Goal: Task Accomplishment & Management: Manage account settings

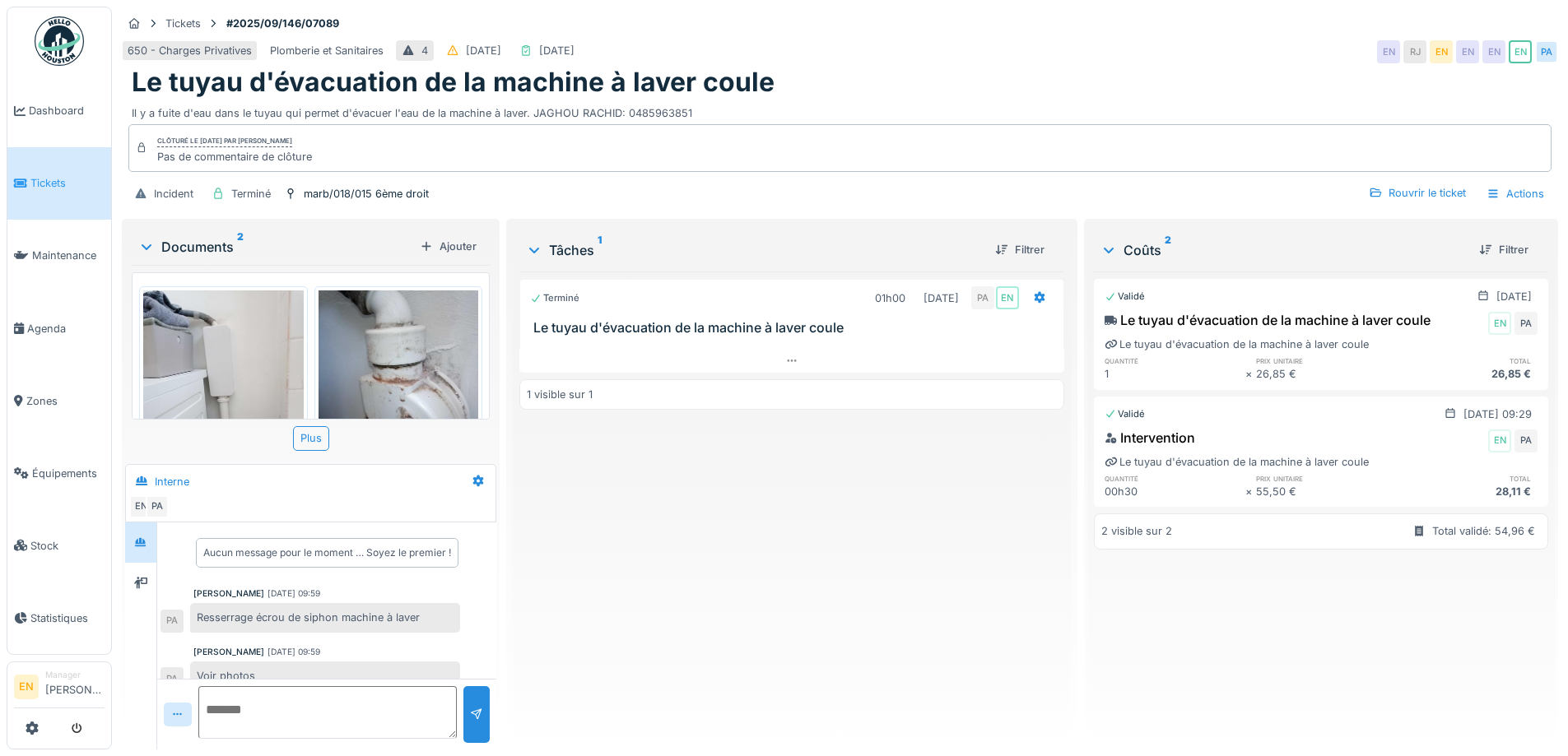
scroll to position [78, 0]
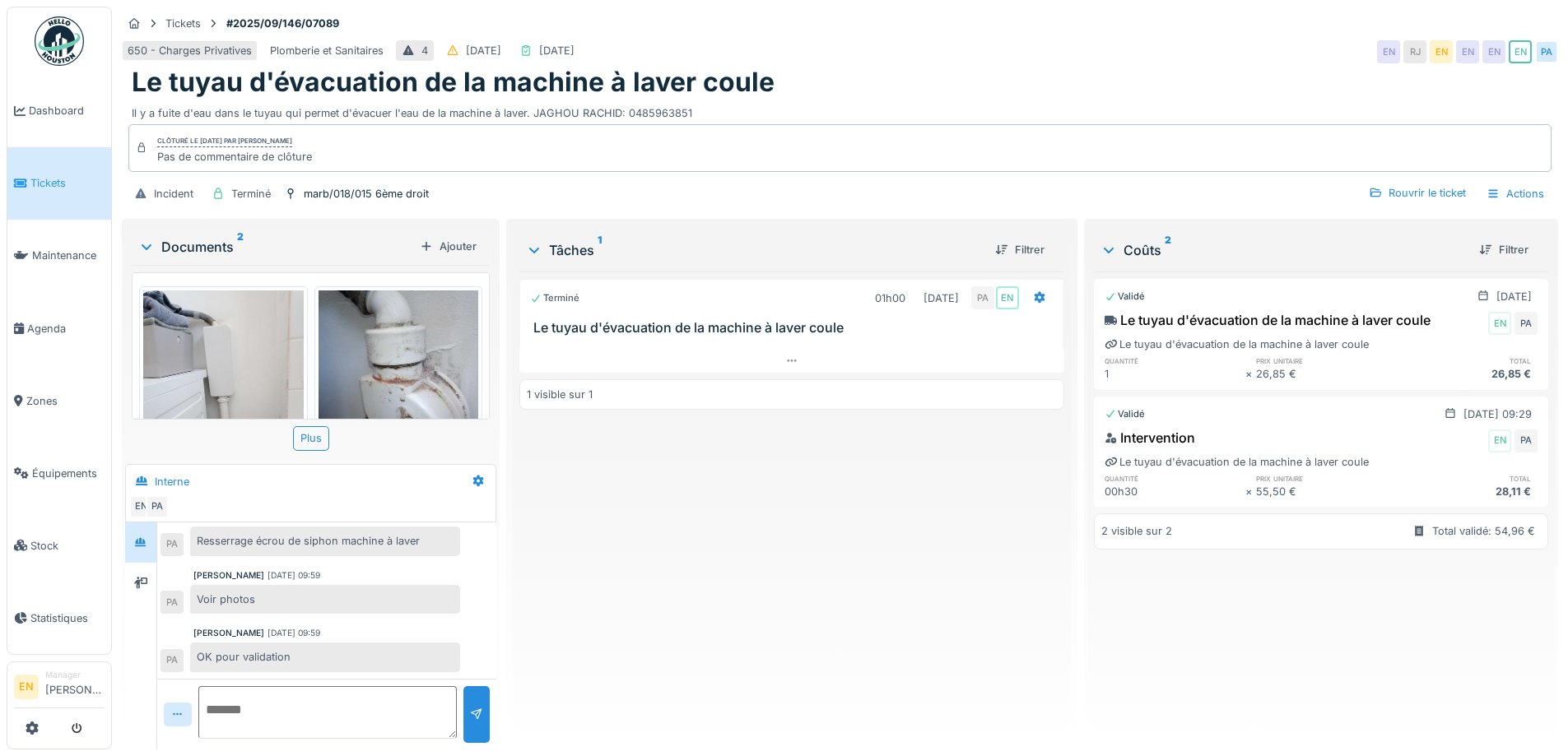
click at [730, 510] on div "Terminé 01h00 15/09/2025 PA EN Le tuyau d'évacuation de la machine à laver coul…" at bounding box center [791, 504] width 544 height 465
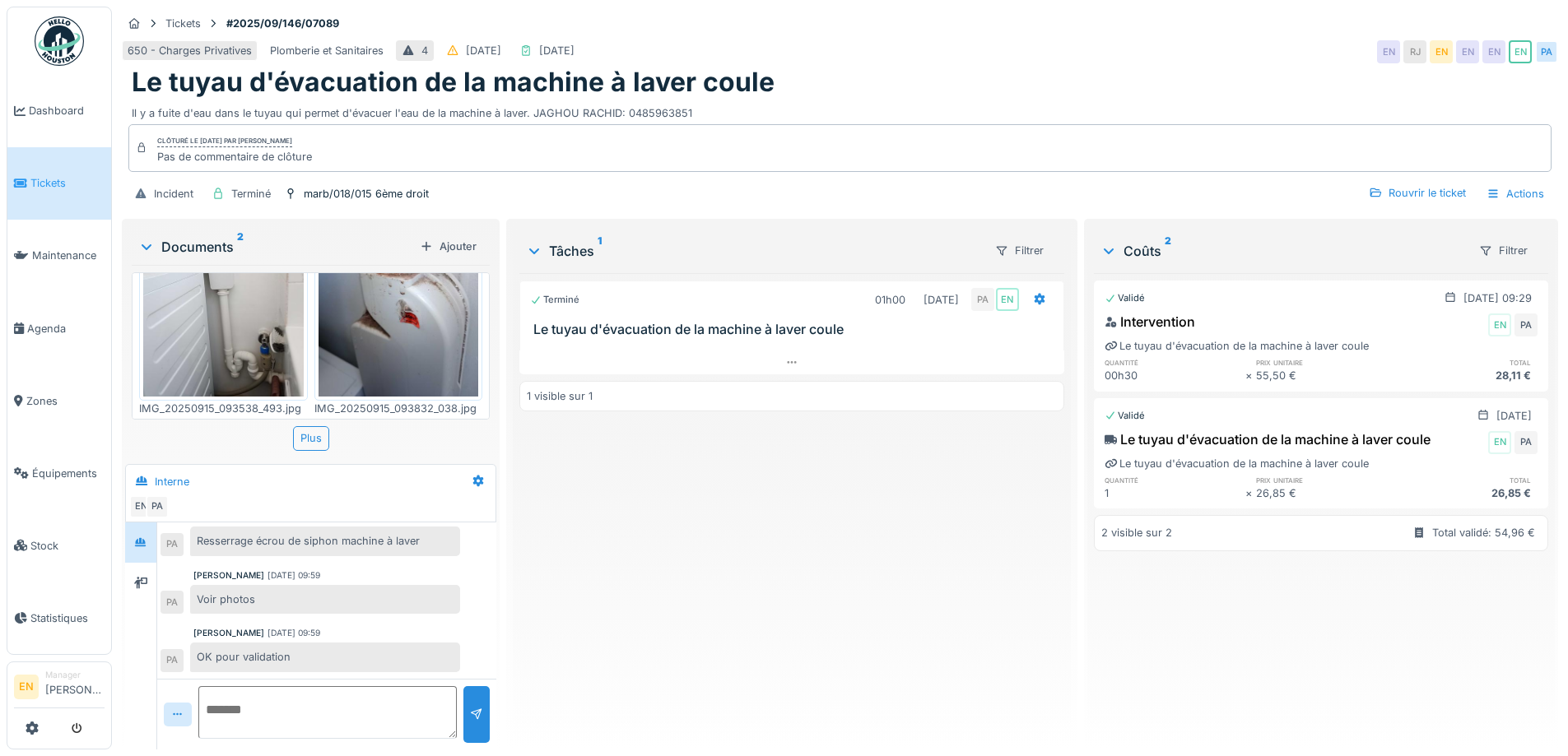
scroll to position [12, 0]
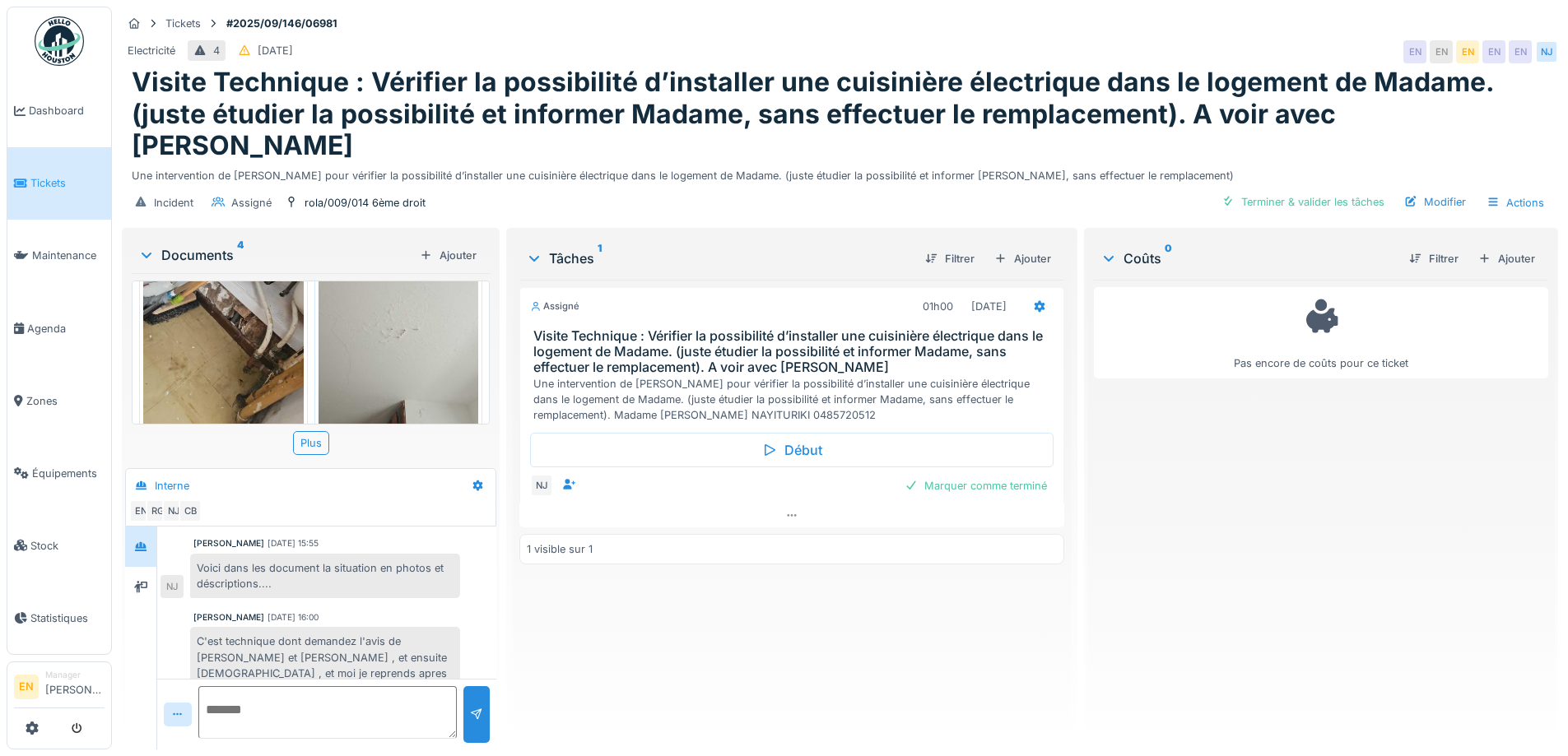
scroll to position [413, 0]
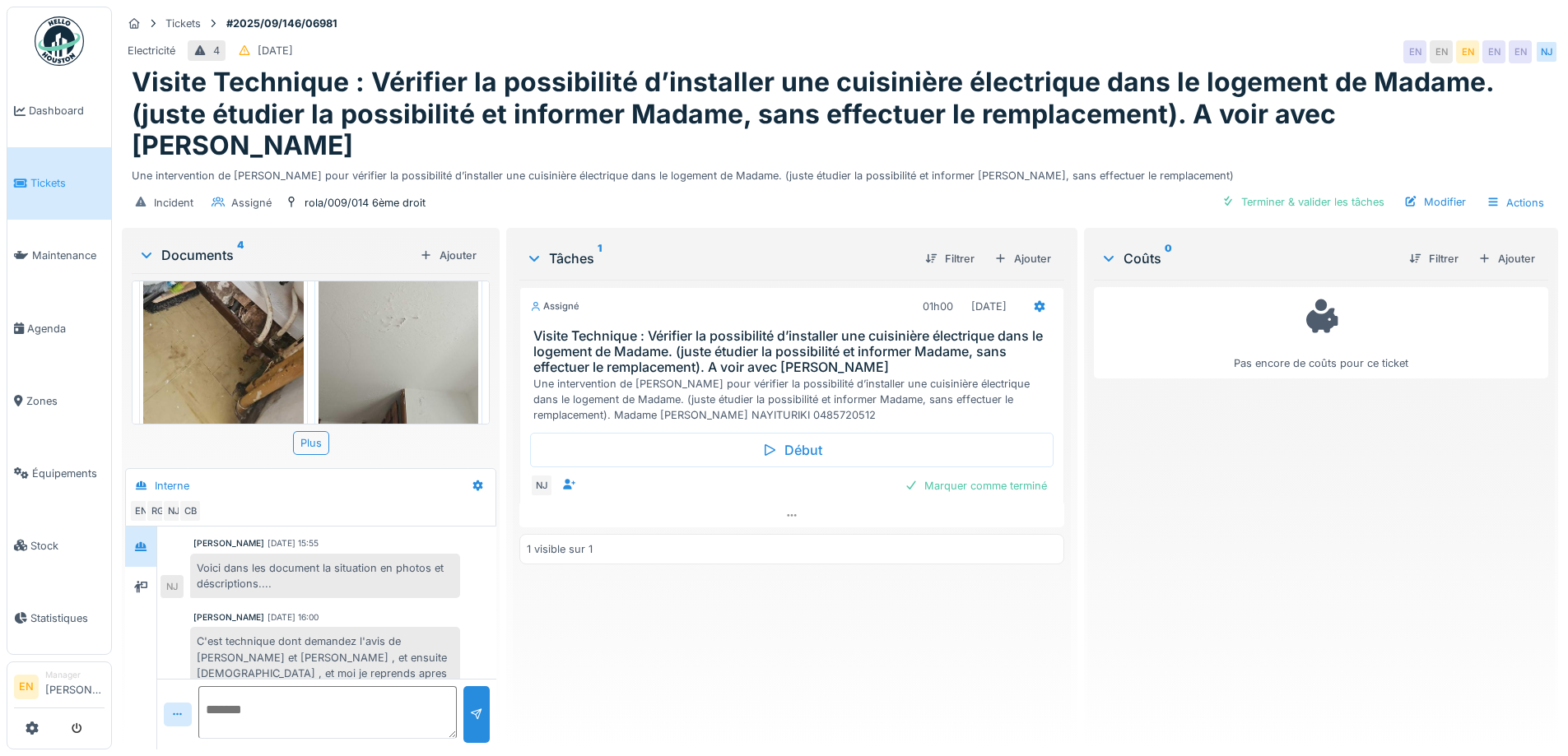
click at [361, 570] on div "[PERSON_NAME] [DATE] 12:58 salut [PERSON_NAME], tu veux bien prévenir la locata…" at bounding box center [326, 436] width 339 height 549
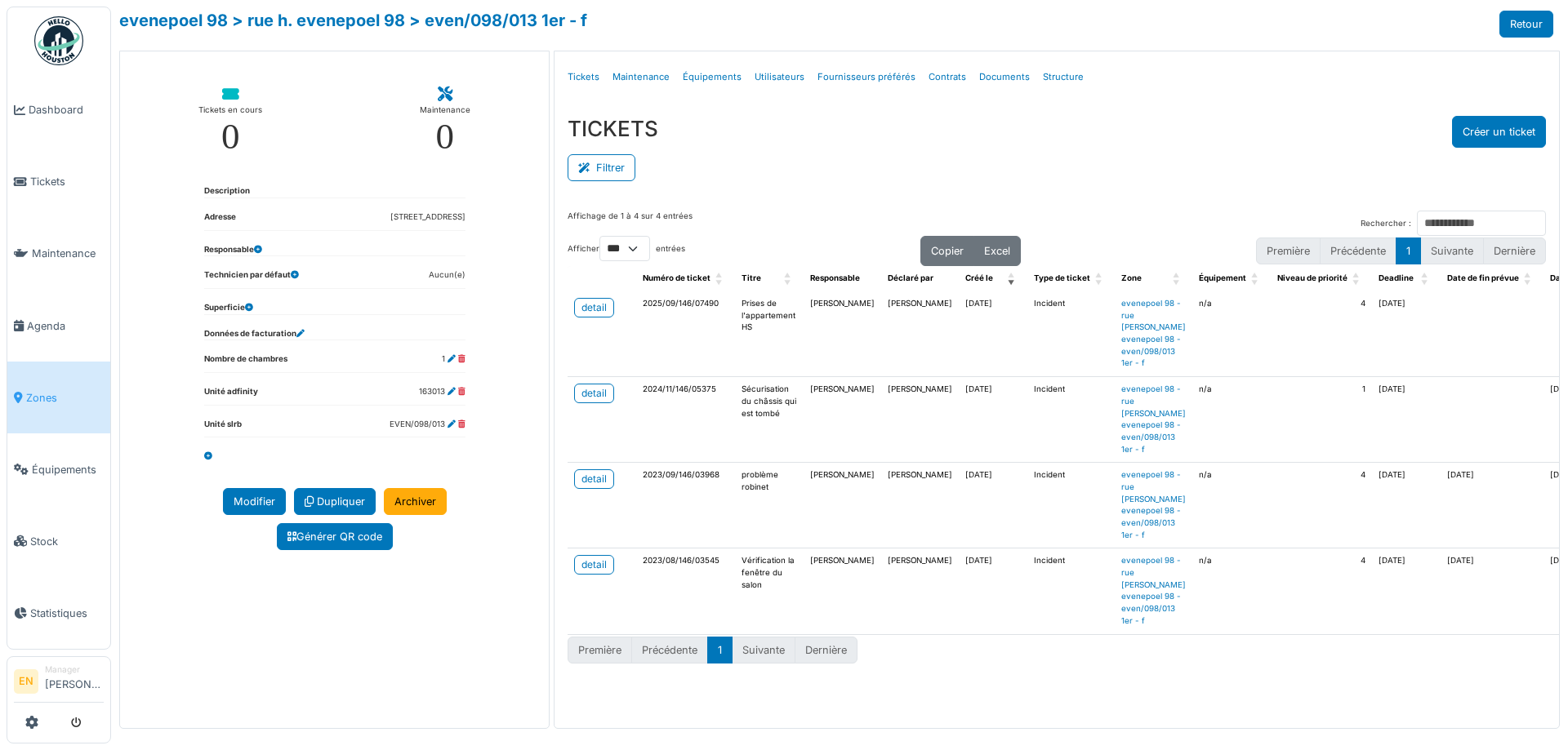
select select "***"
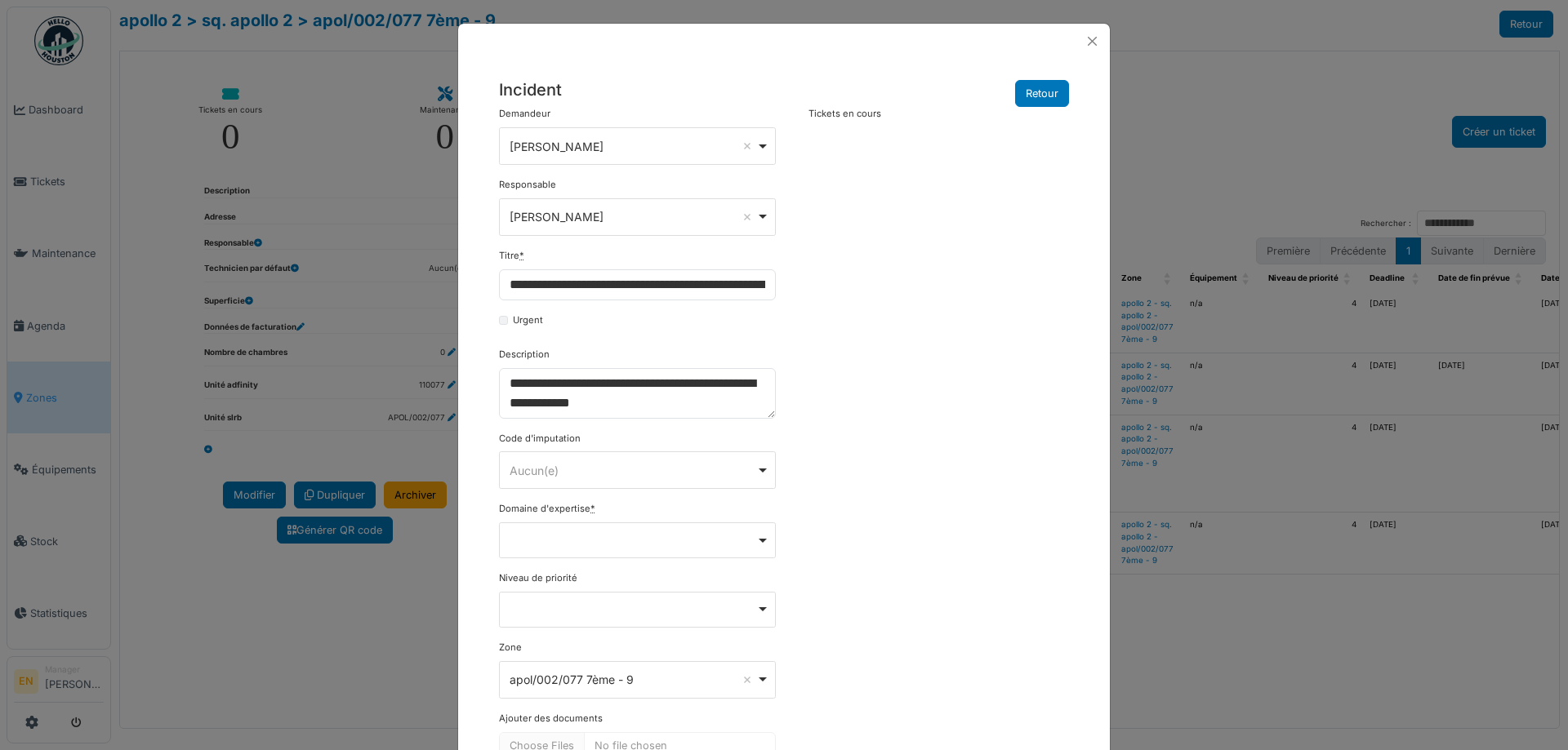
select select "***"
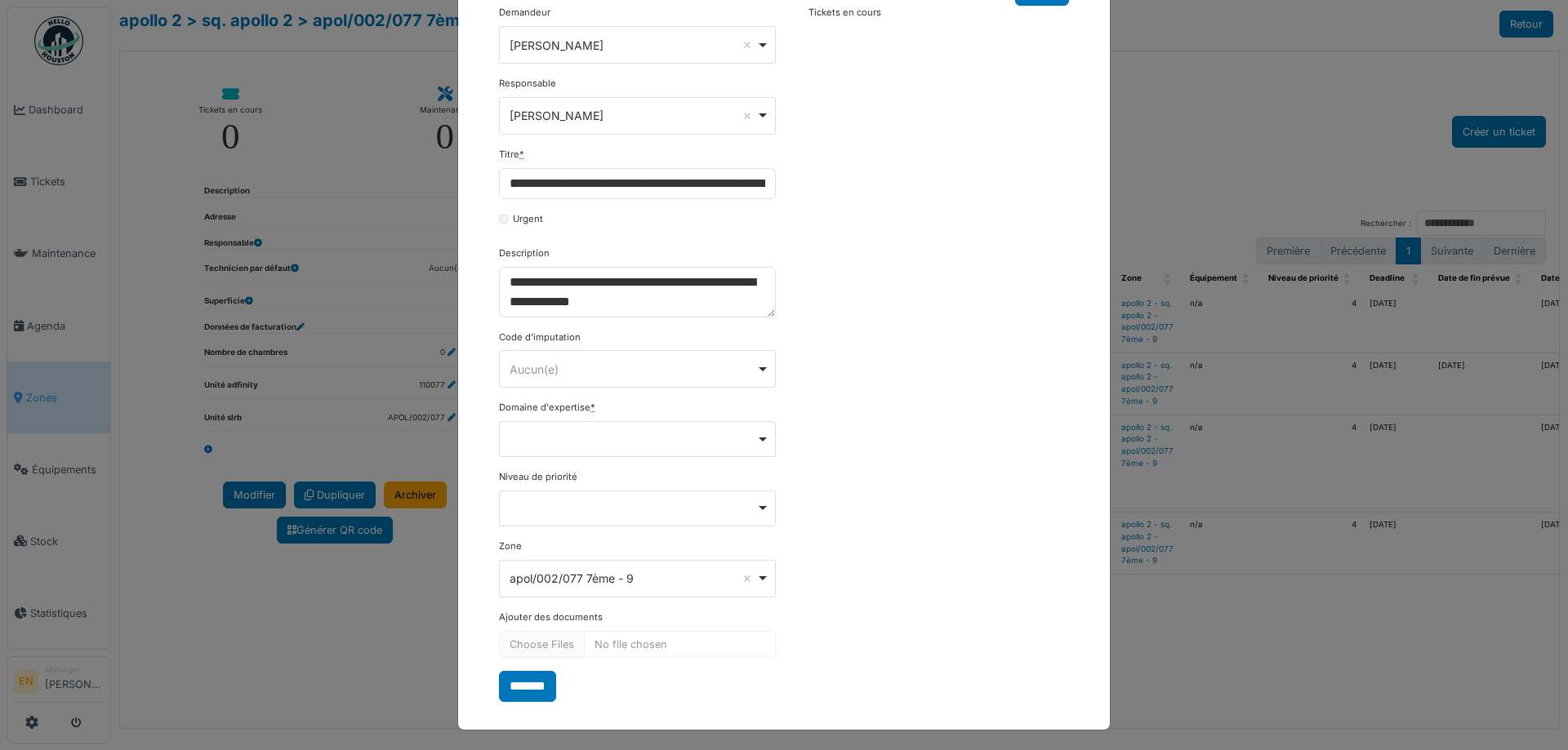
click at [857, 306] on div "**********" at bounding box center [784, 353] width 586 height 696
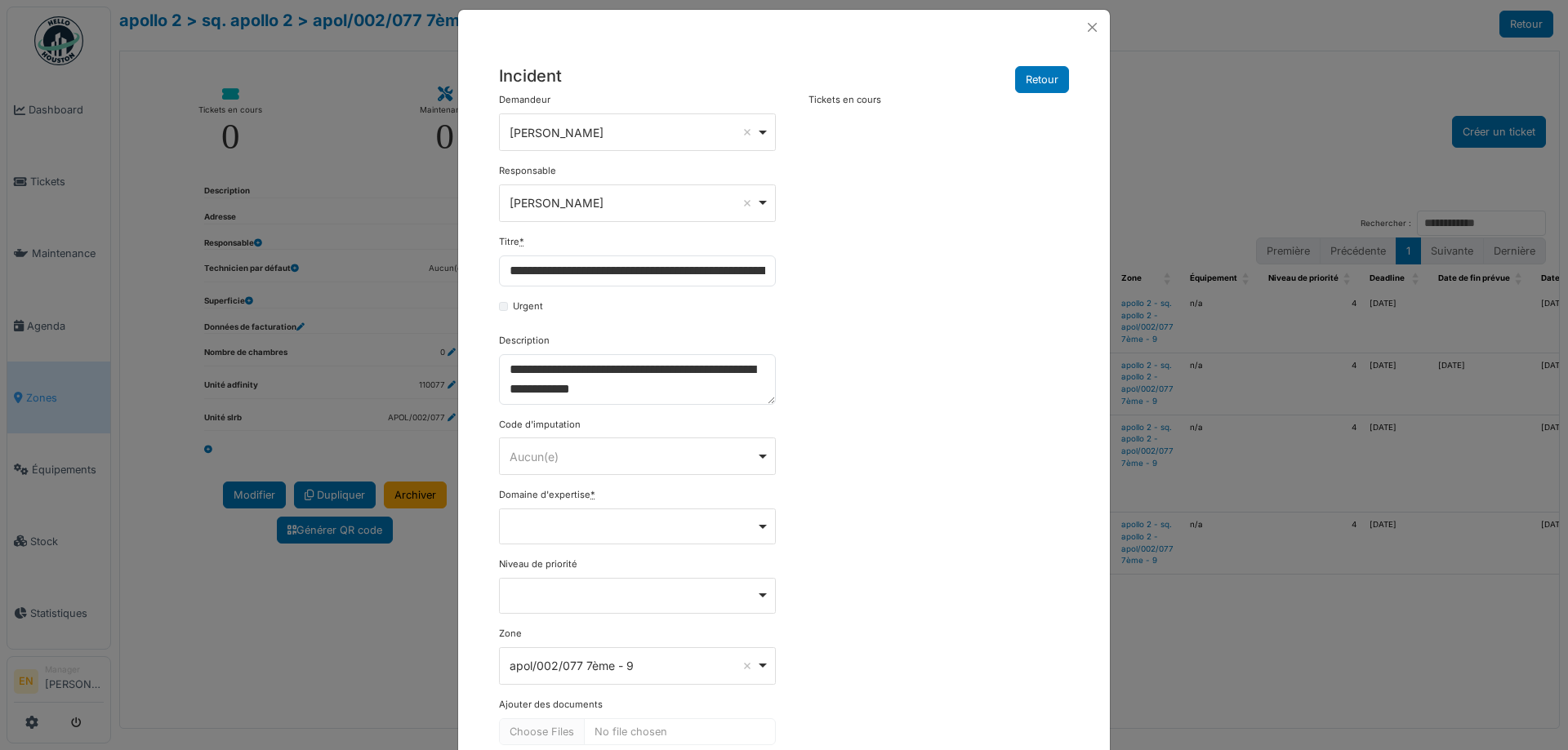
scroll to position [0, 0]
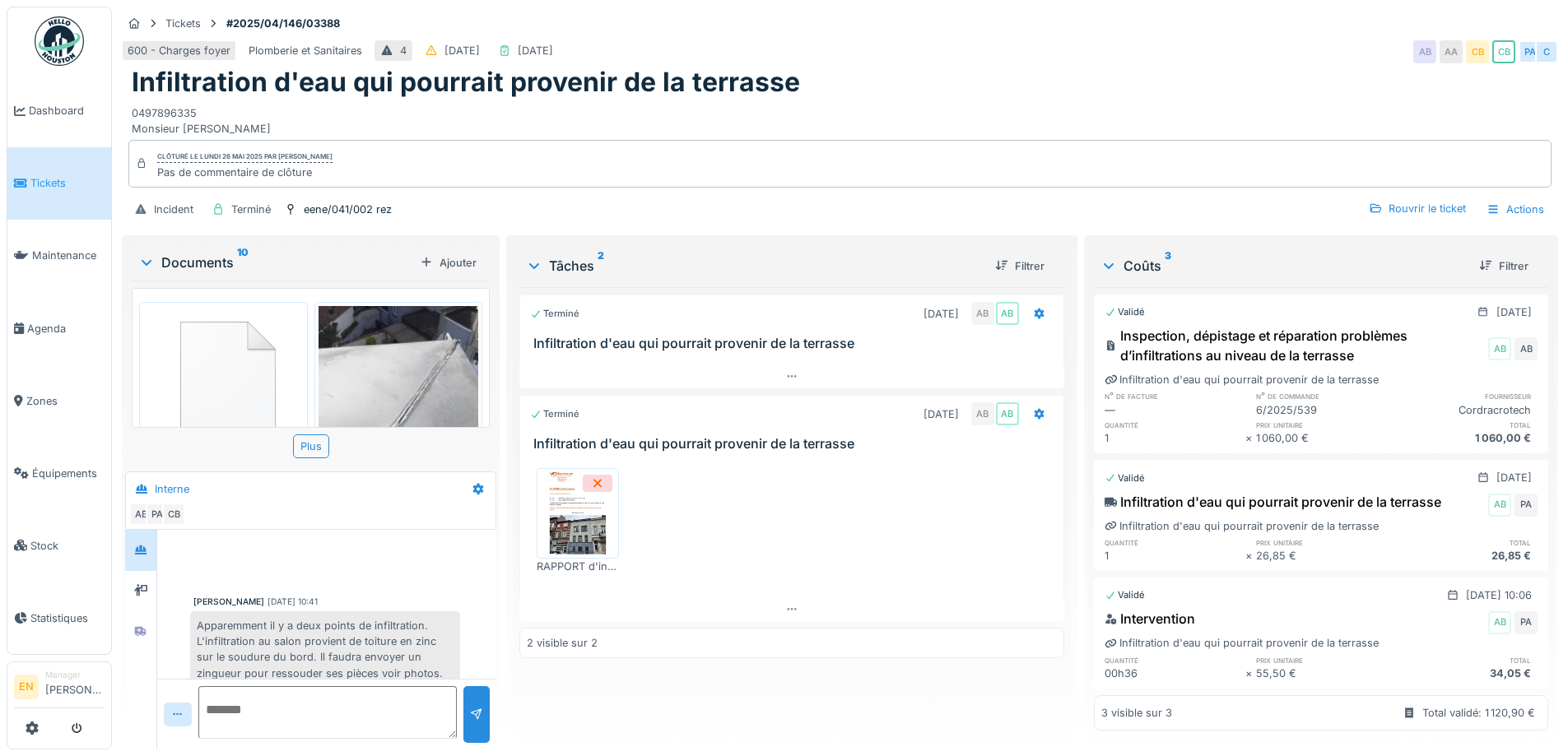
scroll to position [210, 0]
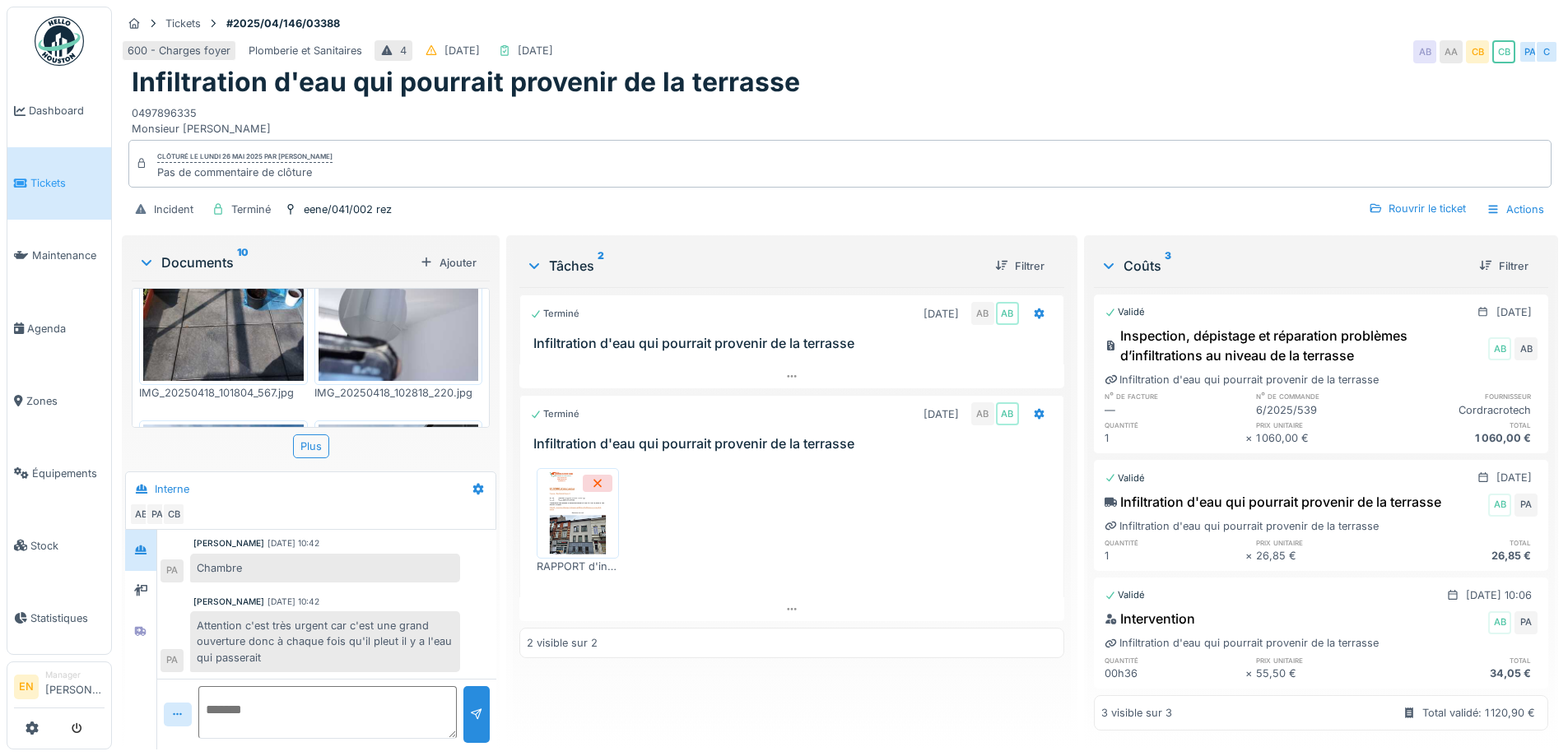
click at [940, 66] on div "Infiltration d'eau qui pourrait provenir de la terrasse" at bounding box center [840, 82] width 1416 height 31
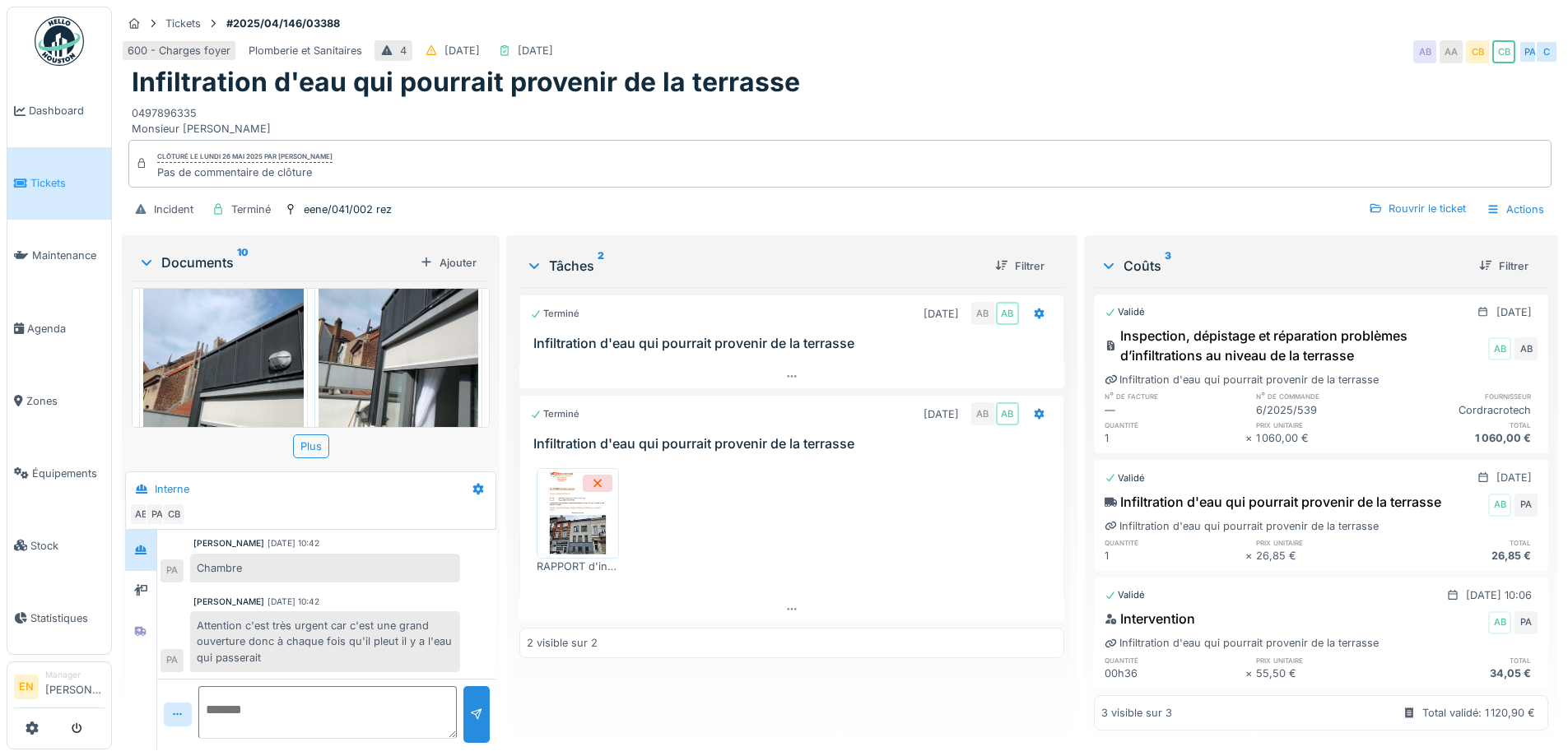
scroll to position [1103, 0]
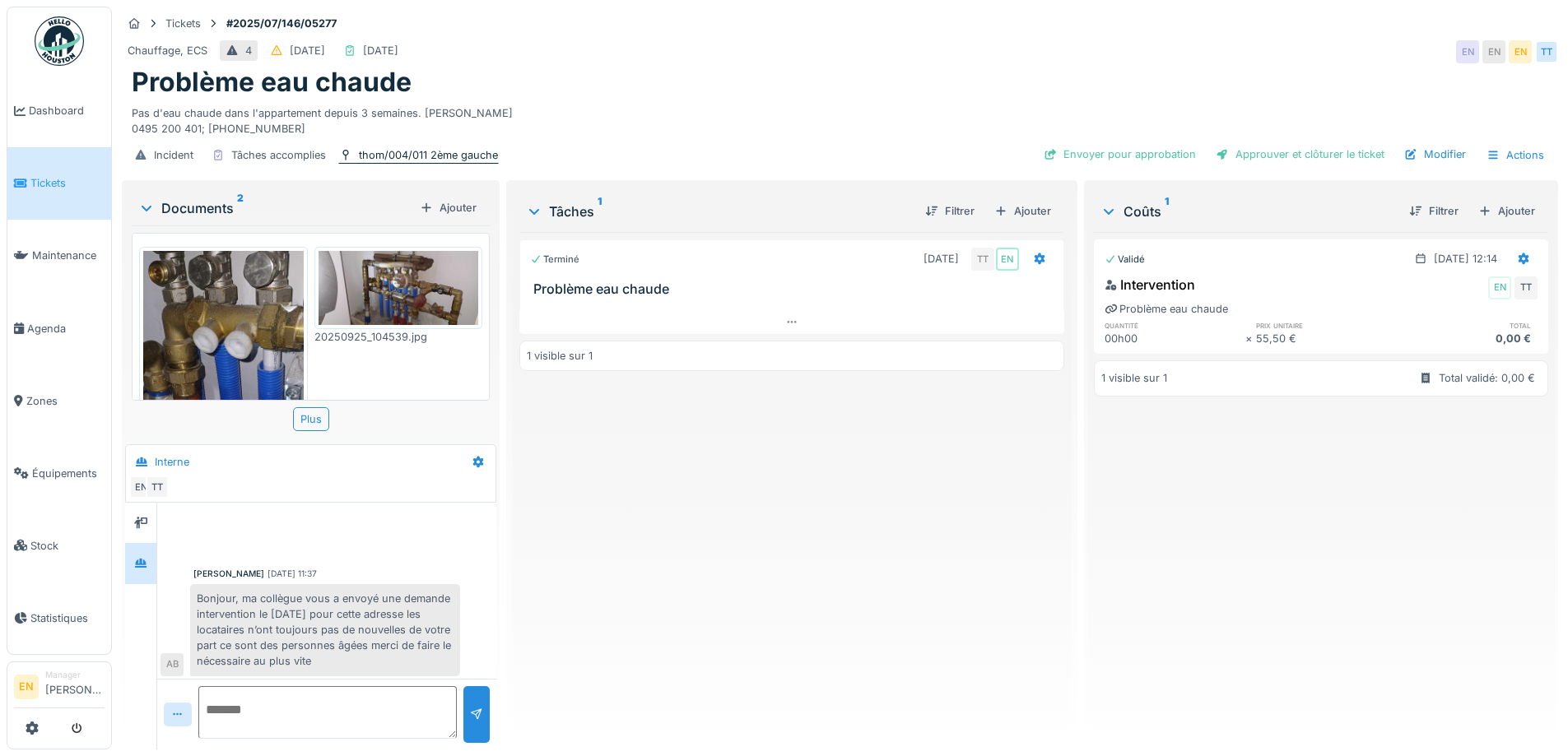
scroll to position [78, 0]
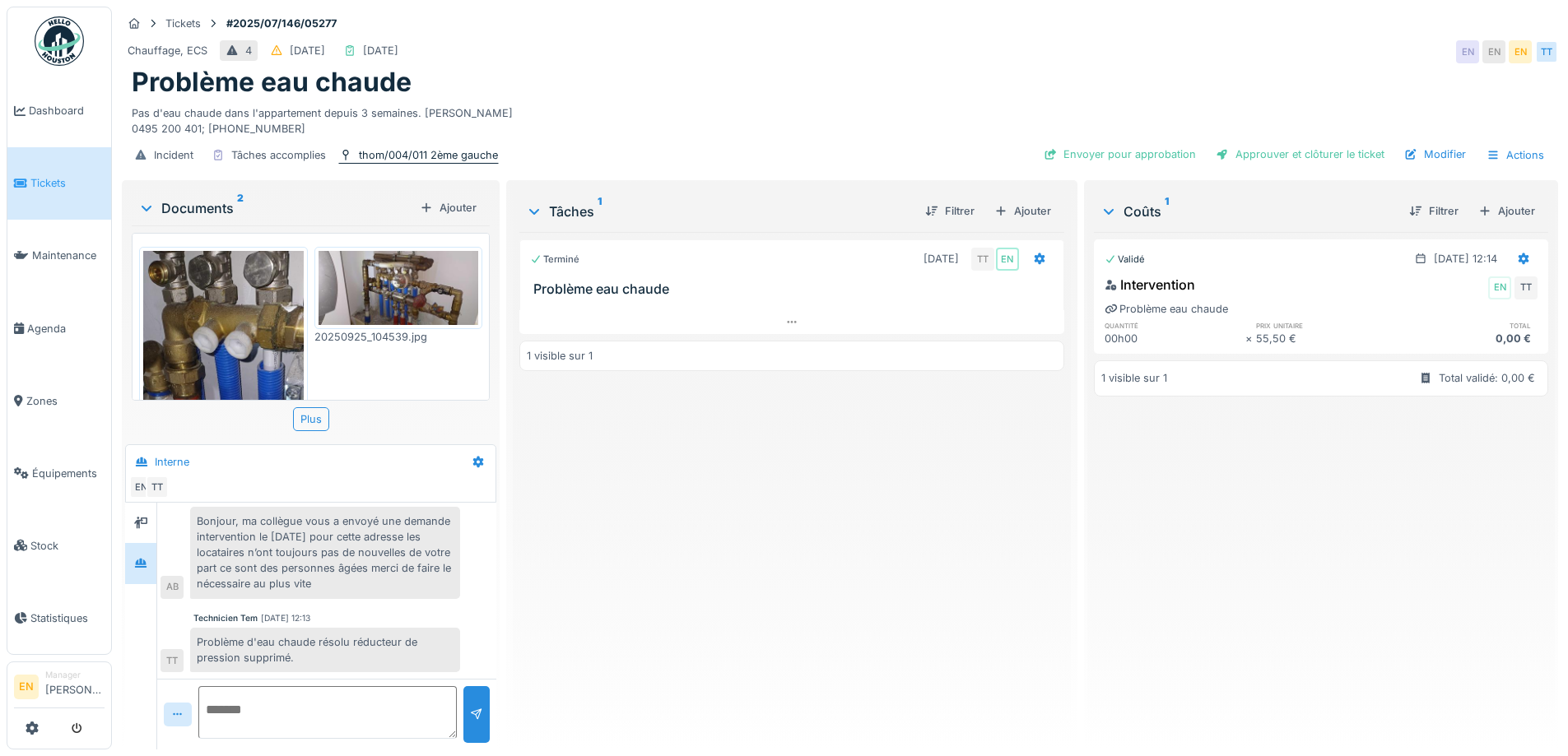
click at [441, 148] on div "thom/004/011 2ème gauche" at bounding box center [428, 155] width 139 height 16
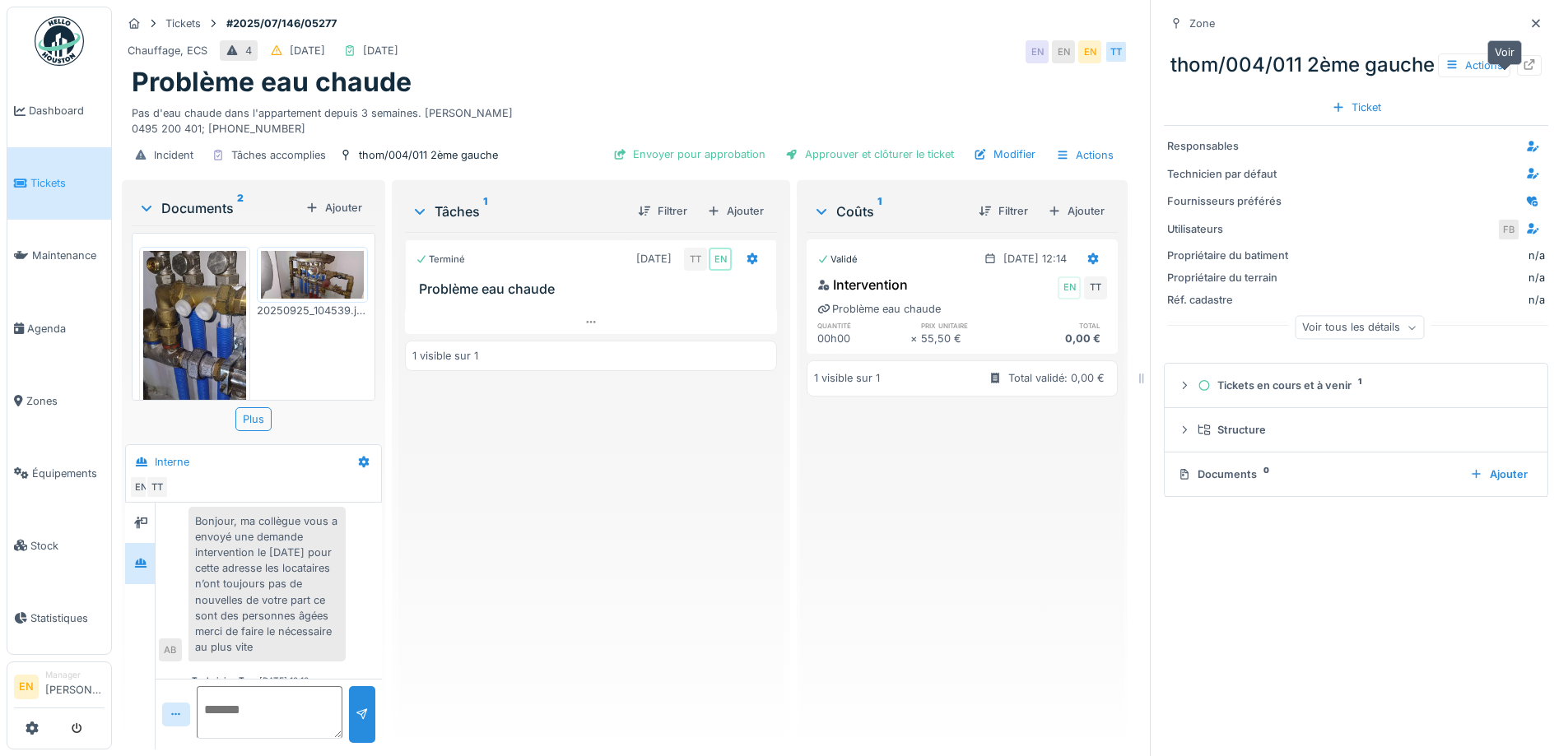
click at [1522, 69] on icon at bounding box center [1528, 65] width 13 height 11
click at [1531, 19] on icon at bounding box center [1535, 23] width 8 height 8
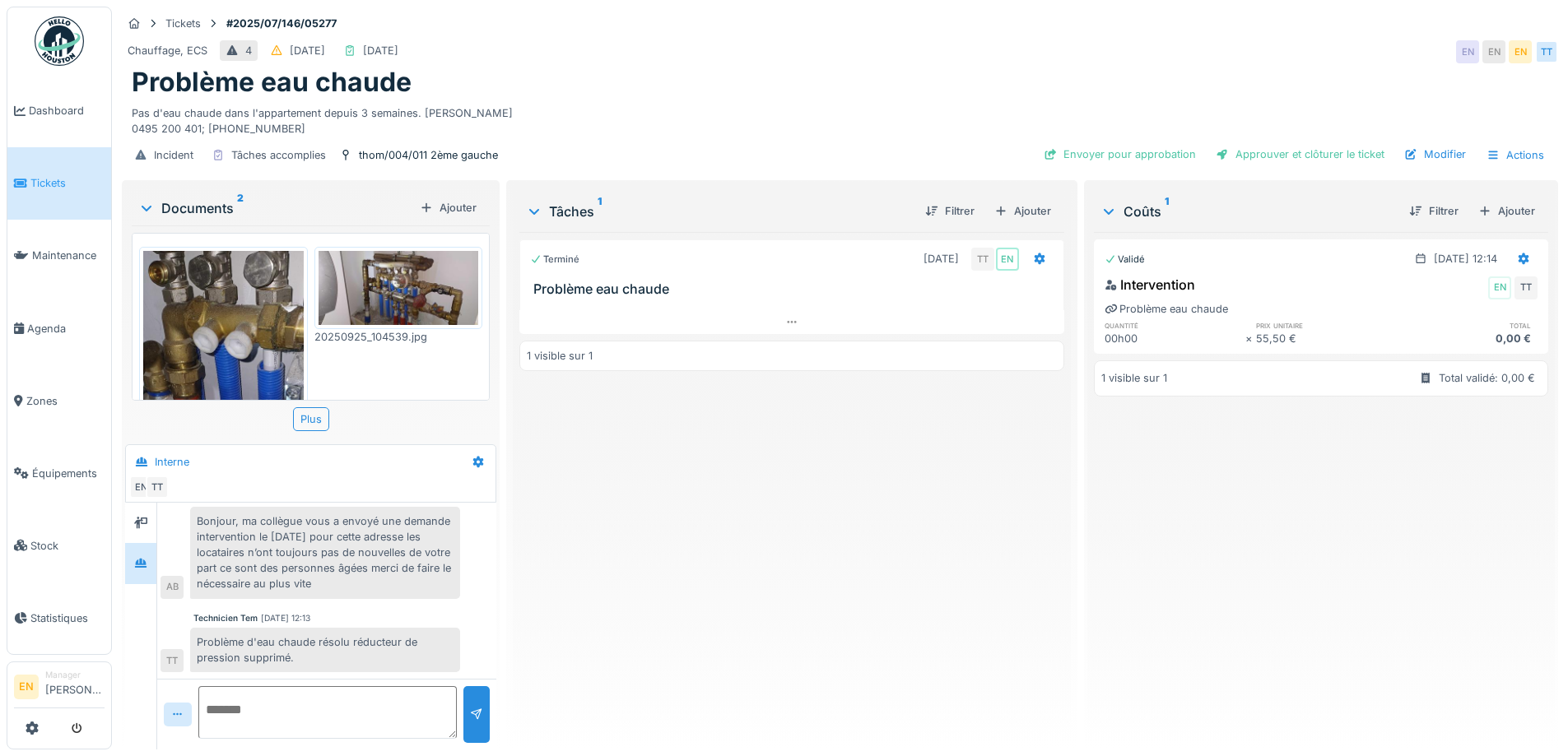
click at [652, 543] on div "Terminé 02/07/2025 TT EN Problème eau chaude 1 visible sur 1" at bounding box center [791, 484] width 544 height 505
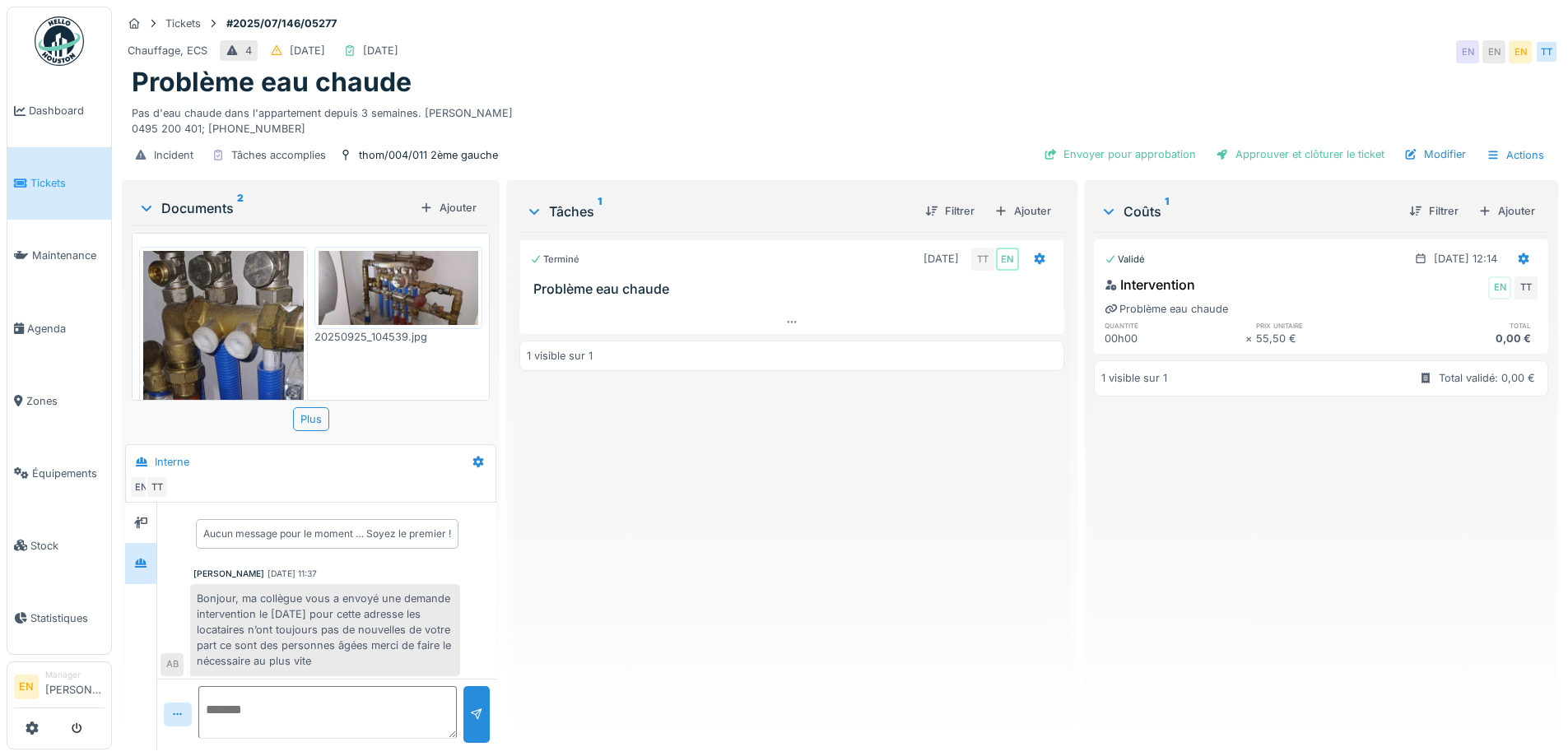
scroll to position [49, 0]
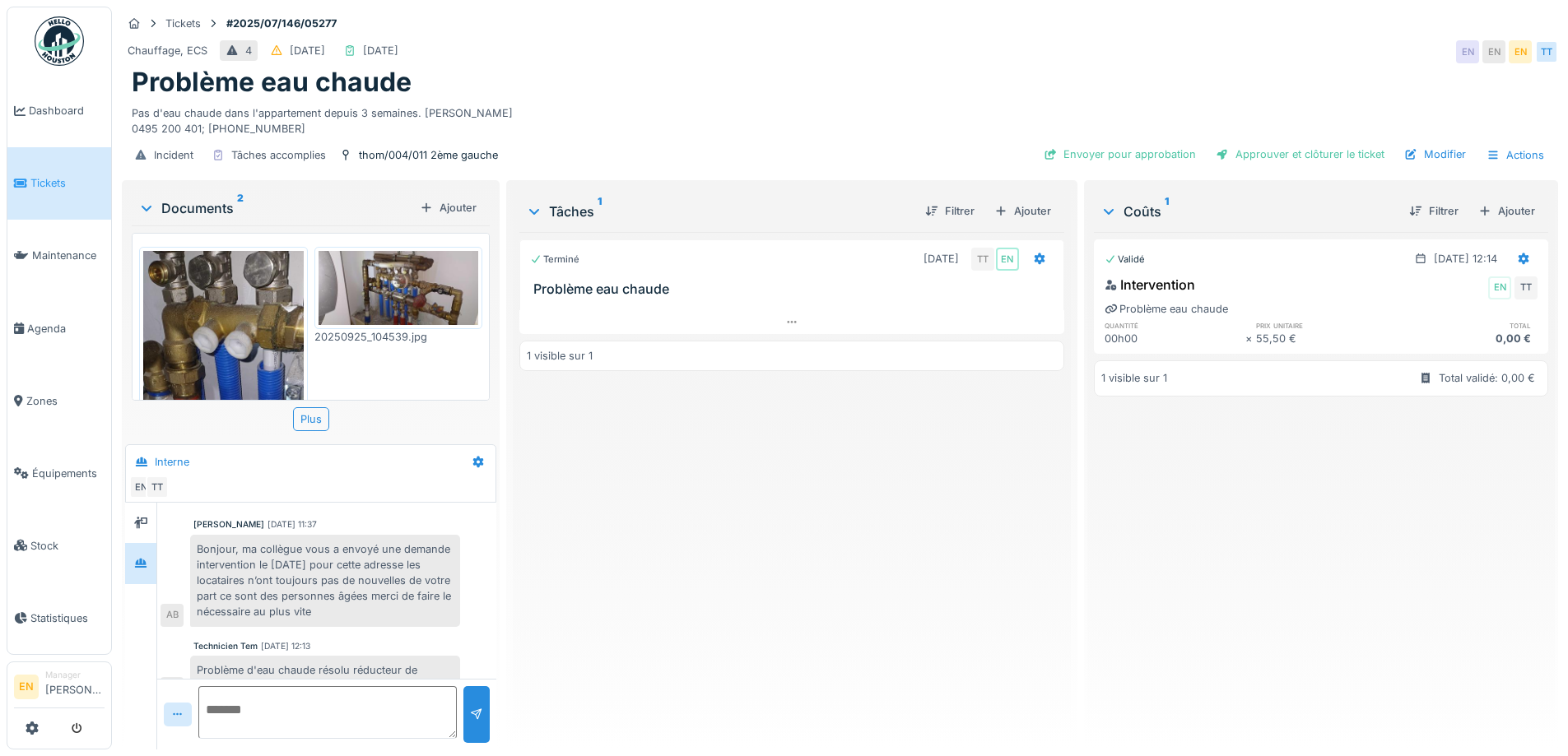
click at [697, 579] on div "Terminé 02/07/2025 TT EN Problème eau chaude 1 visible sur 1" at bounding box center [791, 484] width 544 height 505
click at [566, 606] on div "Terminé 02/07/2025 TT EN Problème eau chaude 1 visible sur 1" at bounding box center [791, 484] width 544 height 505
click at [801, 520] on div "Terminé 02/07/2025 TT EN Problème eau chaude 1 visible sur 1" at bounding box center [791, 484] width 544 height 505
click at [785, 317] on icon at bounding box center [792, 322] width 13 height 11
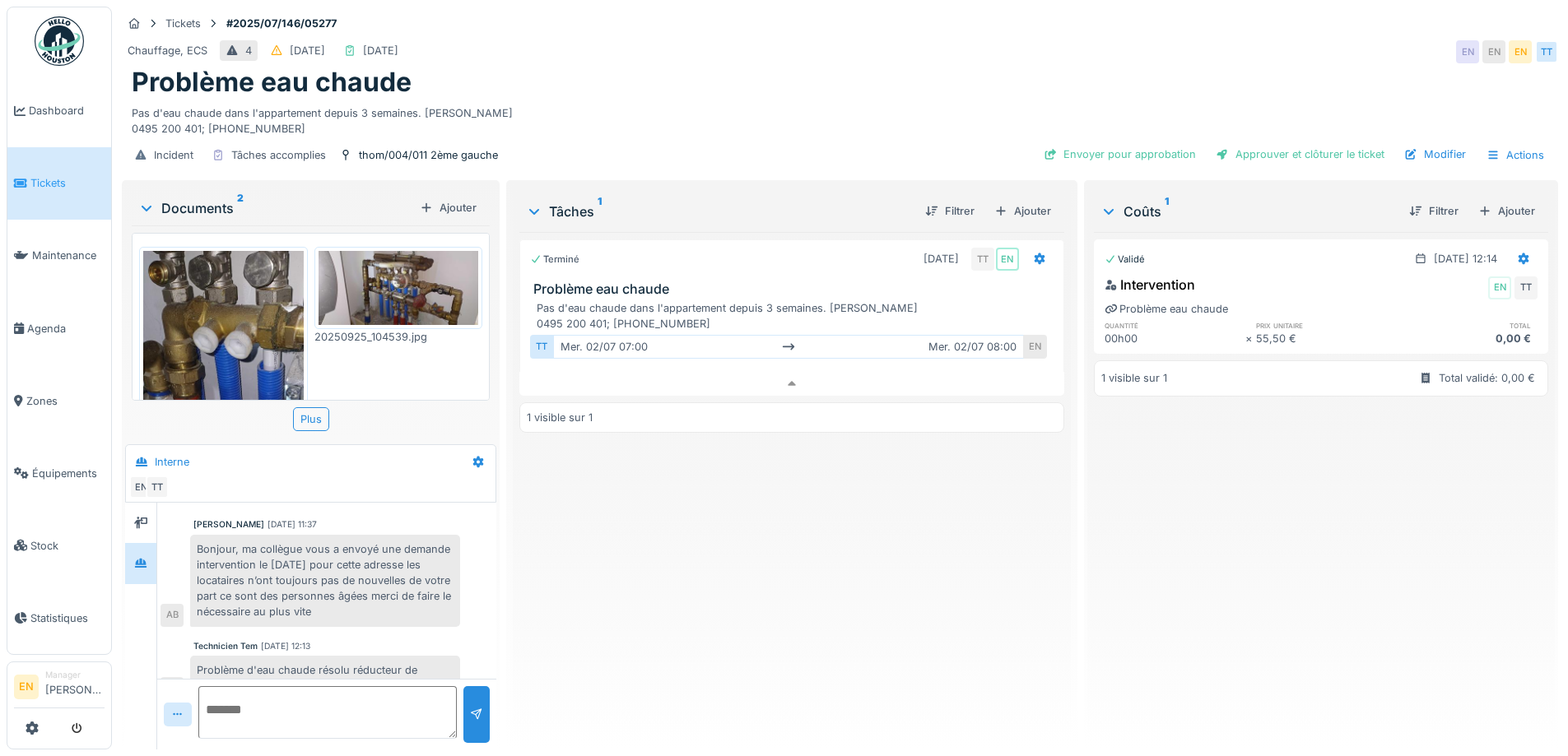
click at [644, 527] on div "Terminé 02/07/2025 TT EN Problème eau chaude Pas d'eau chaude dans l'appartemen…" at bounding box center [791, 484] width 544 height 505
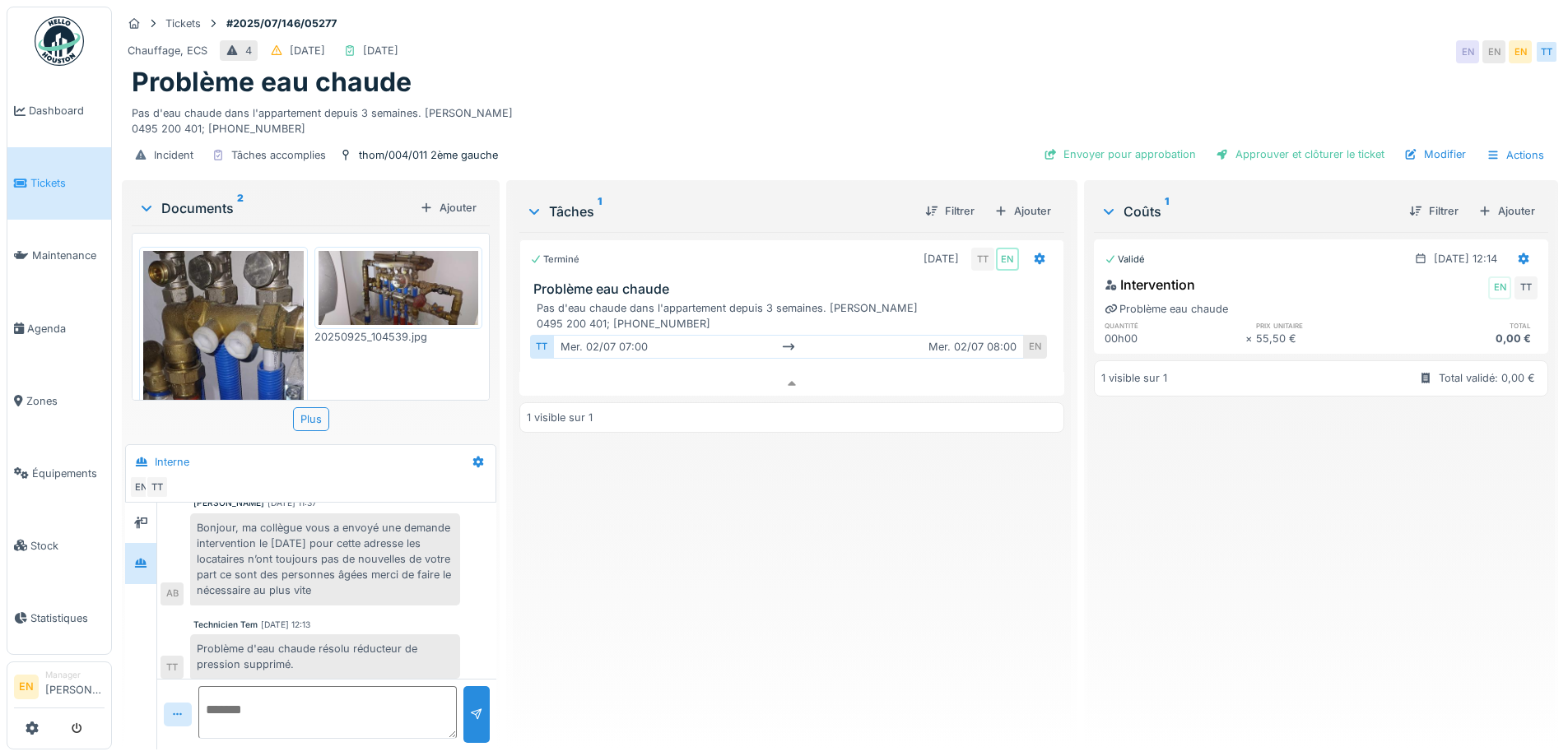
scroll to position [78, 0]
click at [898, 585] on div "Terminé 02/07/2025 TT EN Problème eau chaude Pas d'eau chaude dans l'appartemen…" at bounding box center [791, 484] width 544 height 505
click at [798, 613] on div "Terminé 02/07/2025 TT EN Problème eau chaude Pas d'eau chaude dans l'appartemen…" at bounding box center [791, 484] width 544 height 505
click at [1433, 143] on div "Modifier" at bounding box center [1434, 154] width 75 height 22
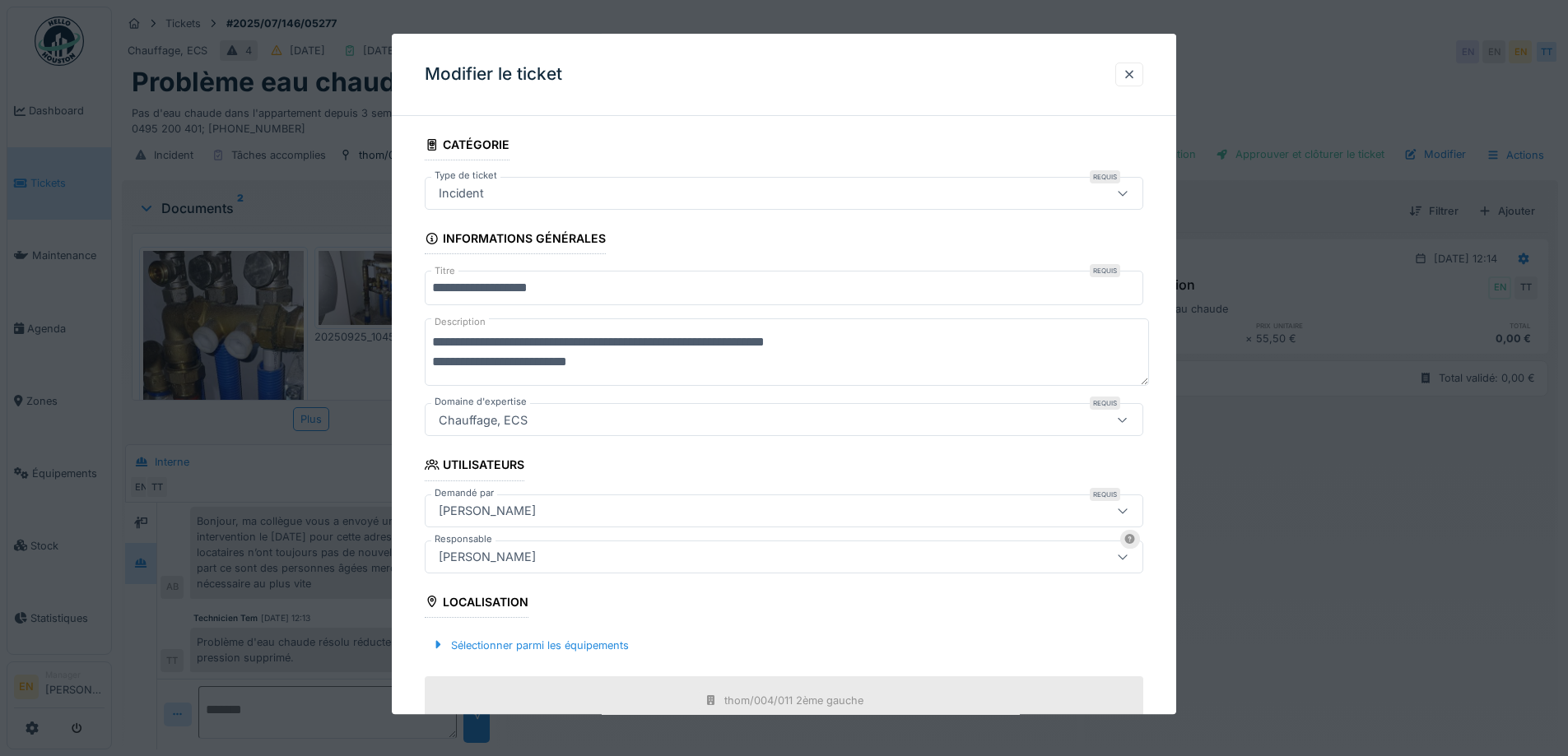
click at [656, 554] on div "[PERSON_NAME]" at bounding box center [741, 558] width 619 height 18
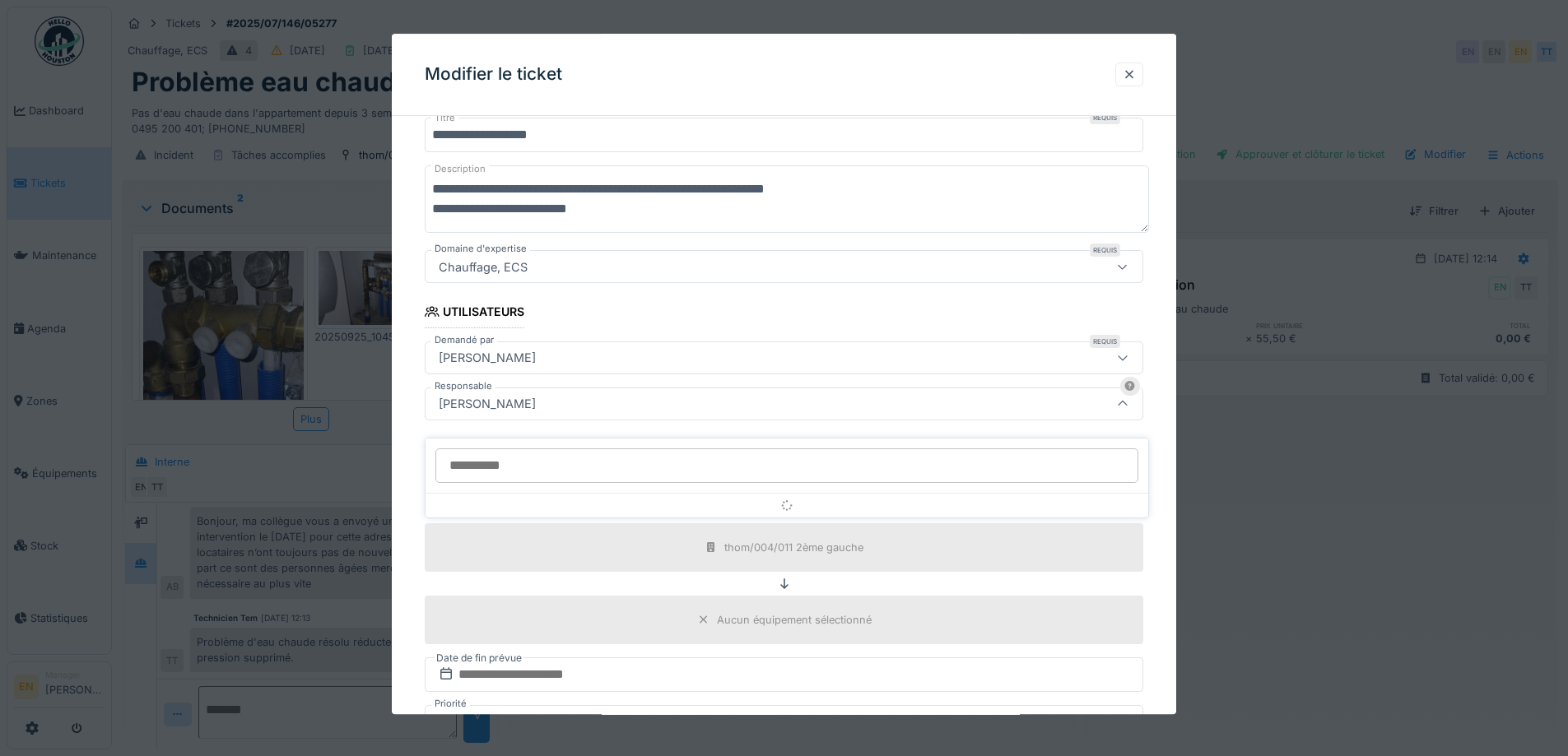
scroll to position [183, 0]
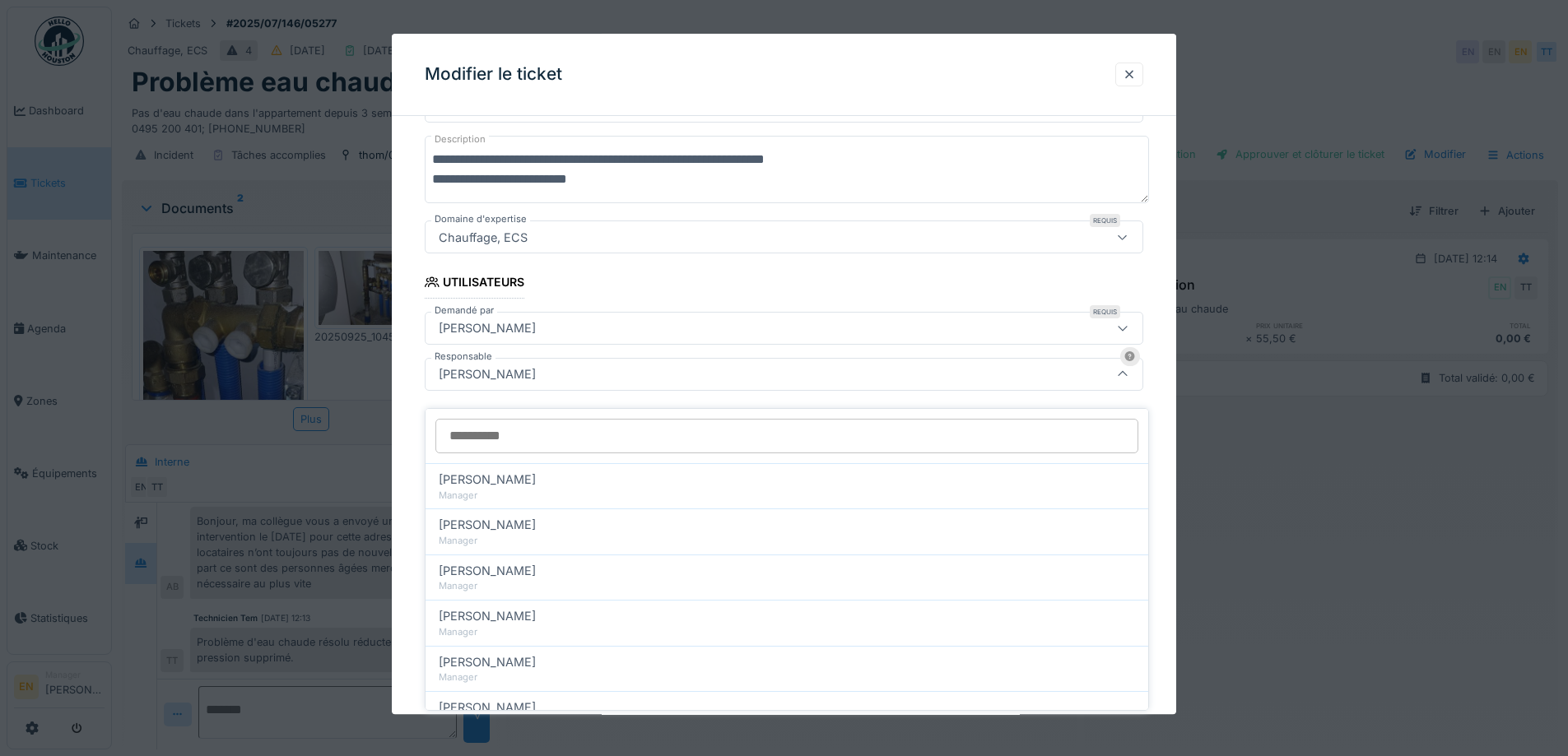
click at [638, 425] on input "Responsable" at bounding box center [786, 436] width 702 height 34
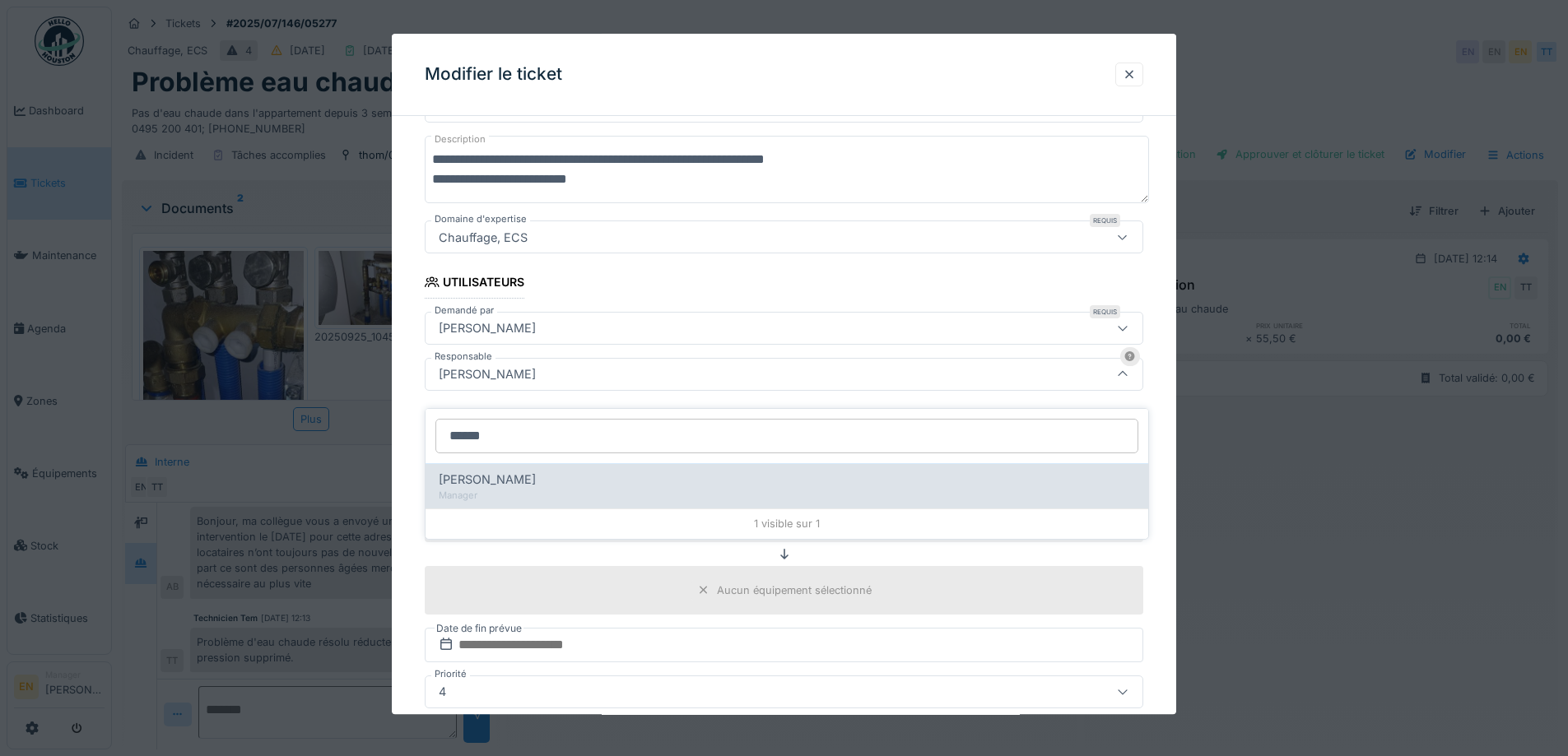
type input "******"
click at [592, 472] on div "Edmond Fayt" at bounding box center [786, 480] width 696 height 18
type input "****"
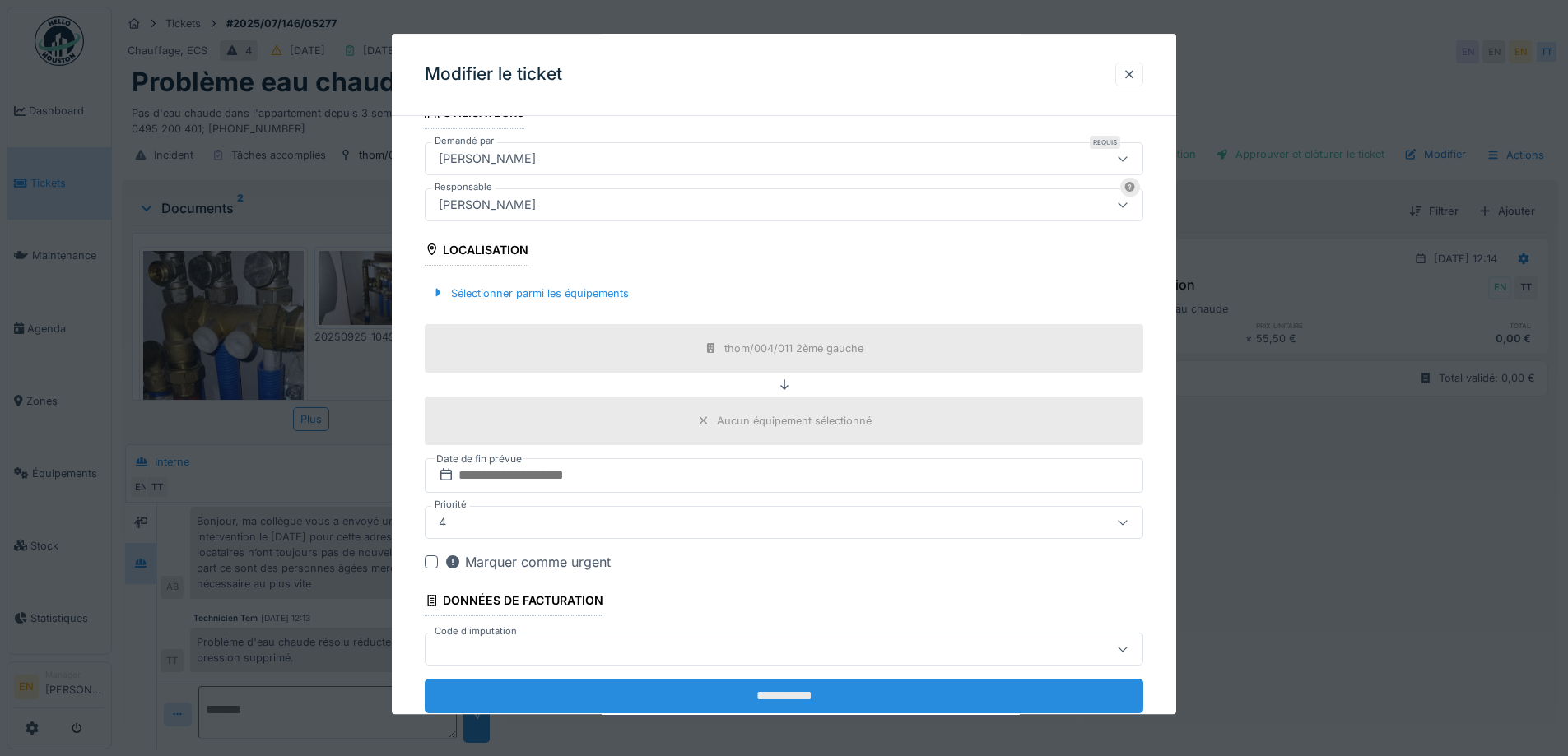
scroll to position [398, 0]
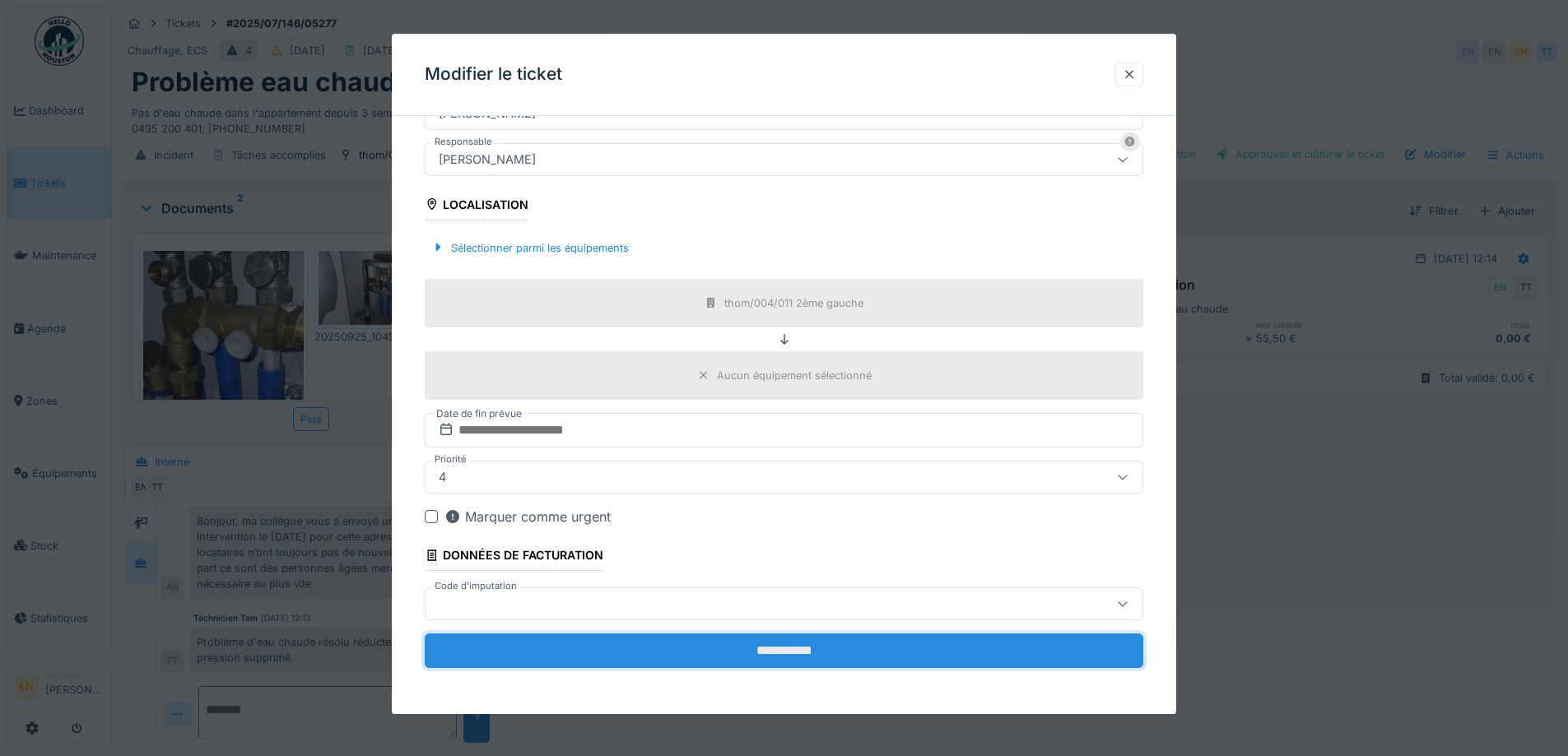
click at [776, 654] on input "**********" at bounding box center [784, 651] width 718 height 34
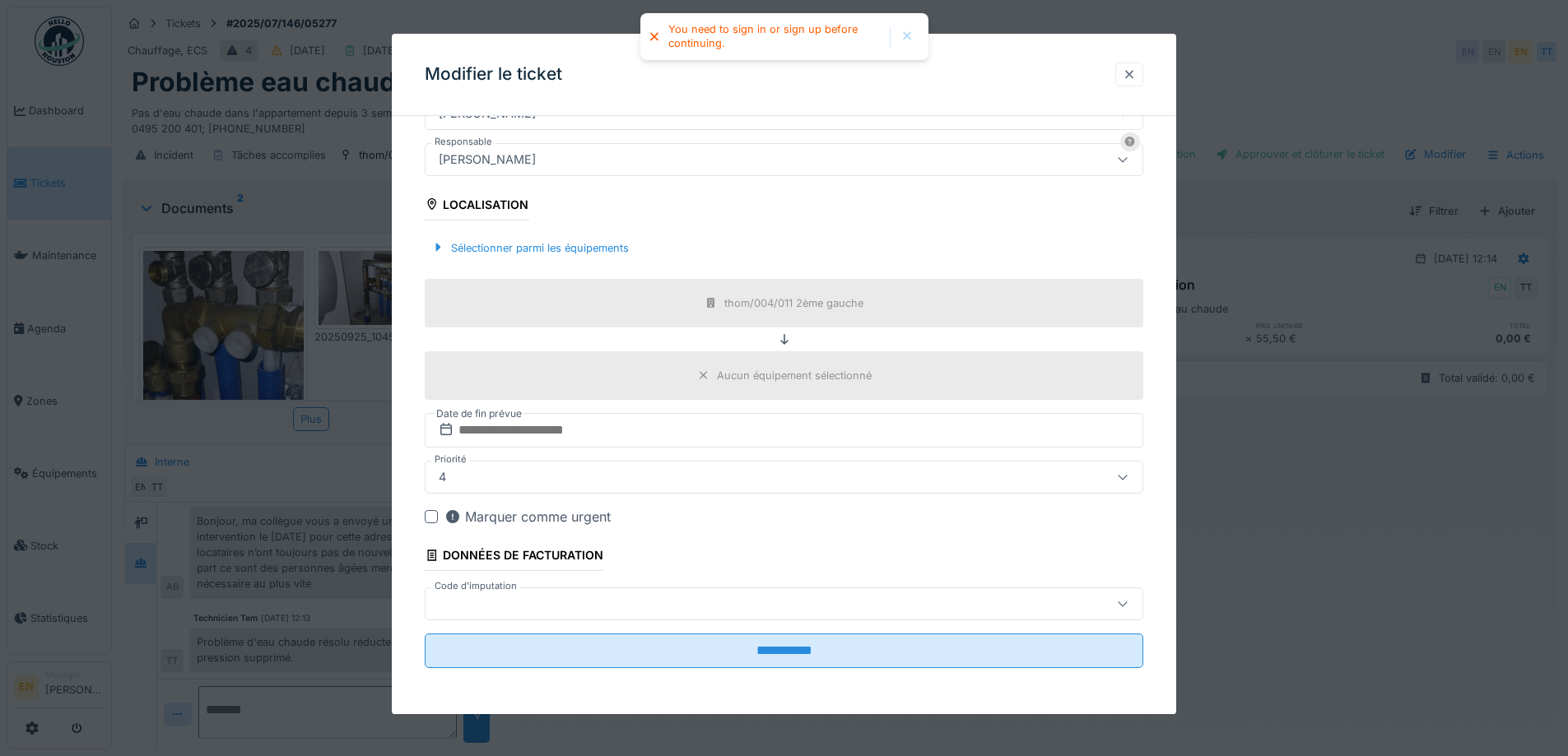
click at [1143, 72] on div at bounding box center [1129, 75] width 28 height 24
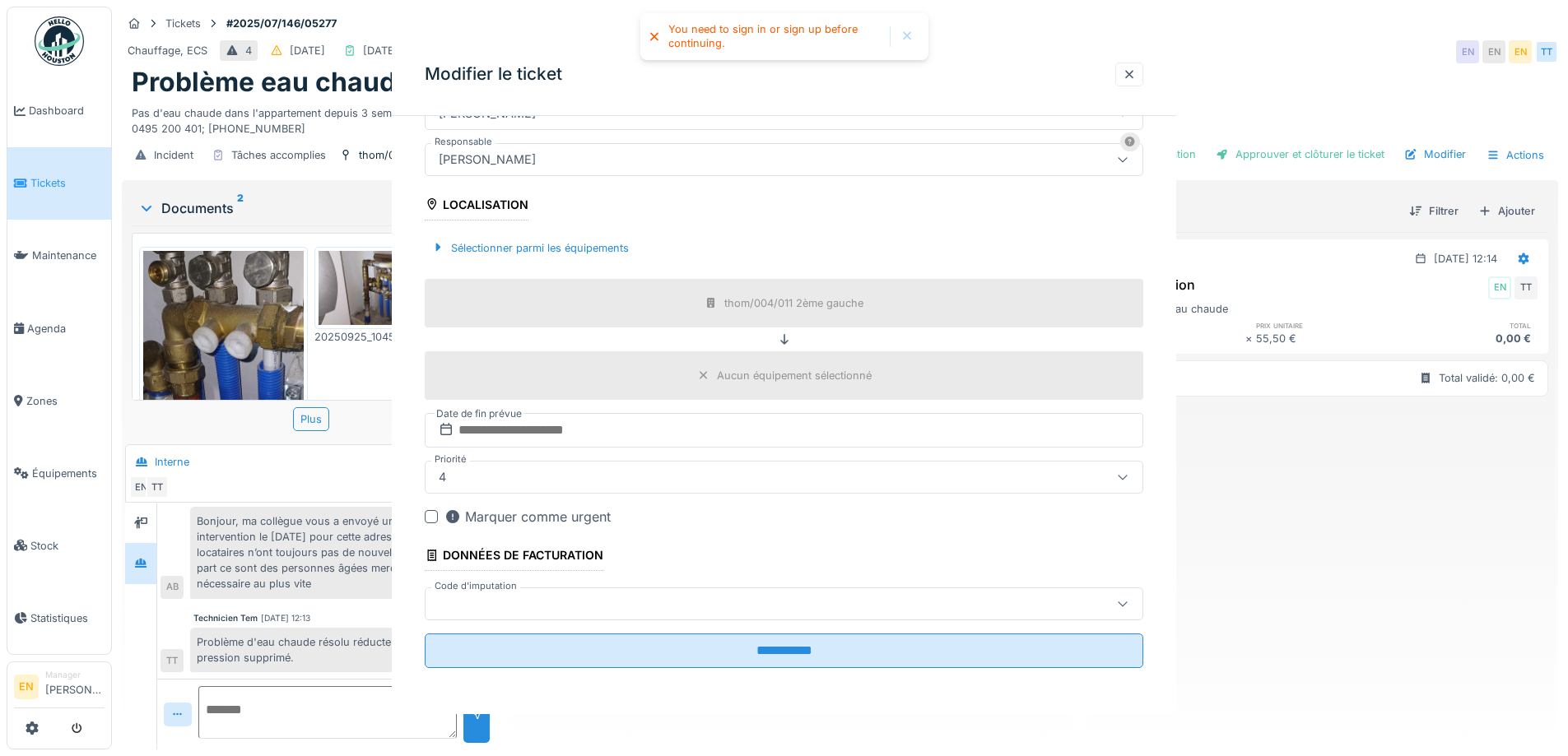
scroll to position [0, 0]
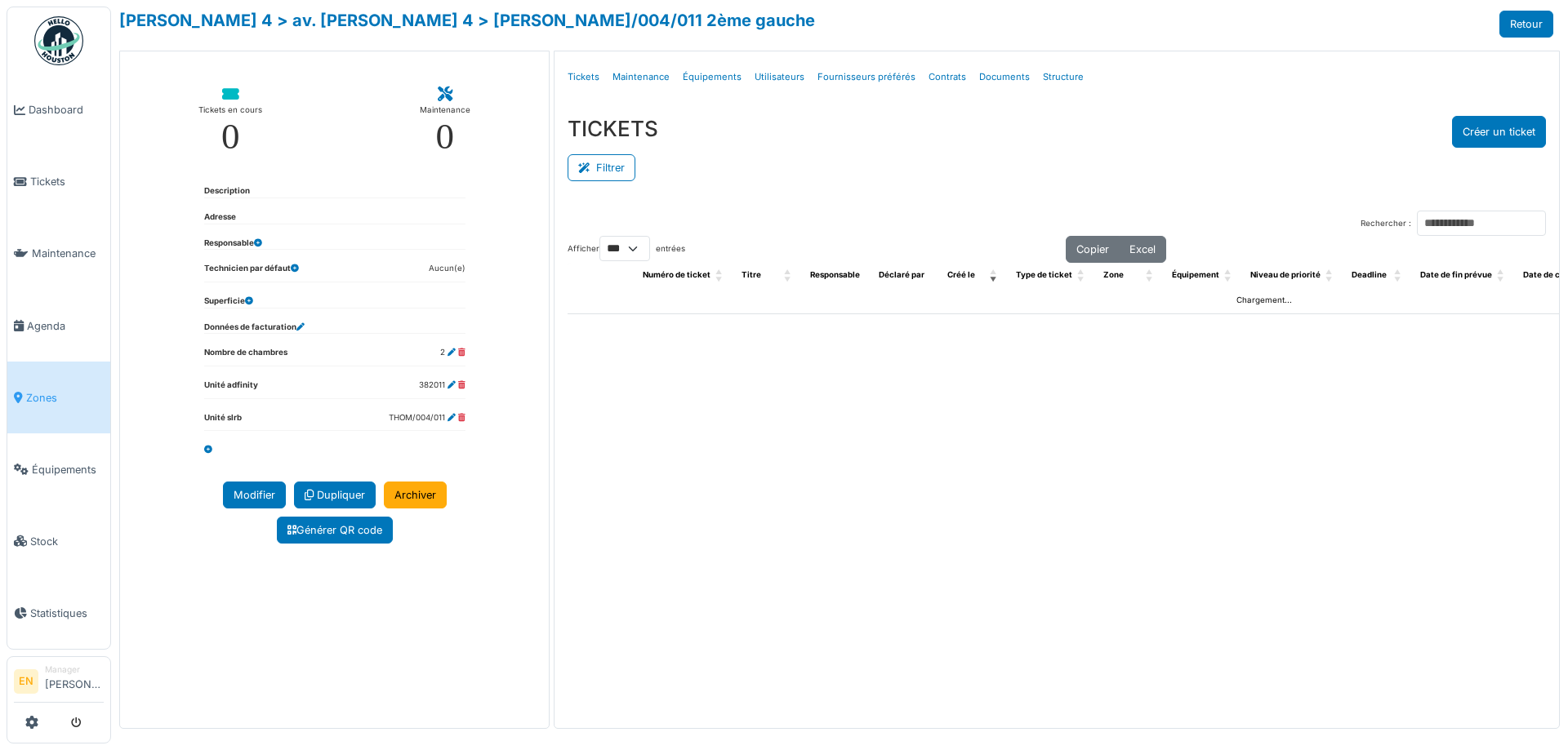
select select "***"
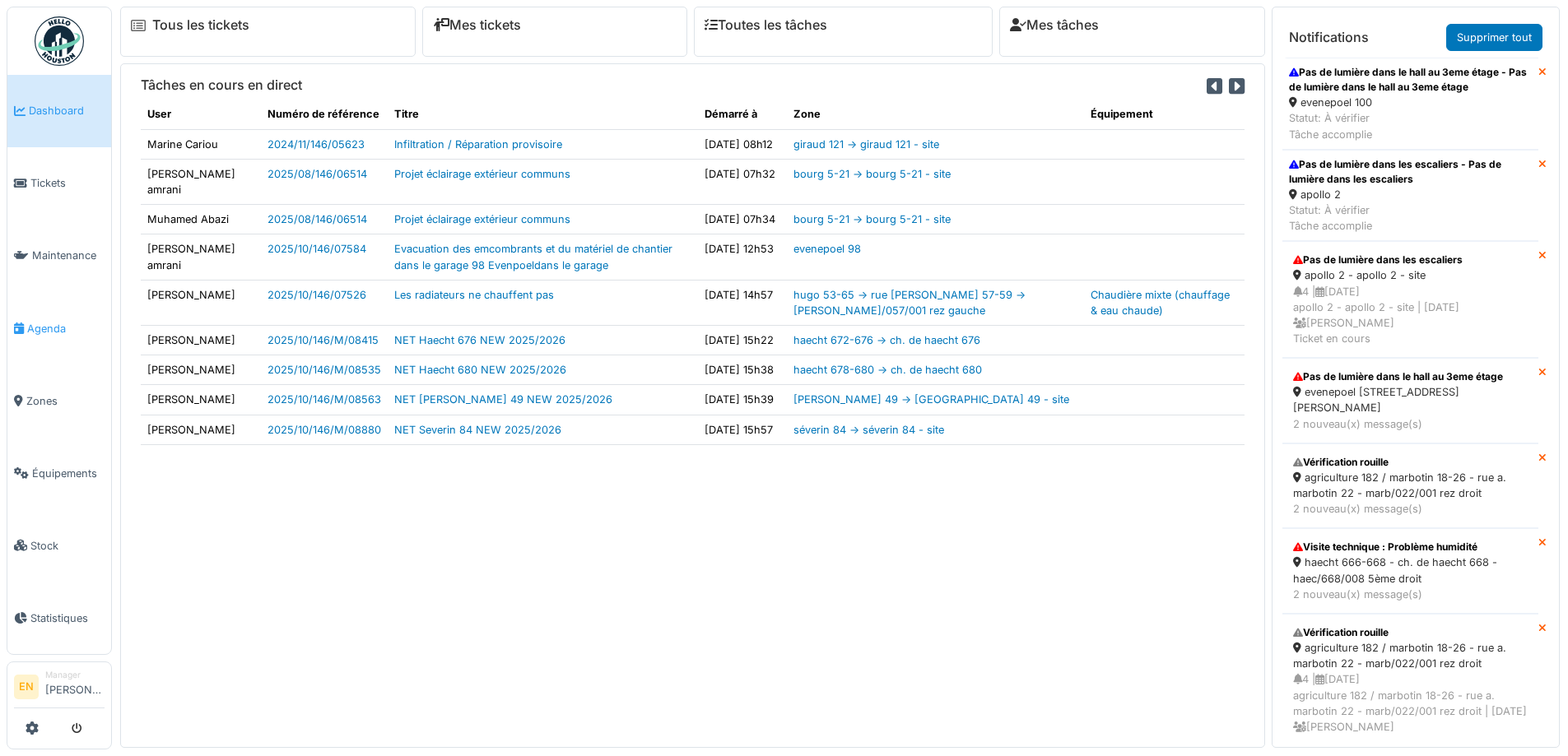
click at [42, 324] on span "Agenda" at bounding box center [66, 329] width 78 height 16
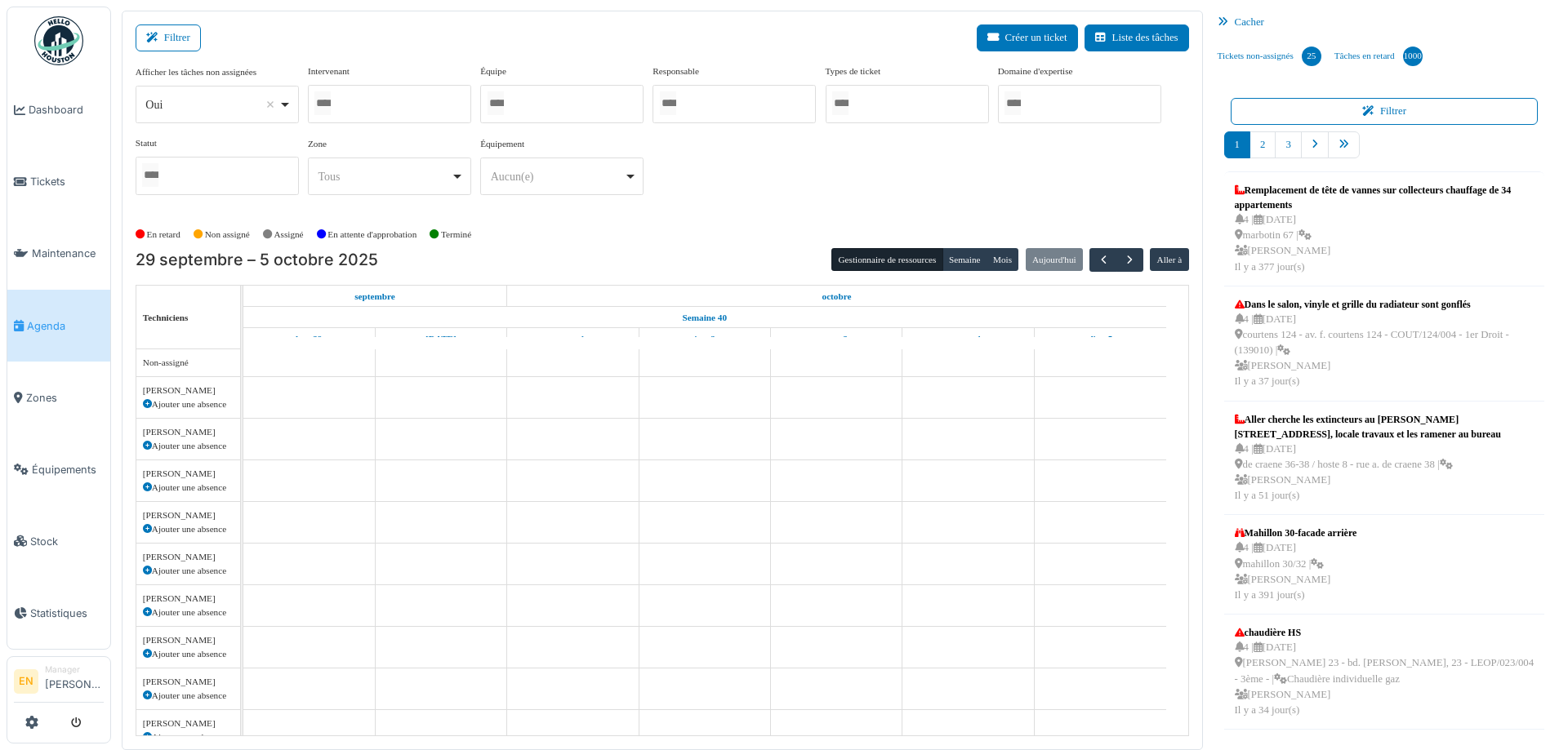
click at [294, 105] on div "*** Oui Remove item" at bounding box center [217, 104] width 163 height 38
select select "**"
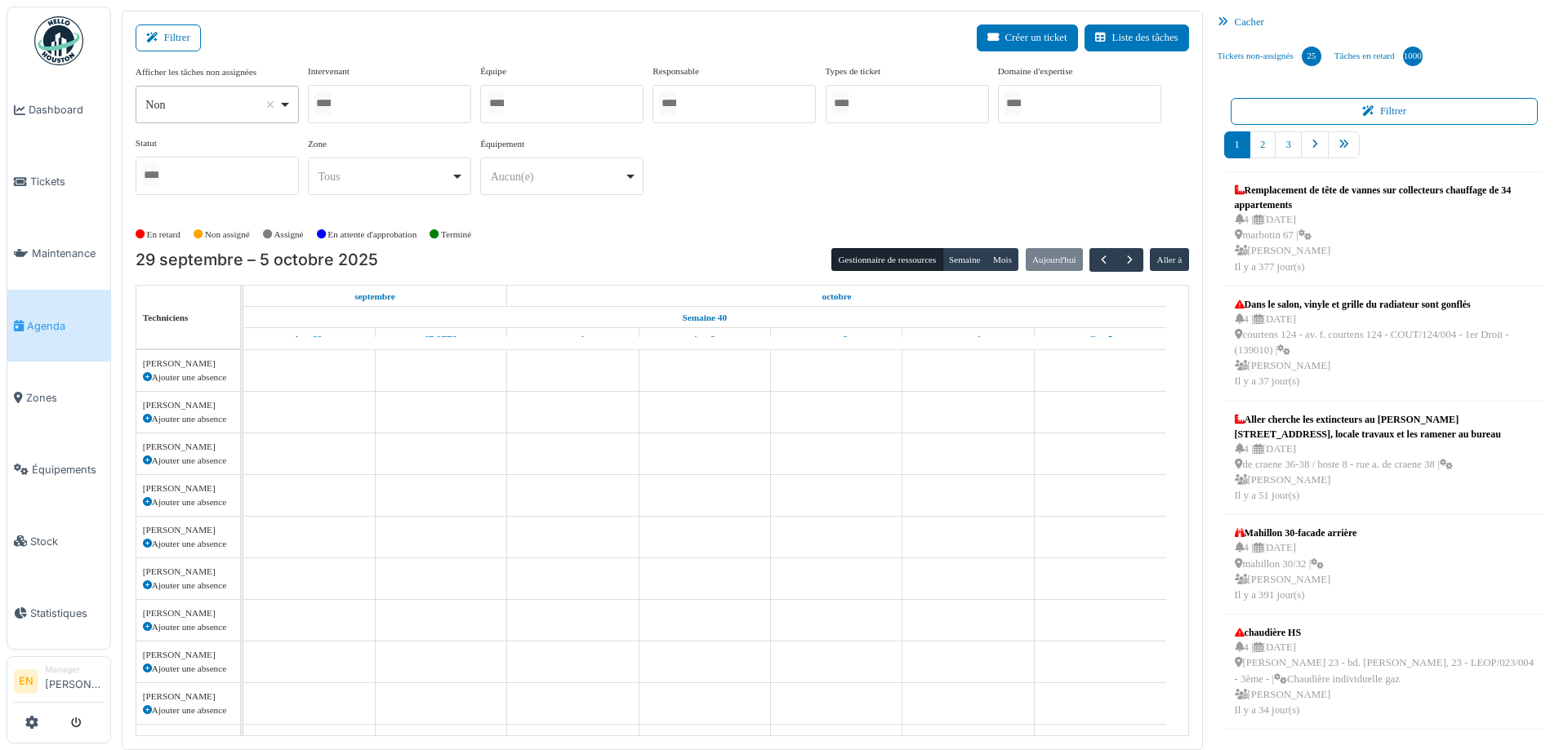
click at [375, 97] on div at bounding box center [389, 104] width 163 height 38
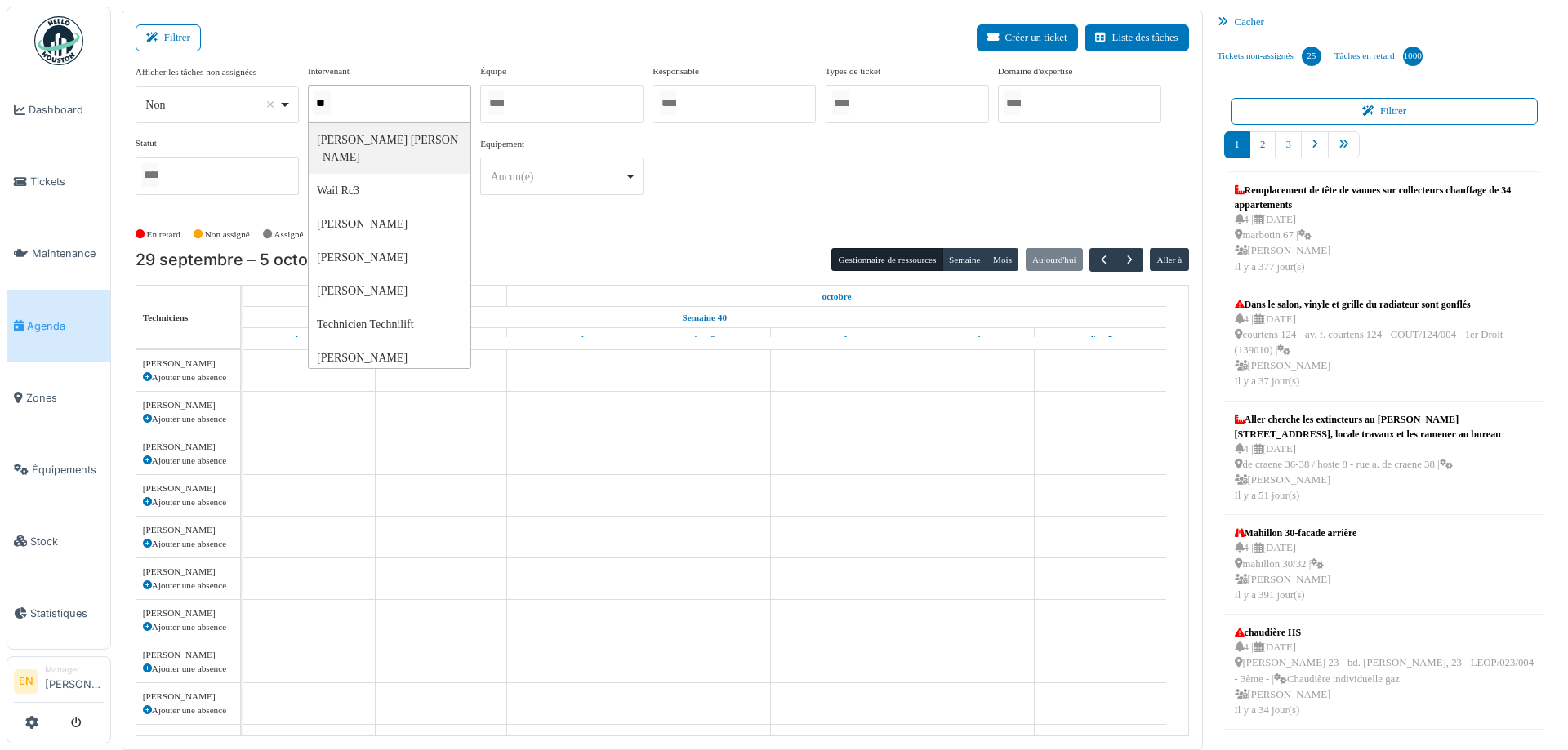
type input "***"
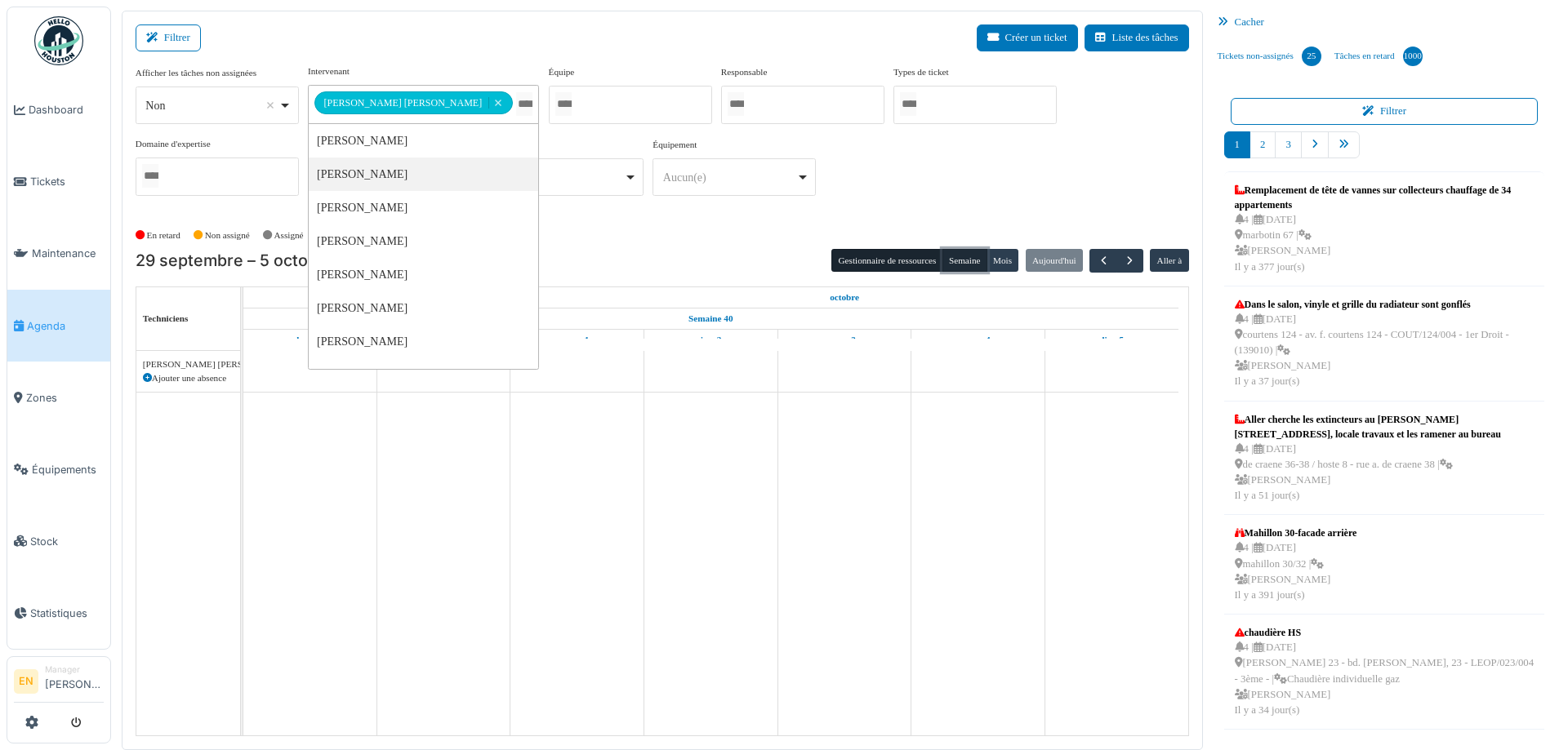
click at [956, 254] on button "Semaine" at bounding box center [964, 260] width 45 height 23
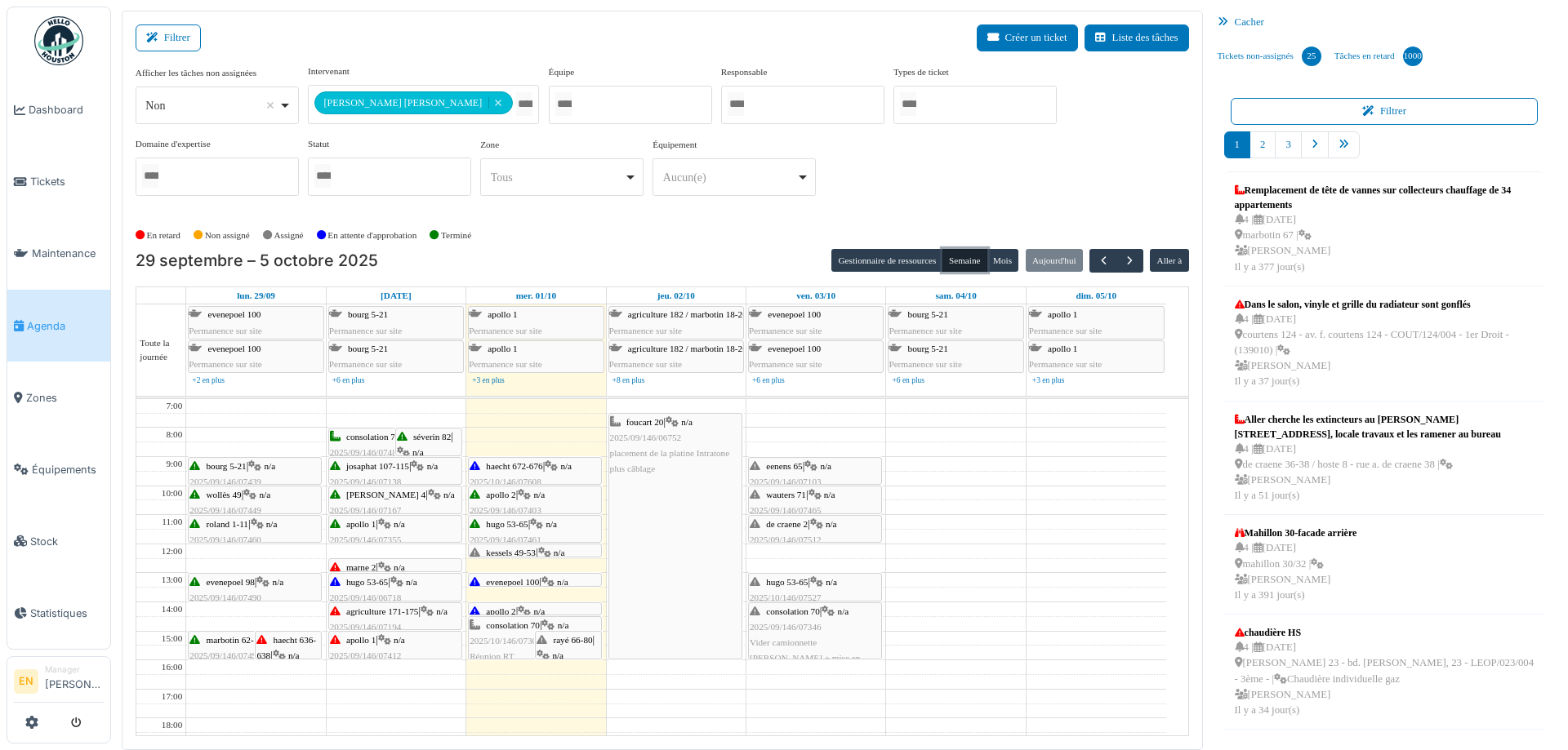
click at [524, 498] on icon at bounding box center [524, 495] width 13 height 11
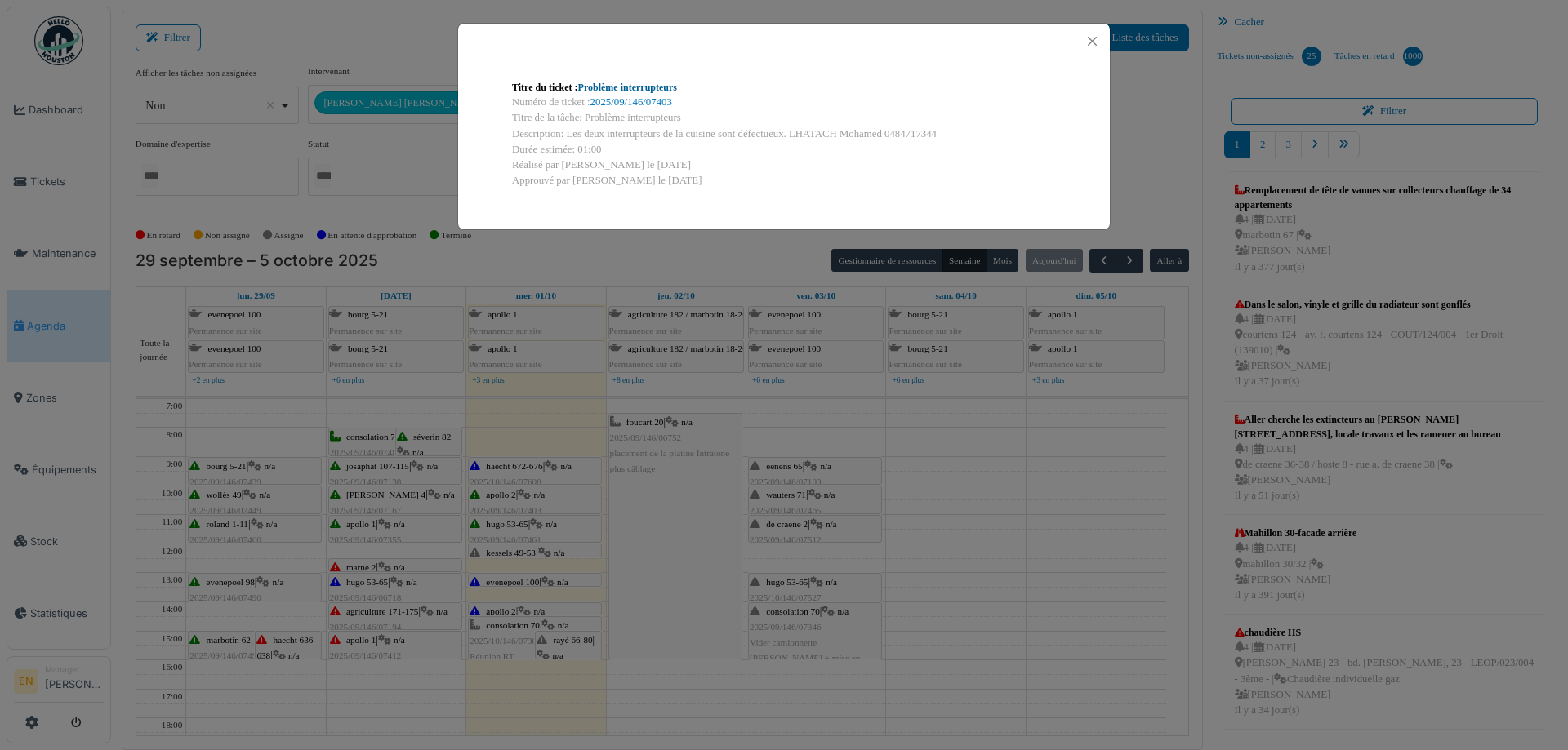
click at [660, 87] on link "Problème interrupteurs" at bounding box center [627, 87] width 99 height 11
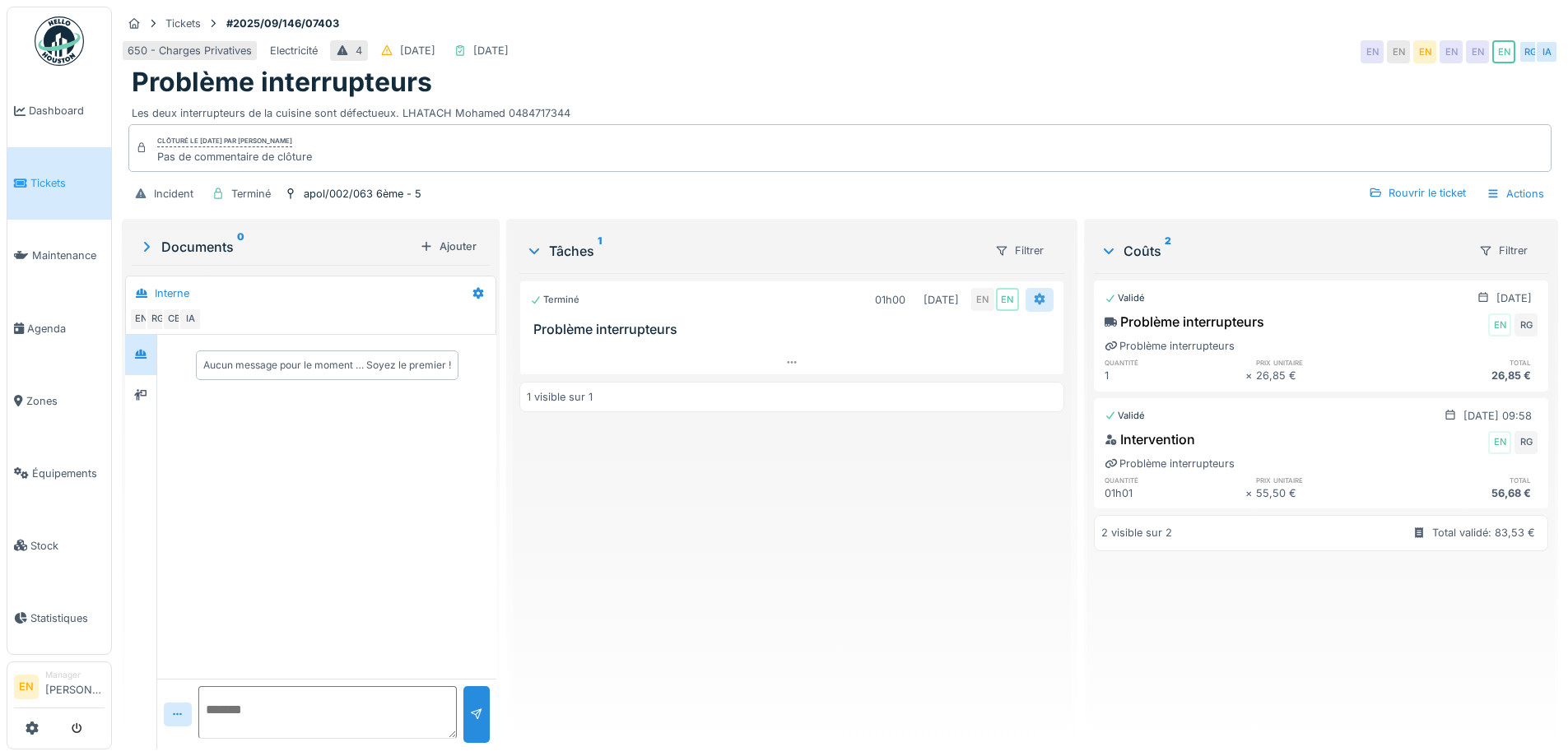
click at [1033, 299] on icon at bounding box center [1039, 299] width 13 height 11
click at [1421, 195] on div "Rouvrir le ticket" at bounding box center [1417, 193] width 110 height 22
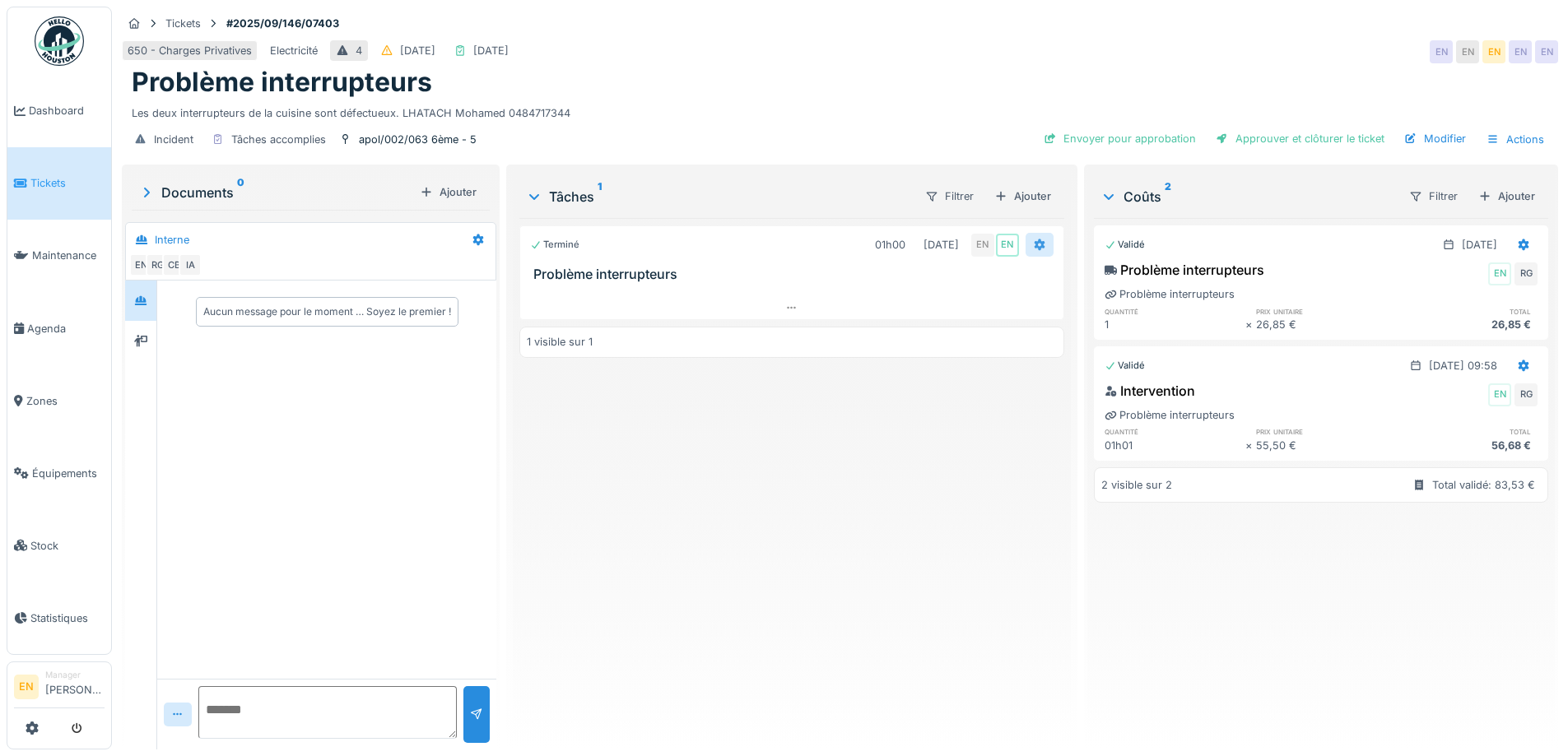
click at [1044, 243] on div at bounding box center [1039, 245] width 28 height 24
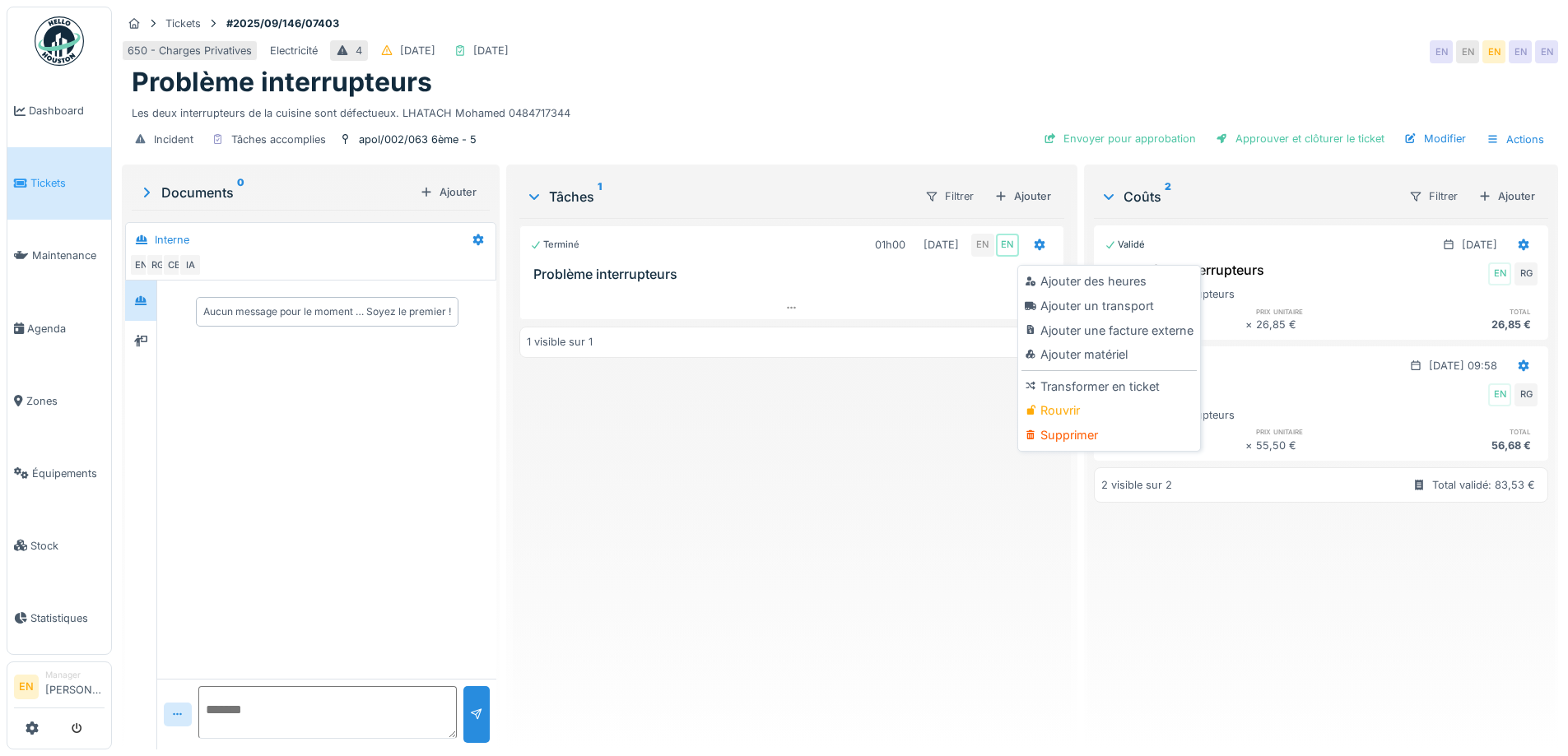
click at [1071, 406] on div "Rouvrir" at bounding box center [1108, 411] width 175 height 25
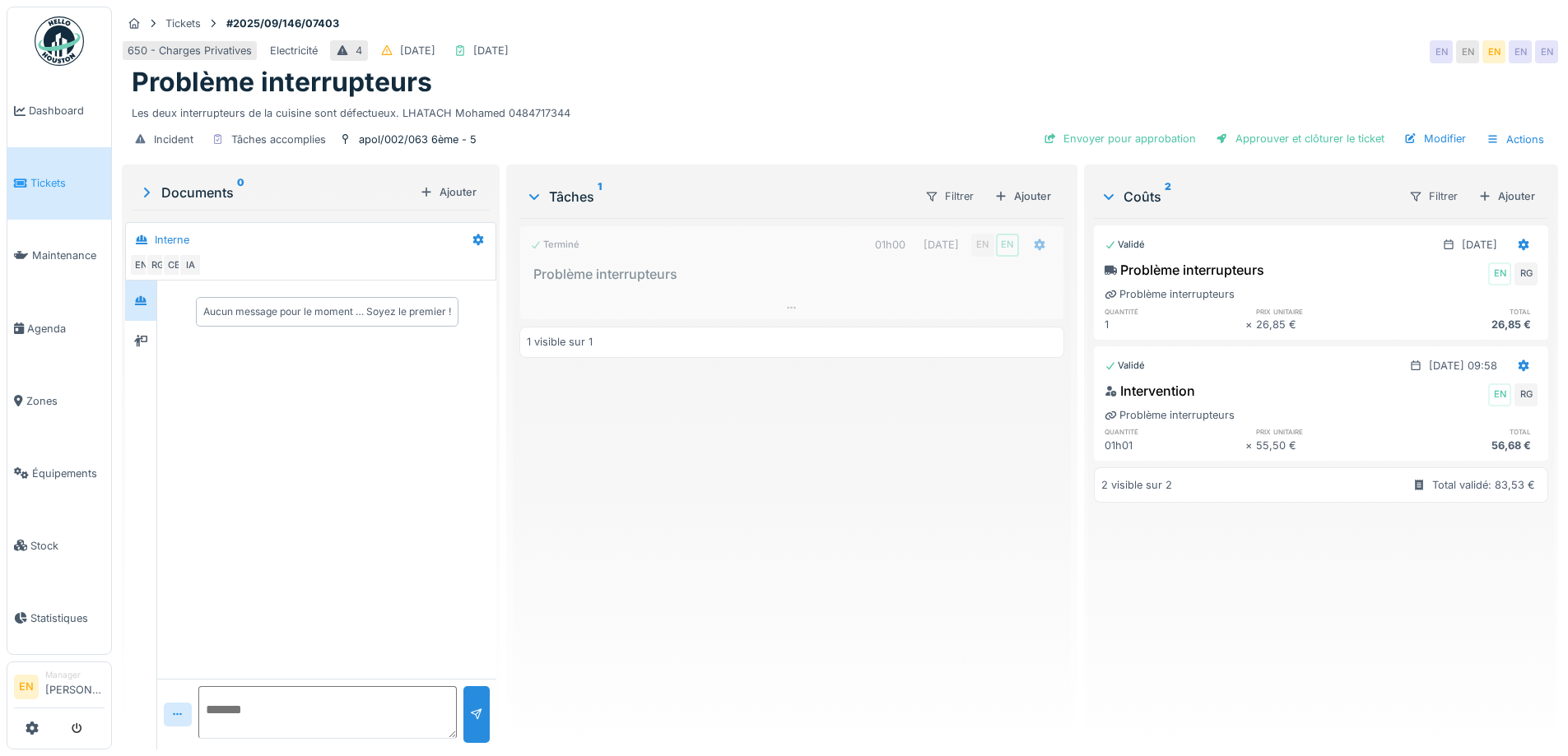
click at [964, 458] on div "Terminé 01h00 01/10/2025 EN EN Problème interrupteurs 1 visible sur 1" at bounding box center [791, 477] width 544 height 519
click at [972, 453] on div "Terminé 01h00 01/10/2025 EN EN Problème interrupteurs 1 visible sur 1" at bounding box center [791, 477] width 544 height 519
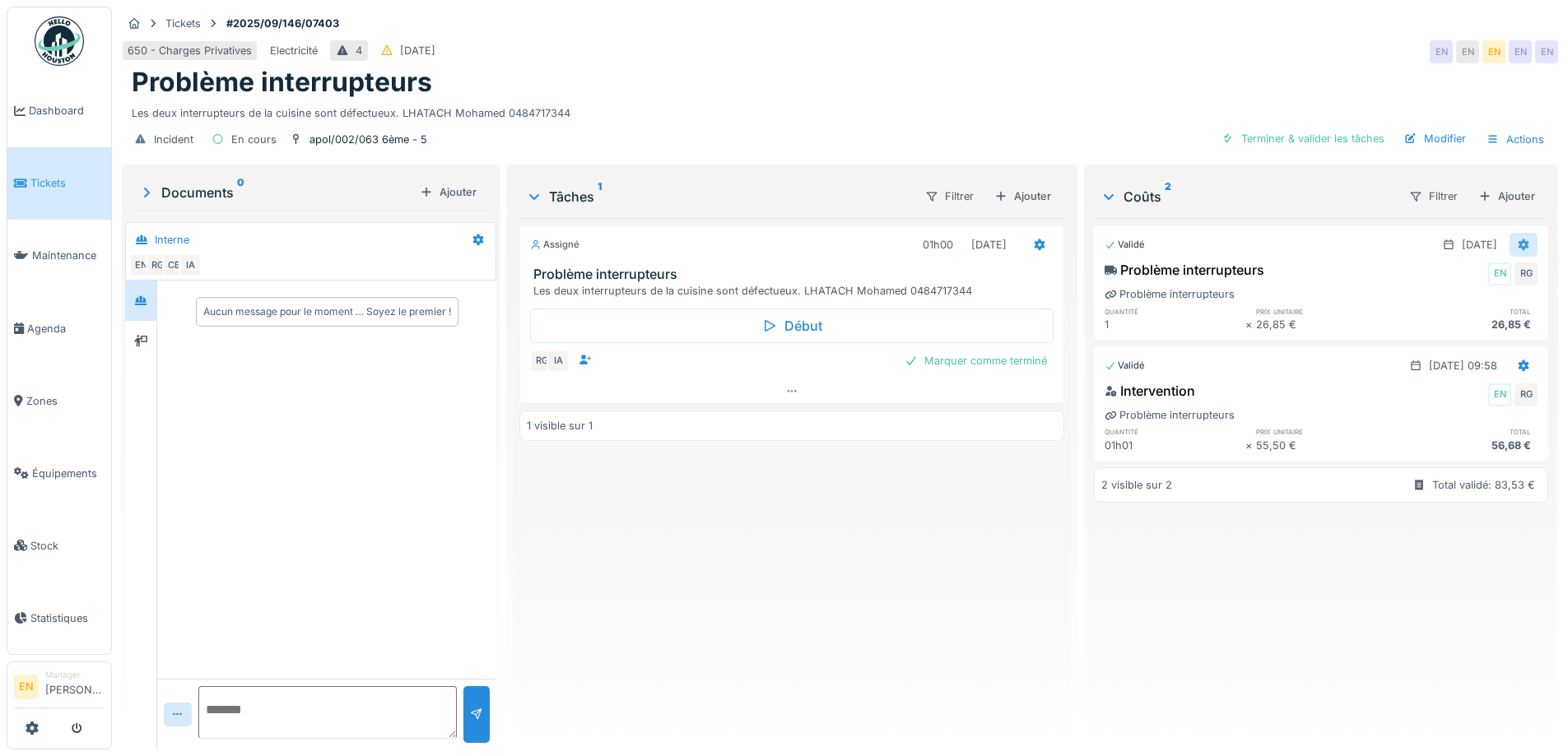
click at [1516, 246] on icon at bounding box center [1523, 245] width 13 height 11
click at [1446, 282] on div "Rouvrir" at bounding box center [1442, 282] width 79 height 25
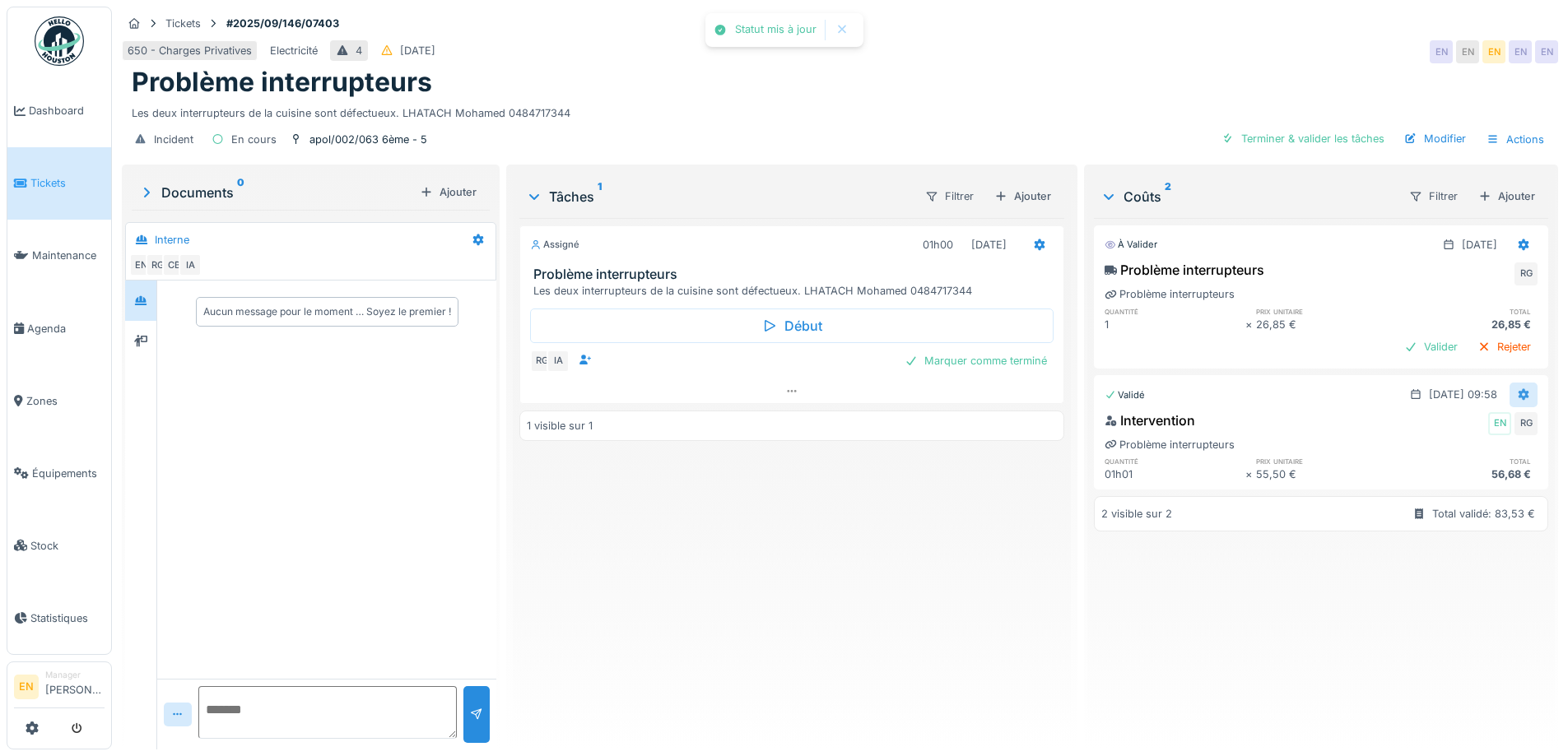
click at [1516, 391] on icon at bounding box center [1523, 395] width 13 height 11
click at [1447, 435] on div "Rouvrir" at bounding box center [1442, 432] width 79 height 25
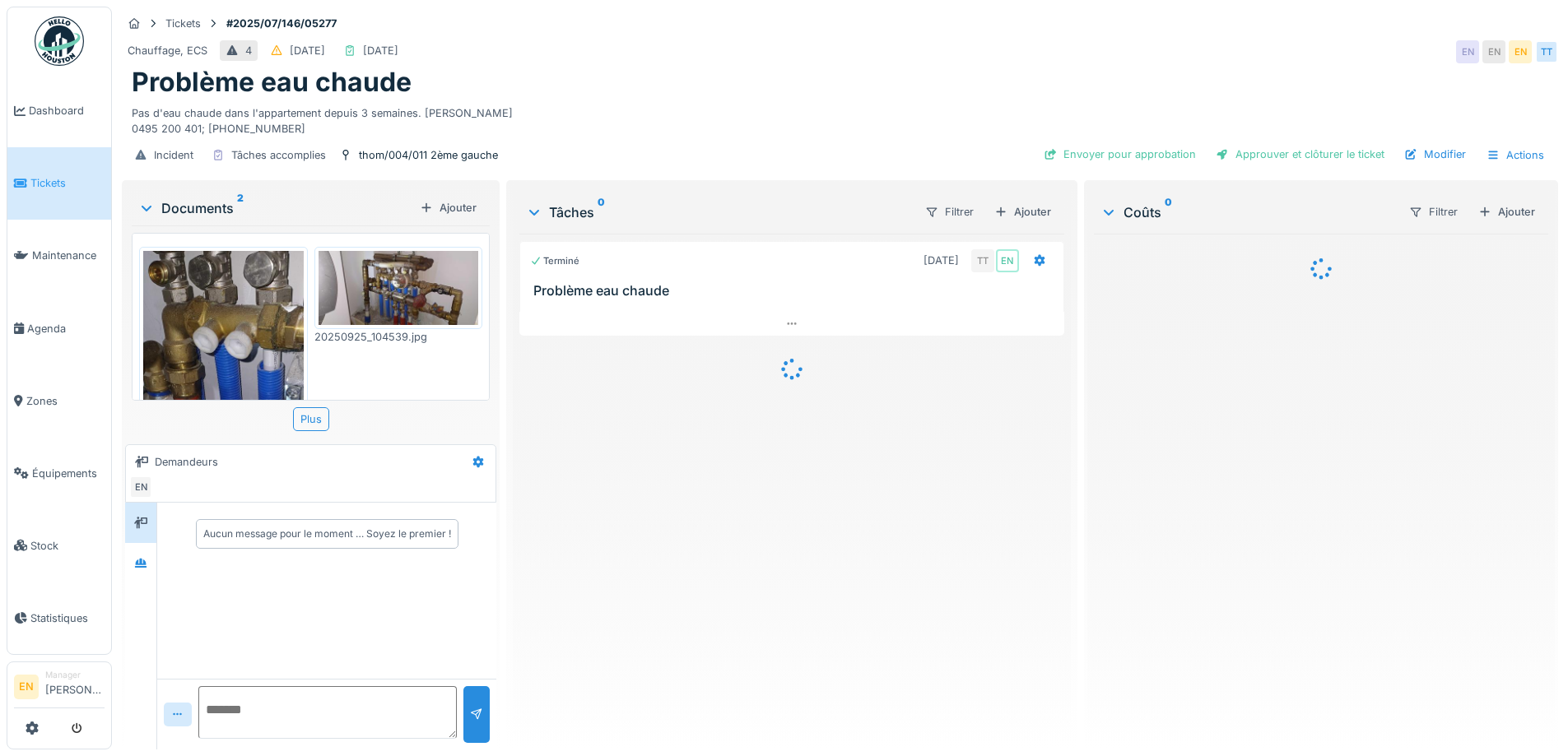
scroll to position [12, 0]
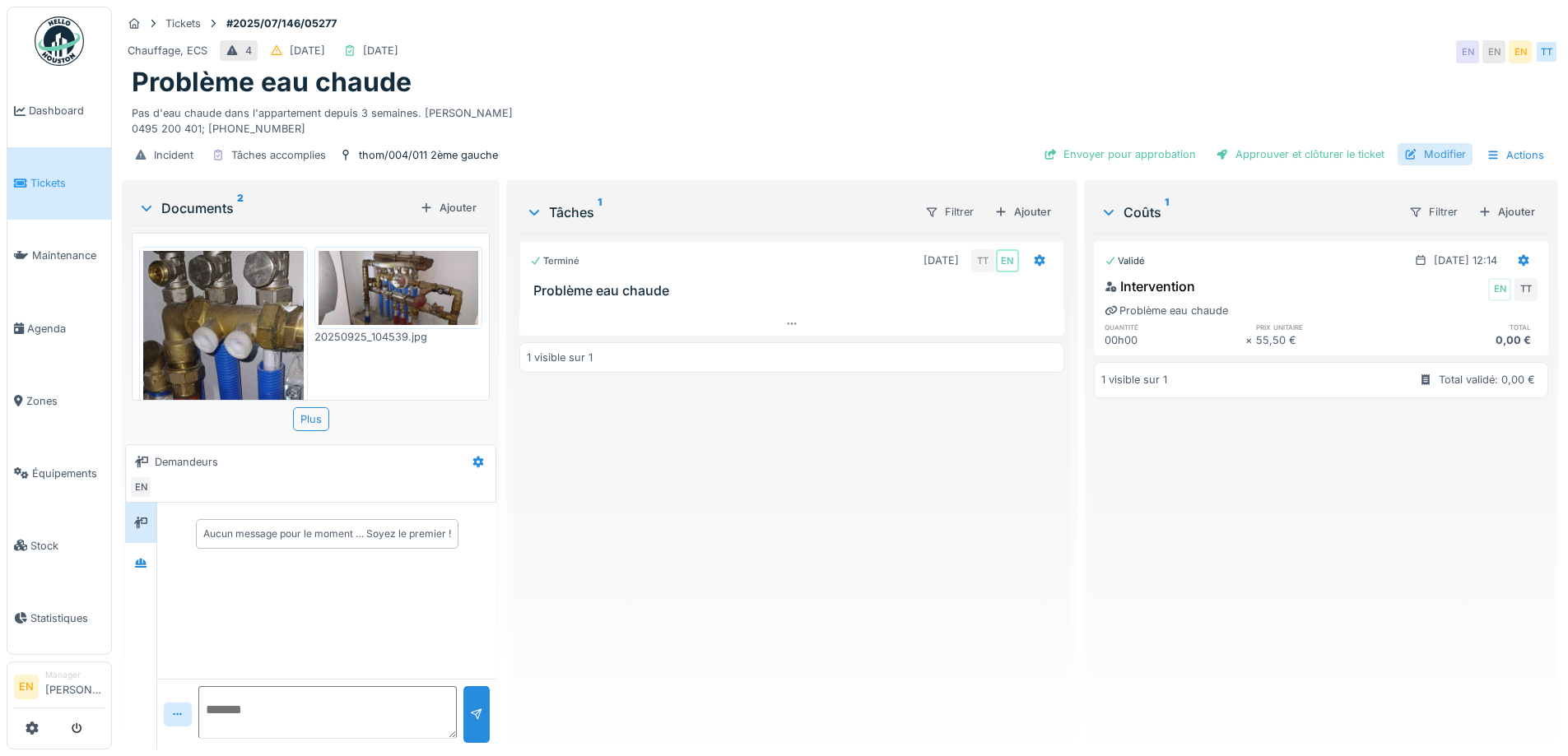
click at [1436, 143] on div "Modifier" at bounding box center [1434, 154] width 75 height 22
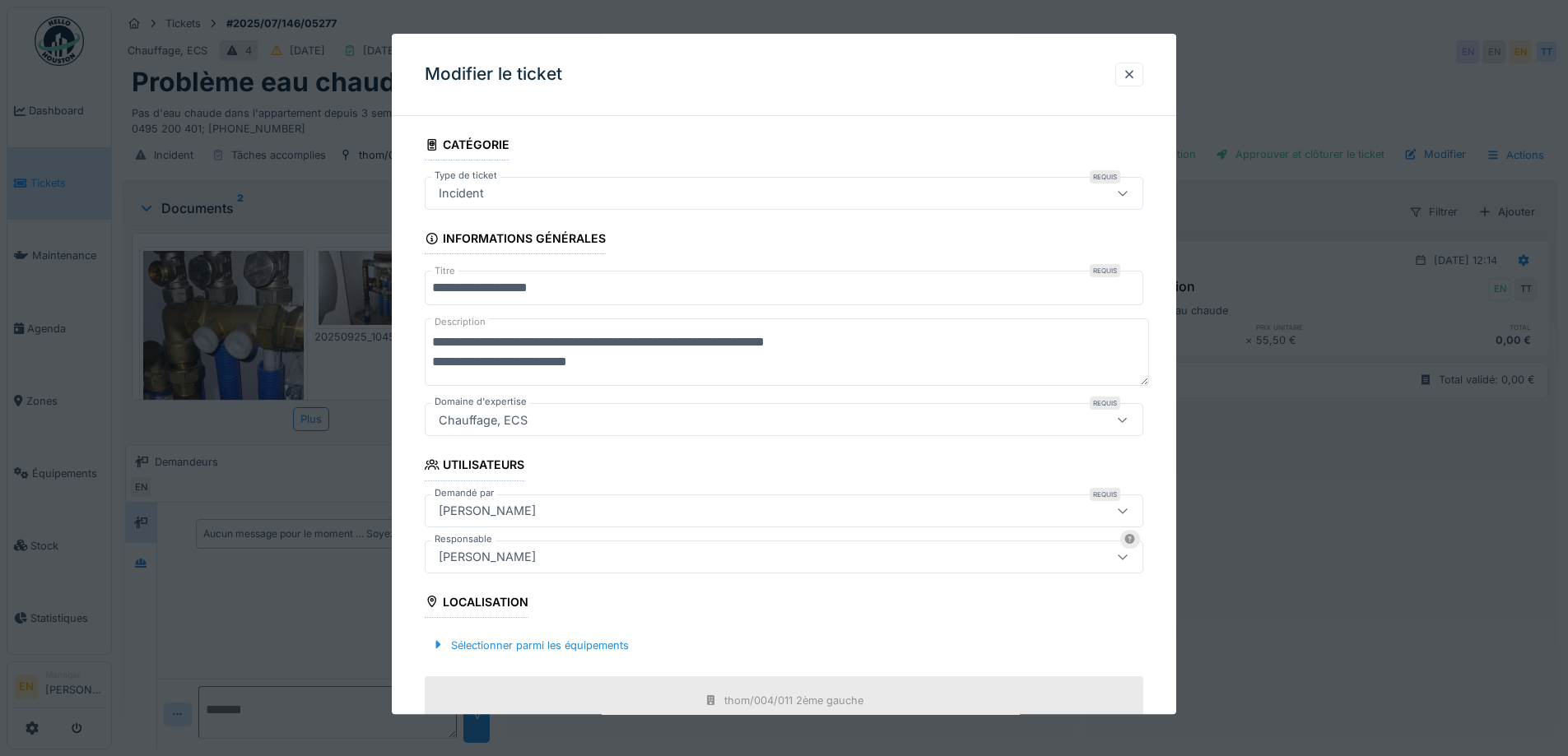
click at [632, 563] on div "[PERSON_NAME]" at bounding box center [741, 558] width 619 height 18
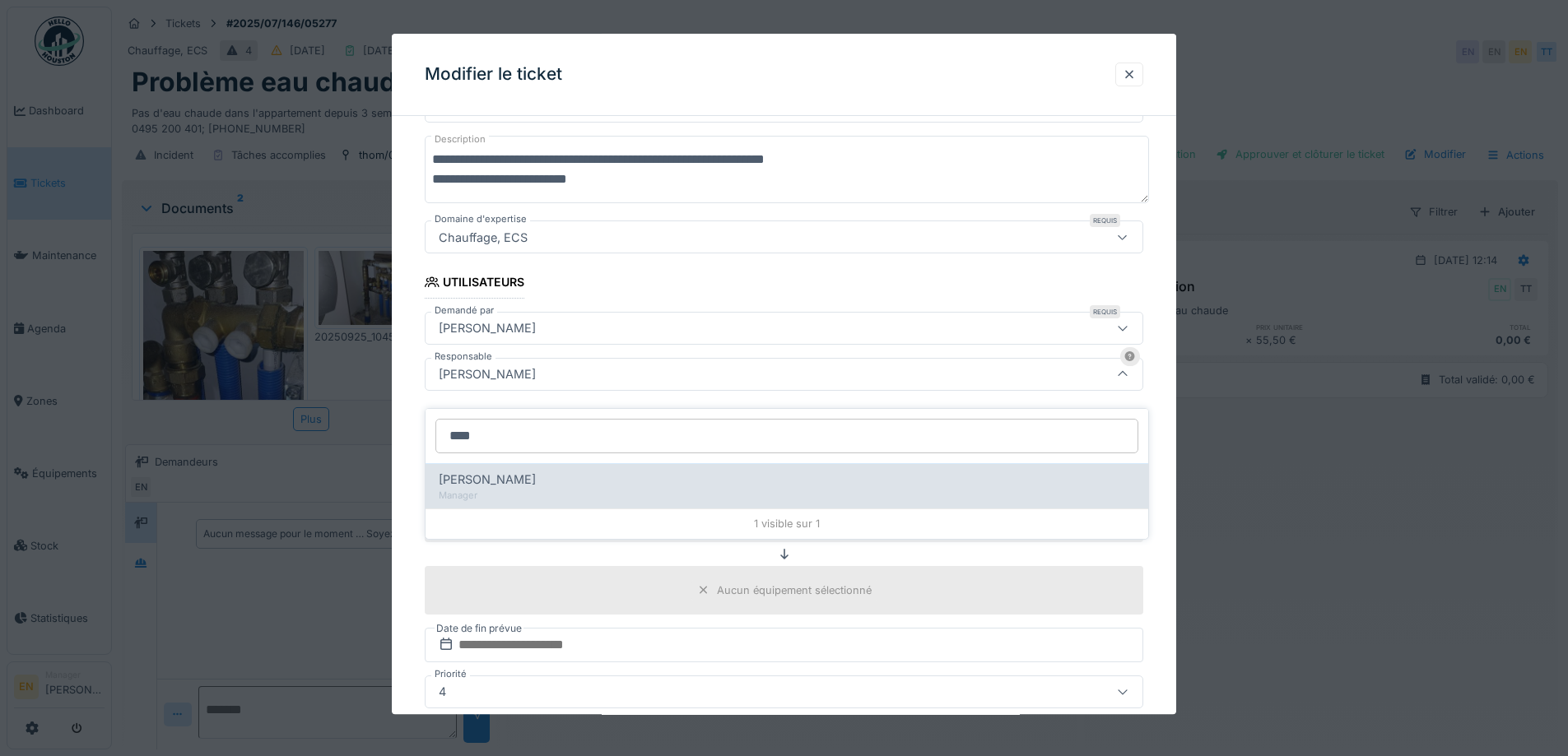
type input "****"
click at [561, 474] on div "[PERSON_NAME]" at bounding box center [786, 480] width 696 height 18
type input "****"
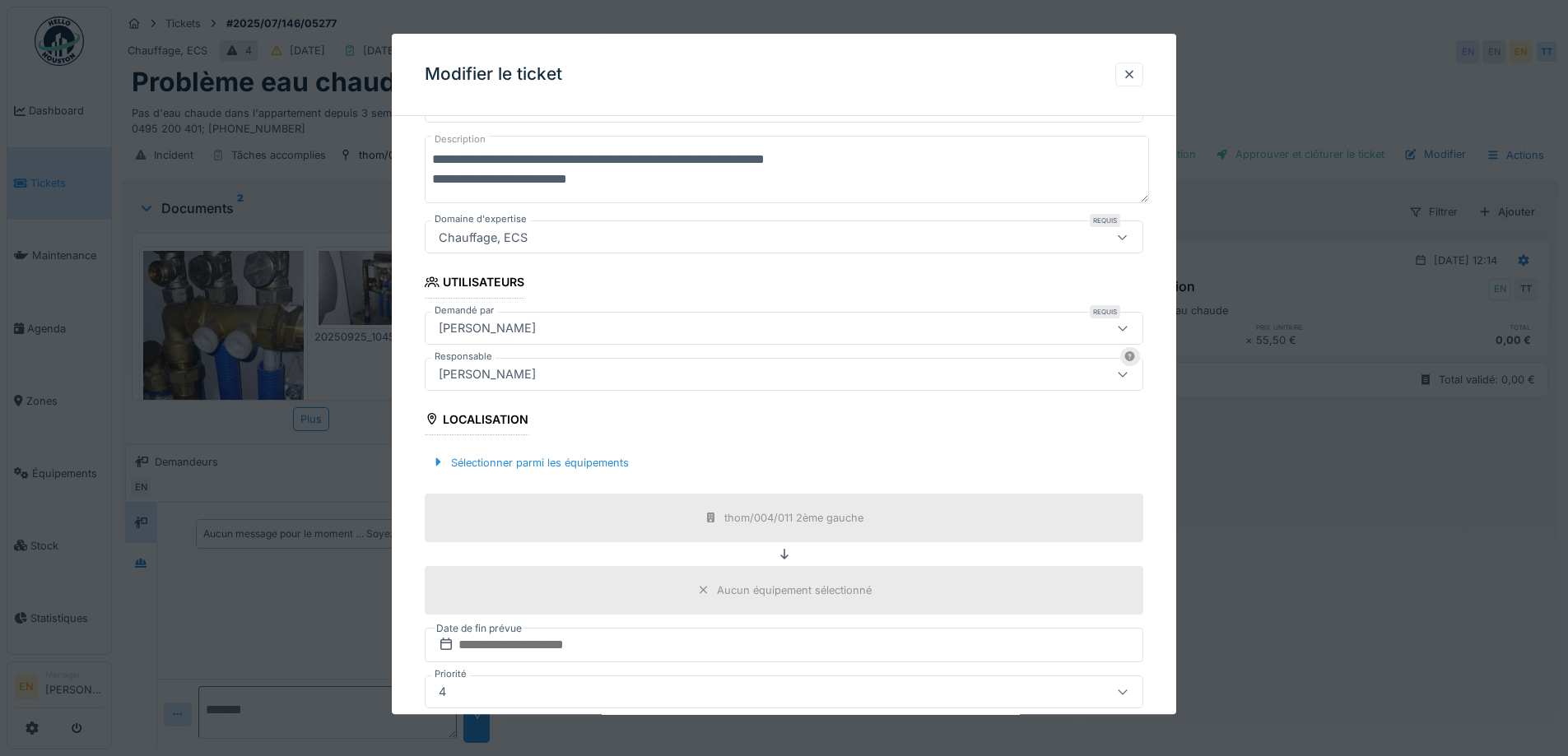
click at [1167, 597] on div "**********" at bounding box center [784, 438] width 784 height 983
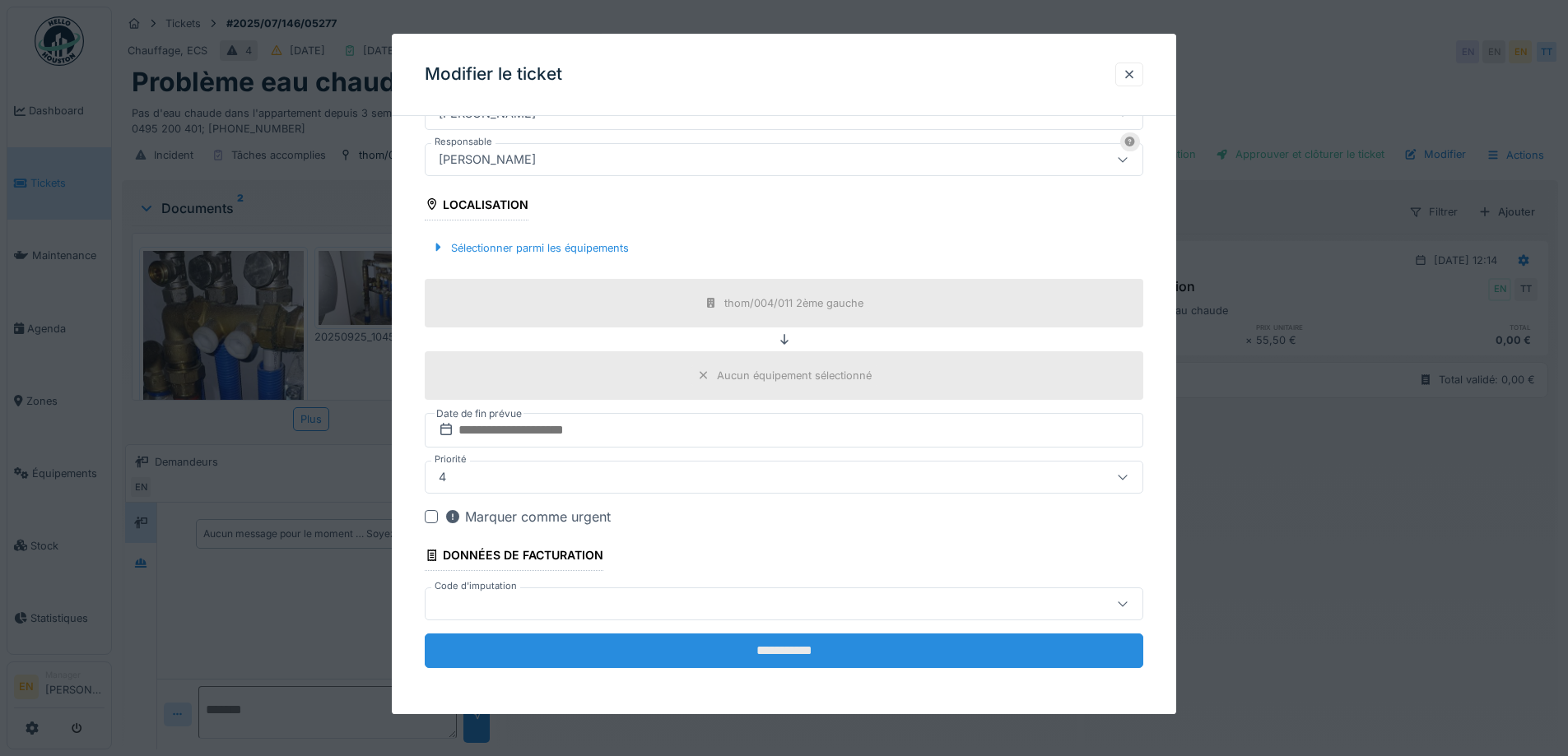
click at [788, 647] on input "**********" at bounding box center [784, 651] width 718 height 34
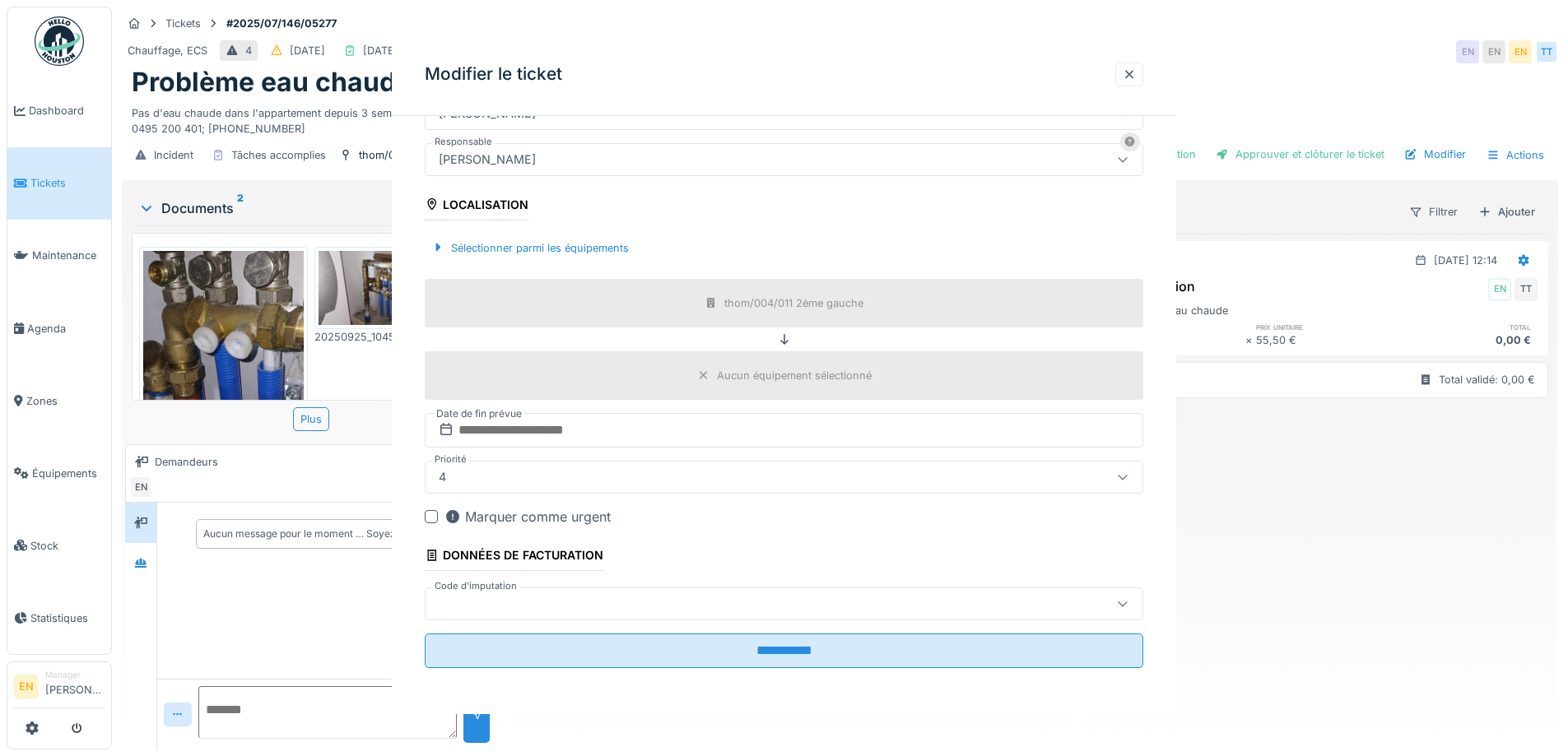
scroll to position [0, 0]
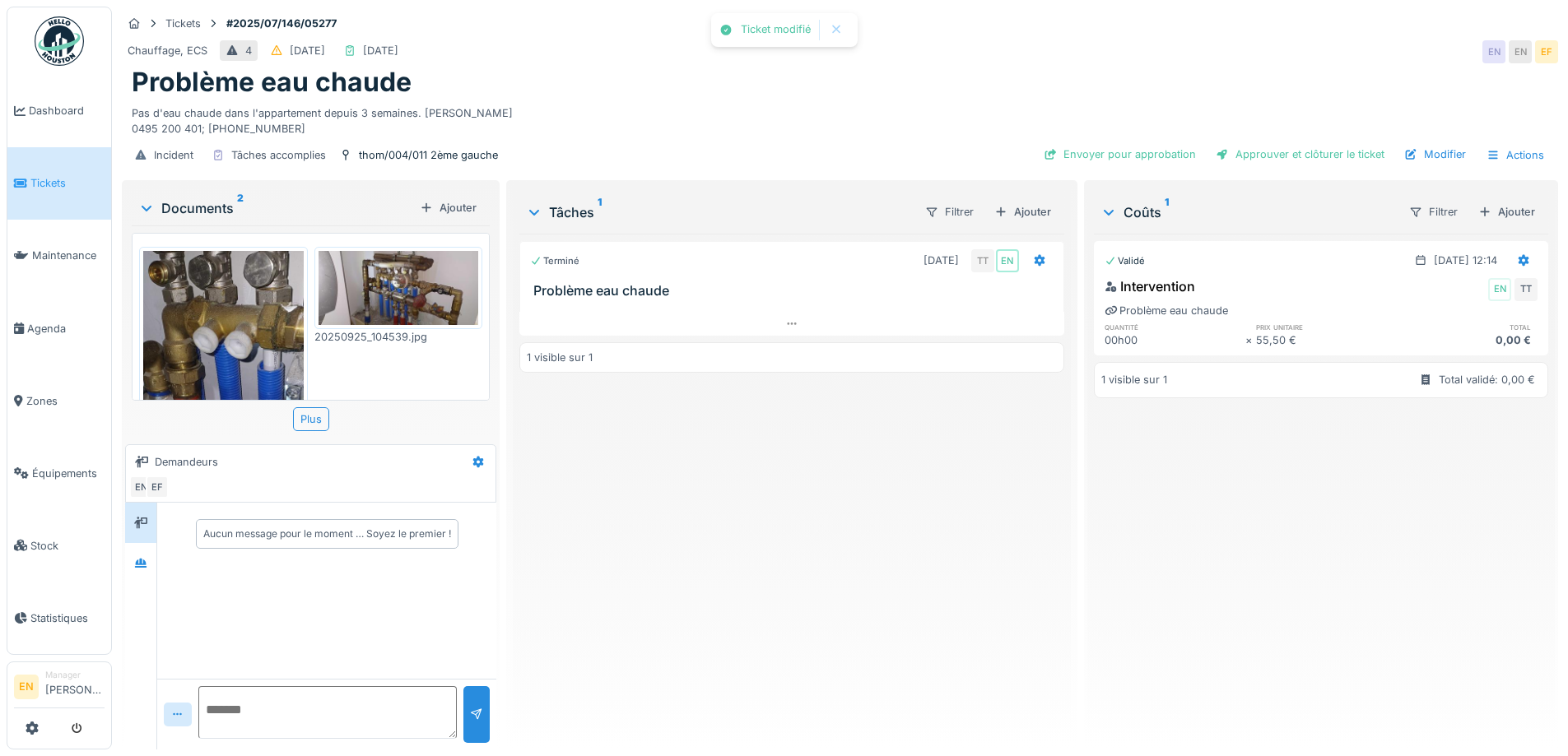
click at [947, 530] on div "Terminé [DATE] TT EN Problème eau chaude 1 visible sur 1" at bounding box center [791, 485] width 544 height 503
click at [369, 702] on textarea at bounding box center [328, 713] width 258 height 53
type textarea "**********"
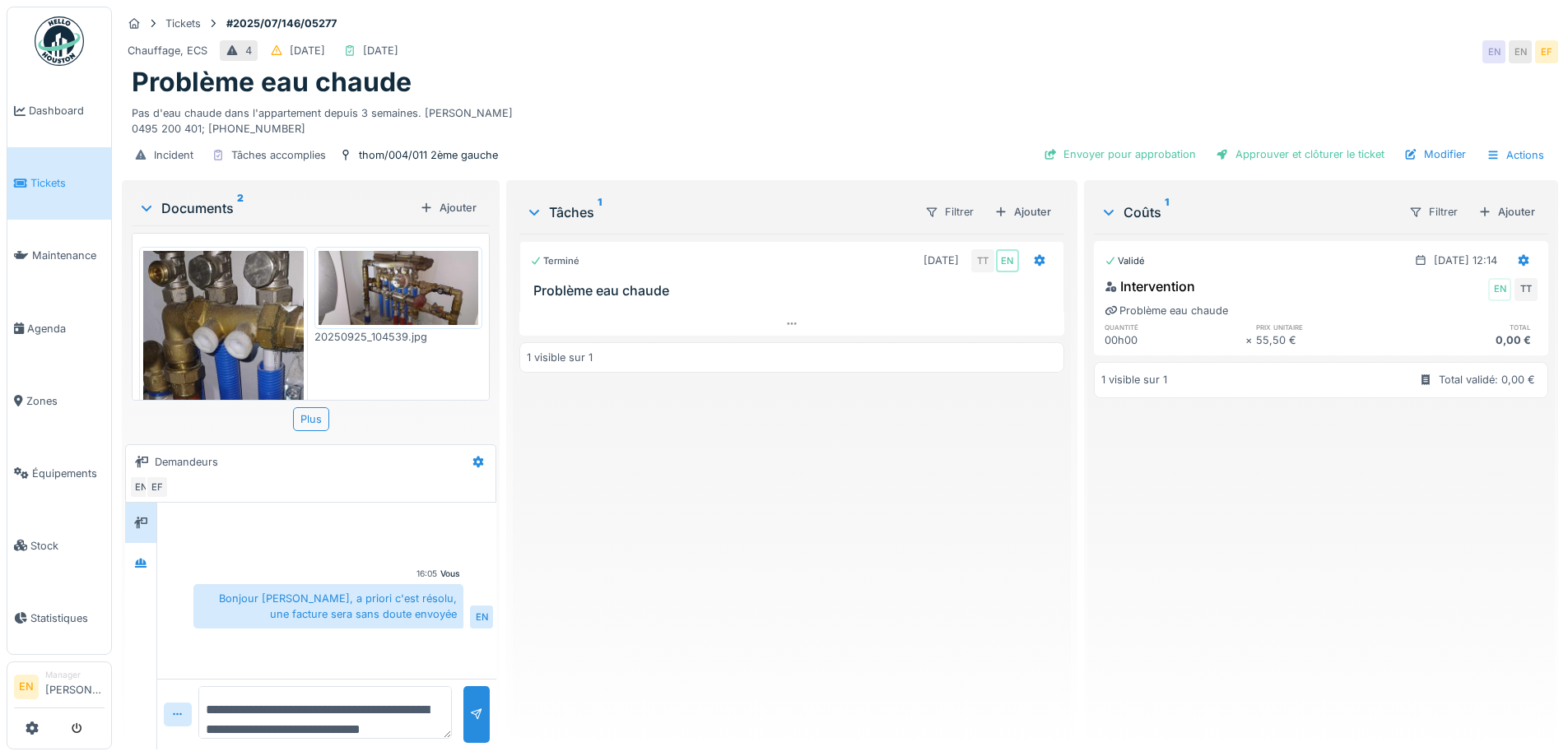
click at [214, 308] on img at bounding box center [223, 425] width 161 height 348
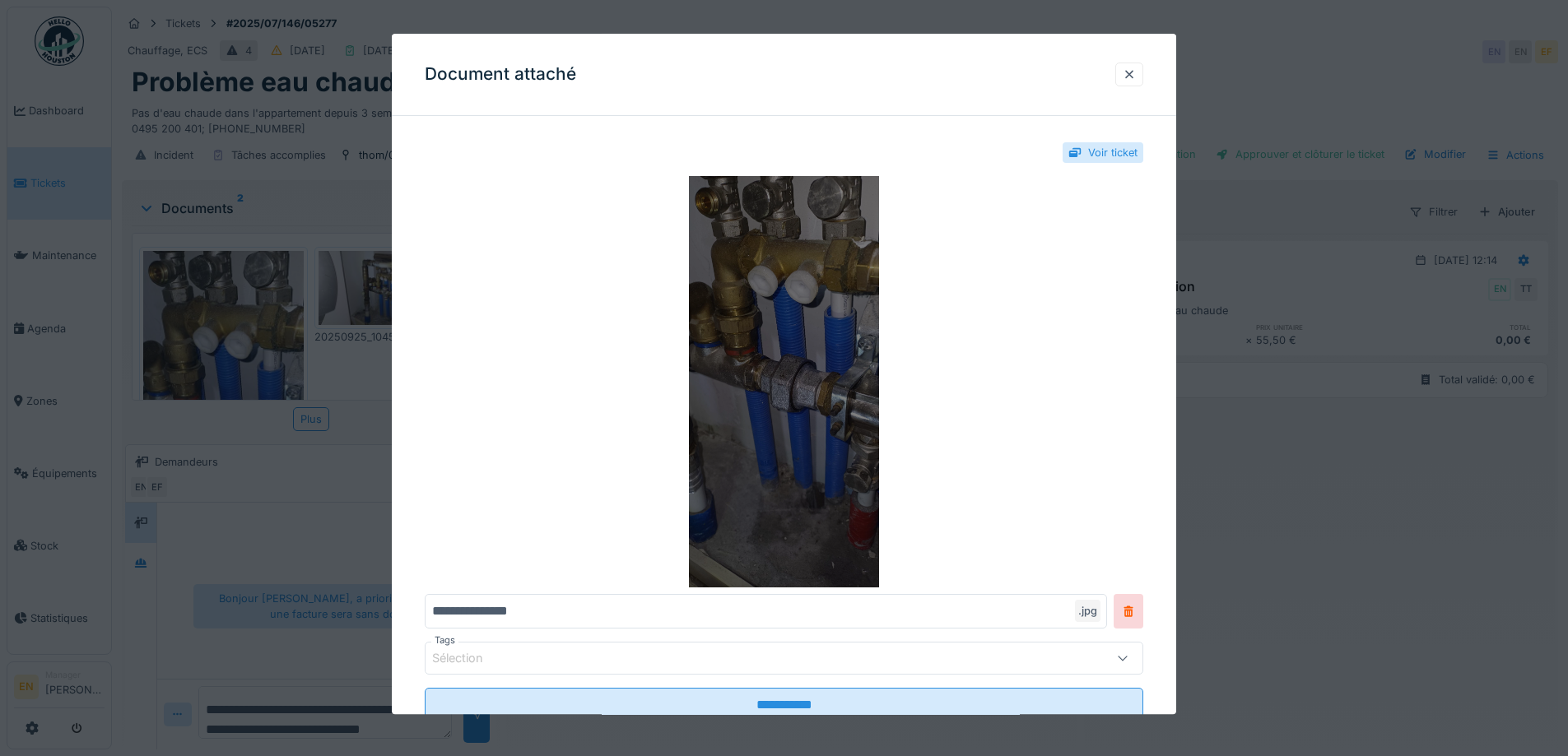
click at [819, 300] on img at bounding box center [784, 383] width 718 height 412
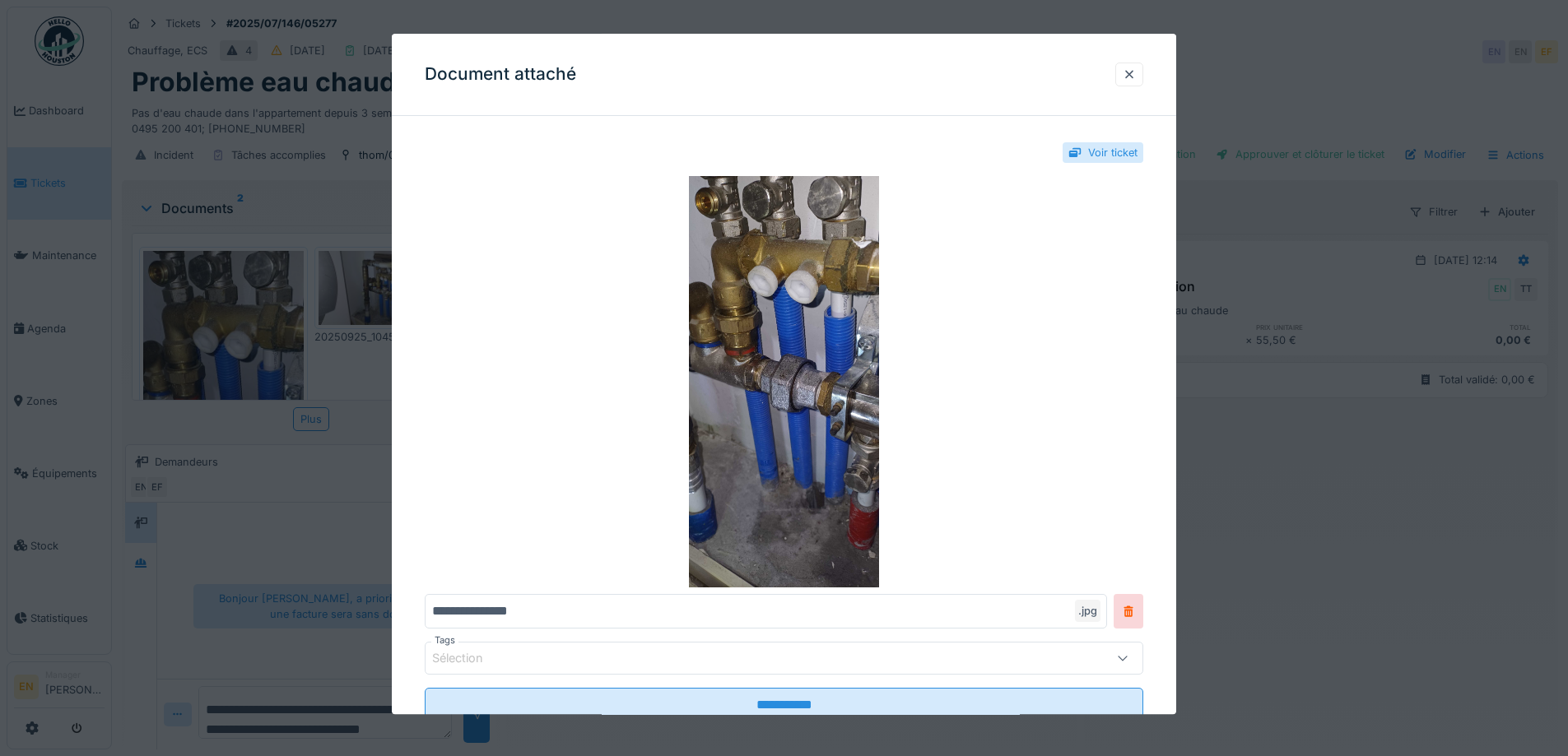
drag, startPoint x: 1135, startPoint y: 76, endPoint x: 701, endPoint y: 131, distance: 437.5
click at [1131, 78] on div at bounding box center [1129, 74] width 13 height 16
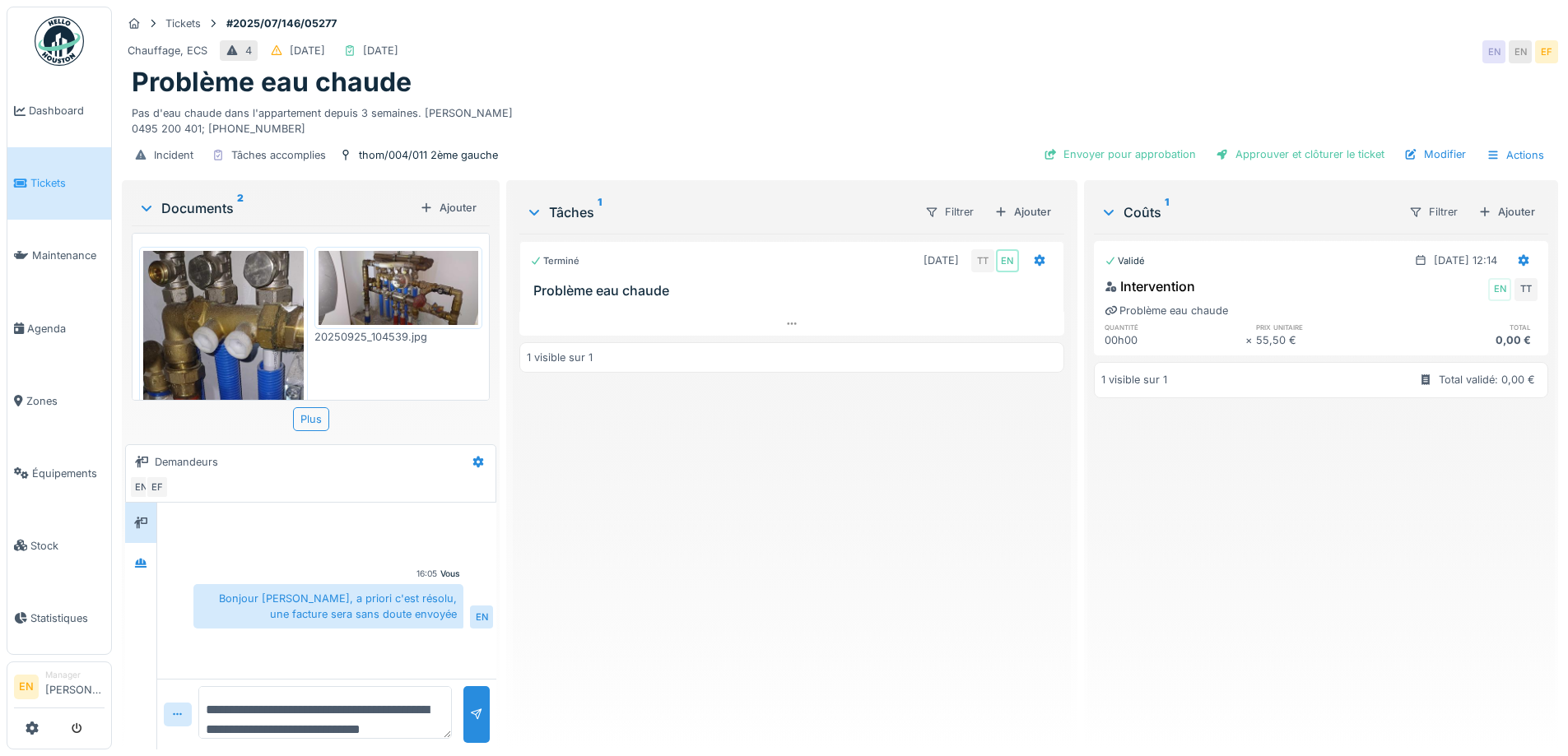
click at [379, 292] on img at bounding box center [399, 288] width 161 height 74
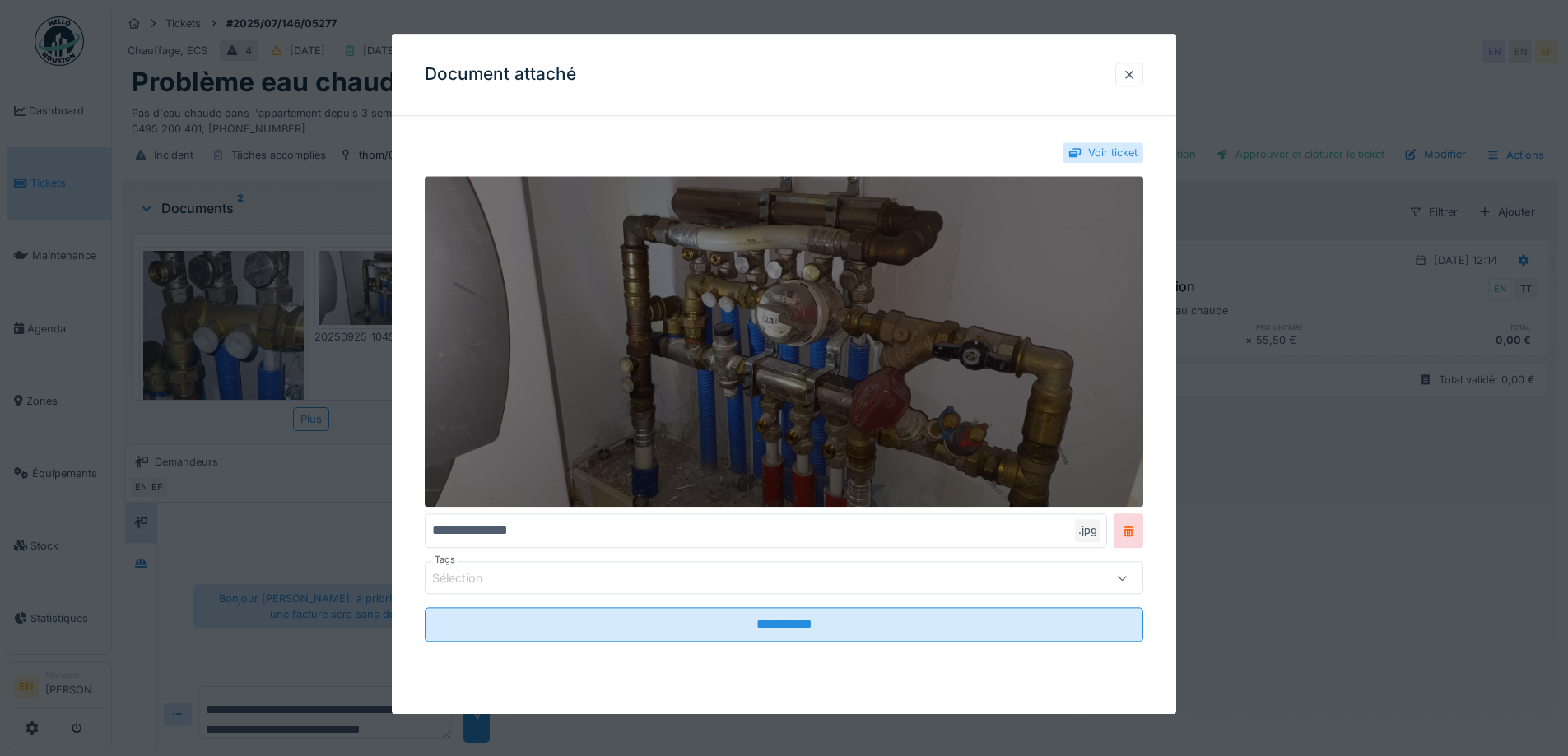
click at [869, 307] on img at bounding box center [784, 342] width 718 height 330
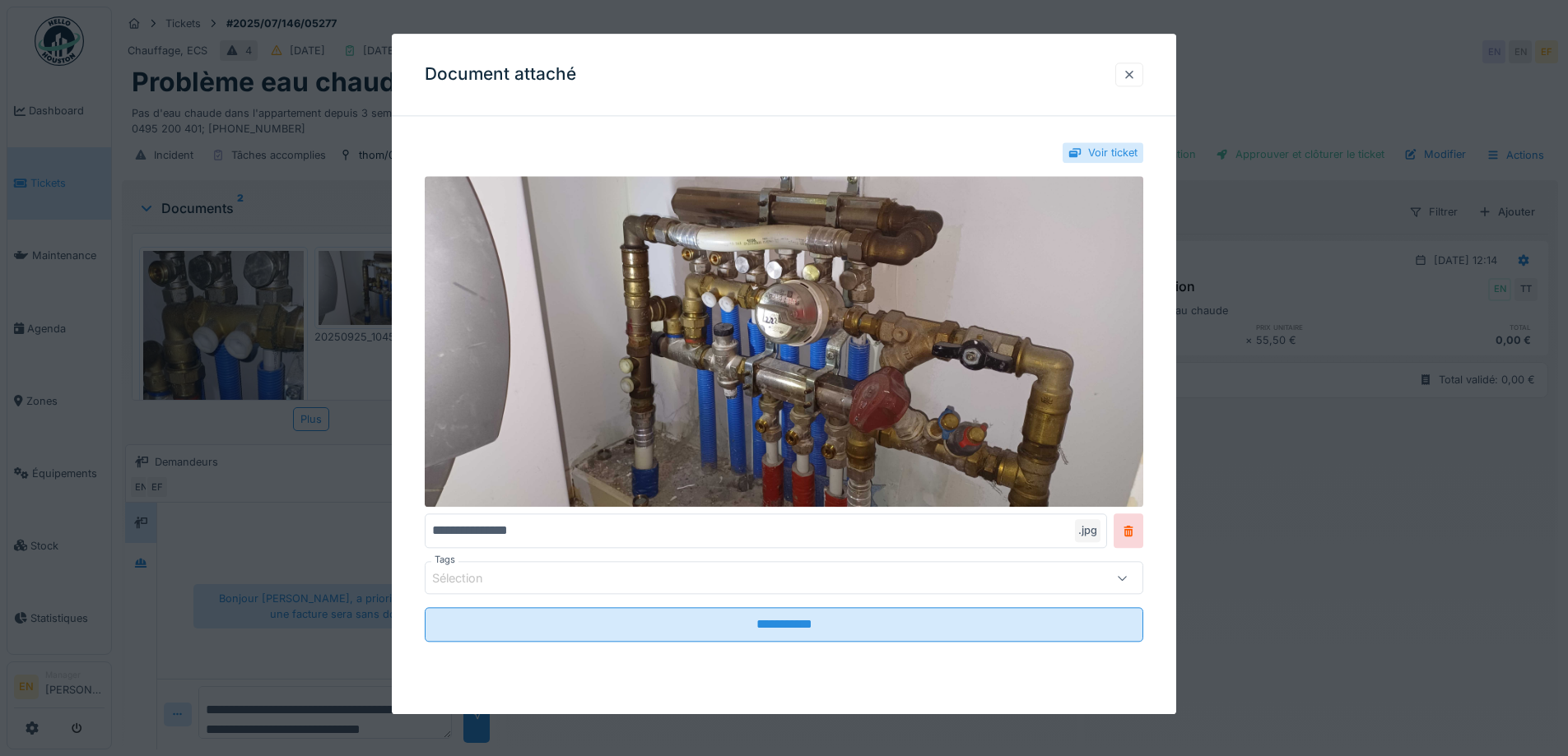
click at [1135, 72] on div at bounding box center [1129, 74] width 13 height 16
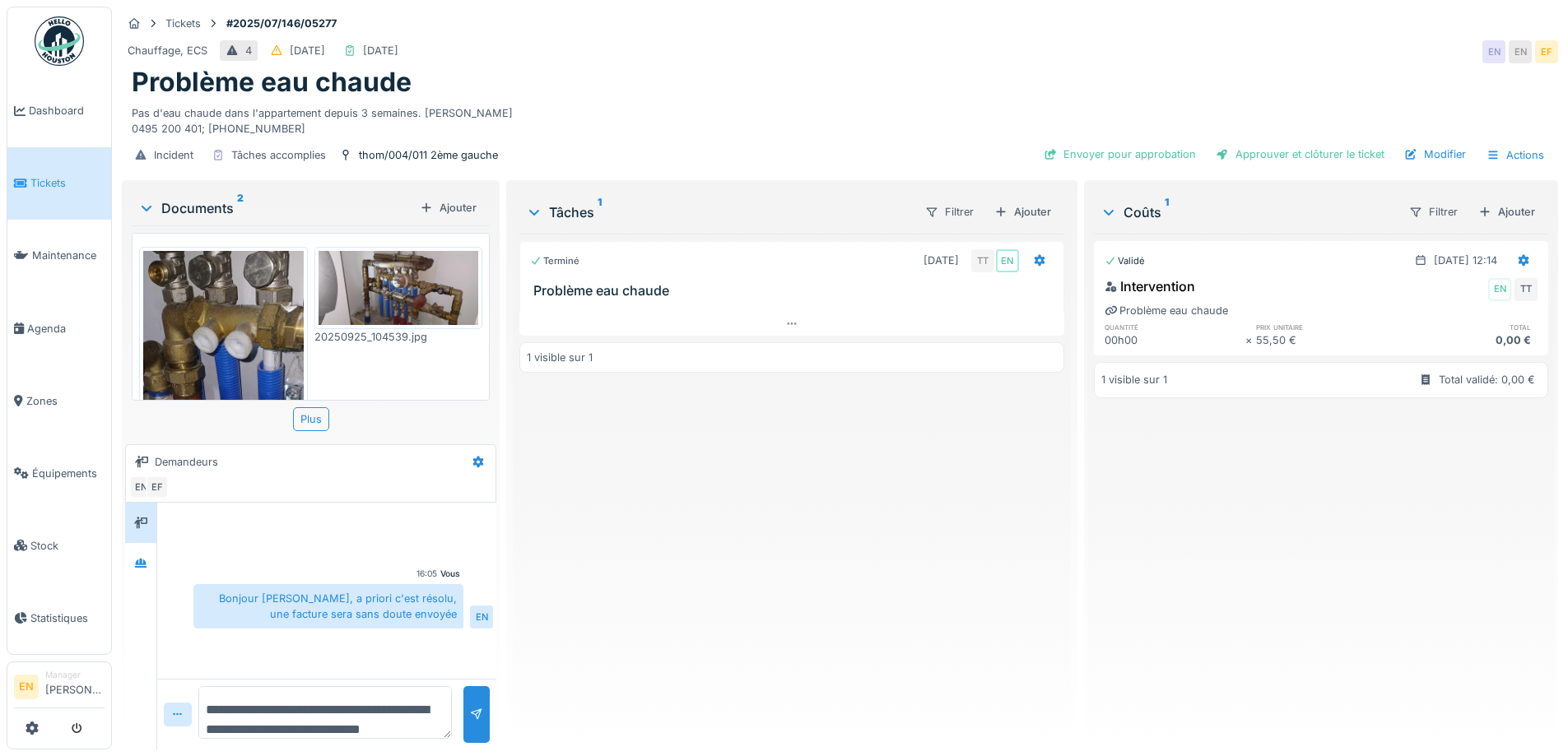
scroll to position [215, 0]
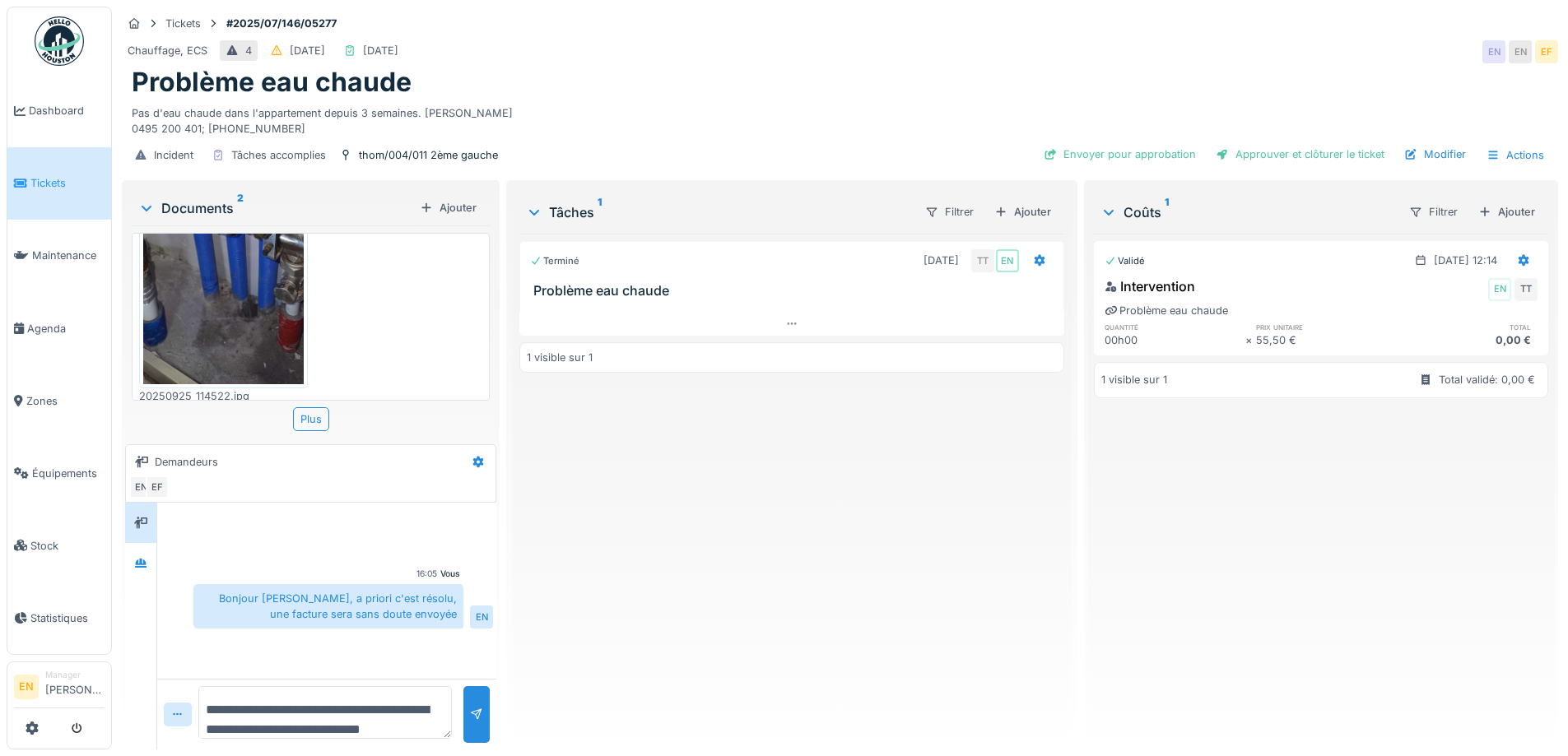
click at [252, 294] on img at bounding box center [223, 210] width 161 height 348
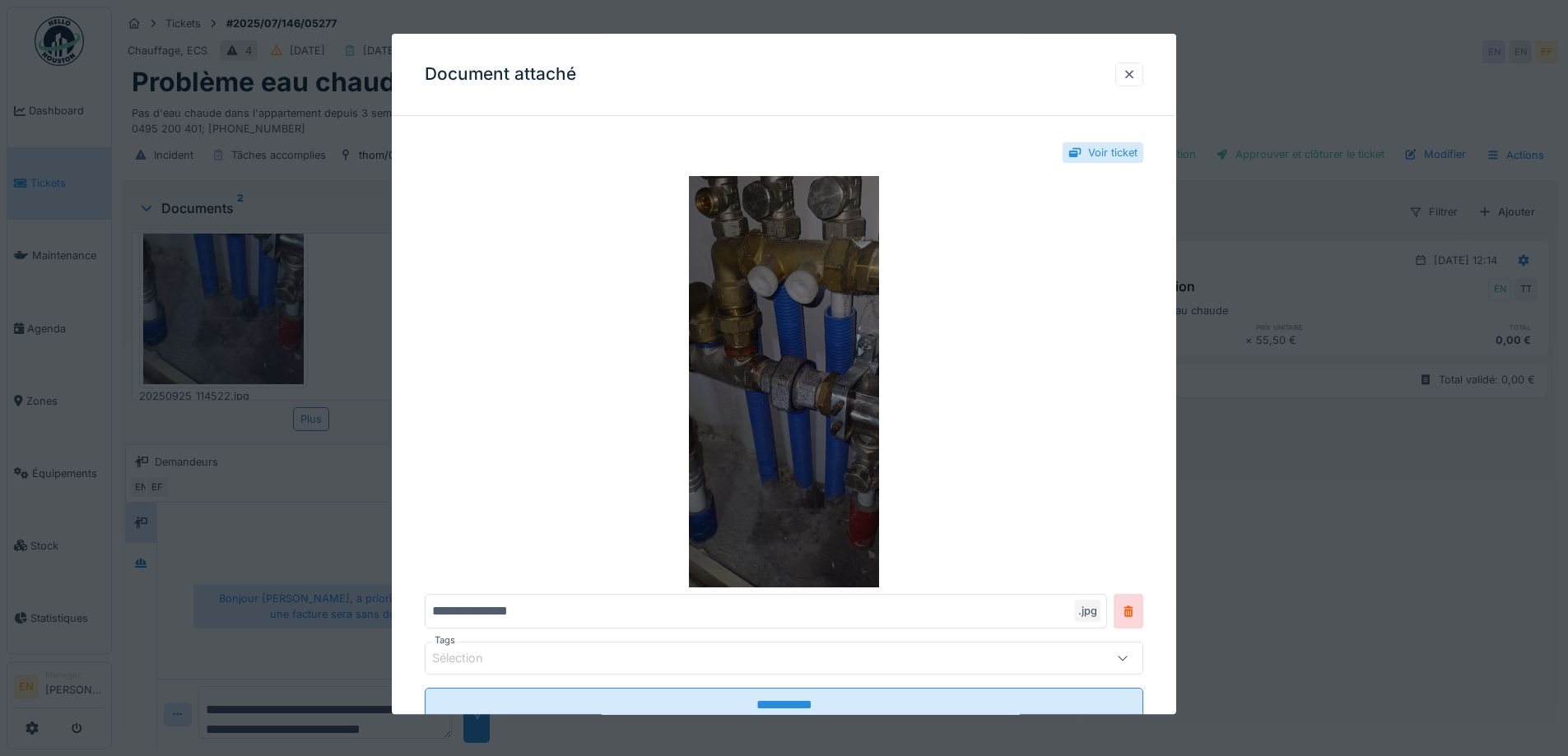
click at [781, 342] on img at bounding box center [784, 383] width 718 height 412
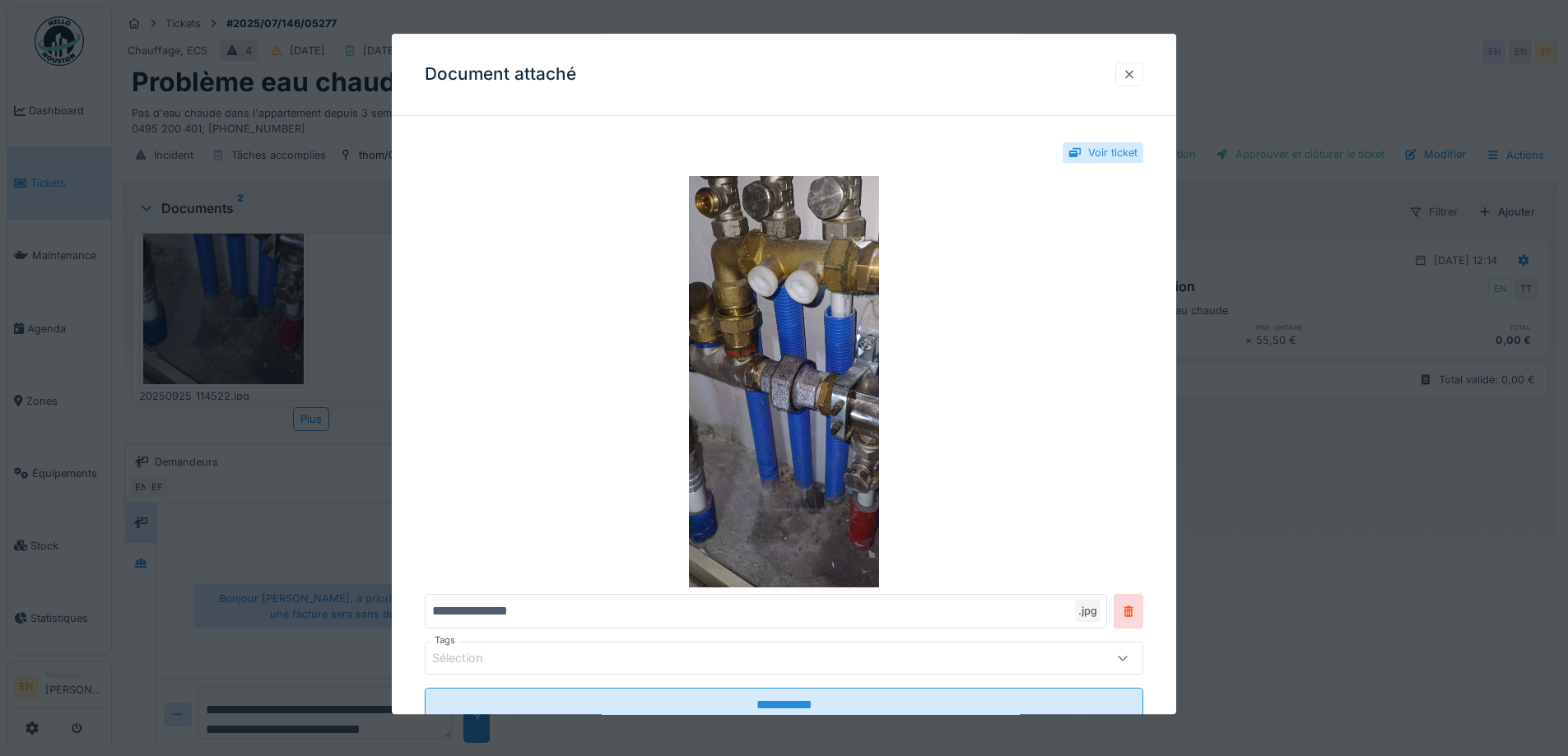
click at [1132, 73] on div at bounding box center [1129, 74] width 13 height 16
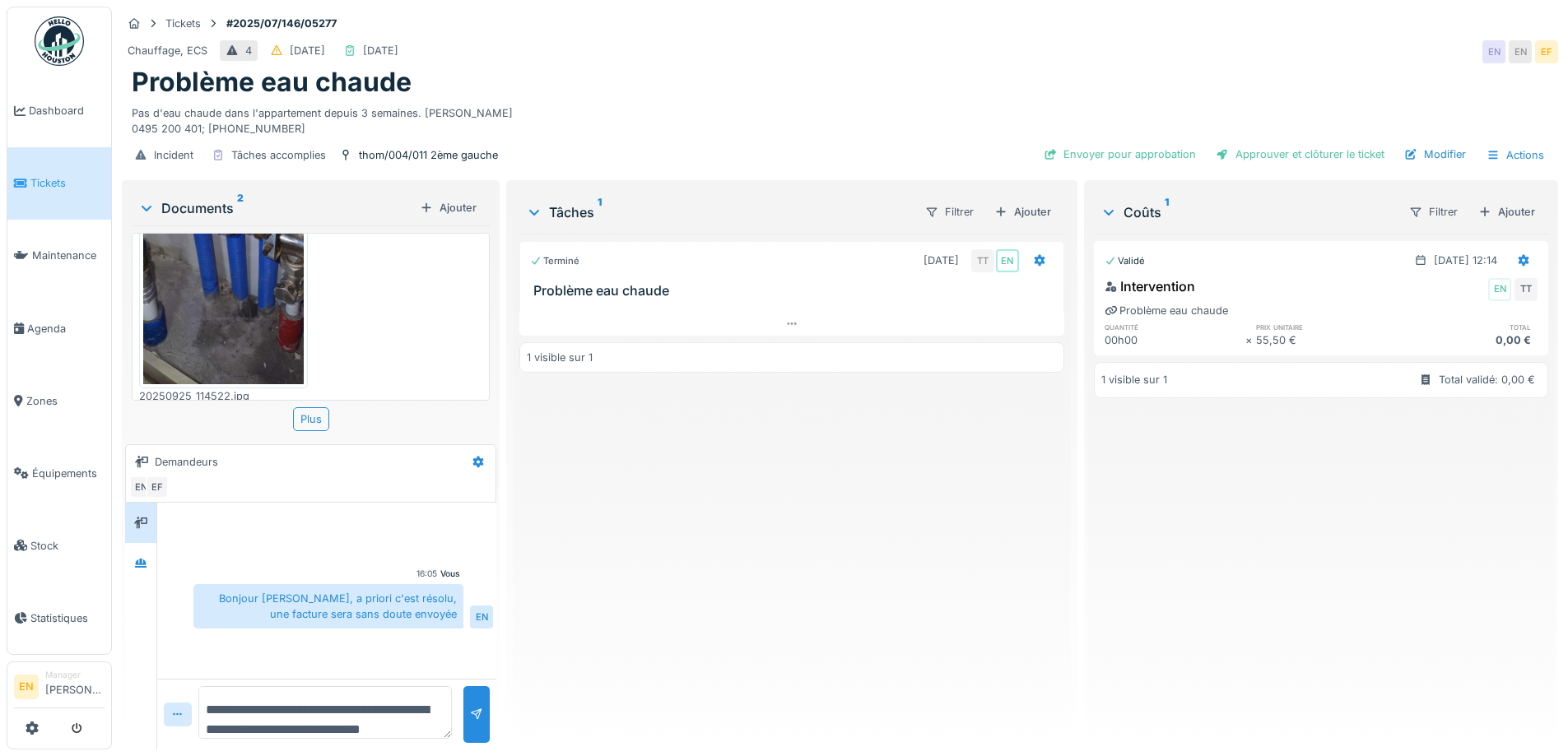
click at [378, 690] on textarea "**********" at bounding box center [325, 713] width 254 height 53
click at [390, 721] on textarea "**********" at bounding box center [325, 713] width 254 height 53
type textarea "**********"
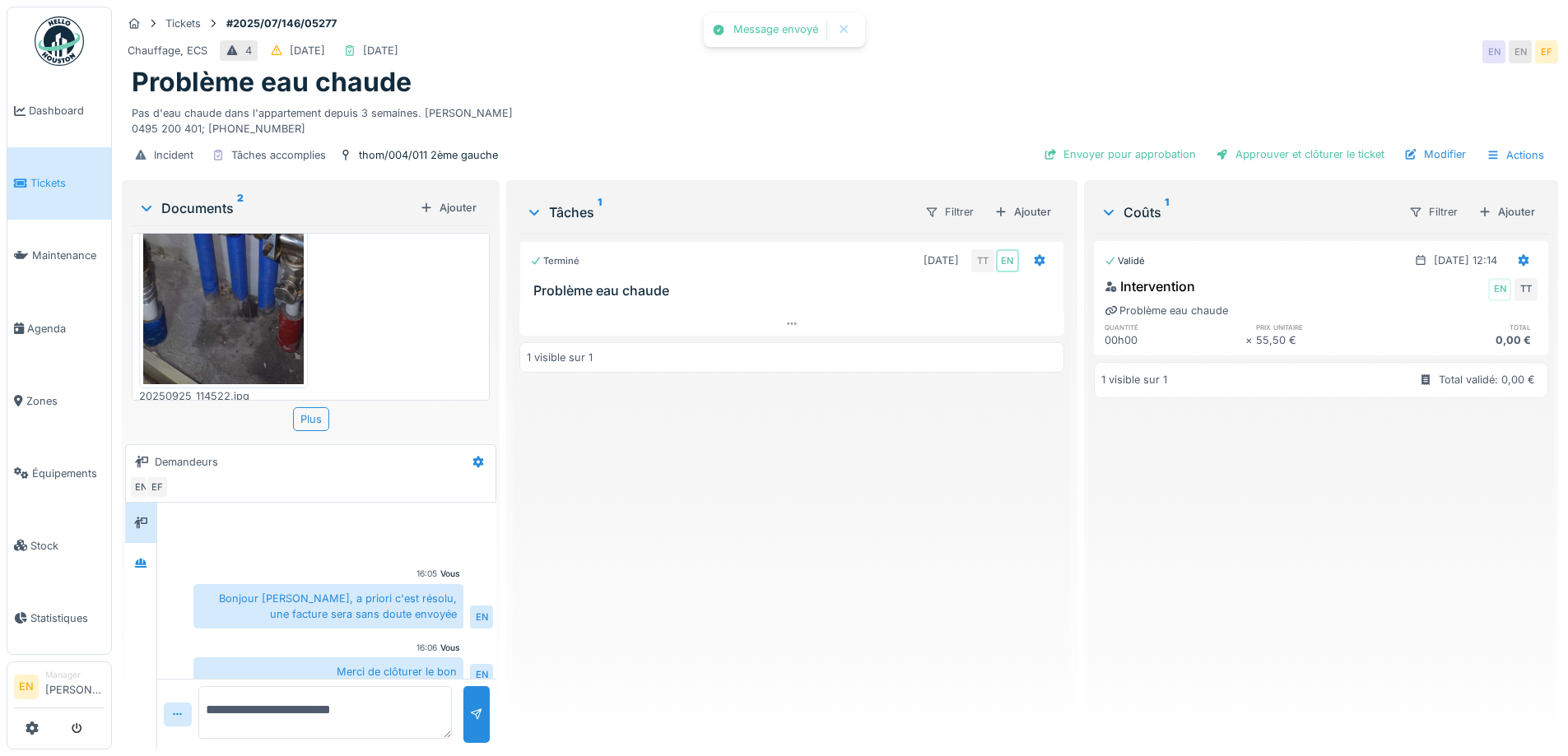
scroll to position [15, 0]
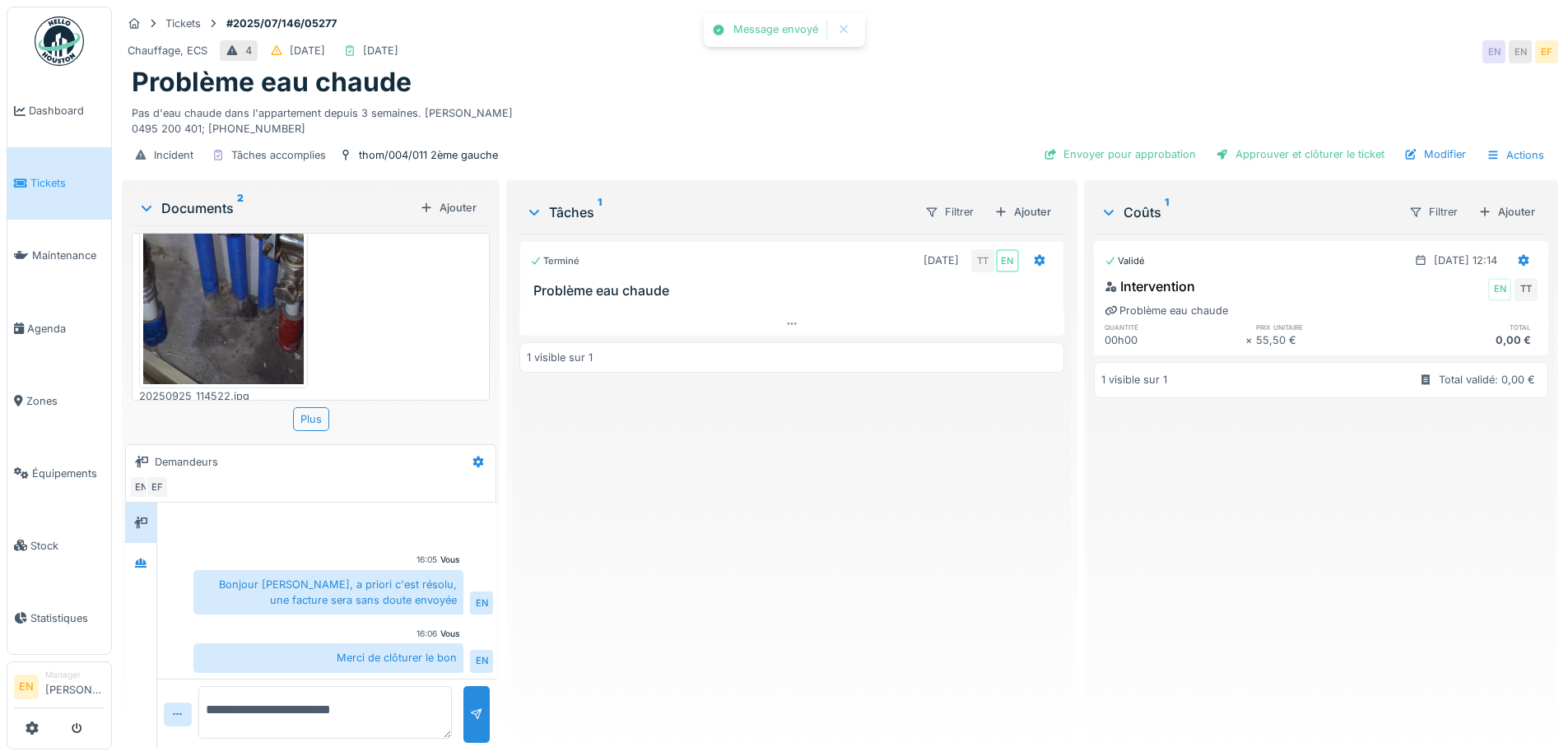
drag, startPoint x: 758, startPoint y: 567, endPoint x: 781, endPoint y: 571, distance: 23.3
click at [760, 567] on div "Terminé 02/07/2025 TT EN Problème eau chaude 1 visible sur 1" at bounding box center [791, 485] width 544 height 503
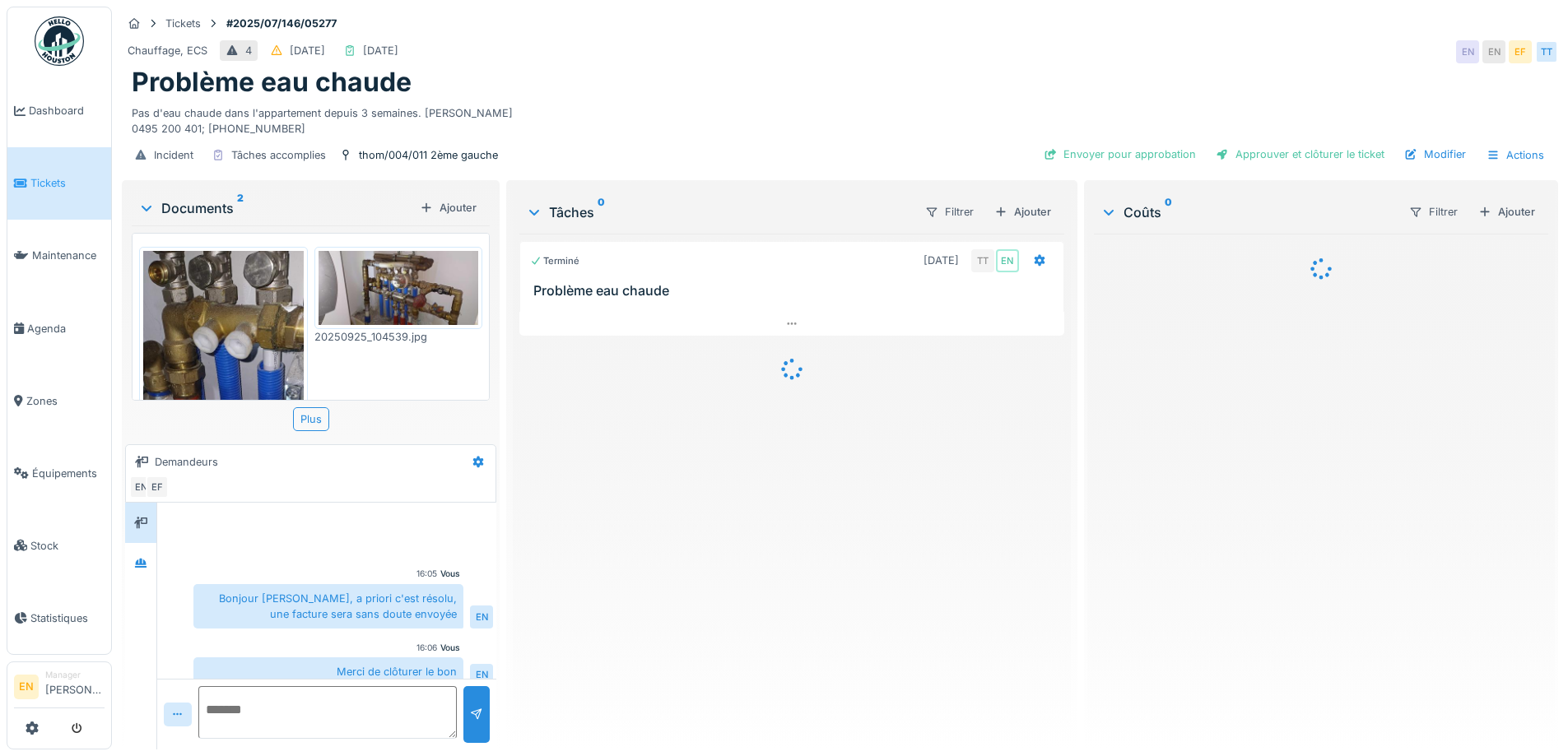
scroll to position [15, 0]
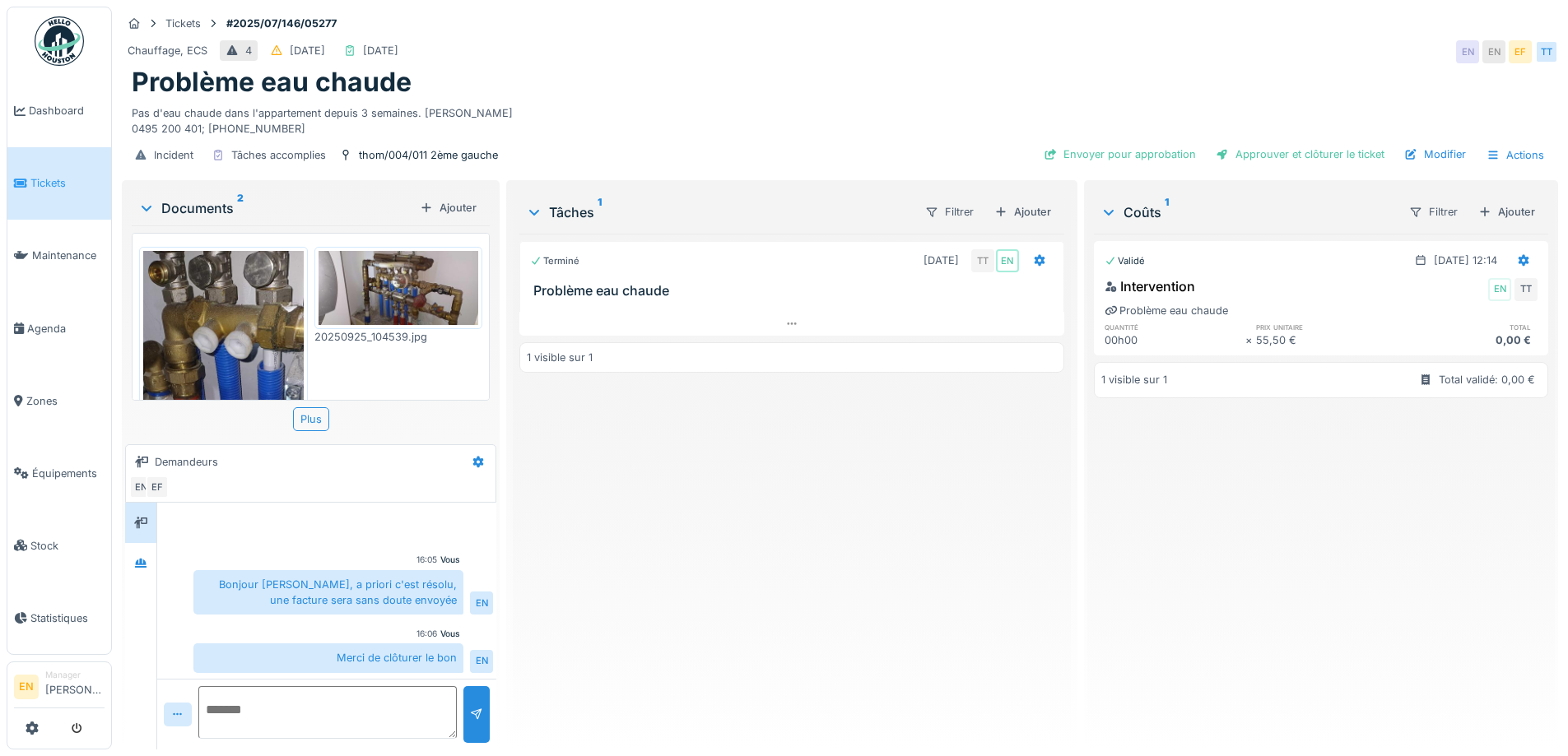
click at [767, 569] on div "Terminé [DATE] TT EN Problème eau chaude 1 visible sur 1" at bounding box center [791, 485] width 544 height 503
click at [779, 575] on div "Terminé [DATE] TT EN Problème eau chaude 1 visible sur 1" at bounding box center [791, 485] width 544 height 503
click at [396, 708] on textarea at bounding box center [328, 713] width 258 height 53
type textarea "*"
click at [741, 701] on div "Terminé [DATE] TT EN Problème eau chaude 1 visible sur 1" at bounding box center [791, 485] width 544 height 503
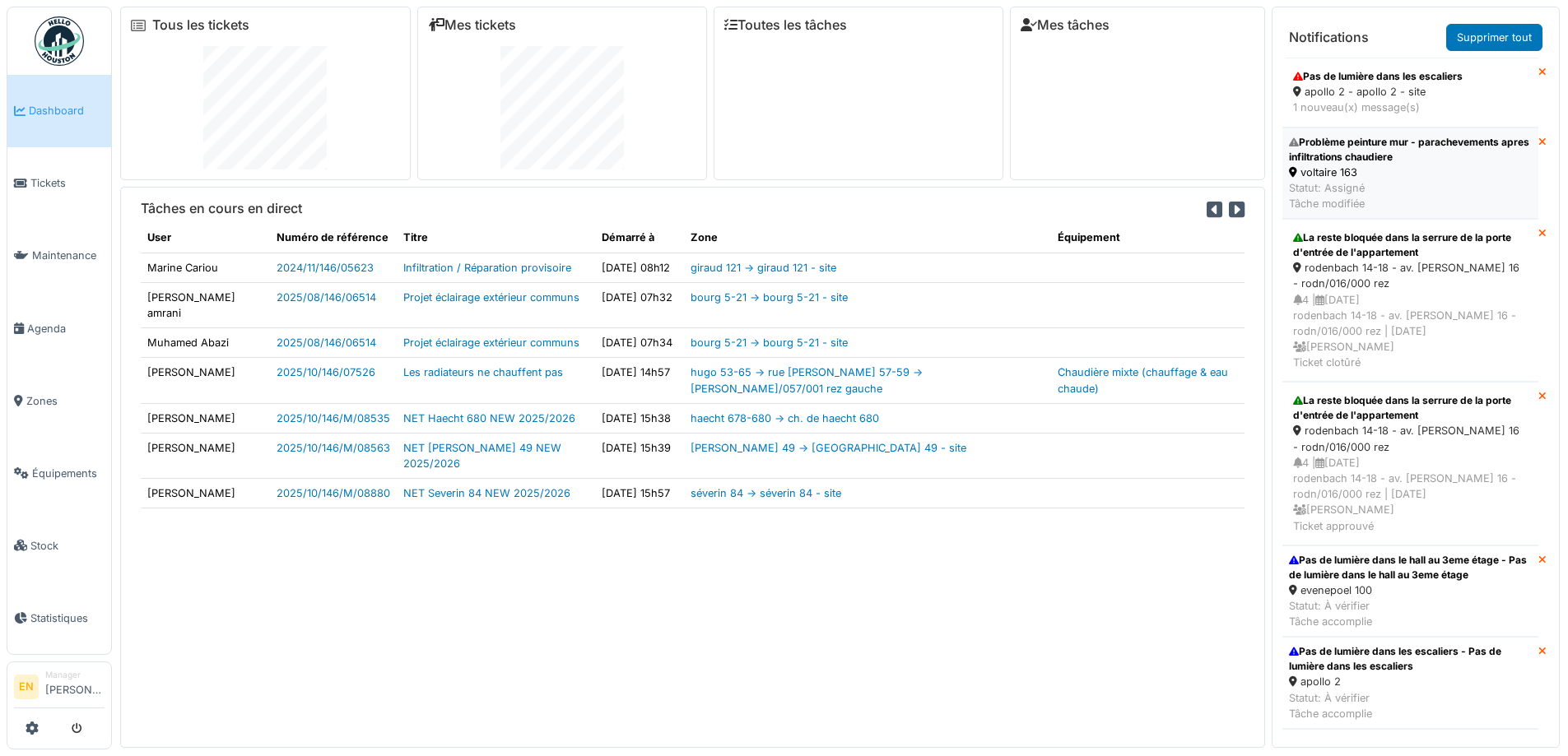
click at [1372, 154] on div "Problème peinture mur - parachevements apres infiltrations chaudiere" at bounding box center [1409, 150] width 243 height 30
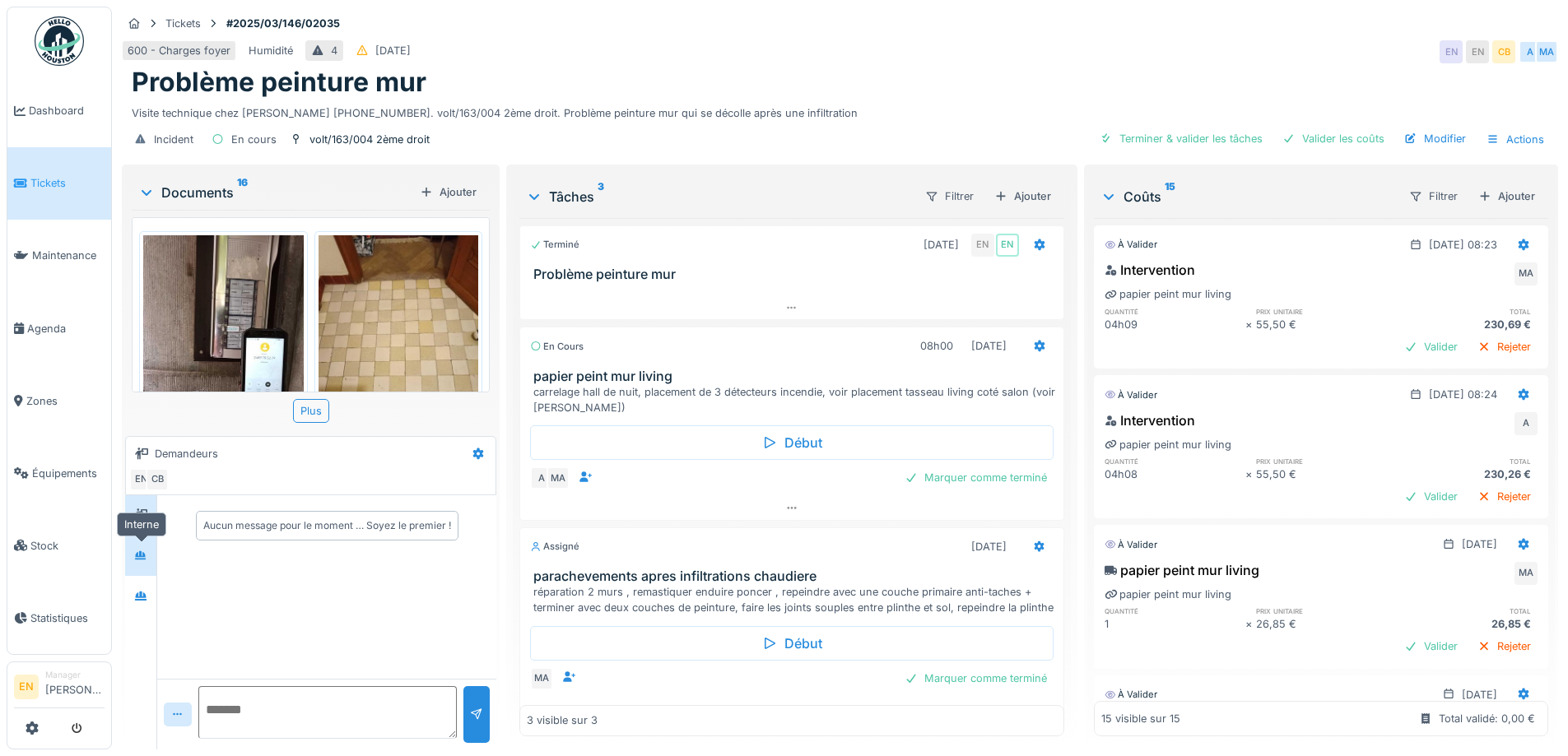
click at [143, 563] on div at bounding box center [140, 556] width 13 height 16
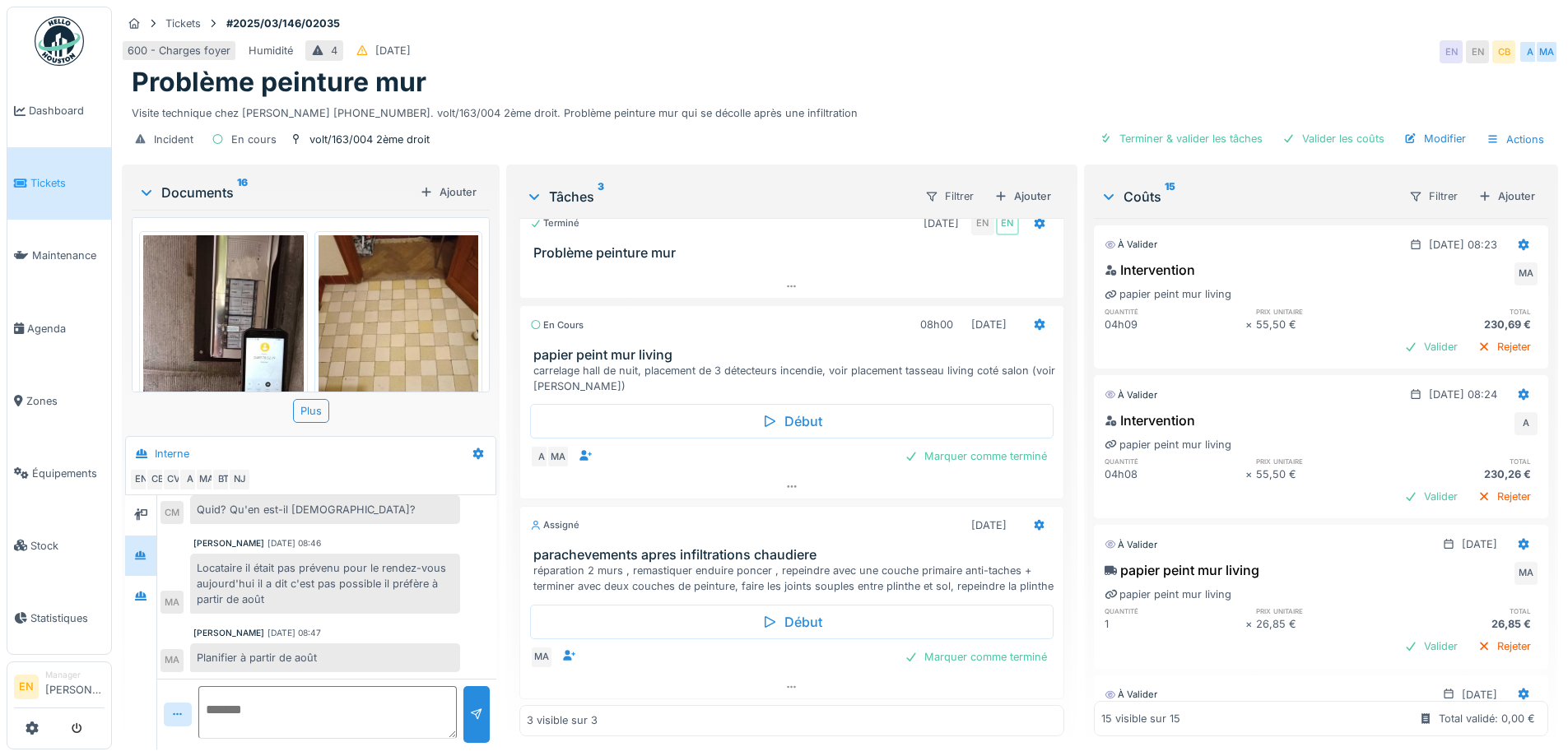
scroll to position [12, 0]
click at [785, 682] on icon at bounding box center [792, 688] width 13 height 11
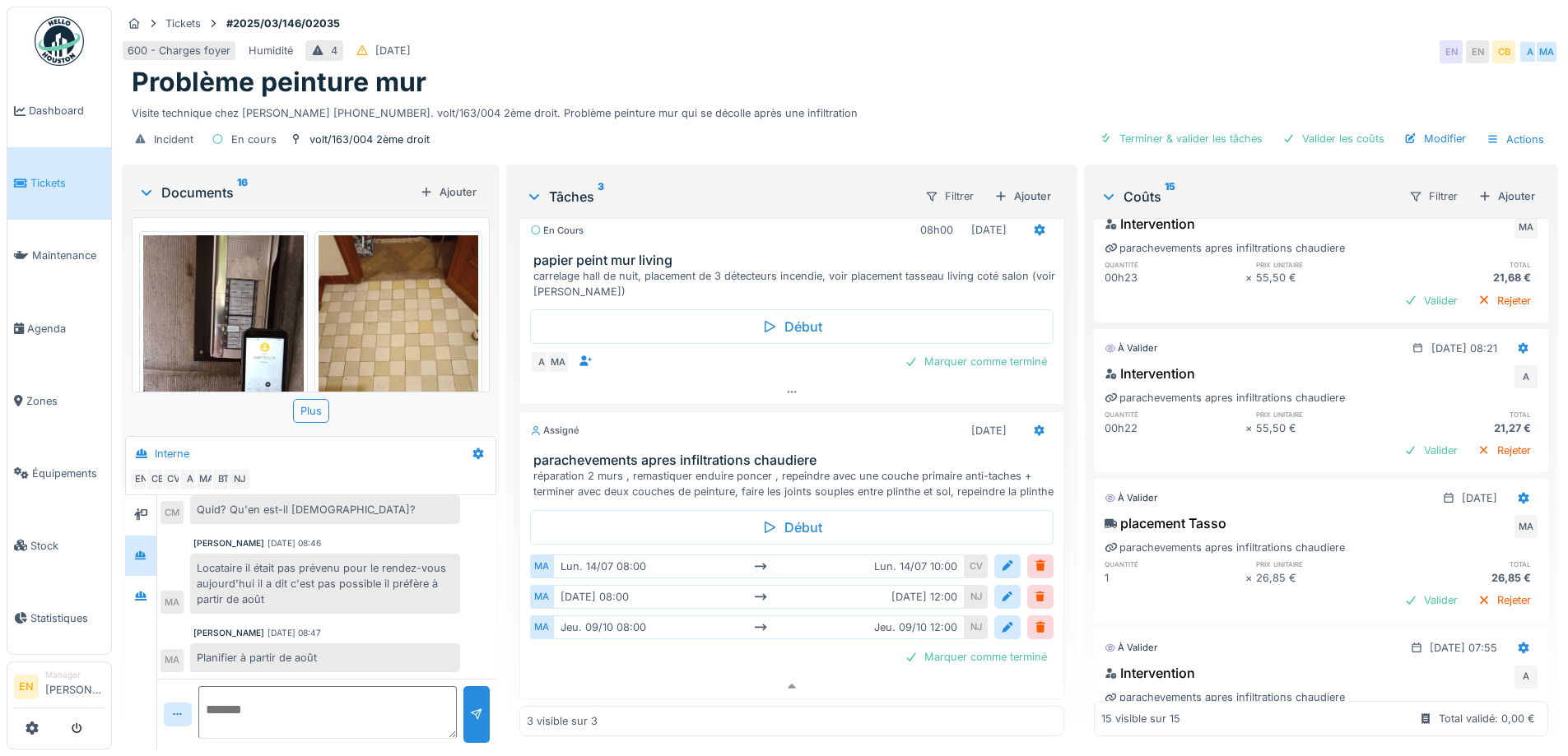
scroll to position [1975, 0]
click at [63, 49] on img at bounding box center [58, 41] width 49 height 49
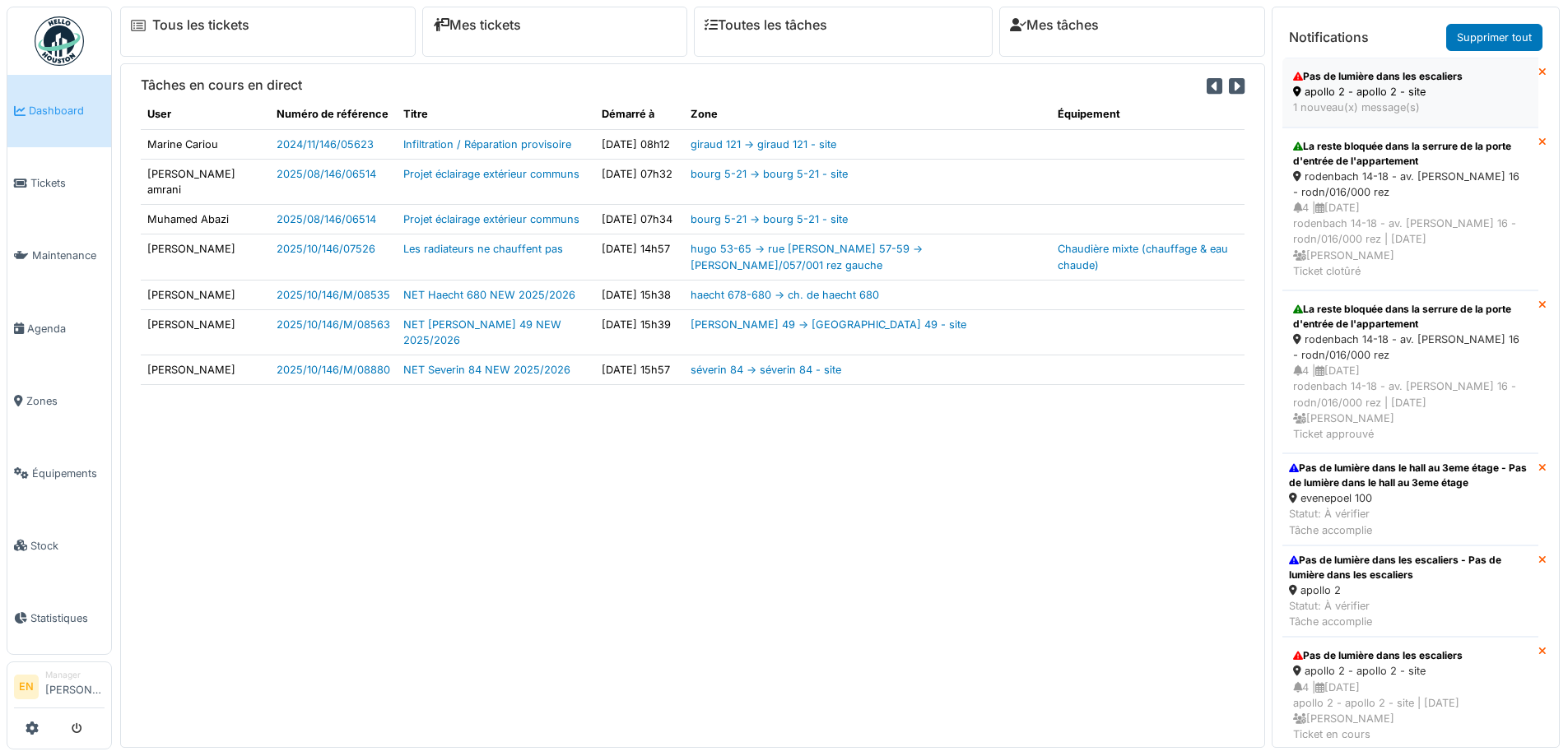
click at [1337, 94] on div "apollo 2 - apollo 2 - site" at bounding box center [1410, 91] width 234 height 16
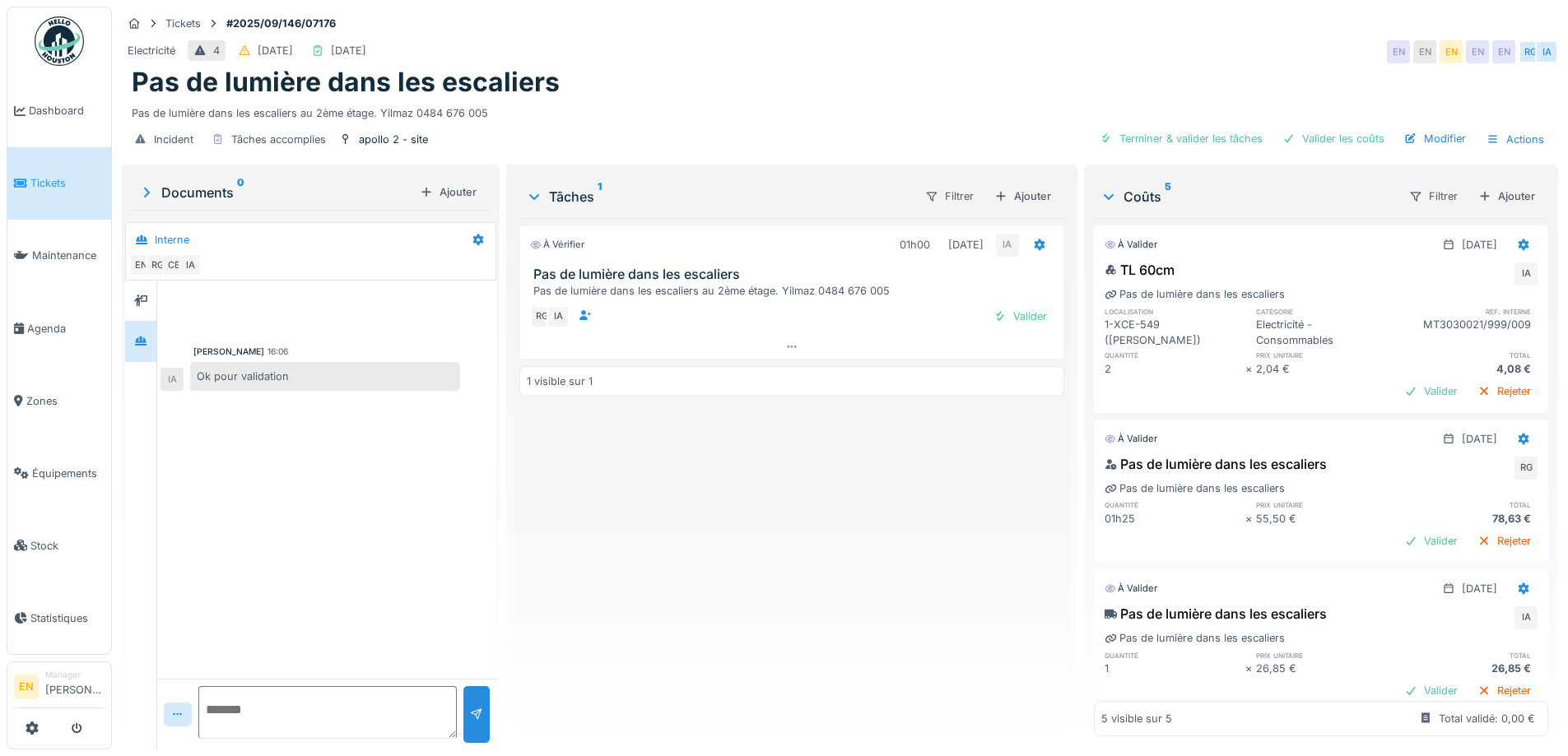
click at [725, 536] on div "À vérifier 01h00 [DATE] IA Pas de lumière dans les escaliers Pas de lumière dan…" at bounding box center [791, 477] width 544 height 519
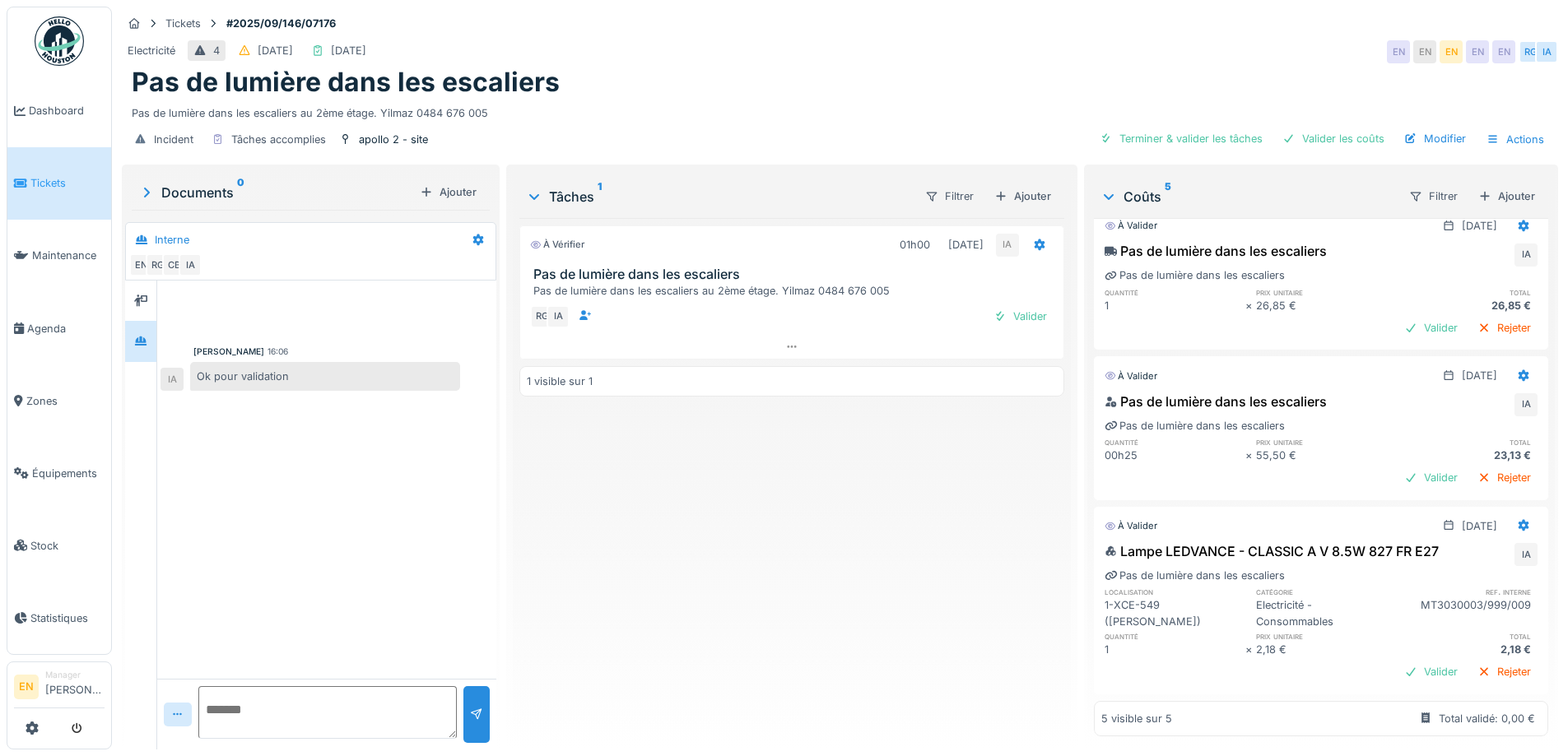
scroll to position [12, 0]
click at [834, 476] on div "À vérifier 01h00 [DATE] IA Pas de lumière dans les escaliers Pas de lumière dan…" at bounding box center [791, 477] width 544 height 519
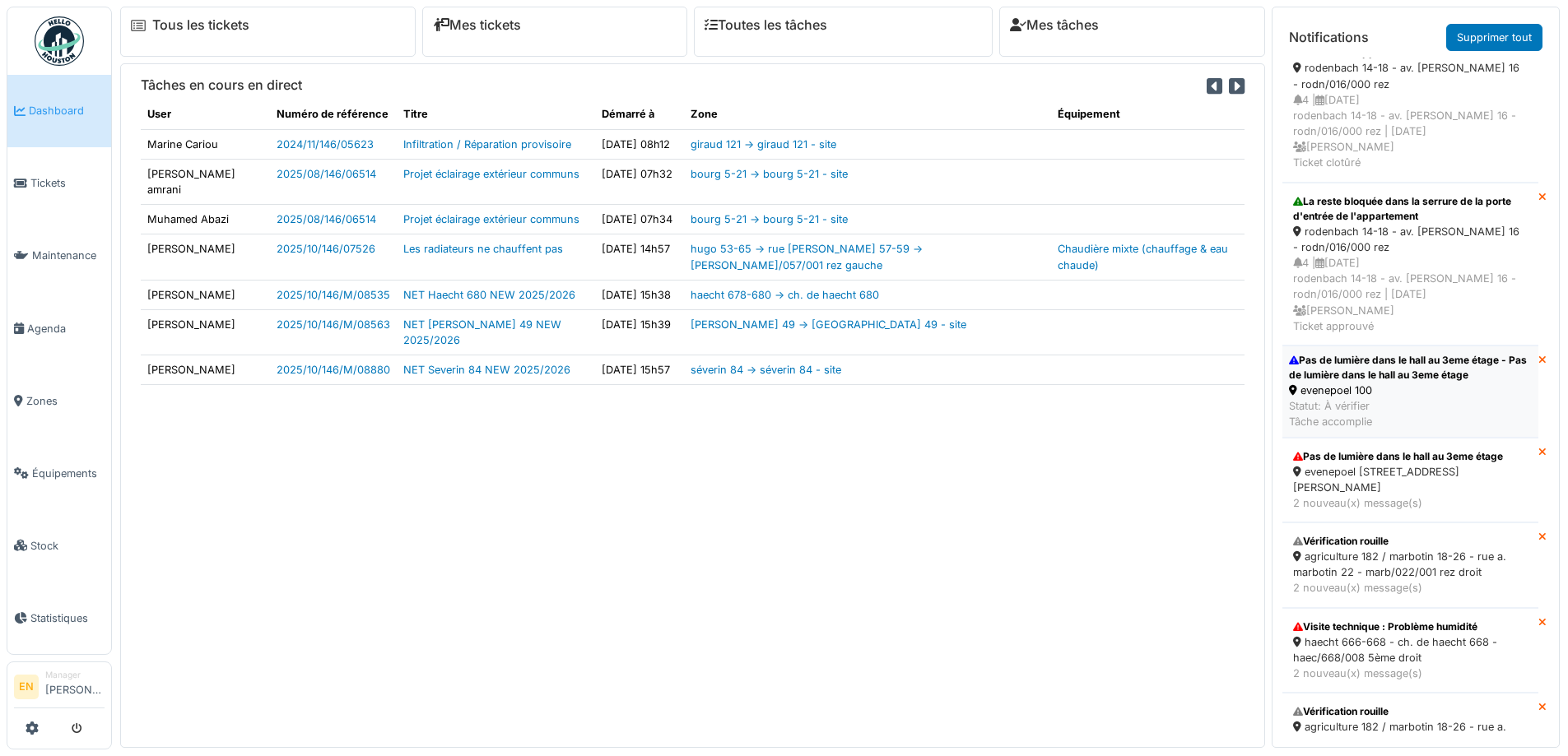
scroll to position [330, 0]
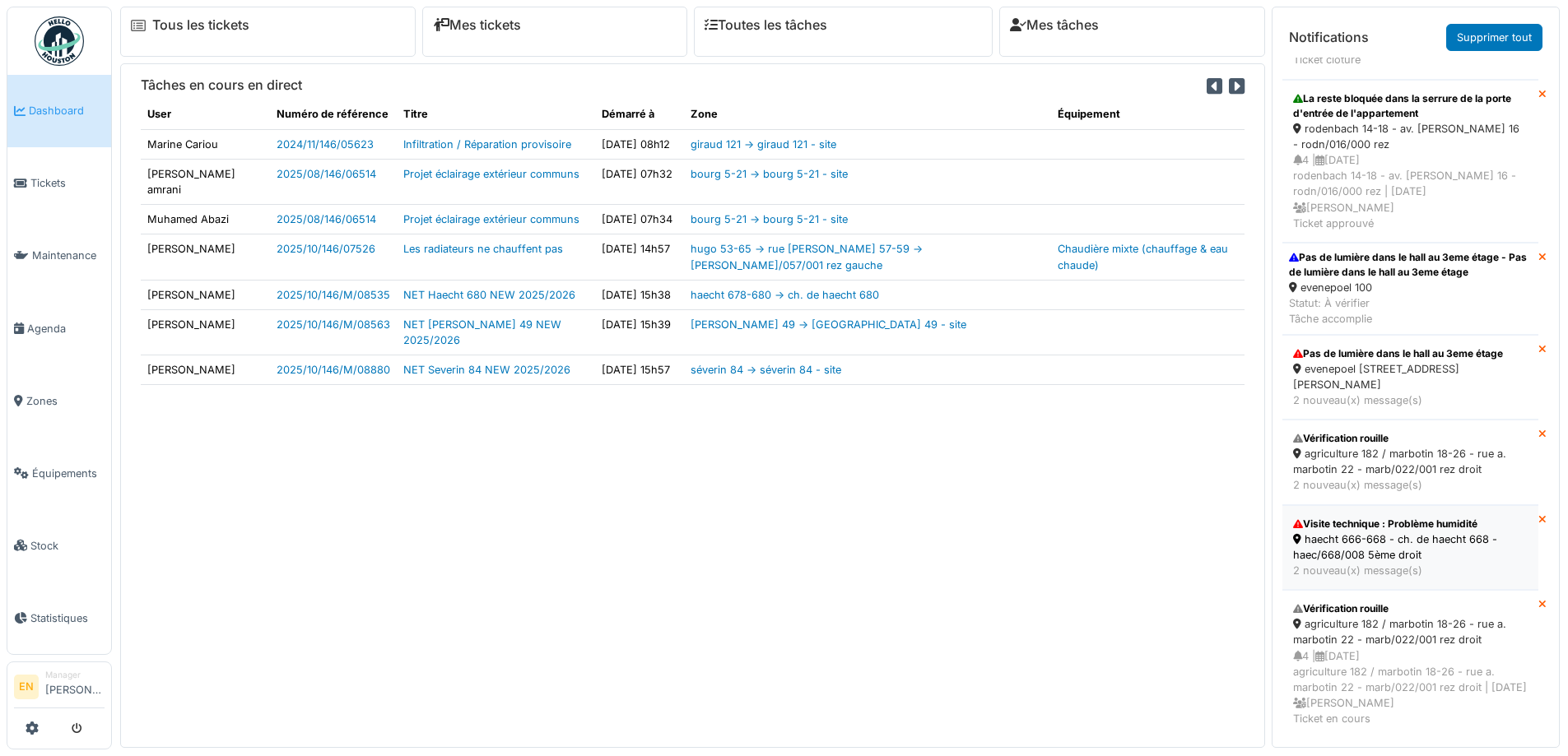
click at [1395, 532] on div "haecht 666-668 - ch. de haecht 668 - haec/668/008 5ème droit" at bounding box center [1410, 547] width 234 height 31
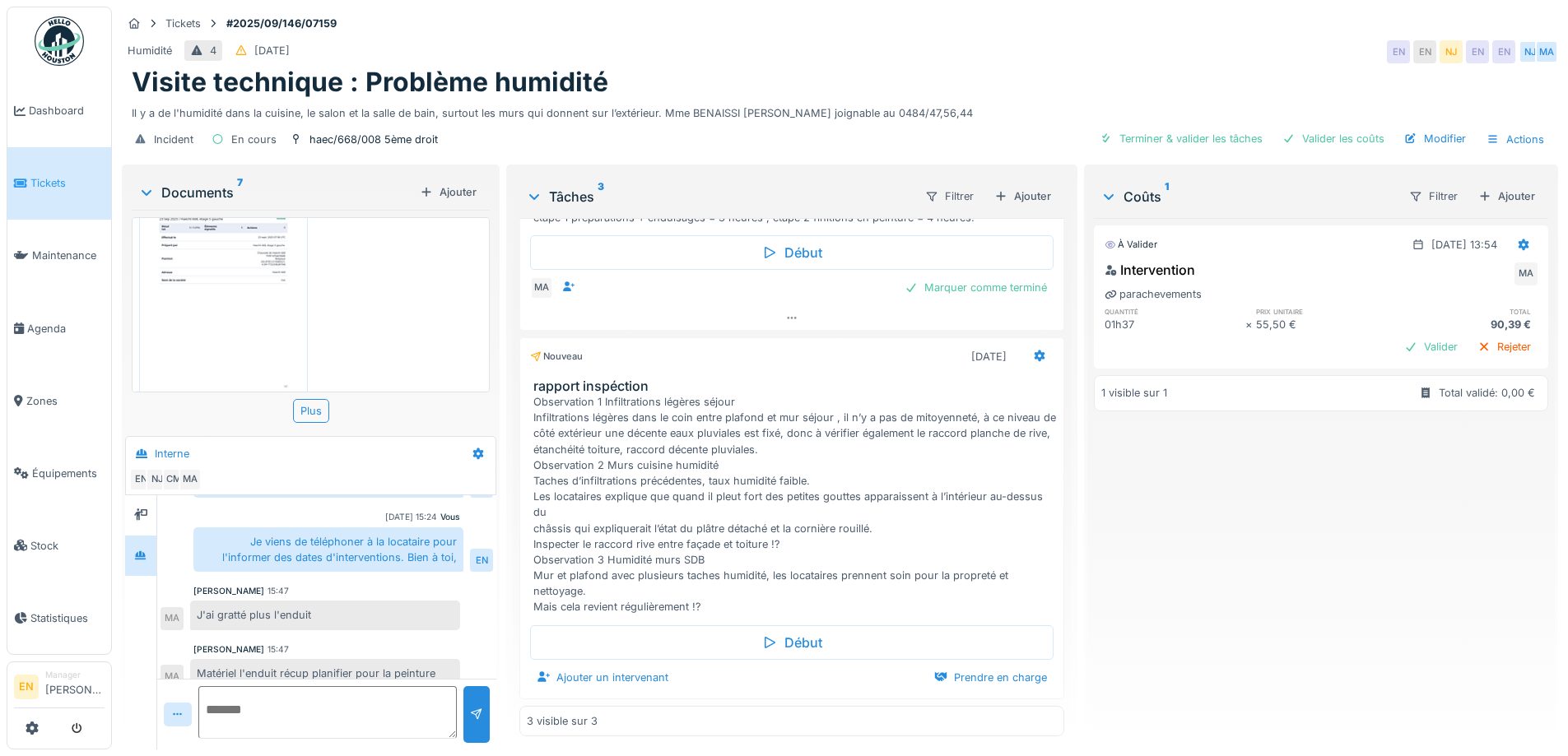
scroll to position [12, 0]
click at [1032, 186] on div "Ajouter" at bounding box center [1023, 197] width 70 height 22
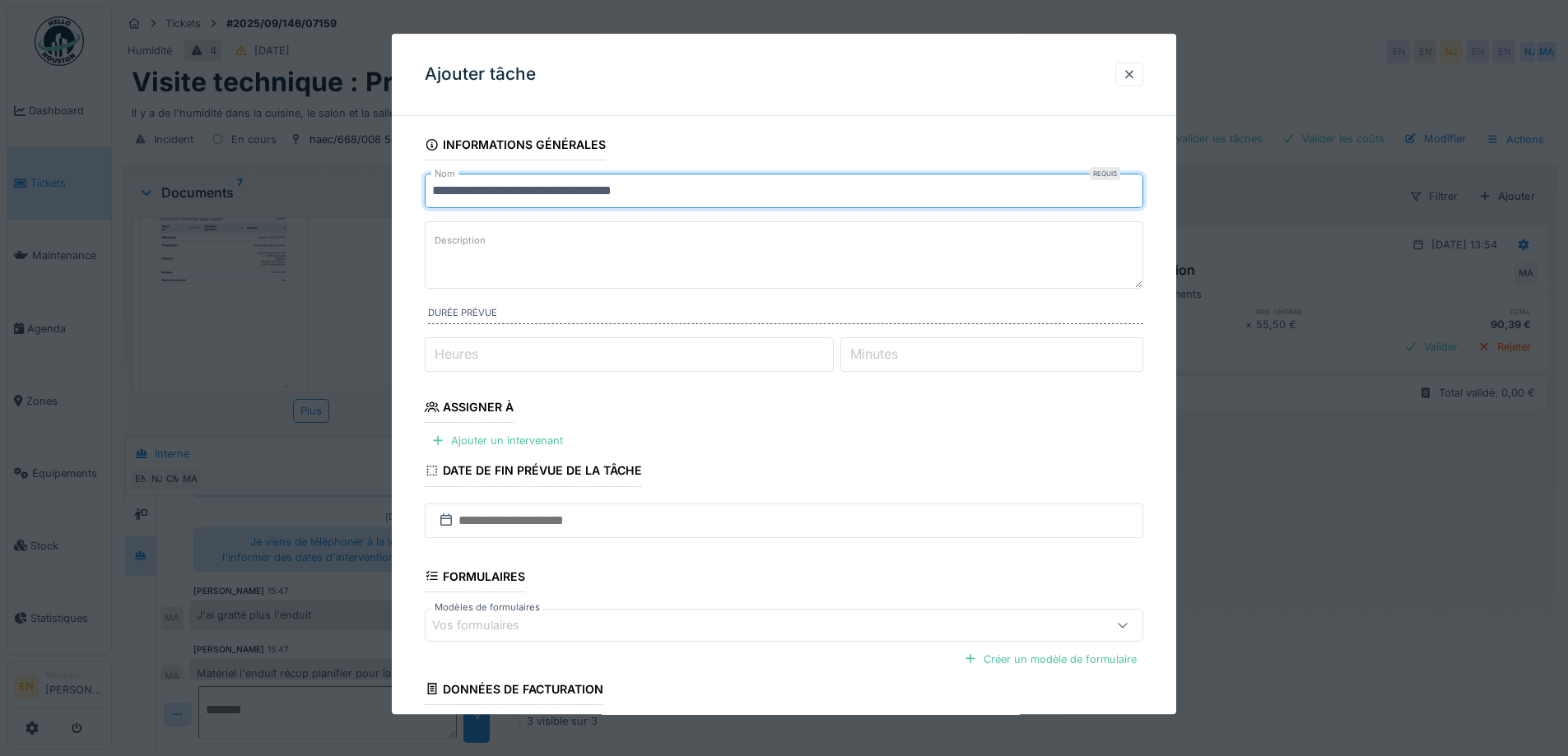
drag, startPoint x: 720, startPoint y: 194, endPoint x: 396, endPoint y: 200, distance: 324.1
click at [396, 200] on div "**********" at bounding box center [784, 488] width 784 height 719
drag, startPoint x: 497, startPoint y: 195, endPoint x: 364, endPoint y: 194, distance: 133.0
click at [365, 193] on div "**********" at bounding box center [839, 378] width 1455 height 756
type input "********"
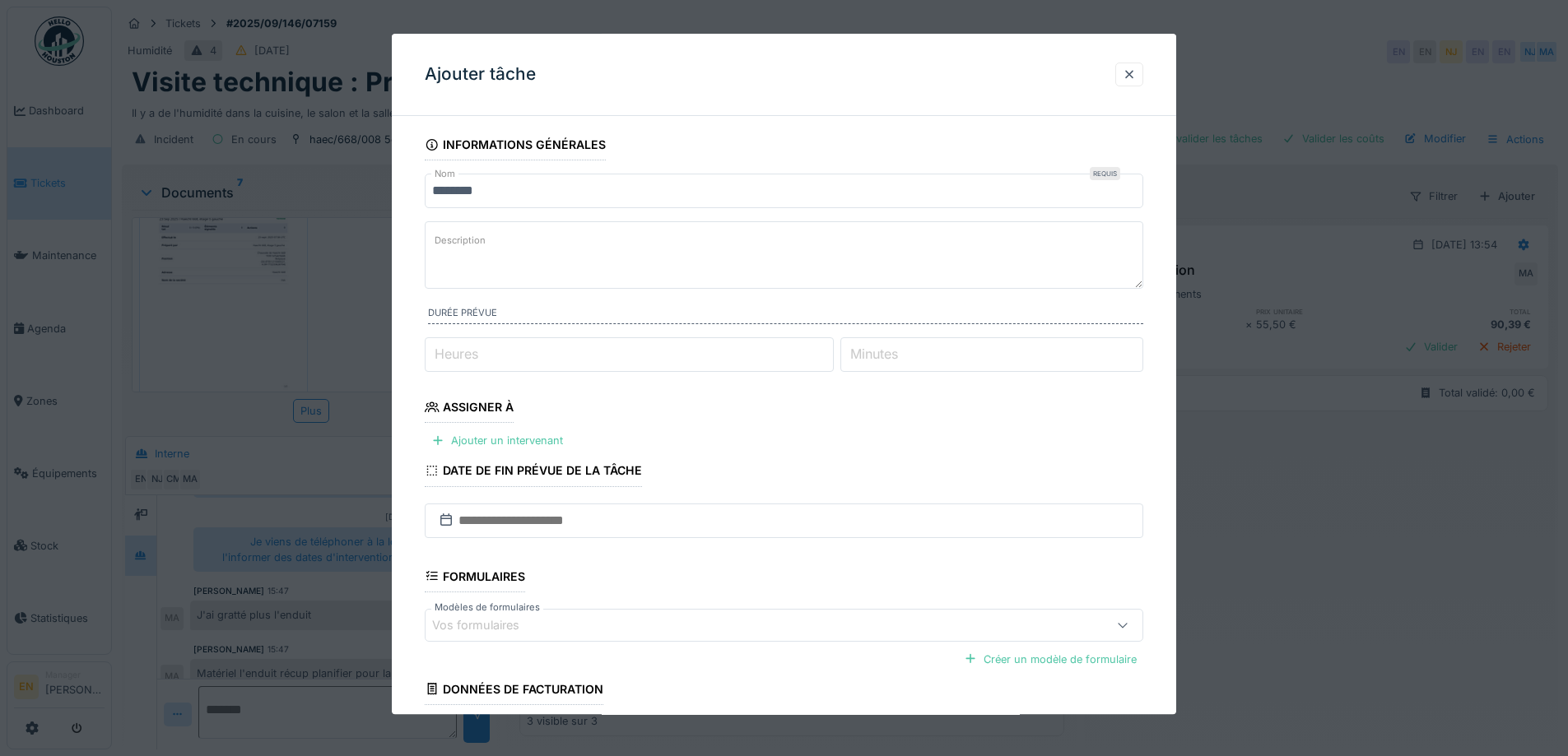
click at [550, 251] on textarea "Description" at bounding box center [784, 255] width 718 height 67
paste textarea "********"
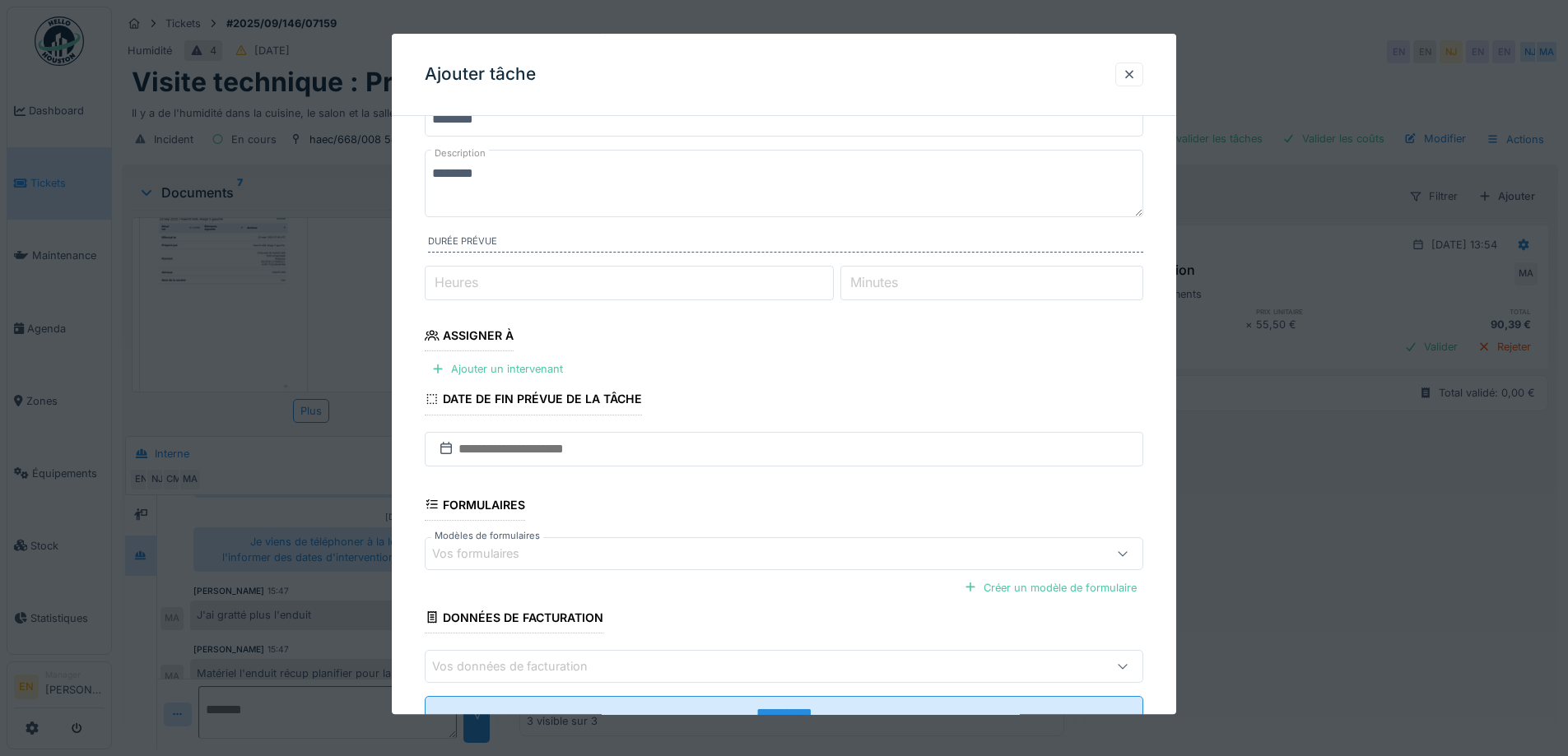
scroll to position [134, 0]
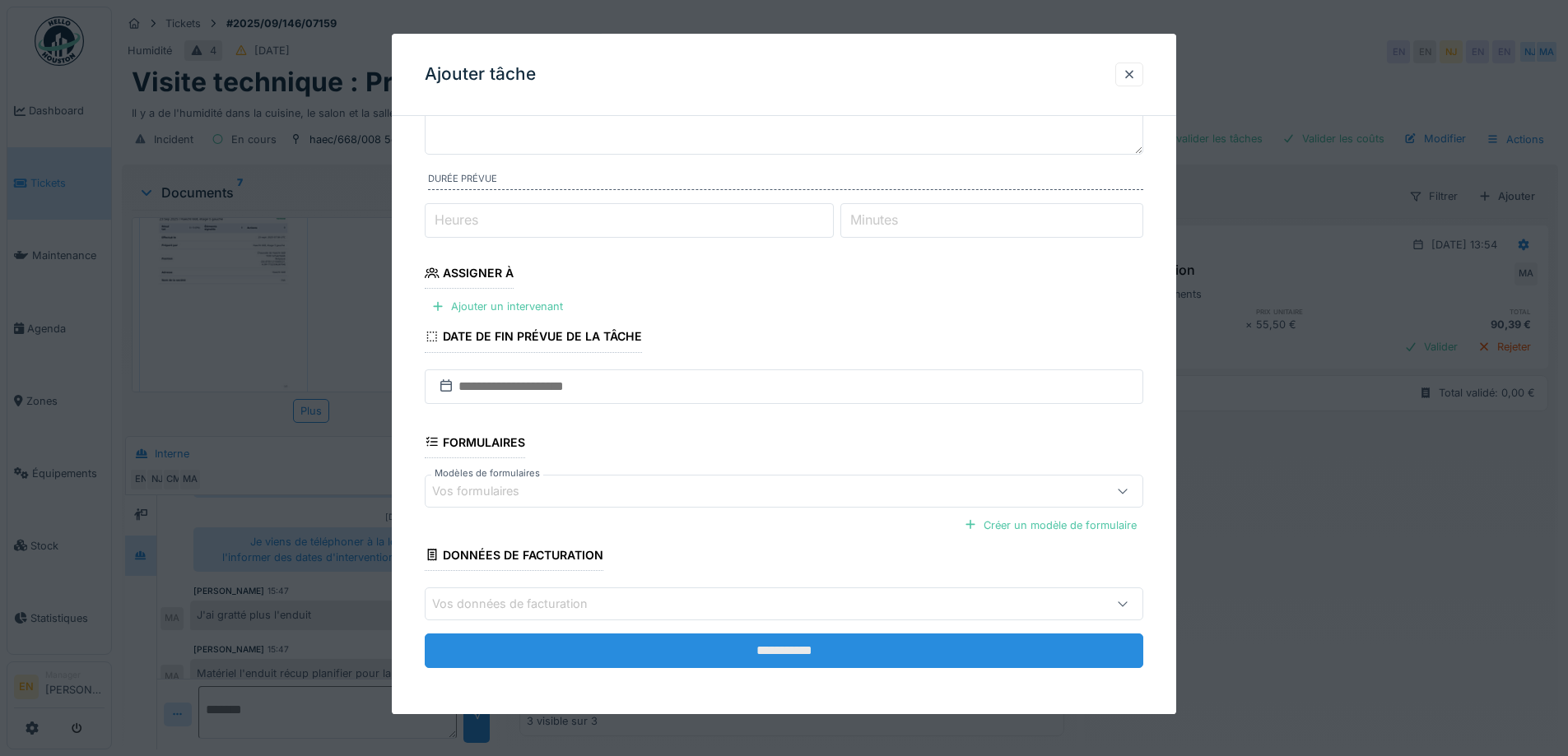
type textarea "********"
click at [790, 642] on input "**********" at bounding box center [784, 651] width 718 height 34
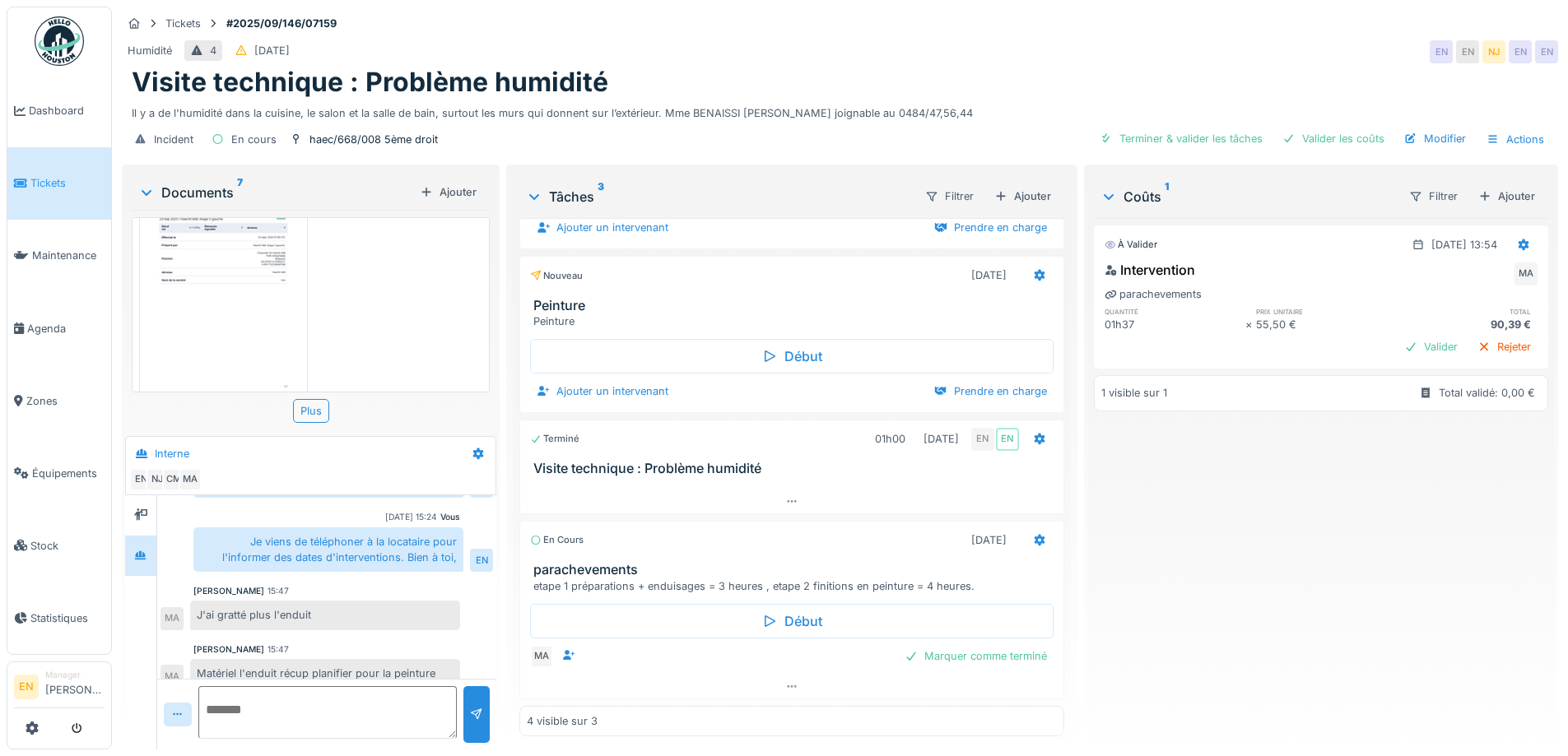
scroll to position [385, 0]
click at [1165, 556] on div "À valider 01/10/2025 @ 13:54 Intervention MA parachevements quantité prix unita…" at bounding box center [1321, 477] width 454 height 519
click at [785, 681] on icon at bounding box center [792, 687] width 13 height 11
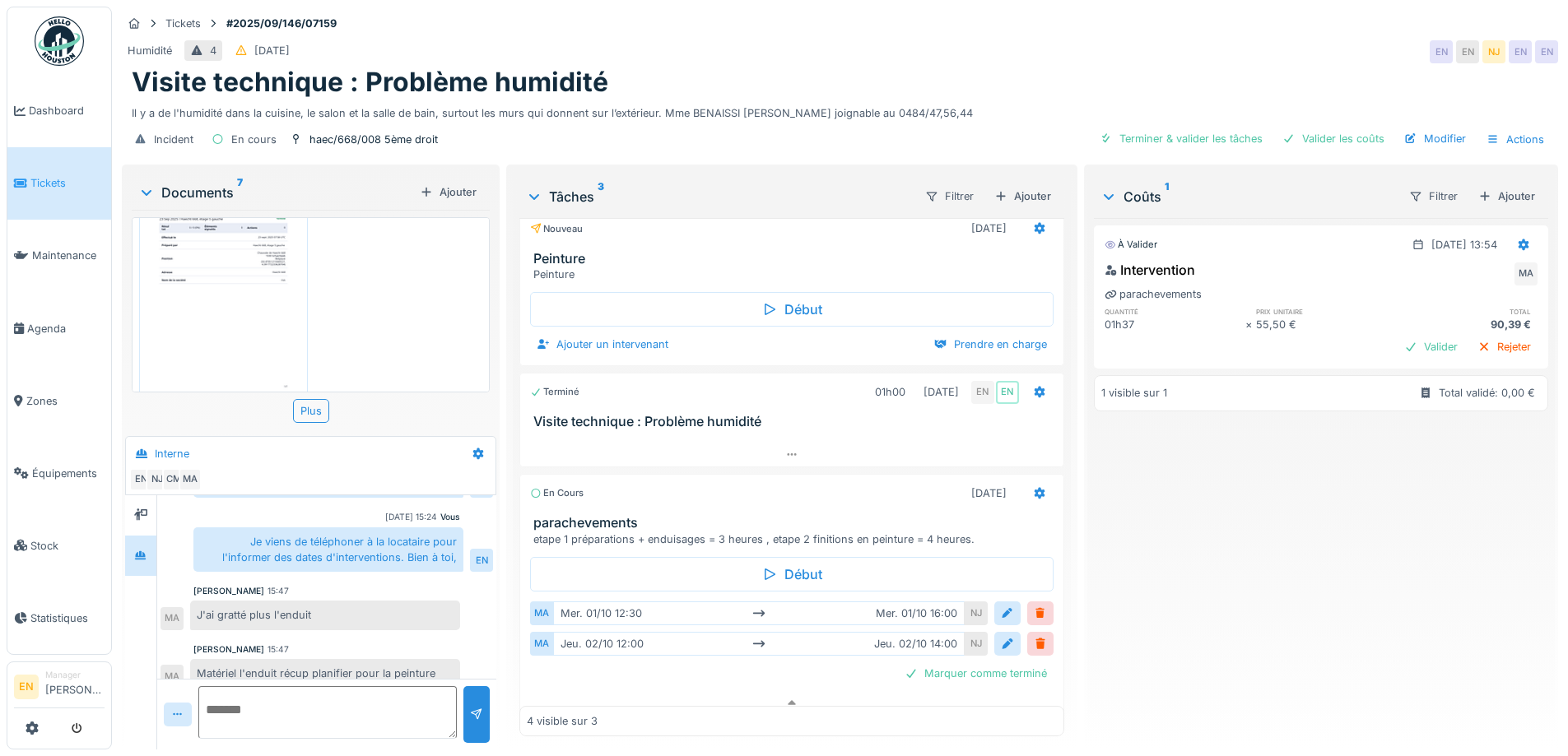
click at [1277, 606] on div "À valider 01/10/2025 @ 13:54 Intervention MA parachevements quantité prix unita…" at bounding box center [1321, 477] width 454 height 519
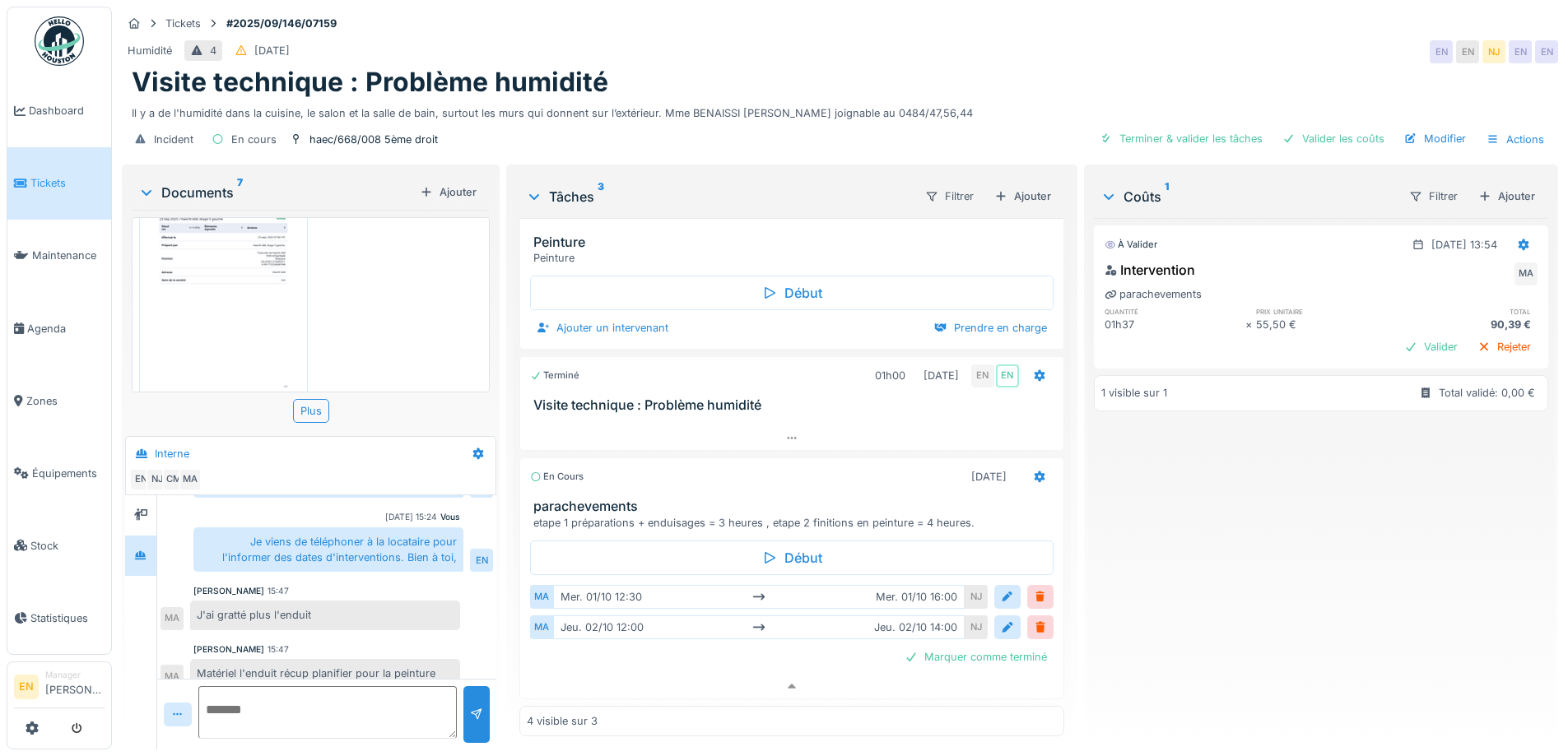
click at [1240, 581] on div "À valider 01/10/2025 @ 13:54 Intervention MA parachevements quantité prix unita…" at bounding box center [1321, 477] width 454 height 519
click at [380, 643] on div "Mahfoud Assajeri 15:47" at bounding box center [327, 649] width 267 height 12
click at [390, 643] on div "Mahfoud Assajeri 15:47" at bounding box center [327, 649] width 267 height 12
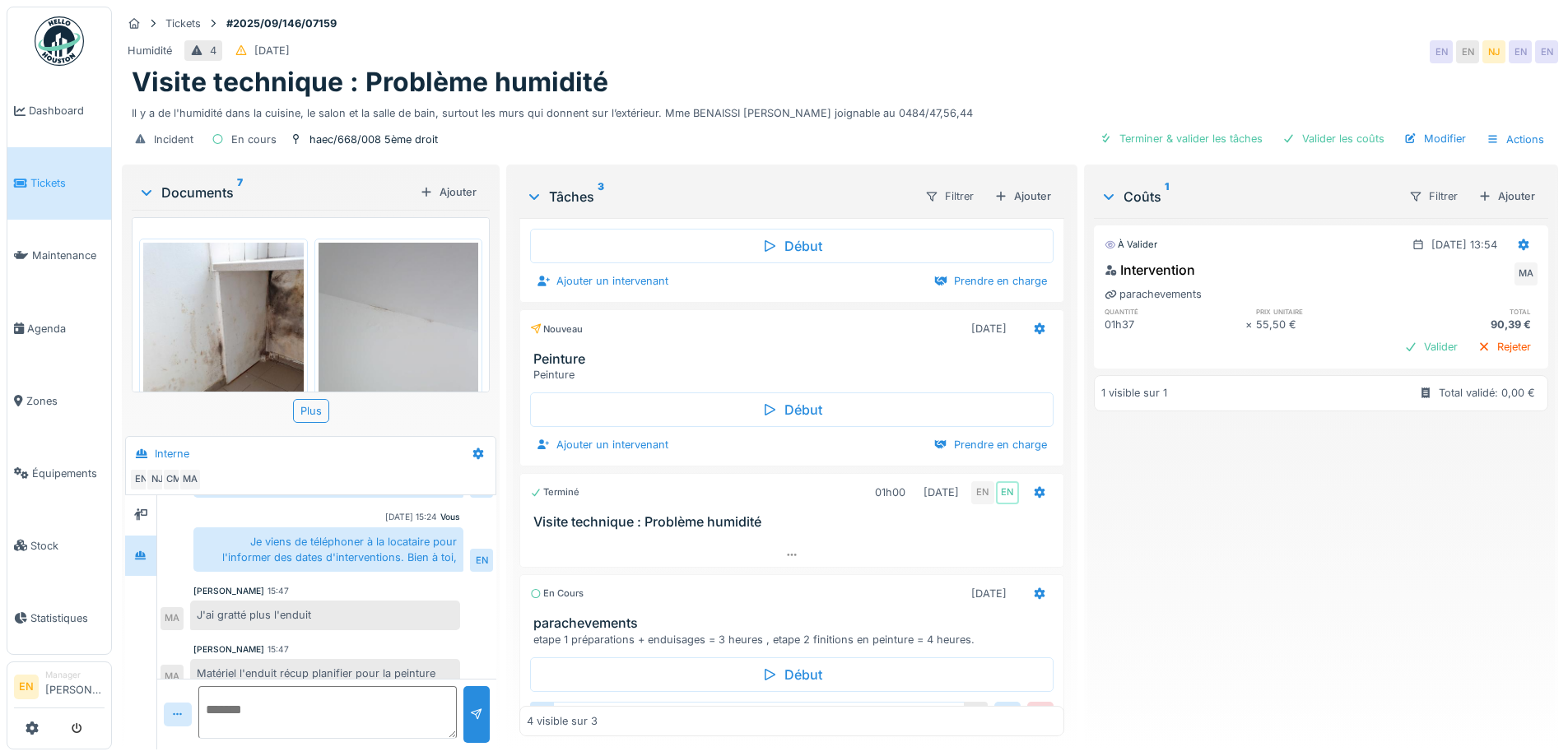
scroll to position [586, 0]
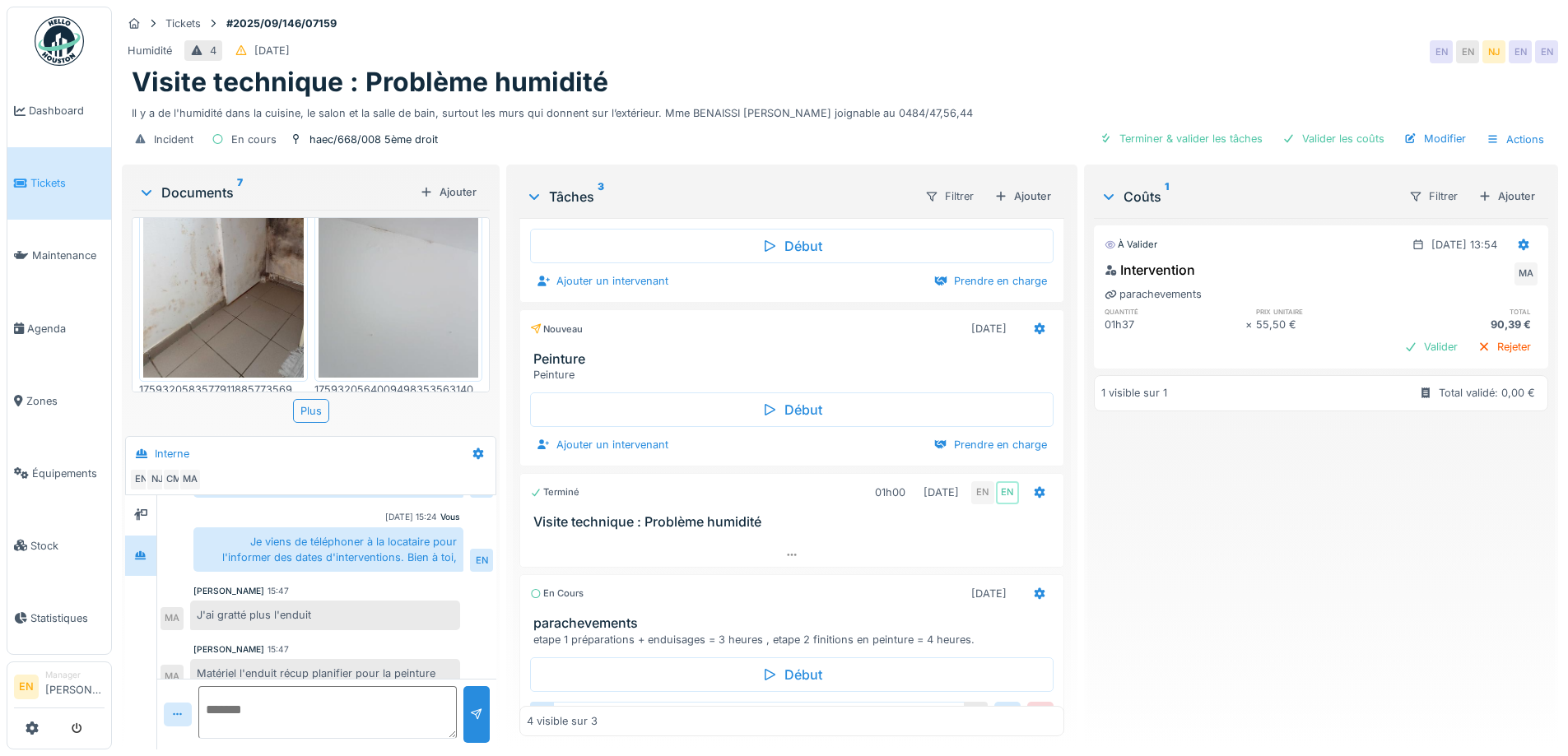
click at [255, 282] on img at bounding box center [223, 270] width 161 height 213
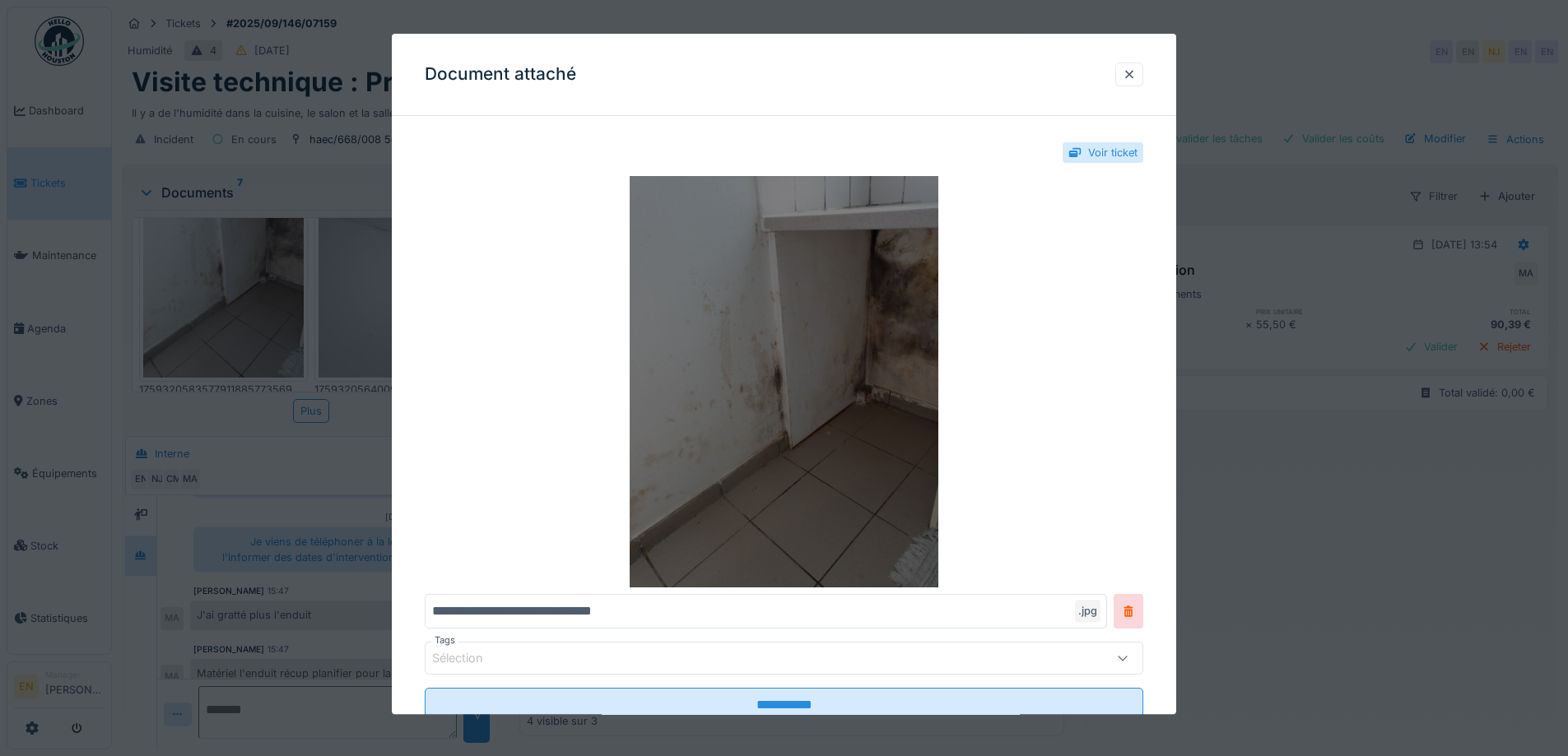
click at [892, 408] on img at bounding box center [784, 383] width 718 height 412
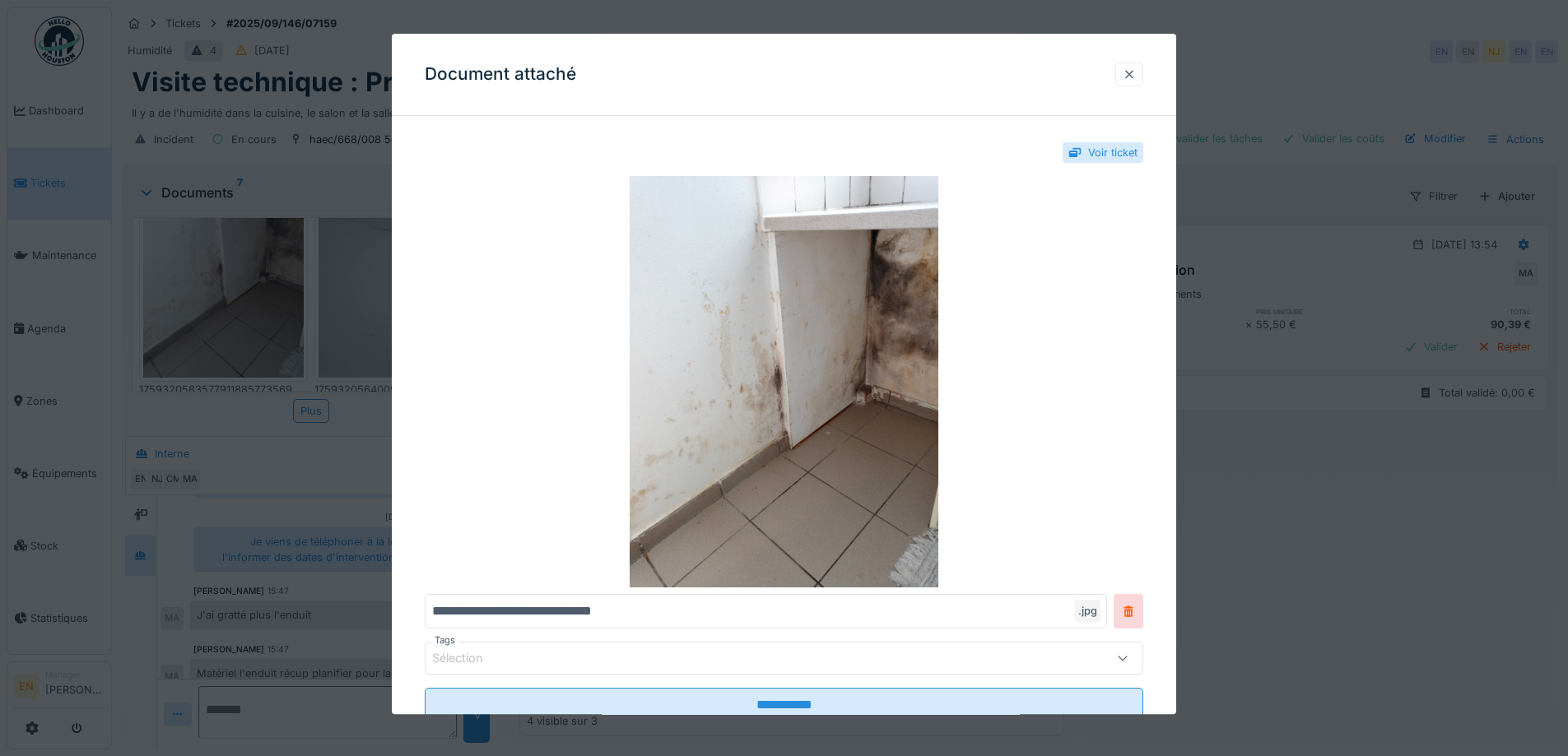
click at [1135, 73] on div at bounding box center [1129, 74] width 13 height 16
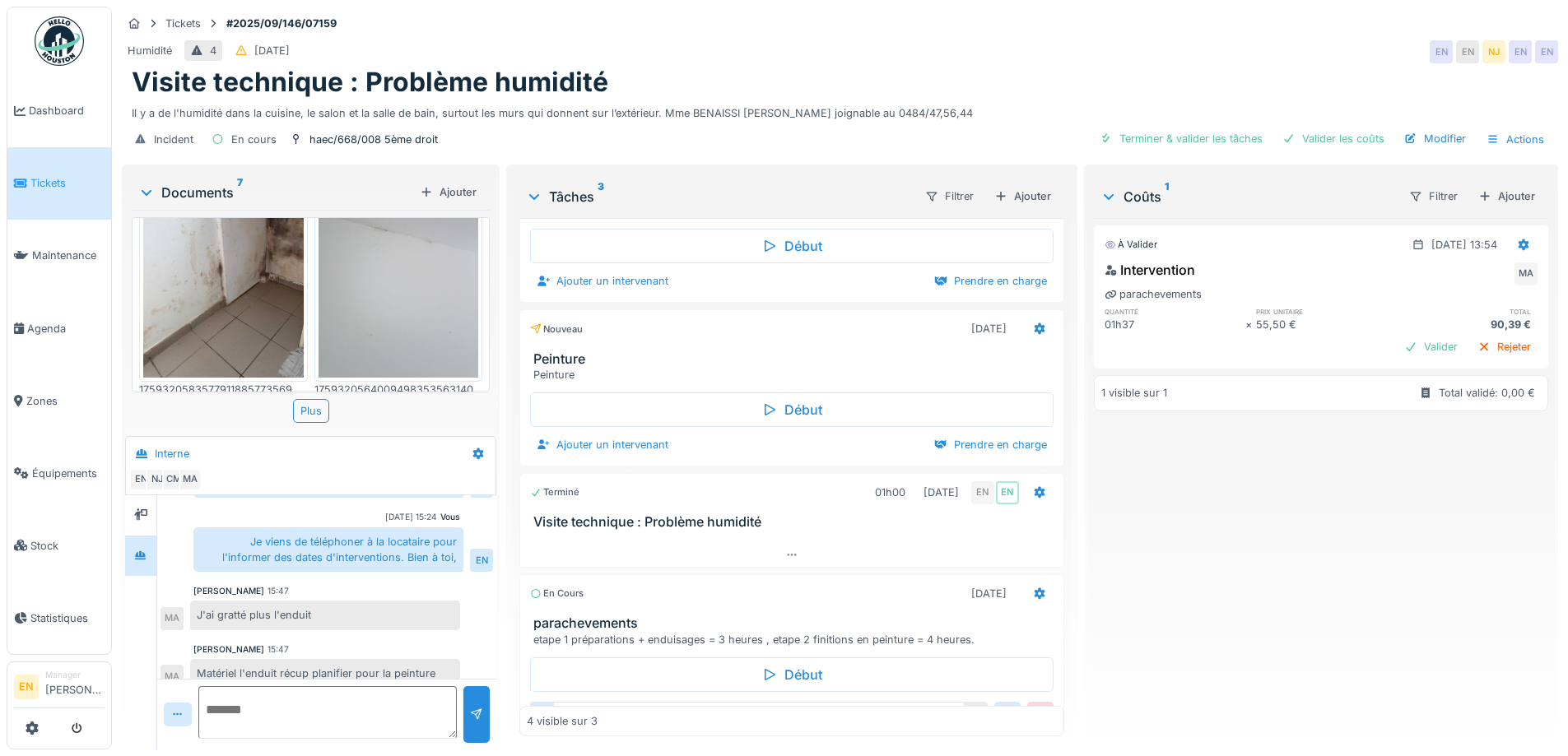
click at [284, 695] on textarea at bounding box center [328, 713] width 258 height 53
type textarea "**********"
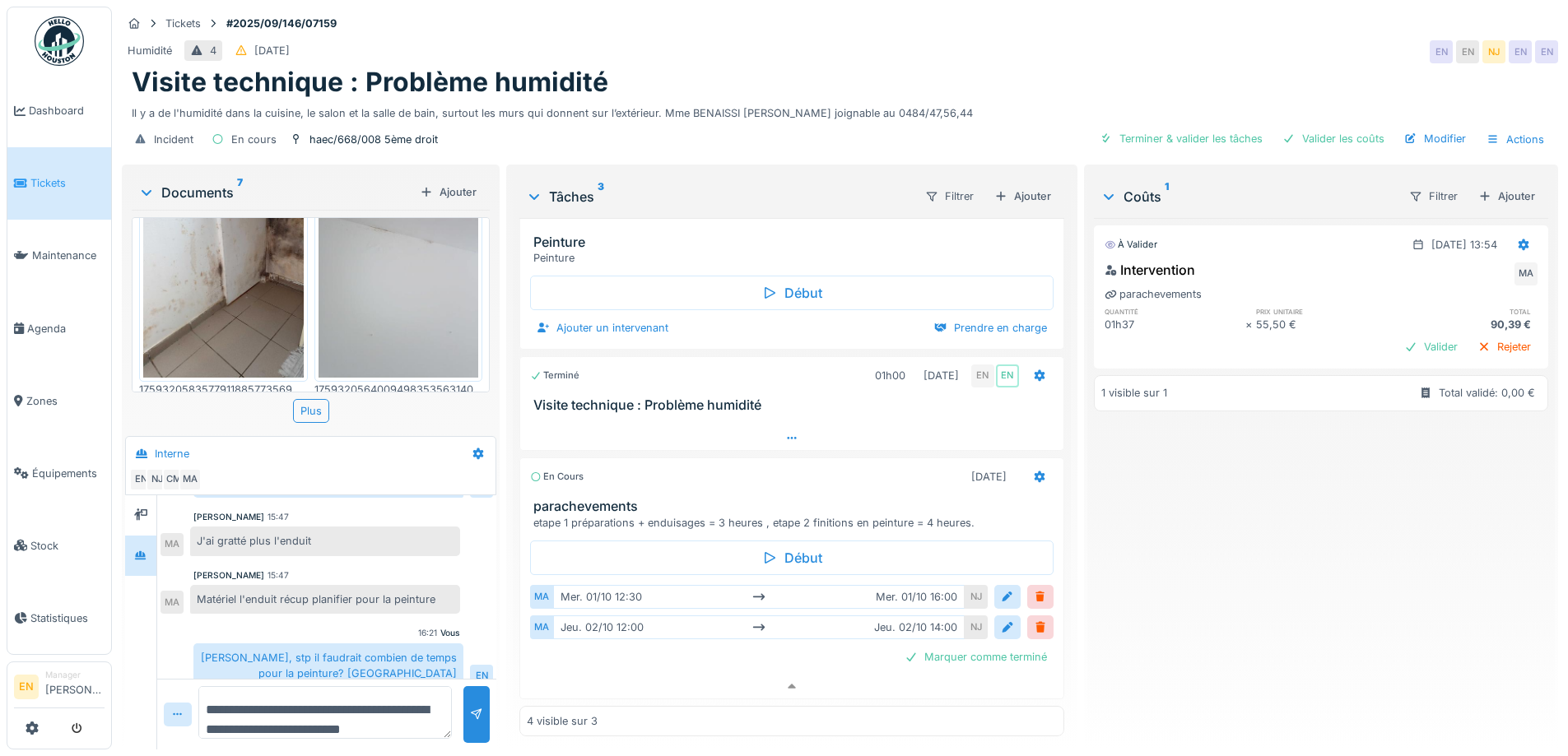
scroll to position [450, 0]
click at [1245, 548] on div "À valider 01/10/2025 @ 13:54 Intervention MA parachevements quantité prix unita…" at bounding box center [1321, 477] width 454 height 519
click at [965, 66] on div "Visite technique : Problème humidité" at bounding box center [840, 82] width 1416 height 31
click at [1262, 588] on div "À valider 01/10/2025 @ 13:54 Intervention MA parachevements quantité prix unita…" at bounding box center [1321, 477] width 454 height 519
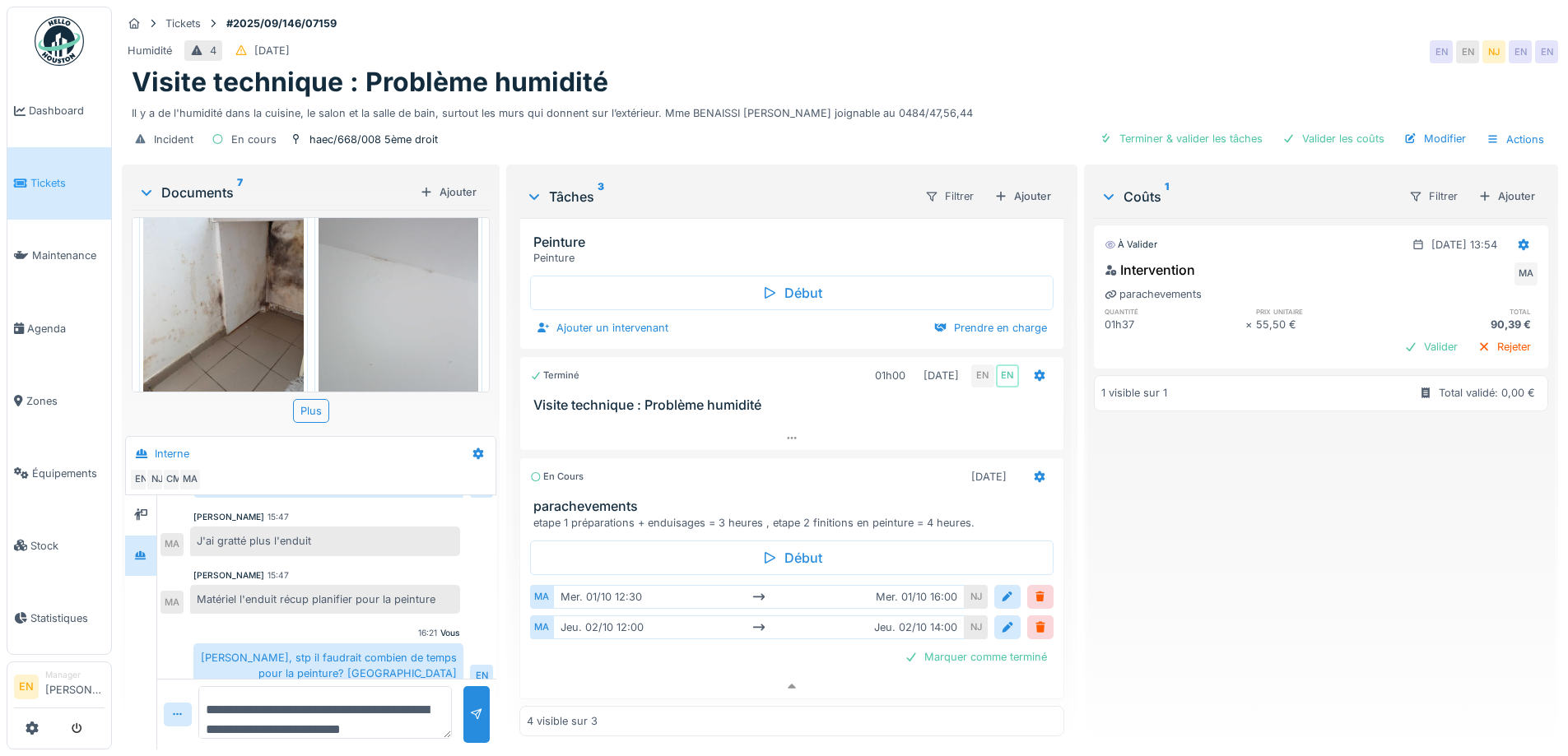
scroll to position [586, 0]
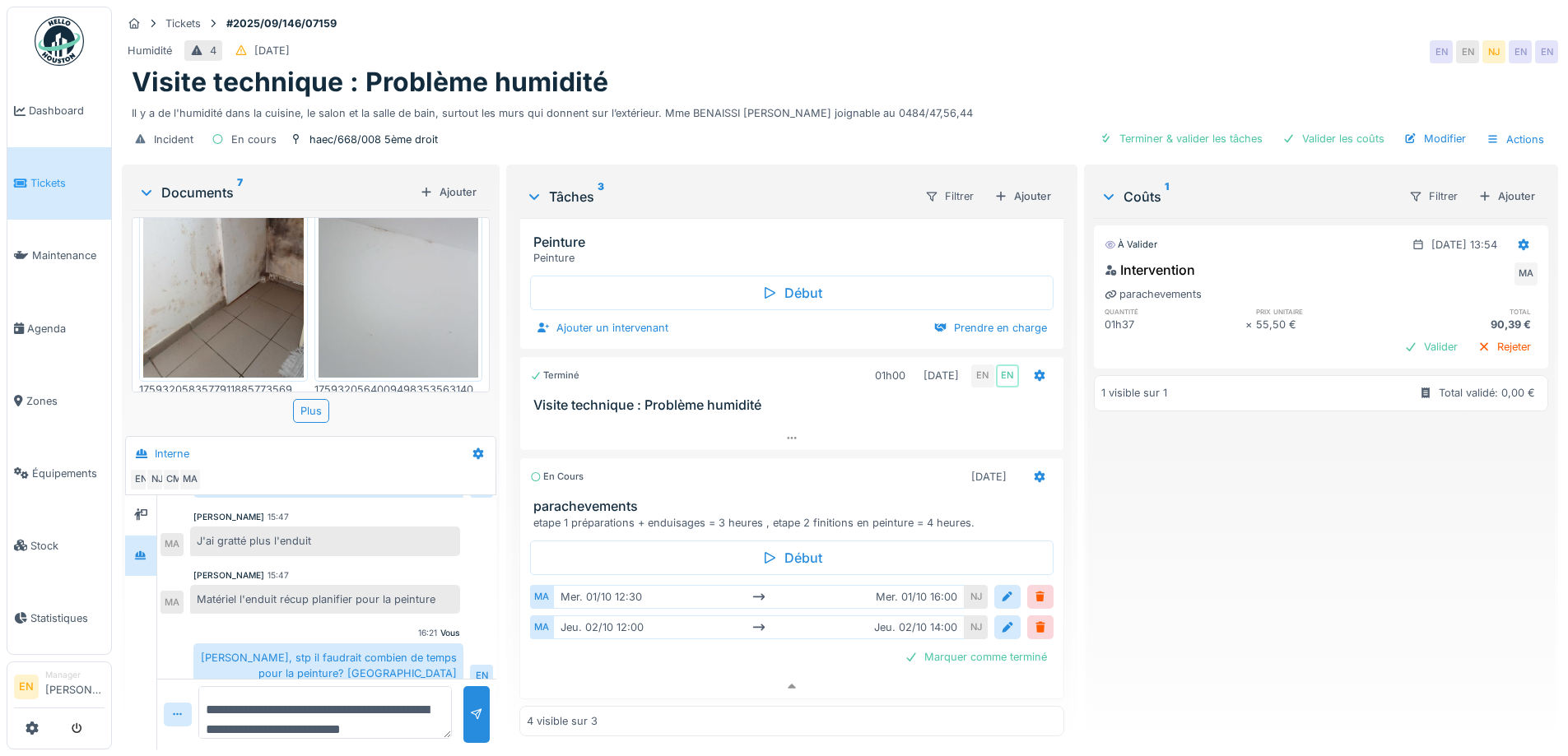
click at [273, 302] on img at bounding box center [223, 270] width 161 height 213
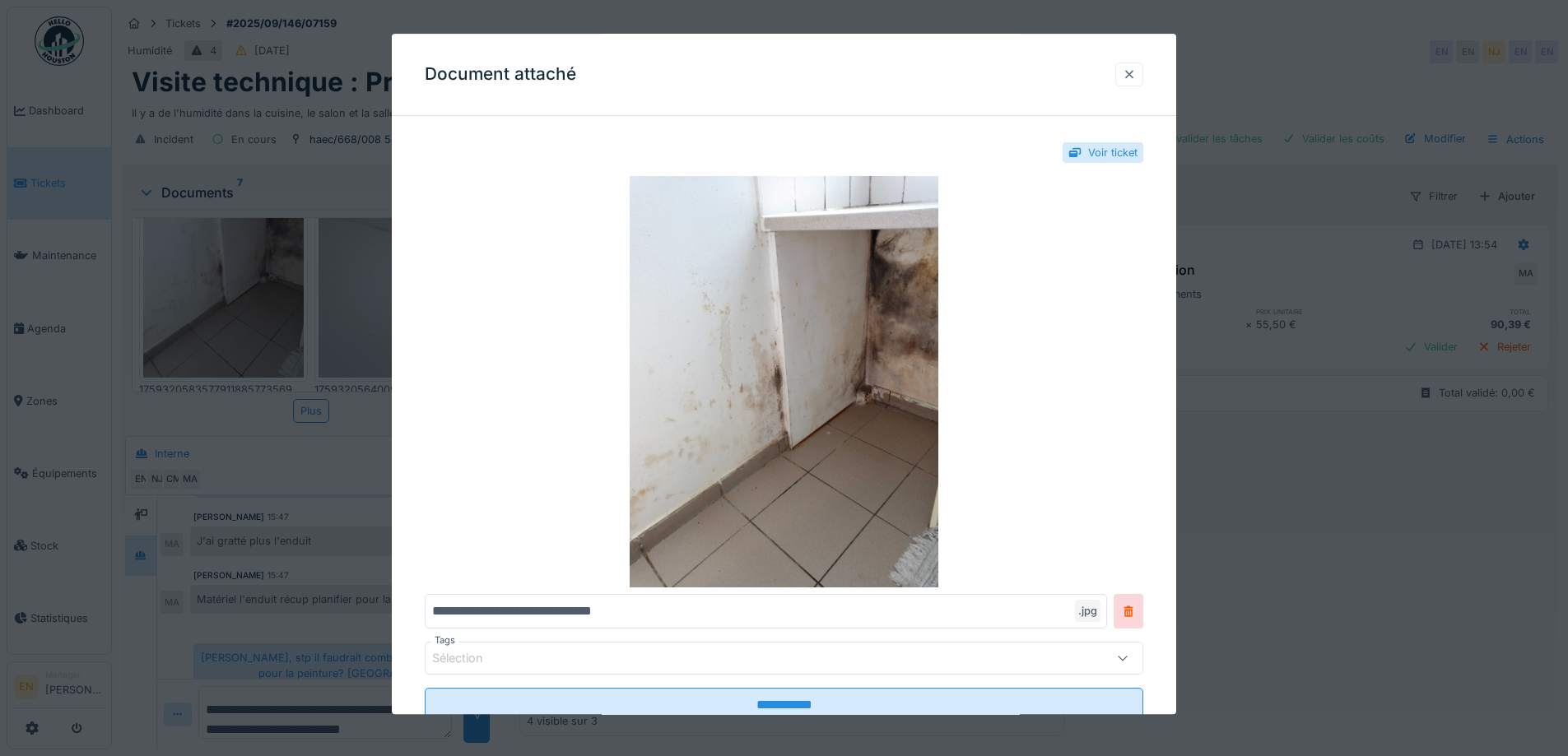
click at [1135, 80] on div at bounding box center [1129, 74] width 13 height 16
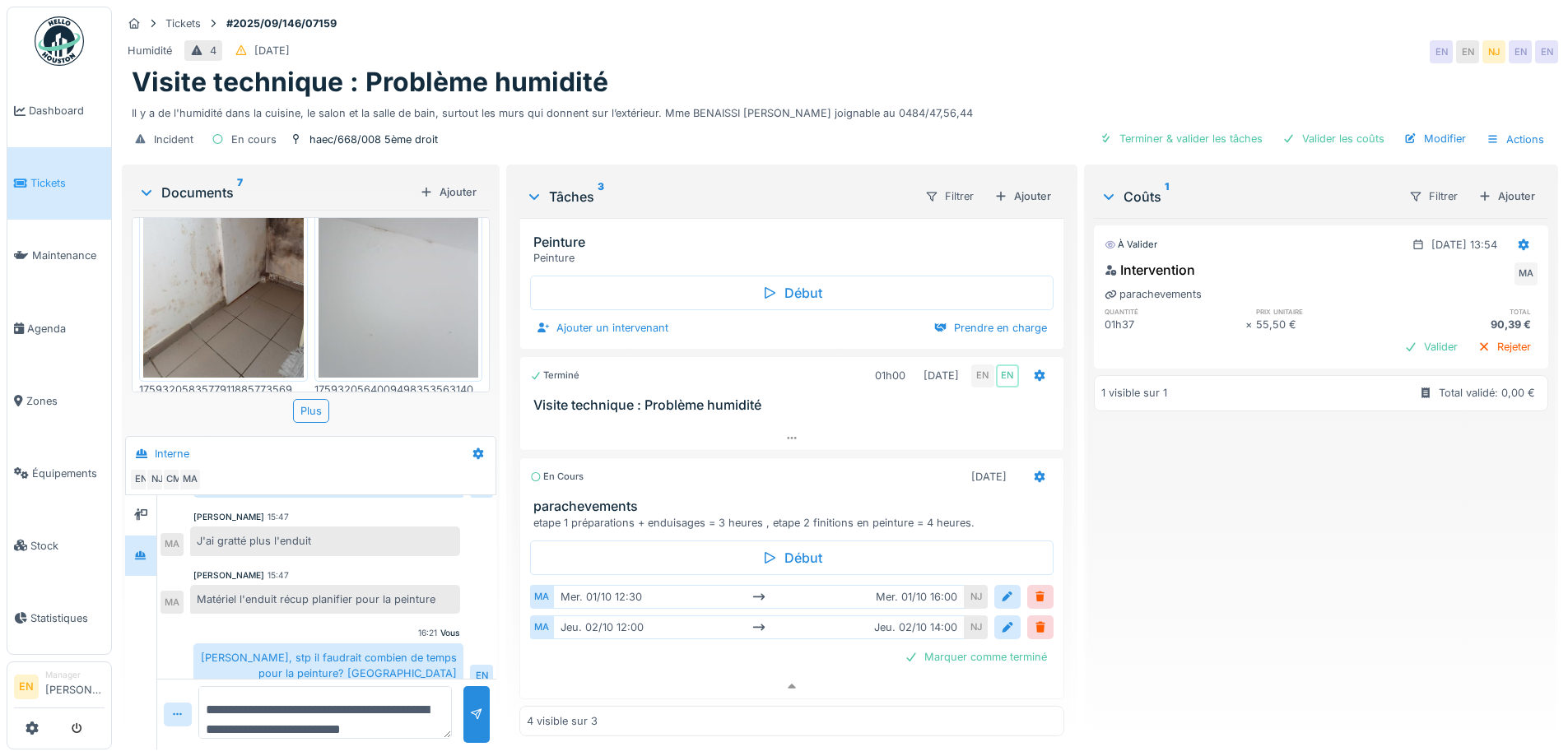
scroll to position [12, 0]
click at [1033, 472] on icon at bounding box center [1039, 477] width 13 height 11
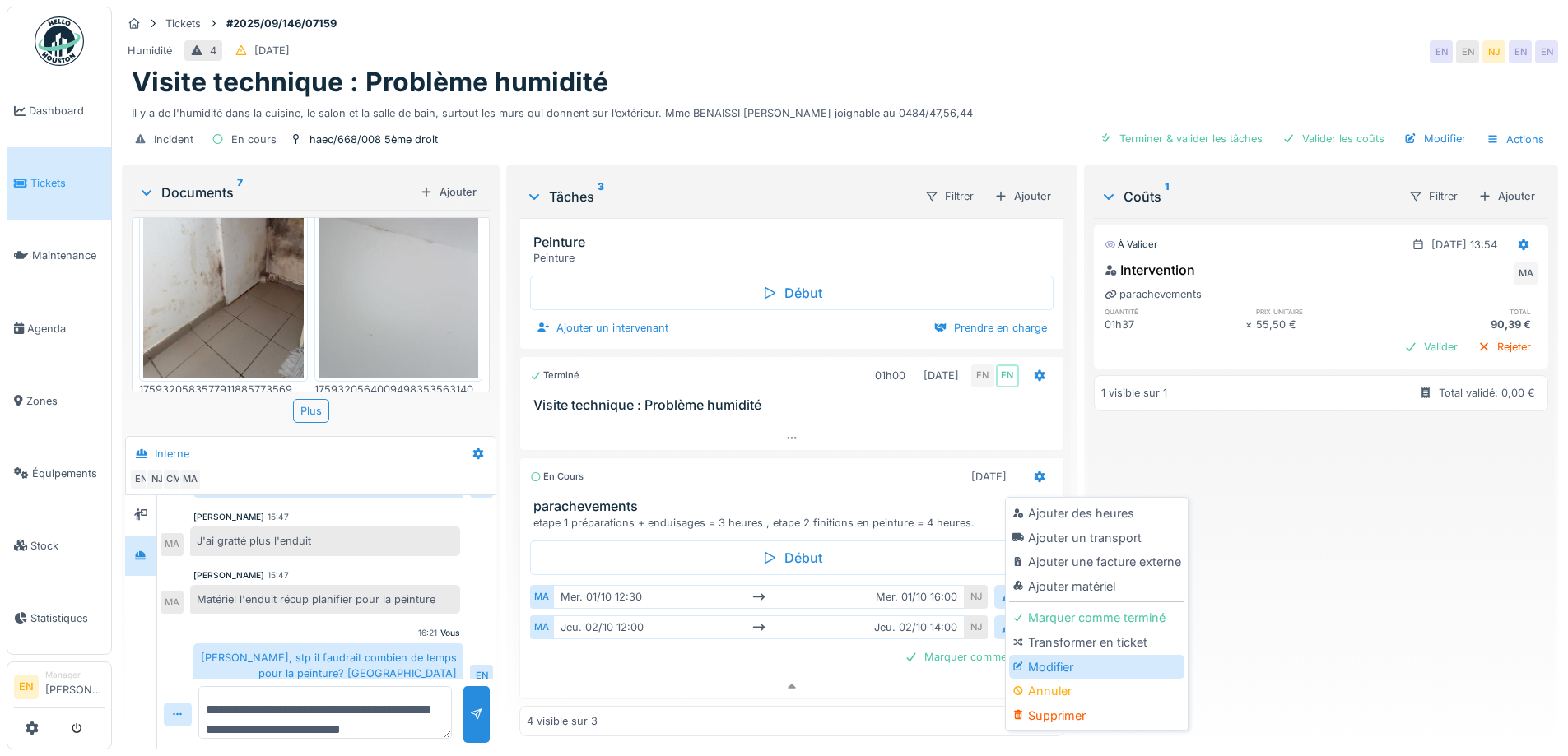
click at [1063, 655] on div "Modifier" at bounding box center [1096, 667] width 175 height 25
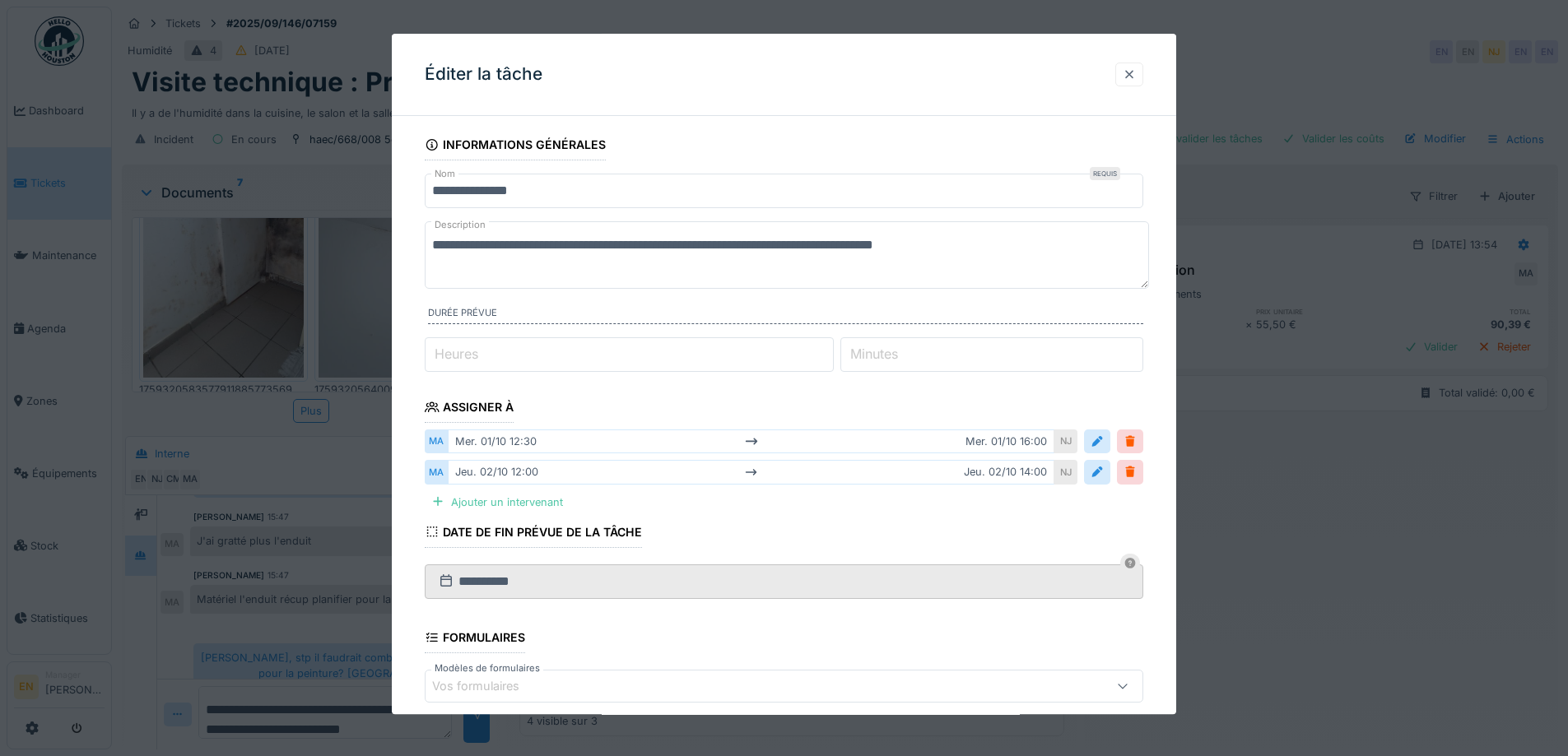
click at [1135, 75] on div at bounding box center [1129, 74] width 13 height 16
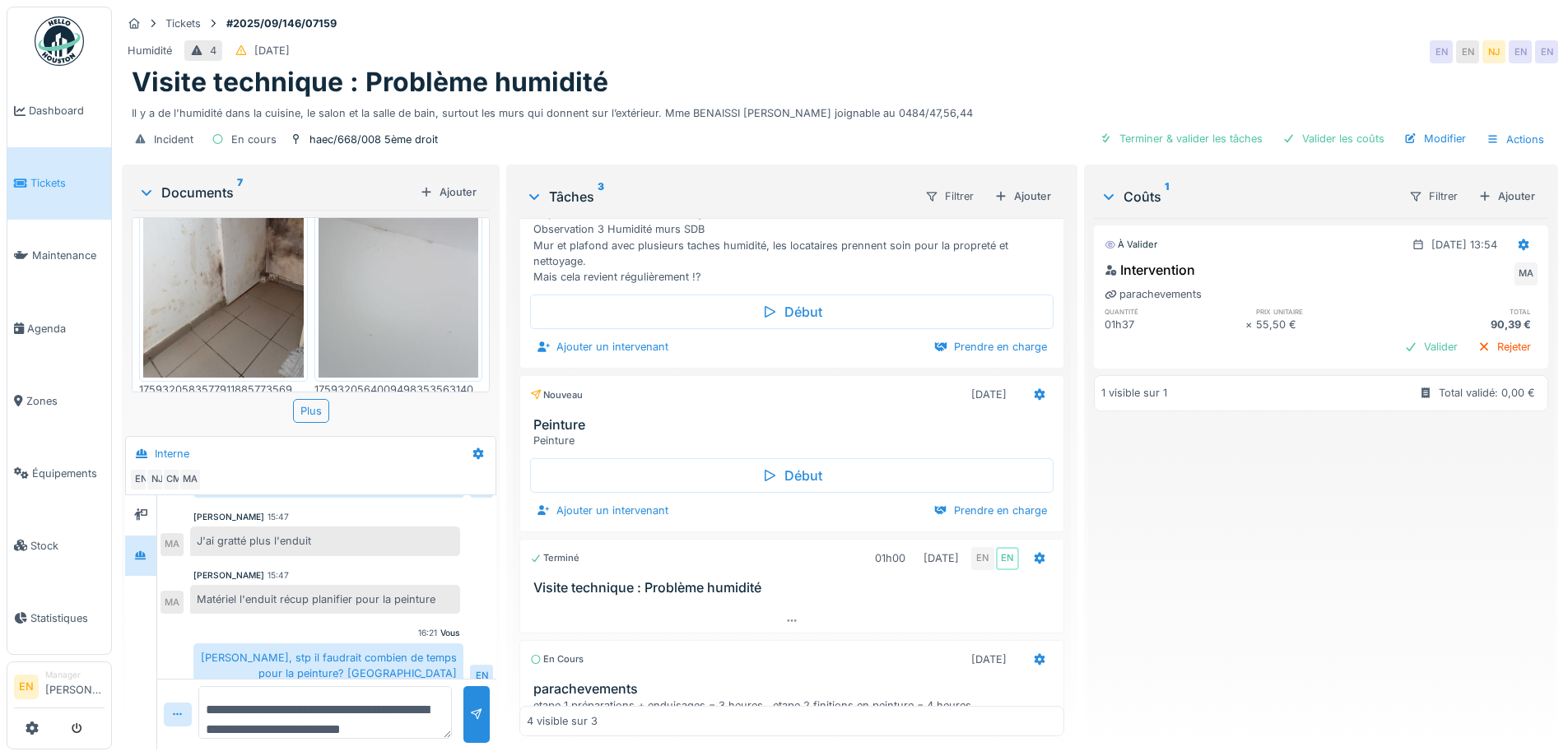
scroll to position [202, 0]
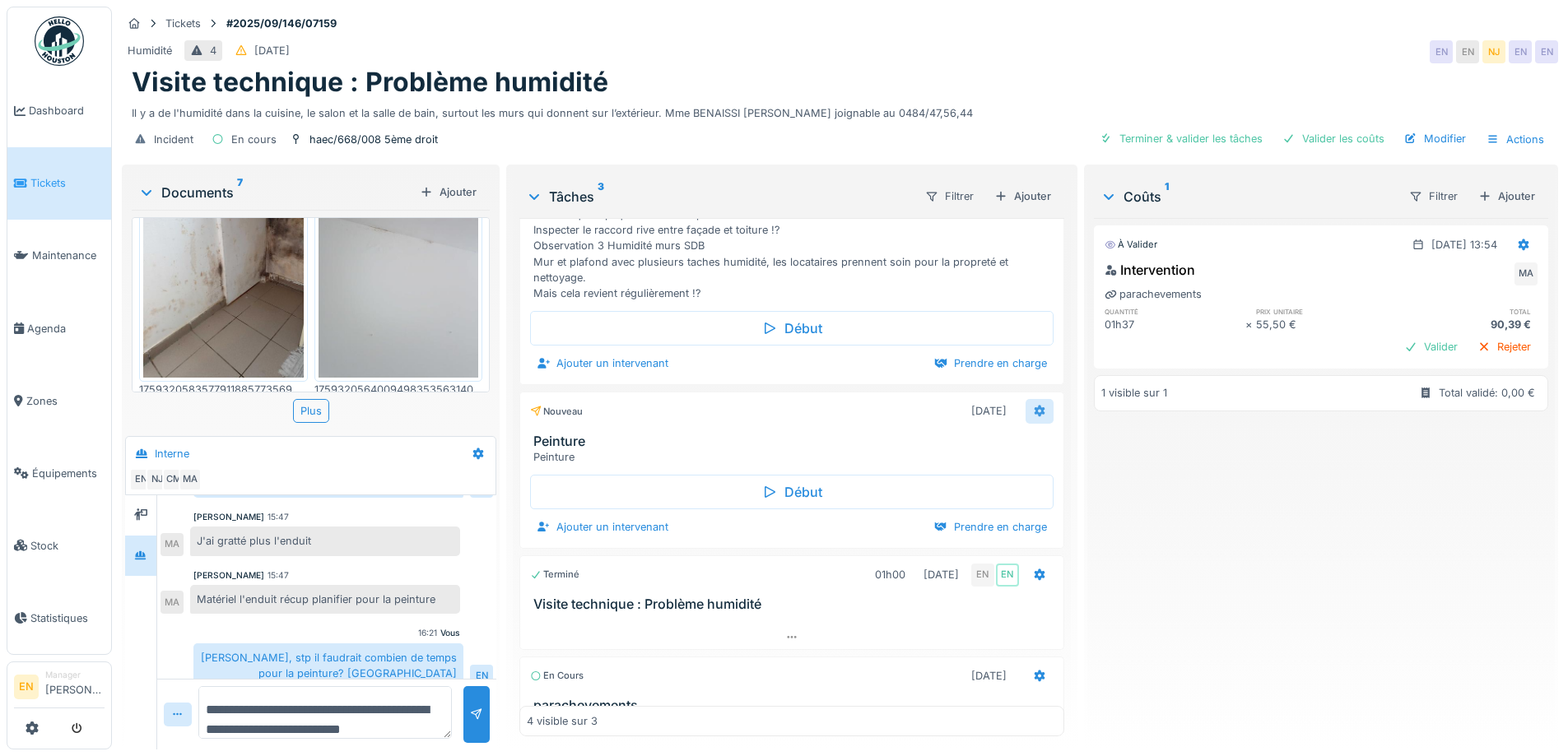
click at [1033, 416] on icon at bounding box center [1039, 412] width 13 height 11
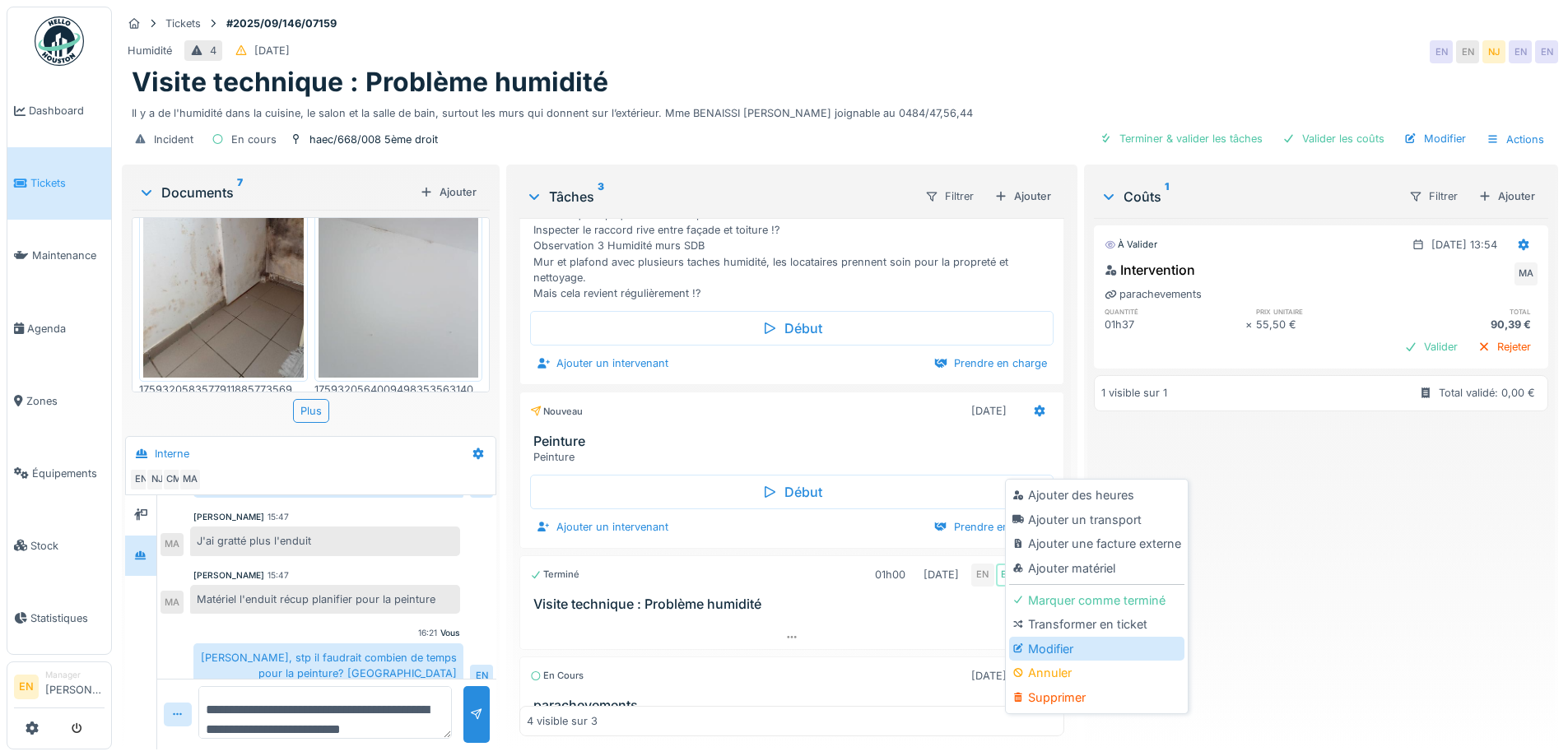
click at [1065, 637] on div "Modifier" at bounding box center [1096, 649] width 175 height 25
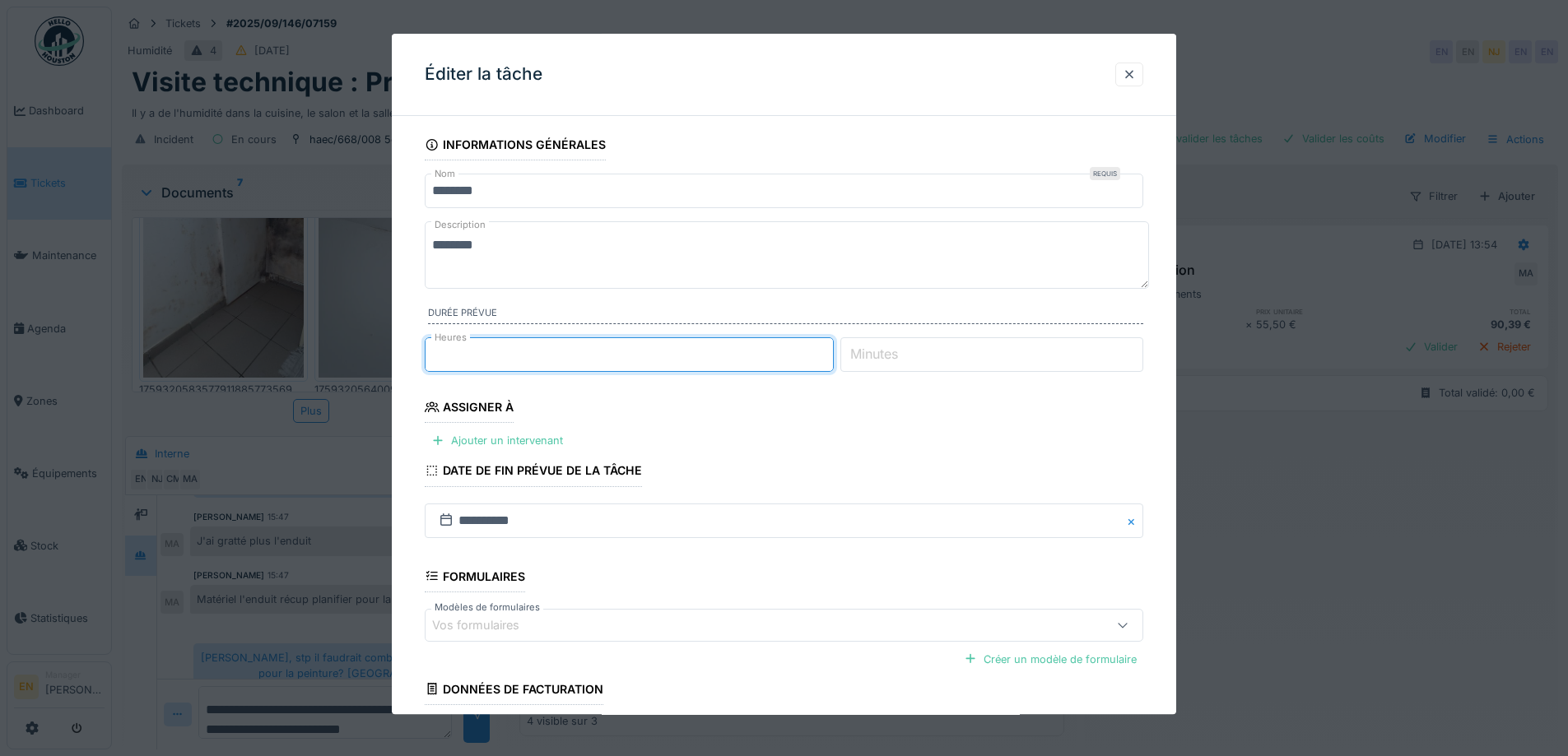
click at [830, 346] on input "*" at bounding box center [628, 354] width 409 height 34
click at [830, 361] on input "*" at bounding box center [628, 354] width 409 height 34
type input "*"
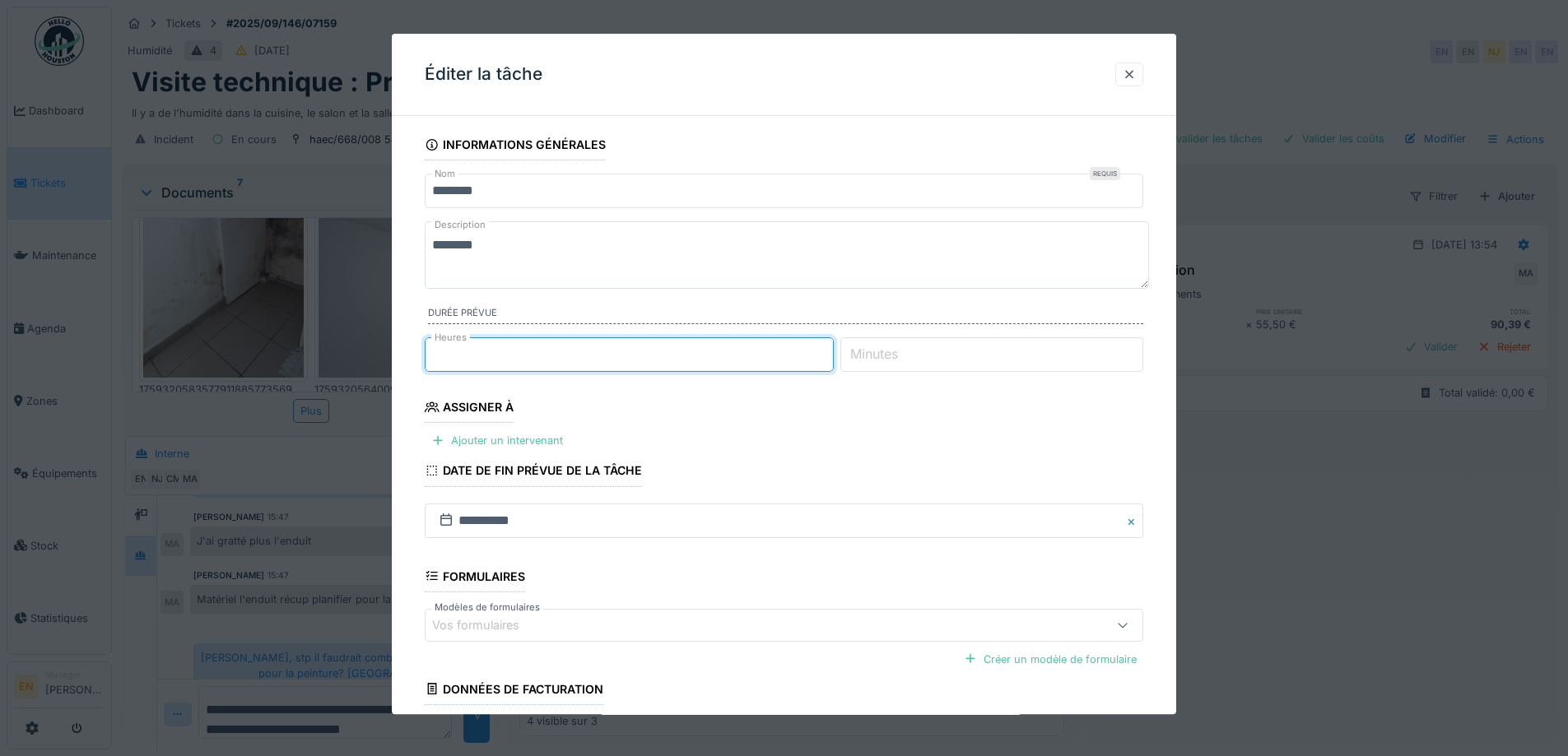
click at [830, 361] on input "*" at bounding box center [628, 354] width 409 height 34
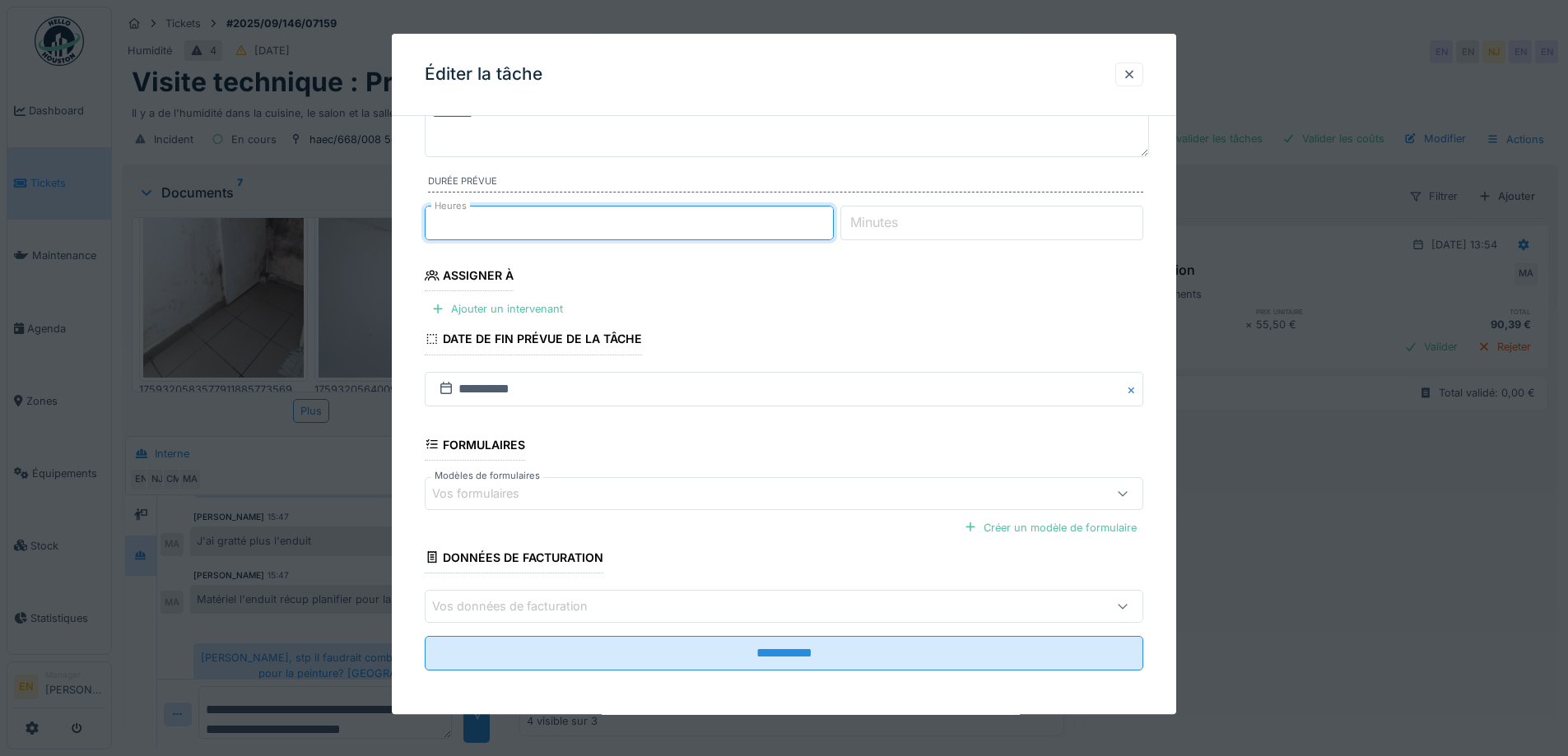
scroll to position [134, 0]
click at [533, 311] on div "Ajouter un intervenant" at bounding box center [497, 307] width 145 height 22
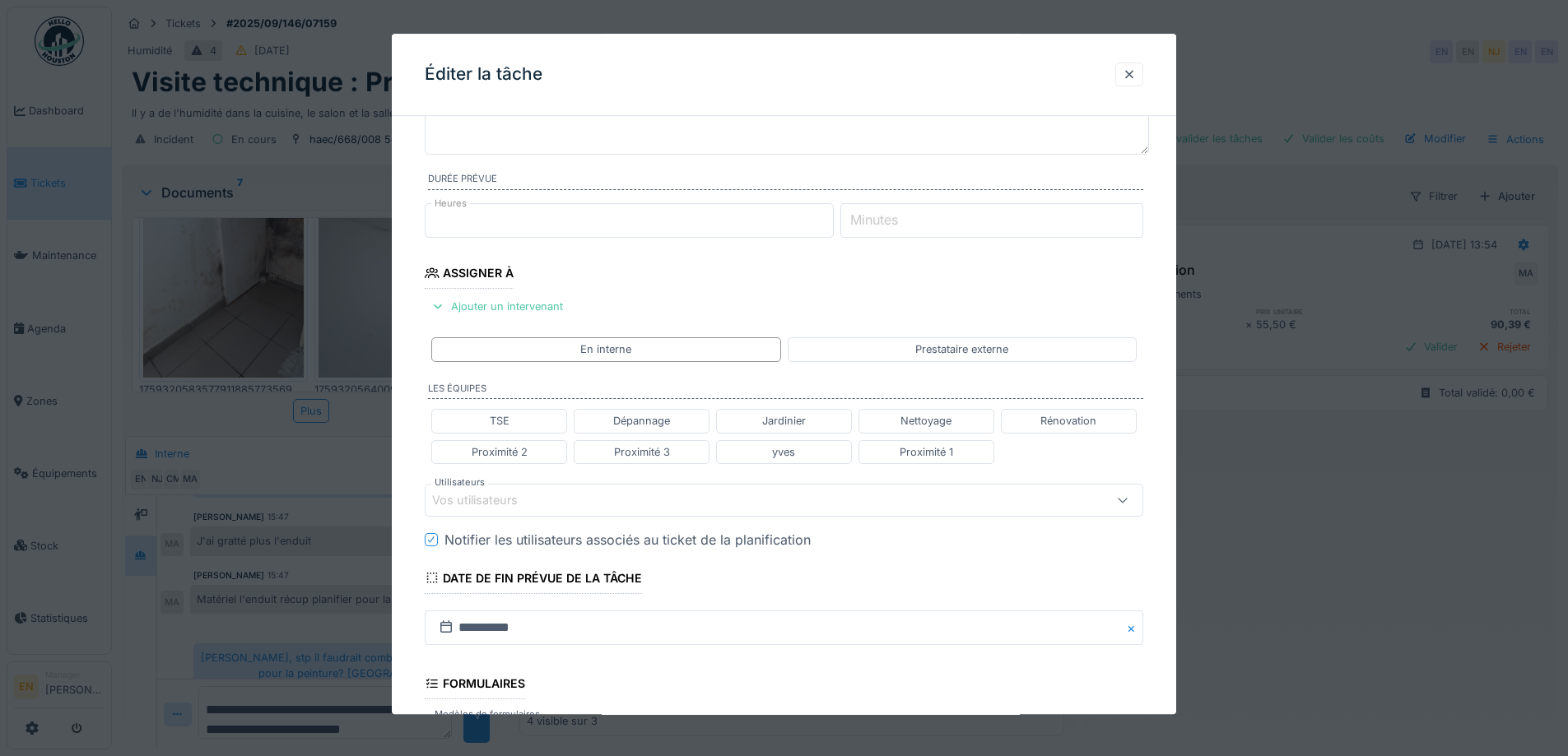
click at [692, 504] on div "Vos utilisateurs" at bounding box center [741, 500] width 619 height 18
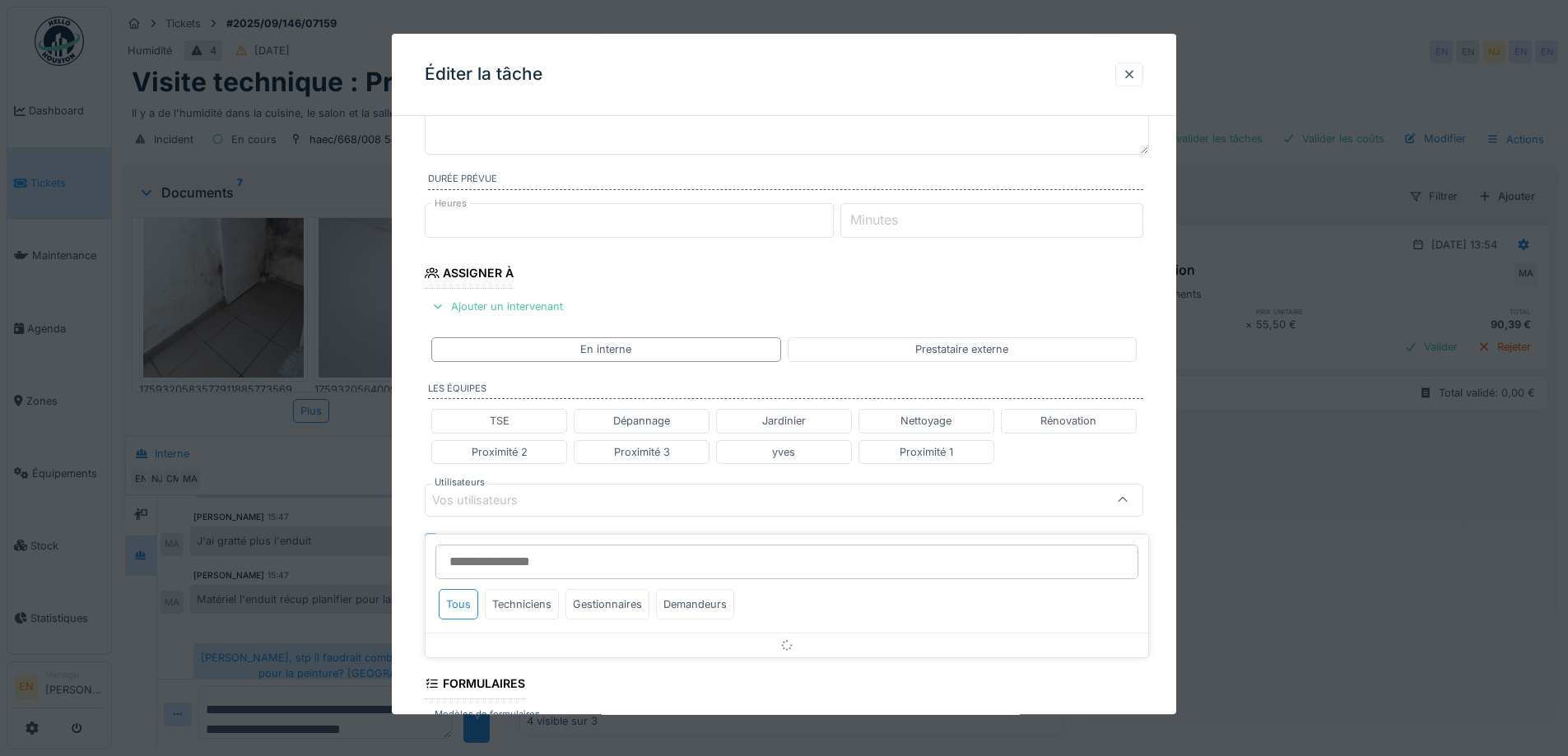
scroll to position [260, 0]
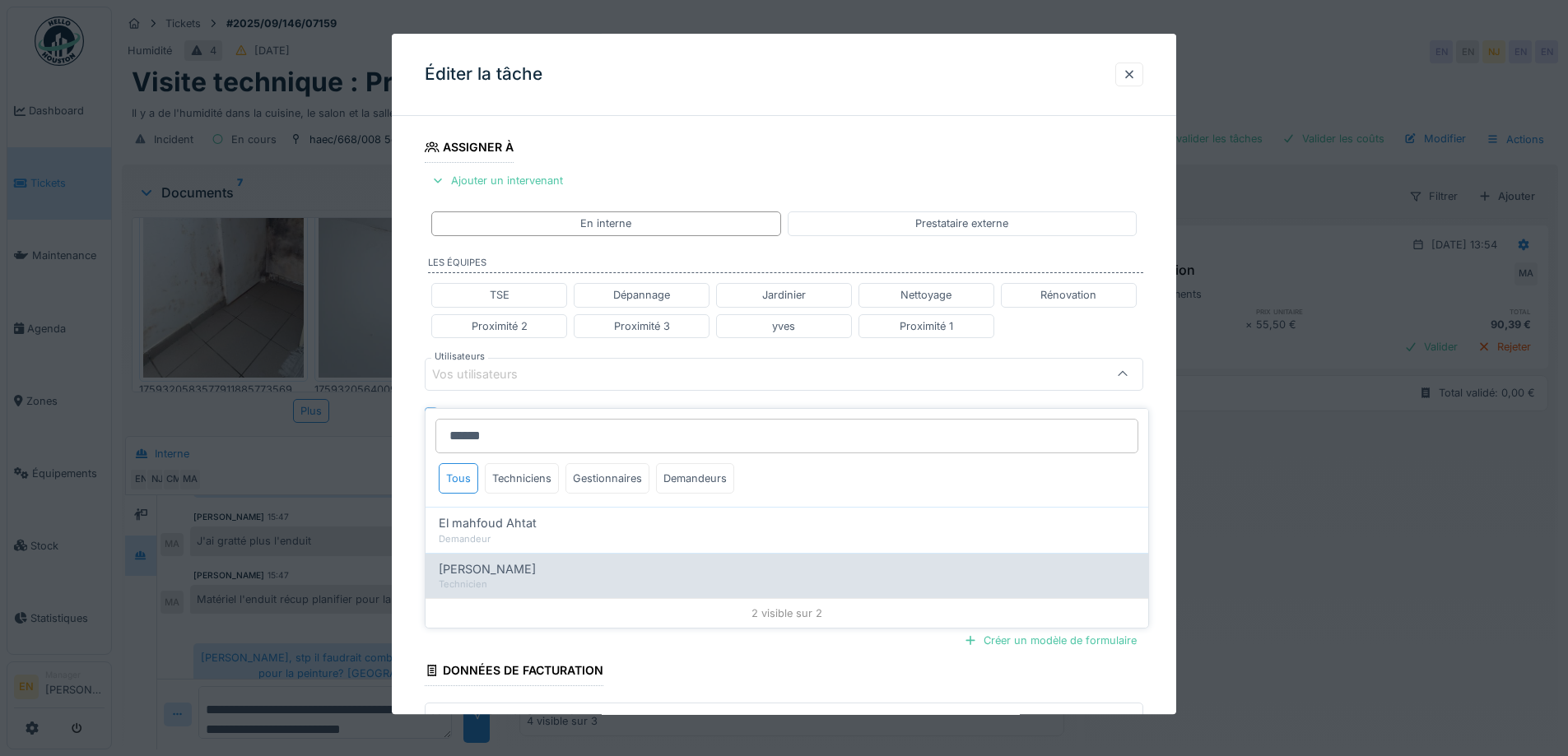
type input "******"
click at [526, 562] on span "[PERSON_NAME]" at bounding box center [486, 570] width 97 height 18
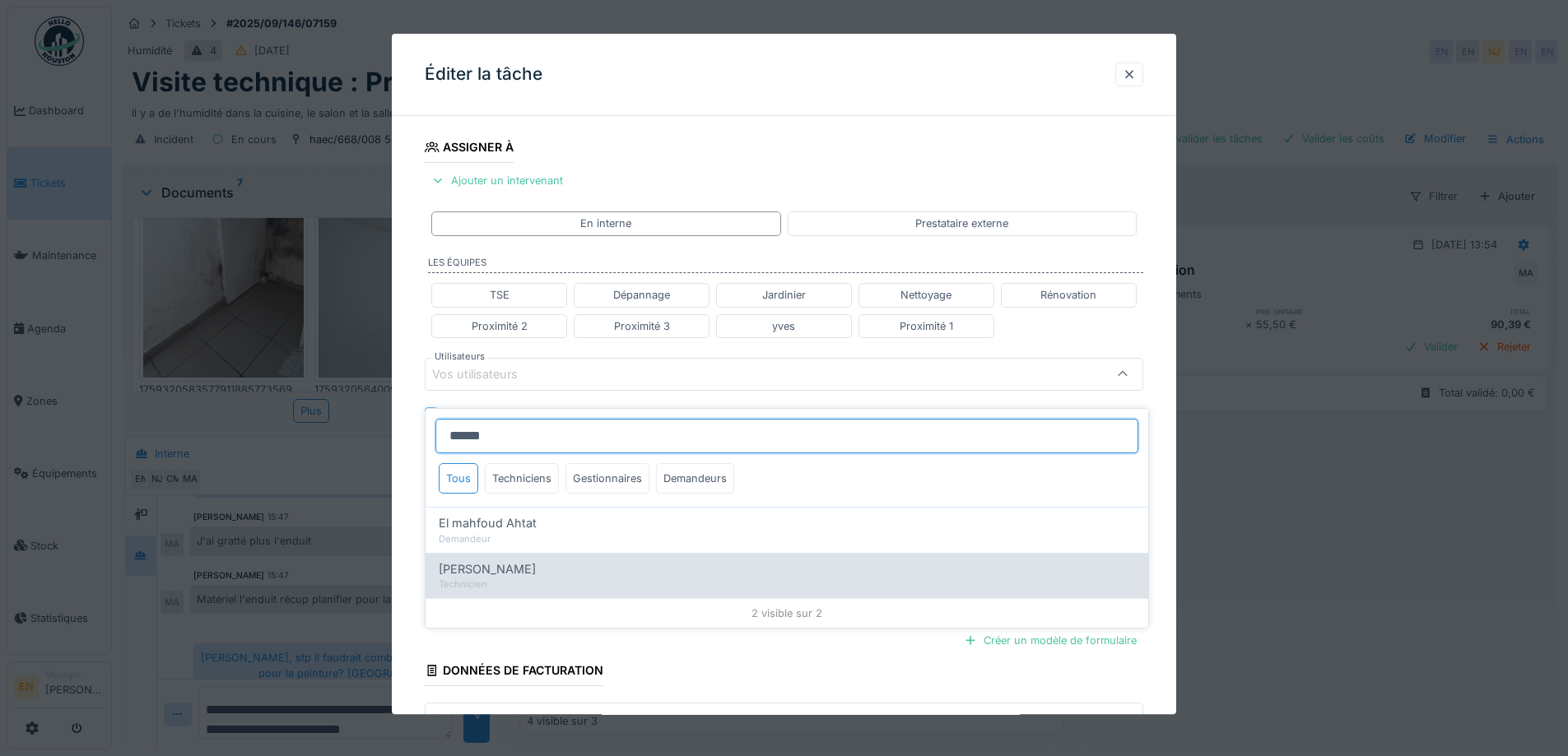
type input "****"
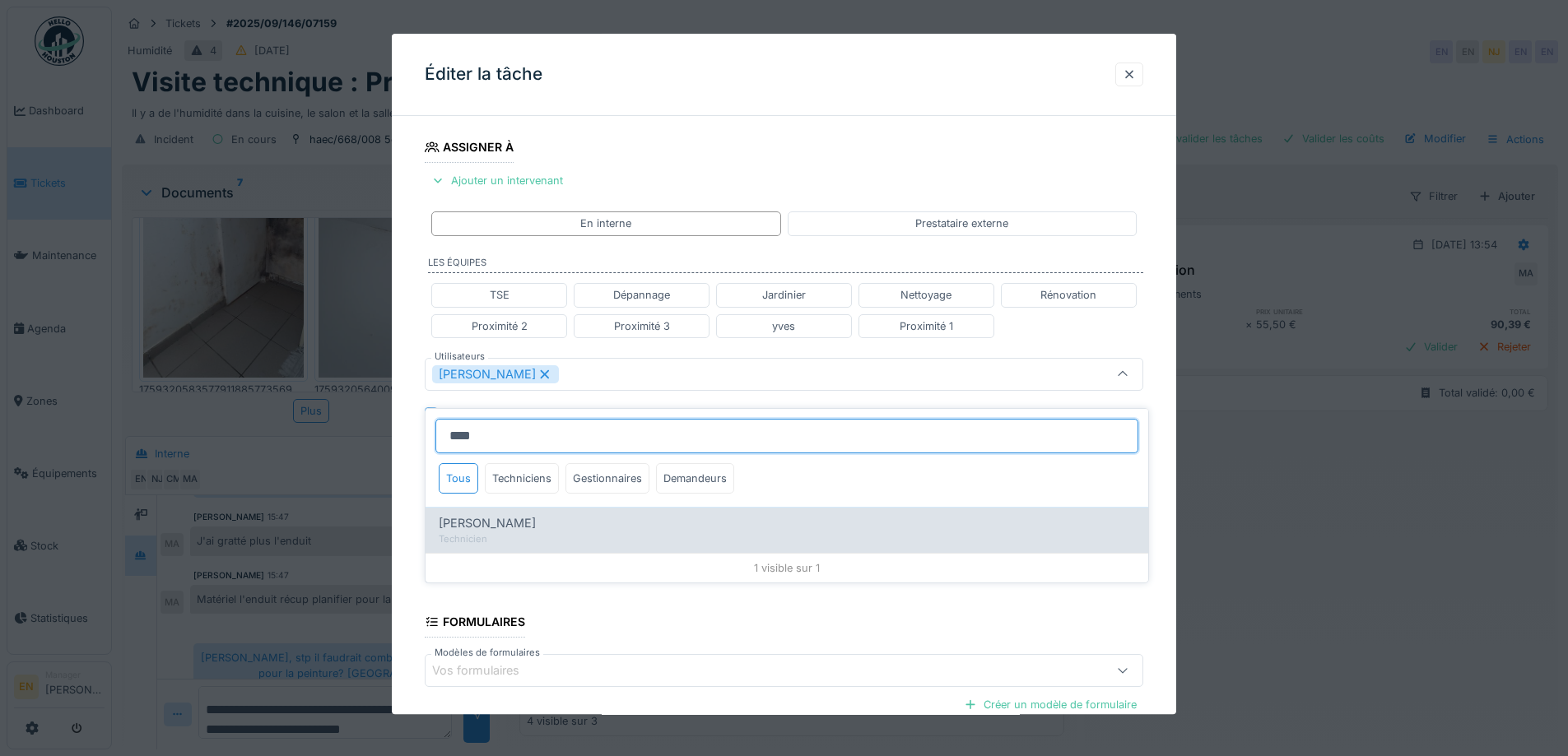
type input "****"
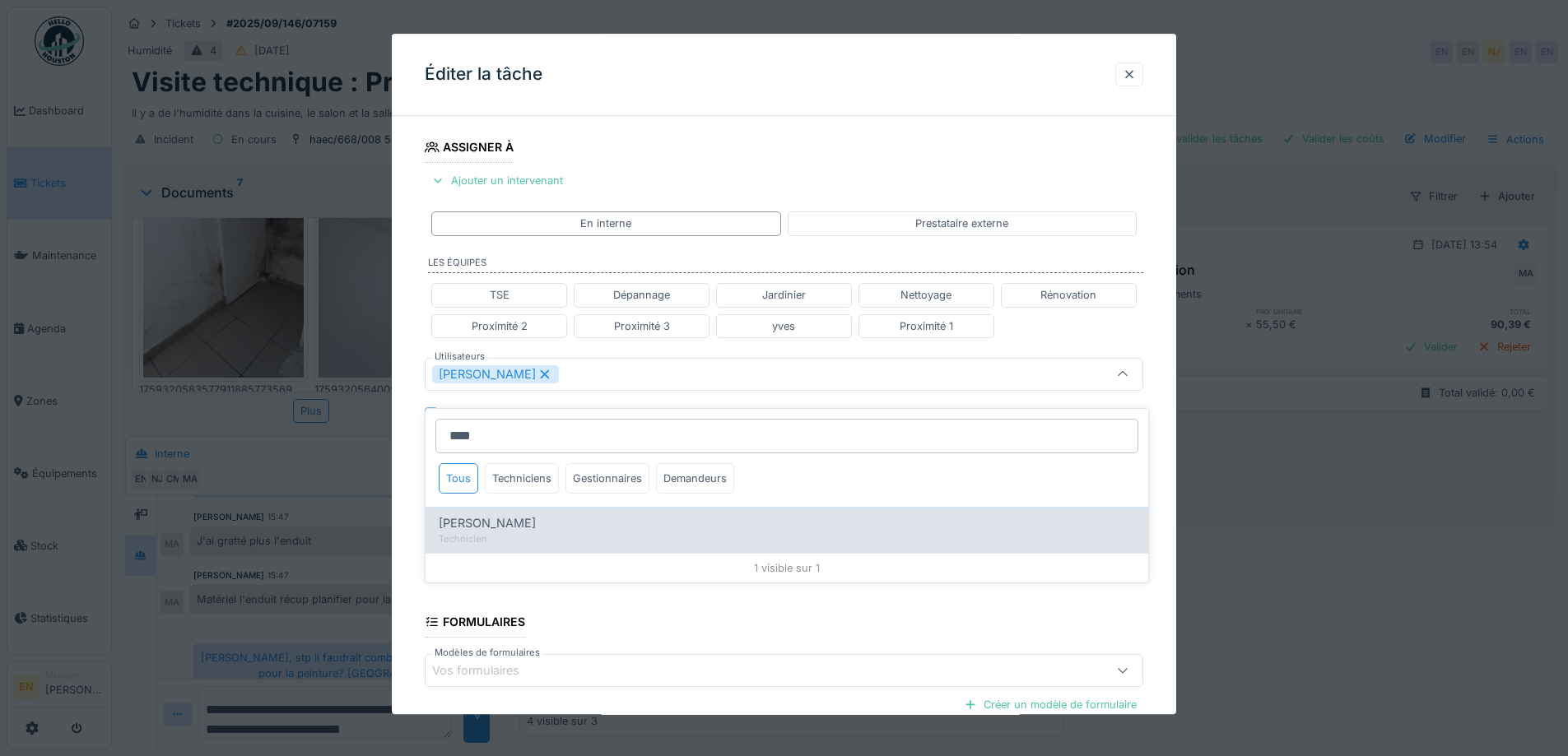
click at [505, 520] on div "abdelkarim Agouzoul Technicien" at bounding box center [786, 529] width 723 height 45
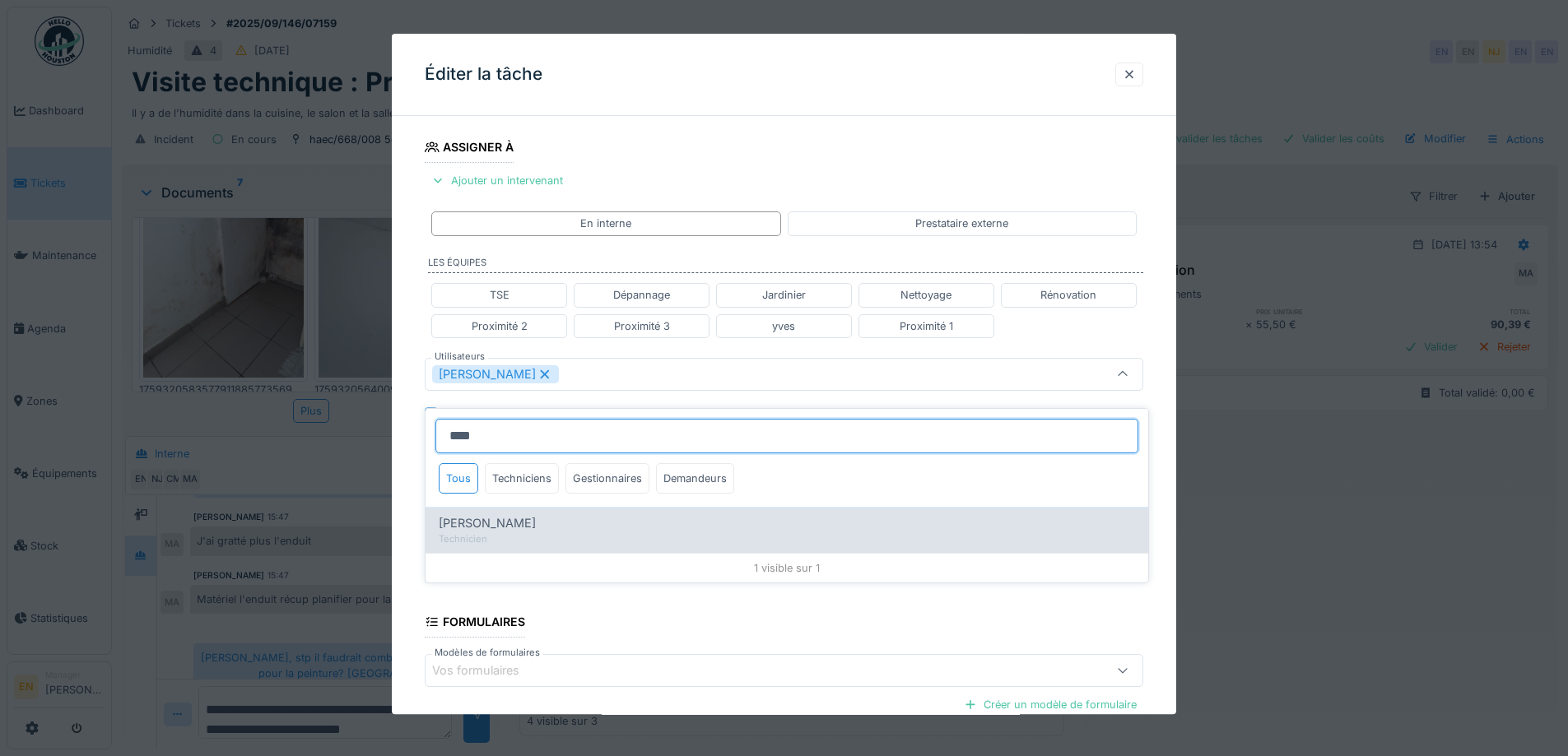
type input "*********"
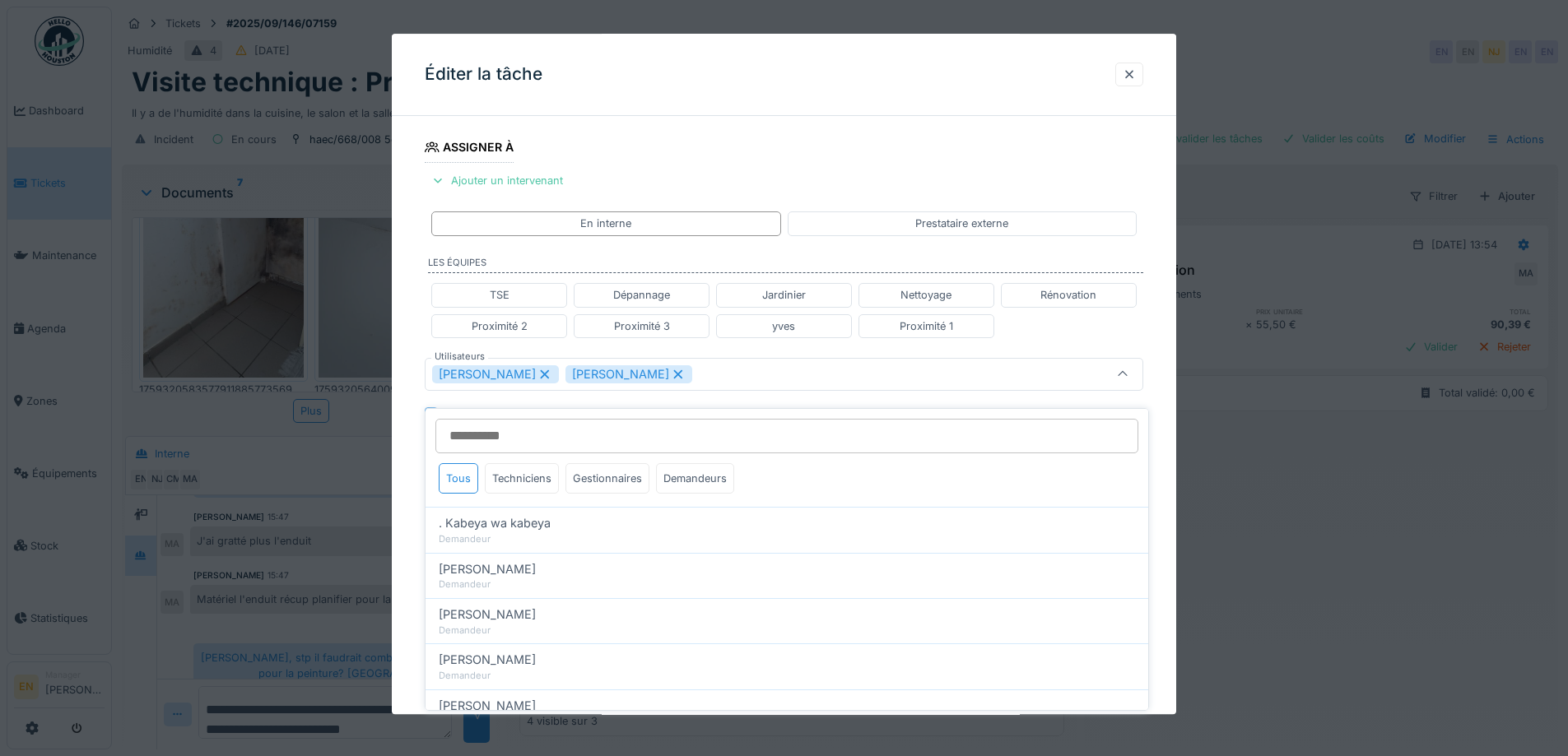
click at [1172, 526] on div "**********" at bounding box center [784, 381] width 784 height 1025
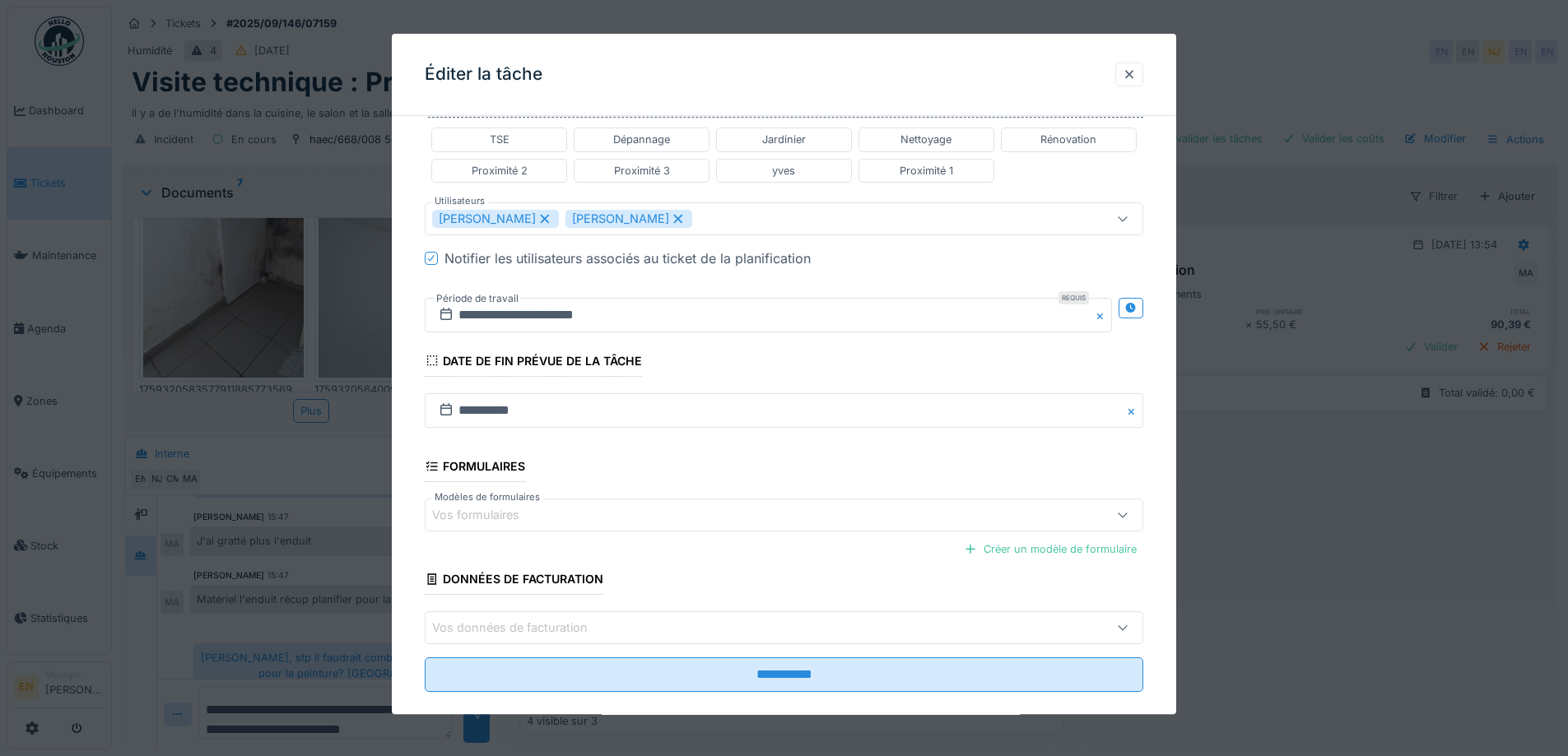
scroll to position [439, 0]
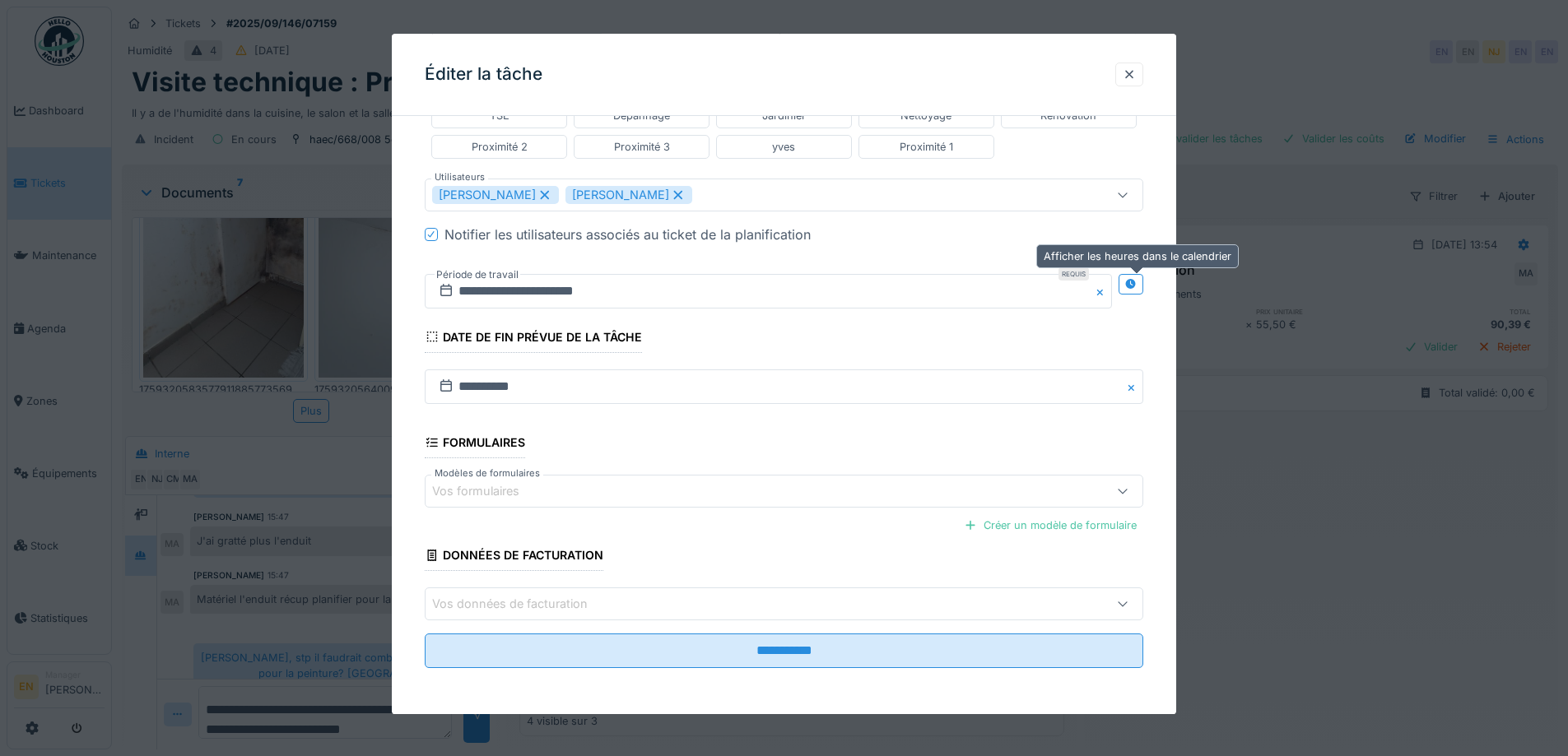
click at [1137, 288] on icon at bounding box center [1131, 284] width 13 height 11
click at [548, 291] on input "**********" at bounding box center [590, 291] width 331 height 34
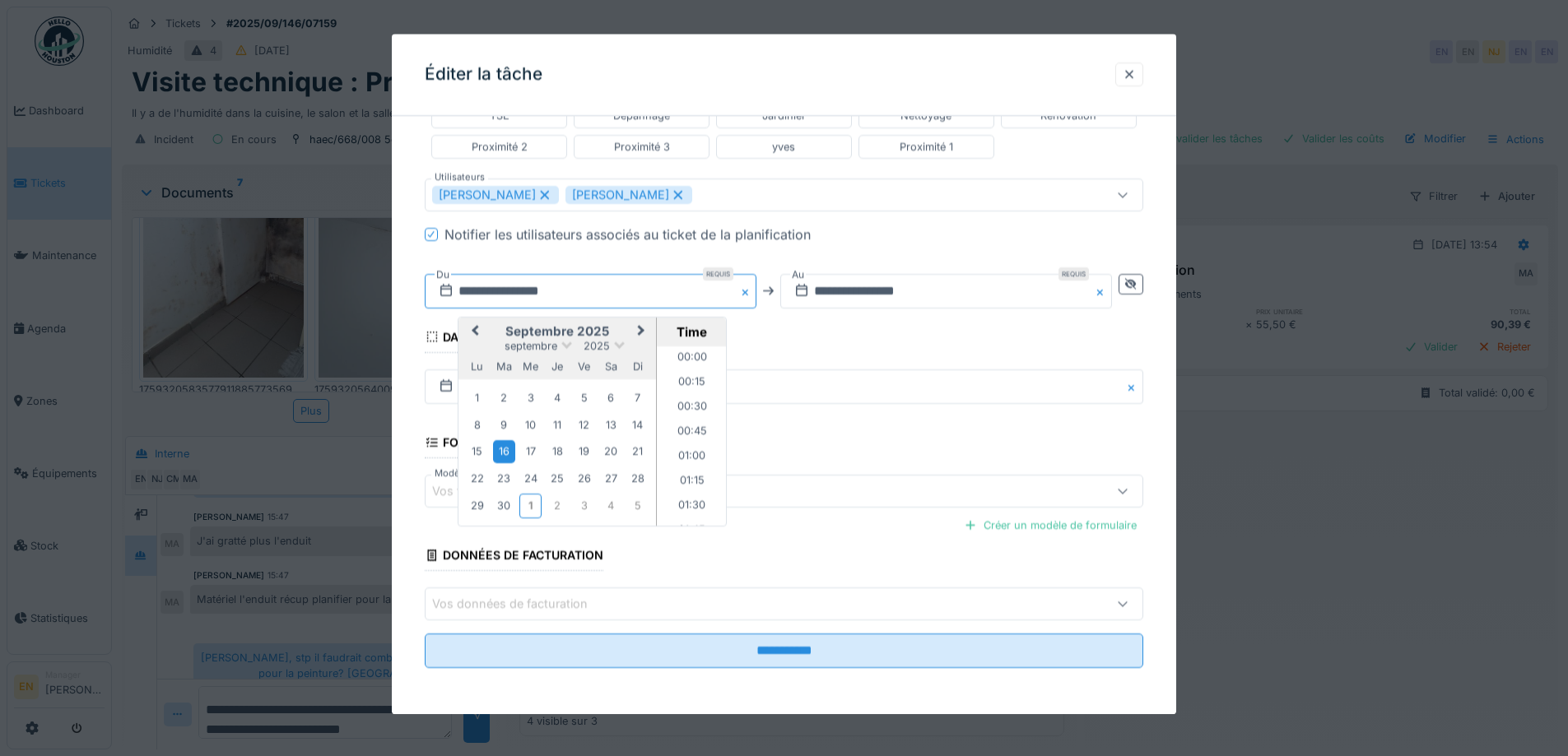
scroll to position [614, 0]
click at [641, 330] on span "Next Month" at bounding box center [641, 331] width 0 height 19
click at [533, 430] on div "8" at bounding box center [531, 426] width 22 height 22
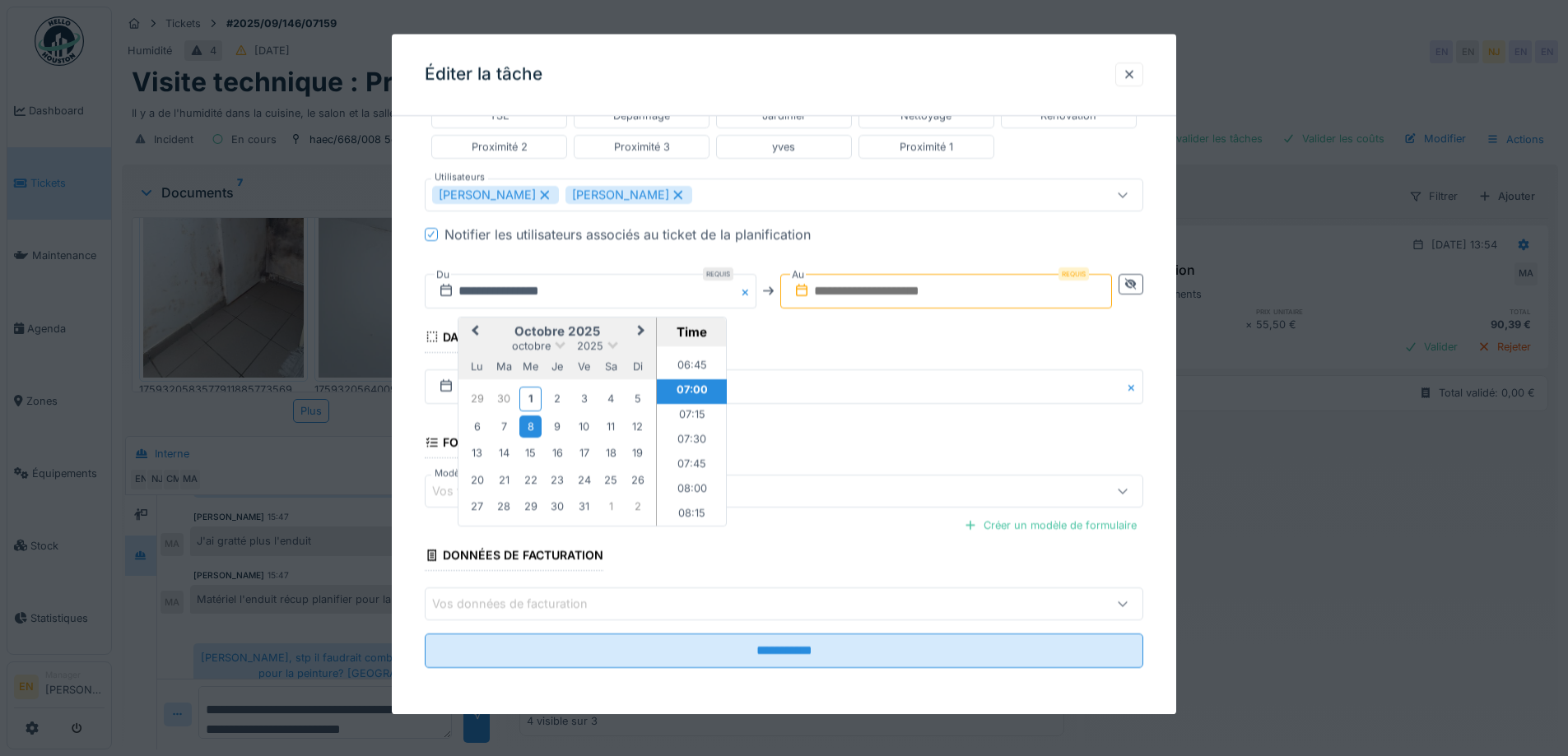
scroll to position [696, 0]
click at [695, 447] on li "08:00" at bounding box center [691, 452] width 70 height 25
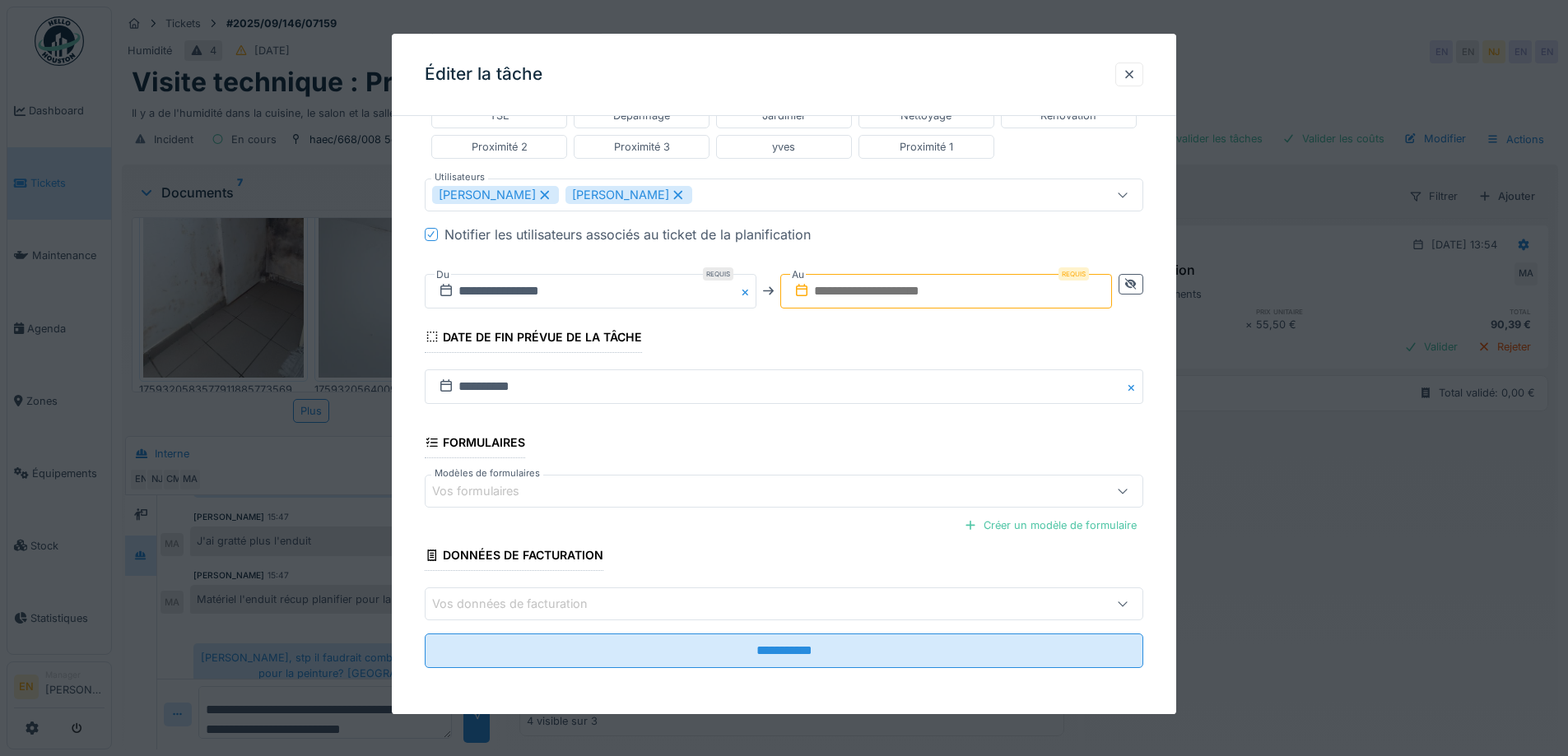
click at [955, 291] on input "text" at bounding box center [945, 291] width 331 height 34
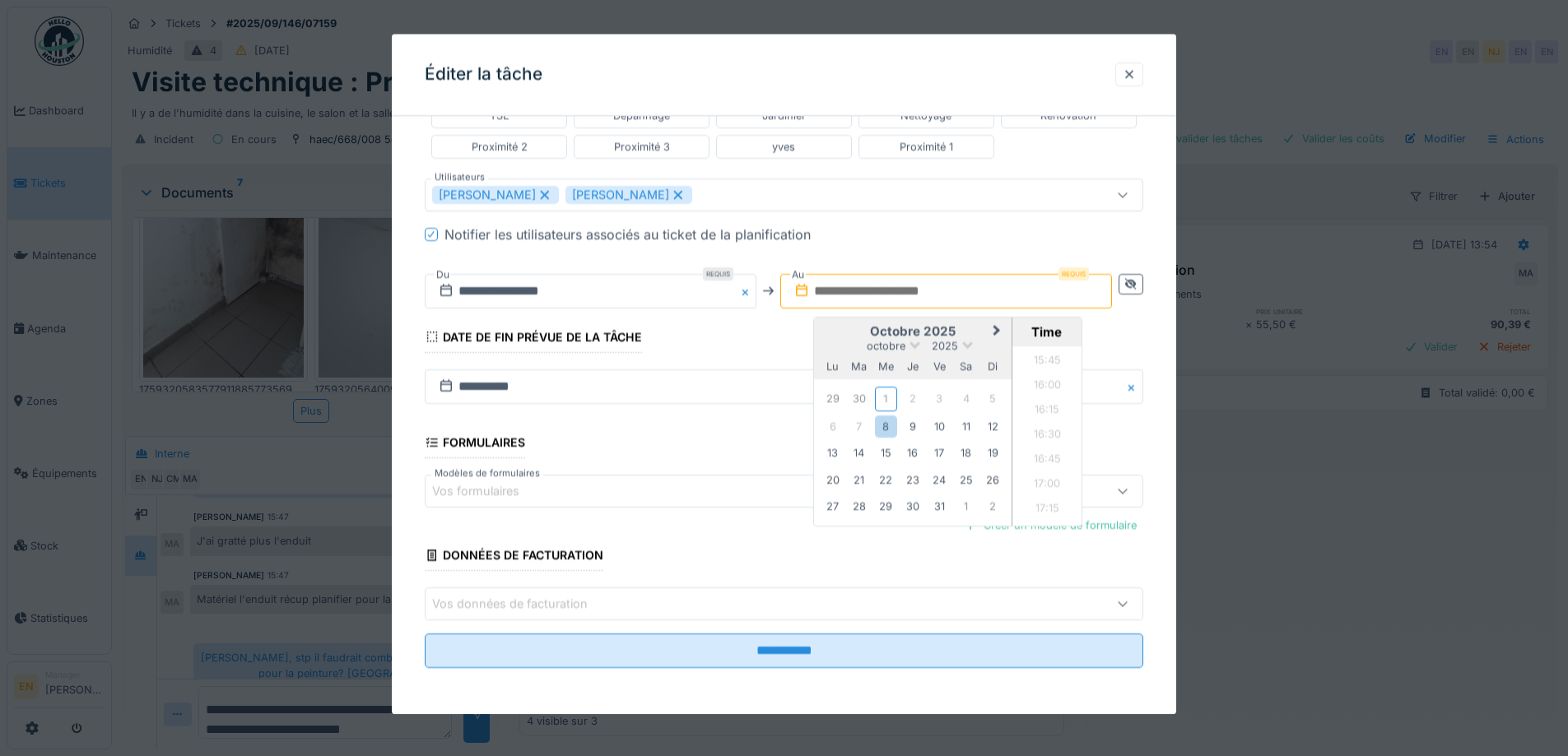
scroll to position [1539, 0]
click at [889, 427] on div "8" at bounding box center [886, 426] width 22 height 22
click at [1045, 493] on li "12:00" at bounding box center [1047, 498] width 70 height 25
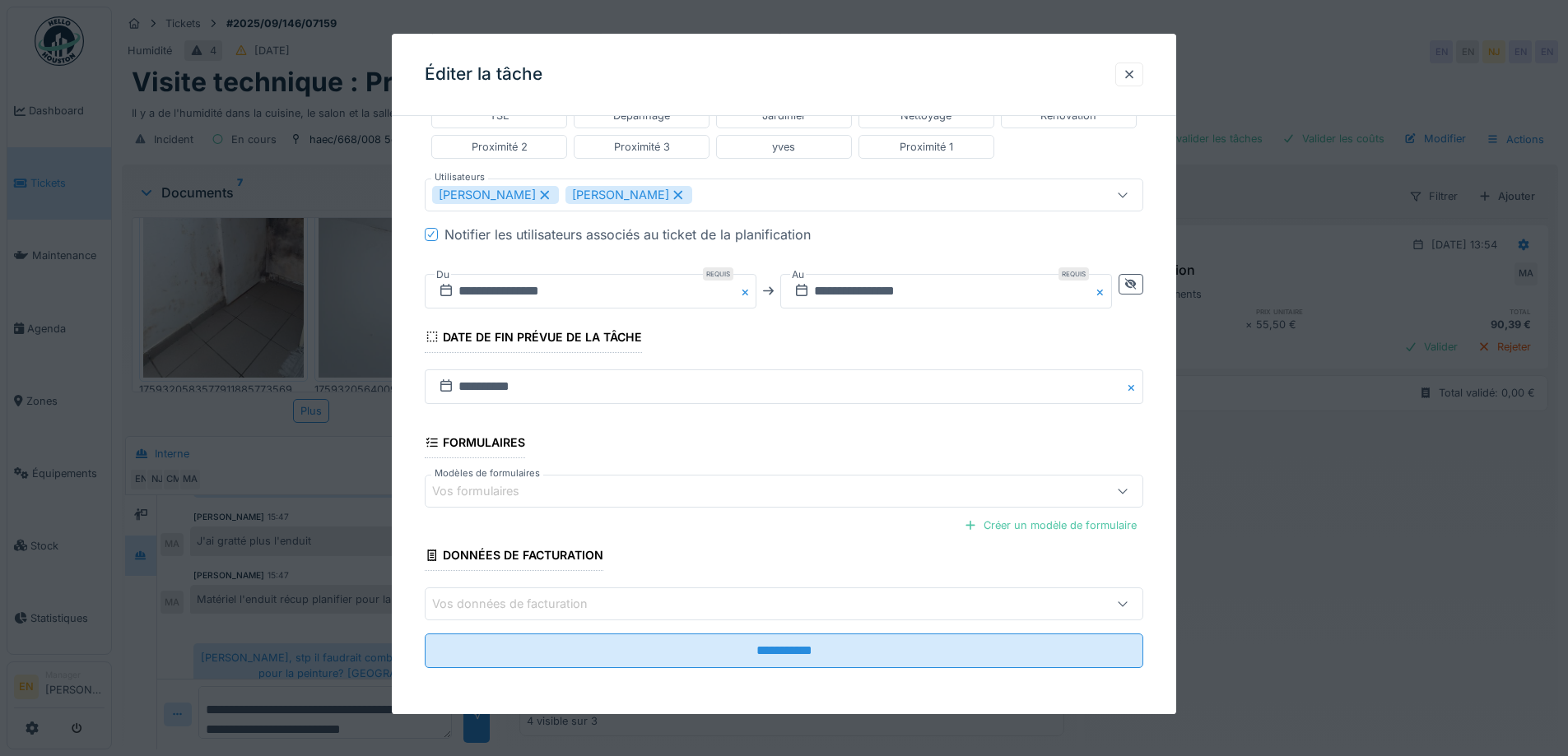
click at [900, 335] on fieldset "**********" at bounding box center [784, 186] width 718 height 991
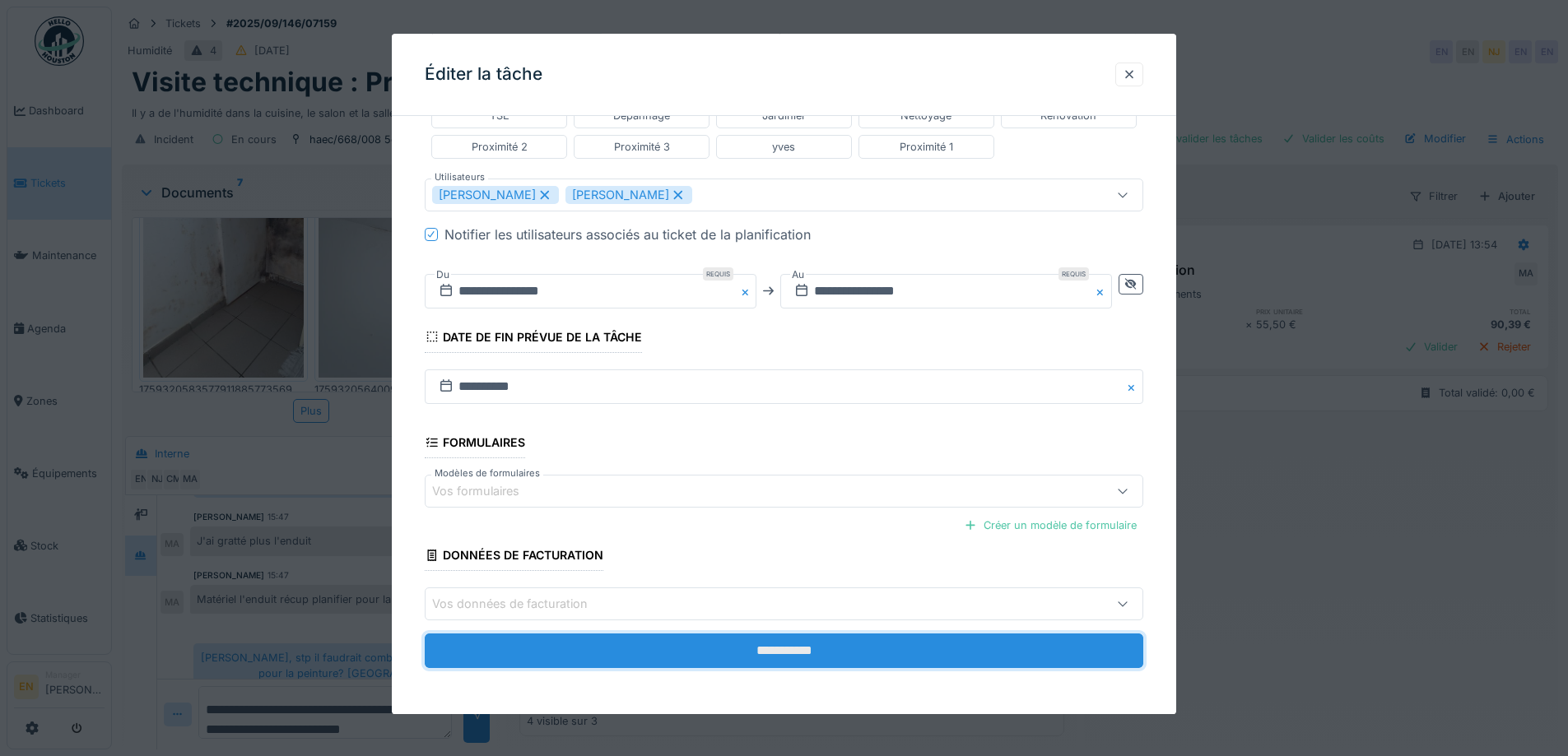
click at [795, 653] on input "**********" at bounding box center [784, 651] width 718 height 34
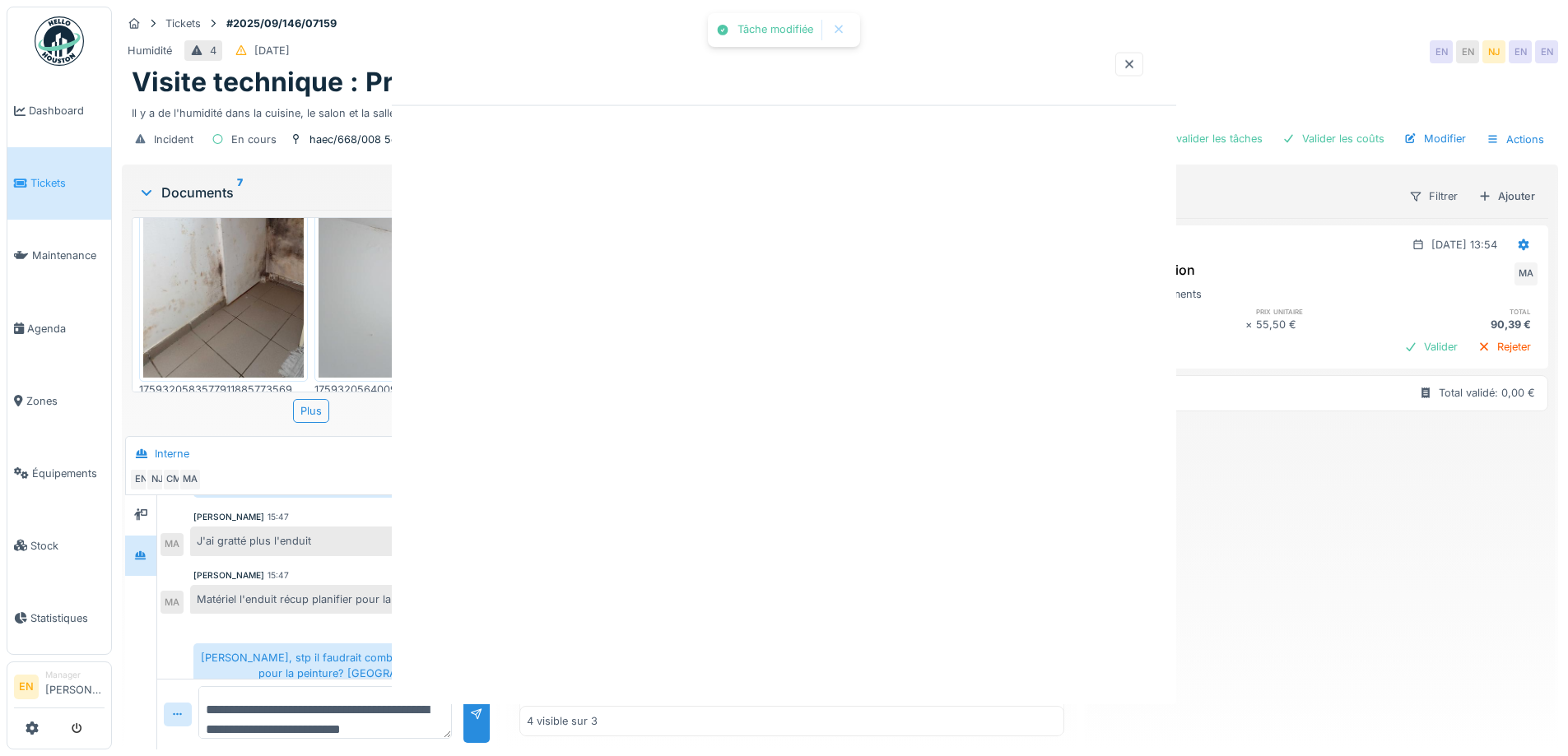
scroll to position [0, 0]
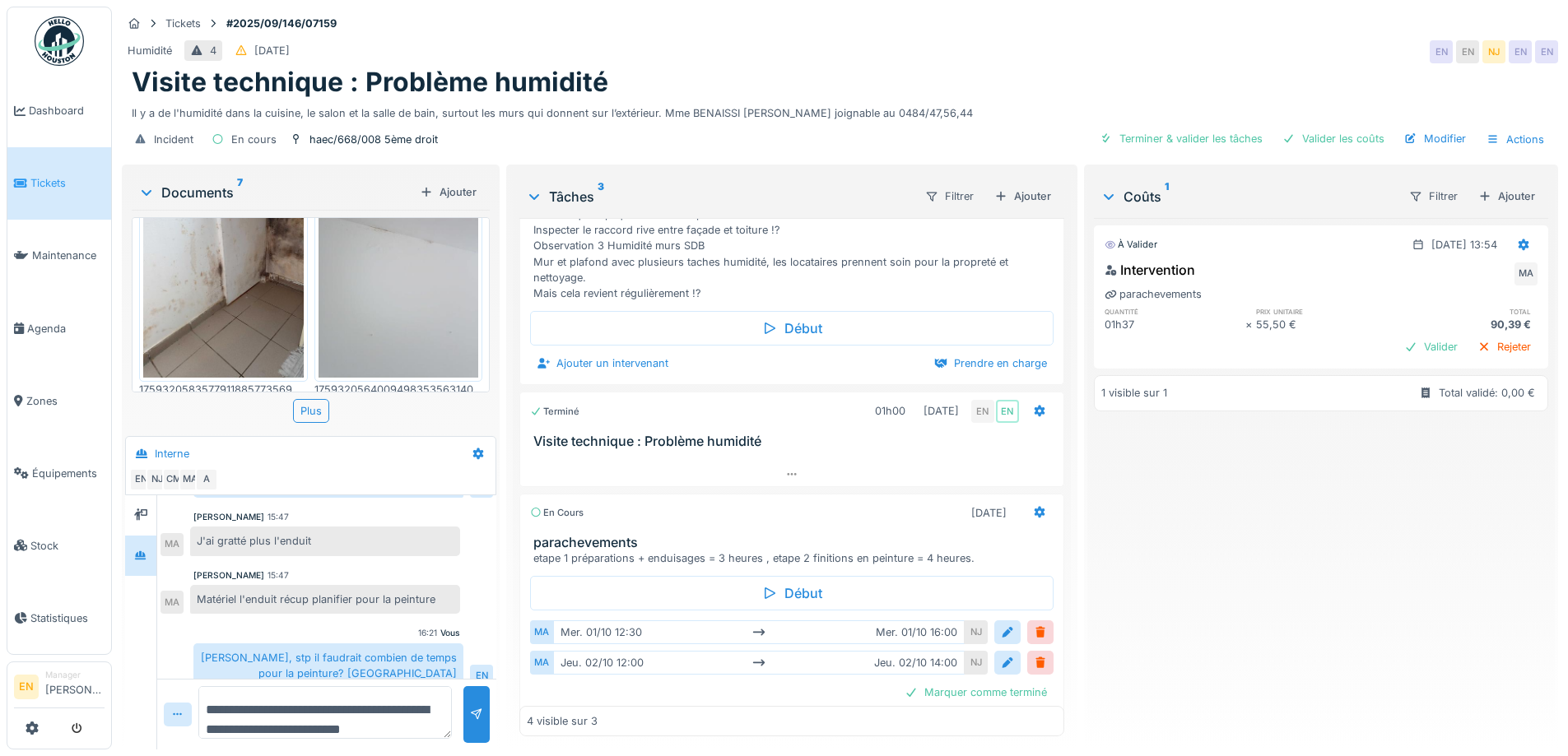
click at [1142, 583] on div "À valider 01/10/2025 @ 13:54 Intervention MA parachevements quantité prix unita…" at bounding box center [1321, 477] width 454 height 519
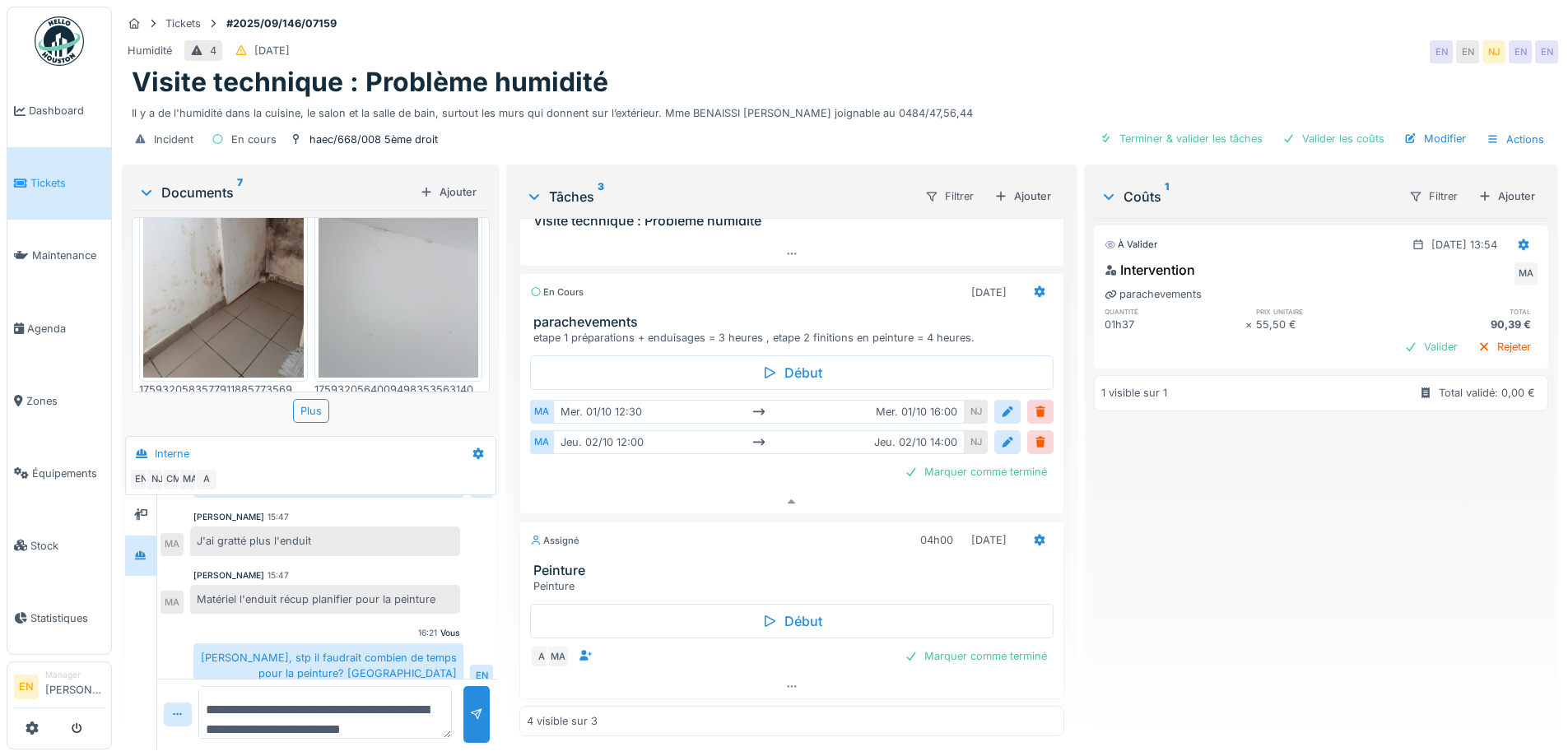
scroll to position [470, 0]
click at [1209, 534] on div "À valider 01/10/2025 @ 13:54 Intervention MA parachevements quantité prix unita…" at bounding box center [1321, 477] width 454 height 519
drag, startPoint x: 658, startPoint y: 102, endPoint x: 947, endPoint y: 102, distance: 289.0
click at [947, 102] on div "Il y a de l'humidité dans la cuisine, le salon et la salle de bain, surtout les…" at bounding box center [840, 110] width 1416 height 22
copy div "Mme BENAISSI Abdelkader joignable au 0484/47,56,44"
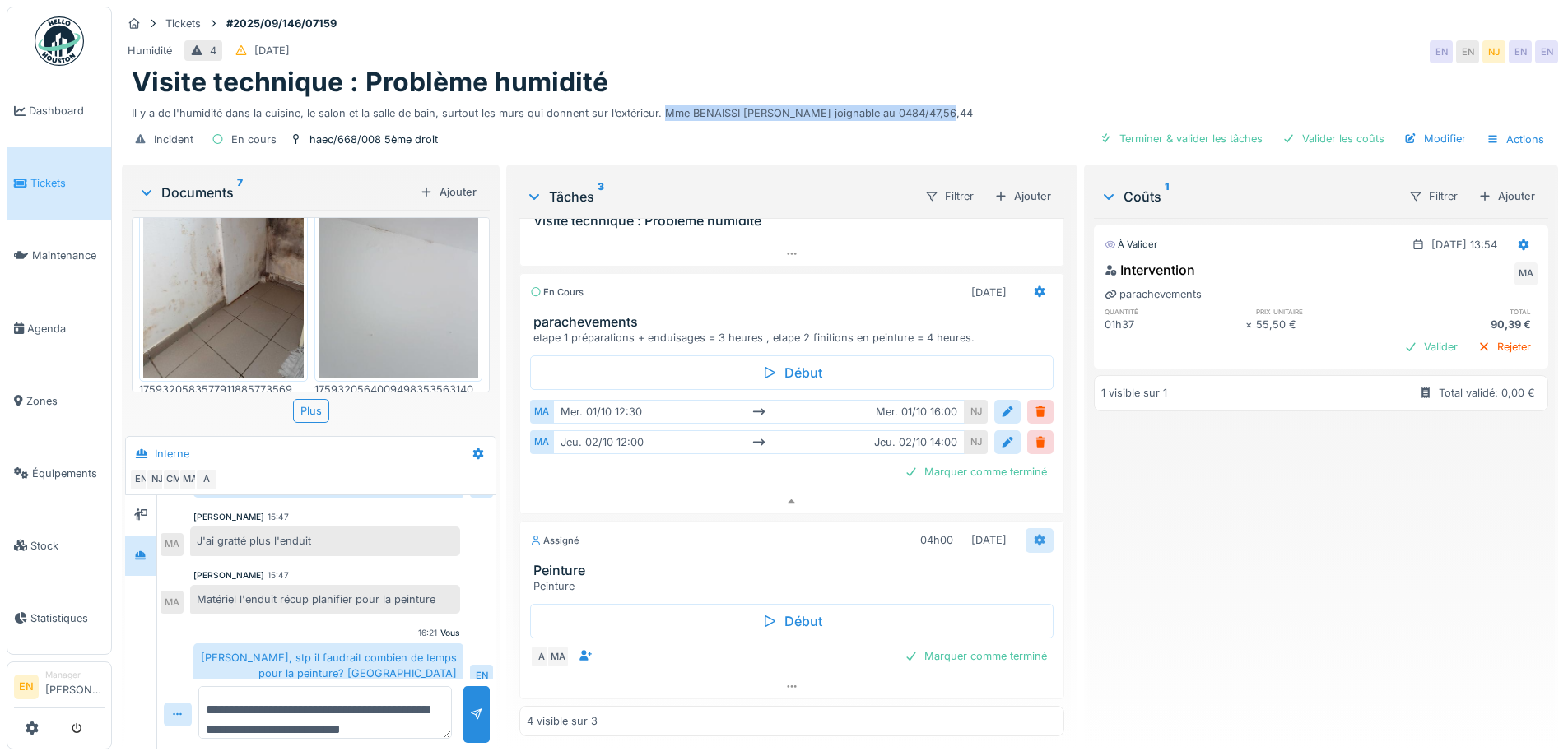
click at [1034, 535] on icon at bounding box center [1039, 541] width 11 height 11
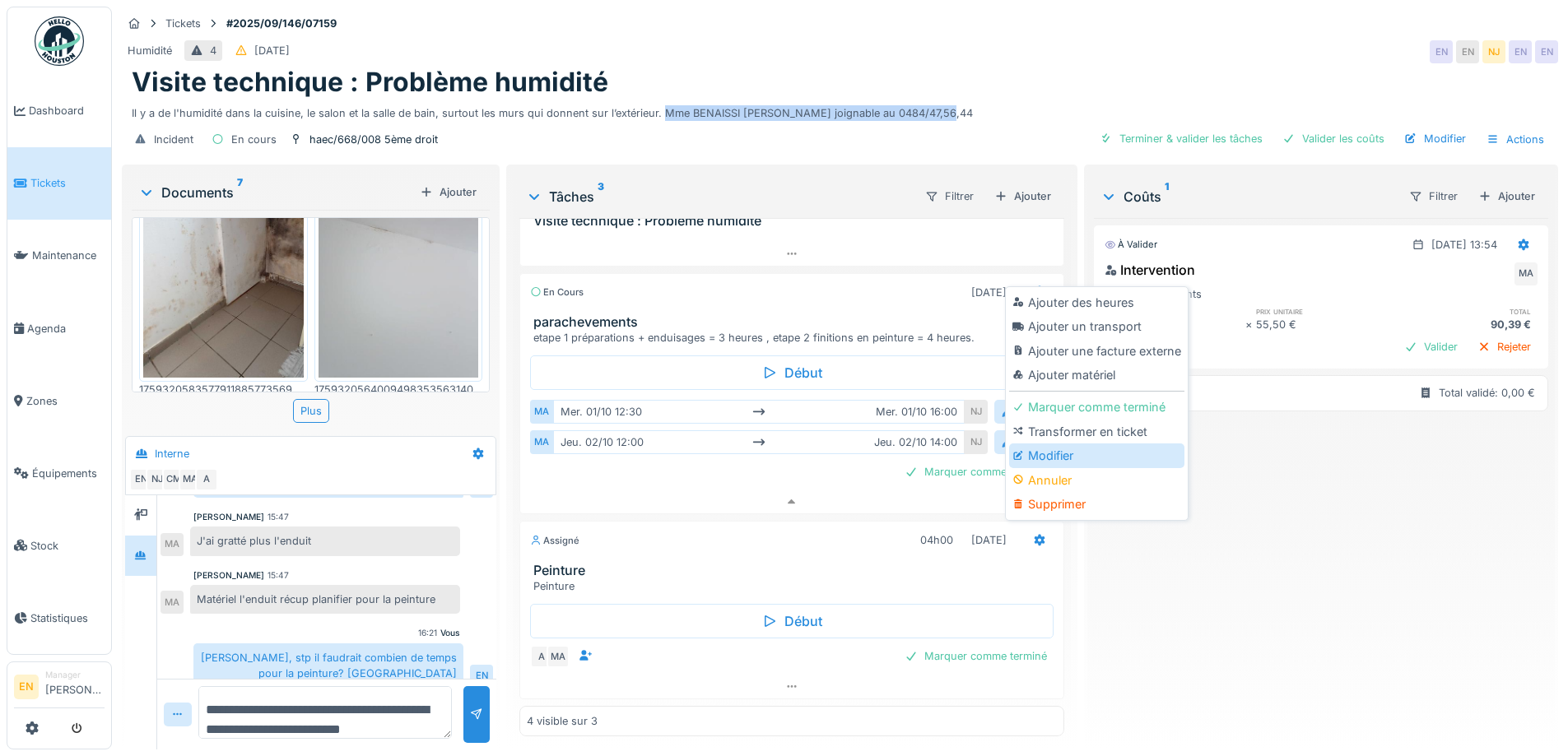
click at [1042, 449] on div "Modifier" at bounding box center [1096, 456] width 175 height 25
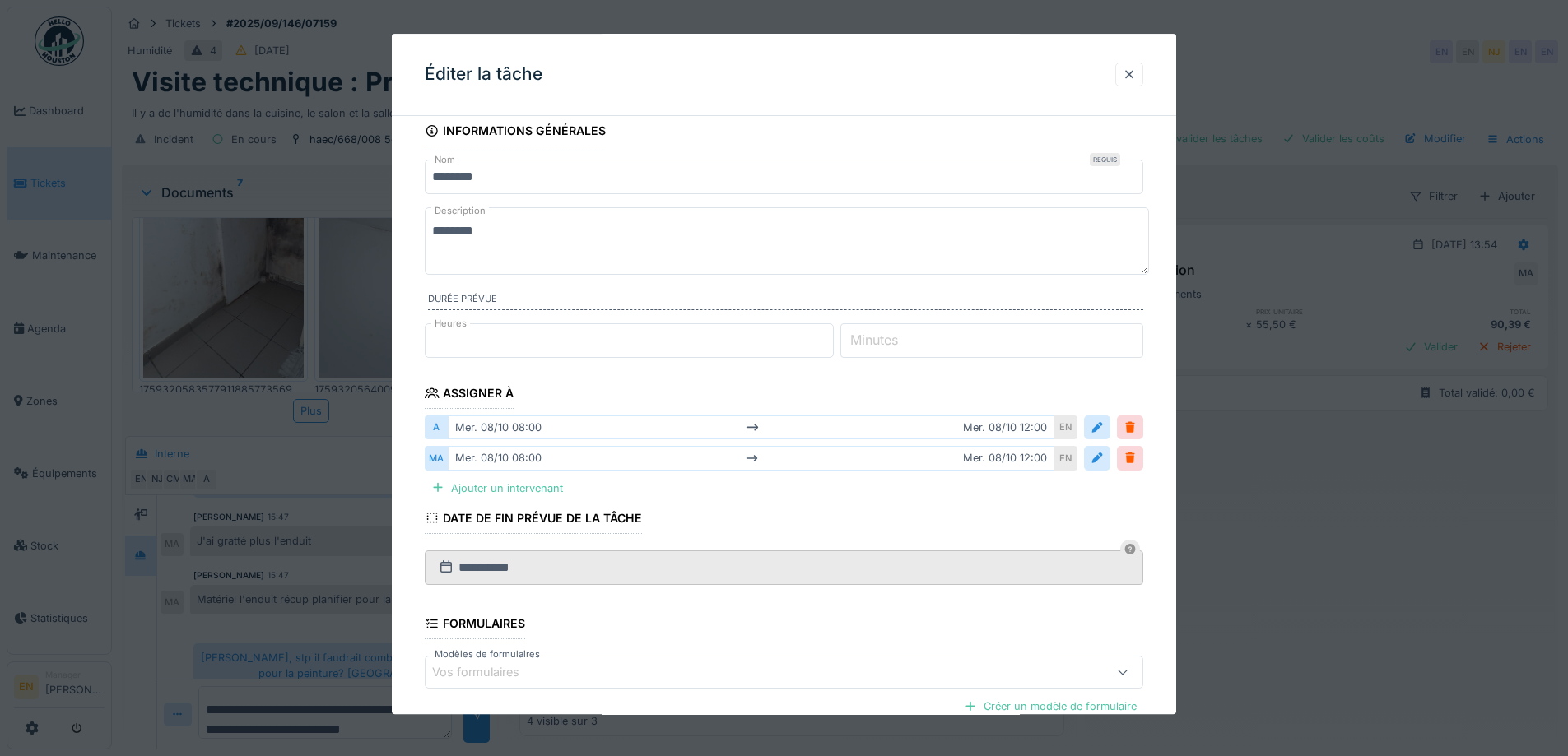
scroll to position [0, 0]
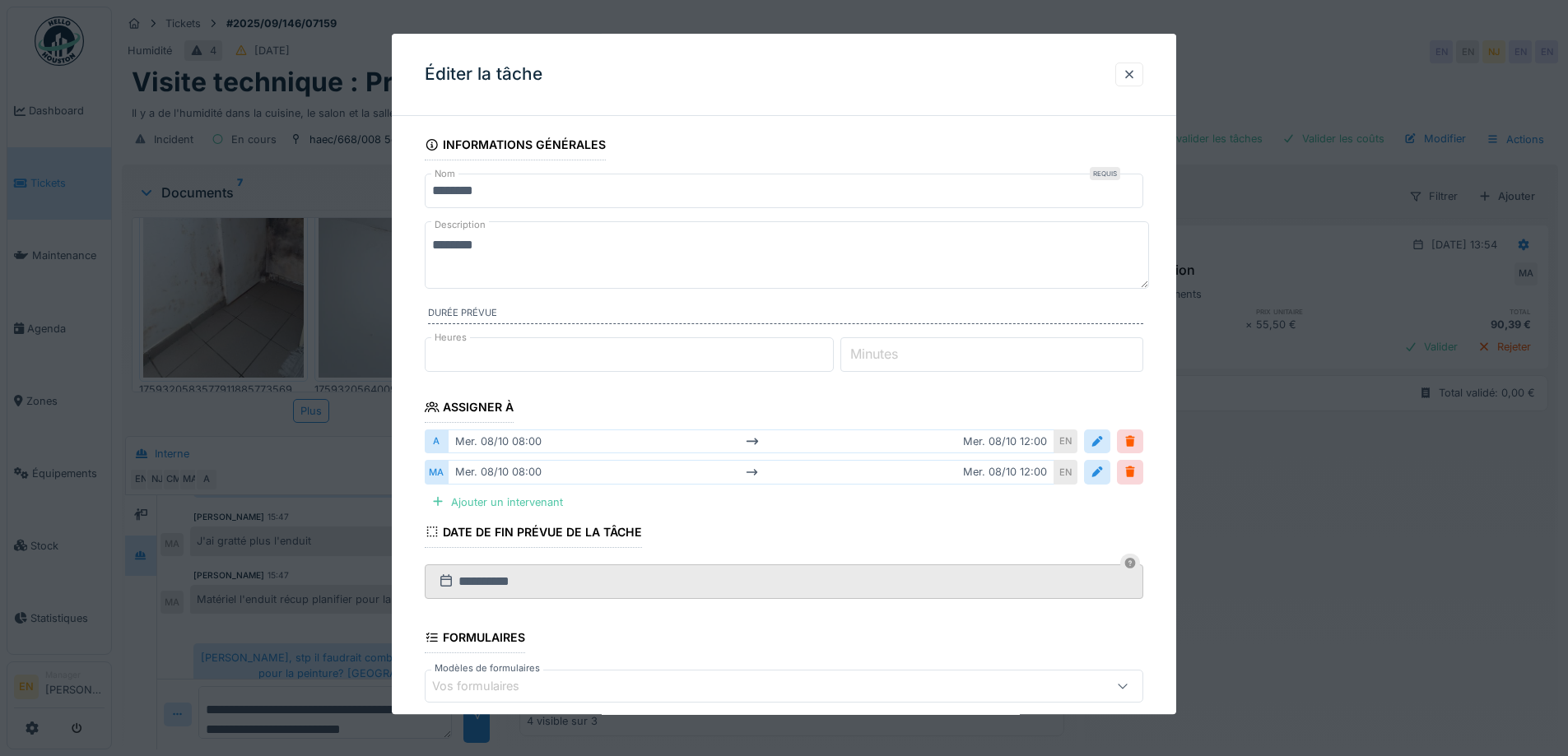
click at [549, 244] on textarea "********" at bounding box center [786, 255] width 724 height 67
paste textarea "**********"
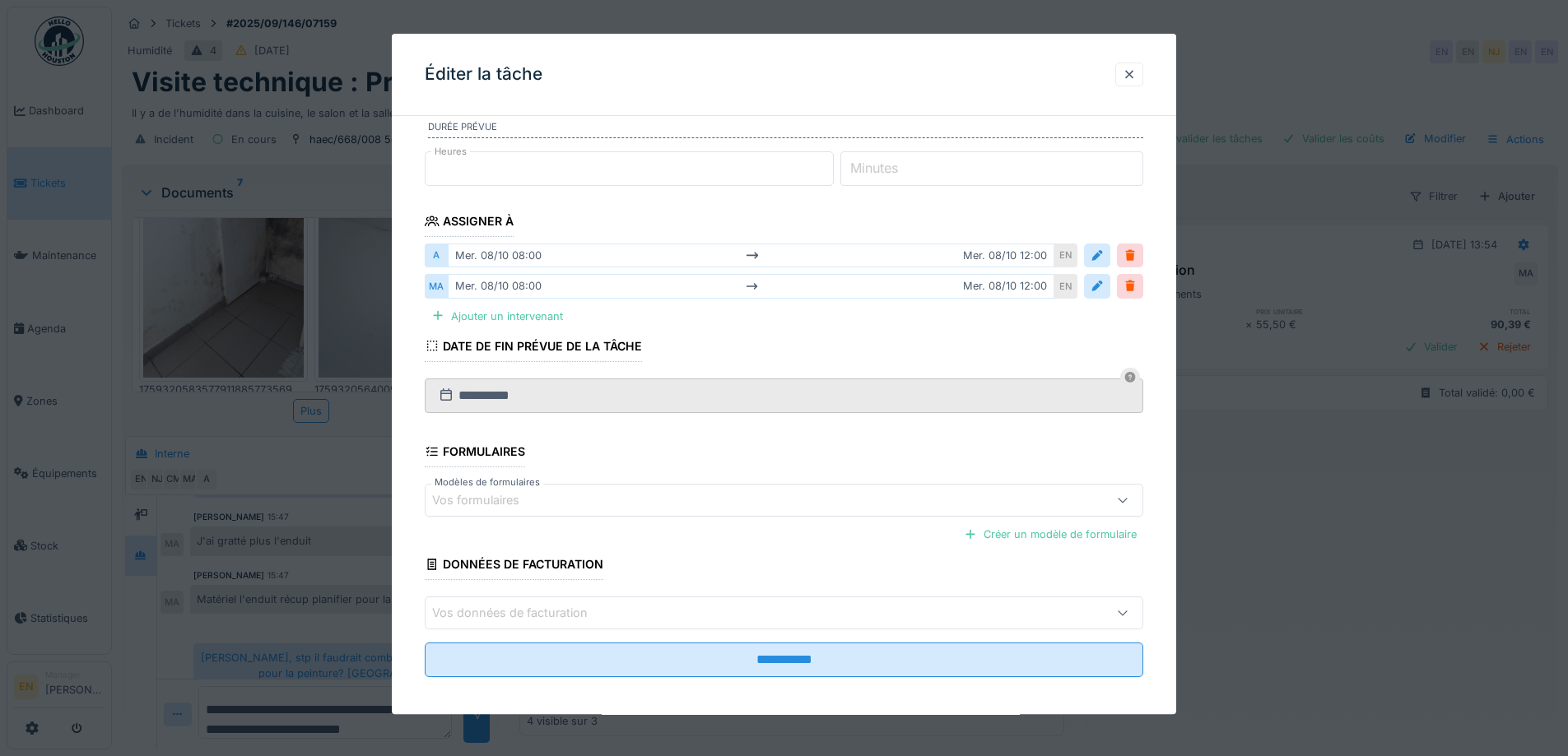
scroll to position [195, 0]
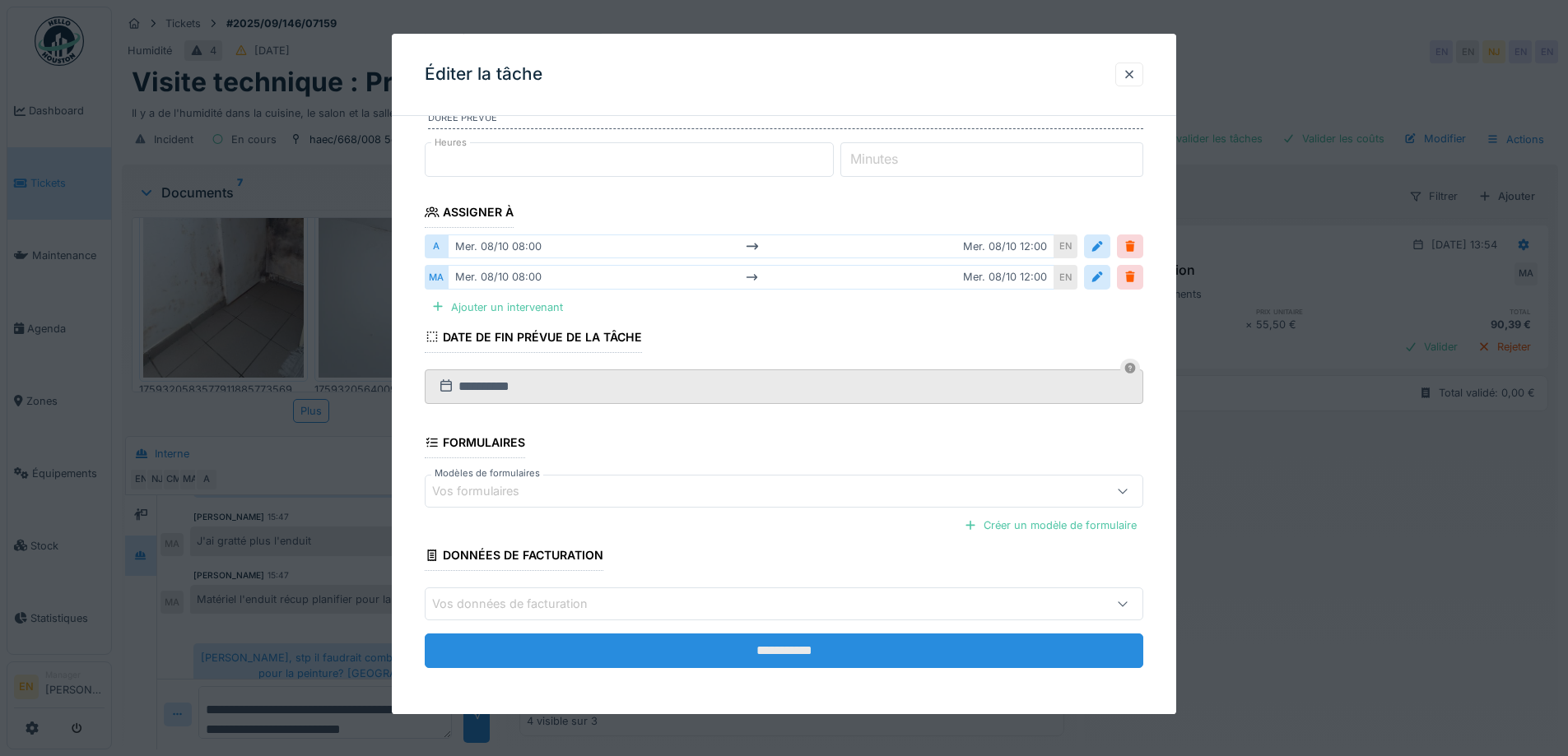
type textarea "**********"
click at [794, 665] on input "**********" at bounding box center [784, 651] width 718 height 34
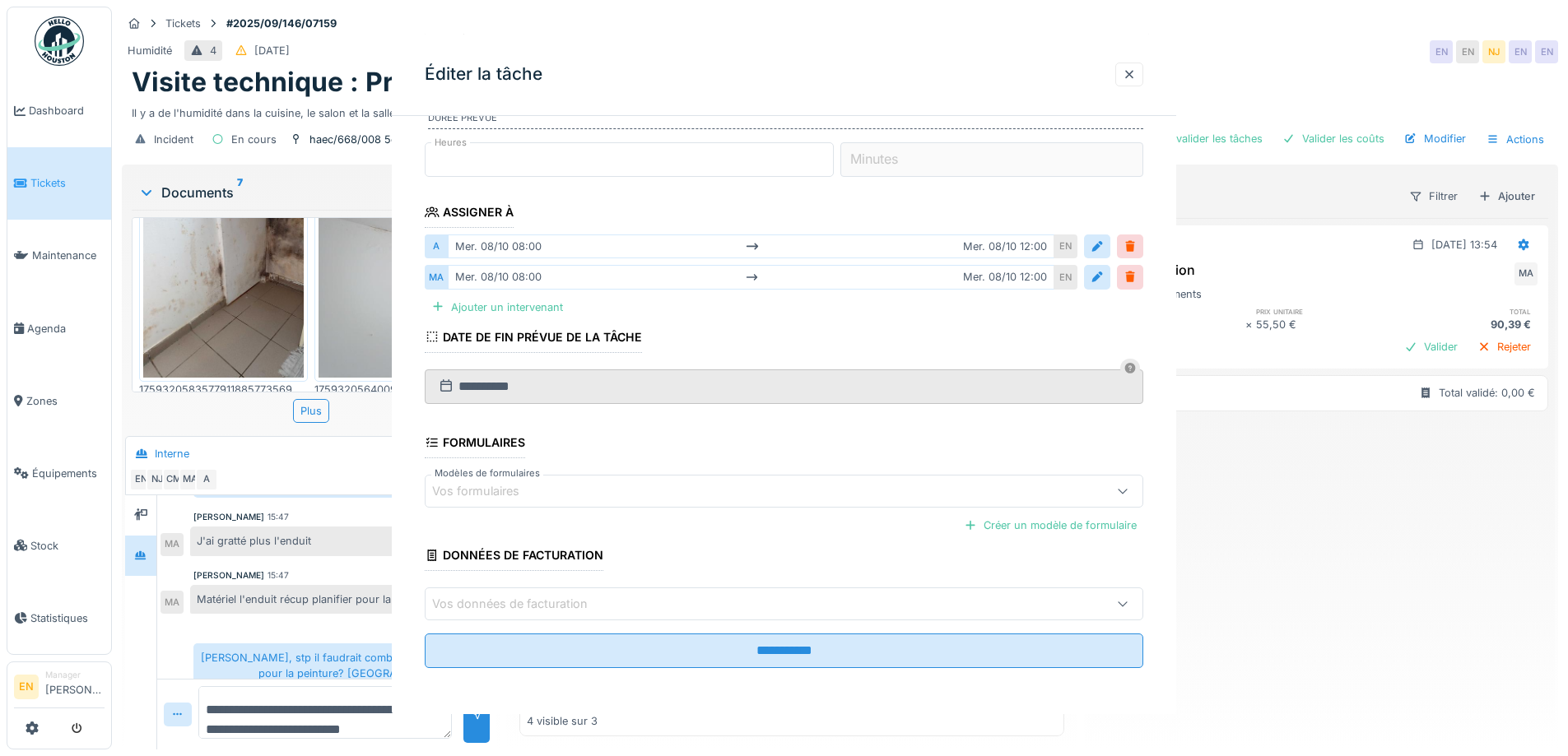
scroll to position [0, 0]
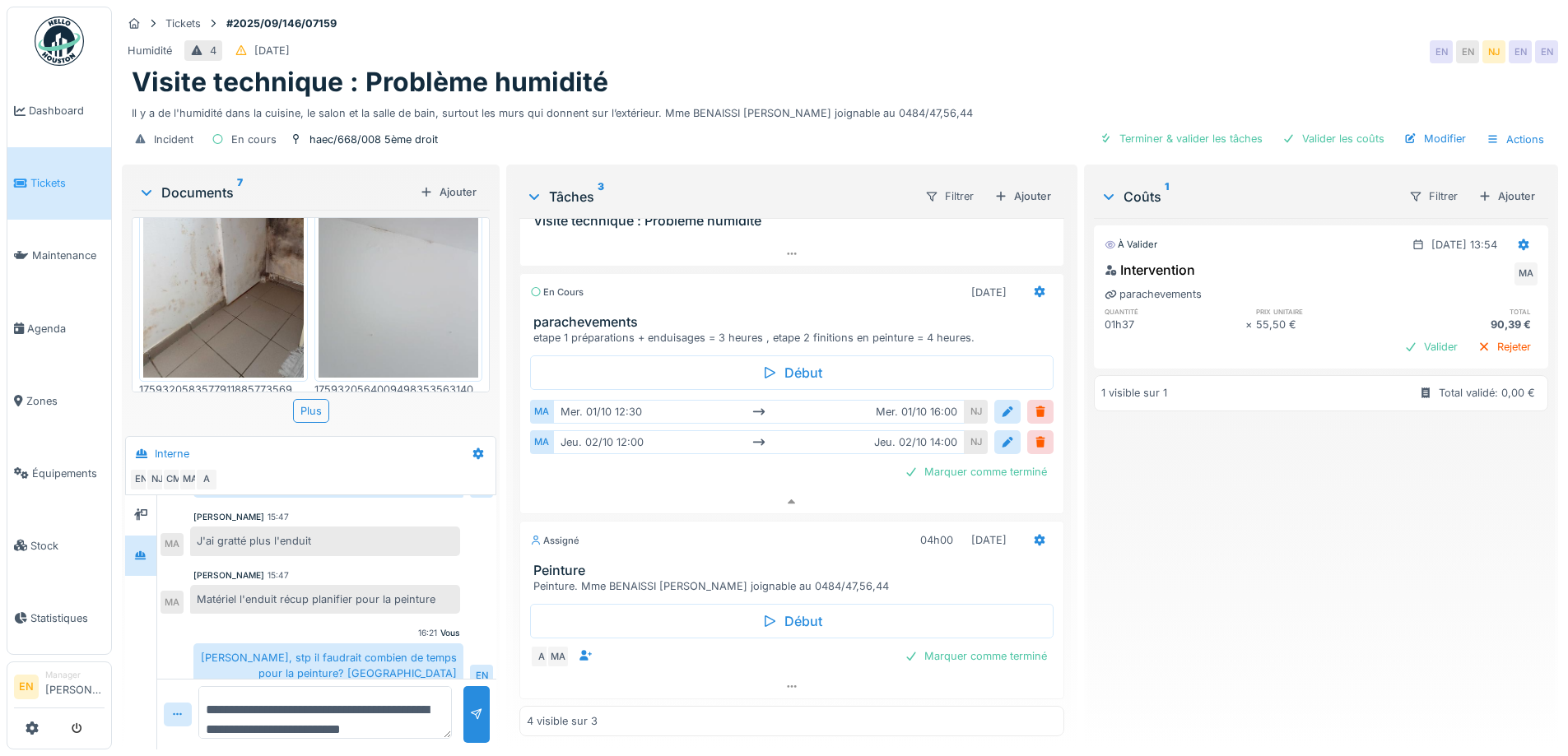
click at [1222, 483] on div "À valider 01/10/2025 @ 13:54 Intervention MA parachevements quantité prix unita…" at bounding box center [1321, 477] width 454 height 519
click at [1055, 39] on div "Humidité 4 16/09/2025 EN EN NJ EN EN" at bounding box center [840, 52] width 1436 height 30
click at [1195, 66] on div "Visite technique : Problème humidité" at bounding box center [840, 82] width 1416 height 31
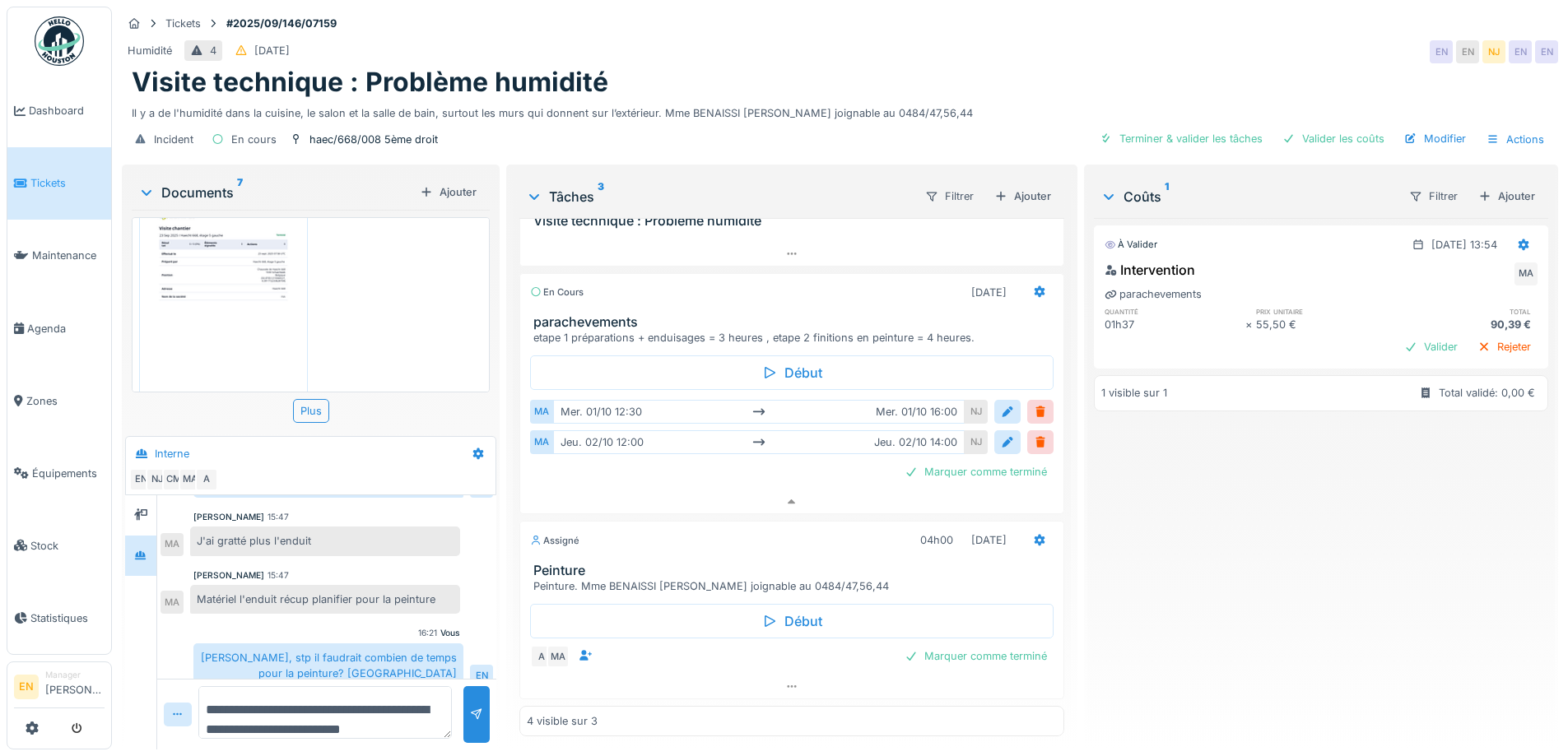
scroll to position [823, 0]
drag, startPoint x: 1265, startPoint y: 33, endPoint x: 1301, endPoint y: 4, distance: 46.2
click at [1268, 37] on div "Humidité 4 16/09/2025 EN EN NJ EN EN" at bounding box center [840, 52] width 1436 height 30
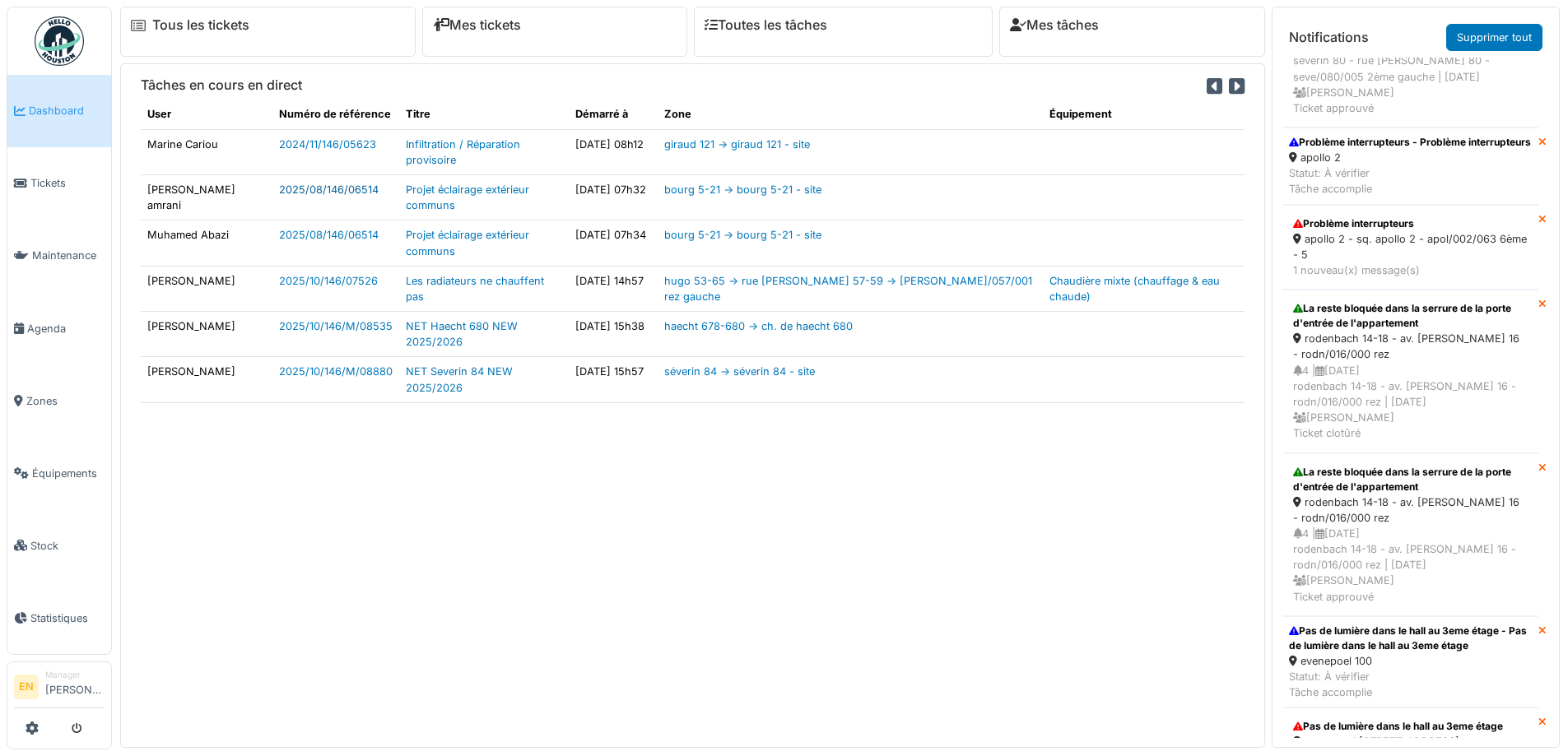
scroll to position [494, 0]
click at [55, 325] on span "Agenda" at bounding box center [66, 329] width 78 height 16
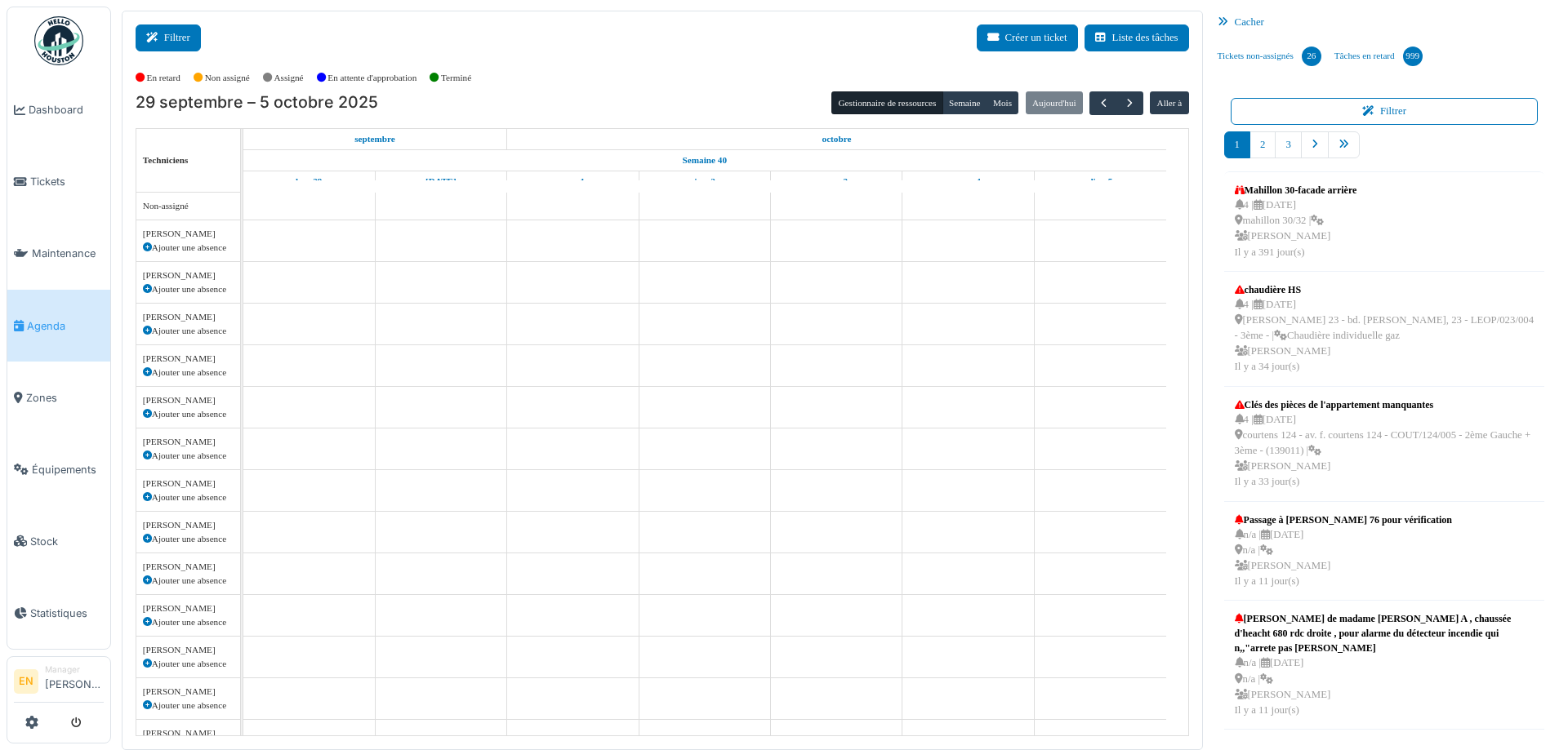
drag, startPoint x: 0, startPoint y: 0, endPoint x: 183, endPoint y: 35, distance: 186.3
click at [183, 34] on button "Filtrer" at bounding box center [168, 38] width 65 height 27
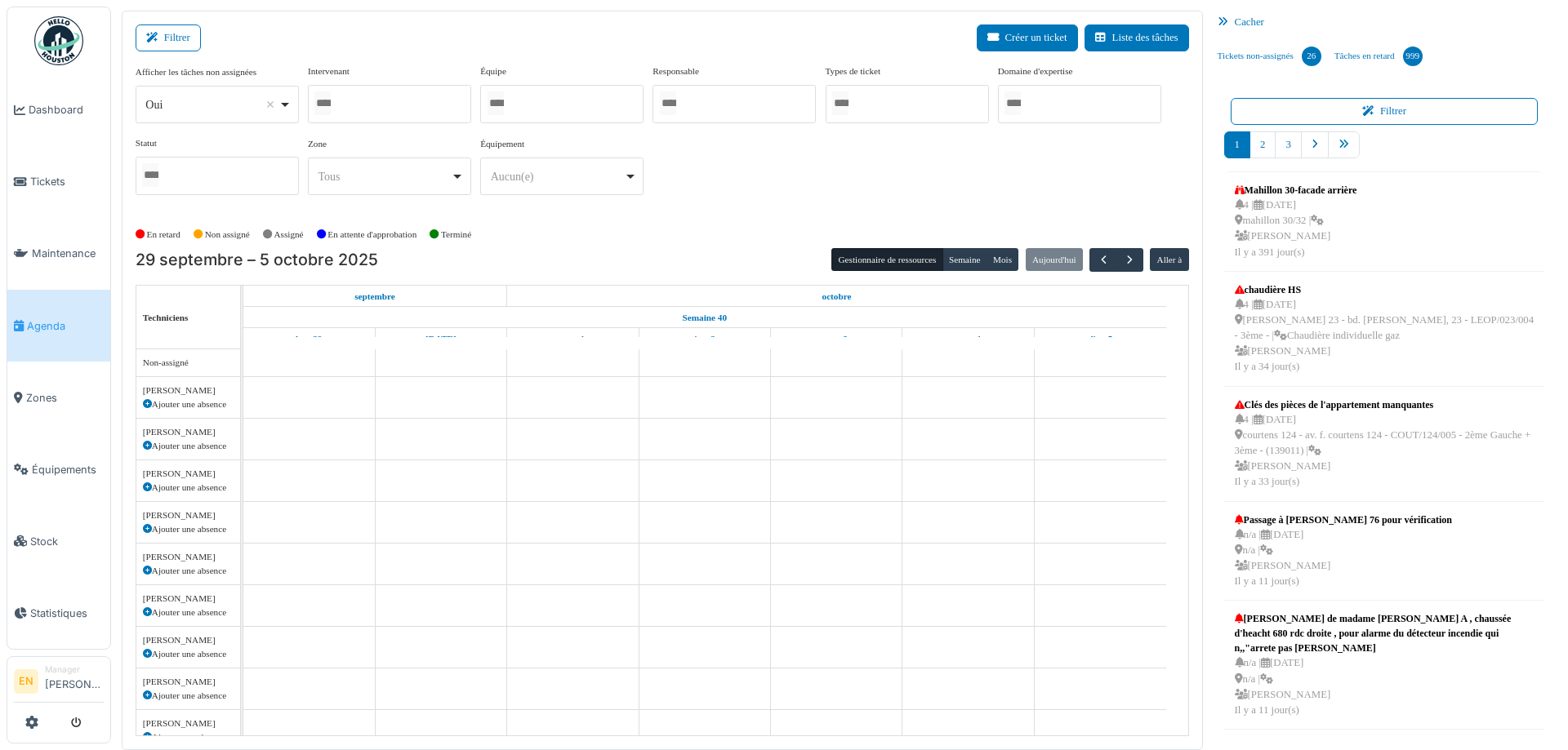
click at [284, 103] on div "Oui Remove item" at bounding box center [216, 105] width 149 height 24
select select "**"
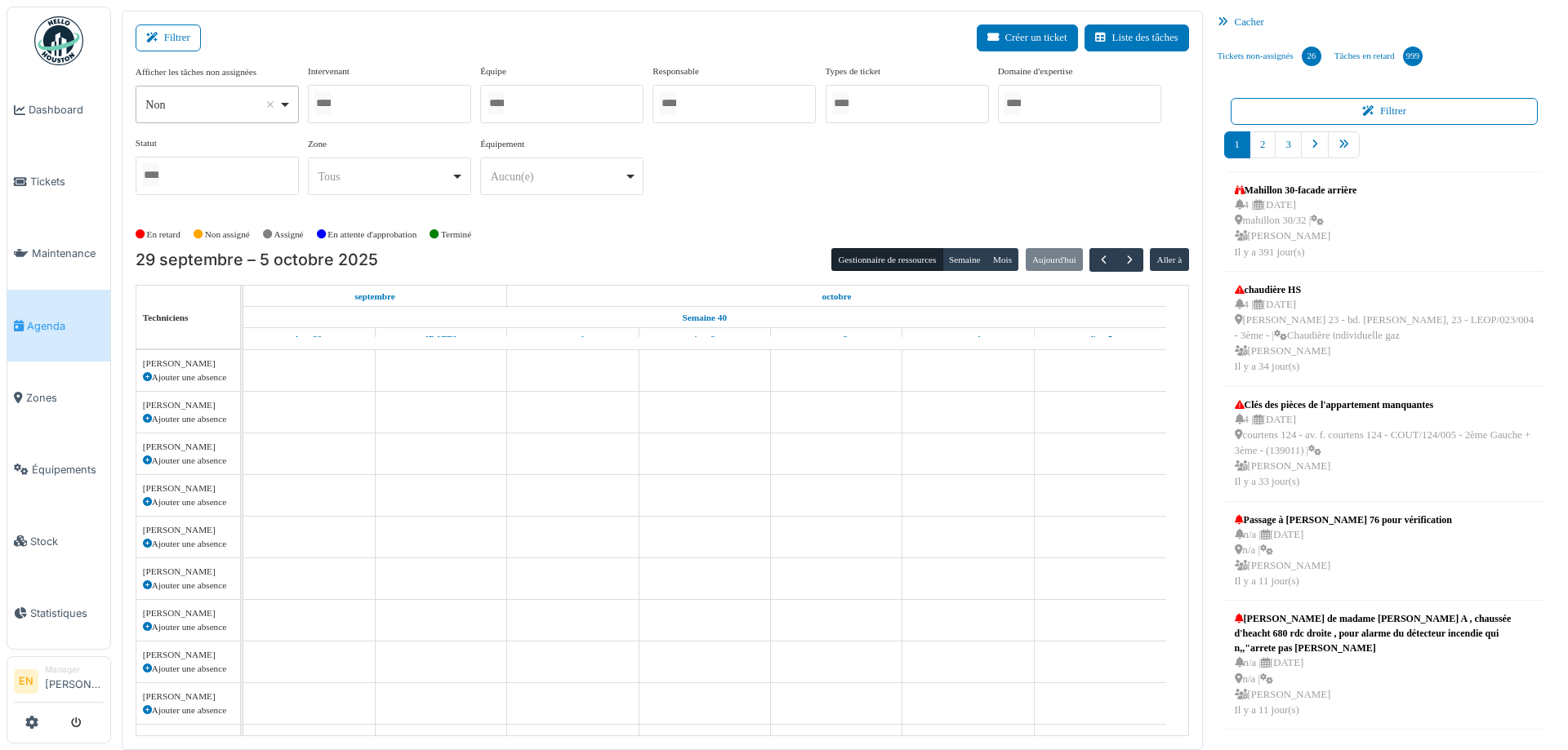
click at [394, 106] on div at bounding box center [389, 104] width 163 height 38
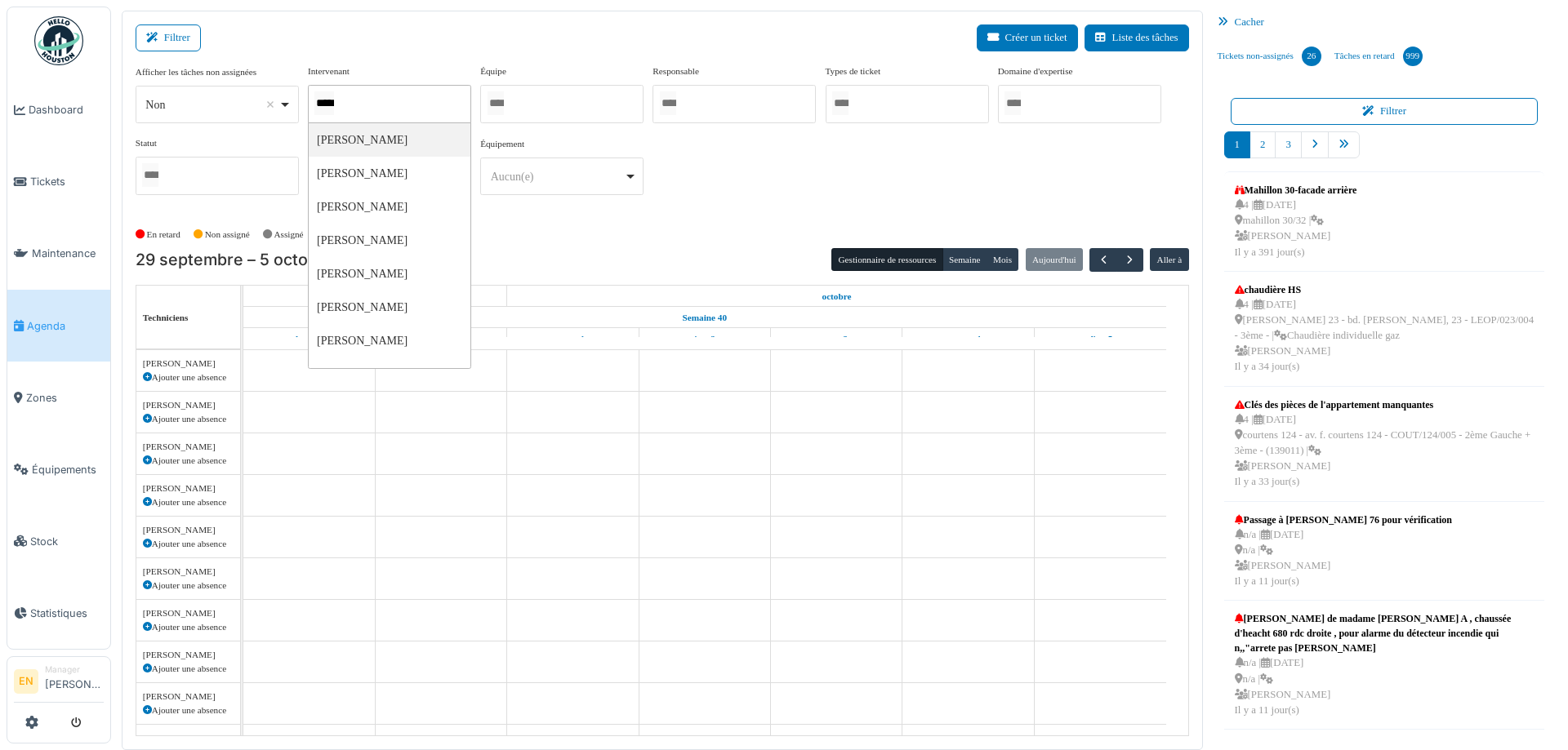
type input "******"
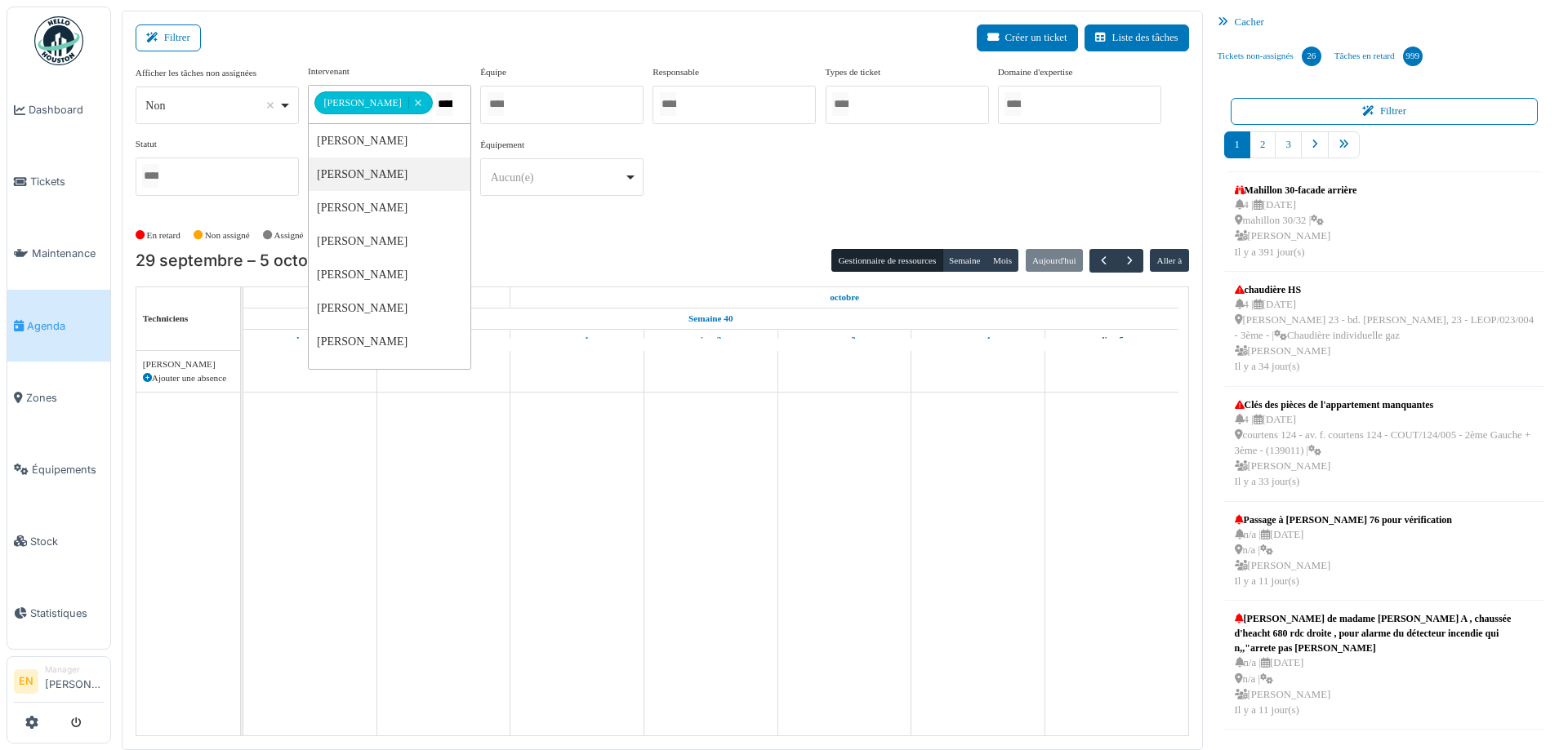
click at [778, 194] on div "**********" at bounding box center [662, 136] width 1053 height 145
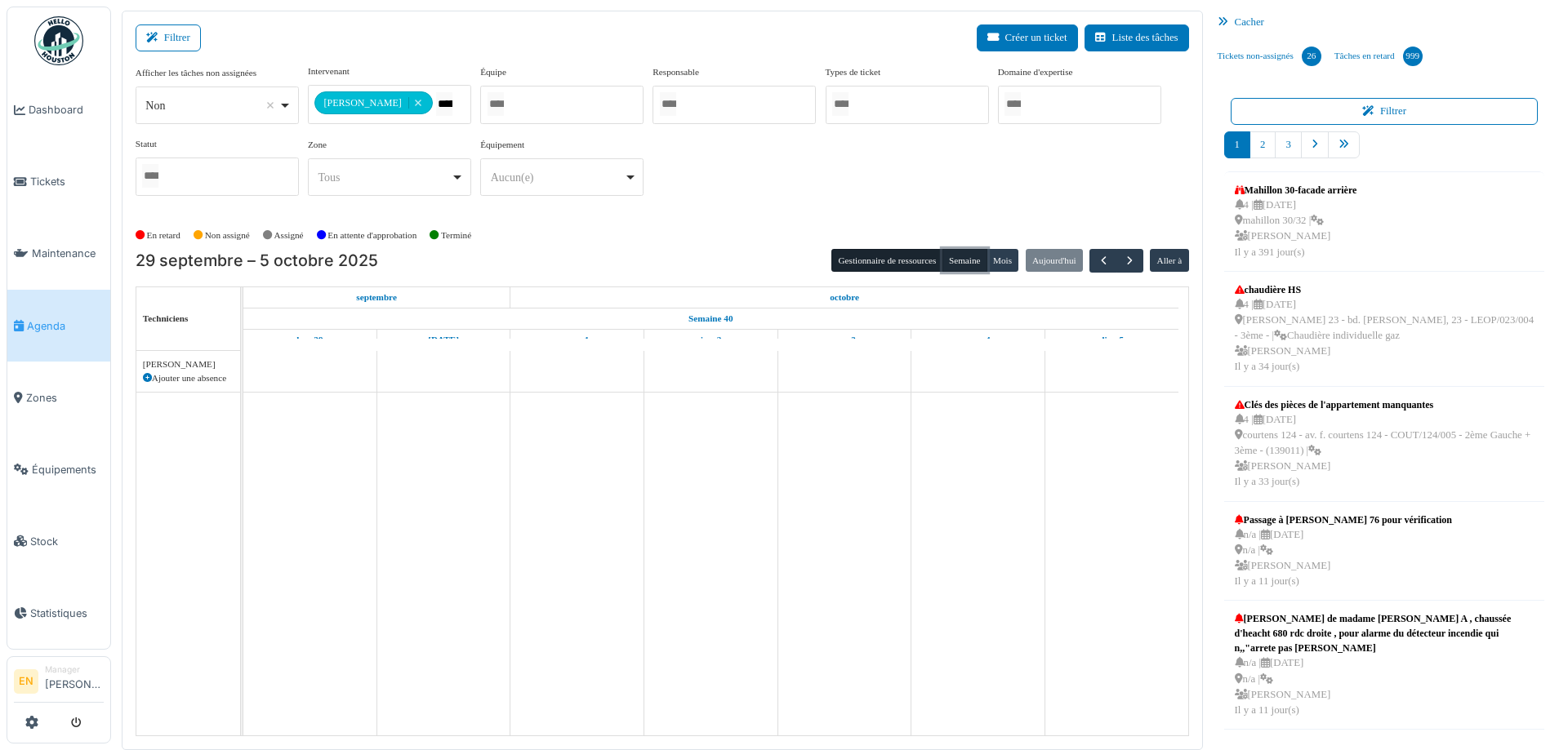
click at [962, 267] on button "Semaine" at bounding box center [964, 260] width 45 height 23
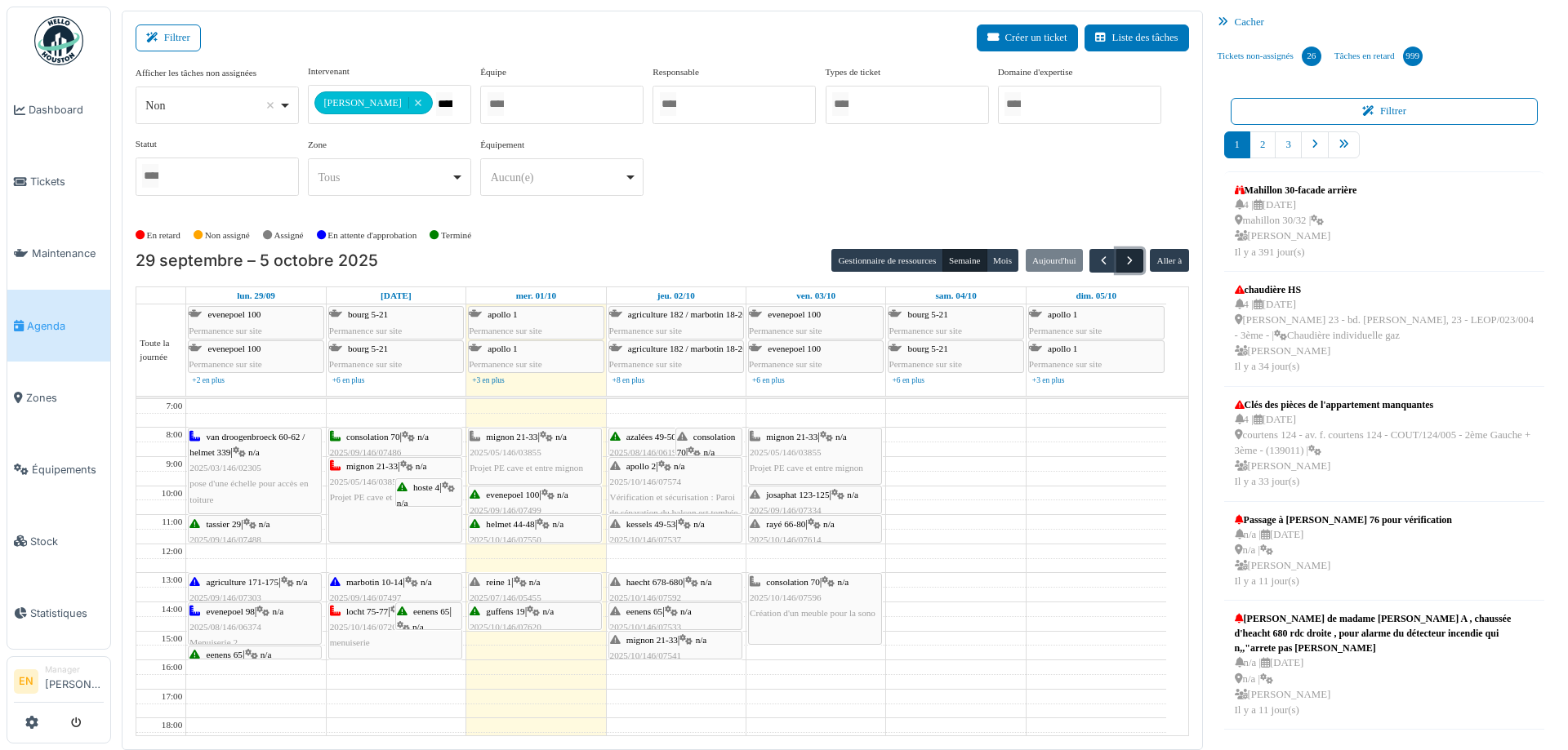
click at [1123, 255] on span "button" at bounding box center [1129, 260] width 14 height 14
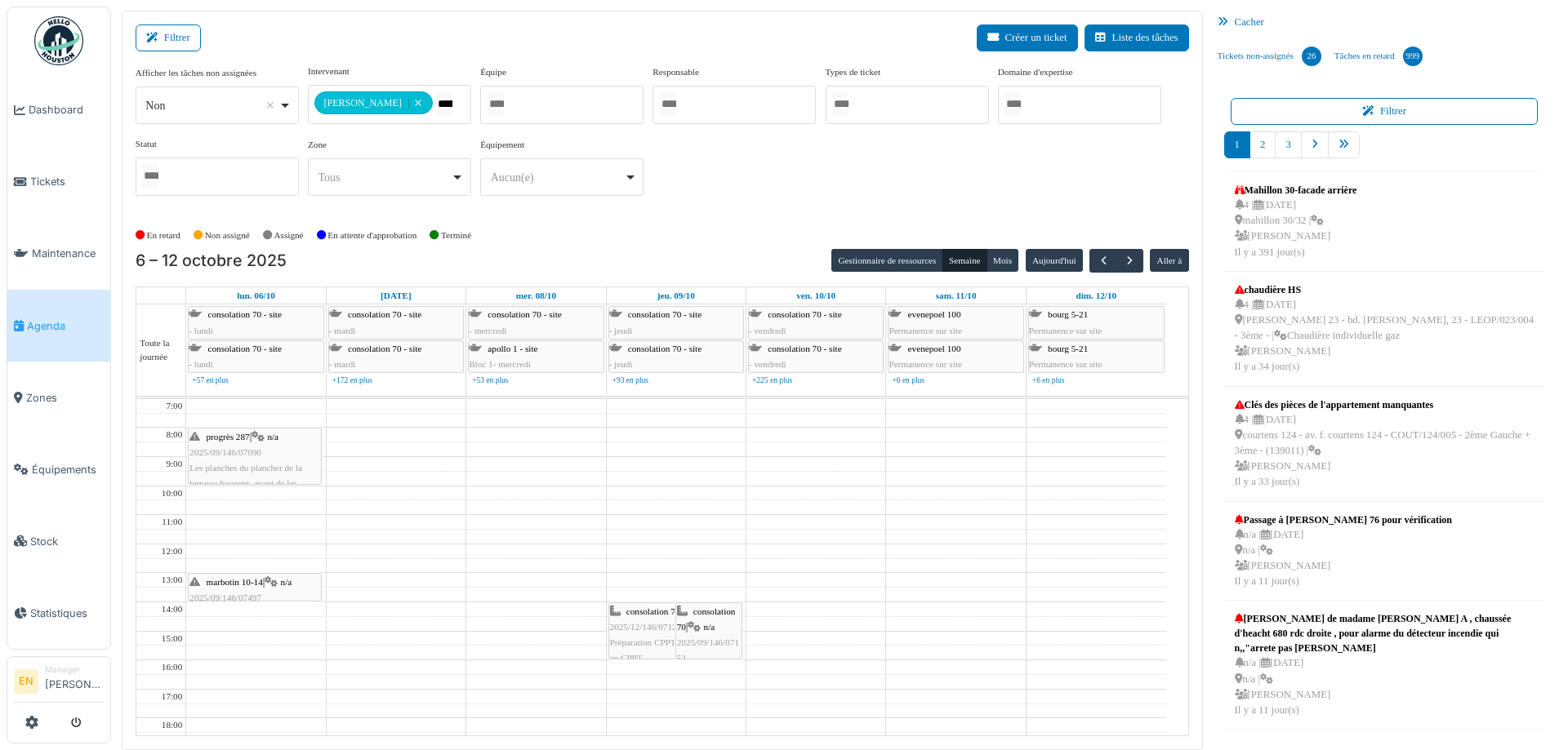
click at [735, 197] on div "**********" at bounding box center [662, 136] width 1053 height 145
click at [1123, 262] on span "button" at bounding box center [1129, 260] width 14 height 14
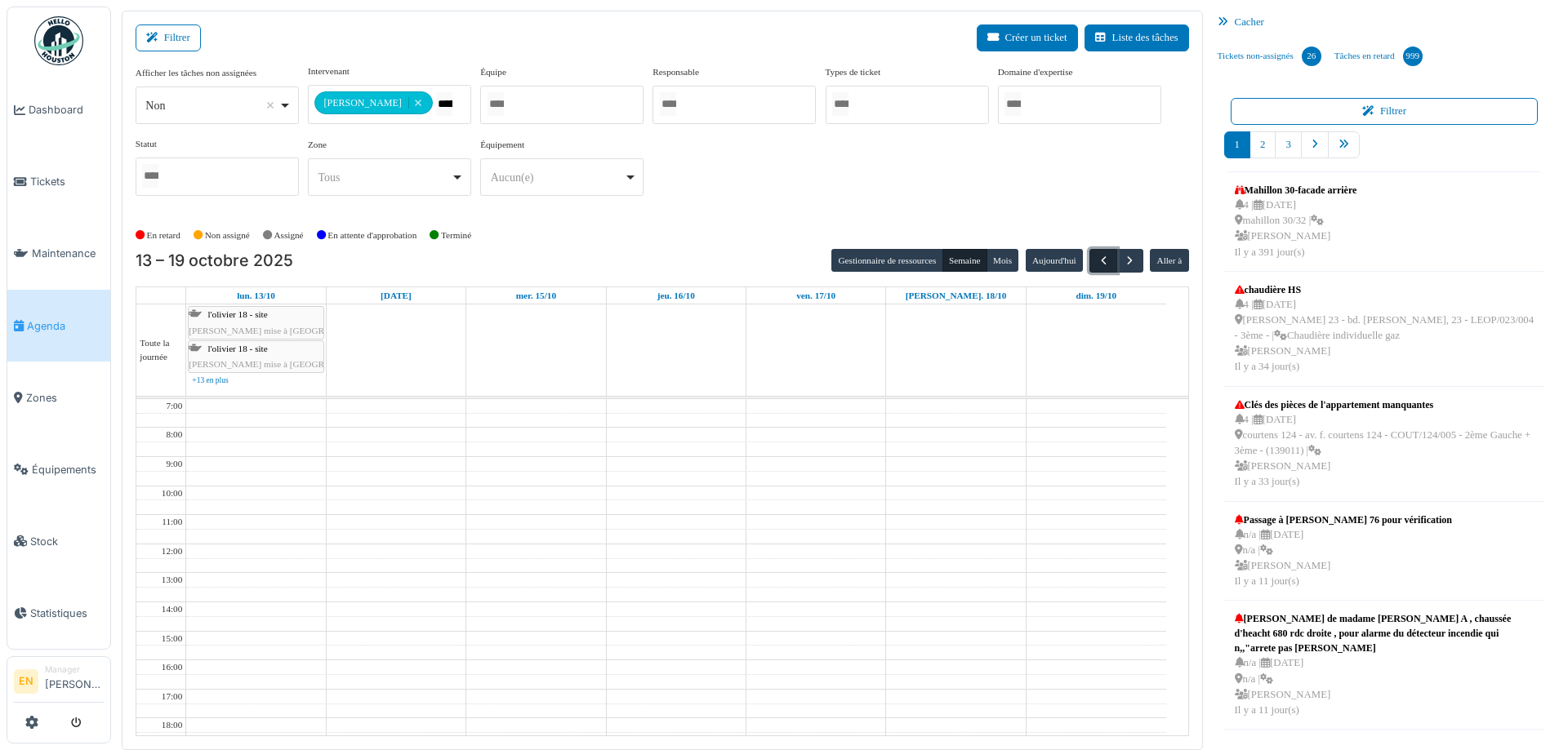
click at [1096, 264] on span "button" at bounding box center [1103, 260] width 14 height 14
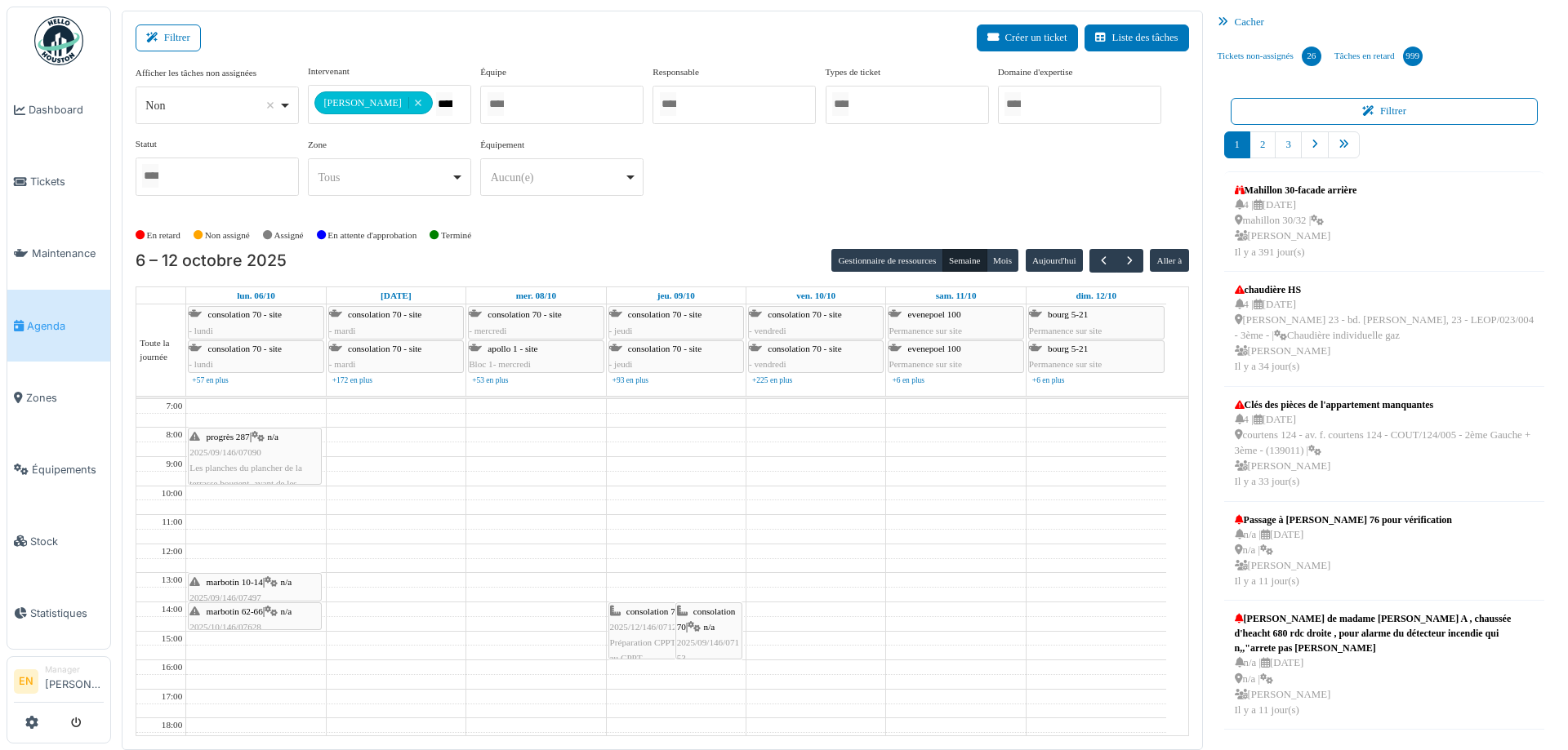
click at [782, 171] on div "**********" at bounding box center [662, 136] width 1053 height 145
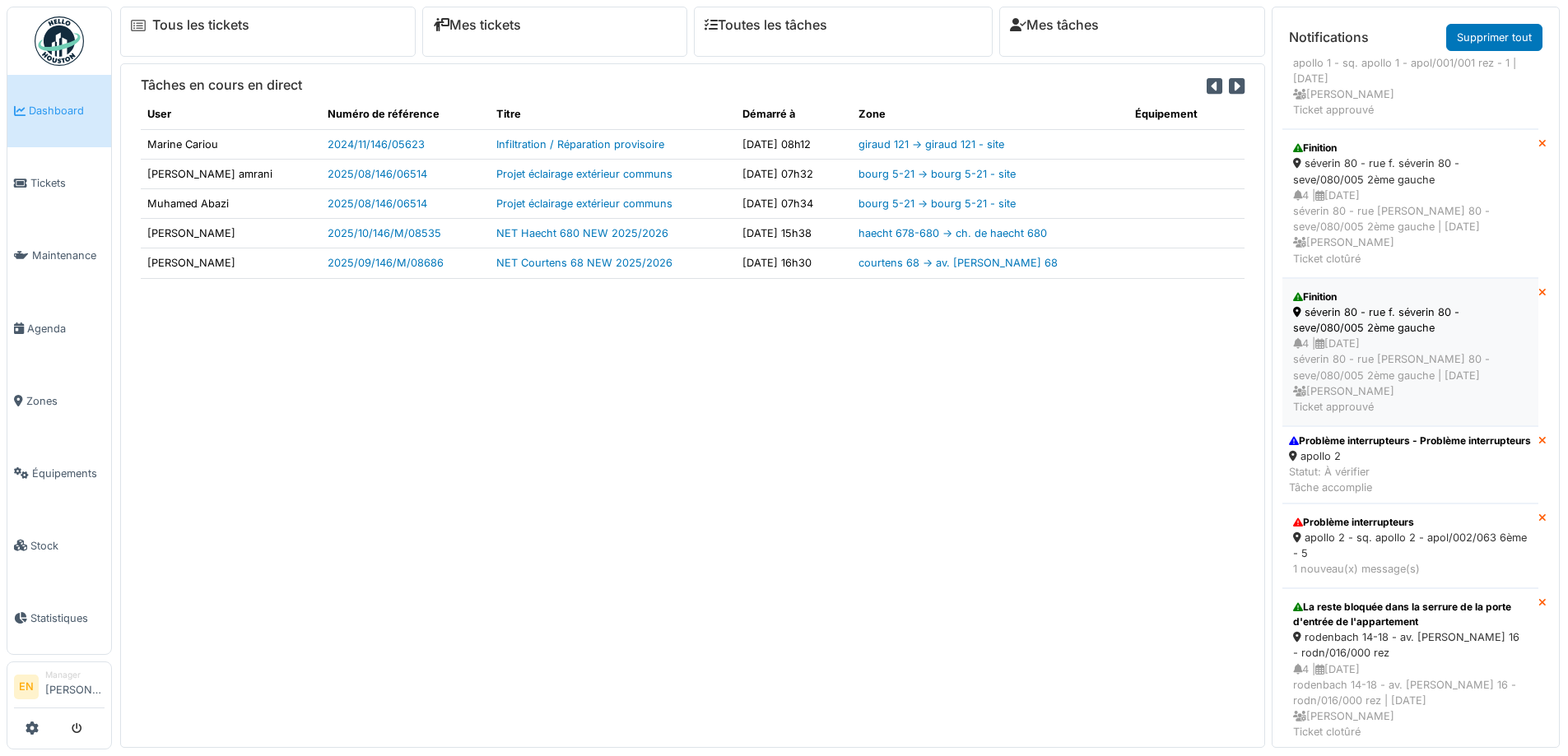
scroll to position [330, 0]
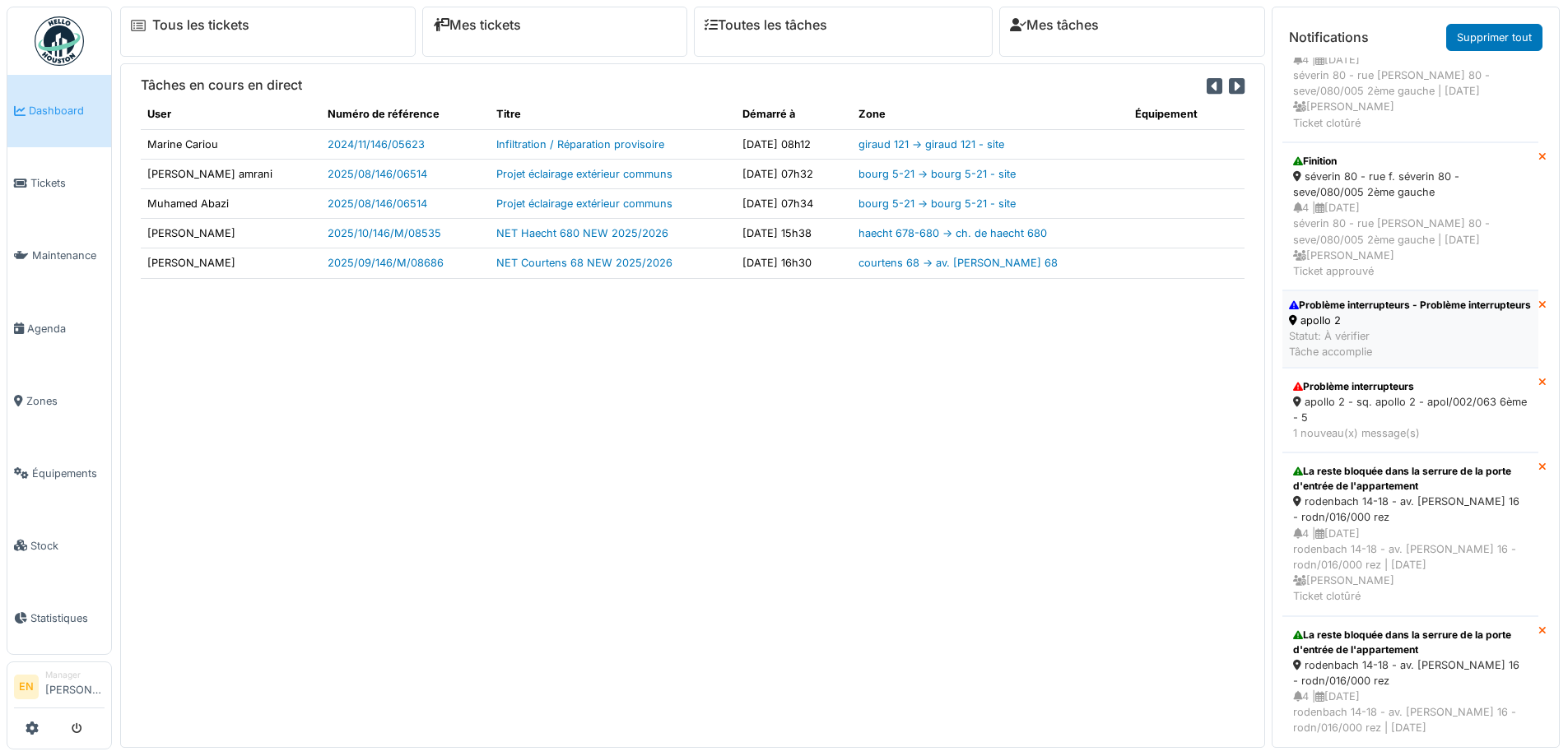
click at [1393, 329] on div "apollo 2" at bounding box center [1409, 320] width 242 height 16
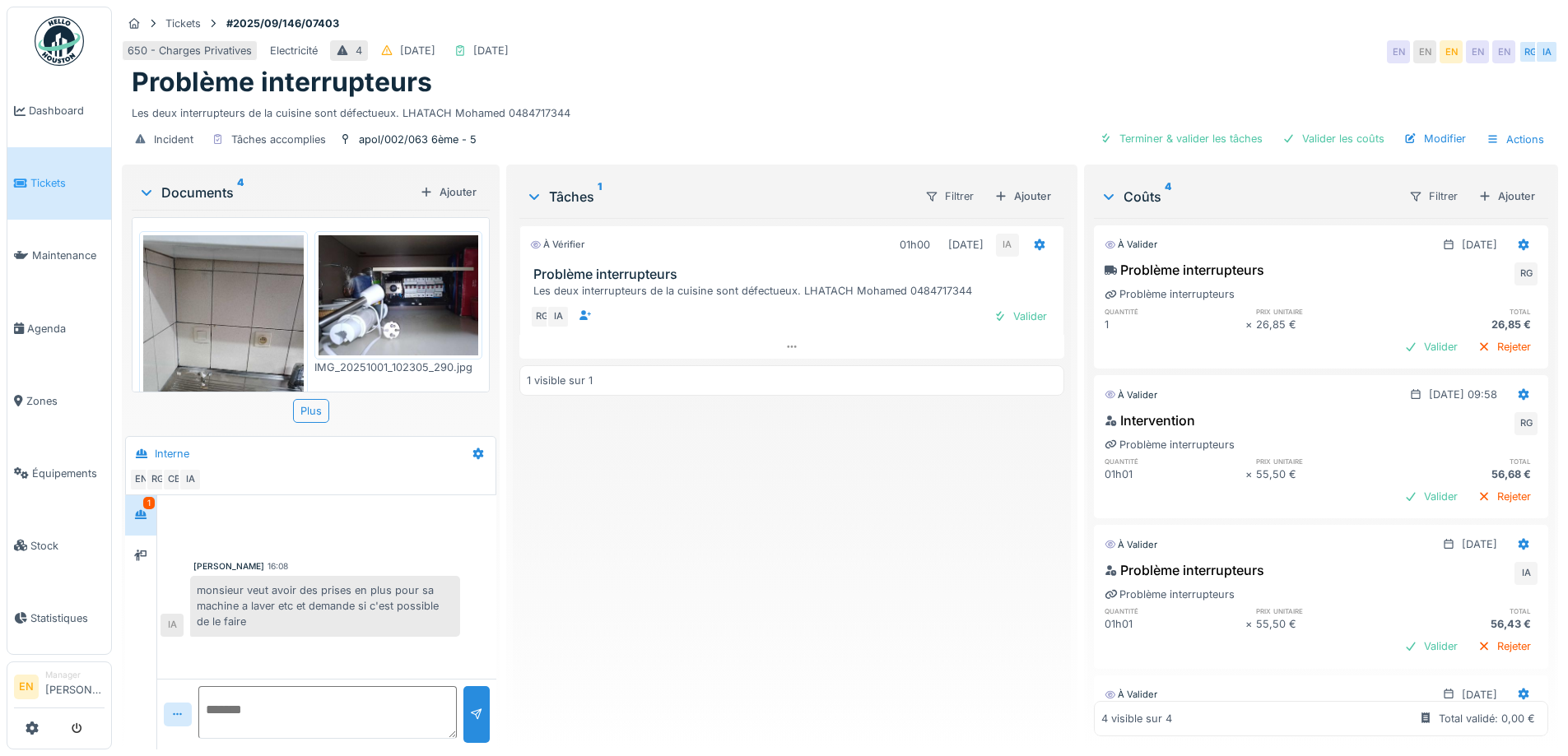
click at [763, 568] on div "À vérifier 01h00 [DATE] IA Problème interrupteurs Les deux interrupteurs de la …" at bounding box center [791, 477] width 544 height 519
click at [865, 72] on div "Problème interrupteurs" at bounding box center [840, 82] width 1416 height 31
click at [821, 576] on div "À vérifier 01h00 [DATE] IA Problème interrupteurs Les deux interrupteurs de la …" at bounding box center [791, 477] width 544 height 519
click at [644, 588] on div "À vérifier 01h00 [DATE] IA Problème interrupteurs Les deux interrupteurs de la …" at bounding box center [791, 477] width 544 height 519
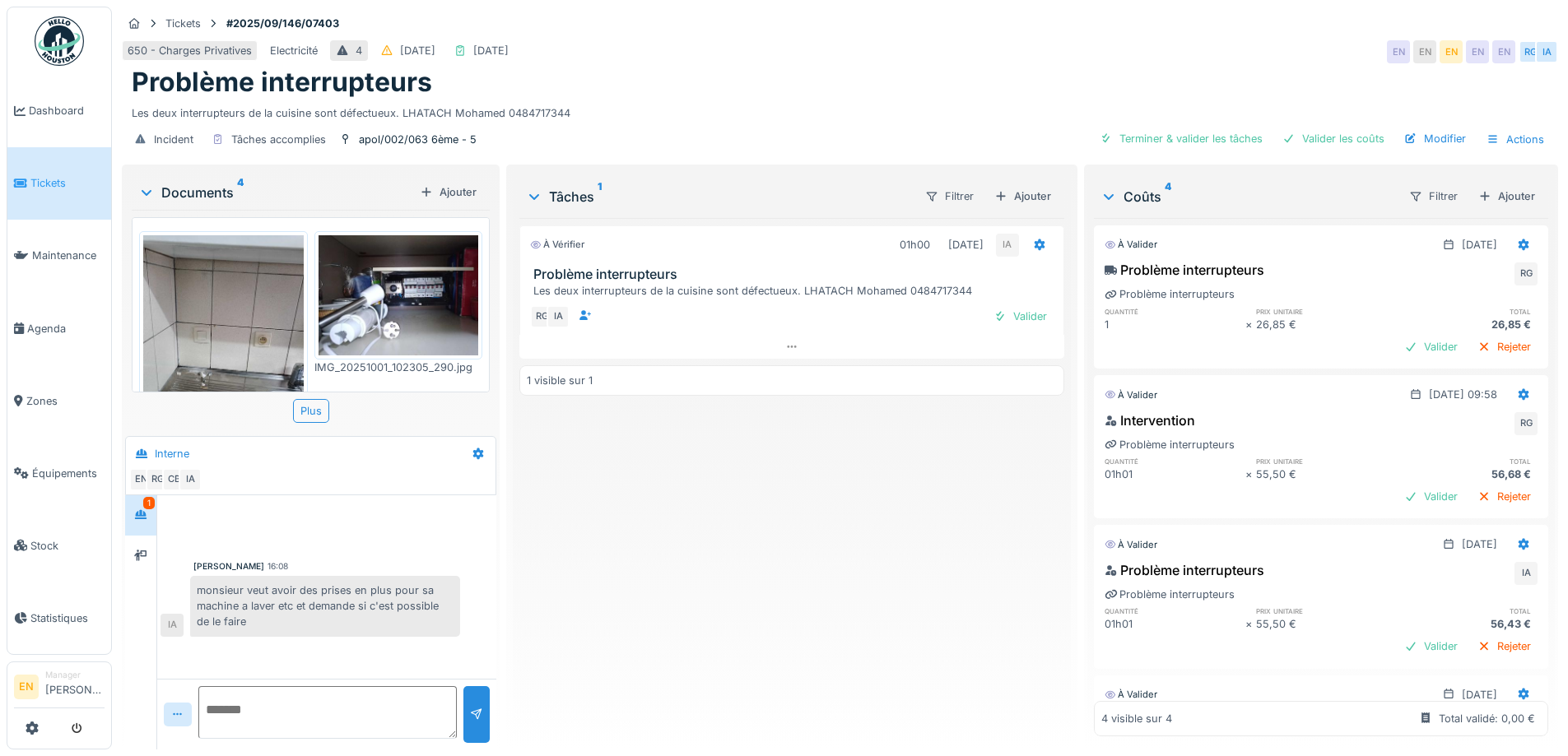
click at [842, 99] on div "Les deux interrupteurs de la cuisine sont défectueux. LHATACH Mohamed 0484717344" at bounding box center [840, 110] width 1416 height 22
click at [807, 49] on div "650 - Charges Privatives Electricité 4 [DATE] [DATE] EN EN EN EN EN RG IA" at bounding box center [840, 52] width 1436 height 30
click at [654, 656] on div "À vérifier 01h00 [DATE] IA Problème interrupteurs Les deux interrupteurs de la …" at bounding box center [791, 477] width 544 height 519
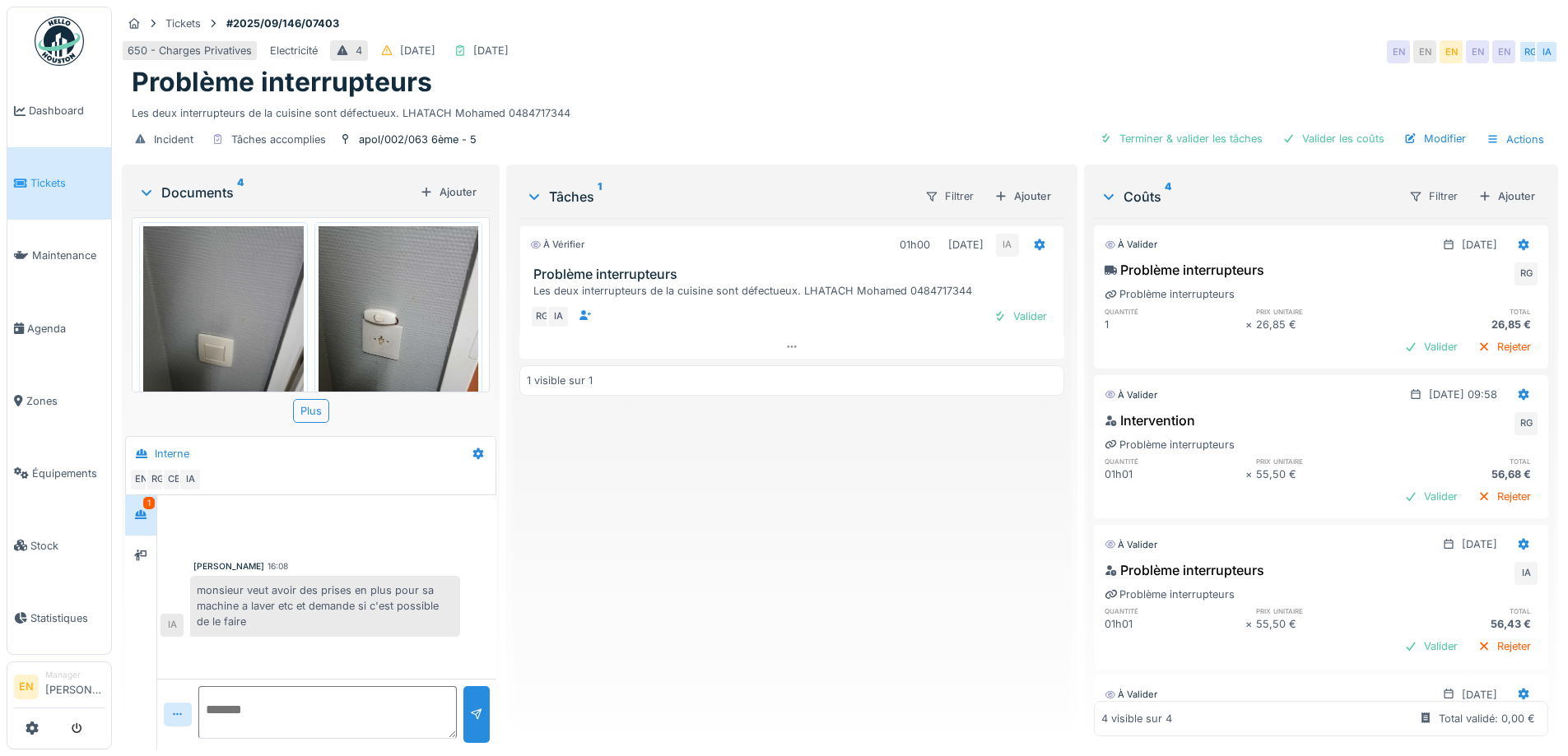
scroll to position [327, 0]
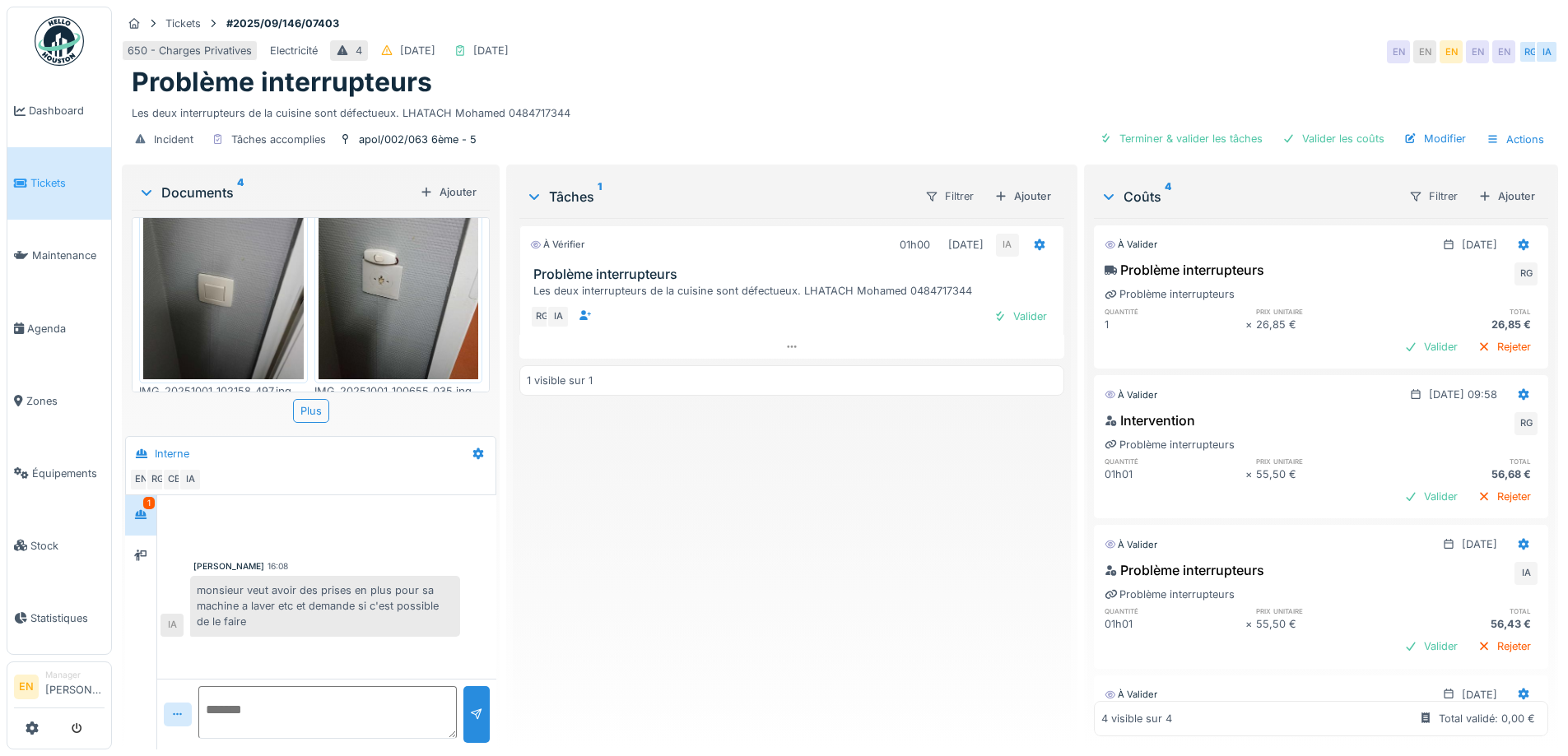
click at [781, 66] on div "Problème interrupteurs" at bounding box center [840, 82] width 1416 height 31
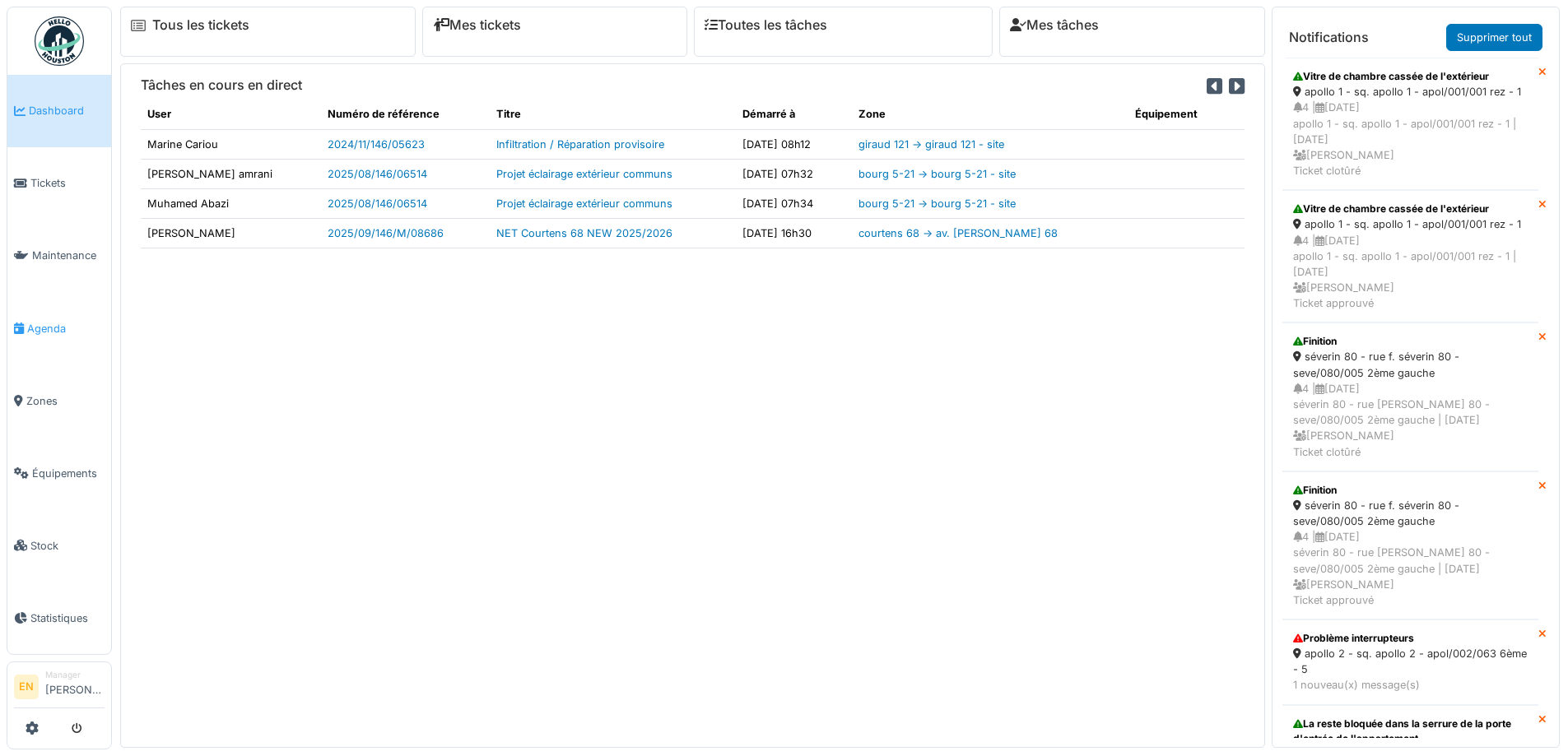
click at [51, 327] on span "Agenda" at bounding box center [66, 329] width 78 height 16
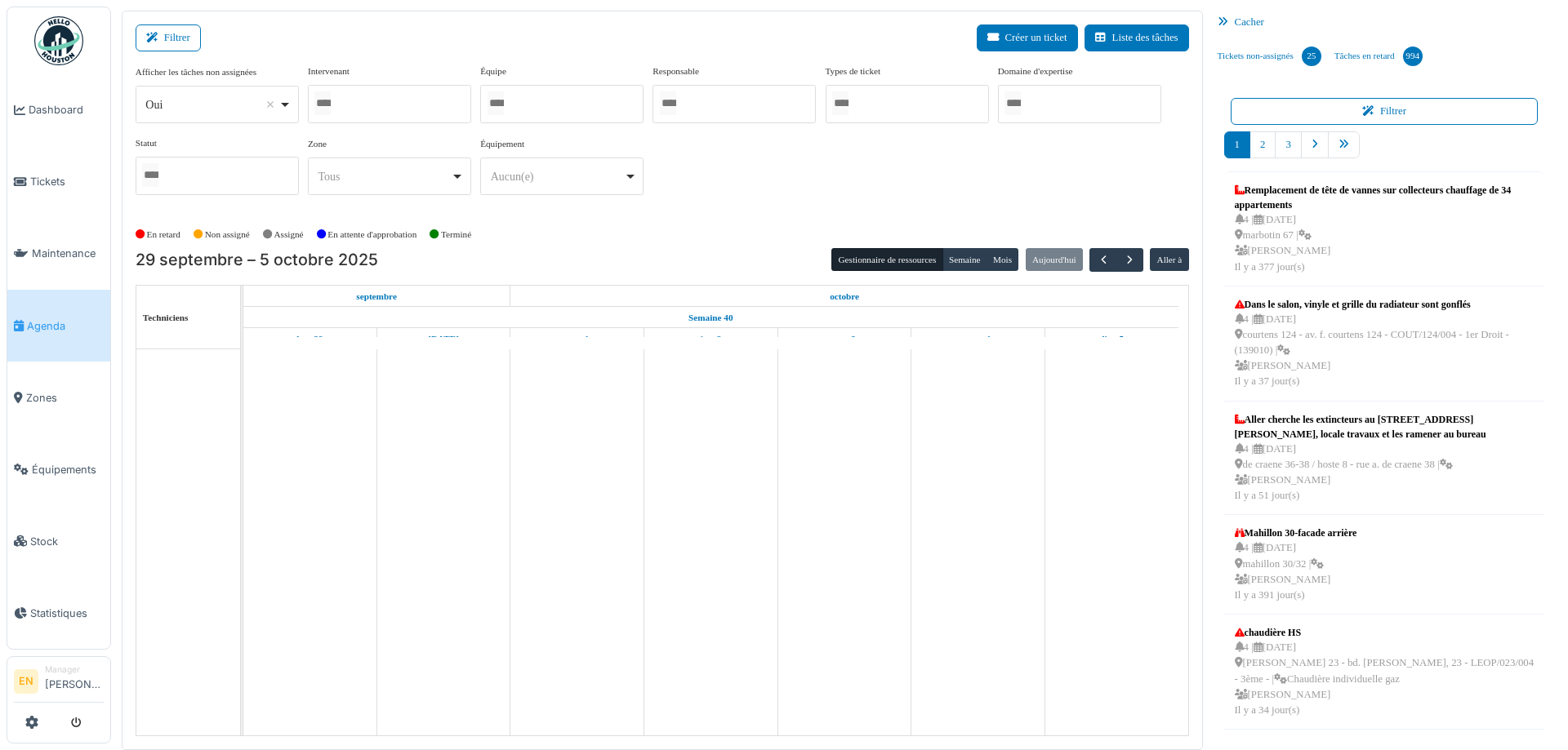
click at [282, 112] on div "Oui Remove item" at bounding box center [216, 105] width 149 height 24
select select "**"
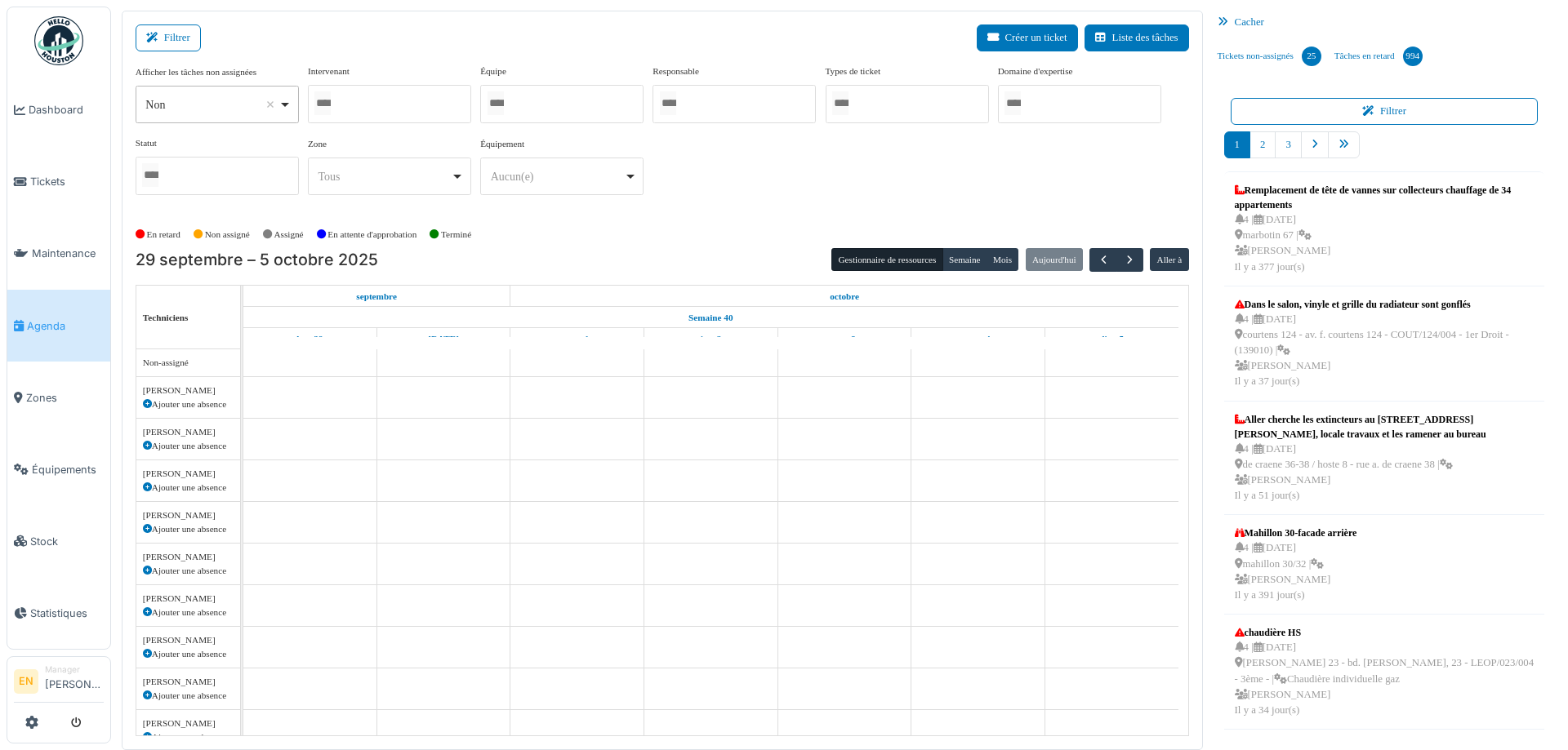
click at [370, 94] on div at bounding box center [389, 104] width 163 height 38
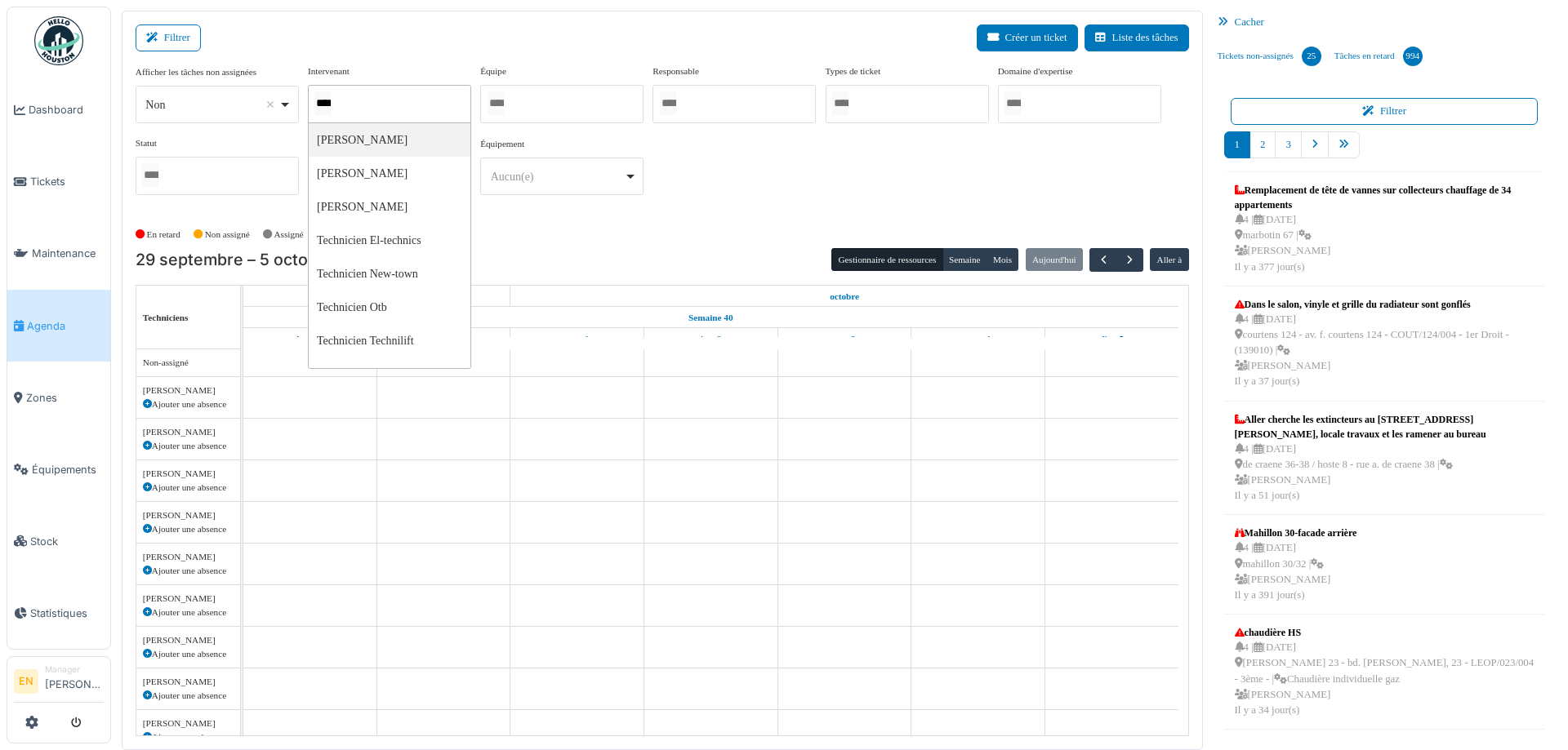
type input "*****"
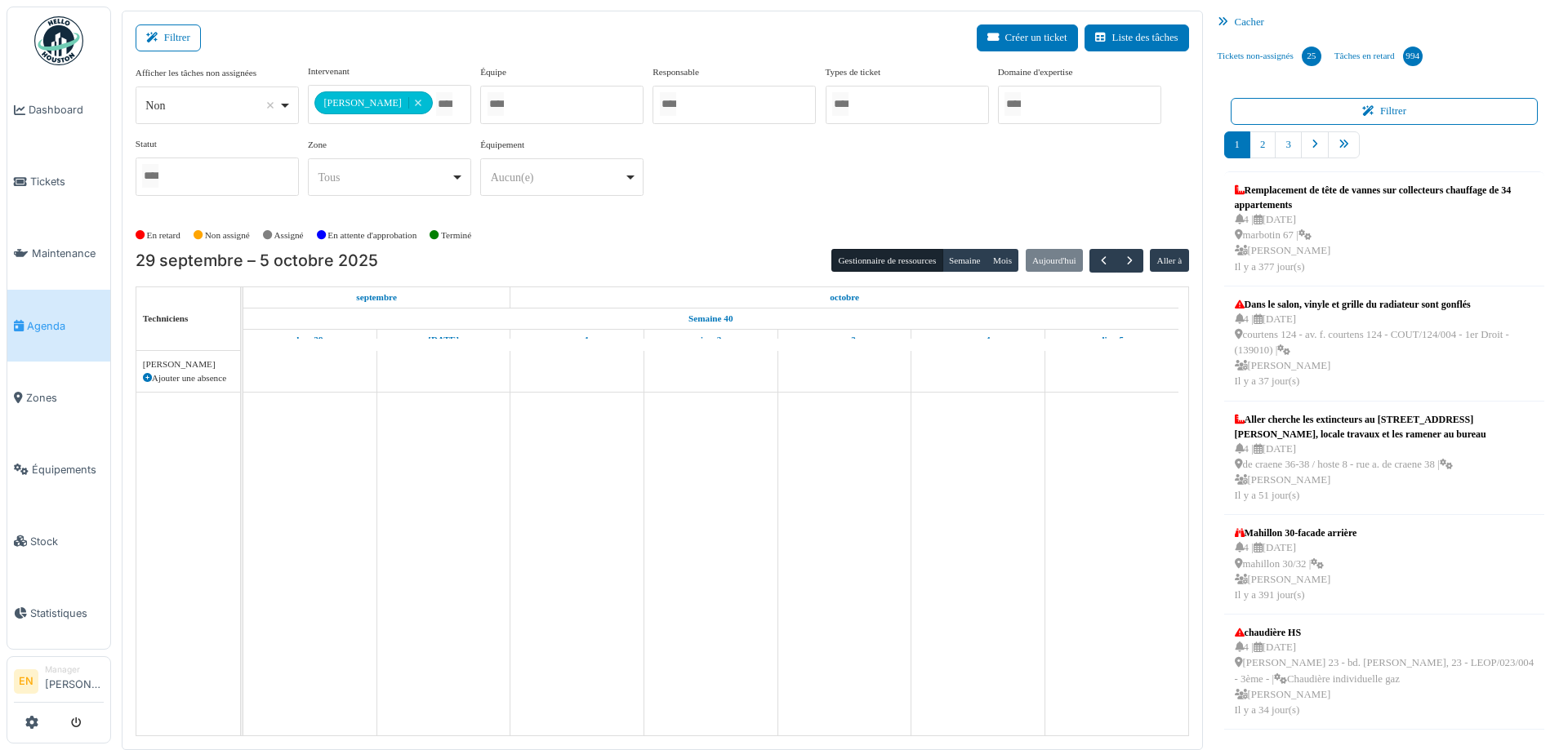
drag, startPoint x: 706, startPoint y: 204, endPoint x: 919, endPoint y: 239, distance: 215.9
click at [708, 205] on div "**********" at bounding box center [662, 136] width 1053 height 145
click at [955, 263] on button "Semaine" at bounding box center [964, 260] width 45 height 23
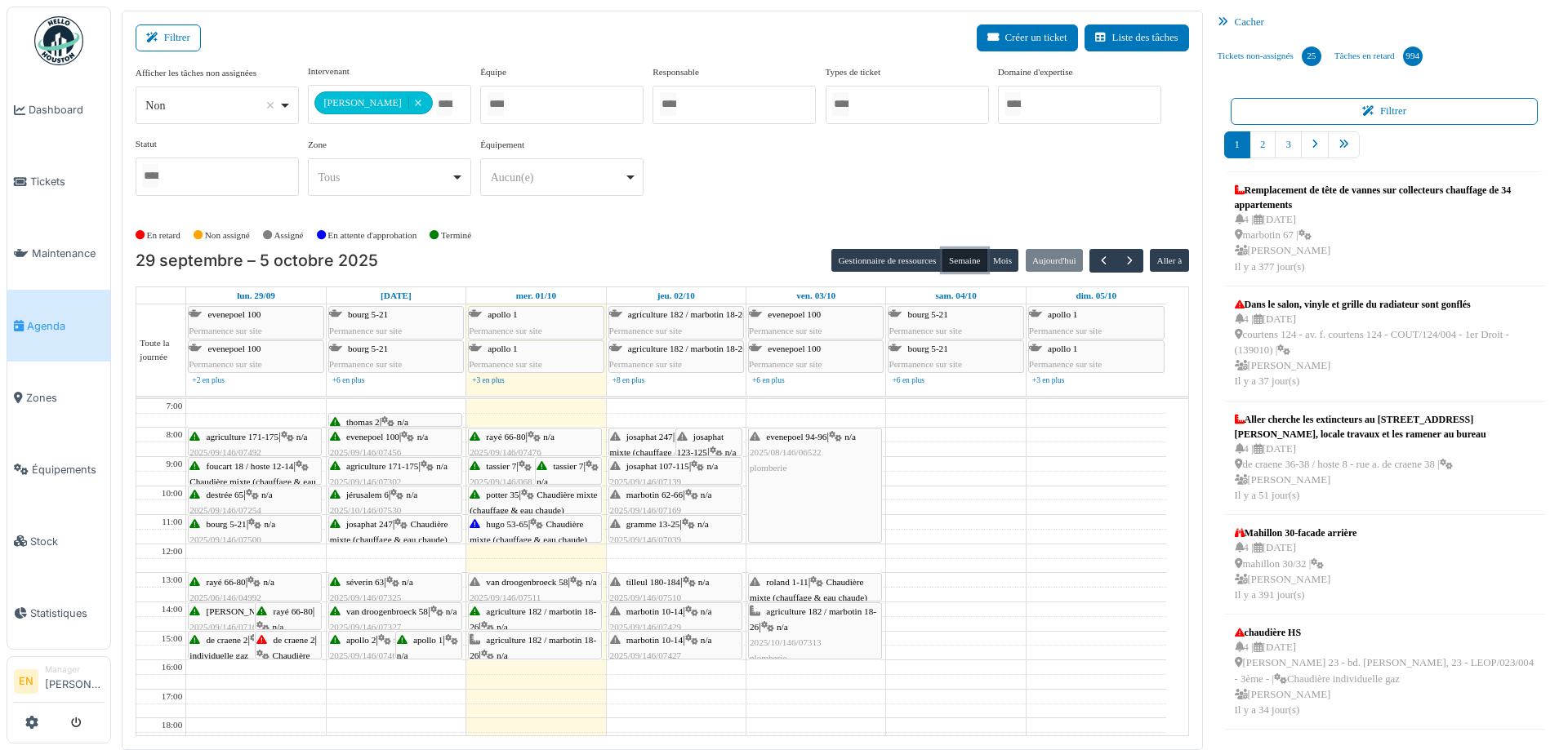
click at [501, 495] on span "potter 35" at bounding box center [503, 495] width 33 height 10
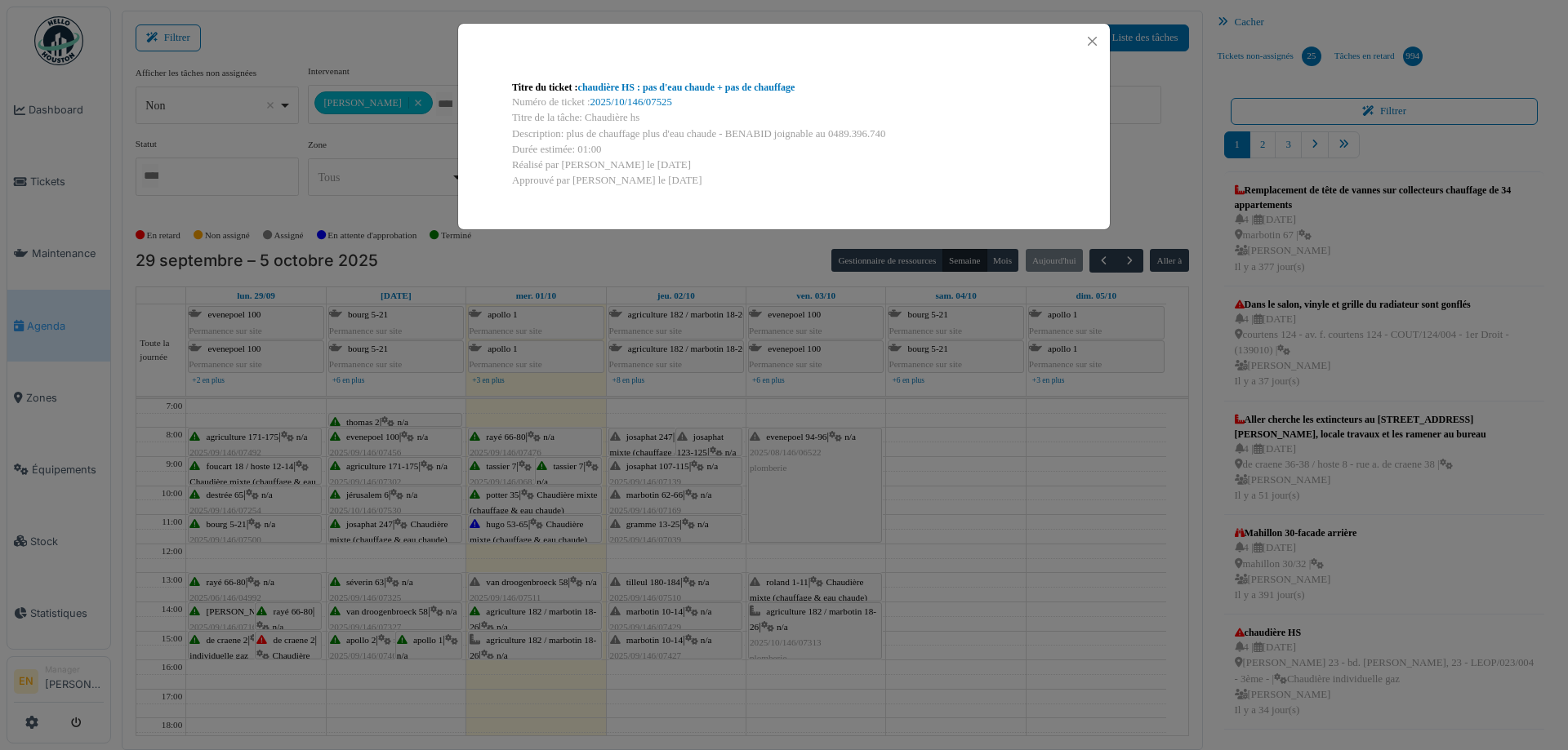
click at [776, 99] on div "Numéro de ticket : 2025/10/146/07525" at bounding box center [784, 102] width 544 height 16
click at [777, 88] on link "chaudière HS : pas d'eau chaude + pas de chauffage" at bounding box center [686, 87] width 217 height 11
click at [1097, 41] on button "Close" at bounding box center [1092, 41] width 22 height 22
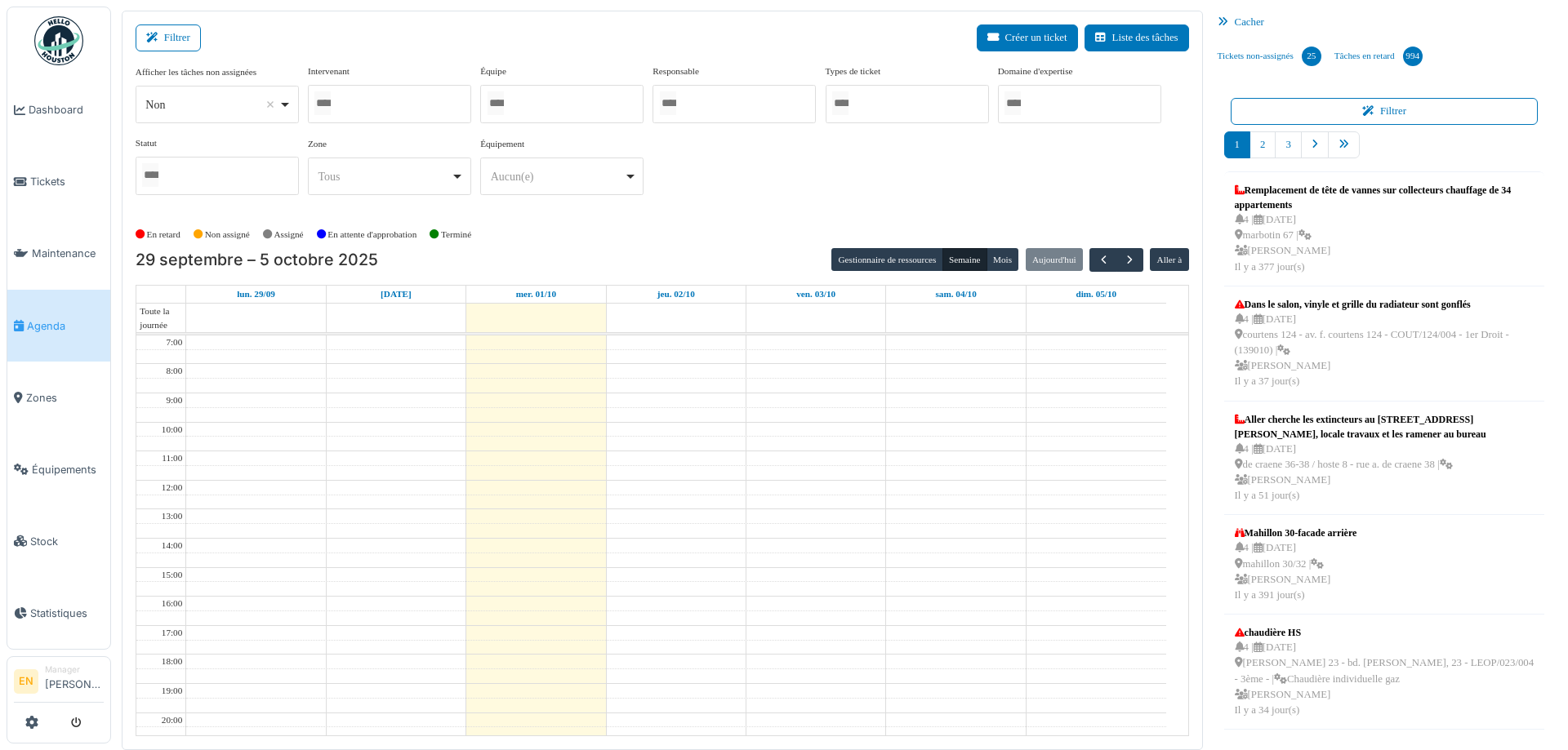
click at [408, 108] on div at bounding box center [389, 104] width 163 height 38
type input "**"
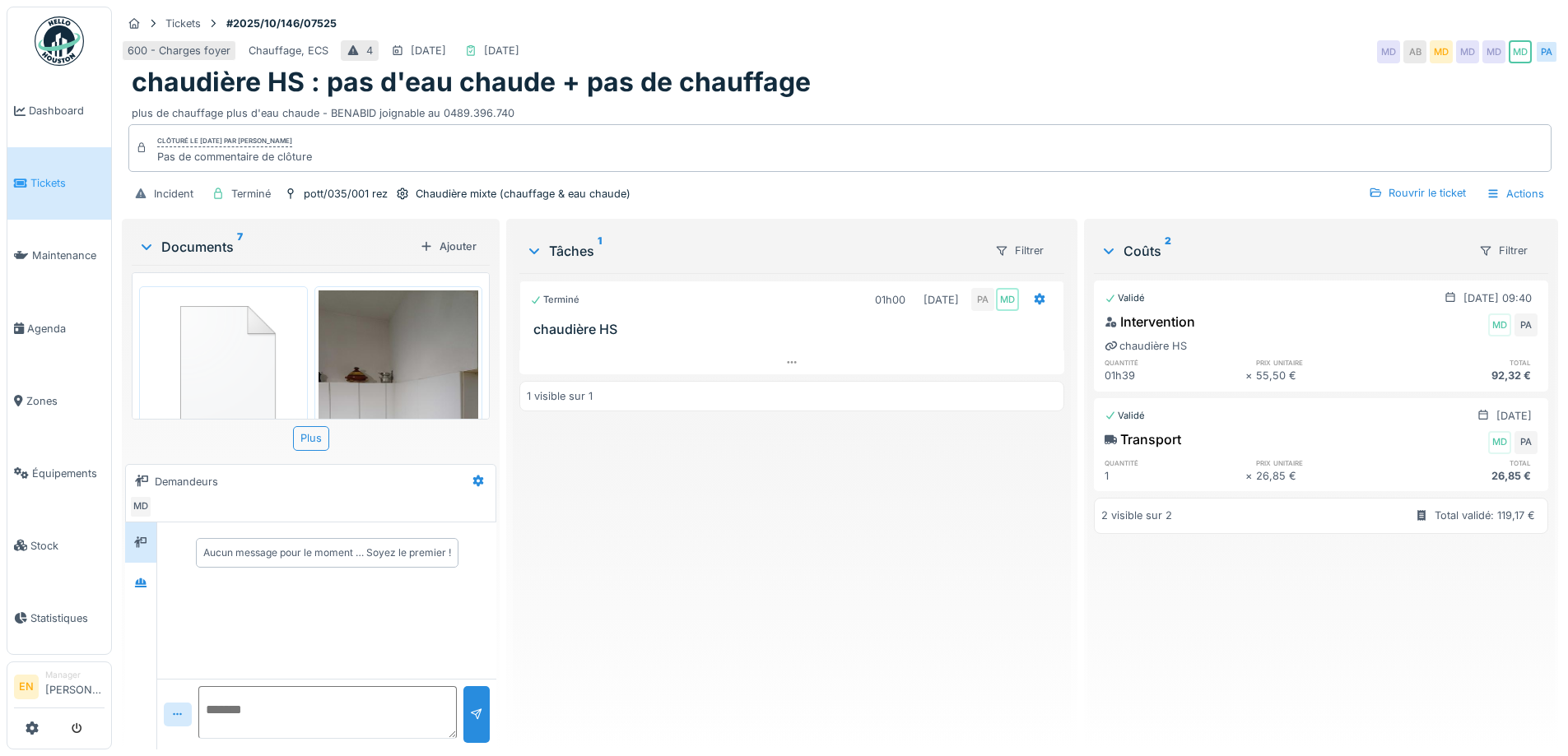
click at [691, 528] on div "Terminé 01h00 [DATE] PA MD chaudière HS 1 visible sur 1" at bounding box center [791, 505] width 544 height 463
click at [792, 570] on div "Terminé 01h00 [DATE] PA MD chaudière HS 1 visible sur 1" at bounding box center [791, 505] width 544 height 463
click at [806, 629] on div "Terminé 01h00 [DATE] PA MD chaudière HS 1 visible sur 1" at bounding box center [791, 505] width 544 height 463
click at [809, 611] on div "Terminé 01h00 [DATE] PA MD chaudière HS 1 visible sur 1" at bounding box center [791, 505] width 544 height 463
drag, startPoint x: 983, startPoint y: 31, endPoint x: 1000, endPoint y: 34, distance: 17.3
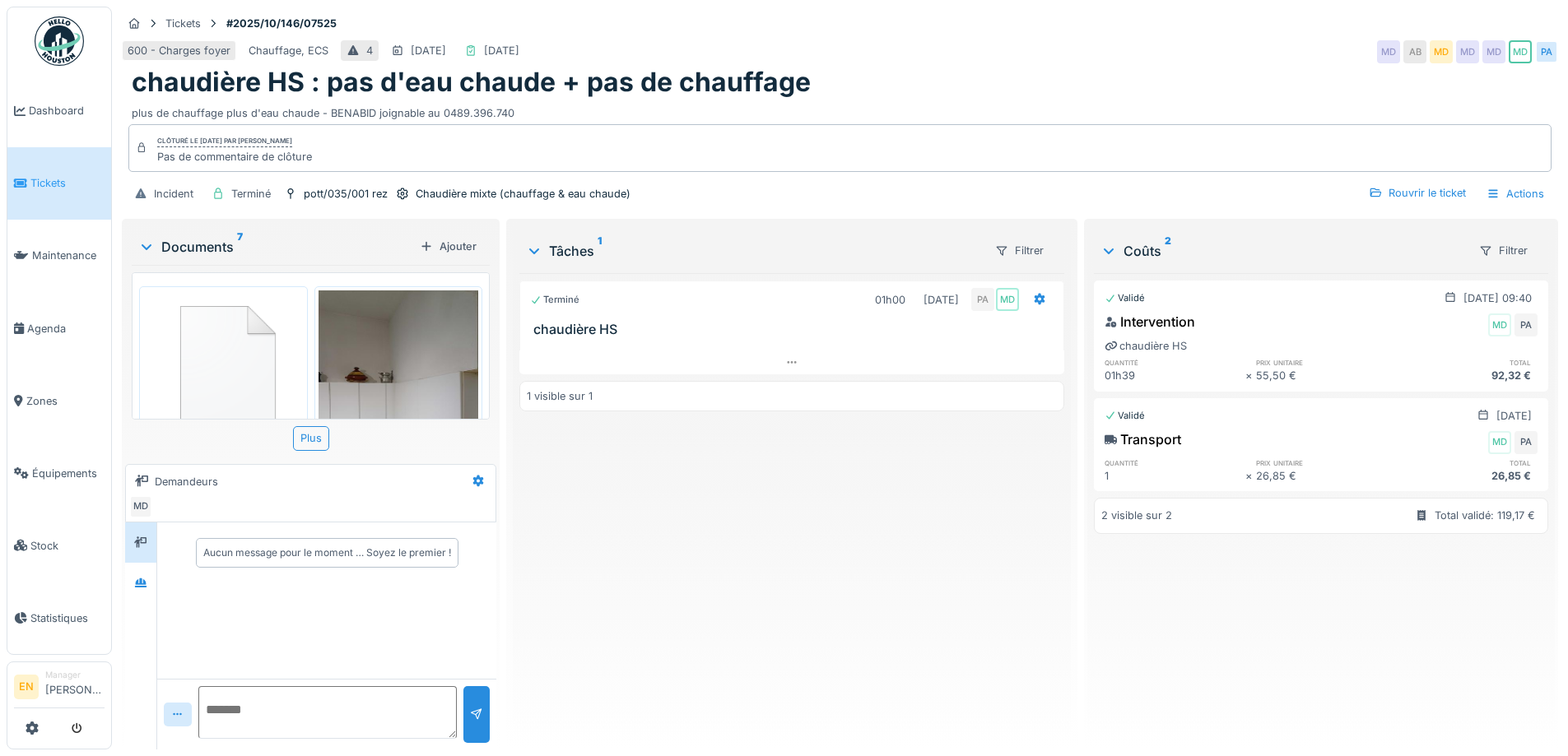
click at [983, 32] on div "Tickets #2025/10/146/07525" at bounding box center [840, 23] width 1436 height 20
click at [1013, 78] on div "chaudière HS : pas d'eau chaude + pas de chauffage" at bounding box center [840, 82] width 1416 height 31
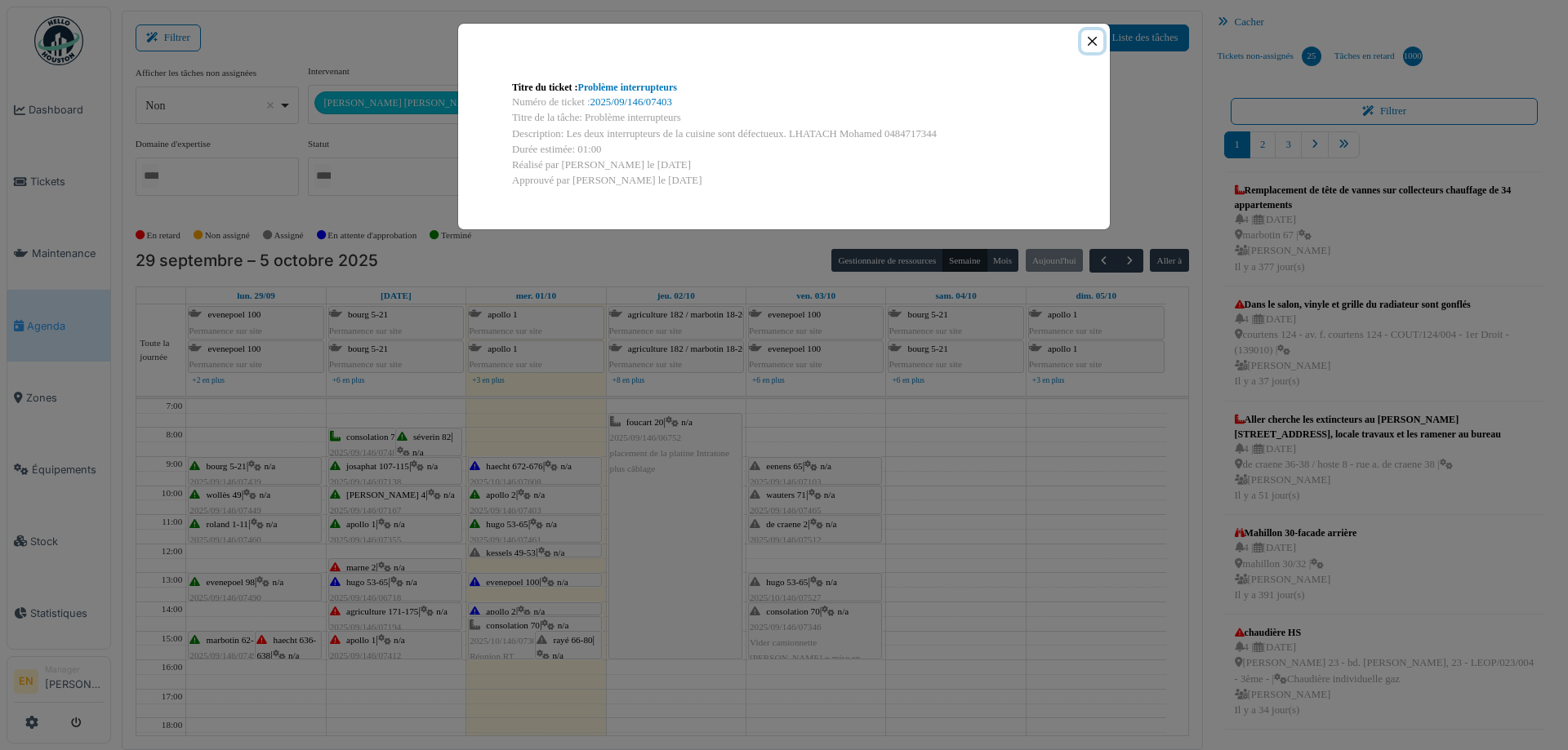
click at [1095, 42] on button "Close" at bounding box center [1092, 41] width 22 height 22
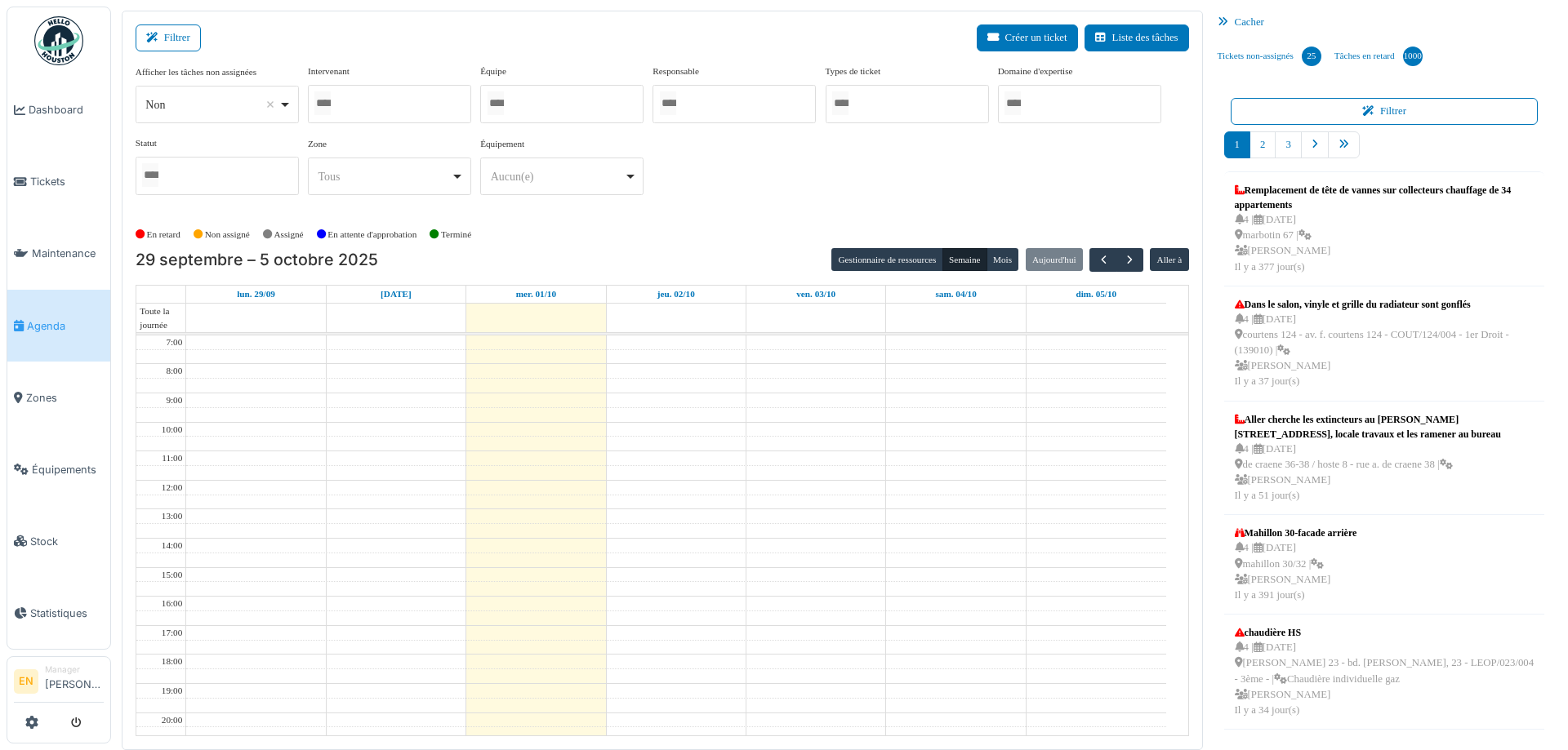
click at [402, 103] on div at bounding box center [389, 104] width 163 height 38
type input "****"
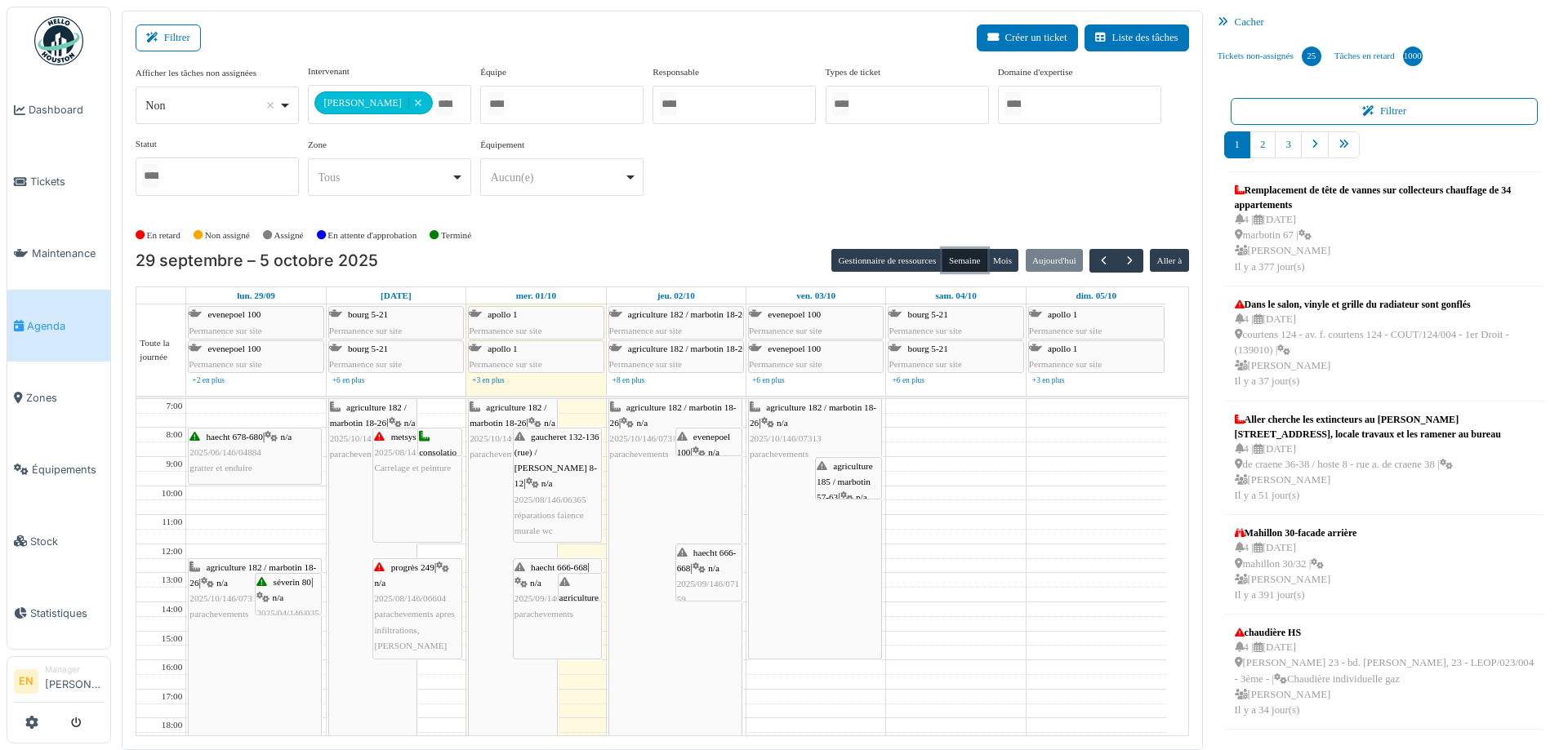
click at [962, 263] on button "Semaine" at bounding box center [964, 260] width 45 height 23
click at [1124, 261] on span "button" at bounding box center [1129, 260] width 14 height 14
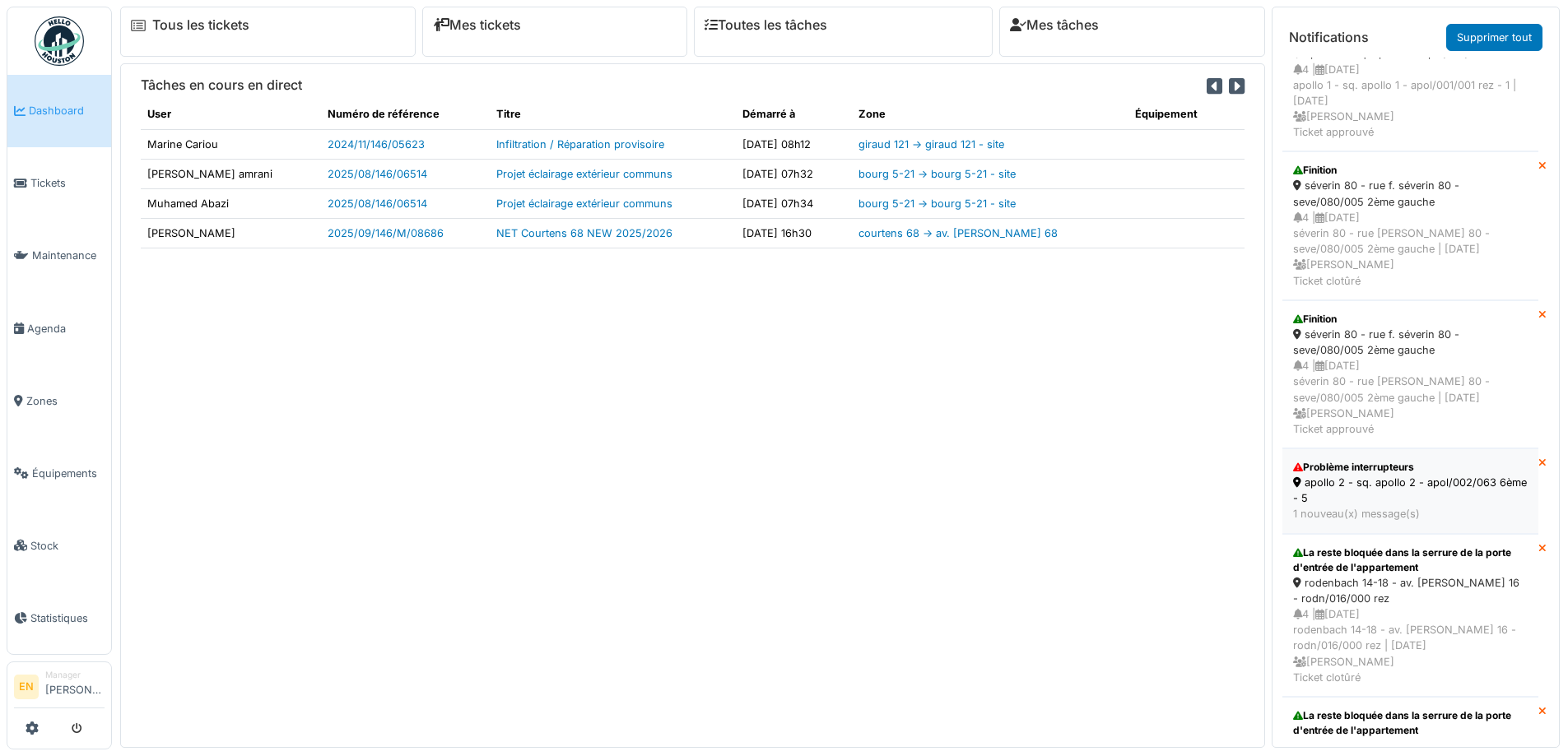
scroll to position [246, 0]
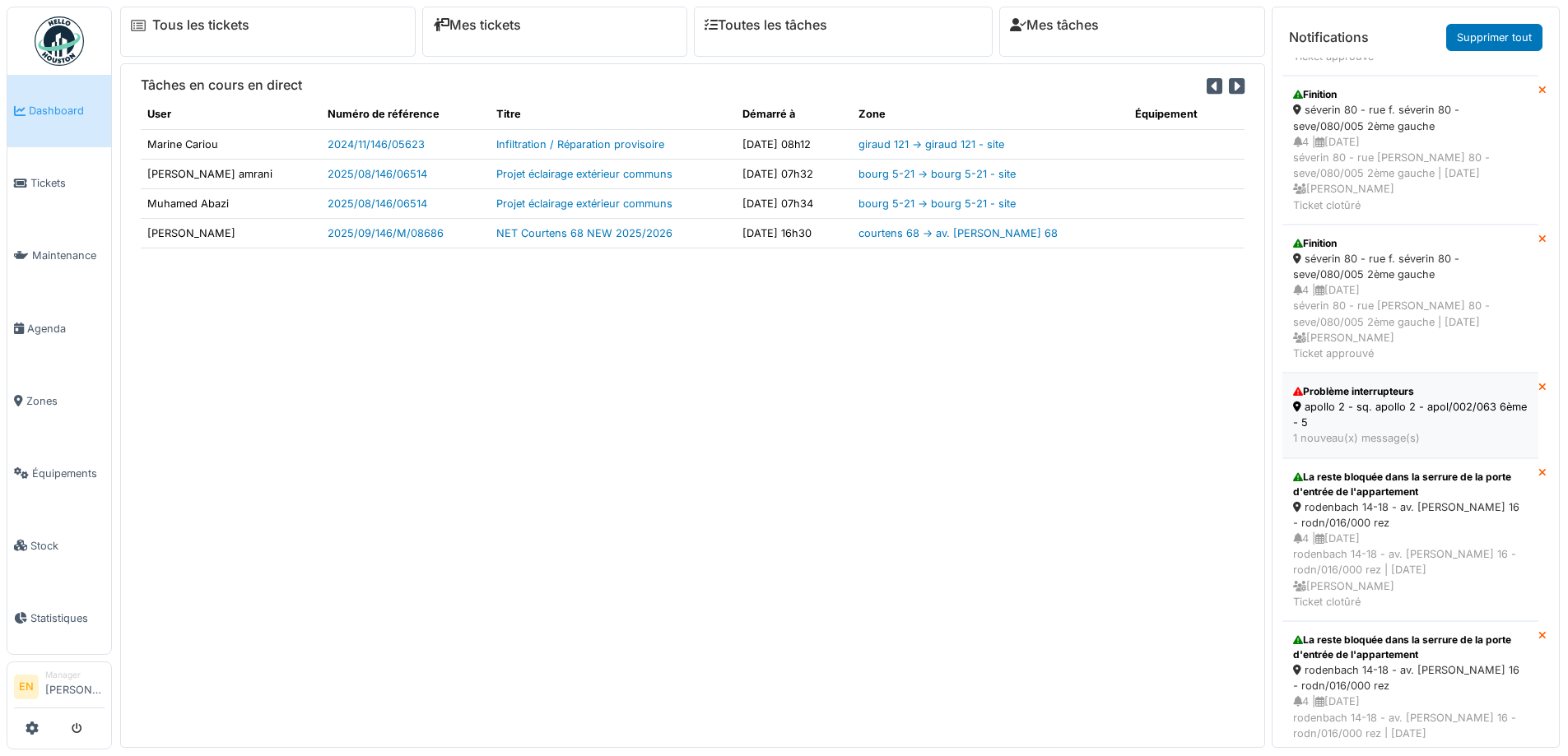
click at [1398, 430] on div "apollo 2 - sq. apollo 2 - apol/002/063 6ème - 5" at bounding box center [1410, 414] width 234 height 31
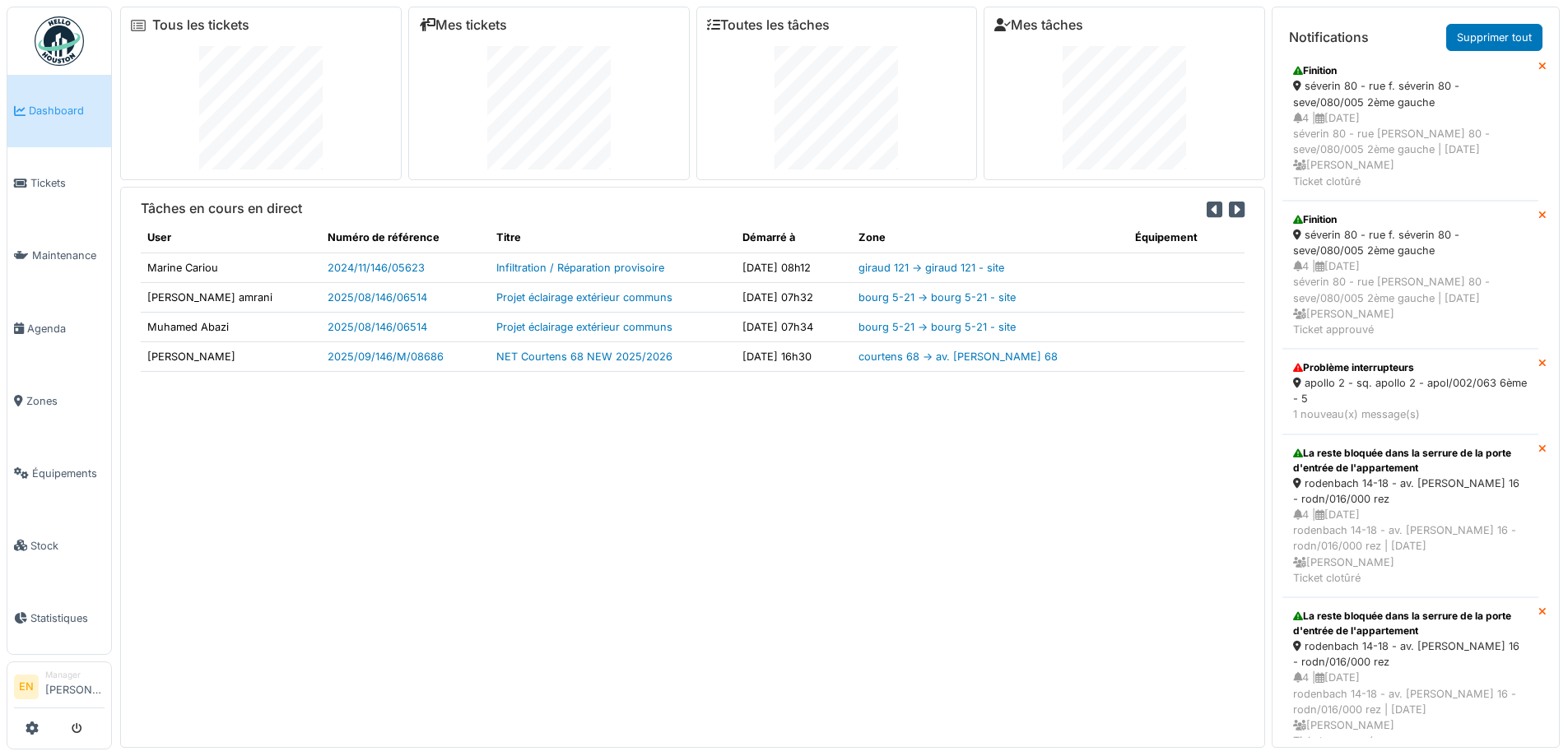
scroll to position [203, 0]
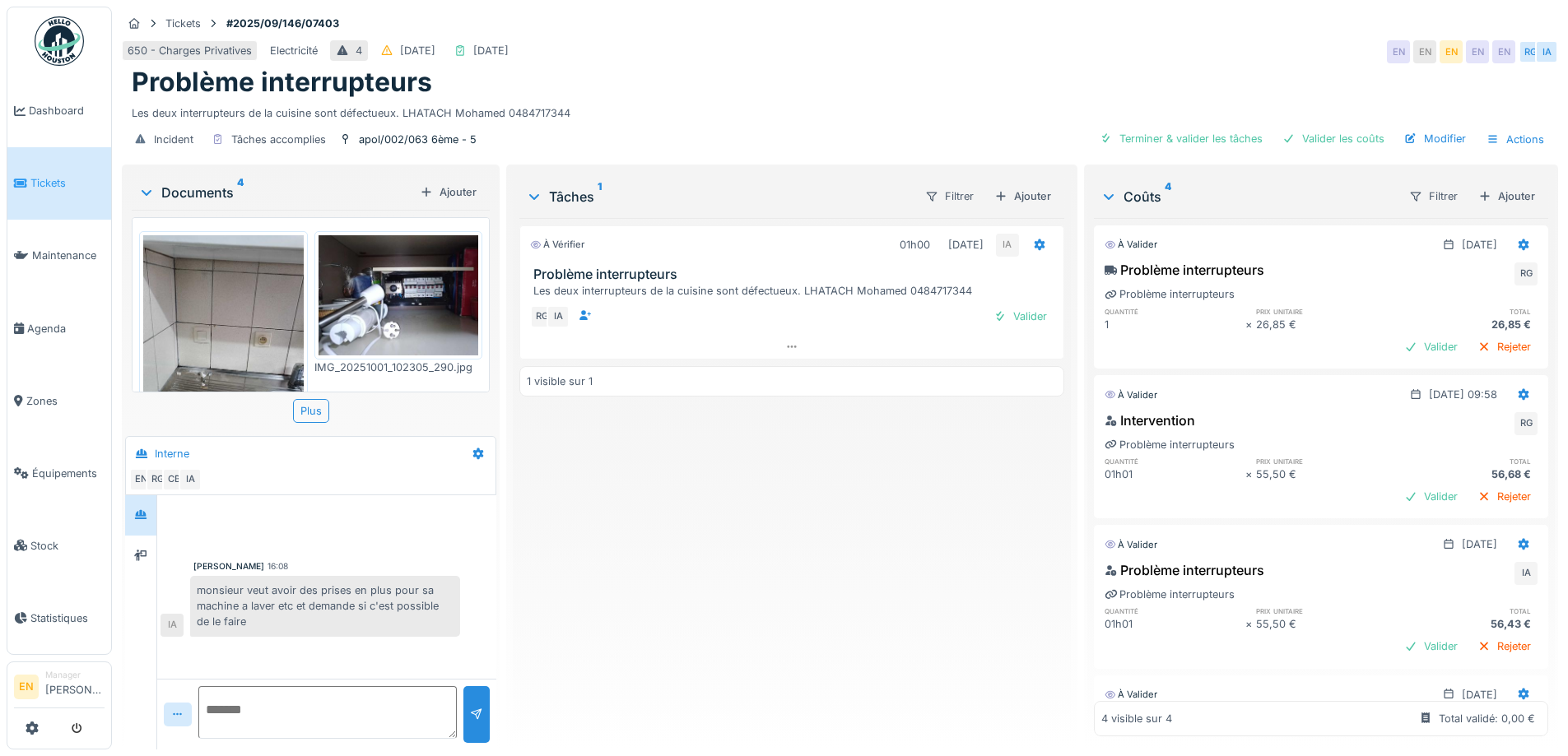
click at [700, 604] on div "À vérifier 01h00 [DATE] IA Problème interrupteurs Les deux interrupteurs de la …" at bounding box center [791, 477] width 544 height 519
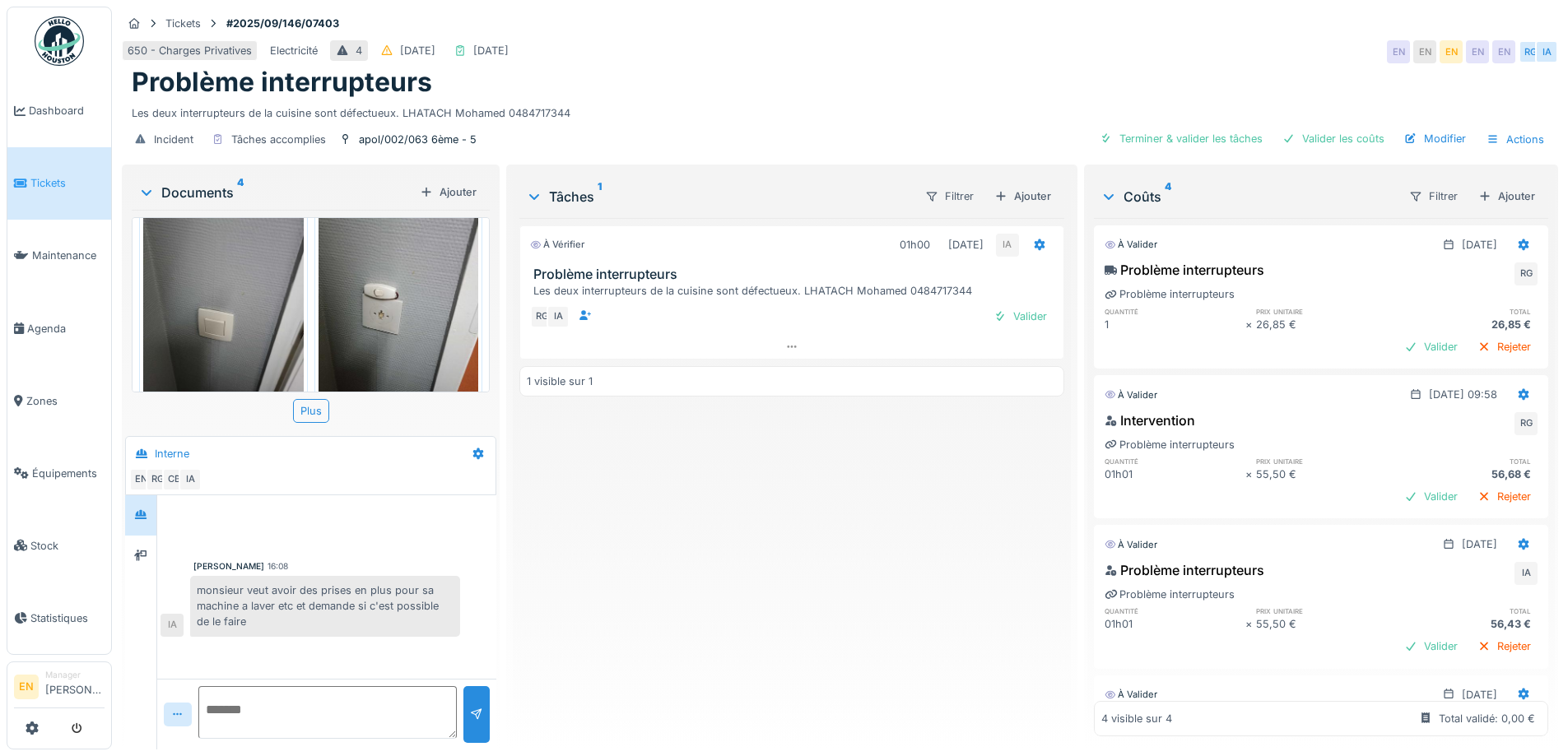
scroll to position [327, 0]
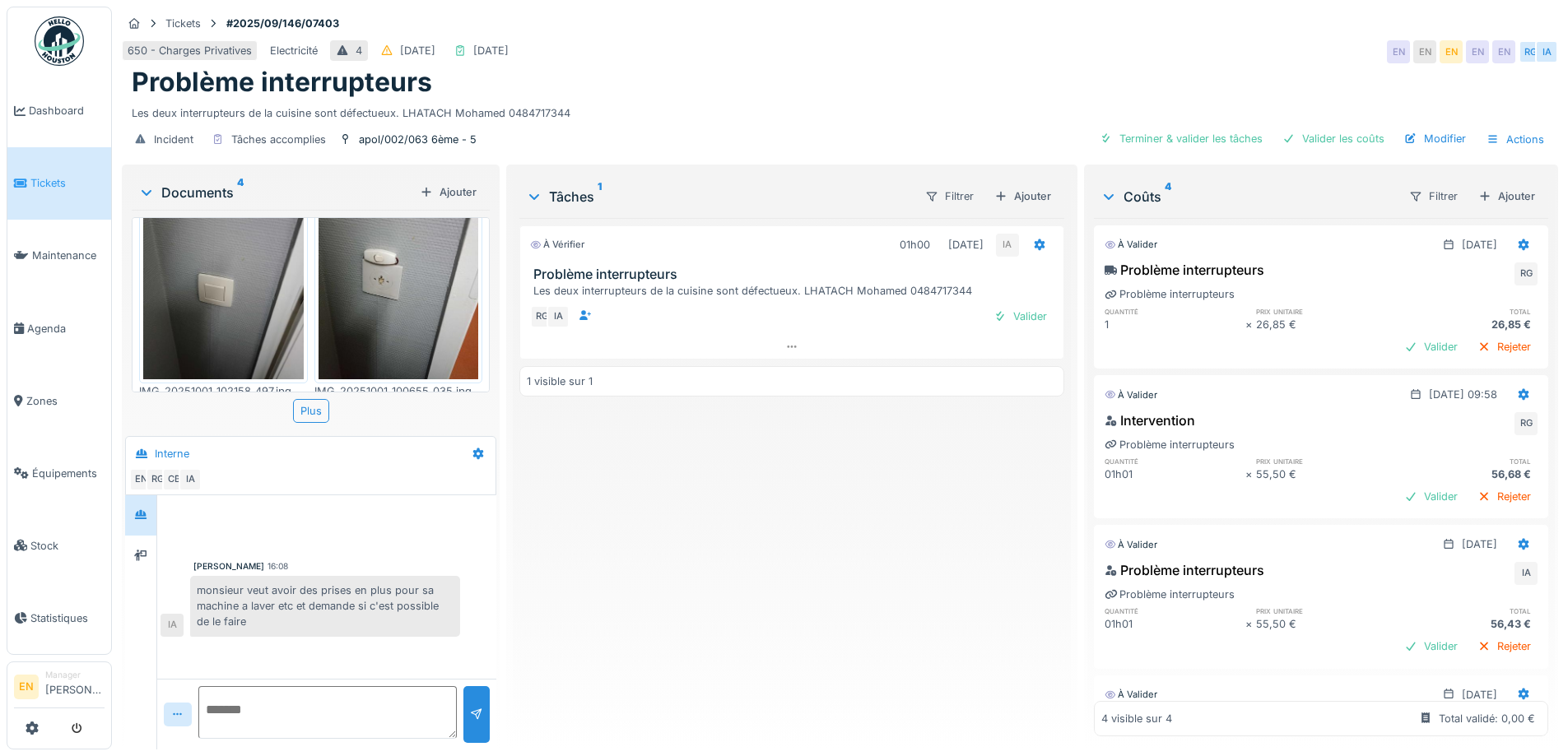
click at [881, 92] on div "Problème interrupteurs" at bounding box center [840, 82] width 1416 height 31
click at [58, 43] on img at bounding box center [58, 41] width 49 height 49
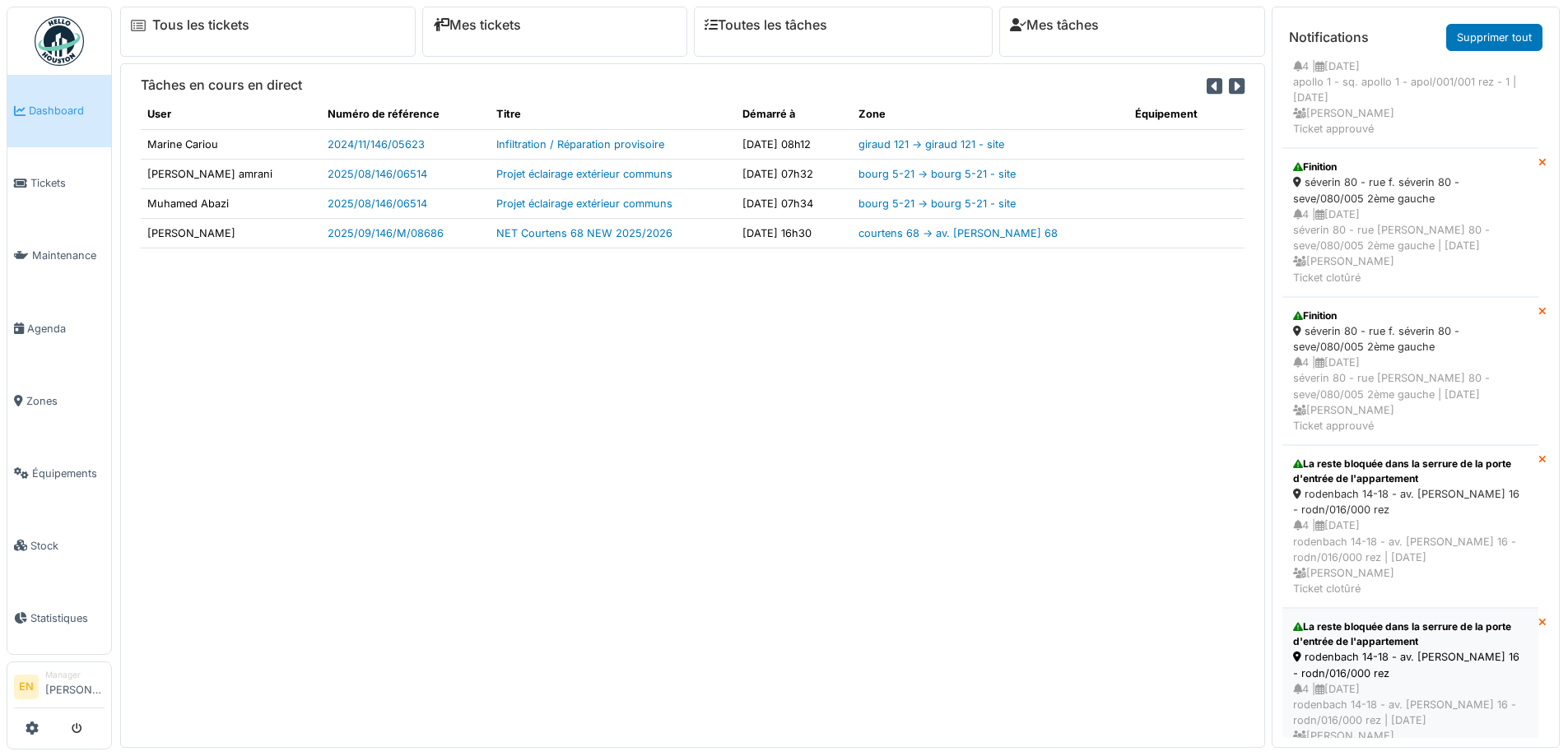
scroll to position [412, 0]
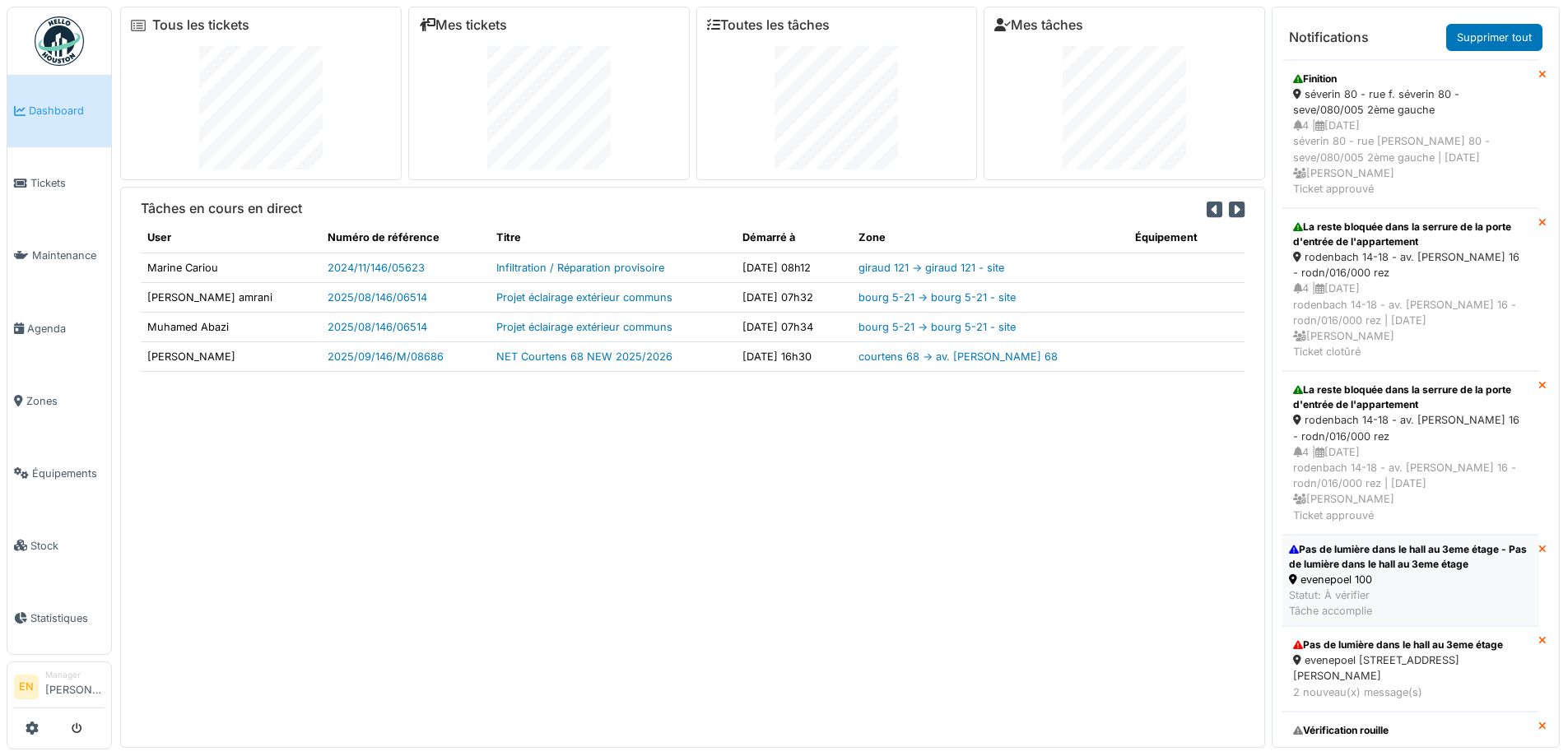
click at [1352, 572] on div "Pas de lumière dans le hall au 3eme étage - Pas de lumière dans le hall au 3eme…" at bounding box center [1409, 558] width 243 height 30
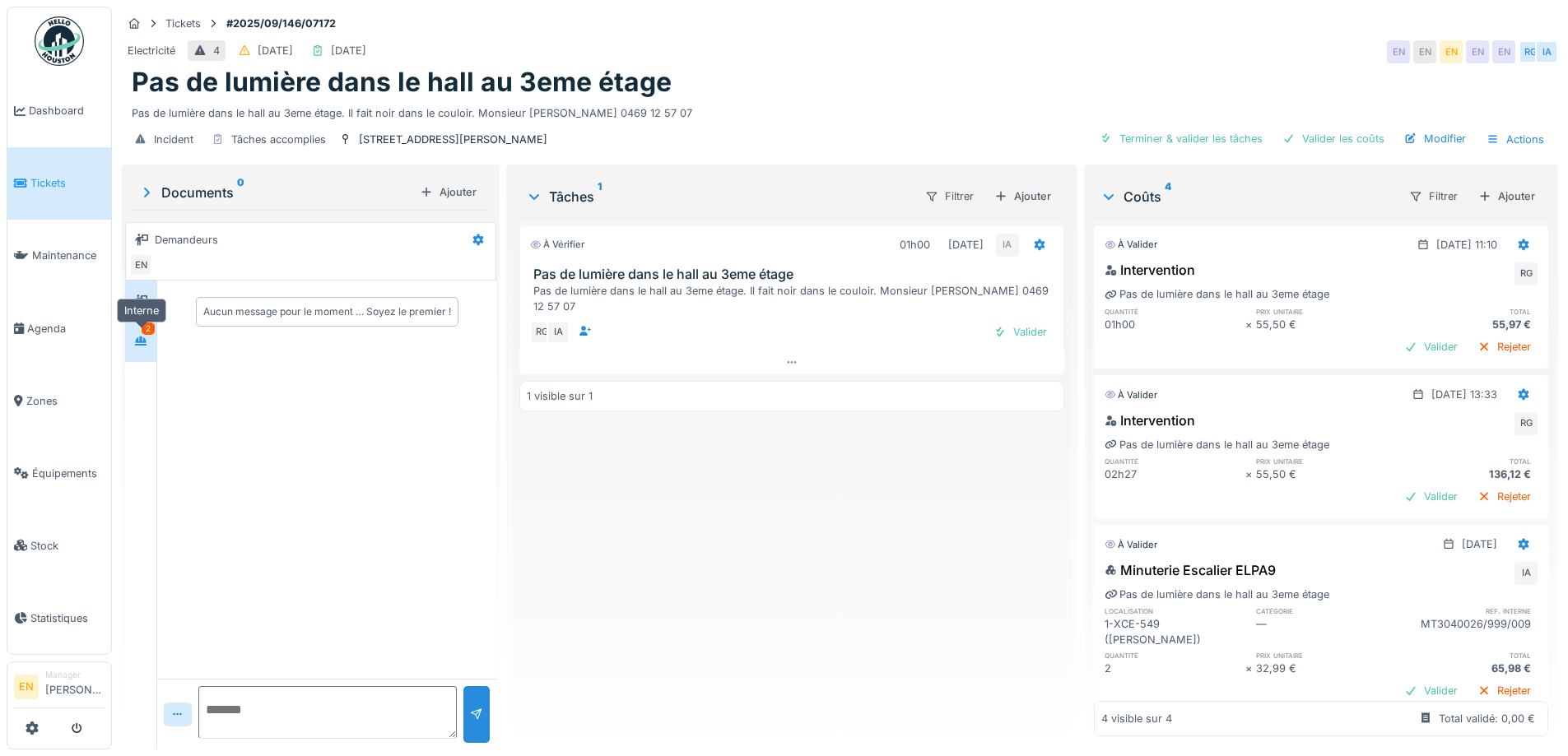
click at [134, 344] on div at bounding box center [140, 341] width 25 height 20
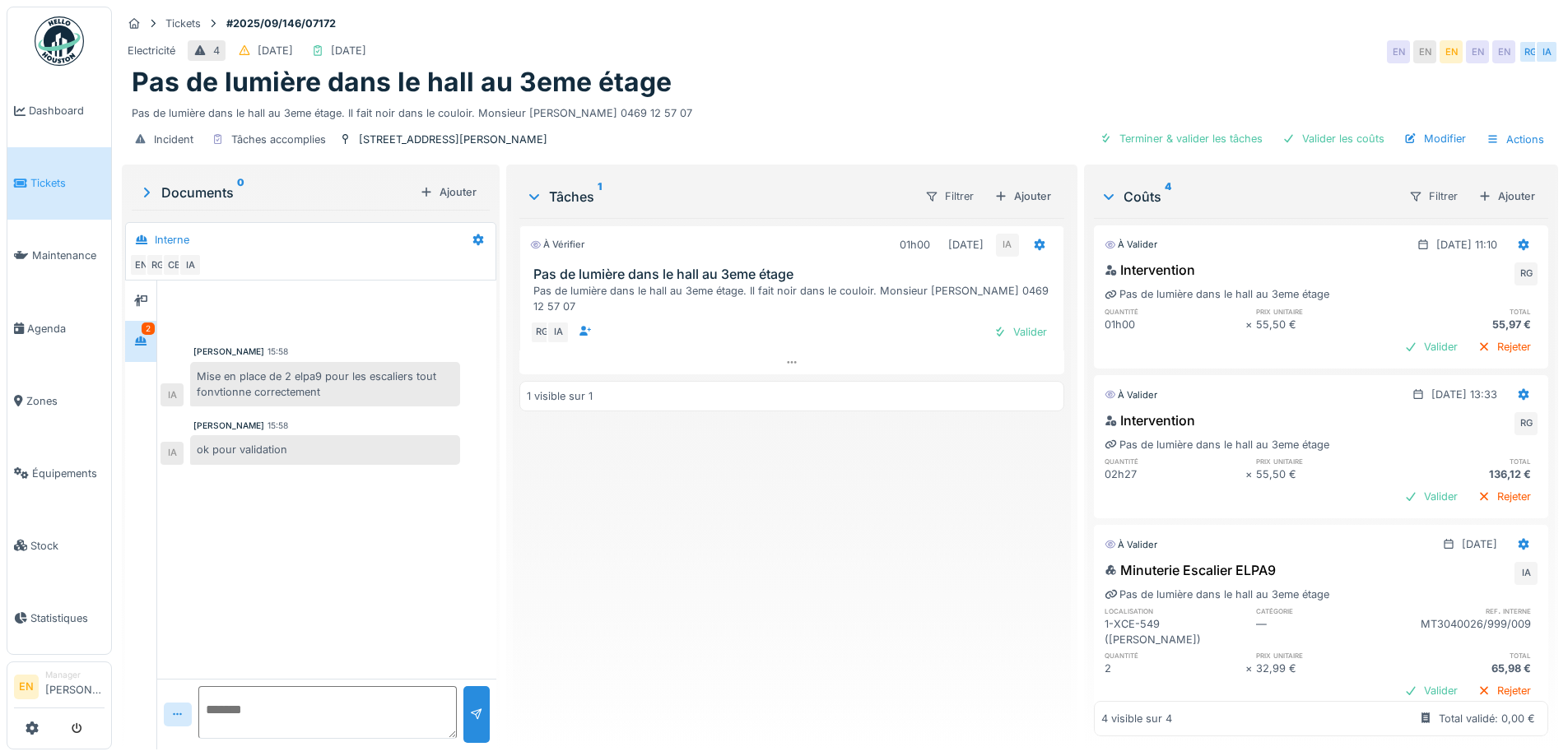
click at [669, 570] on div "À vérifier 01h00 [DATE] IA Pas de lumière dans le hall au 3eme étage Pas de lum…" at bounding box center [791, 477] width 544 height 519
click at [1516, 390] on icon at bounding box center [1523, 395] width 13 height 11
click at [1446, 446] on div "Supprimer" at bounding box center [1442, 456] width 79 height 25
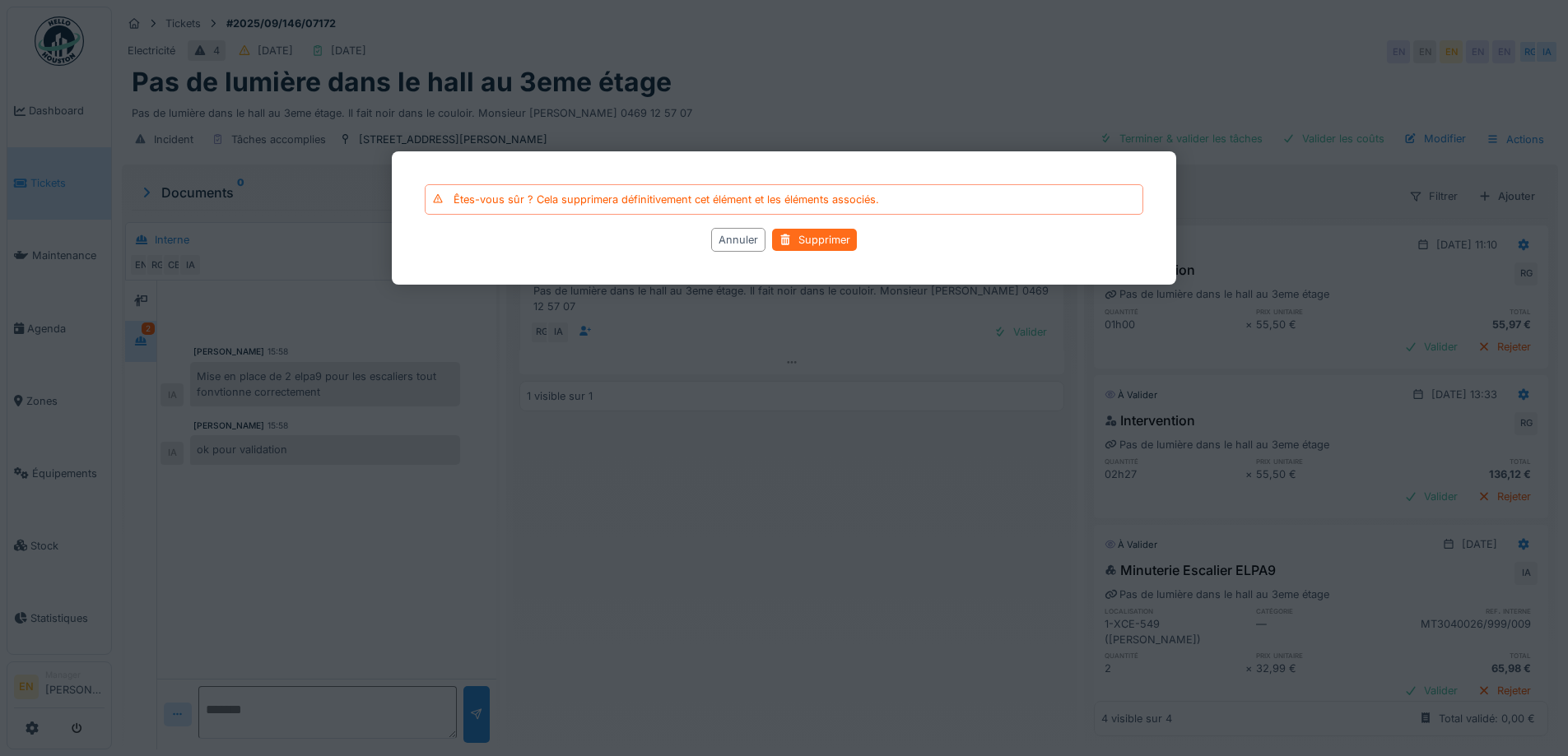
click at [835, 239] on div "Supprimer" at bounding box center [814, 240] width 85 height 22
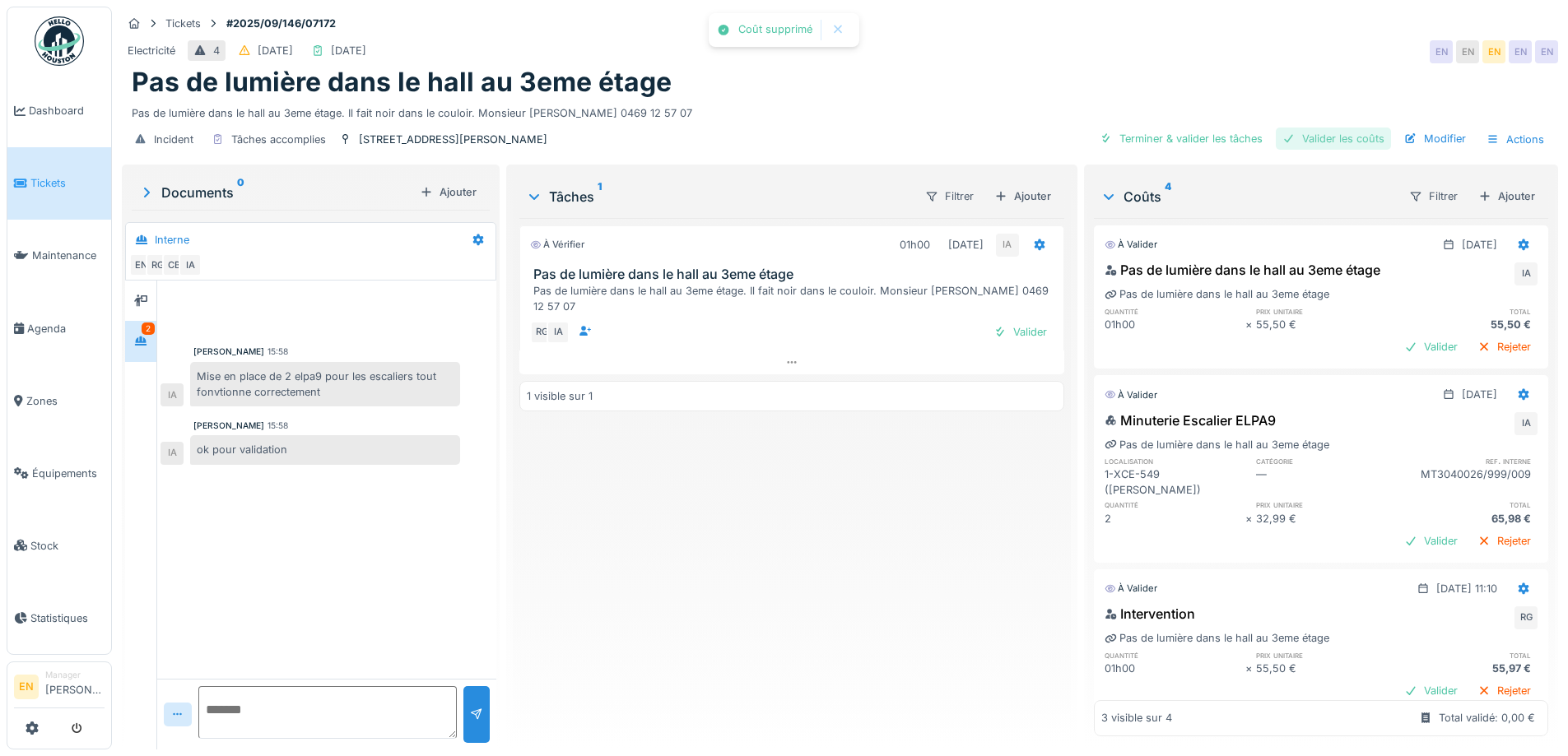
click at [1320, 127] on div "Valider les coûts" at bounding box center [1333, 138] width 115 height 22
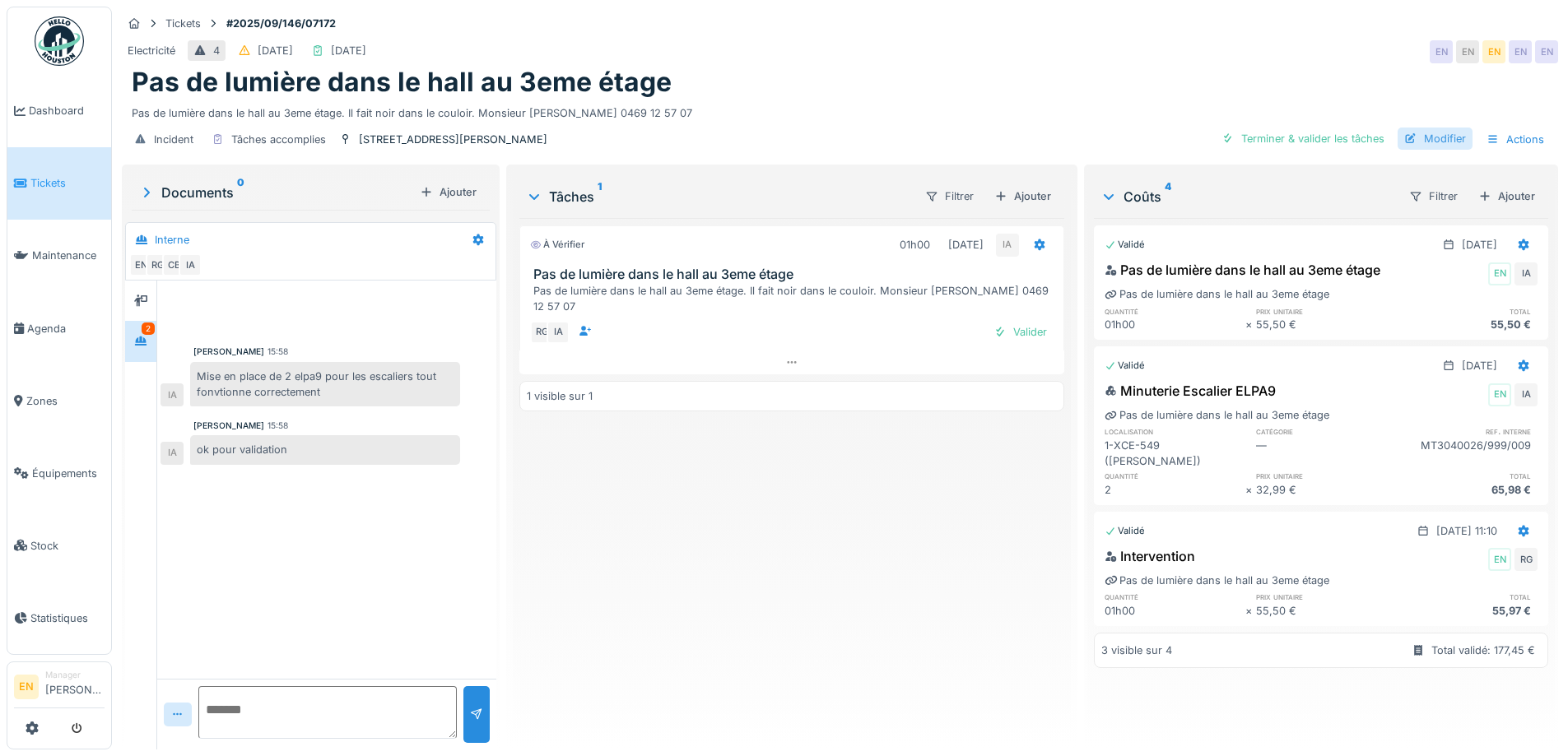
click at [1437, 127] on div "Modifier" at bounding box center [1434, 138] width 75 height 22
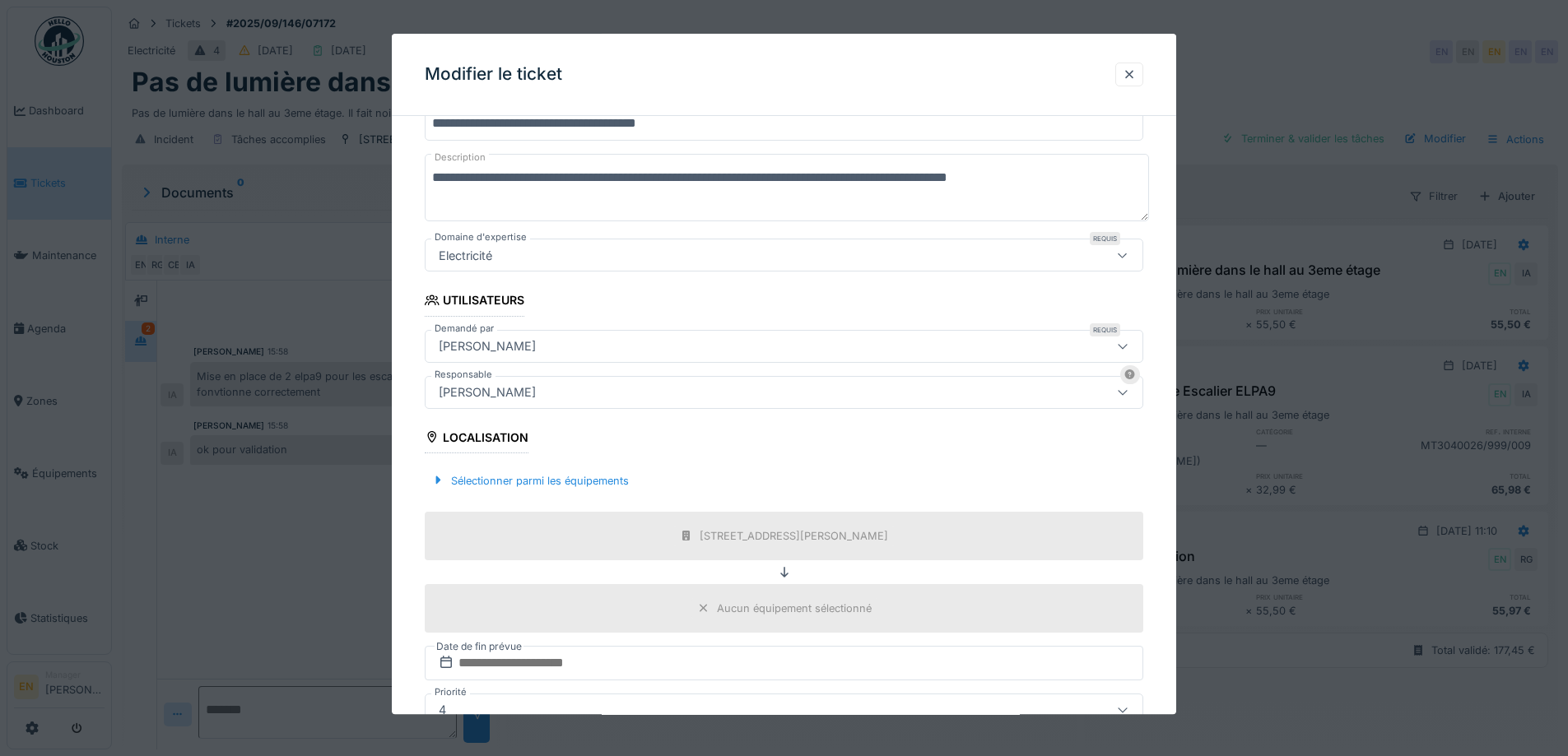
click at [588, 385] on div "[PERSON_NAME]" at bounding box center [741, 392] width 619 height 18
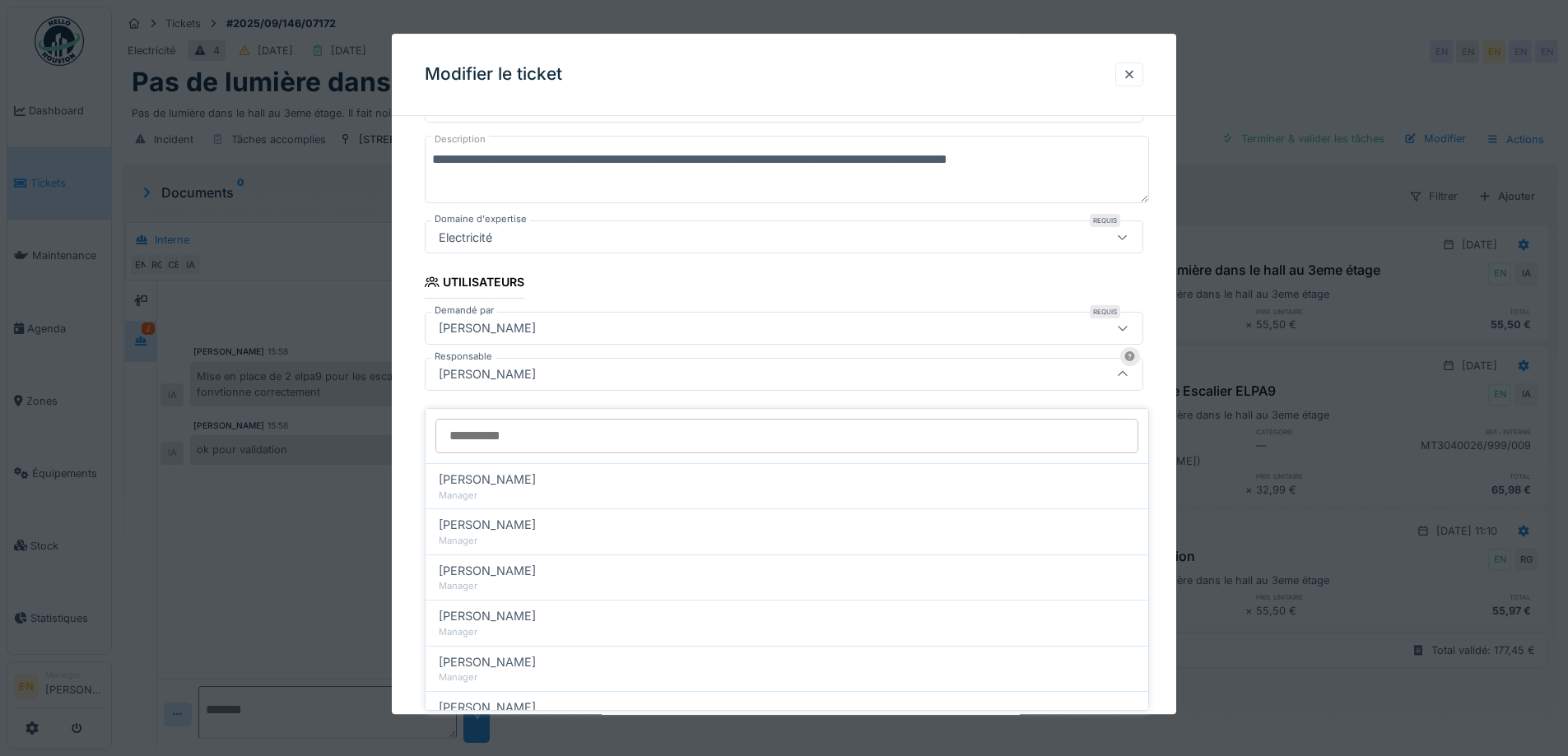
click at [600, 427] on input "Responsable" at bounding box center [786, 436] width 702 height 34
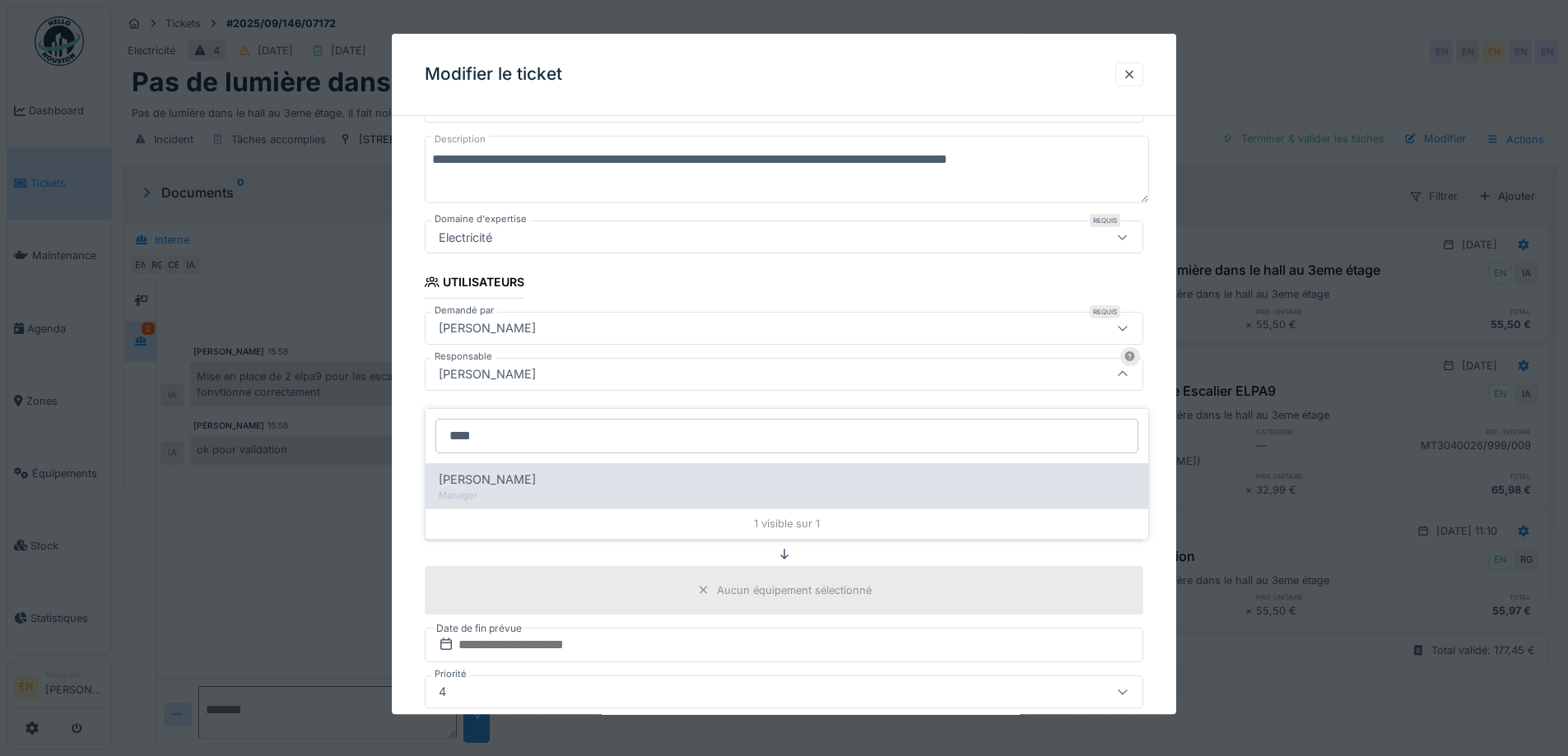
type input "****"
click at [555, 489] on div "Manager" at bounding box center [786, 496] width 696 height 14
type input "****"
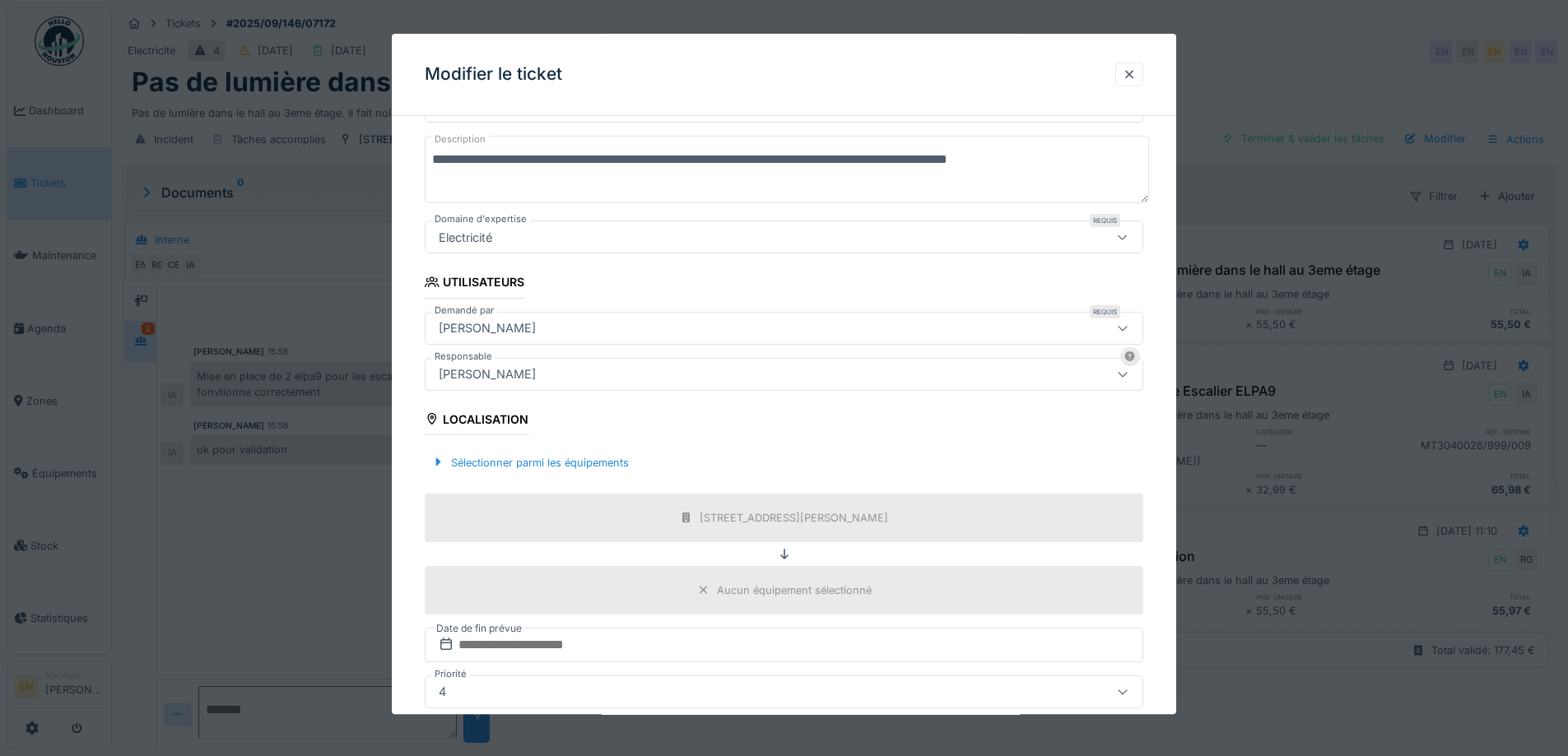
click at [1176, 582] on div "**********" at bounding box center [784, 438] width 784 height 983
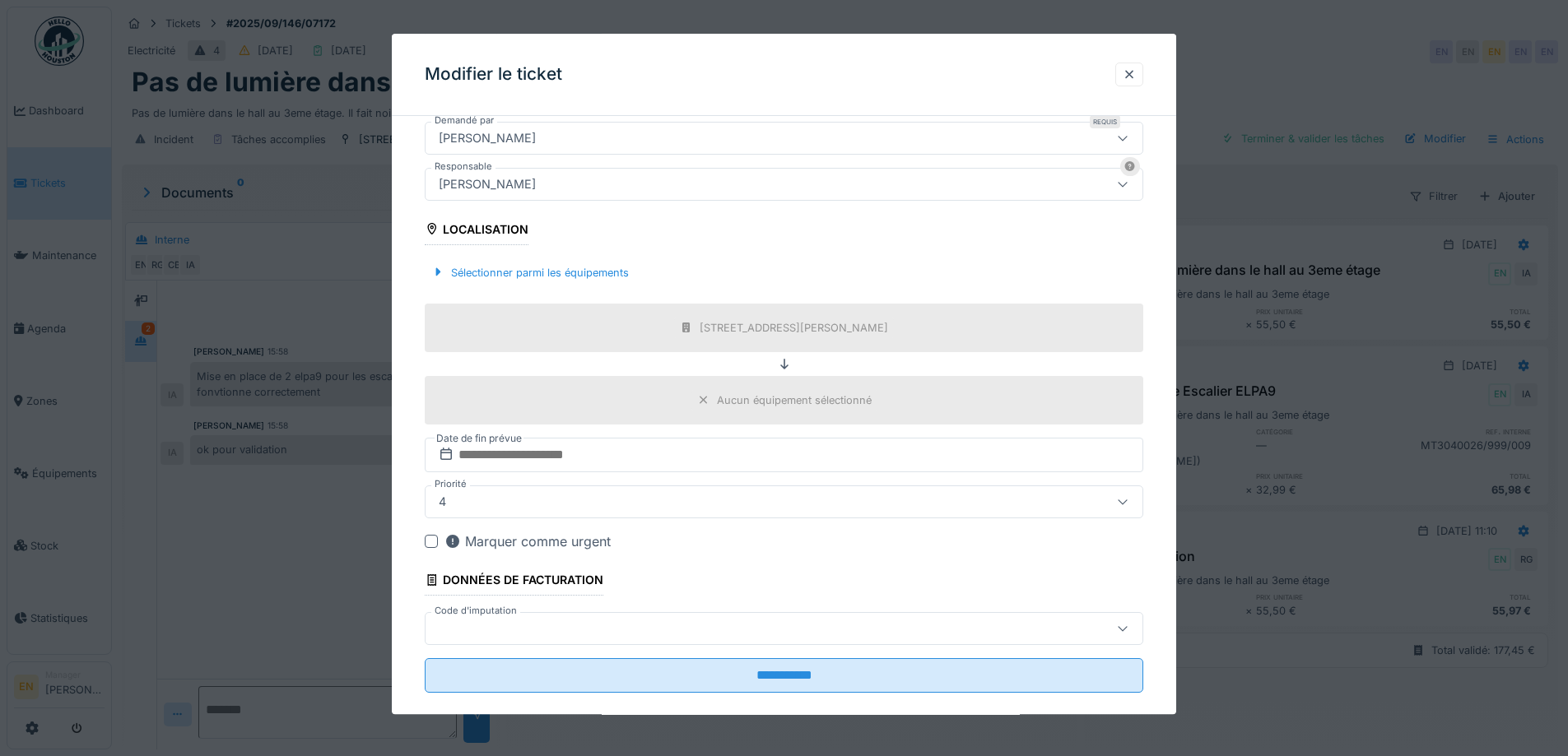
scroll to position [398, 0]
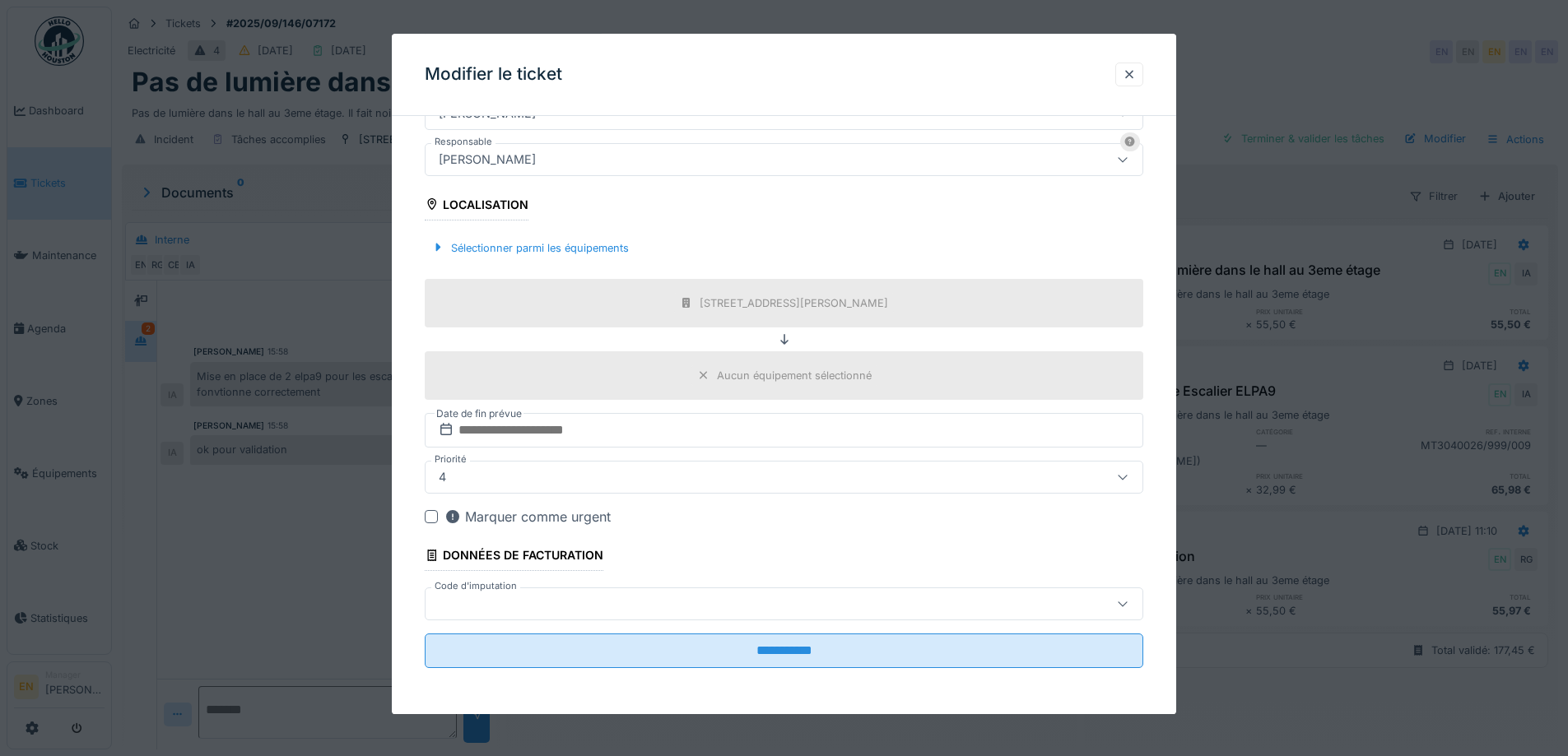
click at [765, 669] on fieldset "**********" at bounding box center [784, 206] width 718 height 950
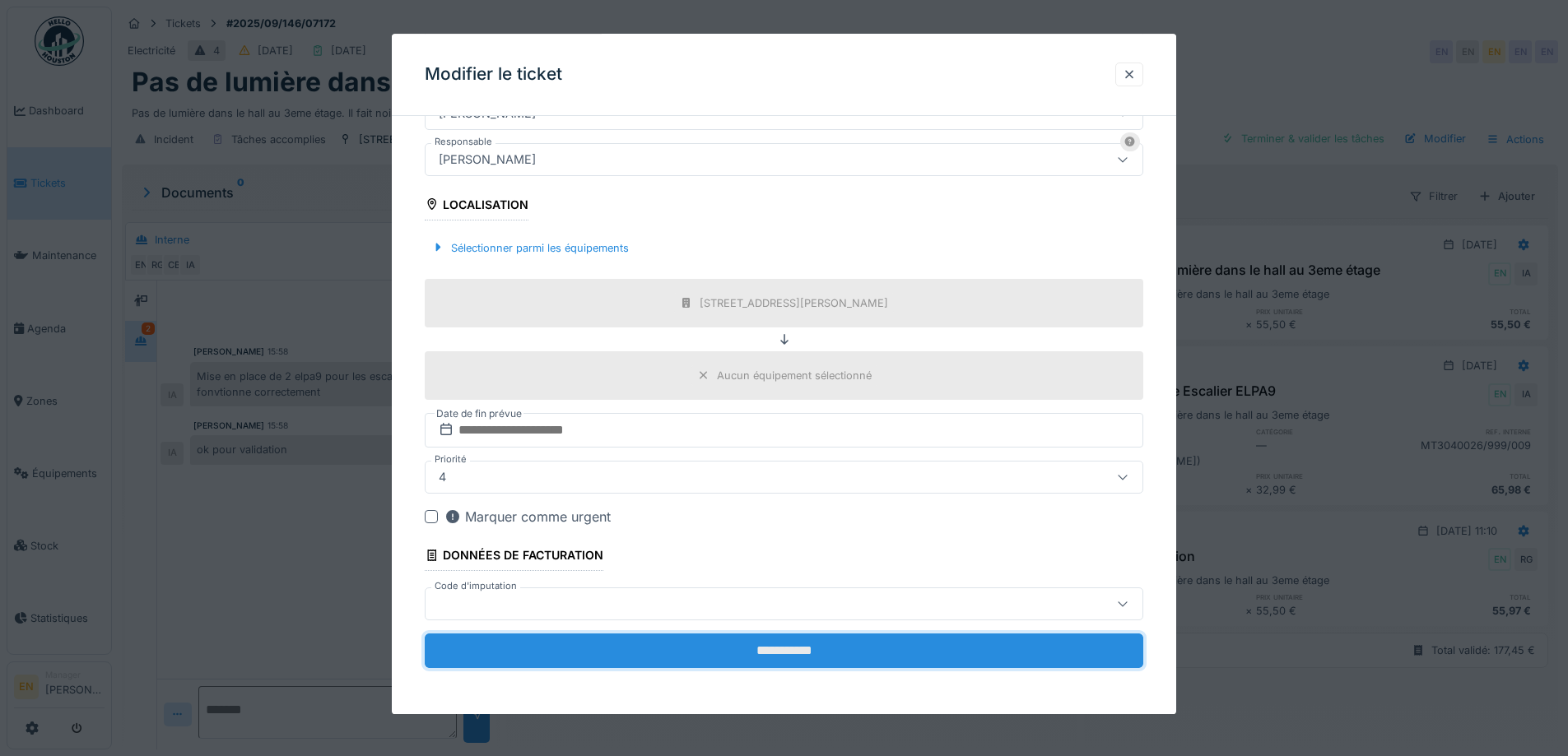
click at [771, 657] on input "**********" at bounding box center [784, 651] width 718 height 34
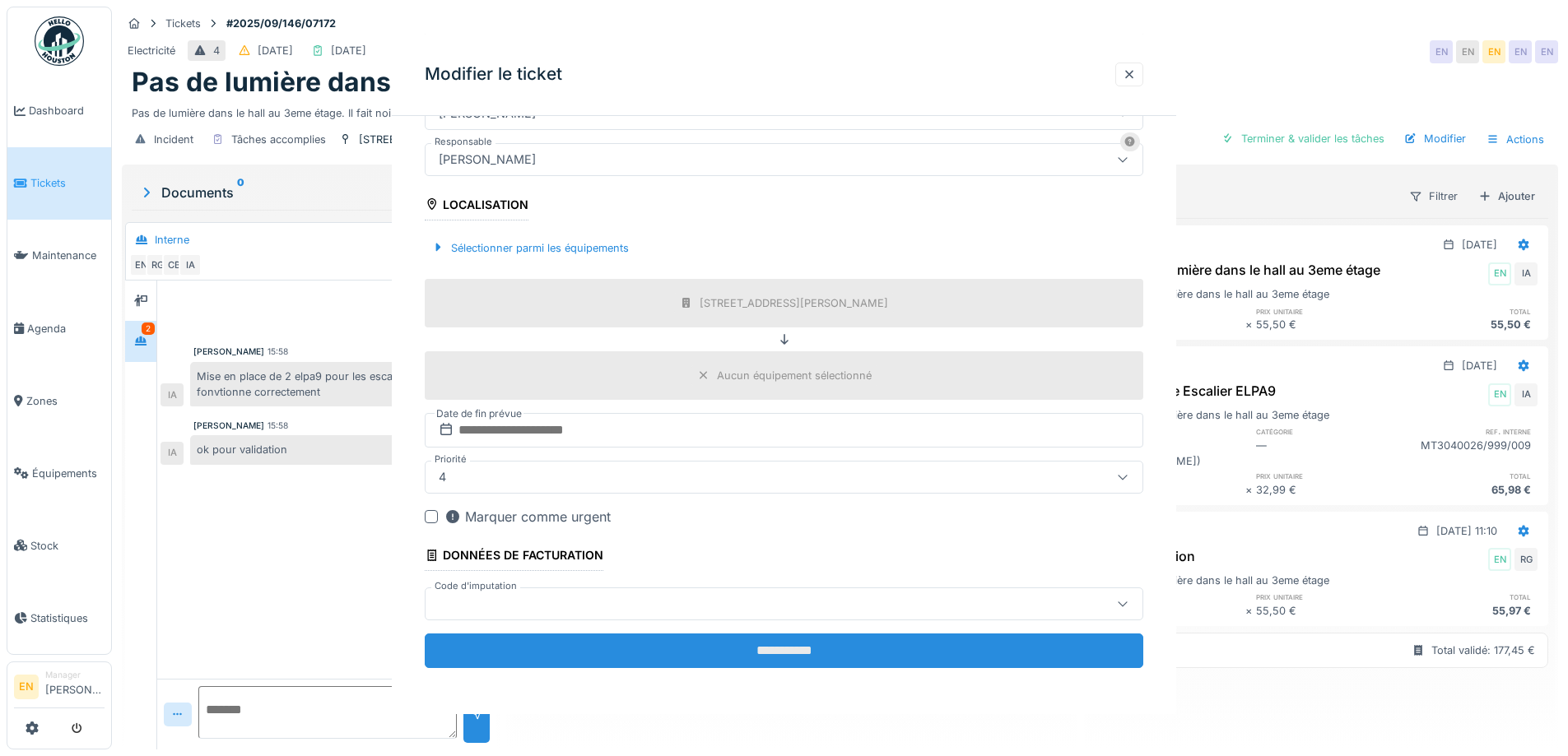
scroll to position [0, 0]
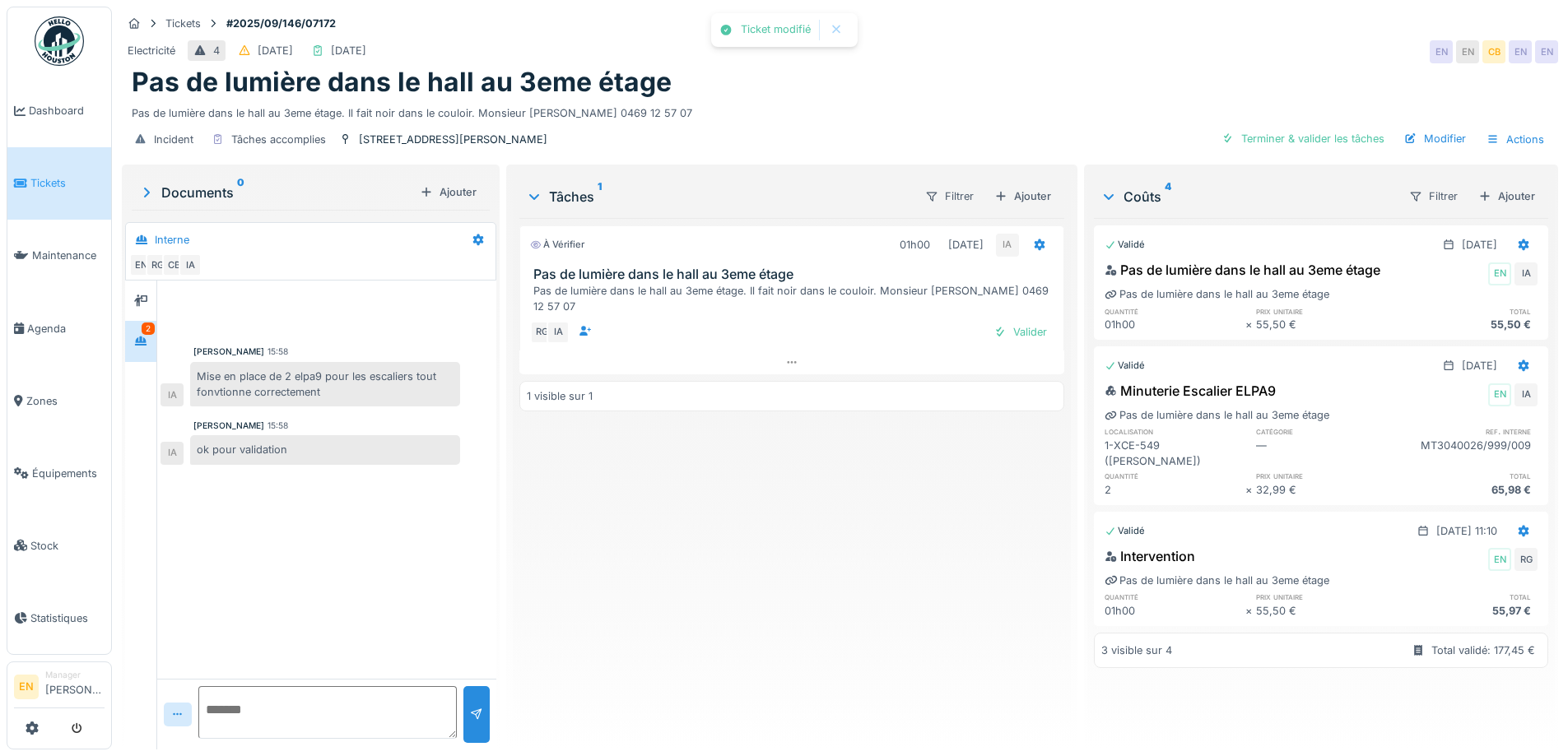
click at [782, 636] on div "À vérifier 01h00 [DATE] IA Pas de lumière dans le hall au 3eme étage Pas de lum…" at bounding box center [791, 477] width 544 height 519
click at [892, 66] on div "Pas de lumière dans le hall au 3eme étage" at bounding box center [840, 82] width 1416 height 31
click at [736, 537] on div "À vérifier 01h00 [DATE] IA Pas de lumière dans le hall au 3eme étage Pas de lum…" at bounding box center [791, 477] width 544 height 519
click at [824, 121] on div "Incident Tâches accomplies rue [PERSON_NAME] 100 Terminer & valider les tâches …" at bounding box center [840, 139] width 1436 height 37
click at [1032, 321] on div "Valider" at bounding box center [1020, 332] width 66 height 22
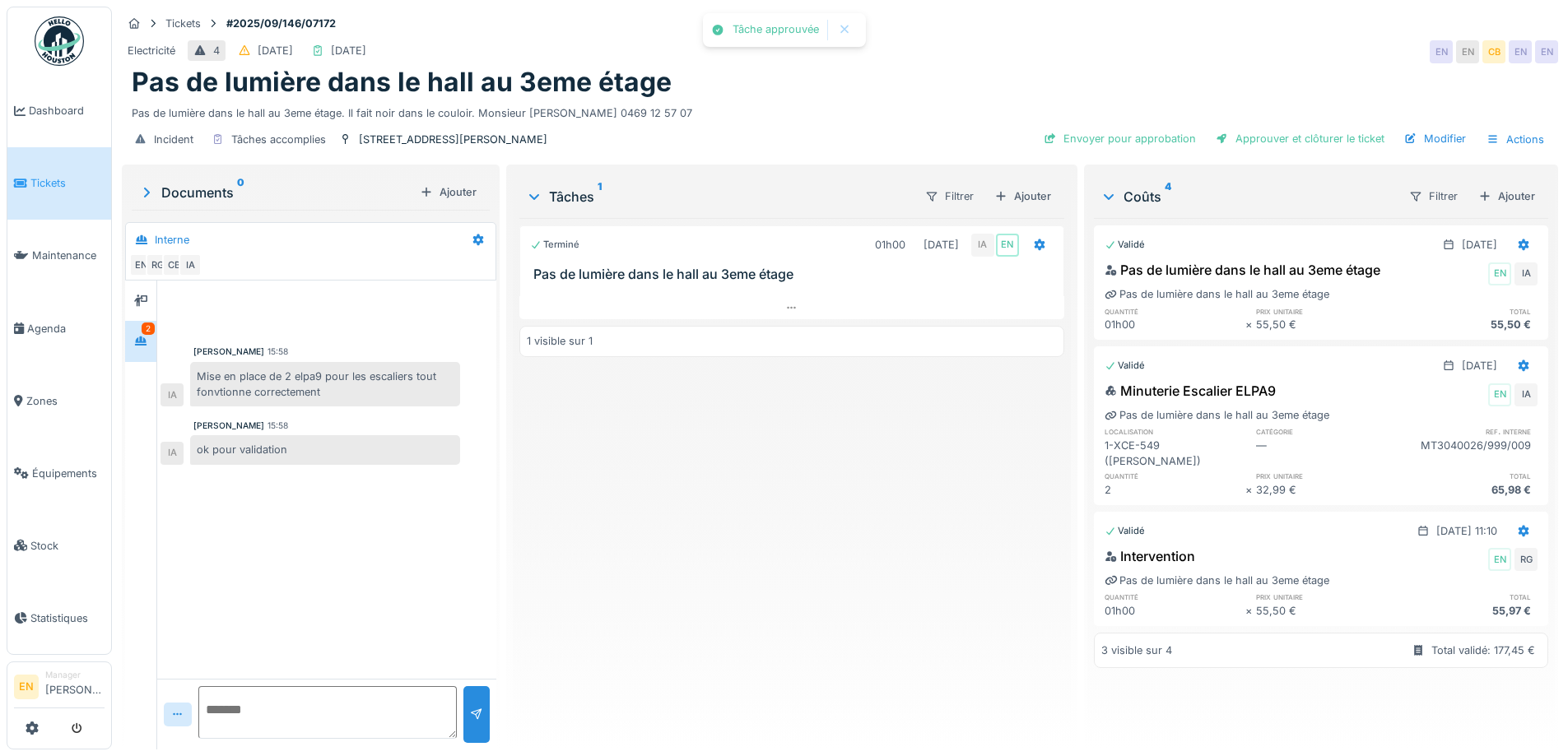
drag, startPoint x: 1295, startPoint y: 128, endPoint x: 621, endPoint y: 514, distance: 776.7
click at [623, 511] on div "Tickets #2025/09/146/07172 Electricité 4 [DATE] [DATE] EN EN CB EN EN Pas de lu…" at bounding box center [839, 378] width 1455 height 756
click at [1125, 127] on div "Envoyer pour approbation" at bounding box center [1119, 138] width 165 height 22
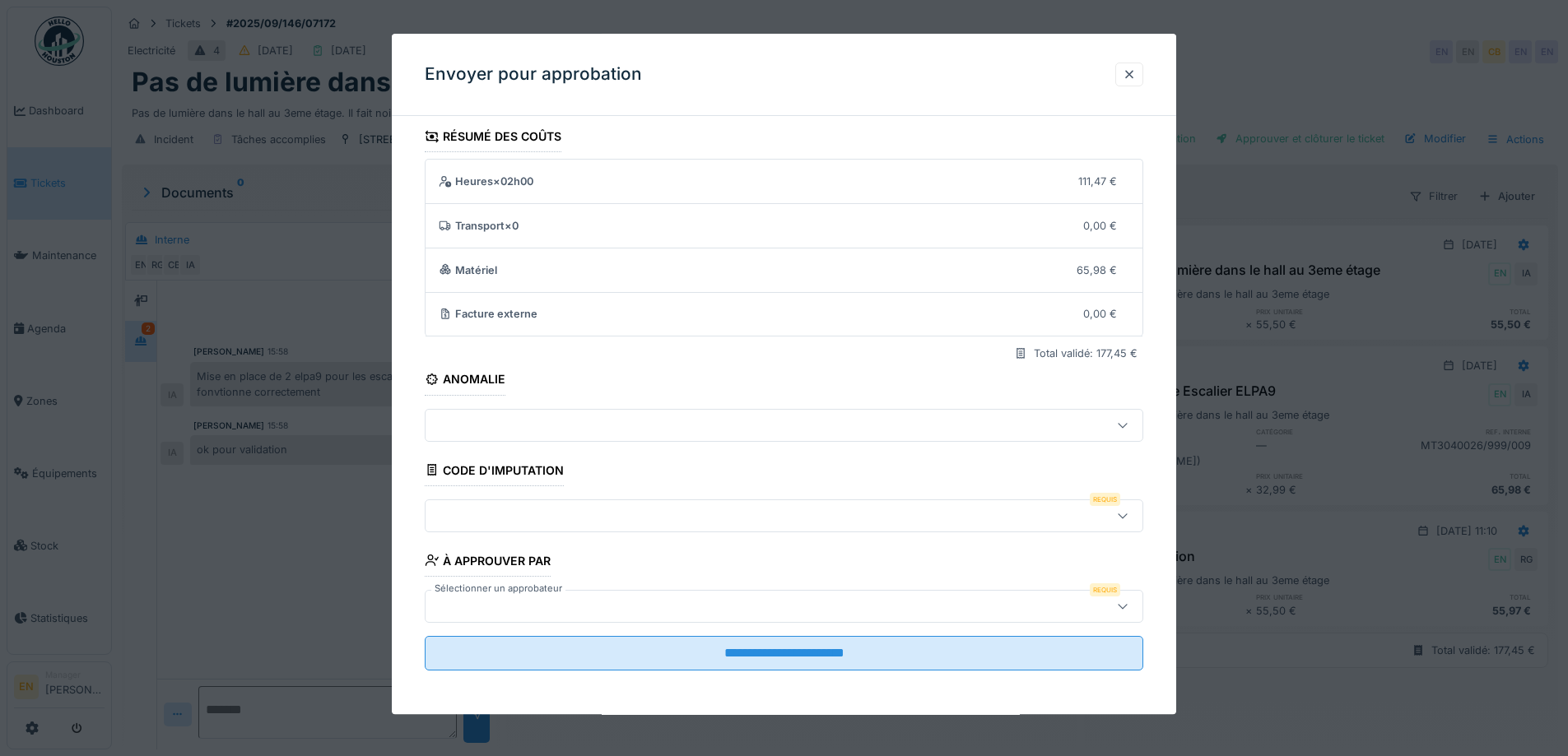
scroll to position [11, 0]
click at [1127, 505] on div at bounding box center [1122, 513] width 40 height 31
click at [1135, 74] on div at bounding box center [1129, 74] width 13 height 16
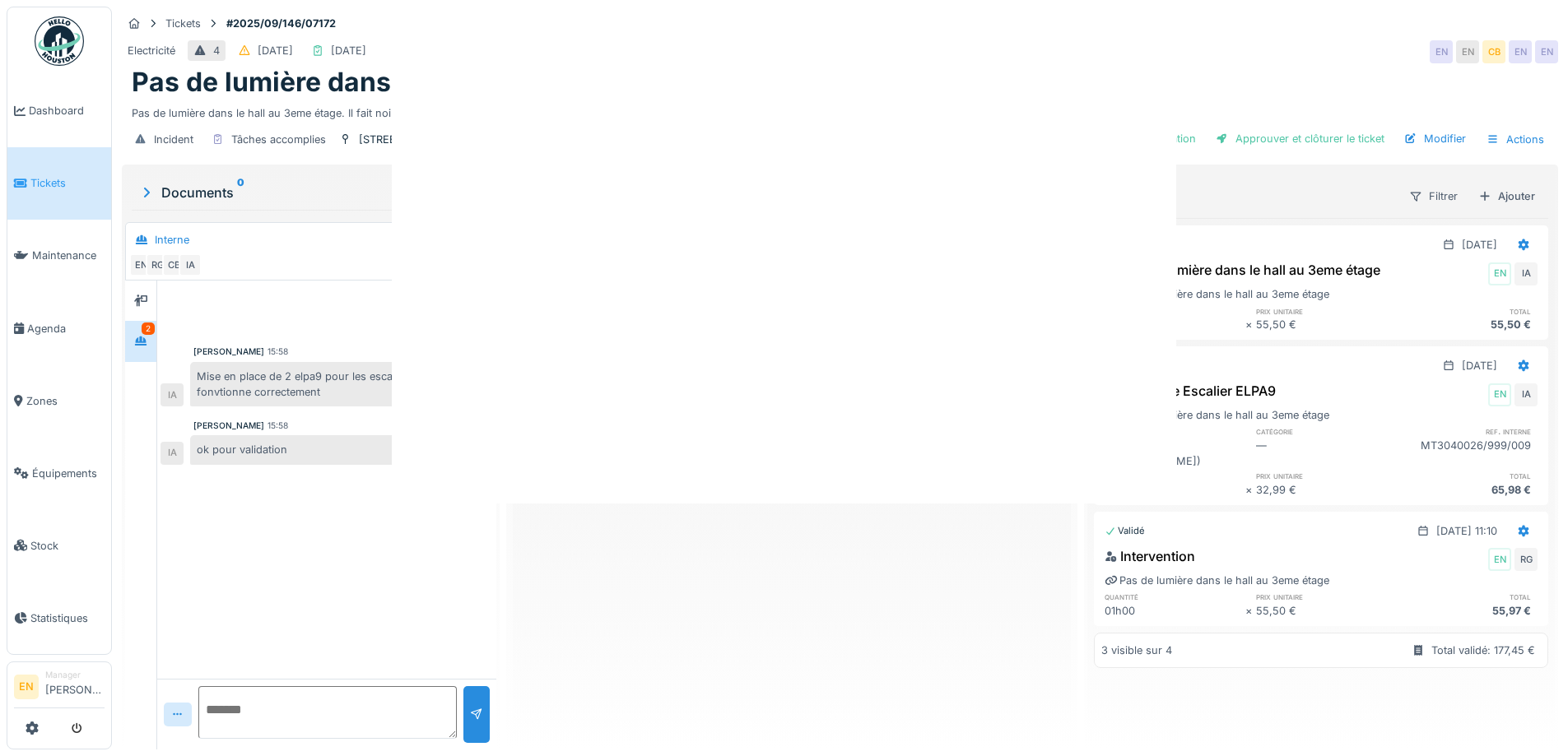
scroll to position [0, 0]
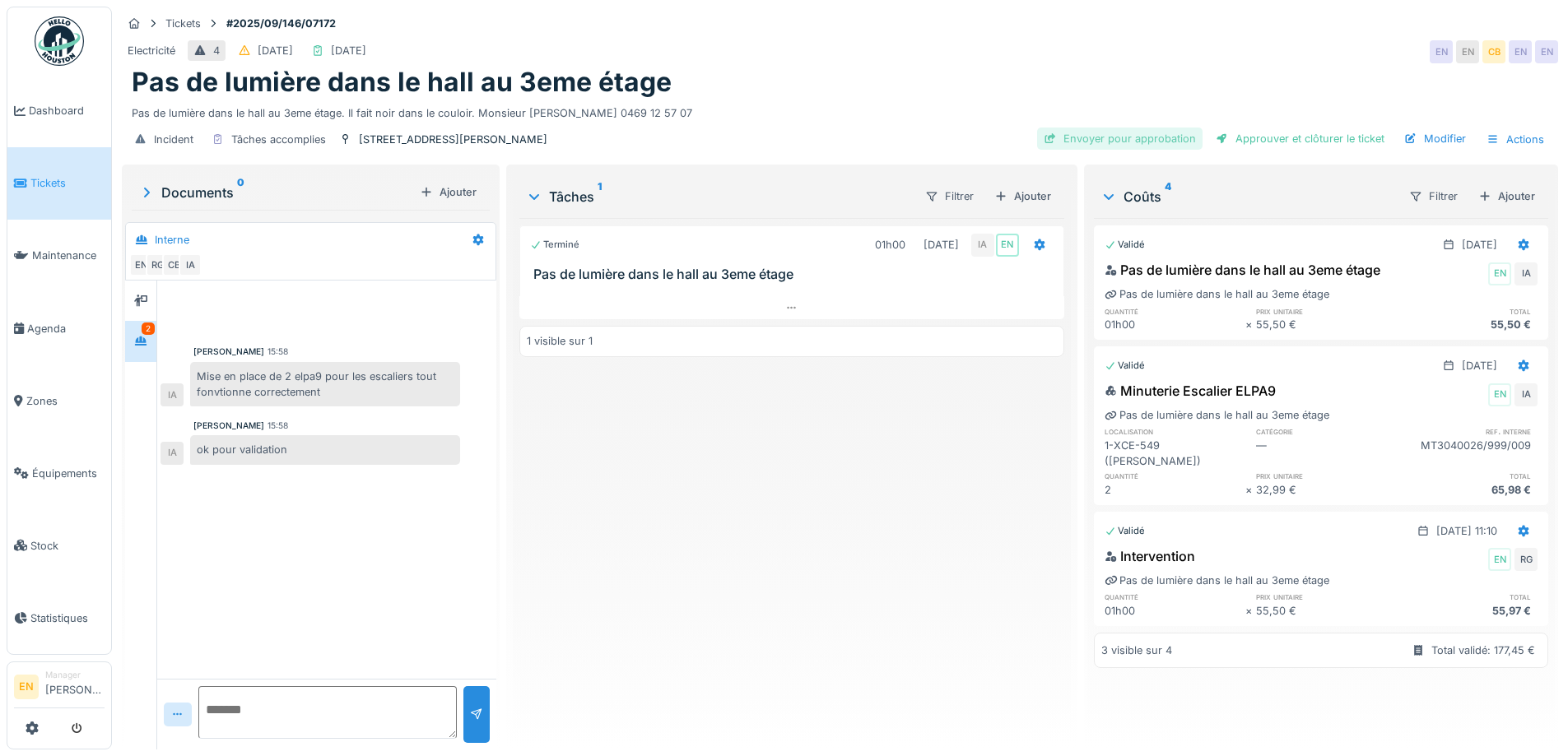
click at [1080, 127] on div "Envoyer pour approbation" at bounding box center [1119, 138] width 165 height 22
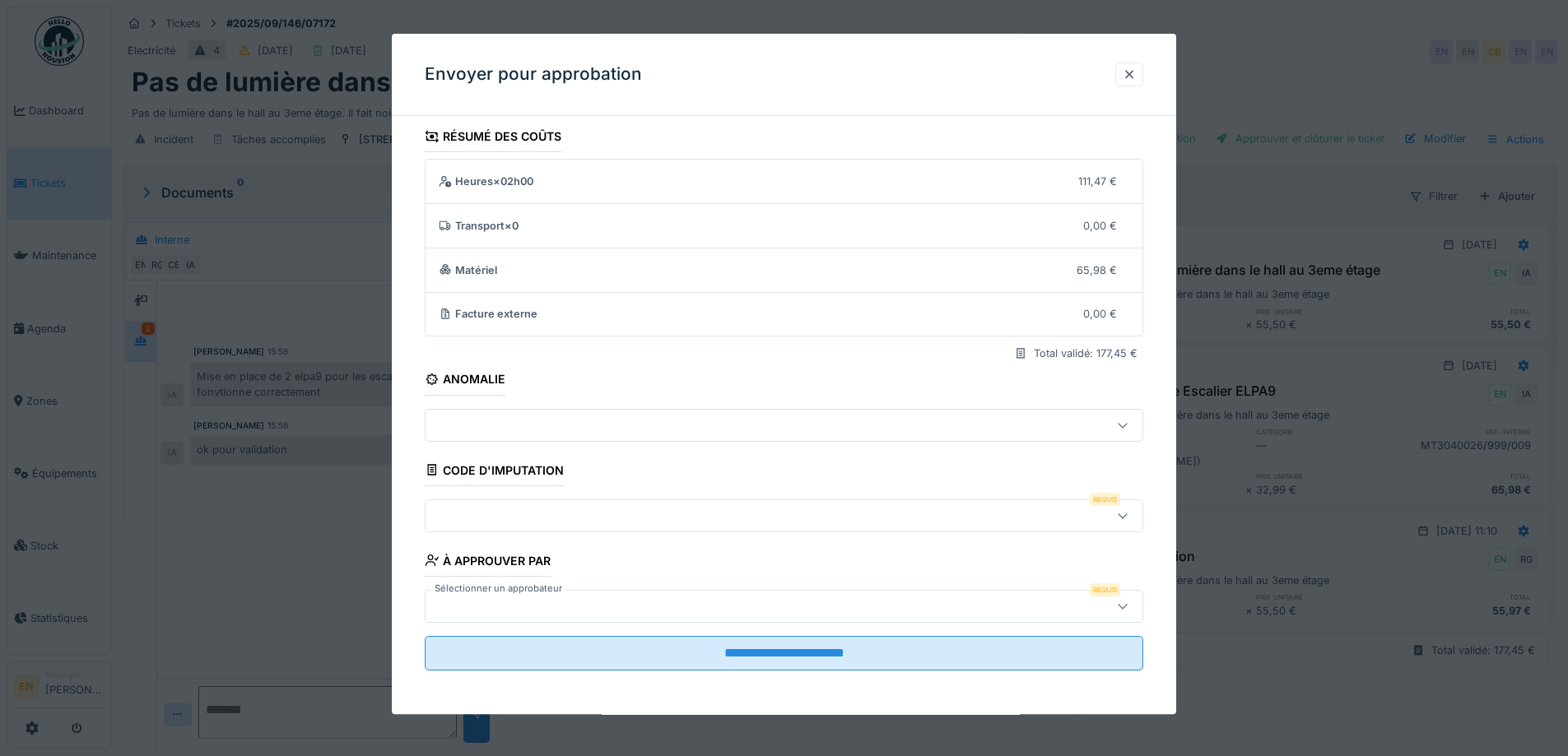
scroll to position [11, 0]
click at [1129, 520] on div at bounding box center [1122, 512] width 13 height 16
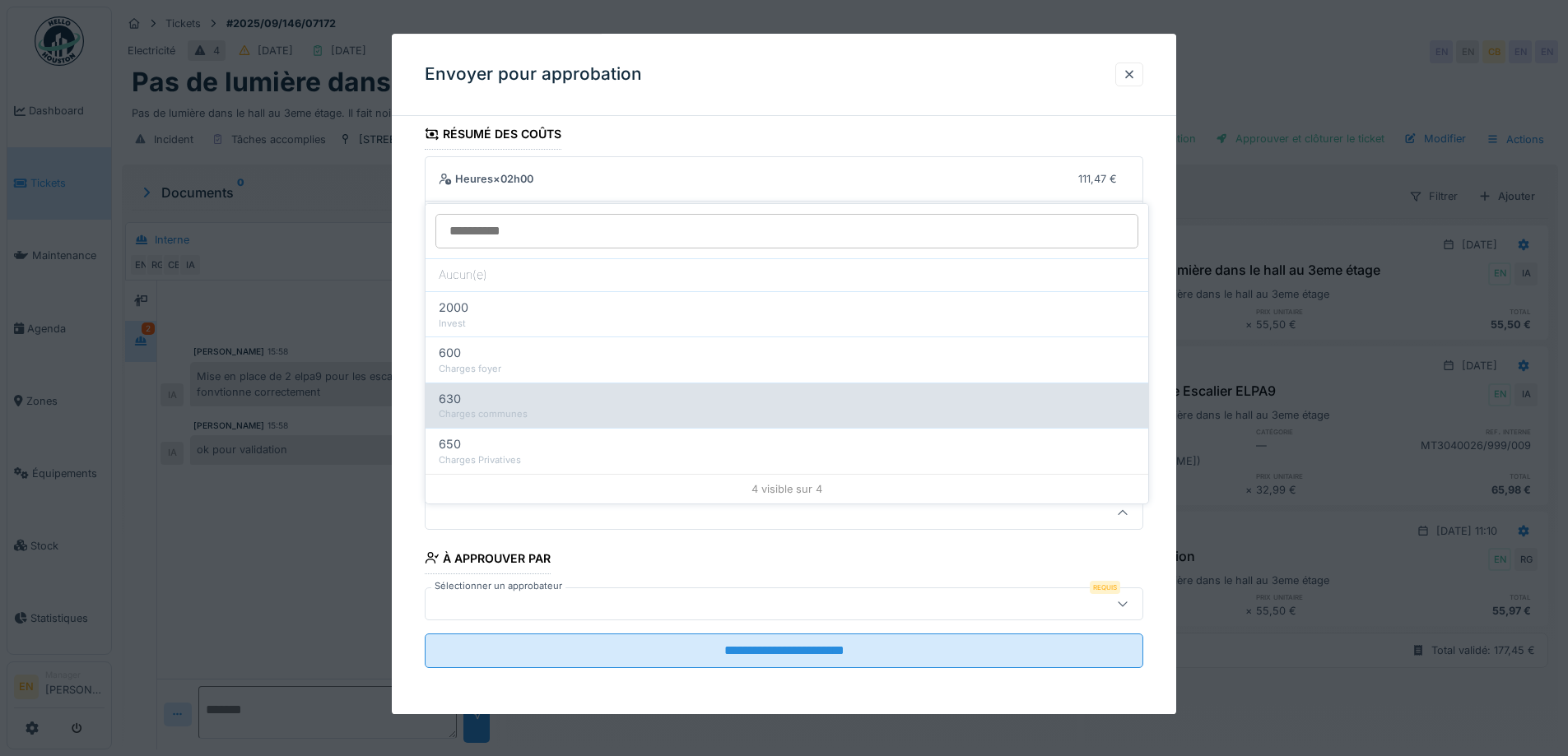
click at [524, 407] on div "Charges communes" at bounding box center [786, 414] width 696 height 14
type input "***"
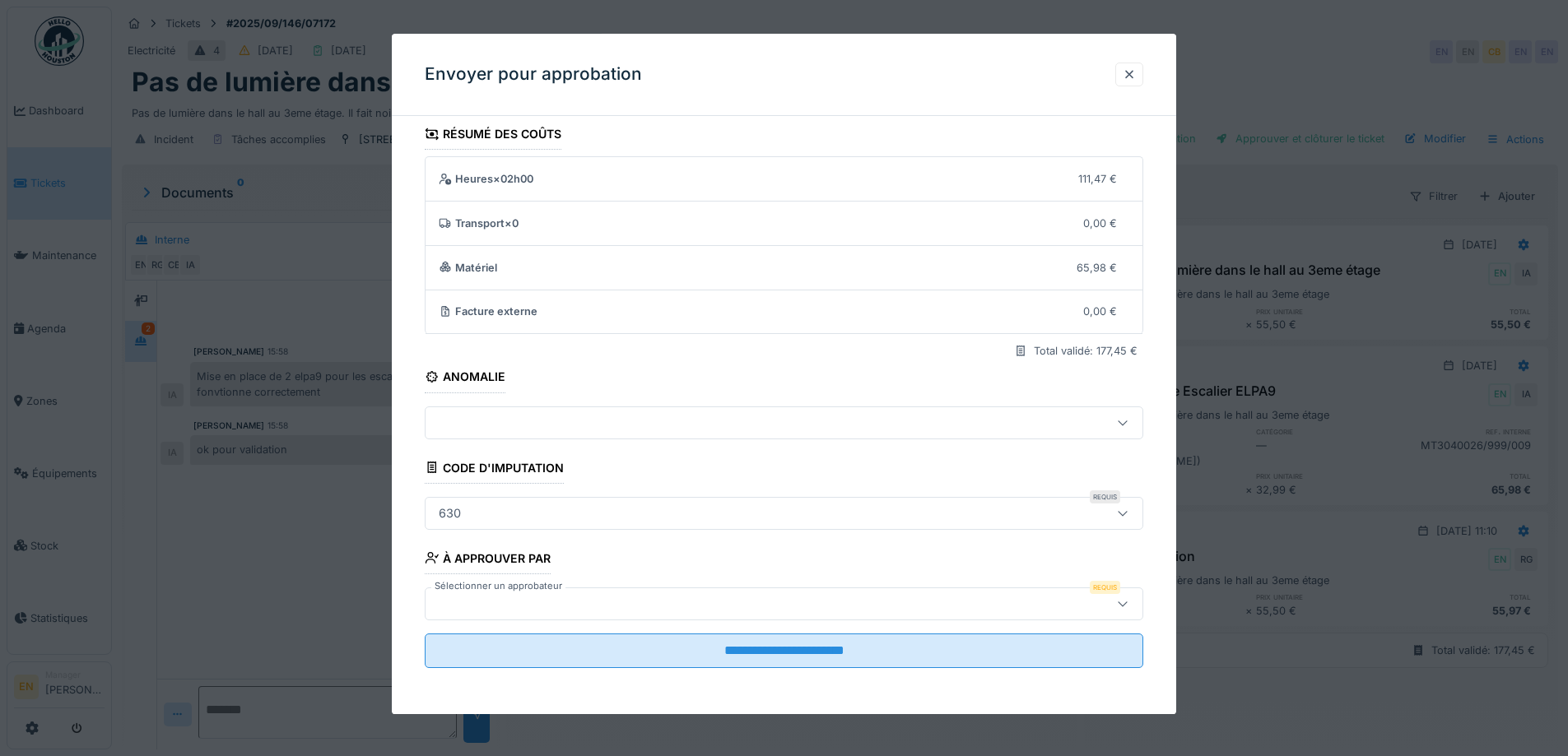
click at [869, 607] on div at bounding box center [741, 605] width 619 height 18
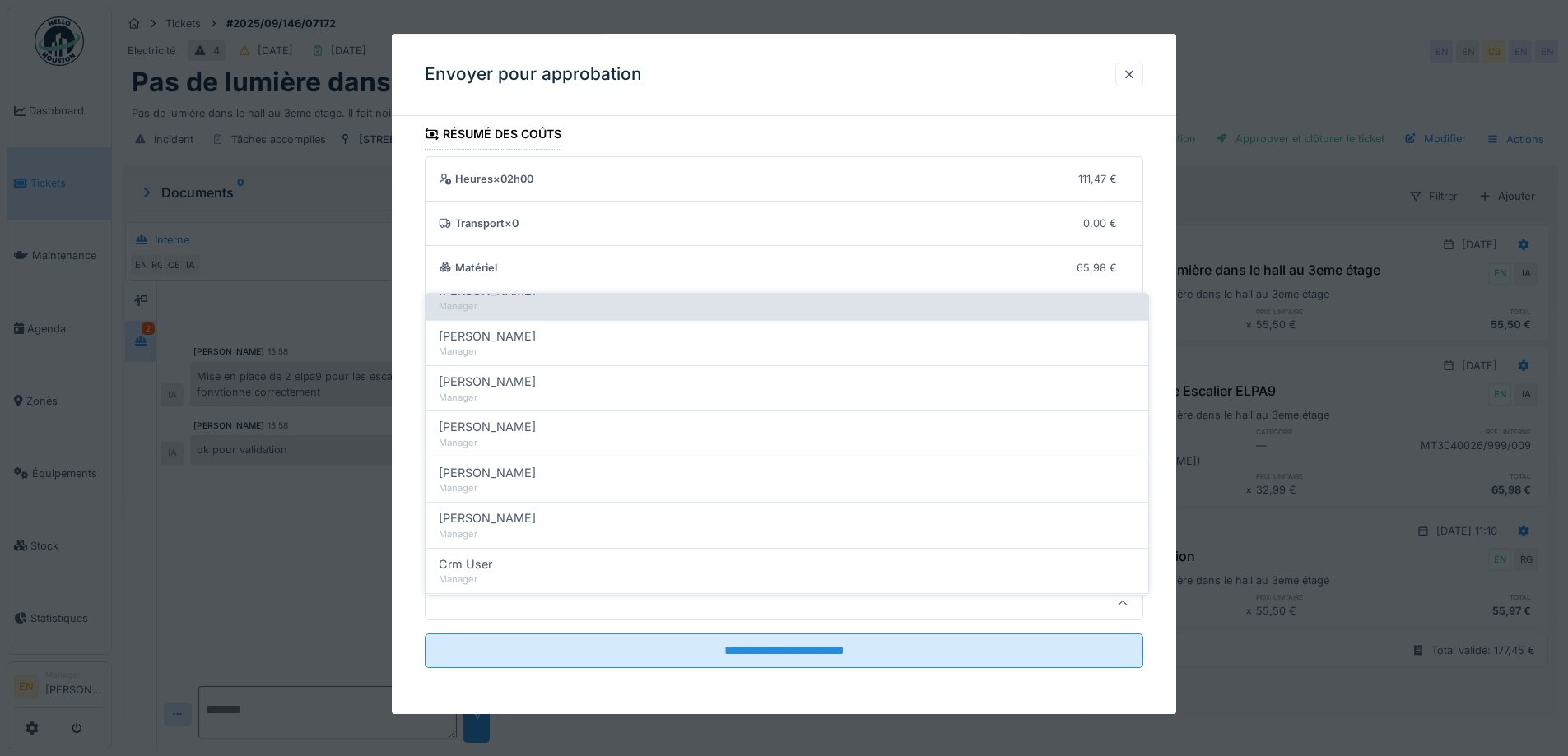
scroll to position [412, 0]
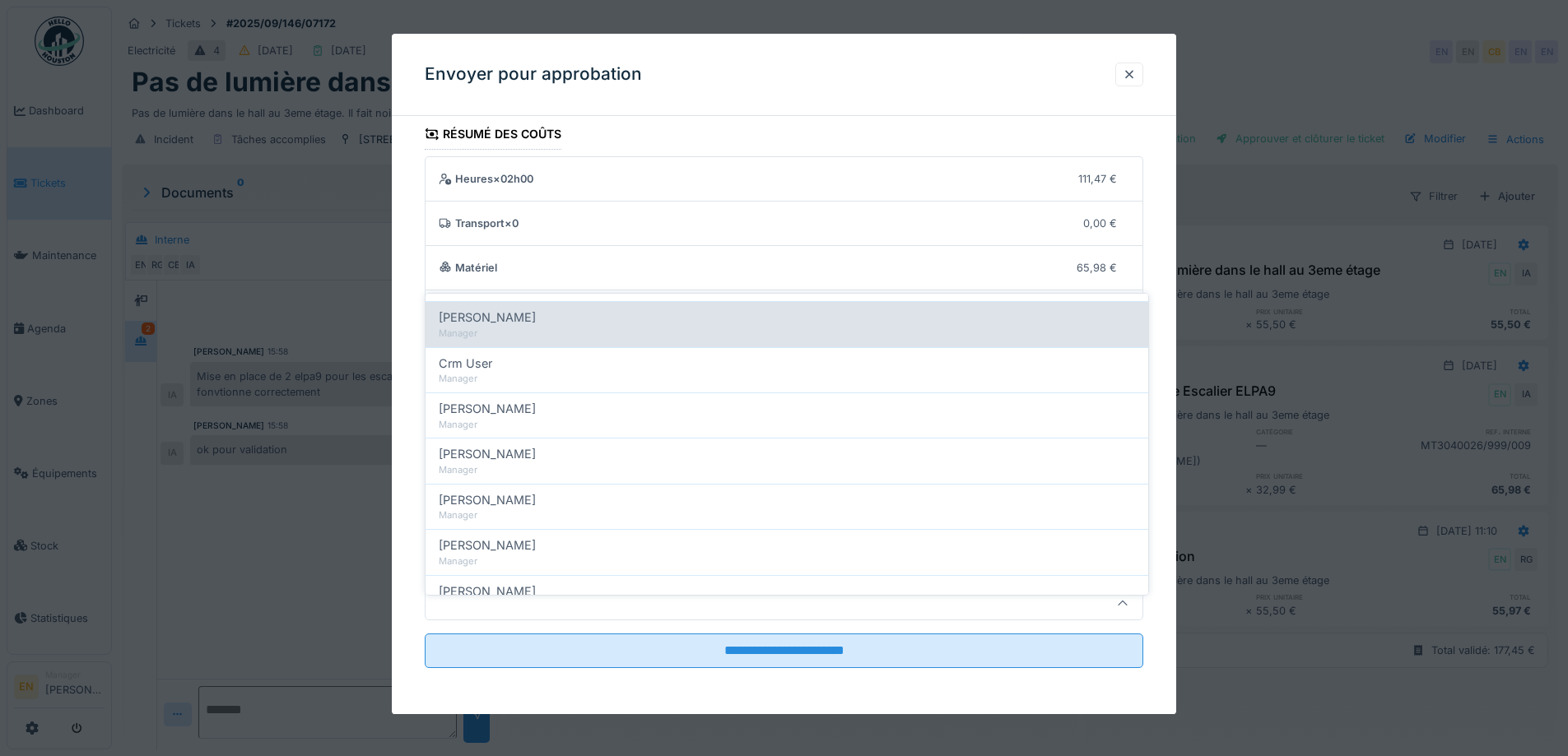
click at [503, 310] on span "[PERSON_NAME]" at bounding box center [486, 318] width 97 height 18
type input "****"
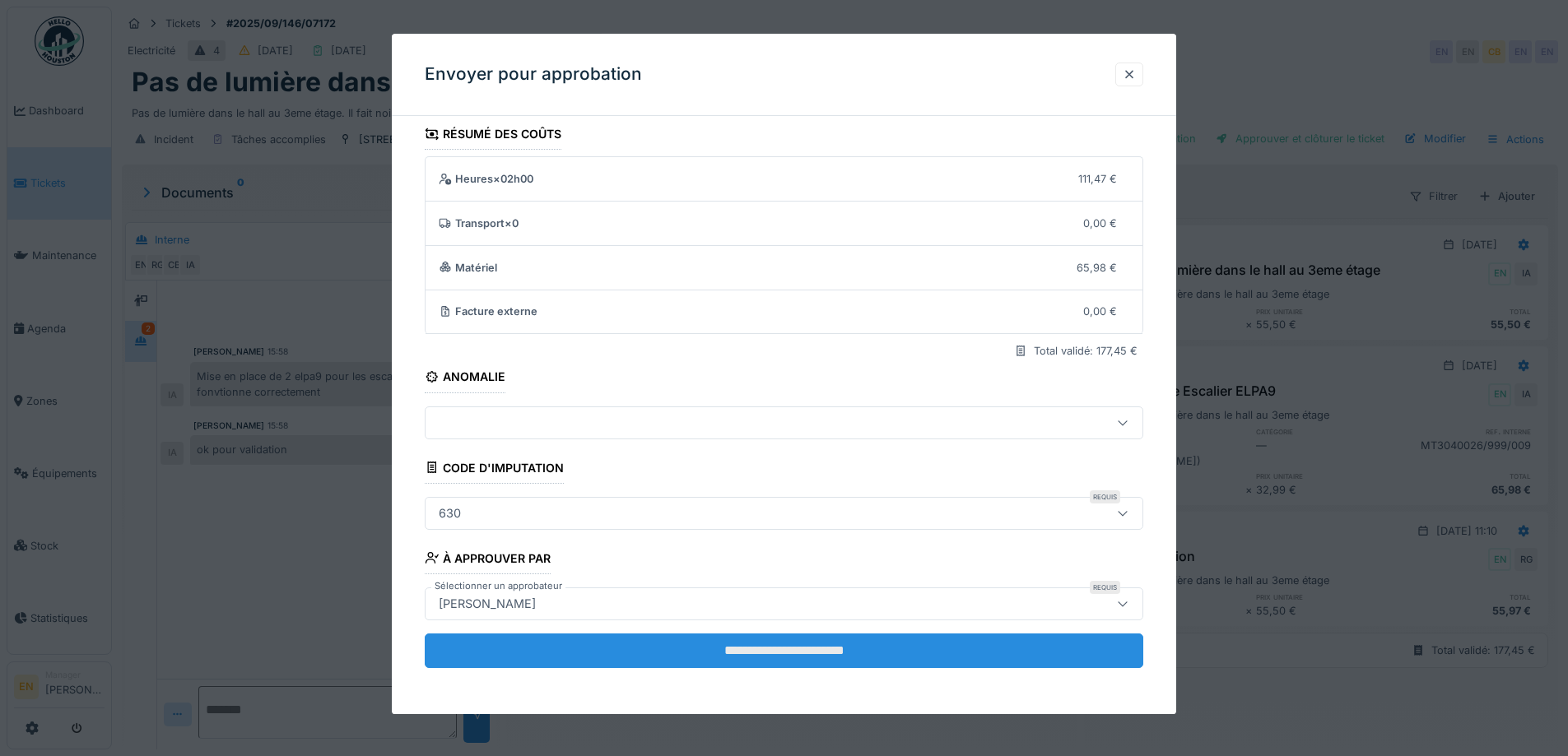
click at [793, 648] on input "**********" at bounding box center [784, 651] width 718 height 34
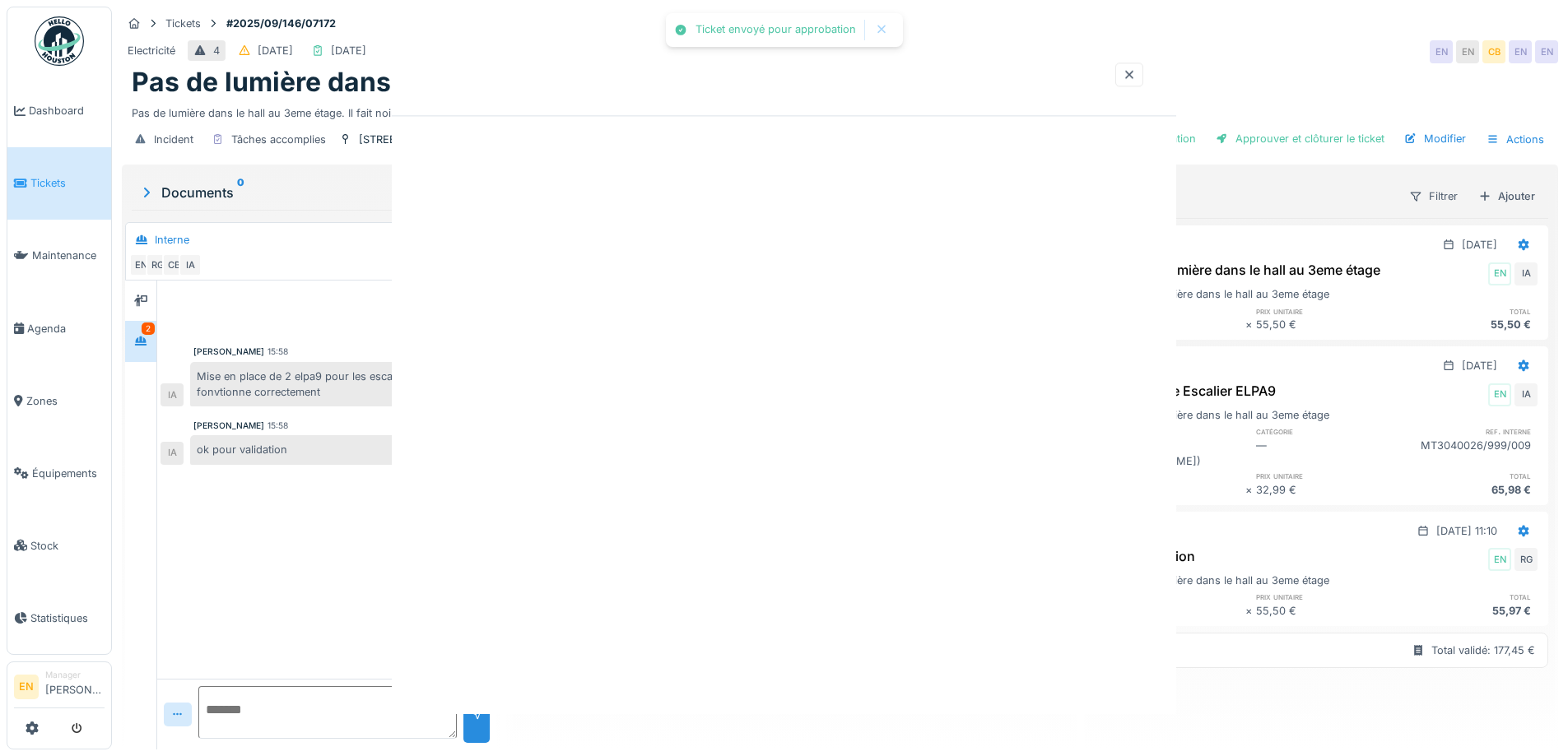
scroll to position [0, 0]
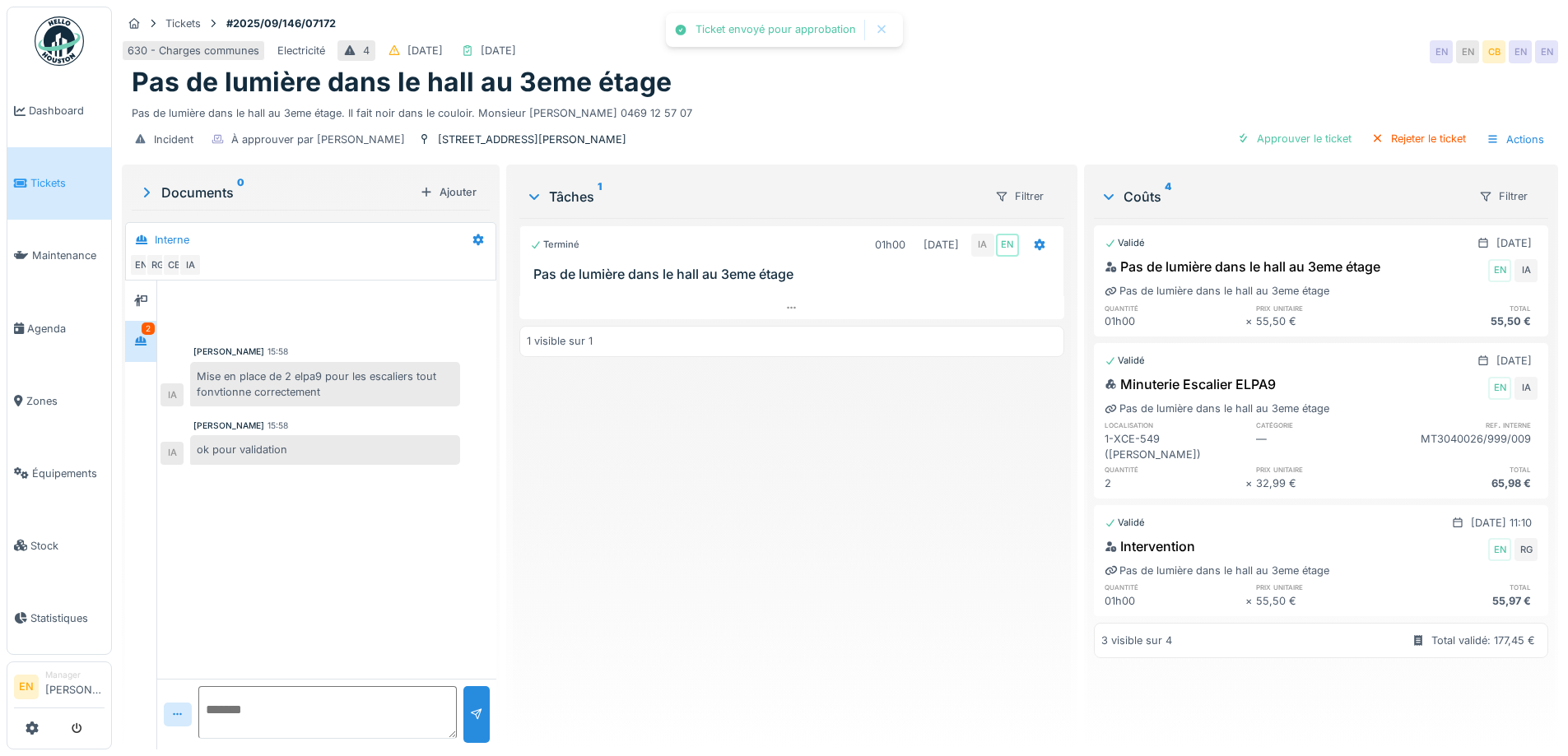
click at [748, 629] on div "Terminé 01h00 [DATE] IA EN Pas de lumière dans le hall au 3eme étage 1 visible …" at bounding box center [791, 477] width 544 height 519
click at [784, 611] on div "Terminé 01h00 [DATE] IA EN Pas de lumière dans le hall au 3eme étage 1 visible …" at bounding box center [791, 477] width 544 height 519
drag, startPoint x: 782, startPoint y: 558, endPoint x: 791, endPoint y: 558, distance: 9.0
click at [781, 558] on div "Terminé 01h00 [DATE] IA EN Pas de lumière dans le hall au 3eme étage 1 visible …" at bounding box center [791, 477] width 544 height 519
click at [59, 44] on img at bounding box center [58, 41] width 49 height 49
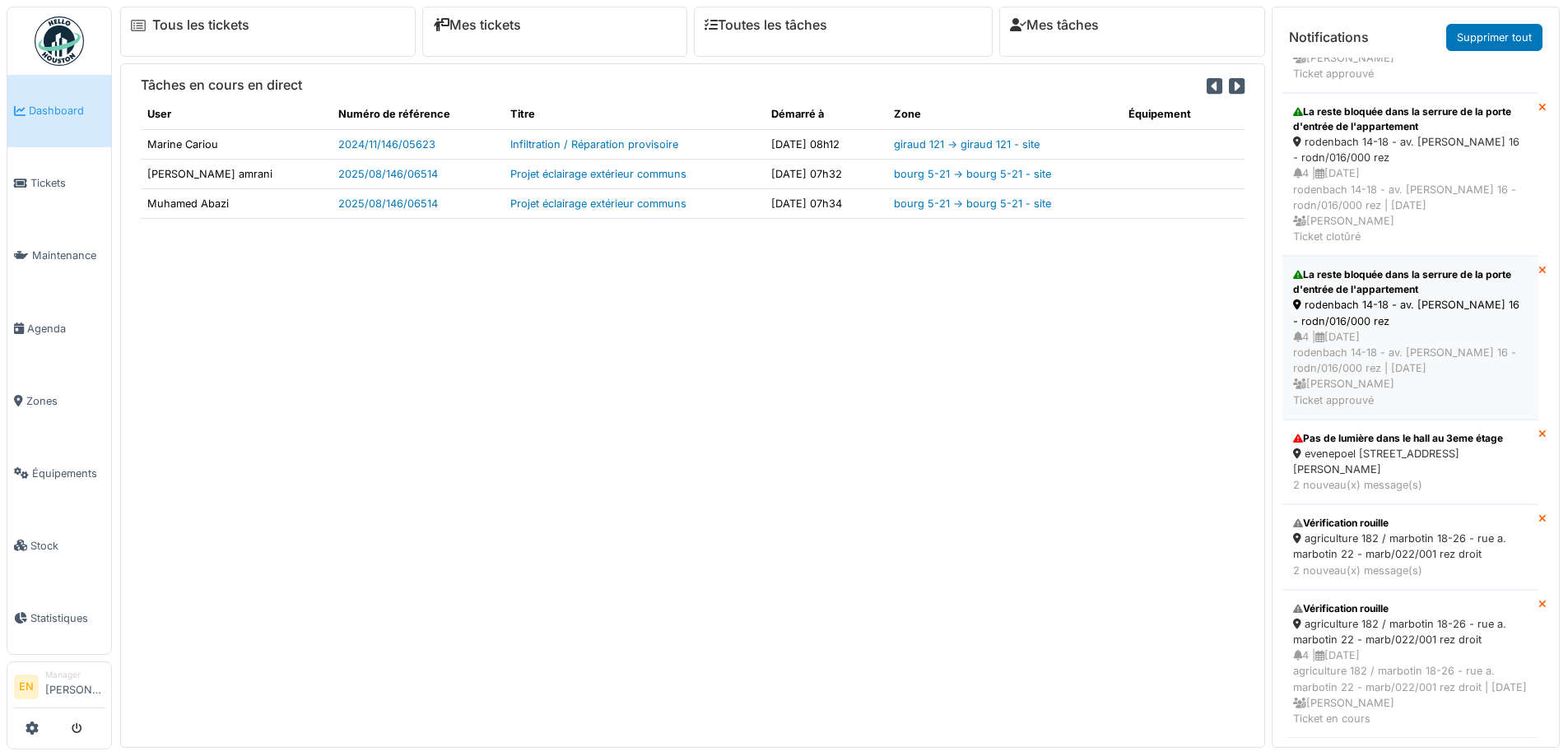
scroll to position [603, 0]
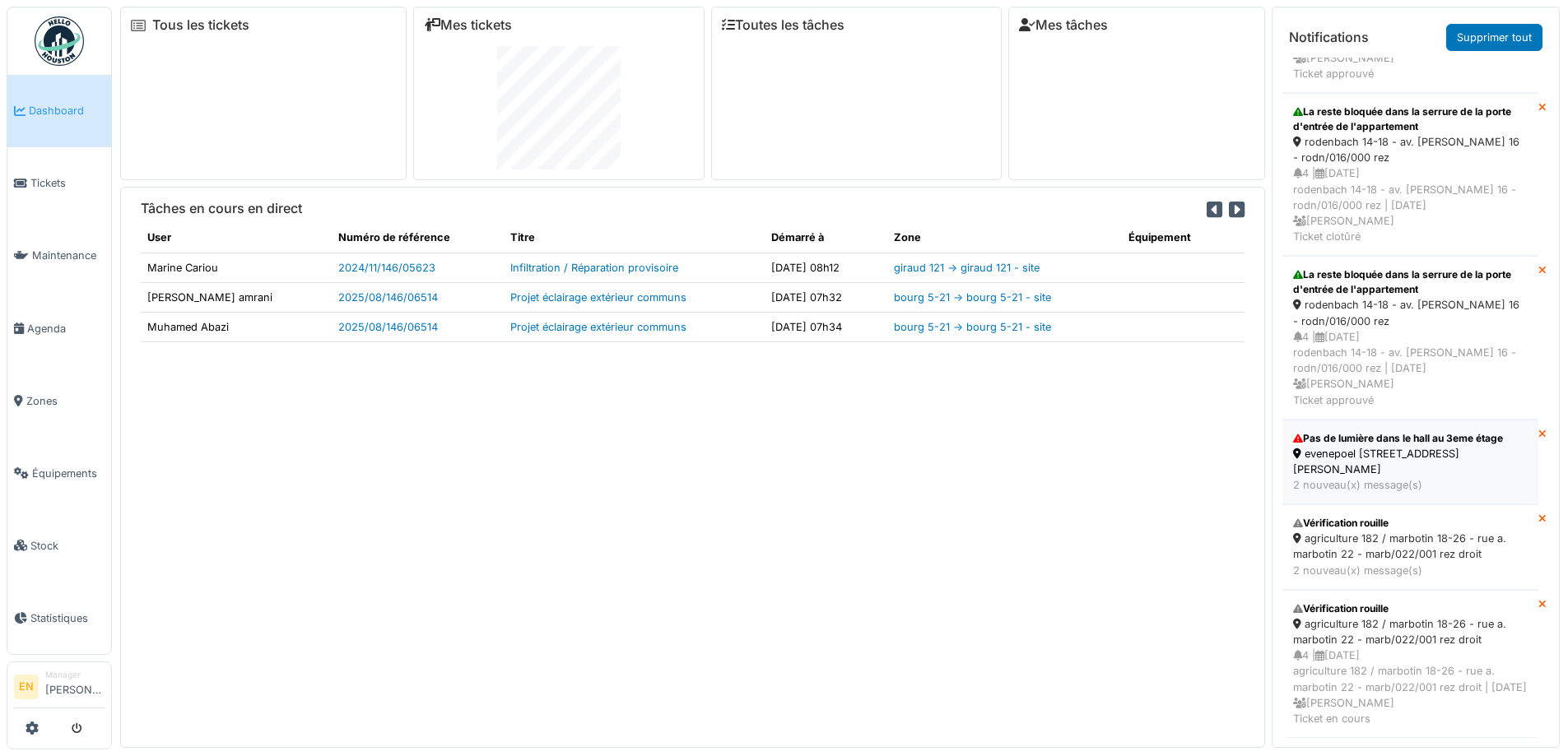
click at [1372, 446] on div "evenepoel 100 - rue h. evenepoel 100" at bounding box center [1410, 462] width 234 height 31
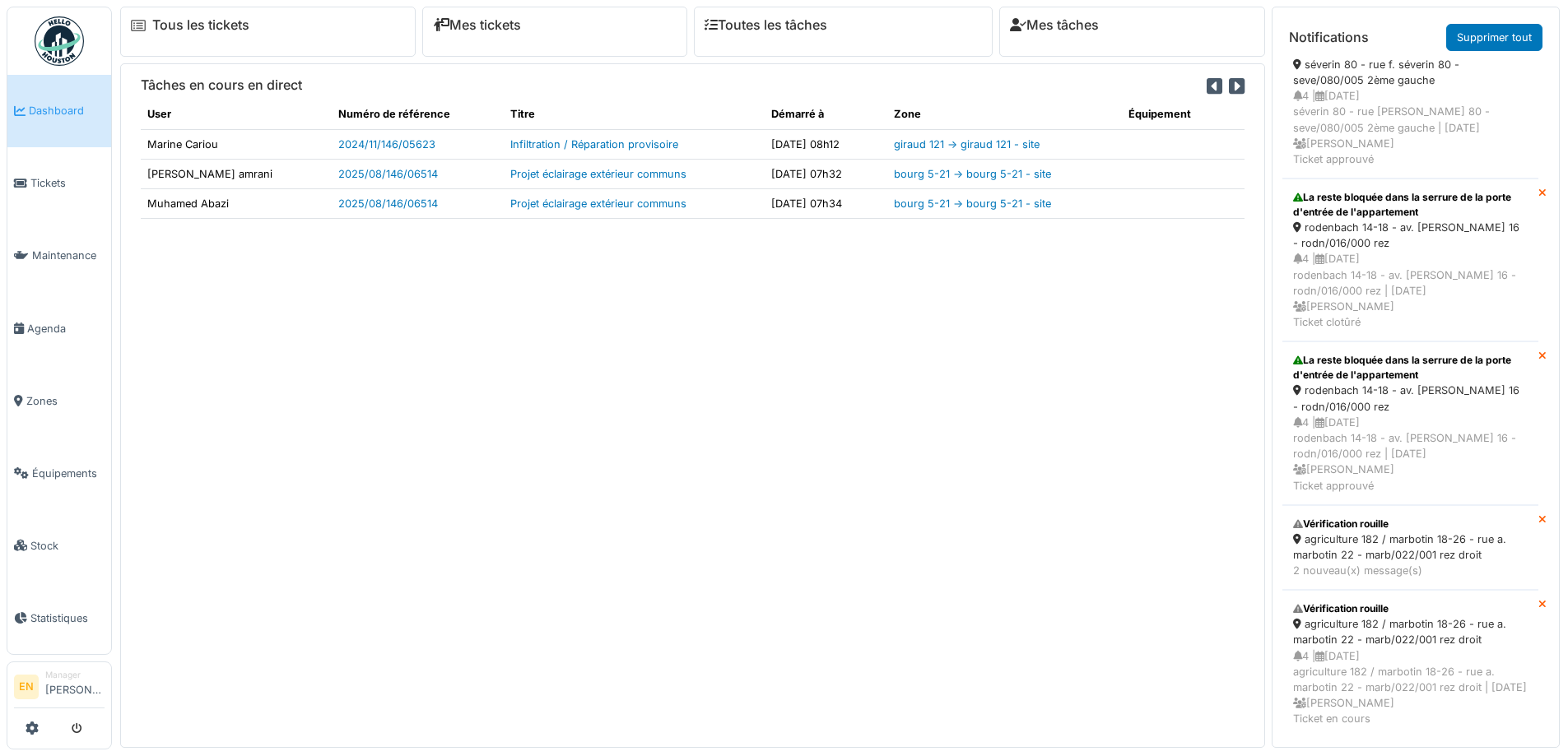
scroll to position [533, 0]
click at [1389, 517] on div "Vérification rouille" at bounding box center [1410, 524] width 234 height 15
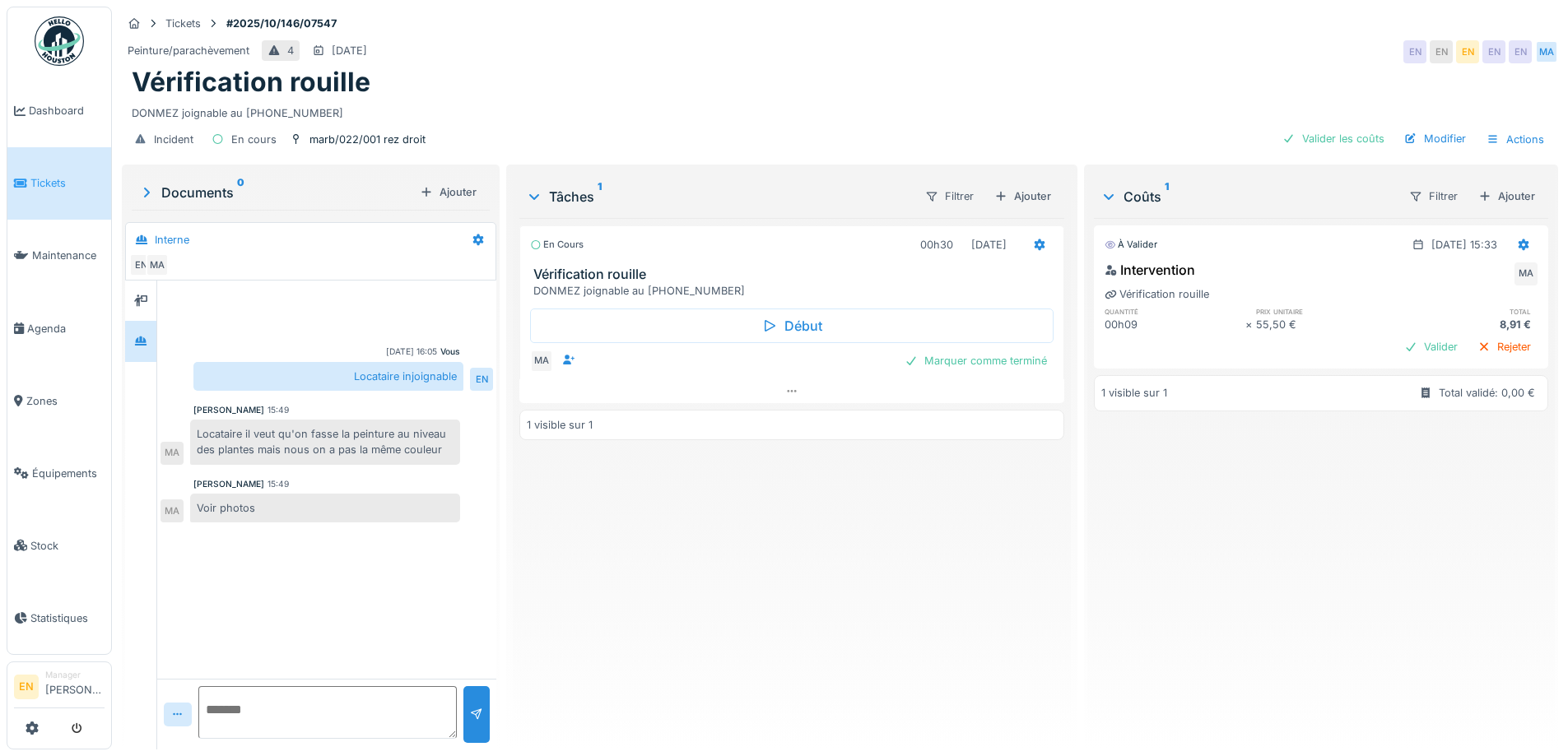
click at [632, 558] on div "En cours 00h30 [DATE] Vérification rouille DONMEZ joignable au [PHONE_NUMBER] D…" at bounding box center [791, 477] width 544 height 519
click at [219, 196] on div "Documents 0" at bounding box center [276, 192] width 275 height 19
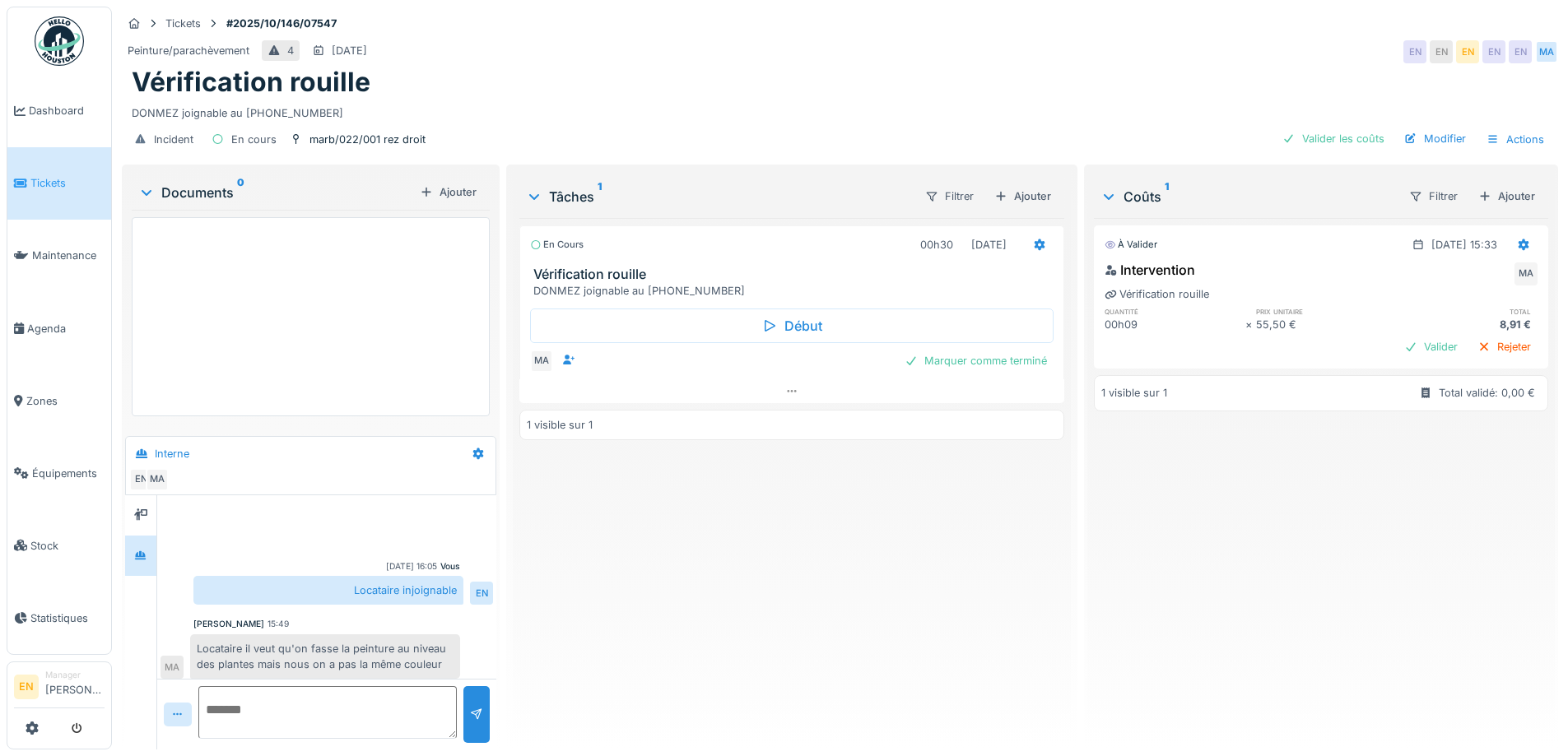
click at [656, 498] on div "En cours 00h30 [DATE] Vérification rouille DONMEZ joignable au [PHONE_NUMBER] D…" at bounding box center [791, 477] width 544 height 519
click at [56, 46] on img at bounding box center [58, 41] width 49 height 49
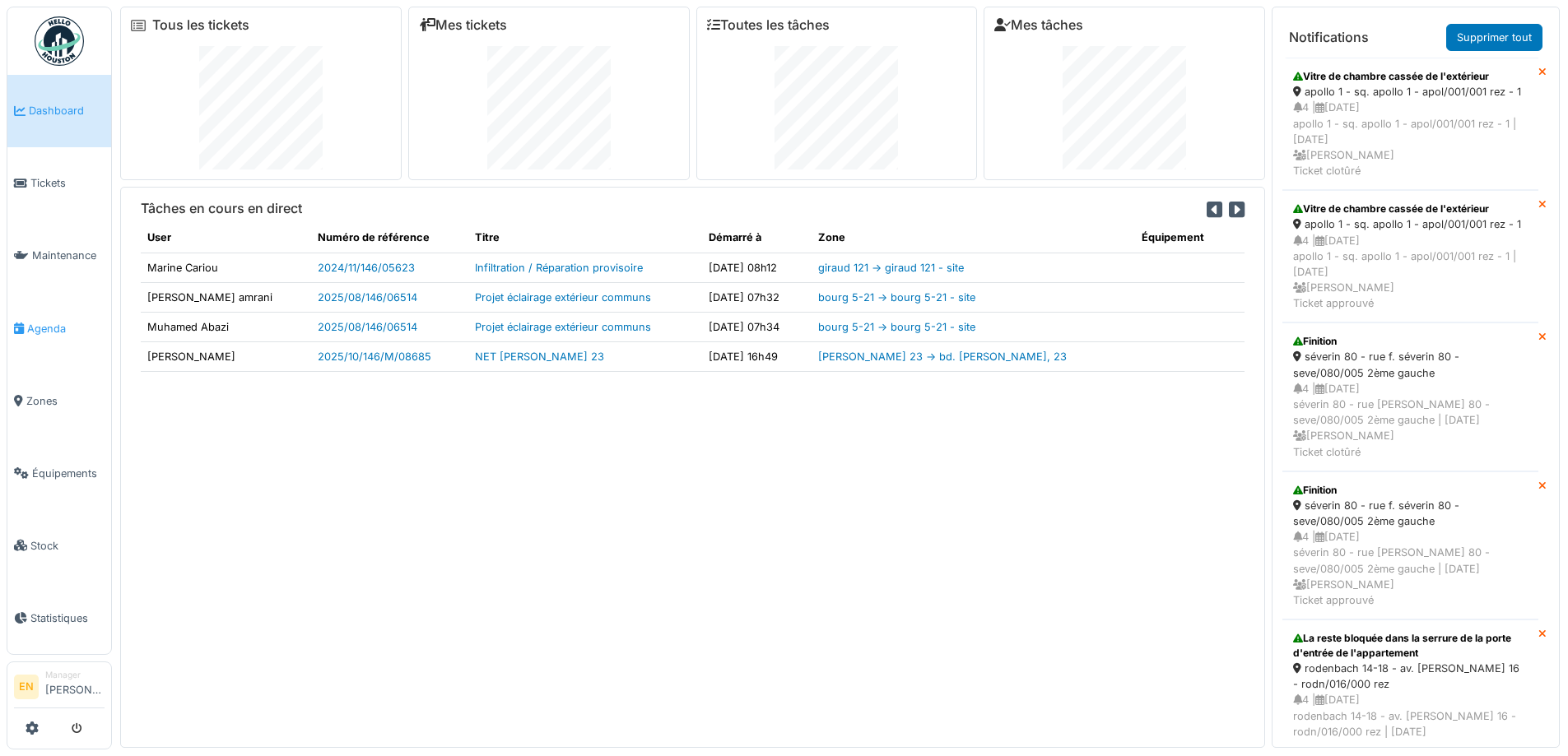
click at [45, 321] on span "Agenda" at bounding box center [66, 329] width 78 height 16
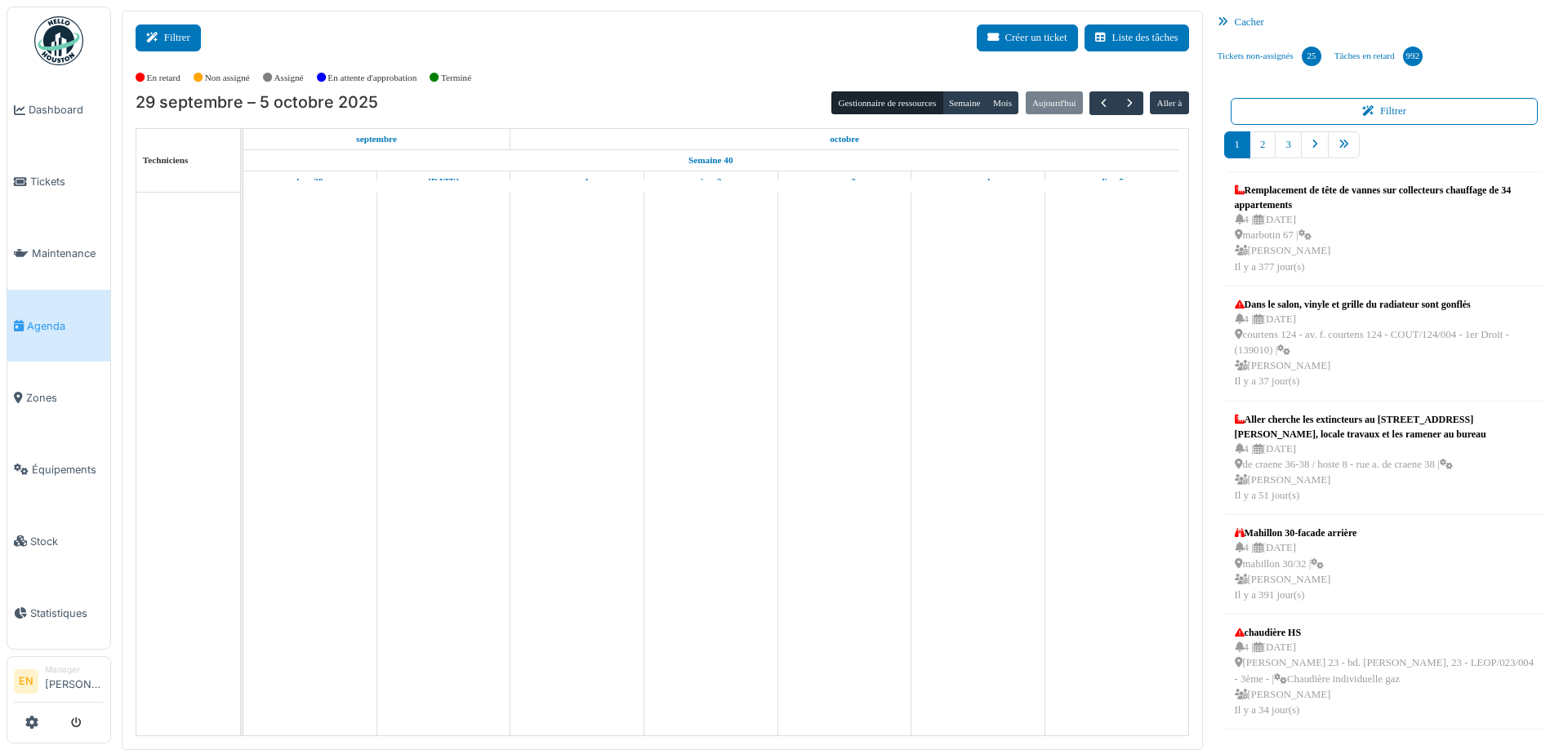
click at [161, 37] on icon at bounding box center [156, 38] width 18 height 11
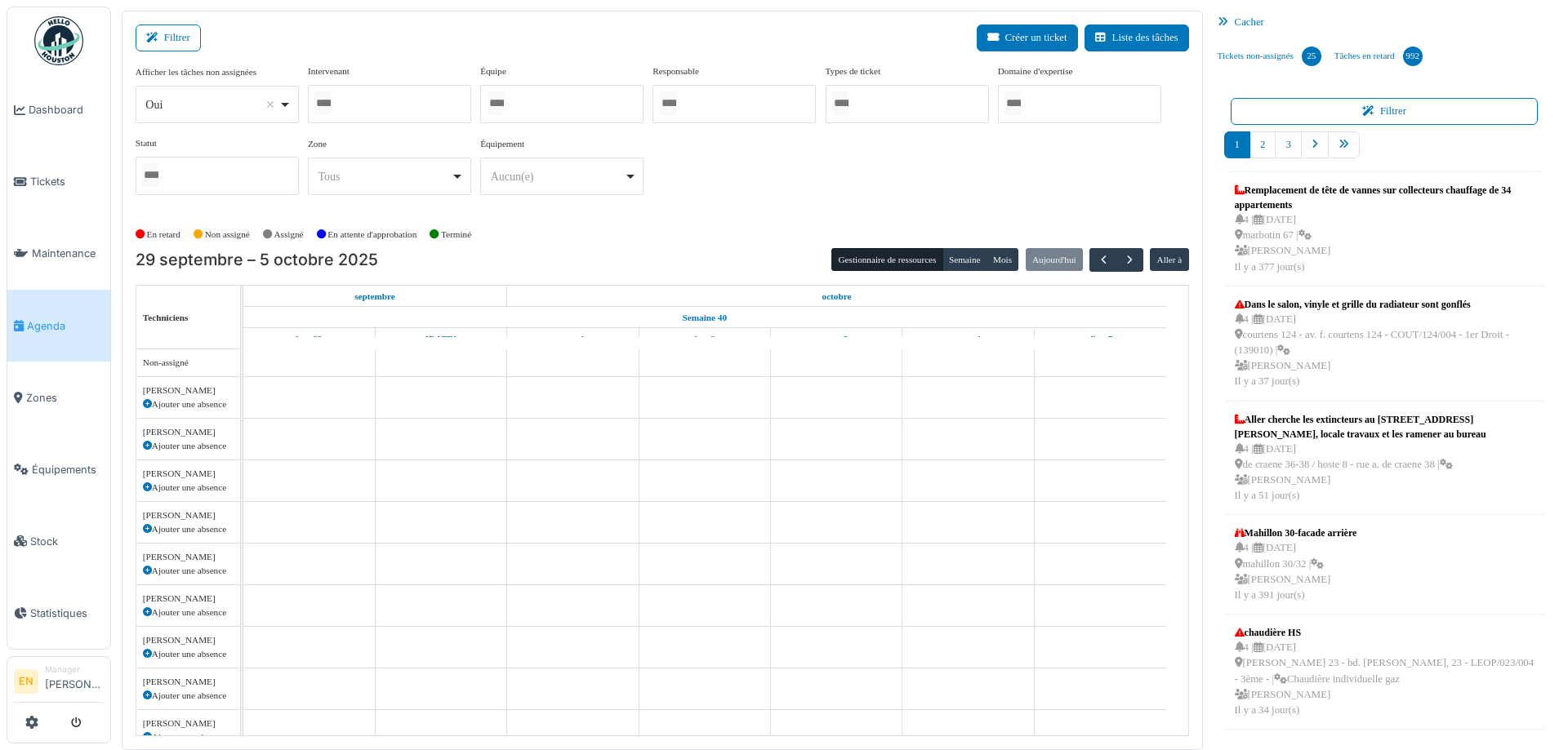
click at [288, 105] on div "Oui Remove item" at bounding box center [216, 105] width 149 height 24
select select "**"
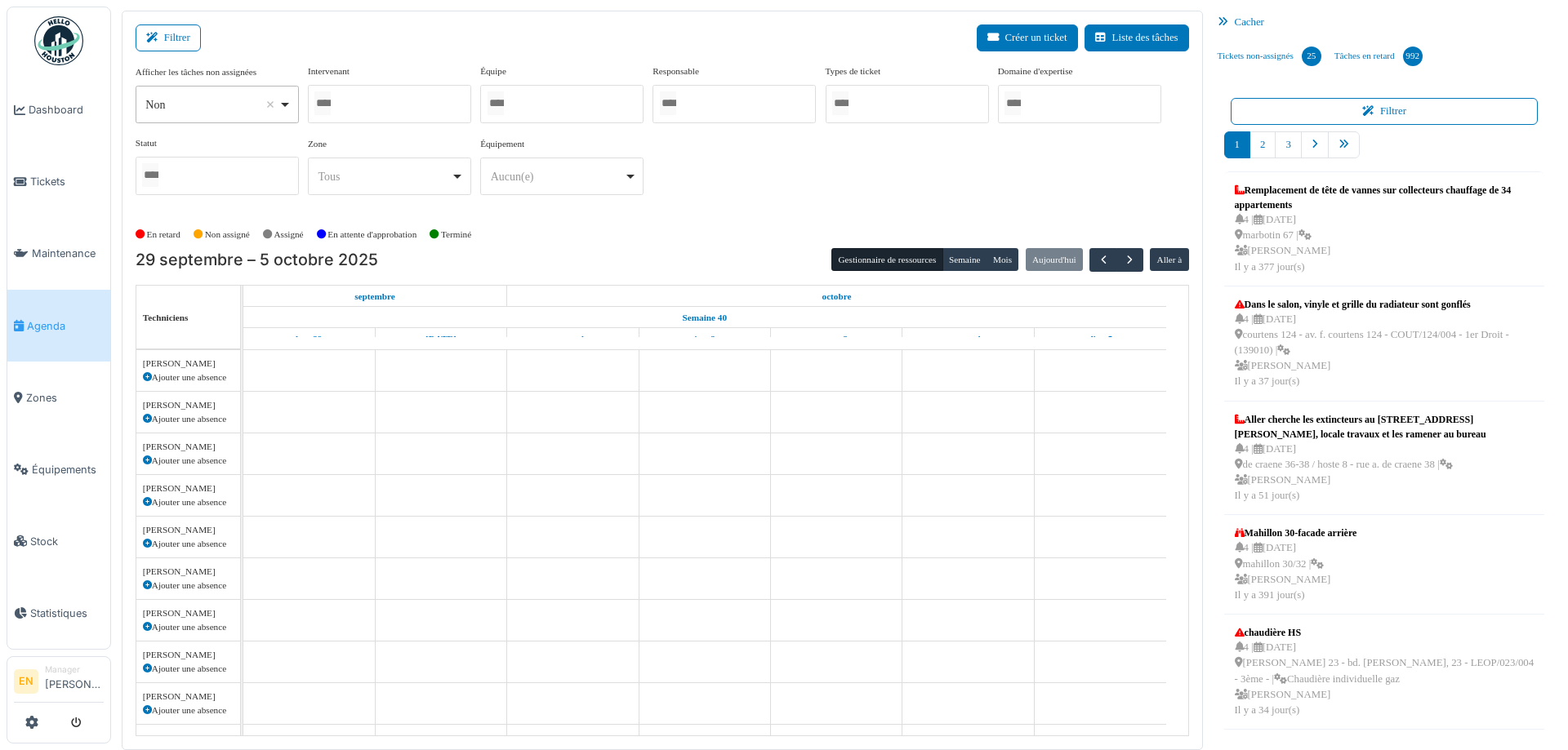
click at [392, 110] on div at bounding box center [389, 104] width 163 height 38
click at [42, 390] on span "Zones" at bounding box center [65, 397] width 78 height 16
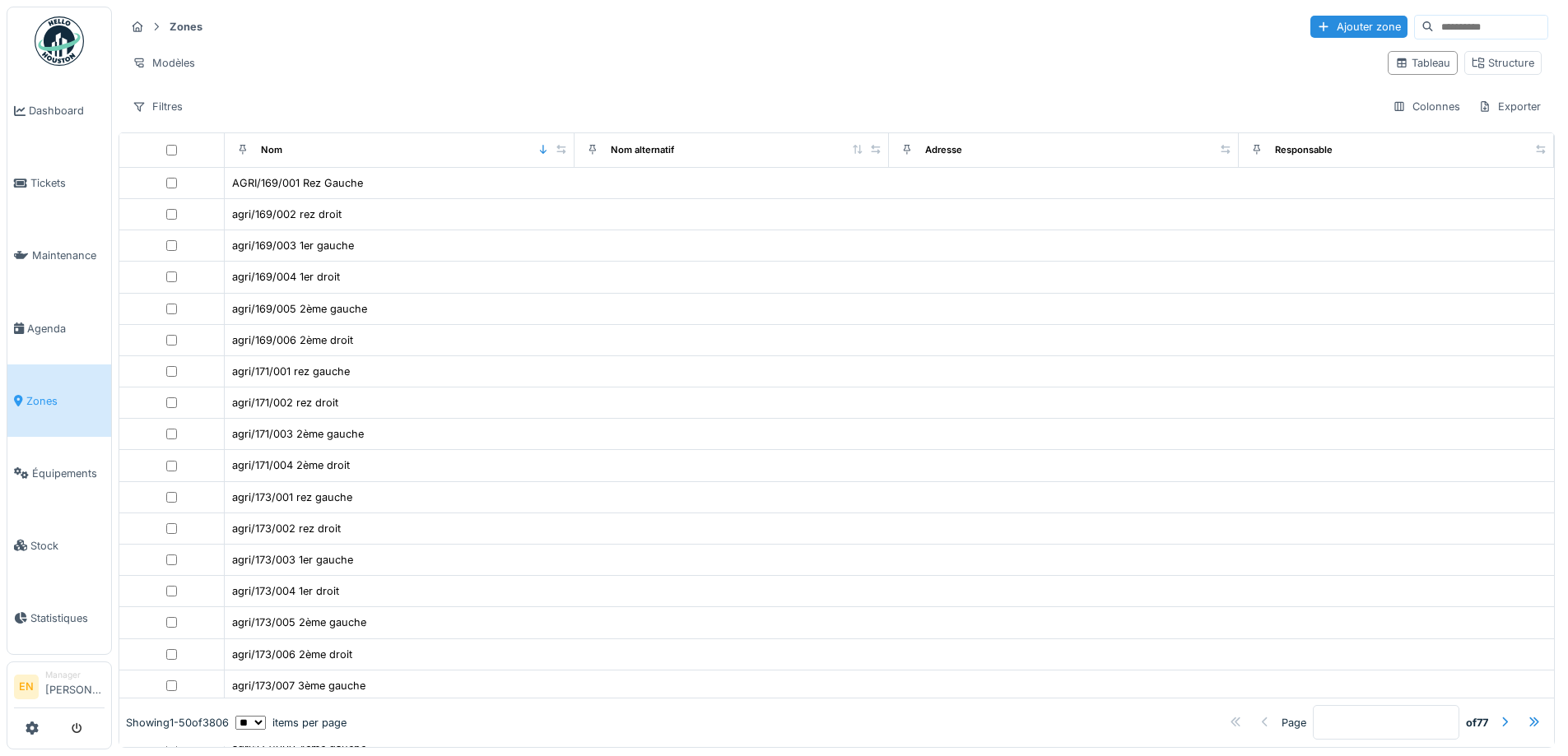
click at [1456, 23] on input at bounding box center [1490, 27] width 114 height 23
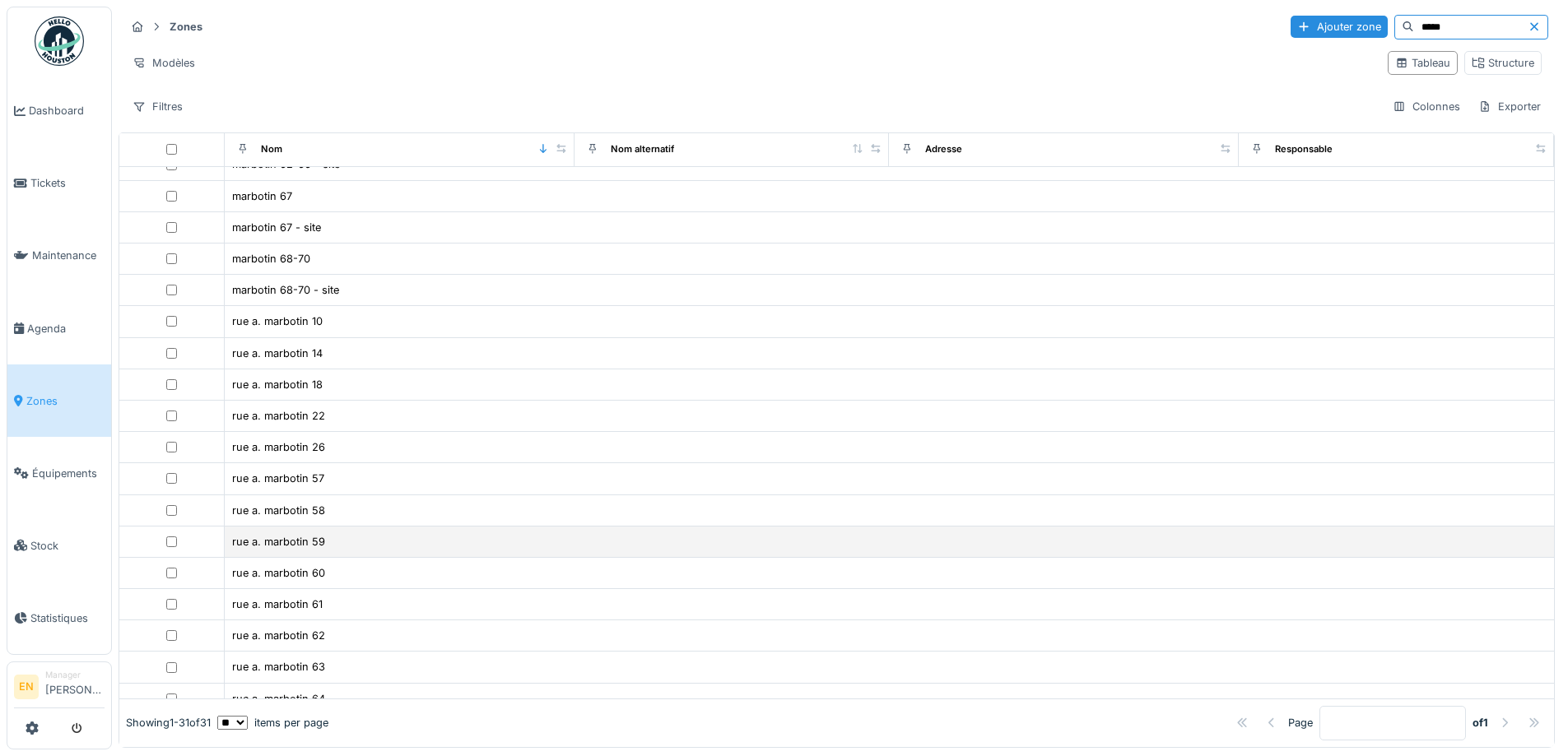
scroll to position [330, 0]
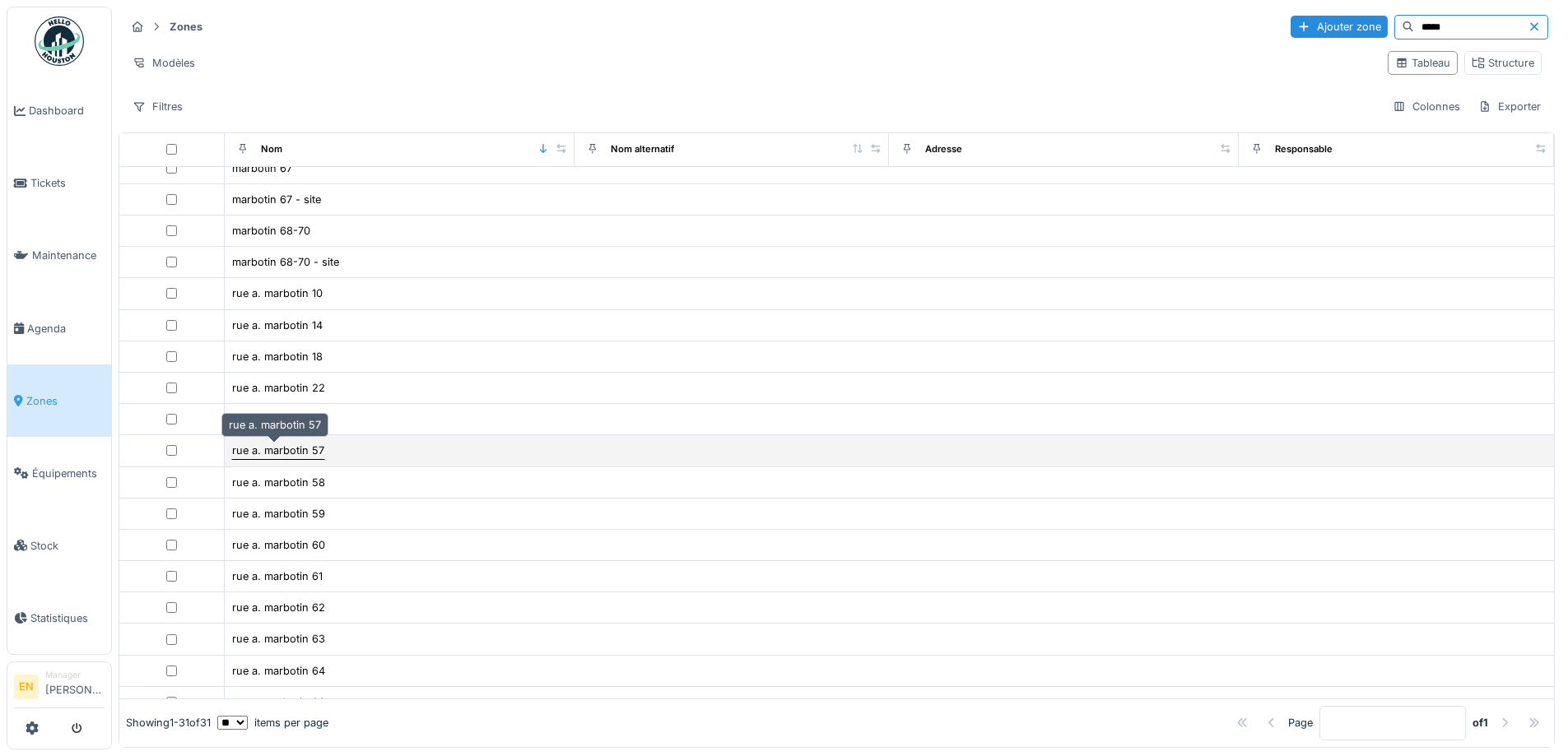
type input "*****"
click at [304, 453] on div "rue a. marbotin 57" at bounding box center [278, 450] width 92 height 16
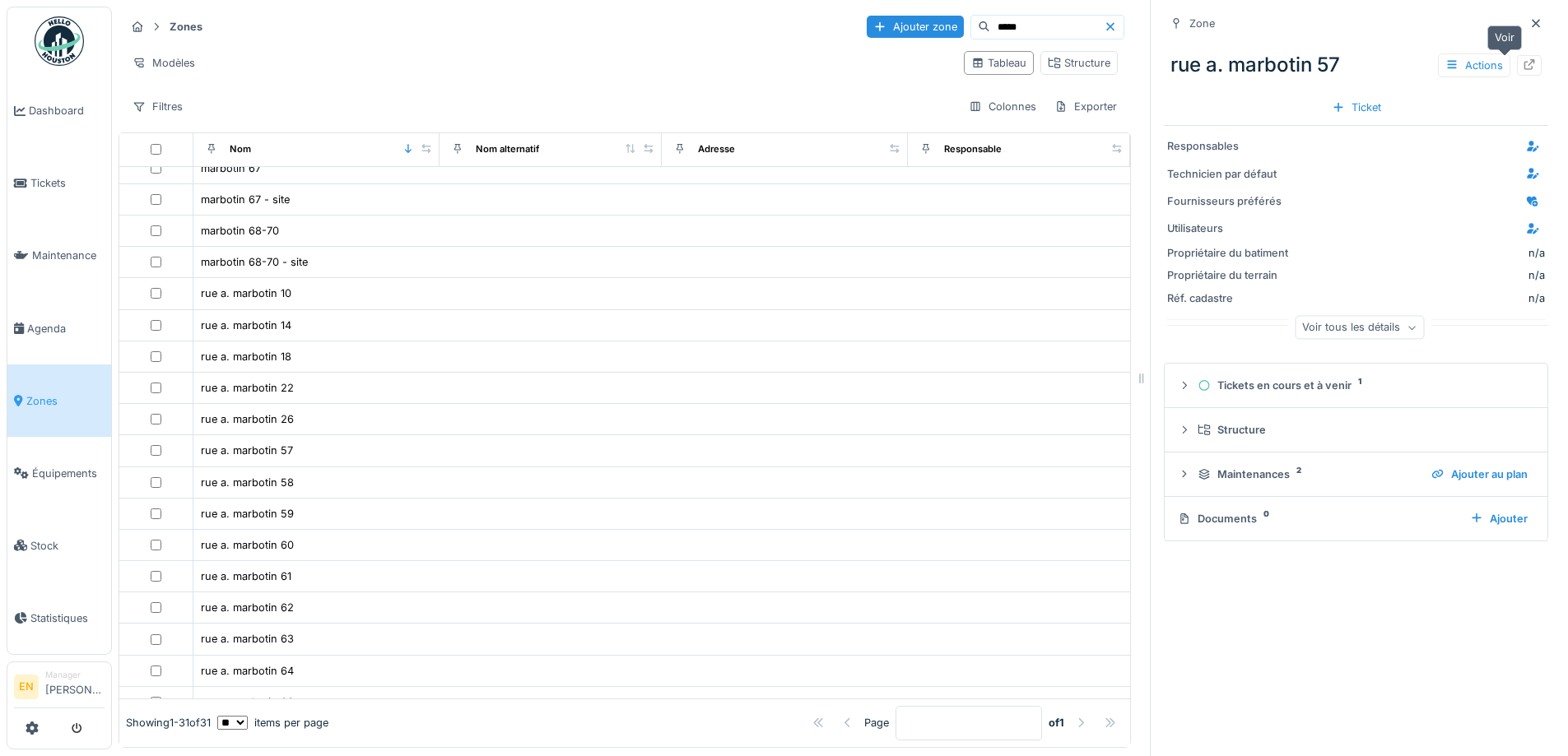
click at [1524, 65] on icon at bounding box center [1529, 65] width 11 height 11
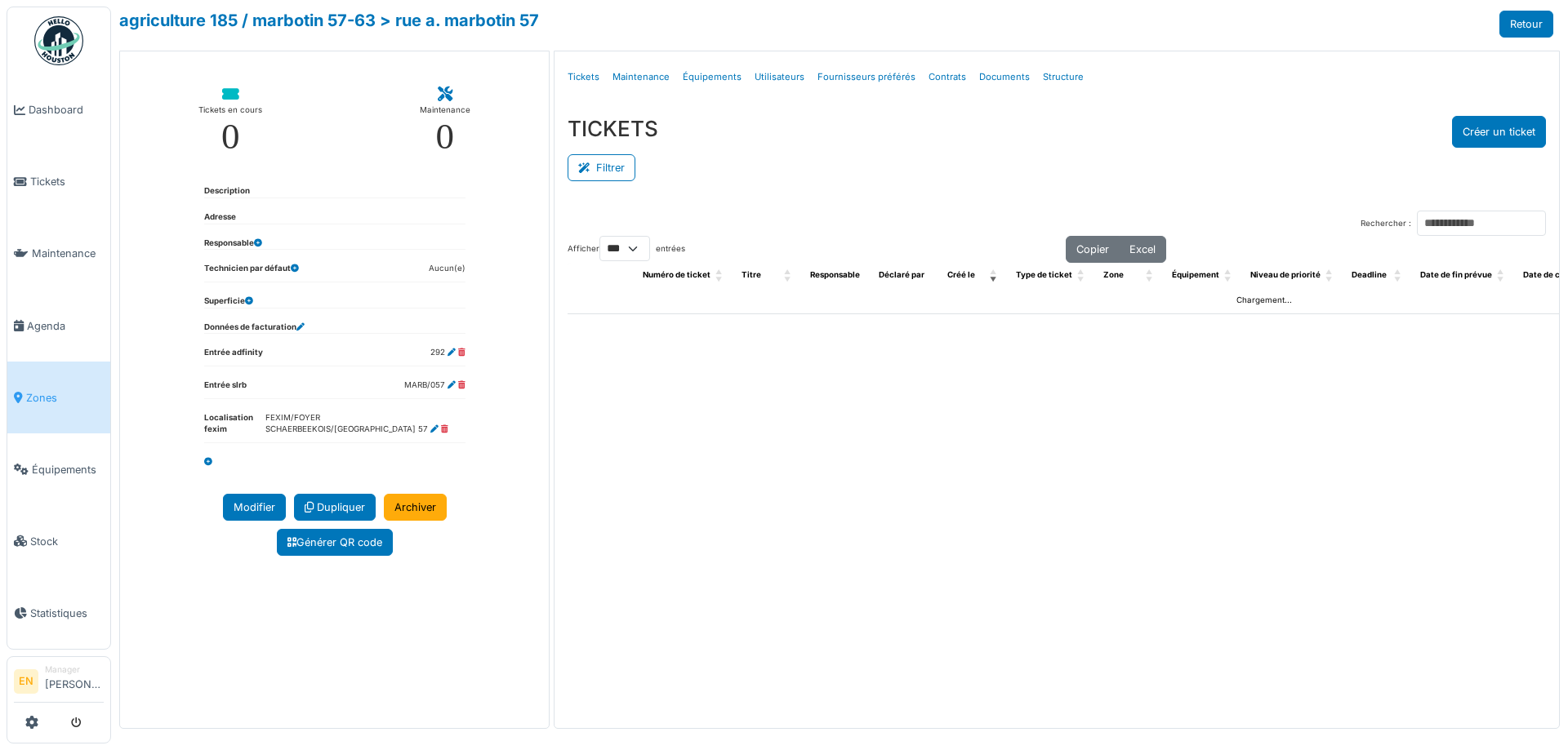
select select "***"
click at [334, 24] on link "agriculture 185 / marbotin 57-63" at bounding box center [247, 20] width 256 height 19
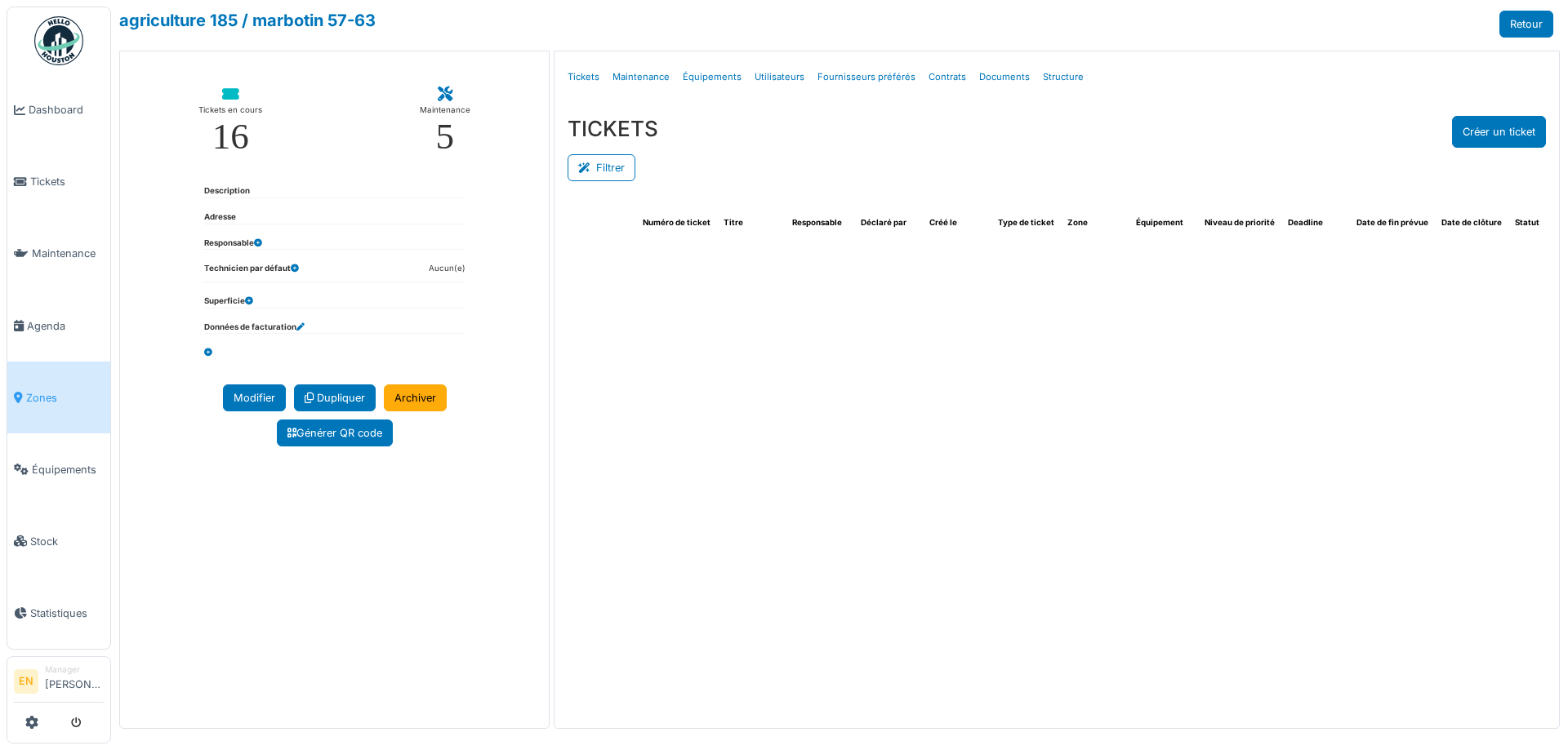
select select "***"
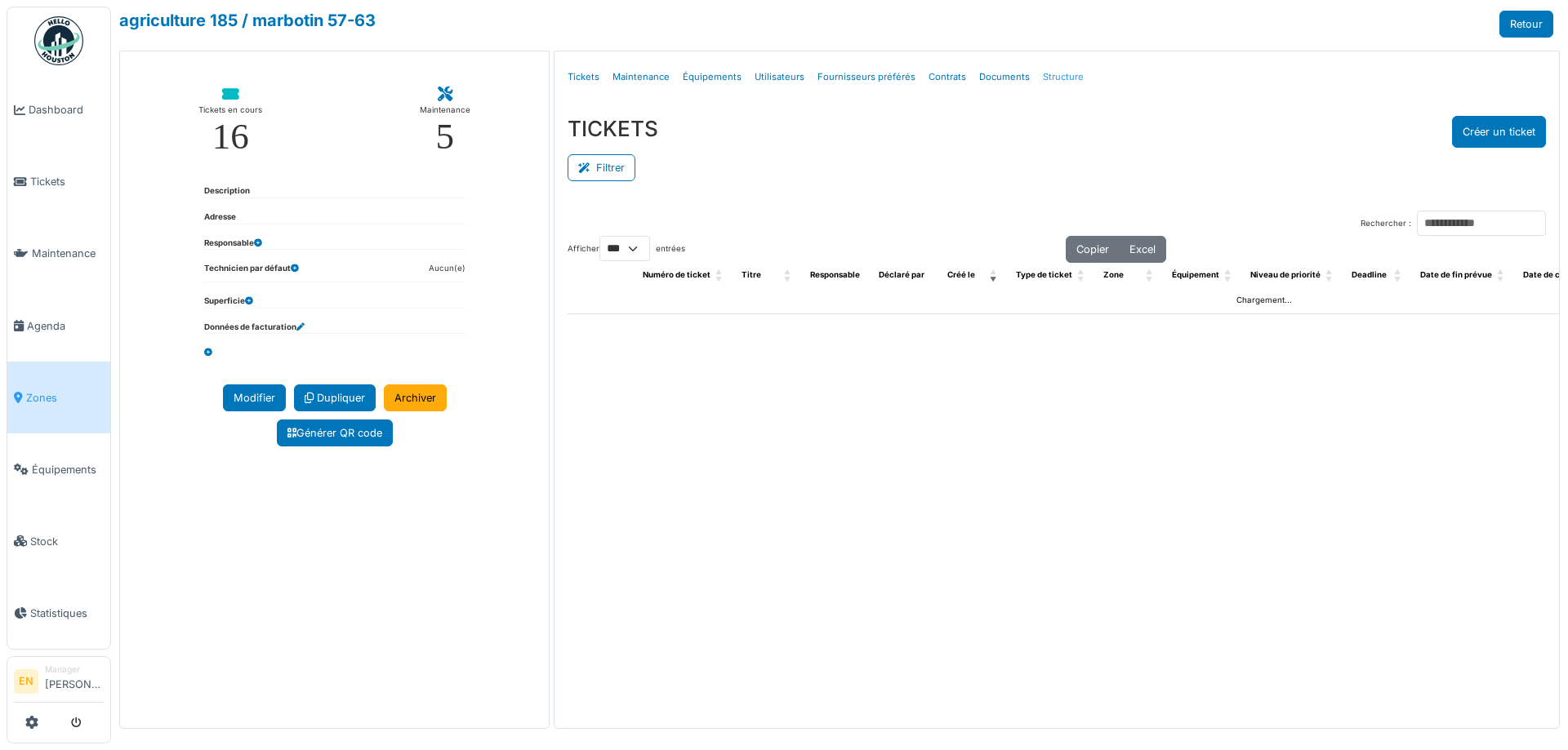
click at [1055, 76] on link "Structure" at bounding box center [1062, 77] width 54 height 38
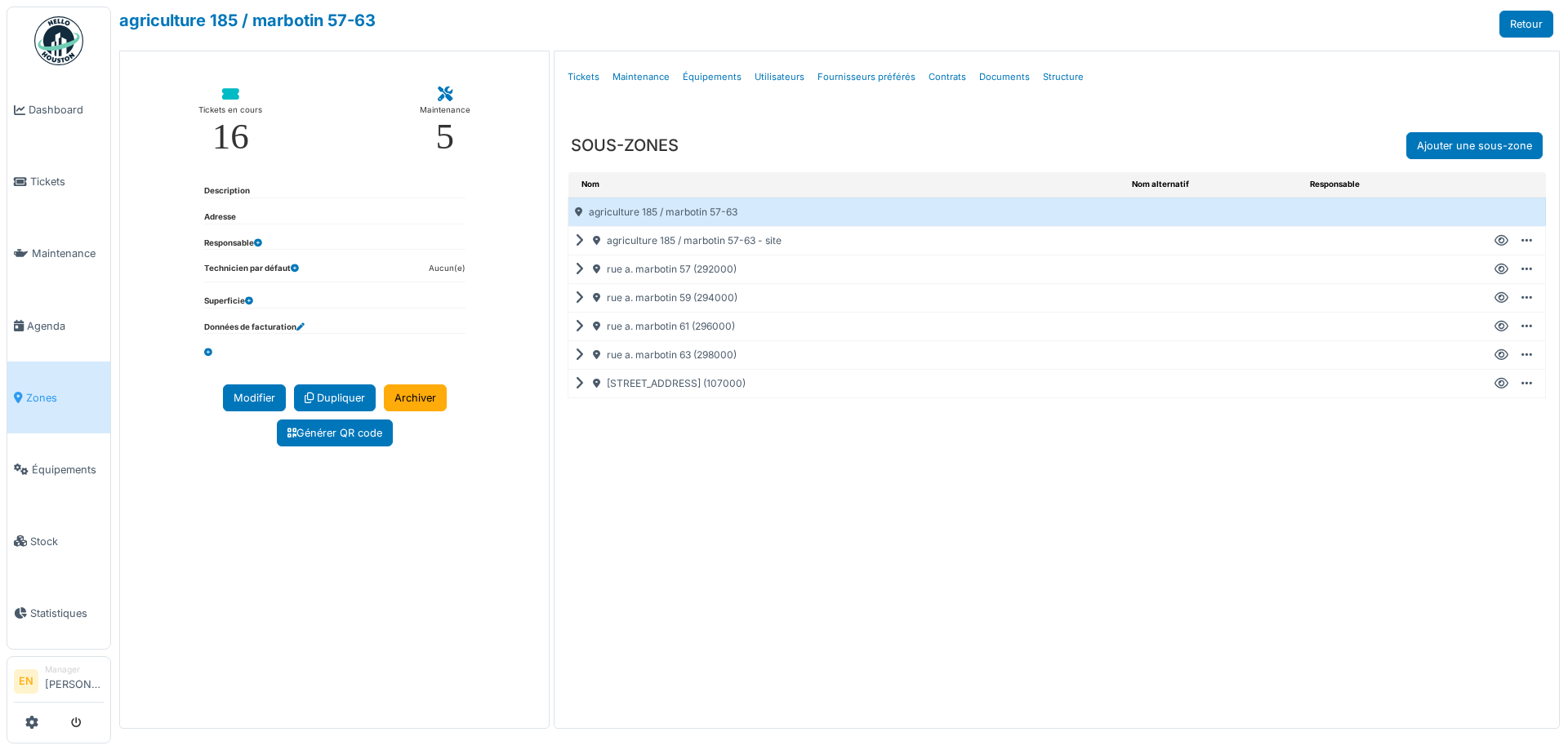
click at [1506, 241] on icon at bounding box center [1501, 241] width 14 height 1
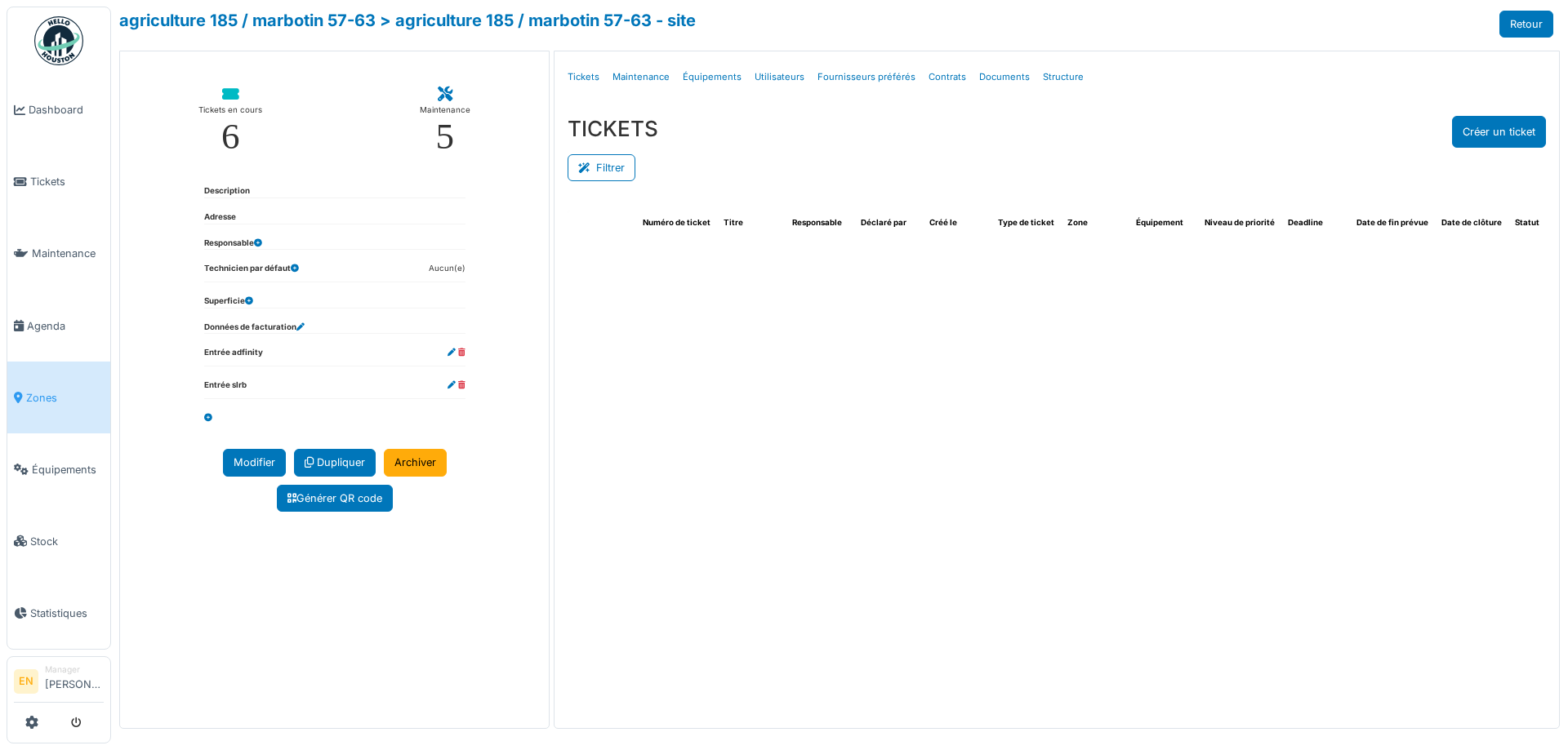
select select "***"
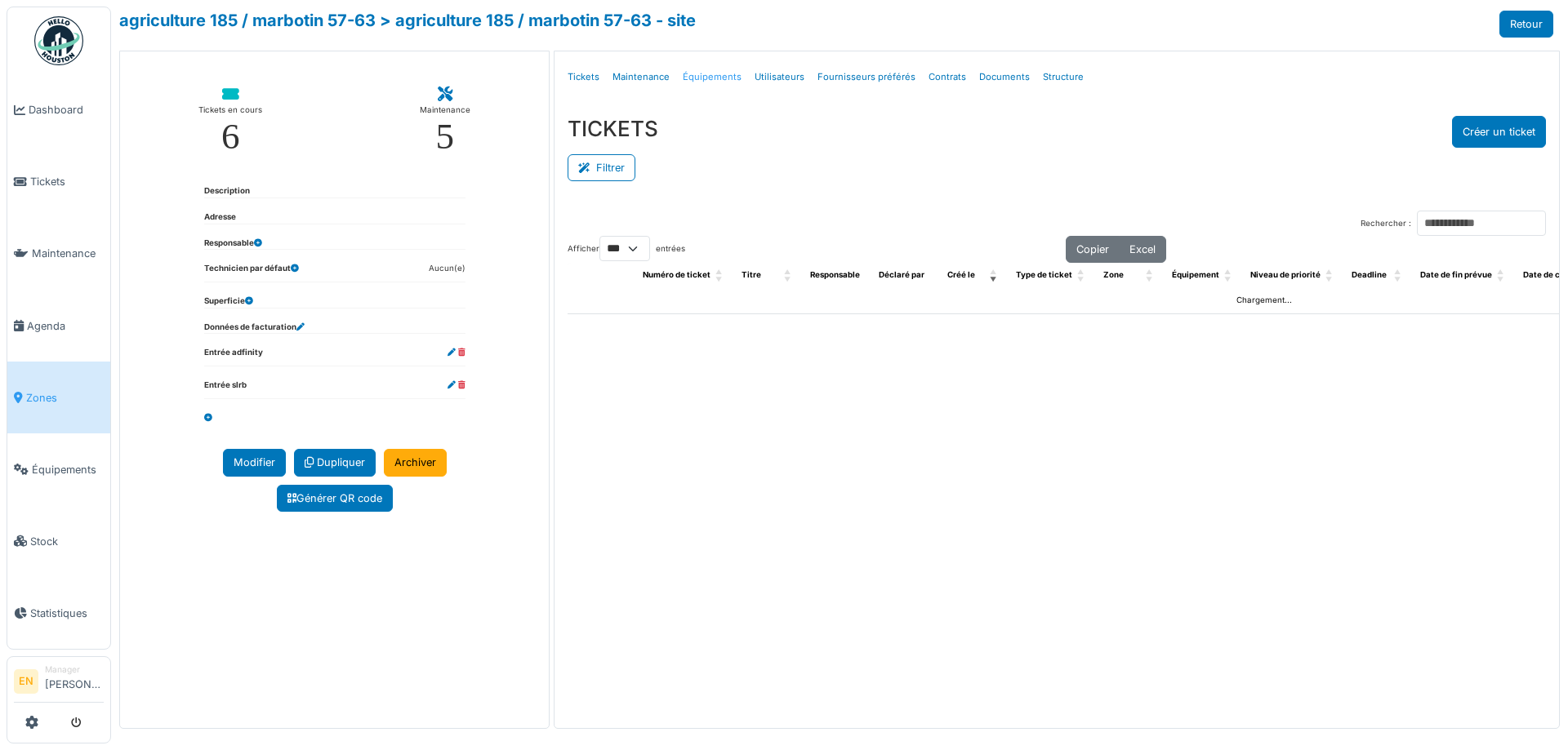
click at [707, 76] on link "Équipements" at bounding box center [712, 77] width 71 height 38
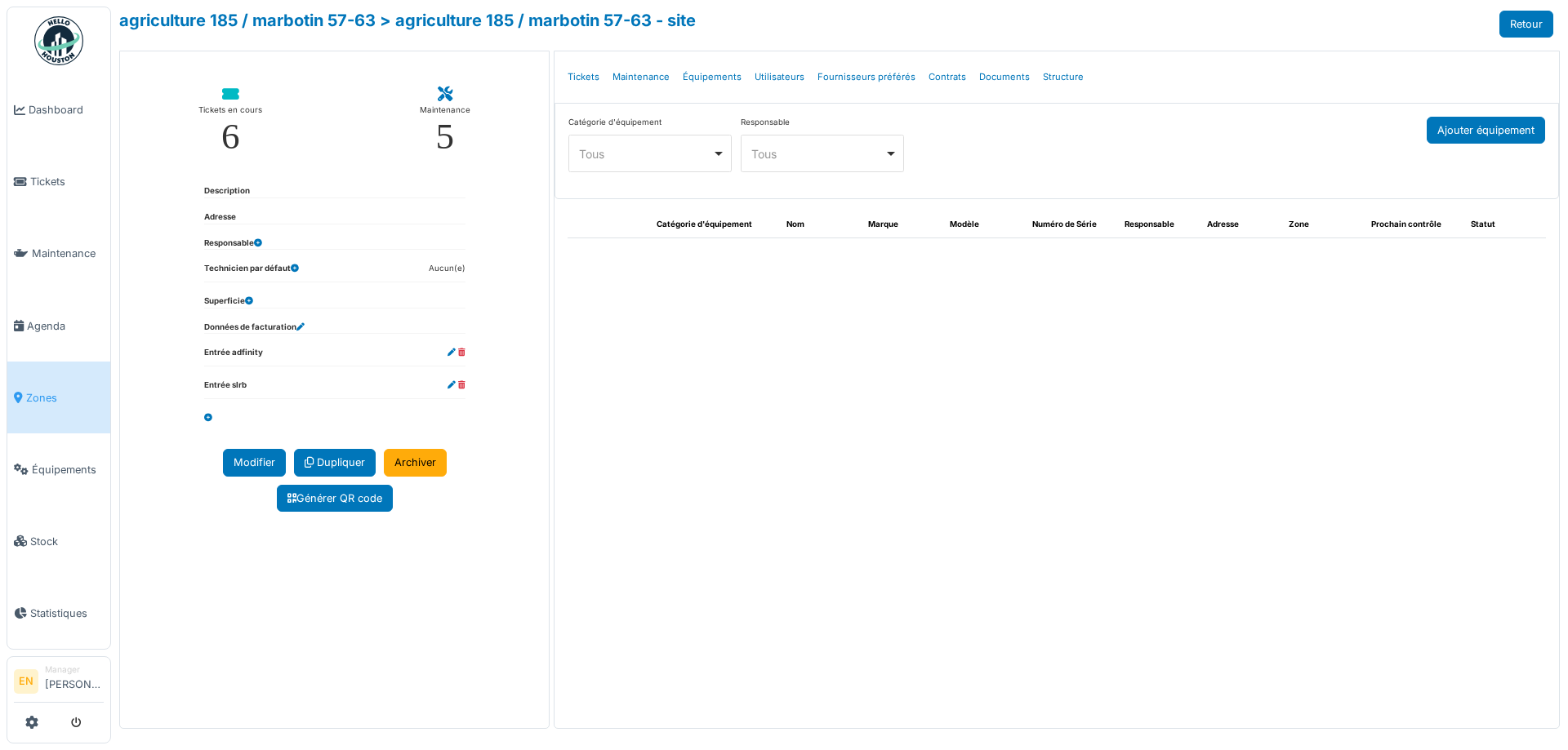
select select "***"
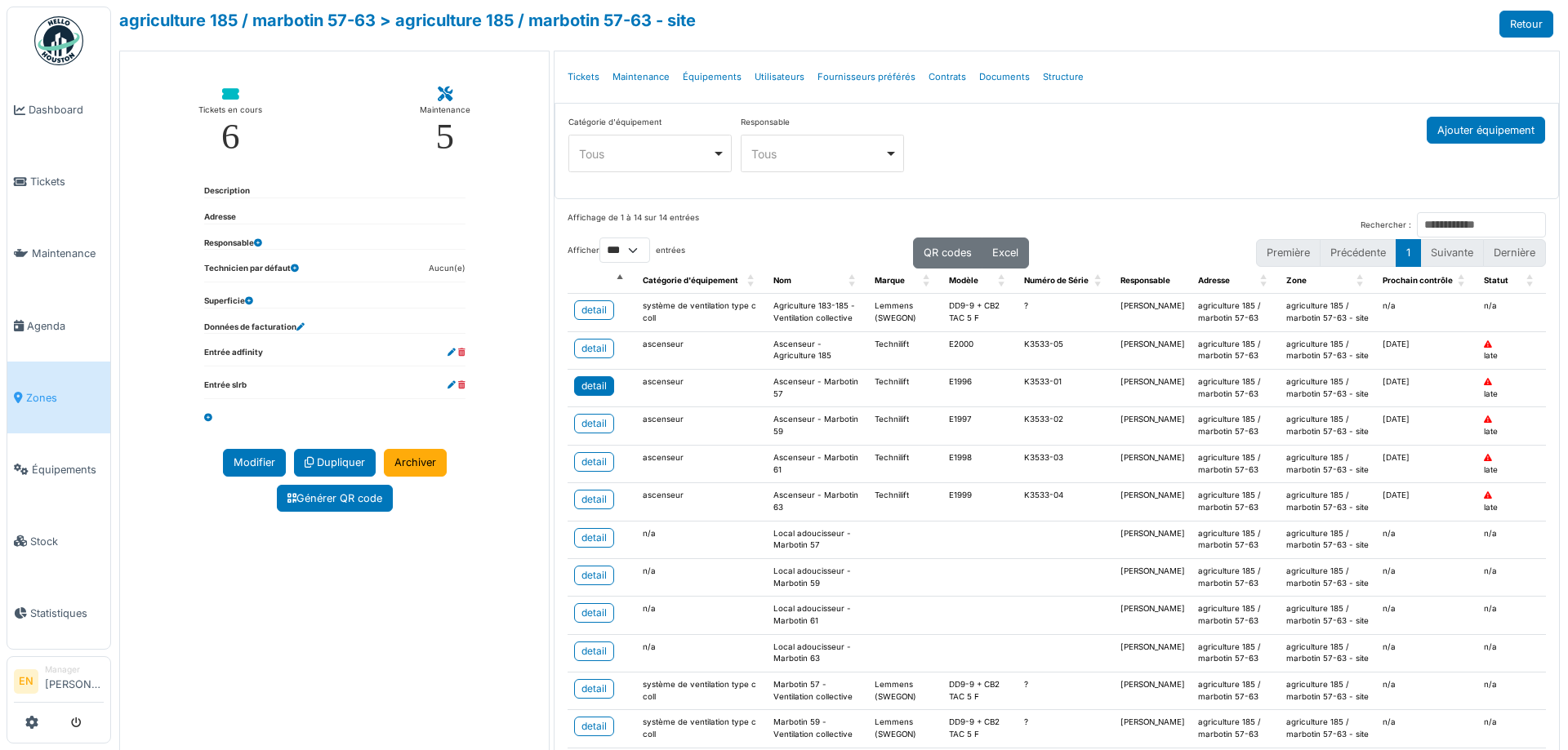
click at [583, 383] on div "detail" at bounding box center [594, 386] width 26 height 15
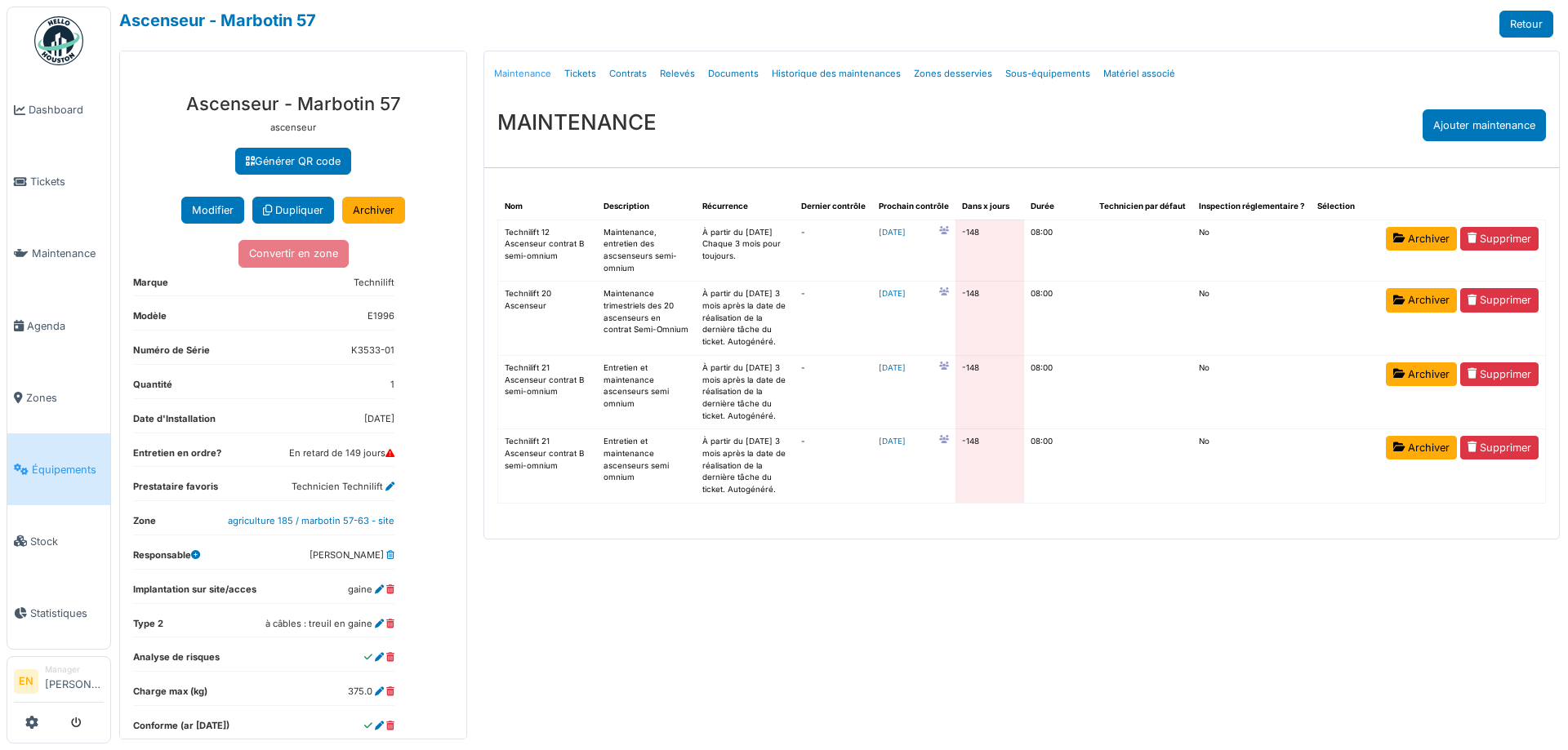
click at [527, 74] on link "Maintenance" at bounding box center [522, 74] width 71 height 38
select select "***"
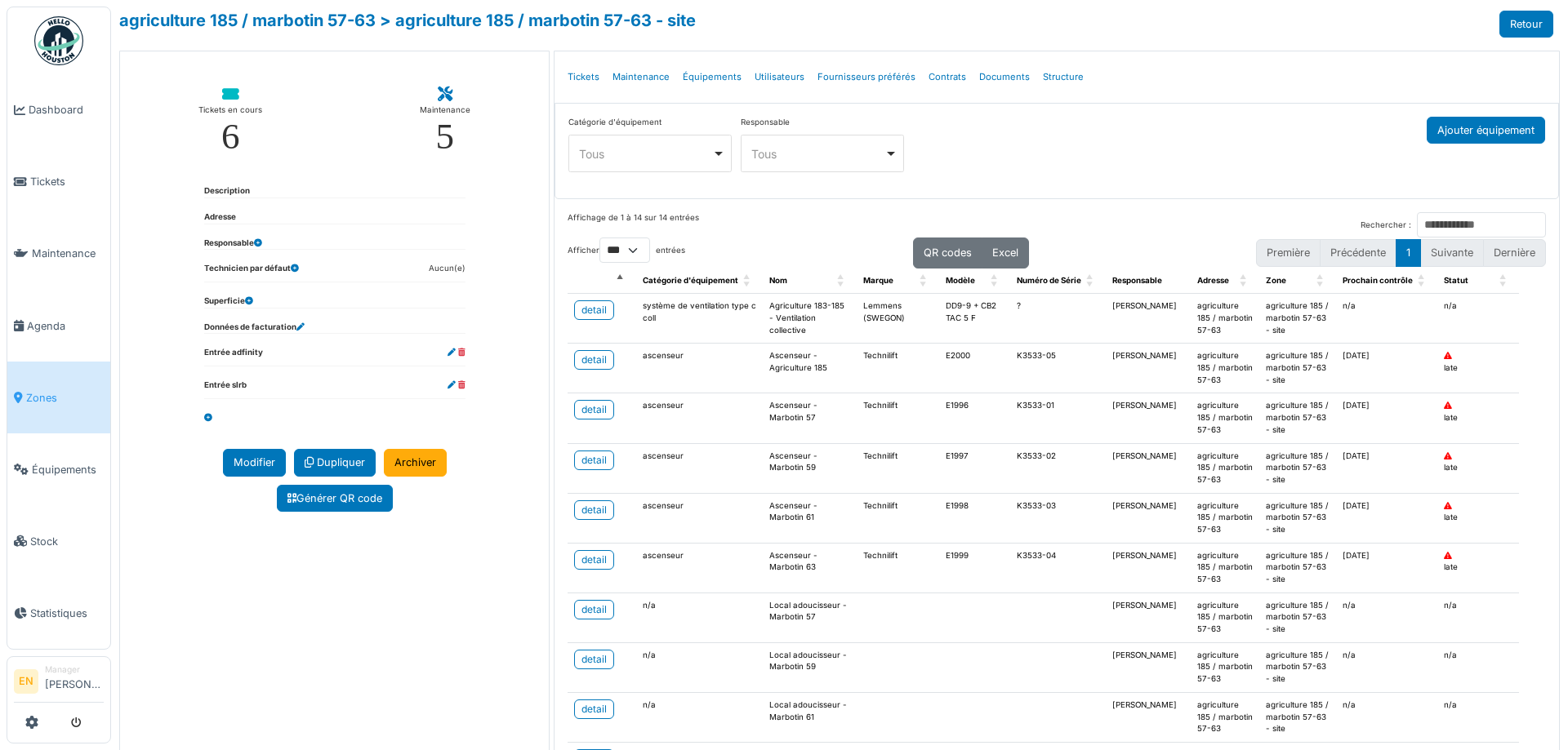
select select "***"
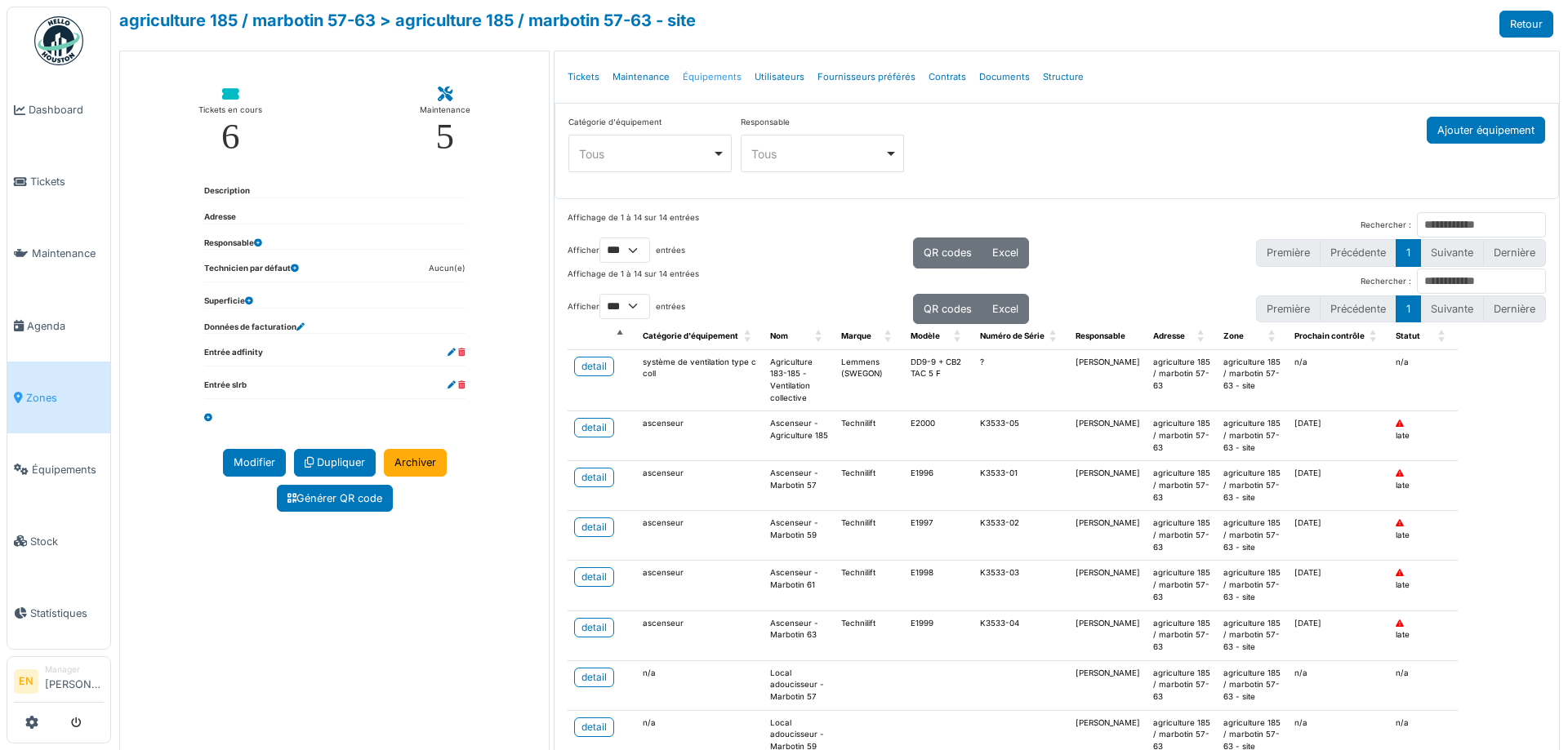
click at [716, 78] on link "Équipements" at bounding box center [712, 77] width 71 height 38
select select "***"
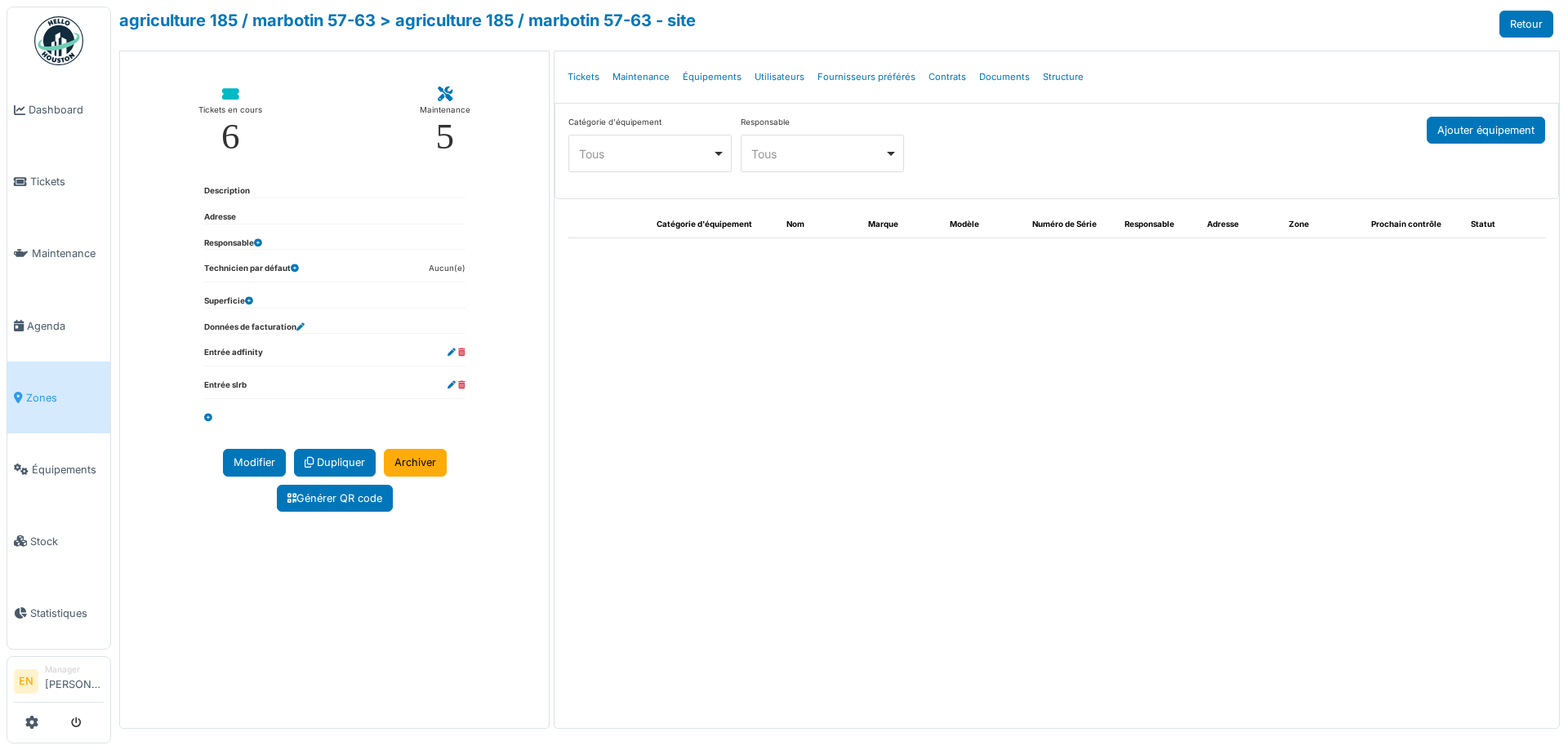
select select "***"
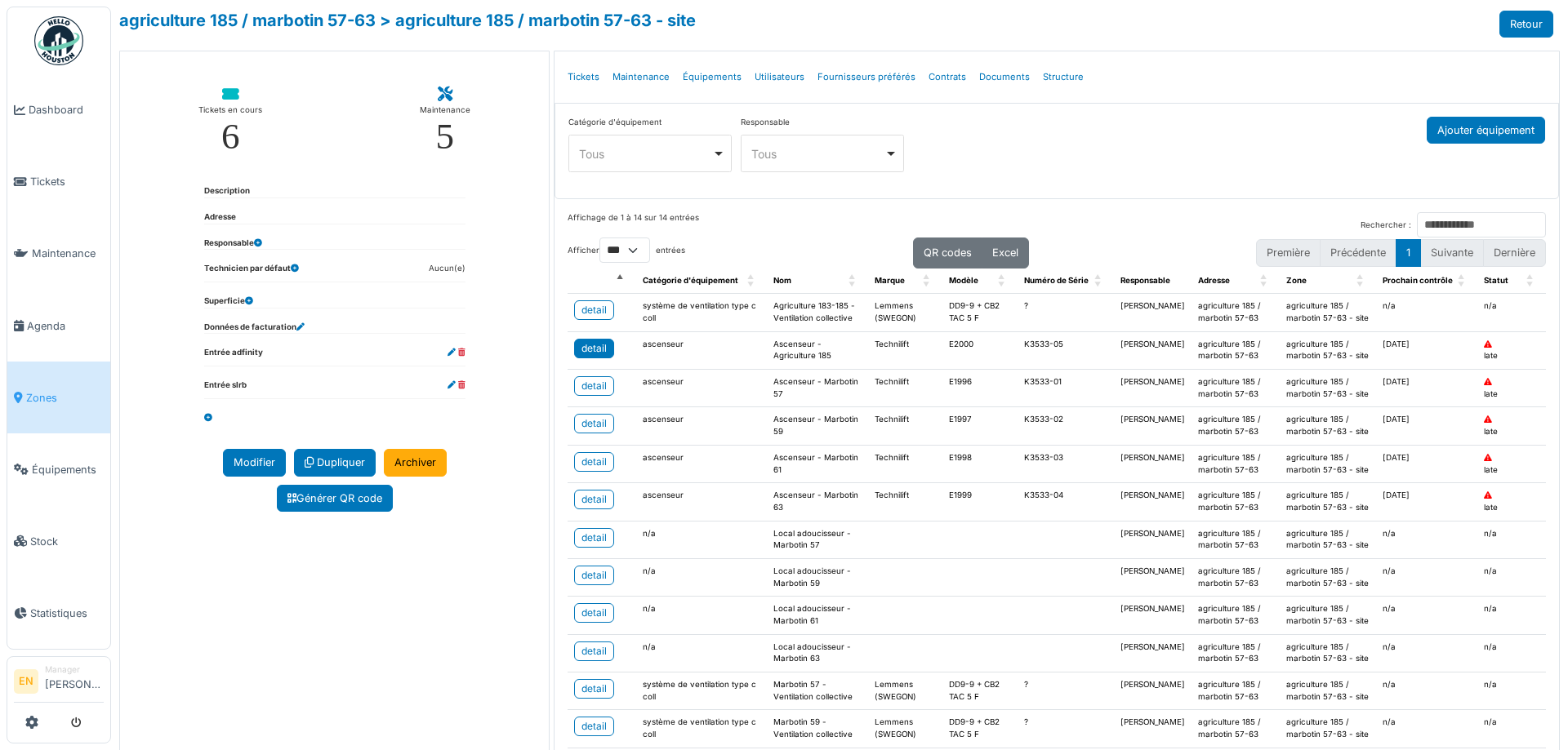
click at [589, 350] on div "detail" at bounding box center [594, 349] width 26 height 15
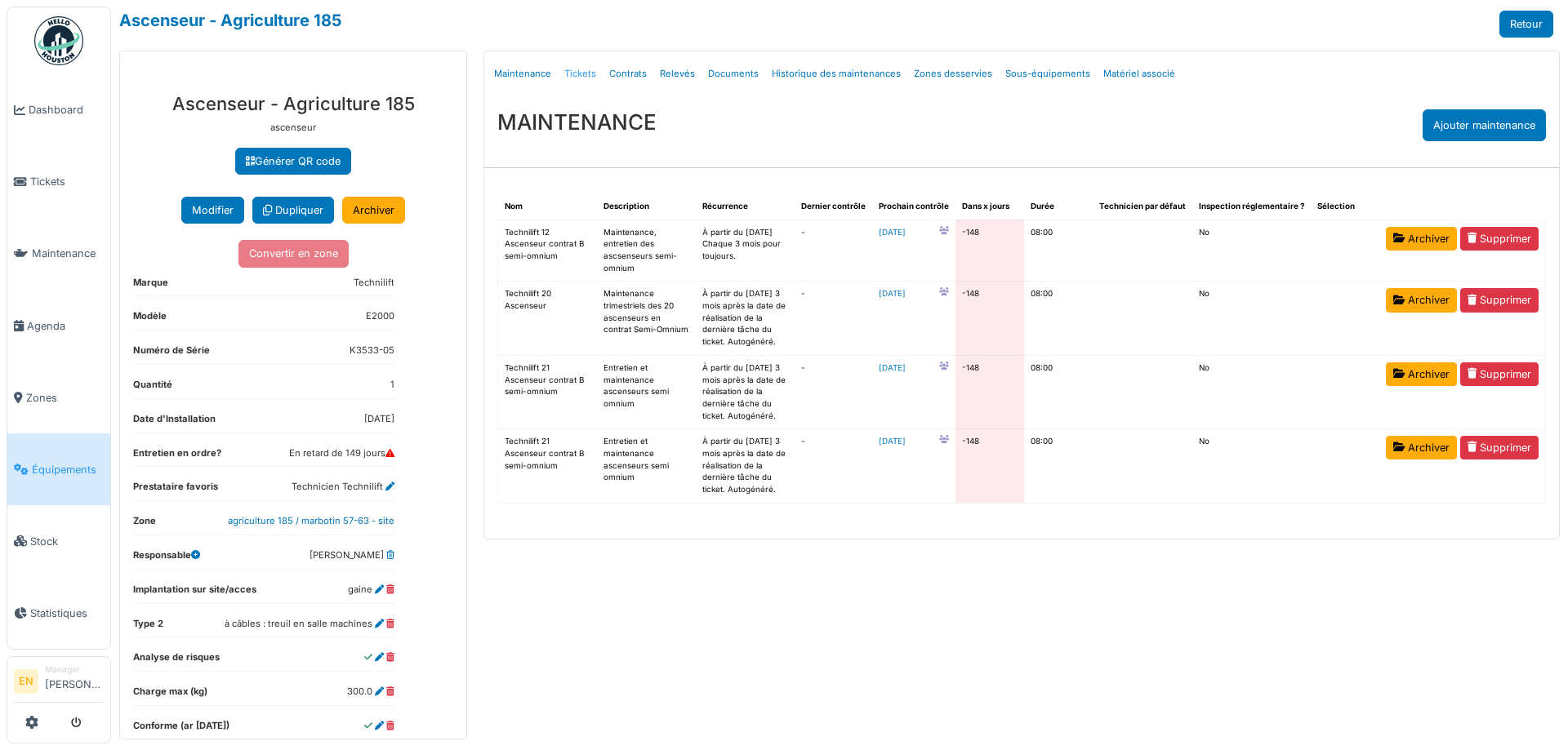
click at [579, 79] on link "Tickets" at bounding box center [580, 74] width 45 height 38
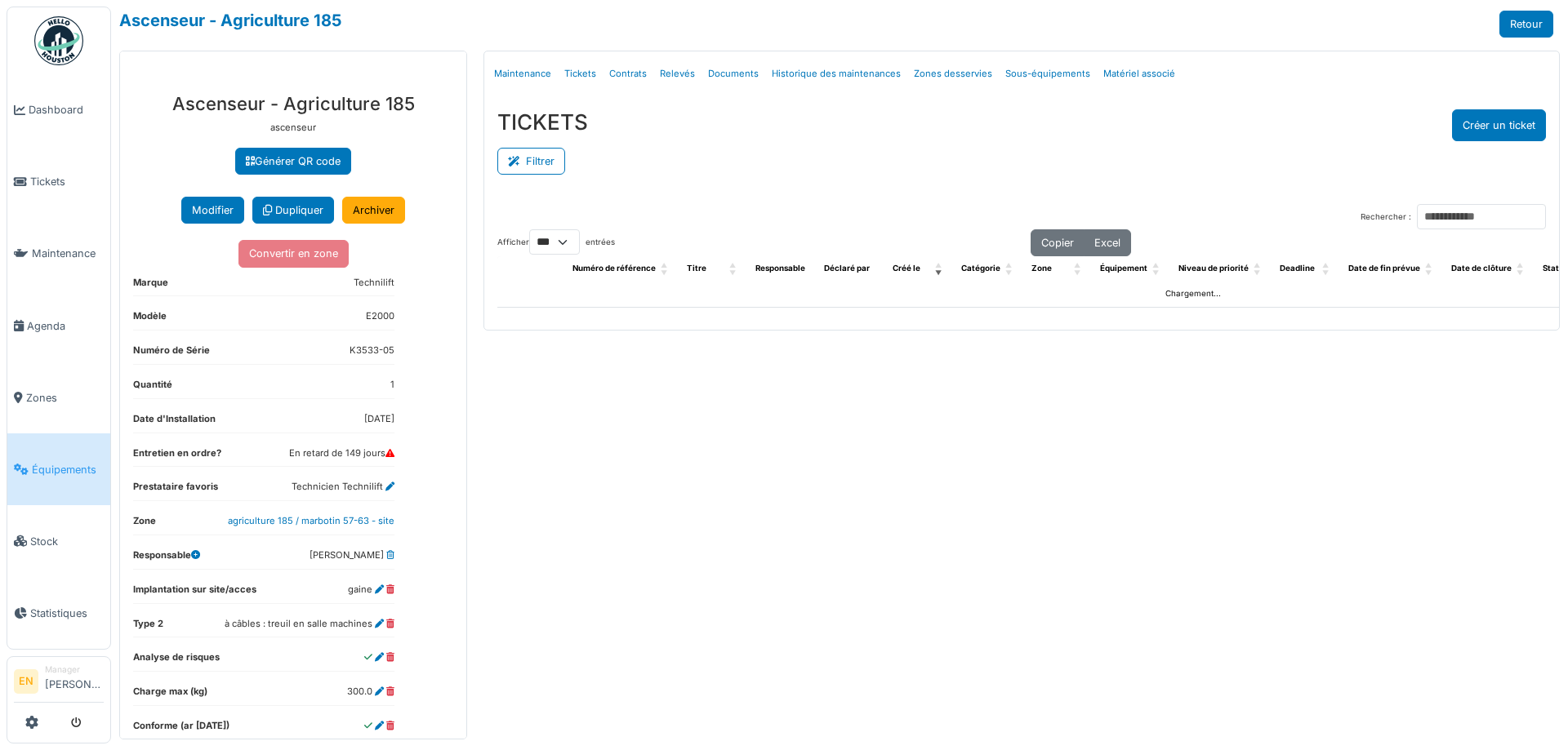
select select "***"
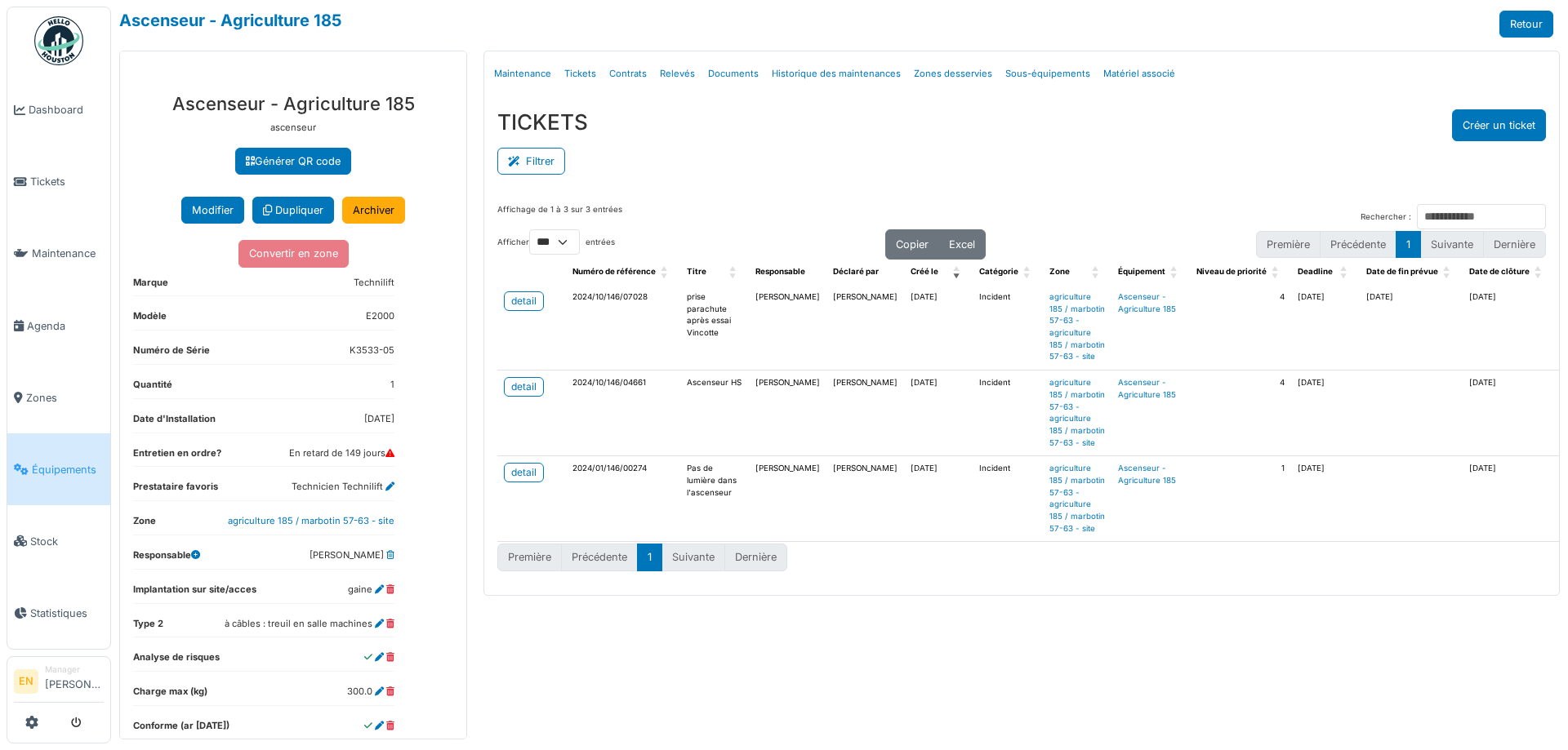
drag, startPoint x: 1479, startPoint y: 115, endPoint x: 1094, endPoint y: 159, distance: 387.5
click at [1166, 148] on div "TICKETS Créer un ticket Filtrer Responsable **** Tous Remove item Tous [PERSON_…" at bounding box center [1021, 143] width 1074 height 94
click at [1489, 118] on button "Créer un ticket" at bounding box center [1498, 125] width 94 height 32
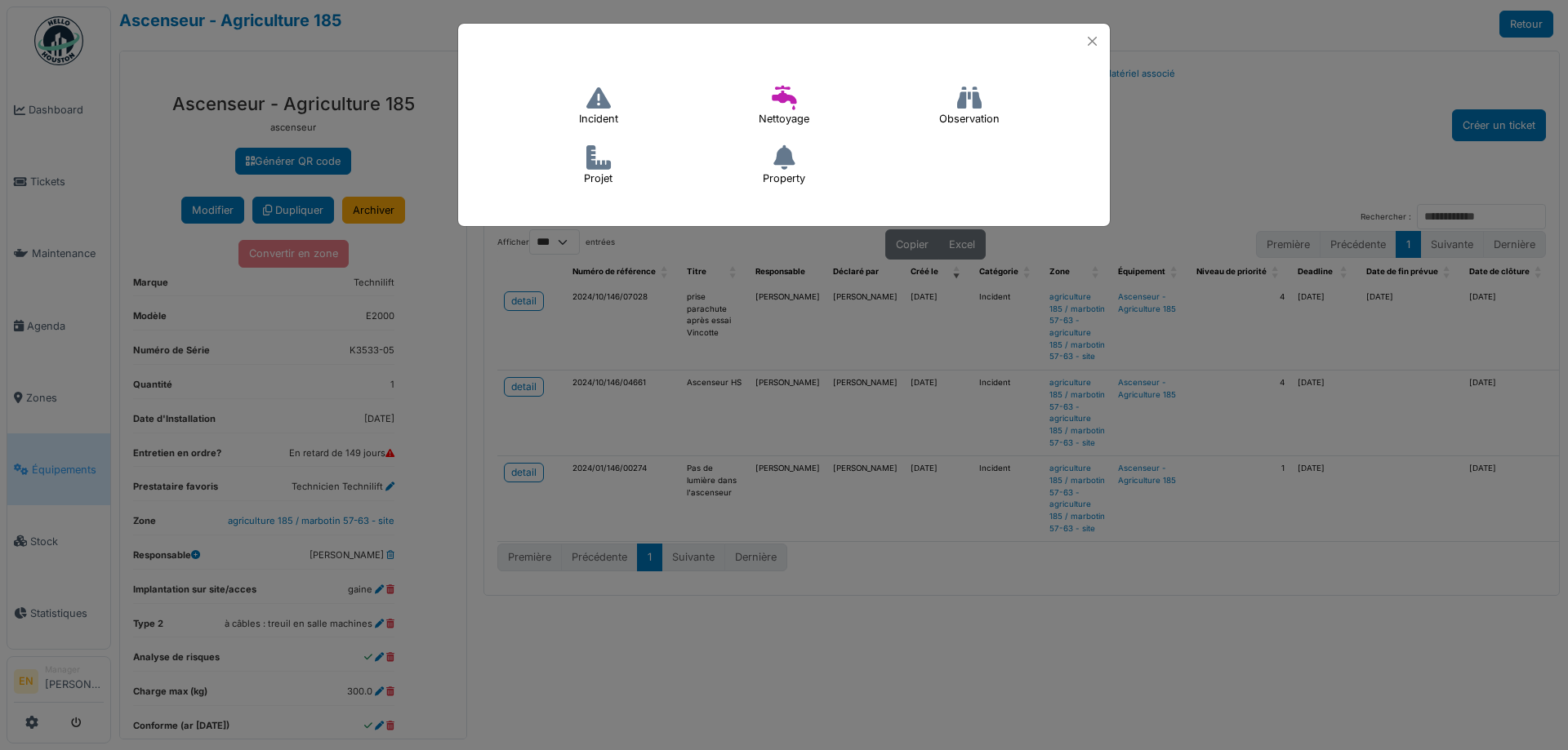
click at [598, 106] on icon at bounding box center [598, 98] width 25 height 25
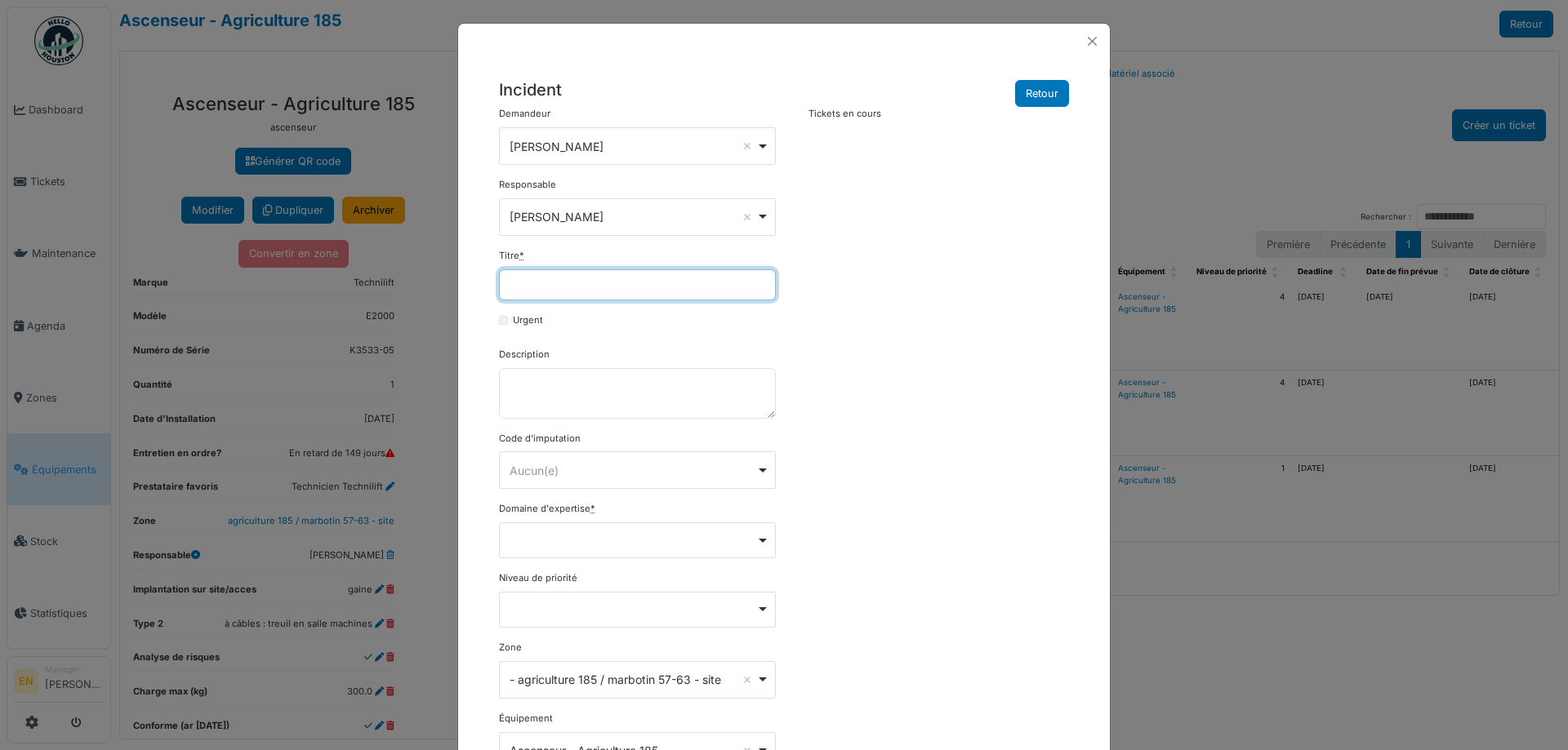
click at [604, 275] on input "Titre *" at bounding box center [637, 285] width 277 height 31
type input "**********"
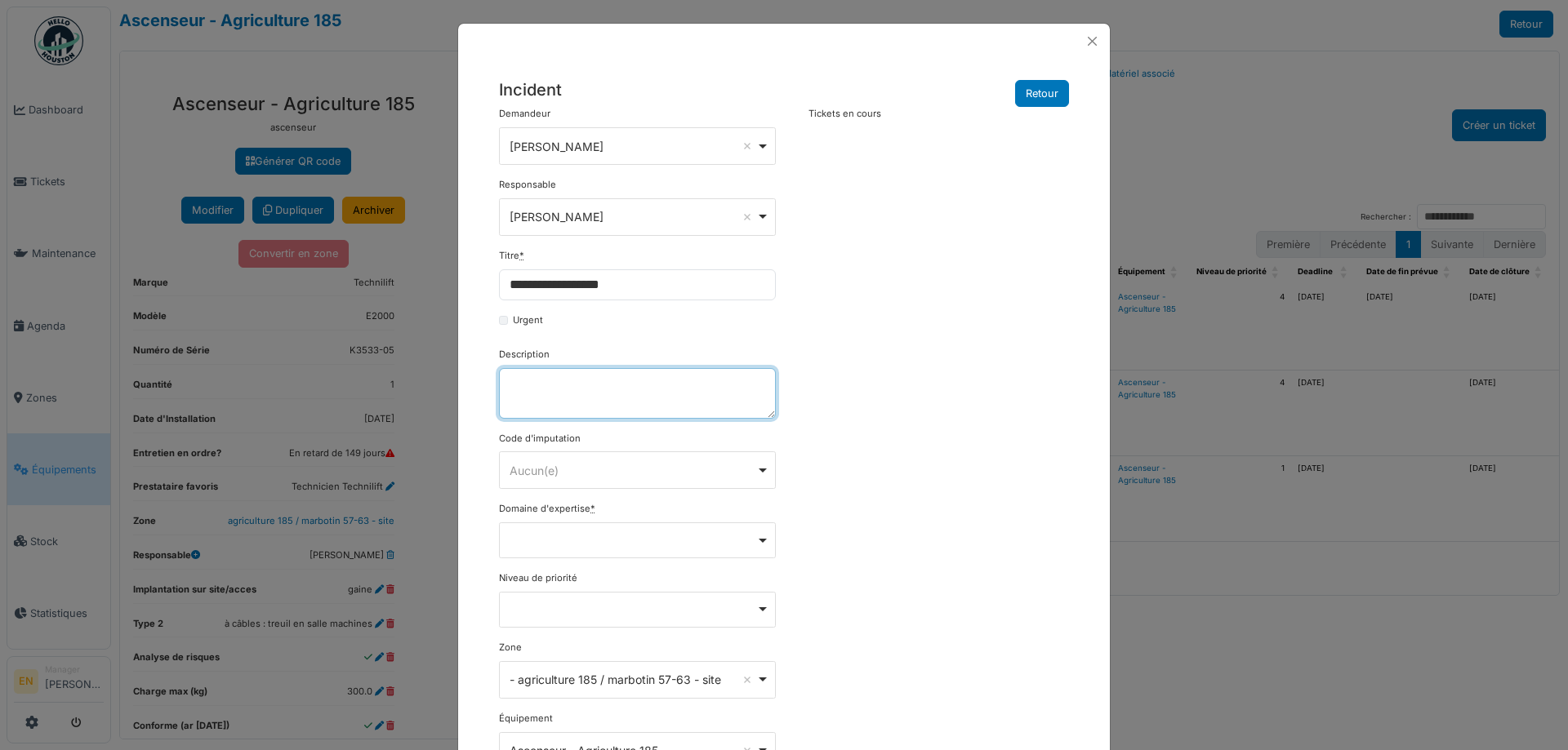
click at [593, 368] on textarea "Description" at bounding box center [637, 393] width 277 height 50
paste textarea "**********"
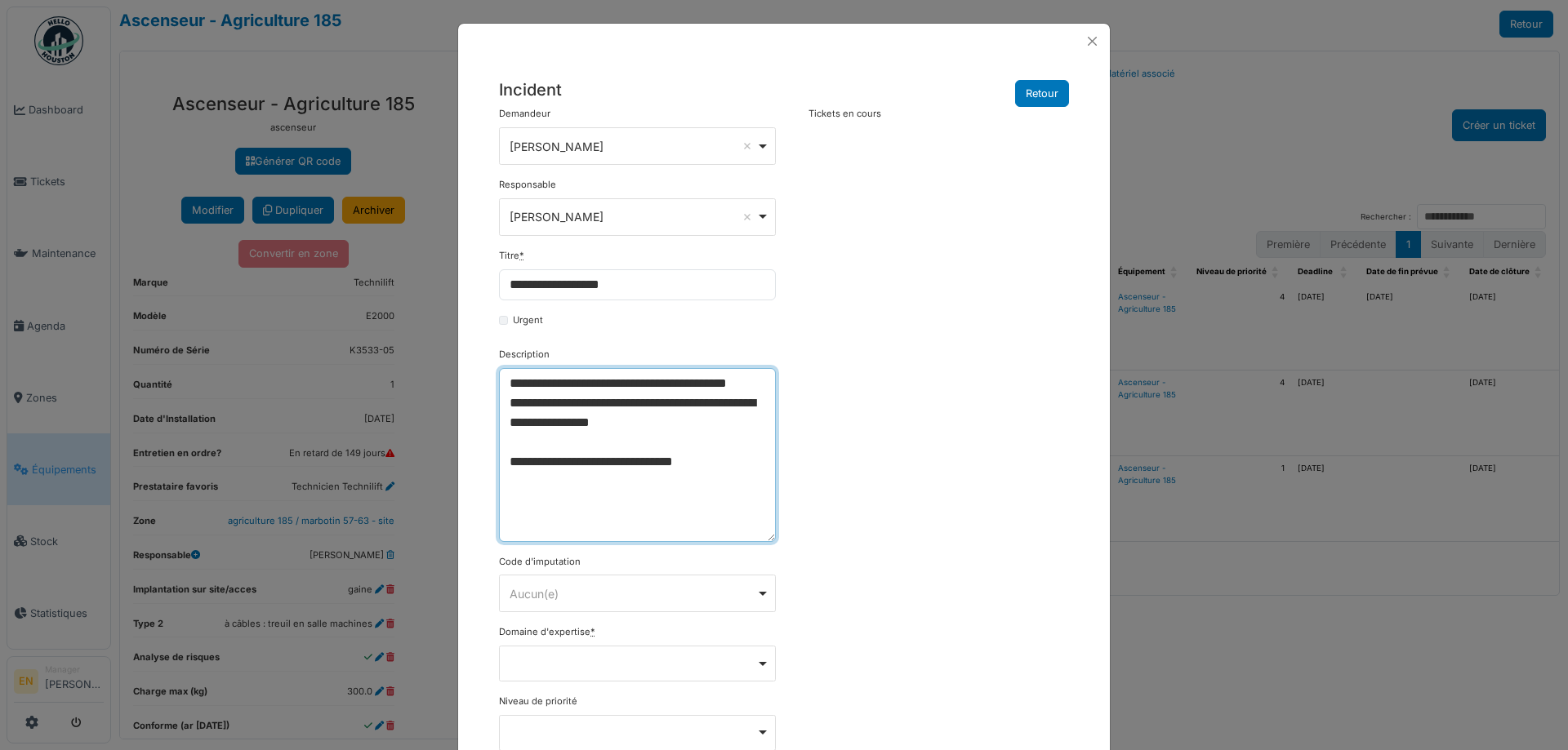
drag, startPoint x: 767, startPoint y: 416, endPoint x: 779, endPoint y: 546, distance: 130.6
click at [779, 546] on div "**********" at bounding box center [784, 552] width 586 height 890
click at [669, 443] on textarea "**********" at bounding box center [637, 459] width 277 height 181
click at [592, 407] on textarea "**********" at bounding box center [637, 459] width 277 height 181
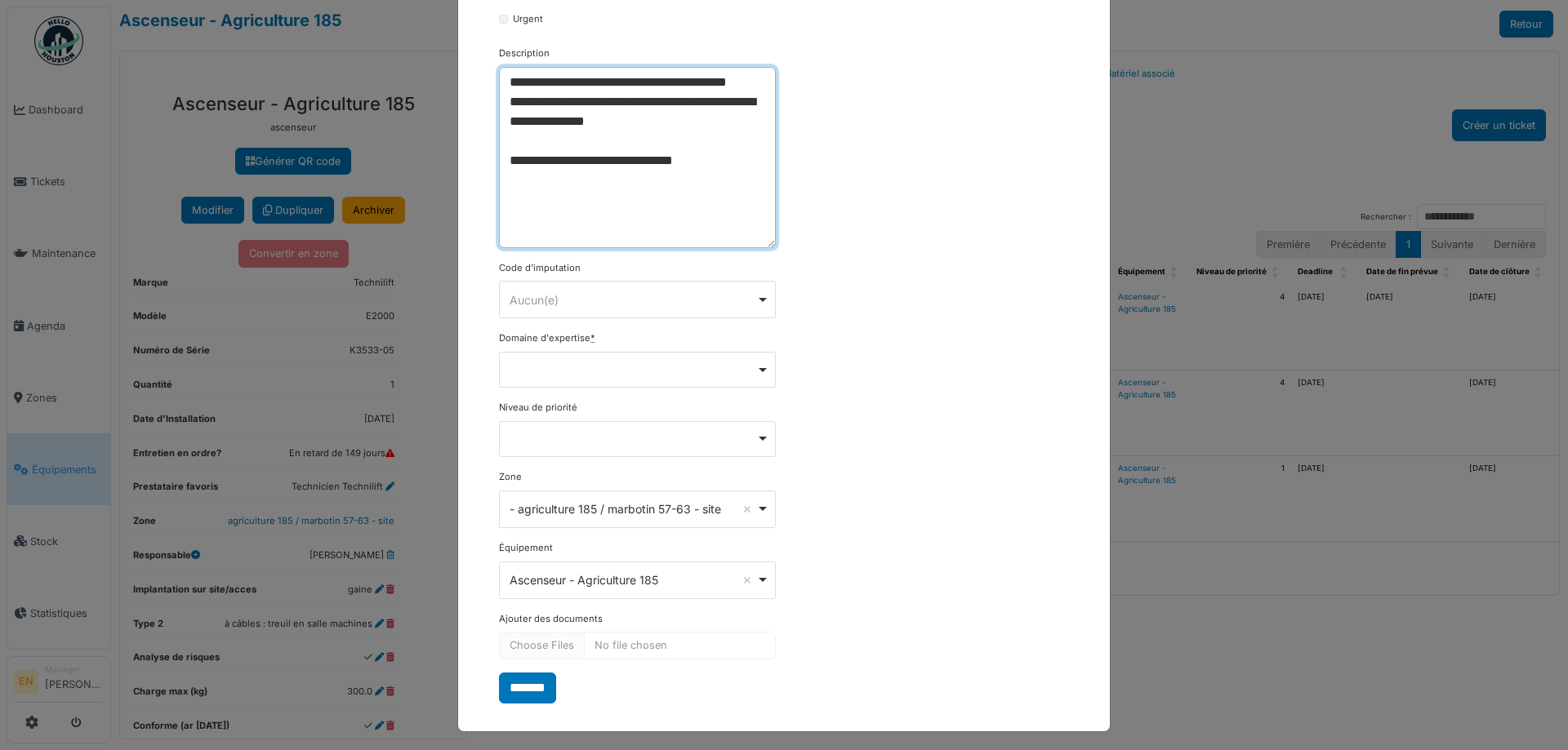
scroll to position [306, 0]
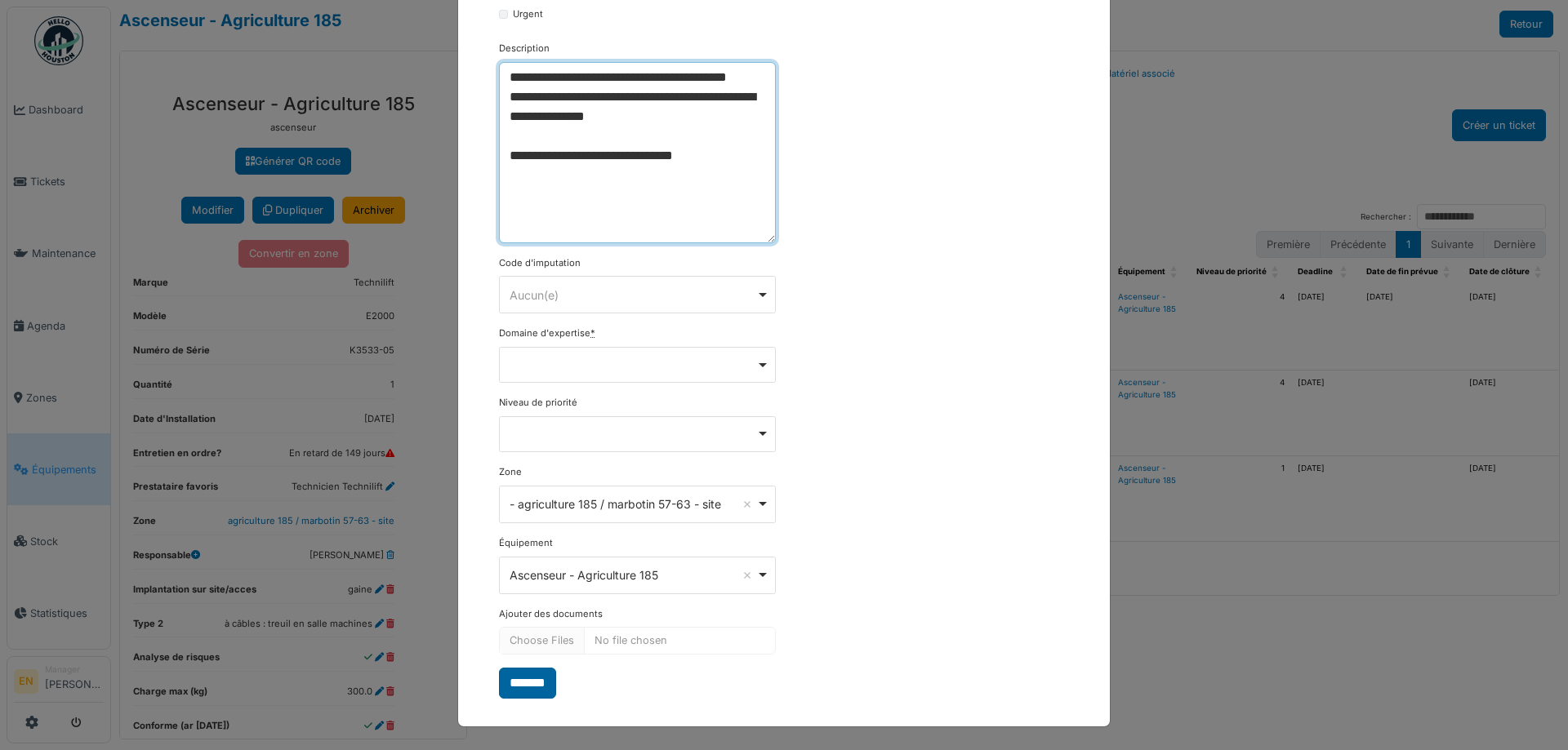
type textarea "**********"
click at [524, 688] on input "*******" at bounding box center [528, 683] width 57 height 31
click at [767, 366] on div "Remove item" at bounding box center [637, 364] width 277 height 36
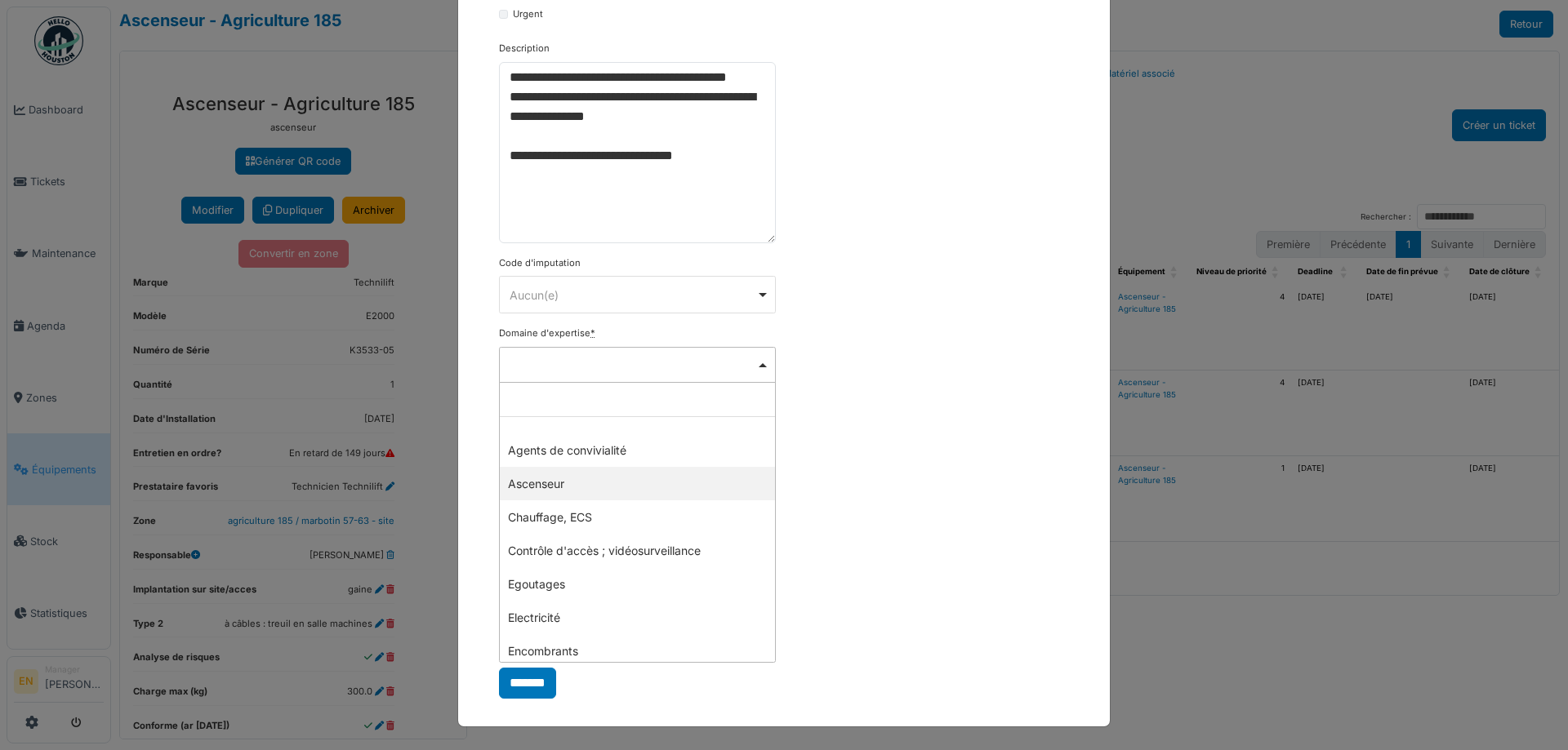
select select "***"
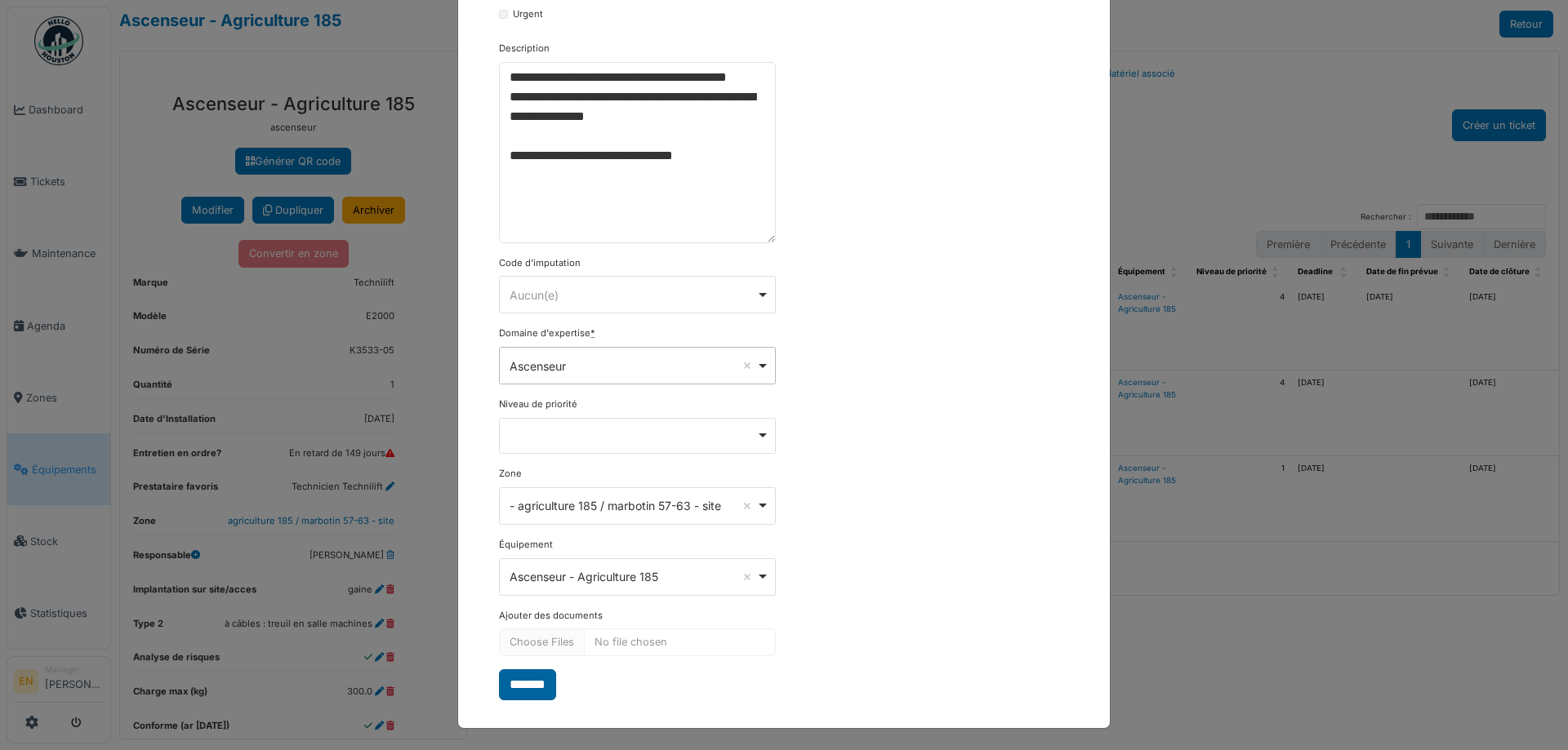
click at [536, 688] on input "*******" at bounding box center [528, 685] width 57 height 31
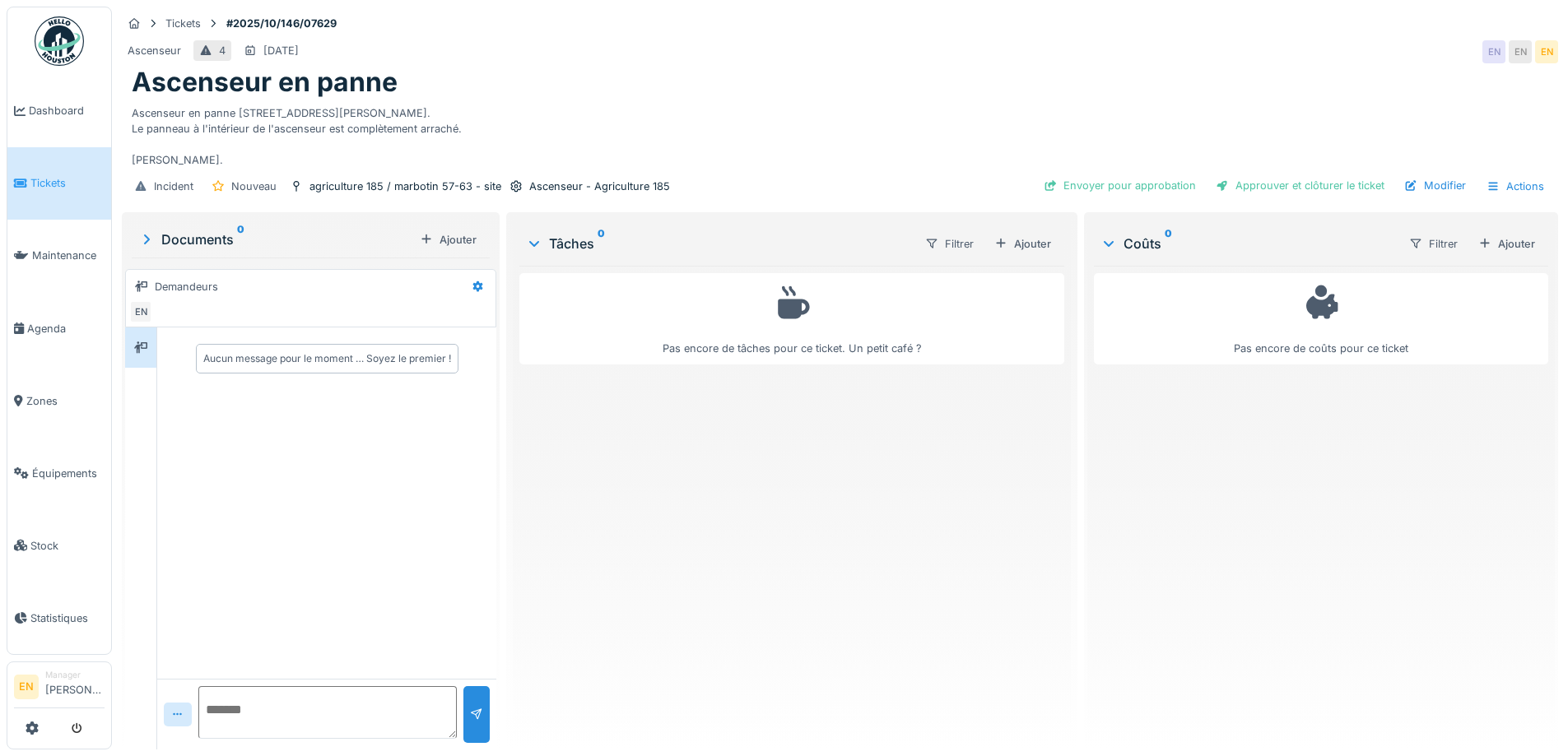
click at [702, 534] on div "Pas encore de tâches pour ce ticket. Un petit café ?" at bounding box center [791, 501] width 544 height 471
click at [768, 93] on div "Ascenseur en panne" at bounding box center [840, 82] width 1416 height 31
click at [706, 138] on div "Ascenseur en panne [STREET_ADDRESS][PERSON_NAME]. Le panneau à l'intérieur de l…" at bounding box center [840, 134] width 1416 height 70
click at [695, 137] on div "Ascenseur en panne [STREET_ADDRESS][PERSON_NAME]. Le panneau à l'intérieur de l…" at bounding box center [840, 134] width 1416 height 70
click at [1030, 246] on div "Ajouter" at bounding box center [1023, 244] width 70 height 22
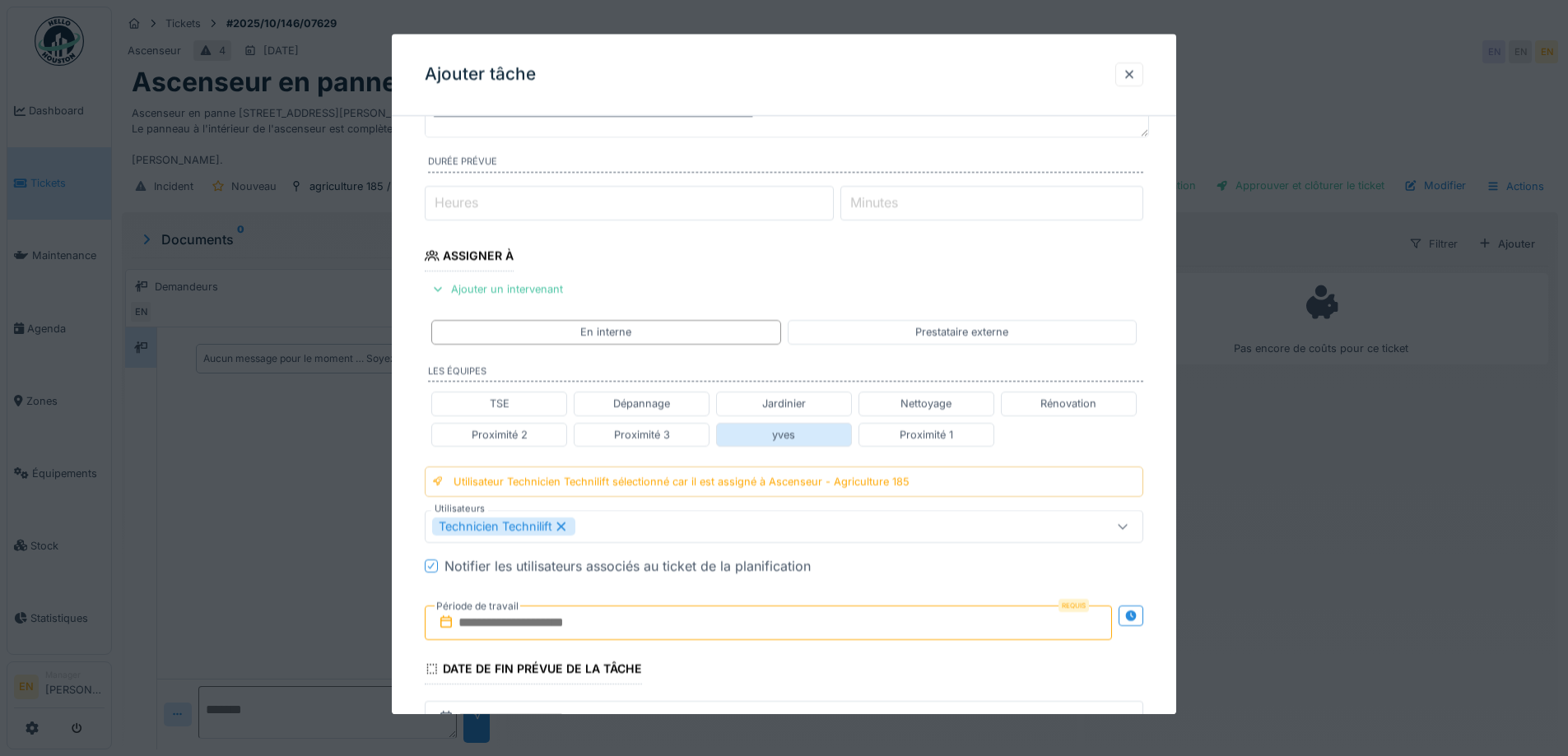
scroll to position [164, 0]
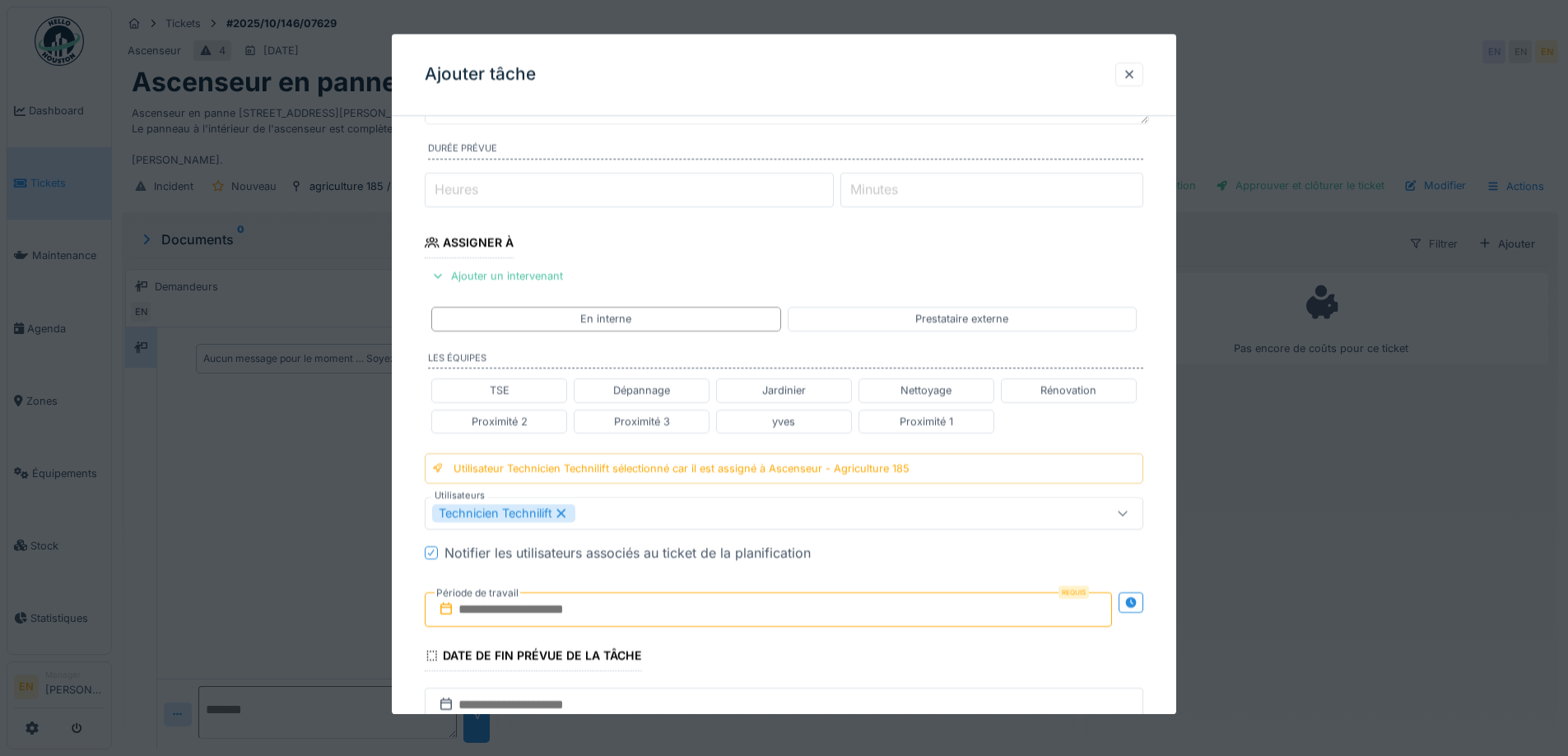
click at [593, 614] on input "text" at bounding box center [768, 609] width 687 height 34
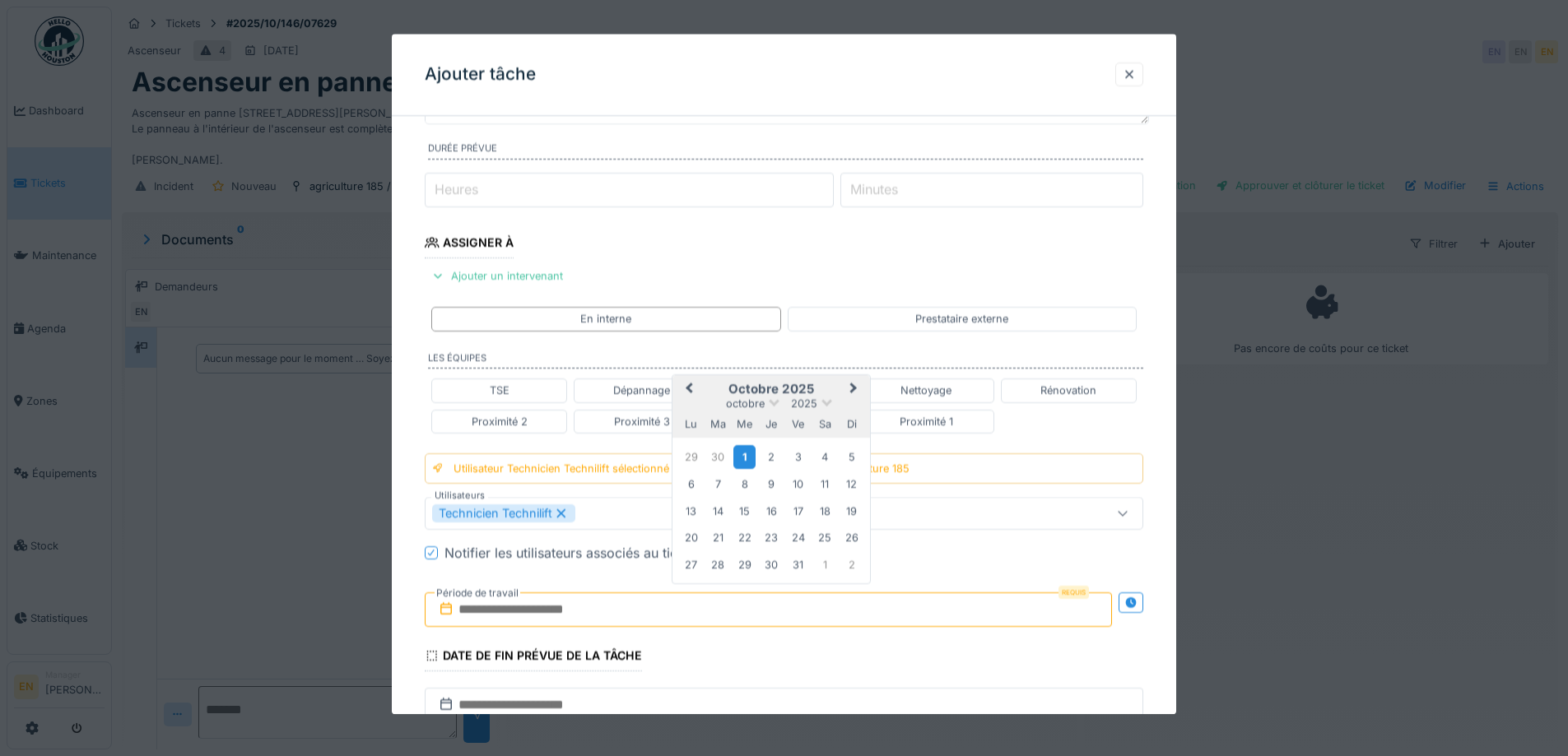
click at [748, 458] on div "1" at bounding box center [744, 457] width 22 height 24
click at [747, 459] on div "1" at bounding box center [744, 457] width 22 height 24
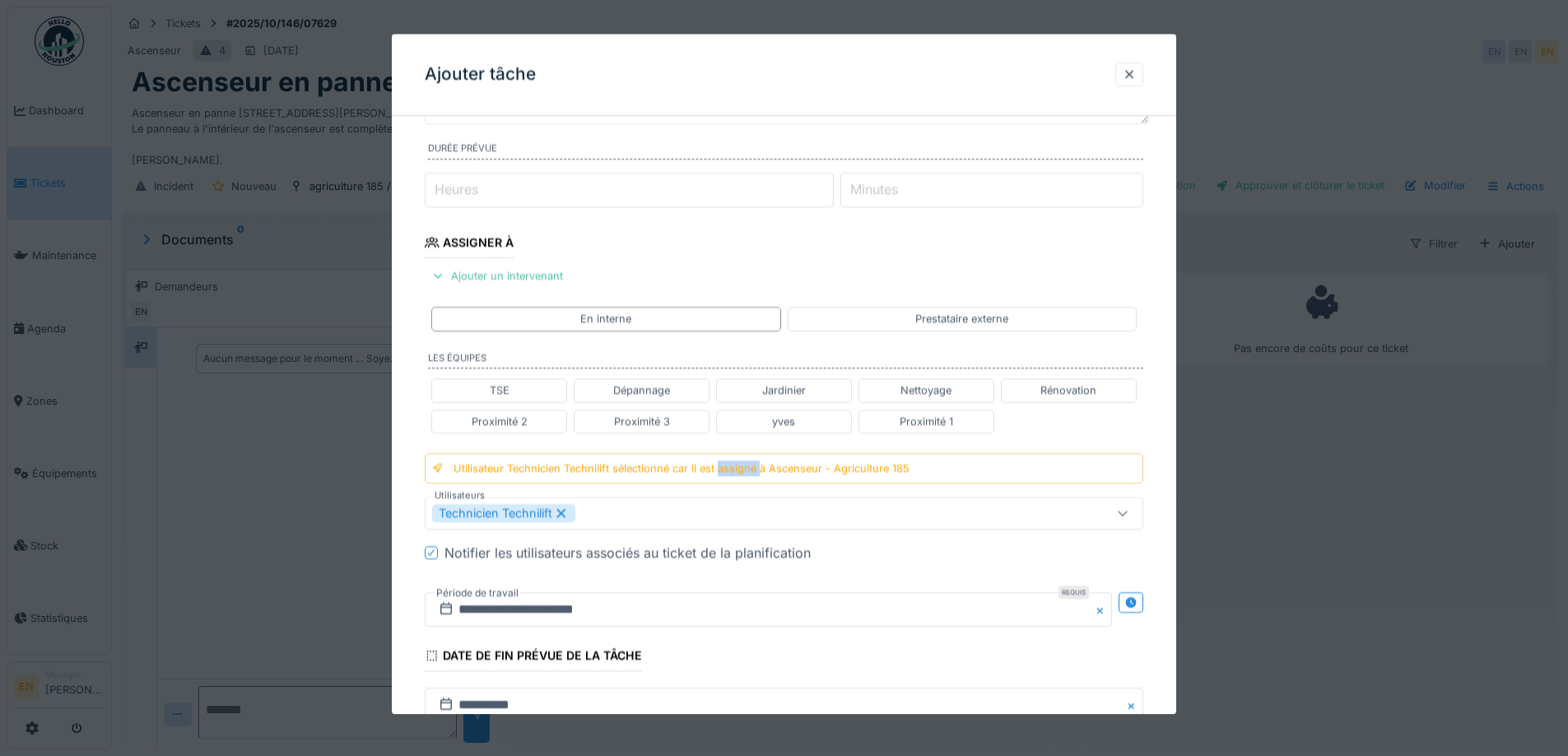
click at [747, 459] on div "Utilisateur Technicien Technilift sélectionné car il est assigné à Ascenseur - …" at bounding box center [784, 468] width 718 height 30
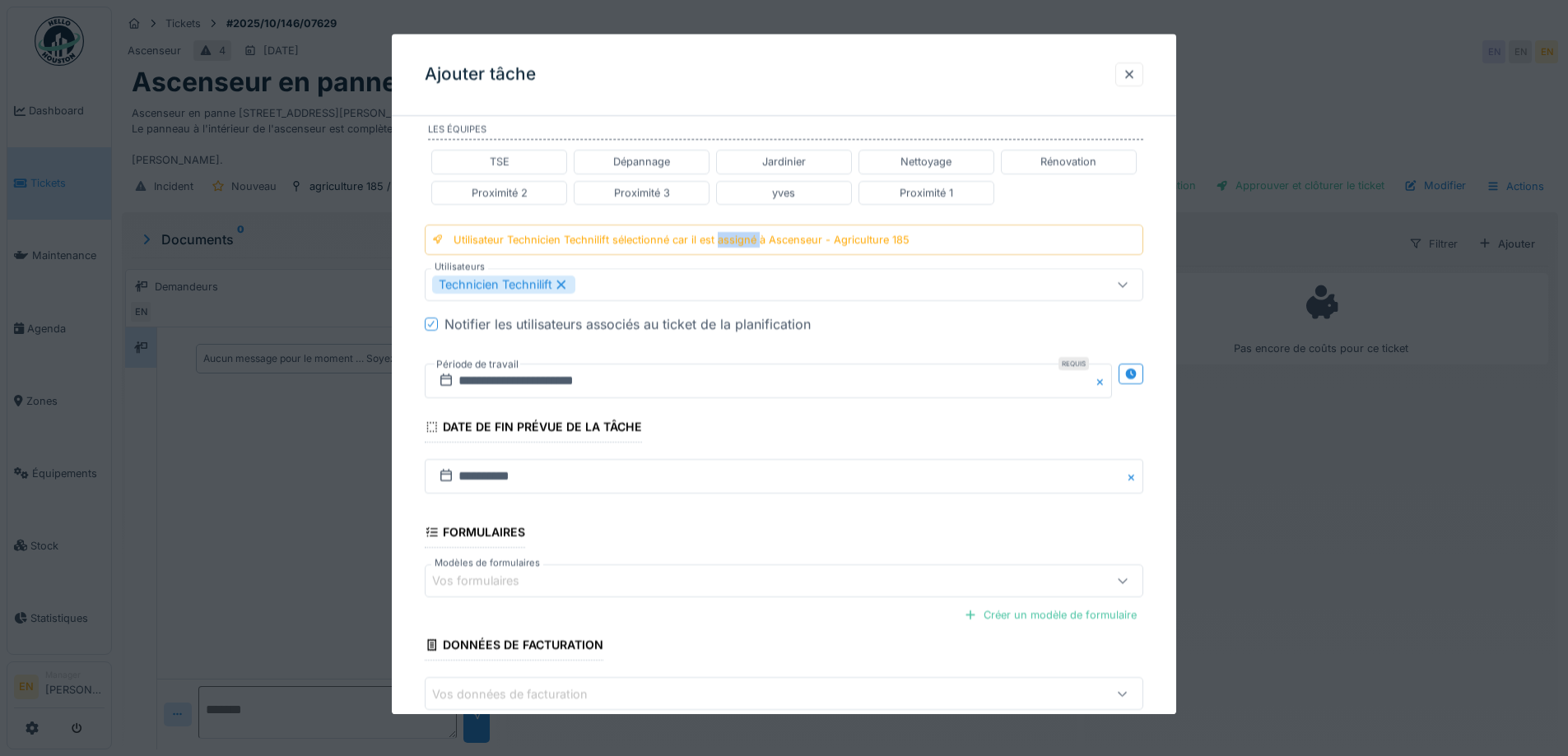
scroll to position [483, 0]
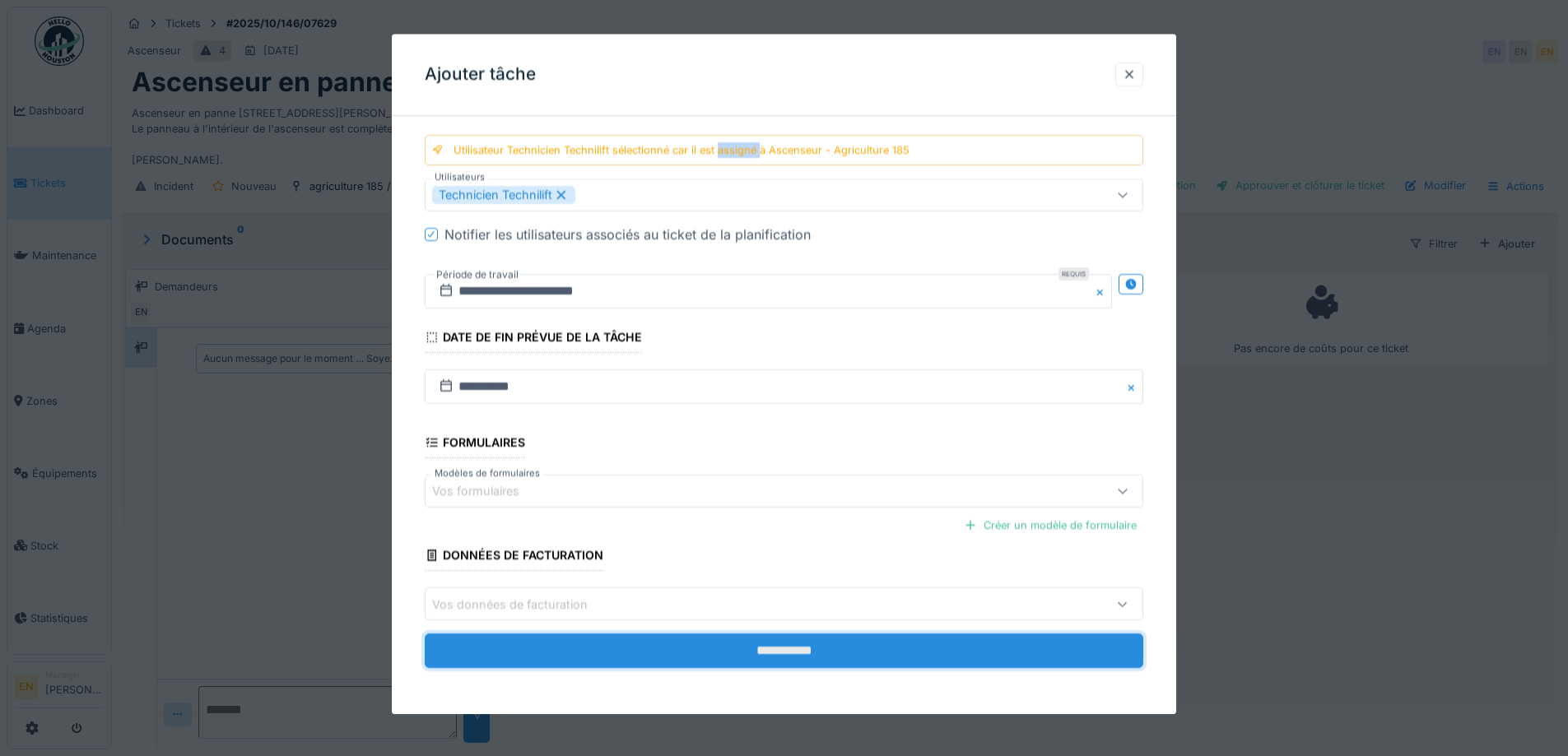
click at [805, 657] on input "**********" at bounding box center [784, 651] width 718 height 34
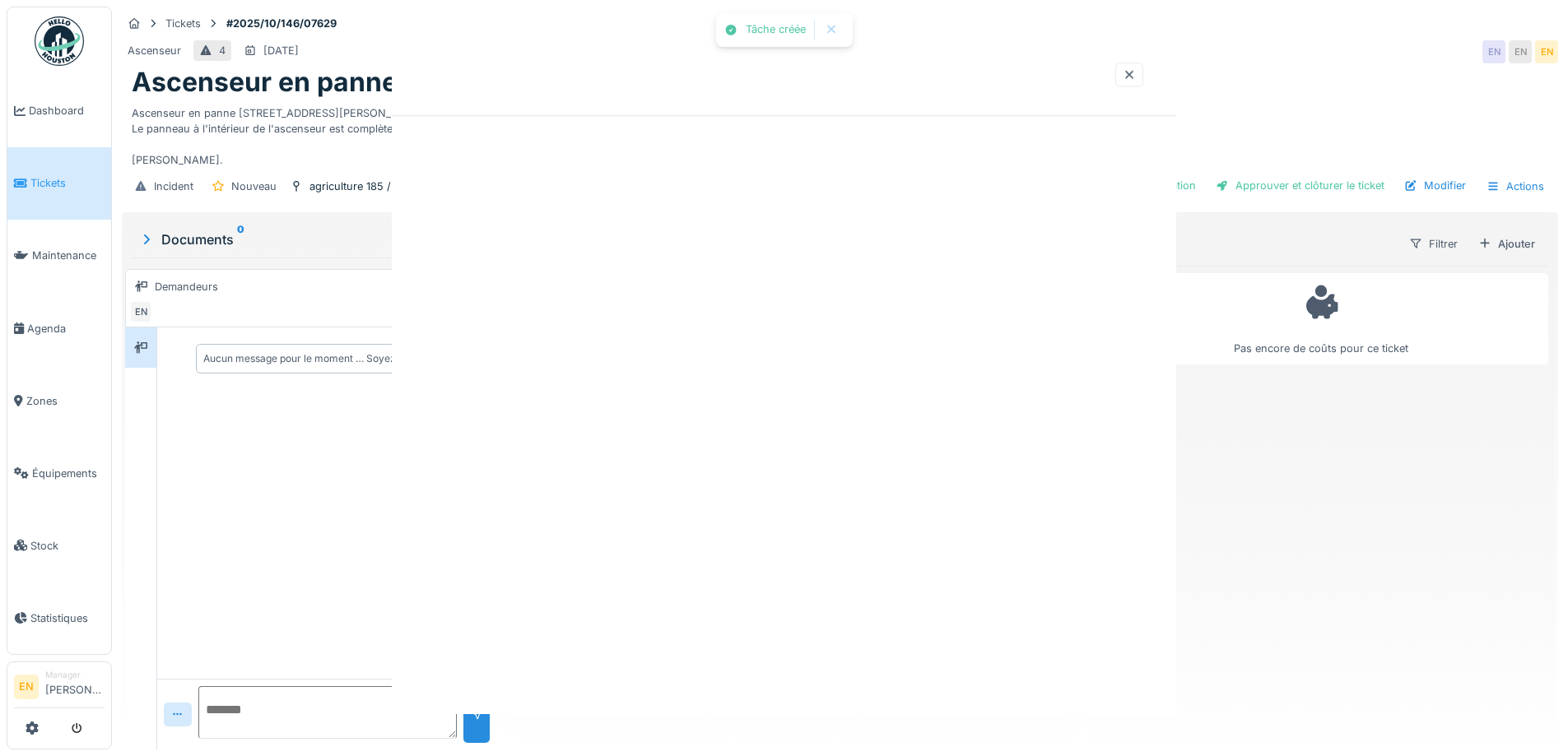
scroll to position [0, 0]
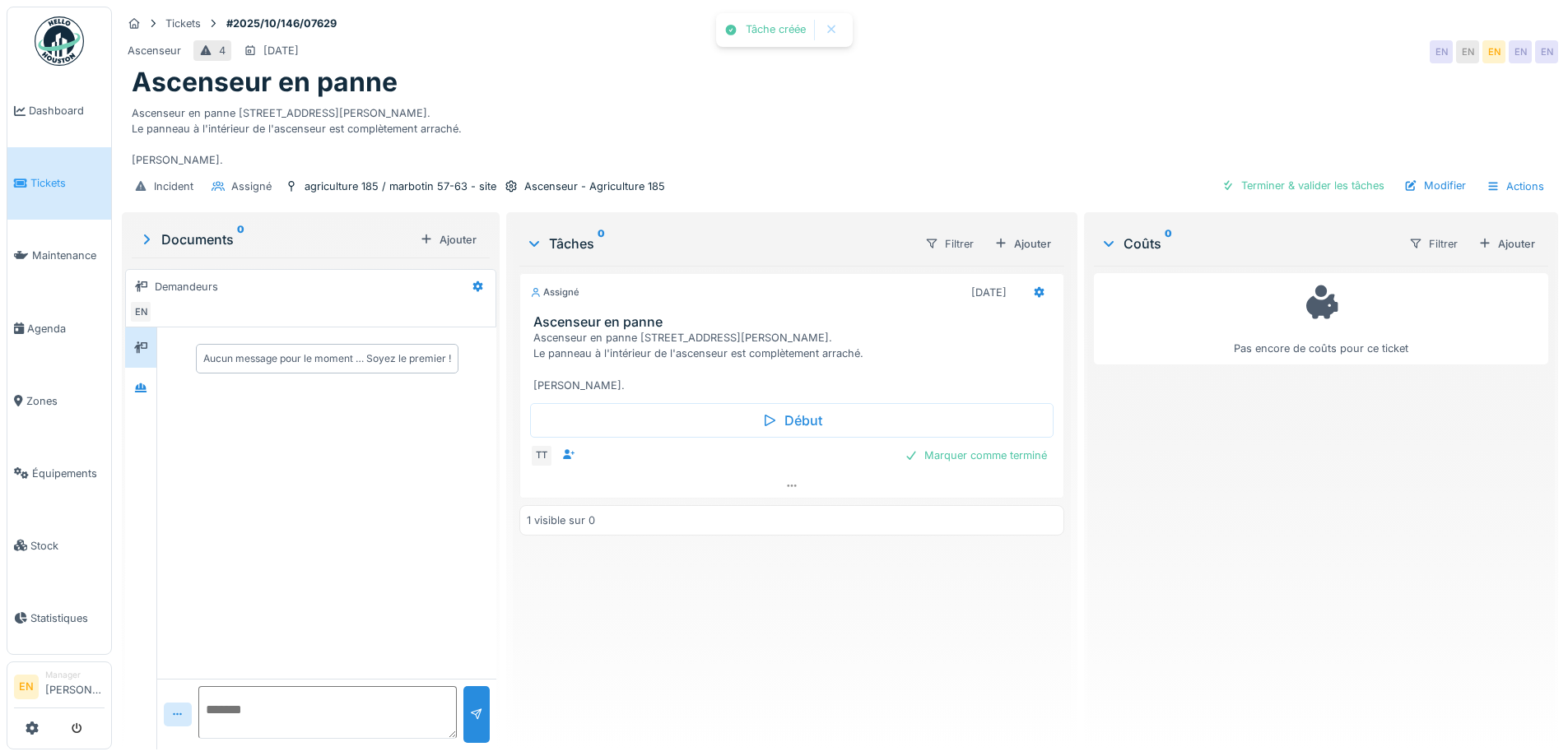
click at [851, 646] on div "Assigné [DATE] Ascenseur en panne Ascenseur en panne [STREET_ADDRESS][PERSON_NA…" at bounding box center [791, 501] width 544 height 471
click at [836, 88] on div "Ascenseur en panne" at bounding box center [840, 82] width 1416 height 31
click at [807, 110] on div "Ascenseur en panne [STREET_ADDRESS][PERSON_NAME]. Le panneau à l'intérieur de l…" at bounding box center [840, 134] width 1416 height 70
click at [832, 117] on div "Ascenseur en panne [STREET_ADDRESS][PERSON_NAME]. Le panneau à l'intérieur de l…" at bounding box center [840, 134] width 1416 height 70
click at [1430, 186] on div "Modifier" at bounding box center [1434, 186] width 75 height 22
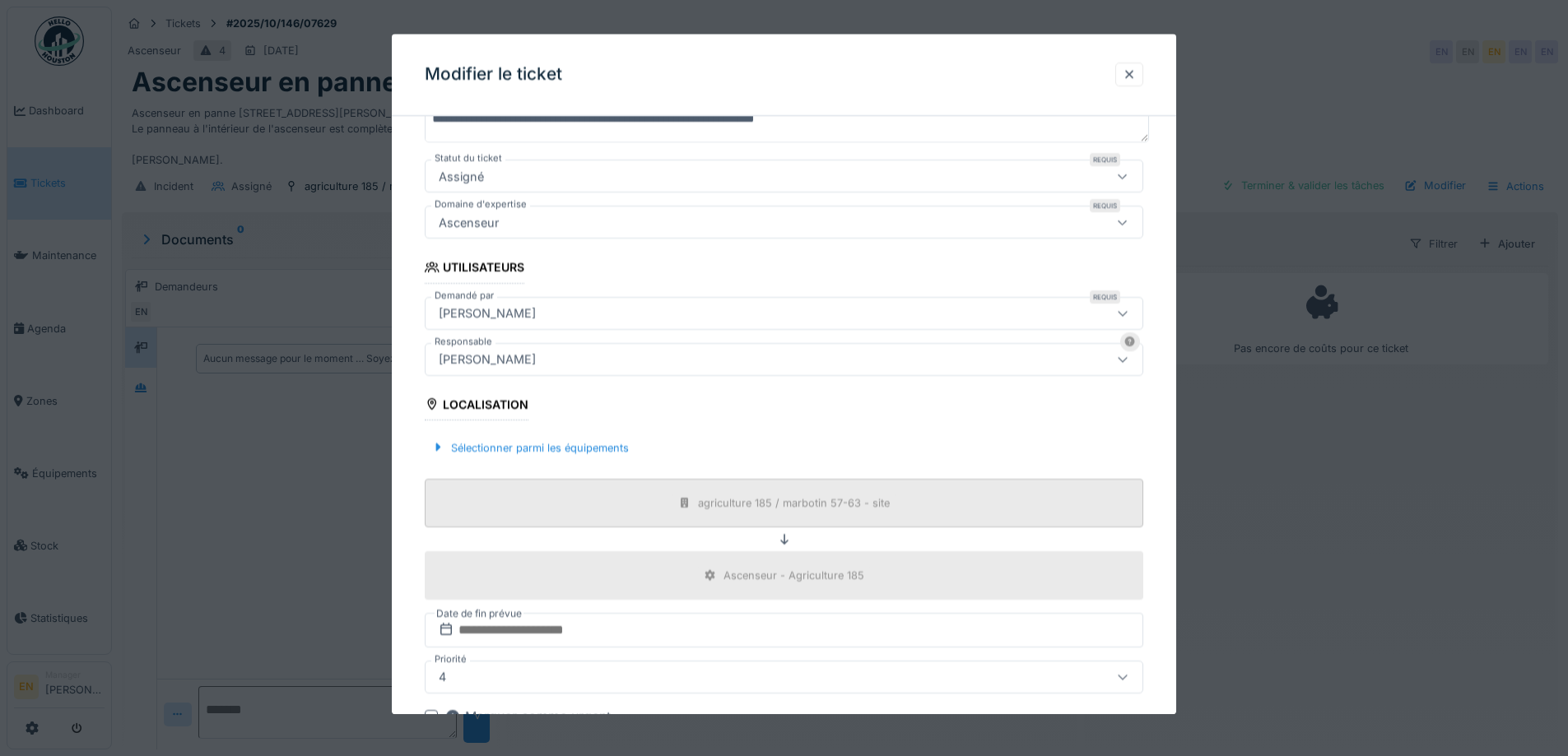
scroll to position [246, 0]
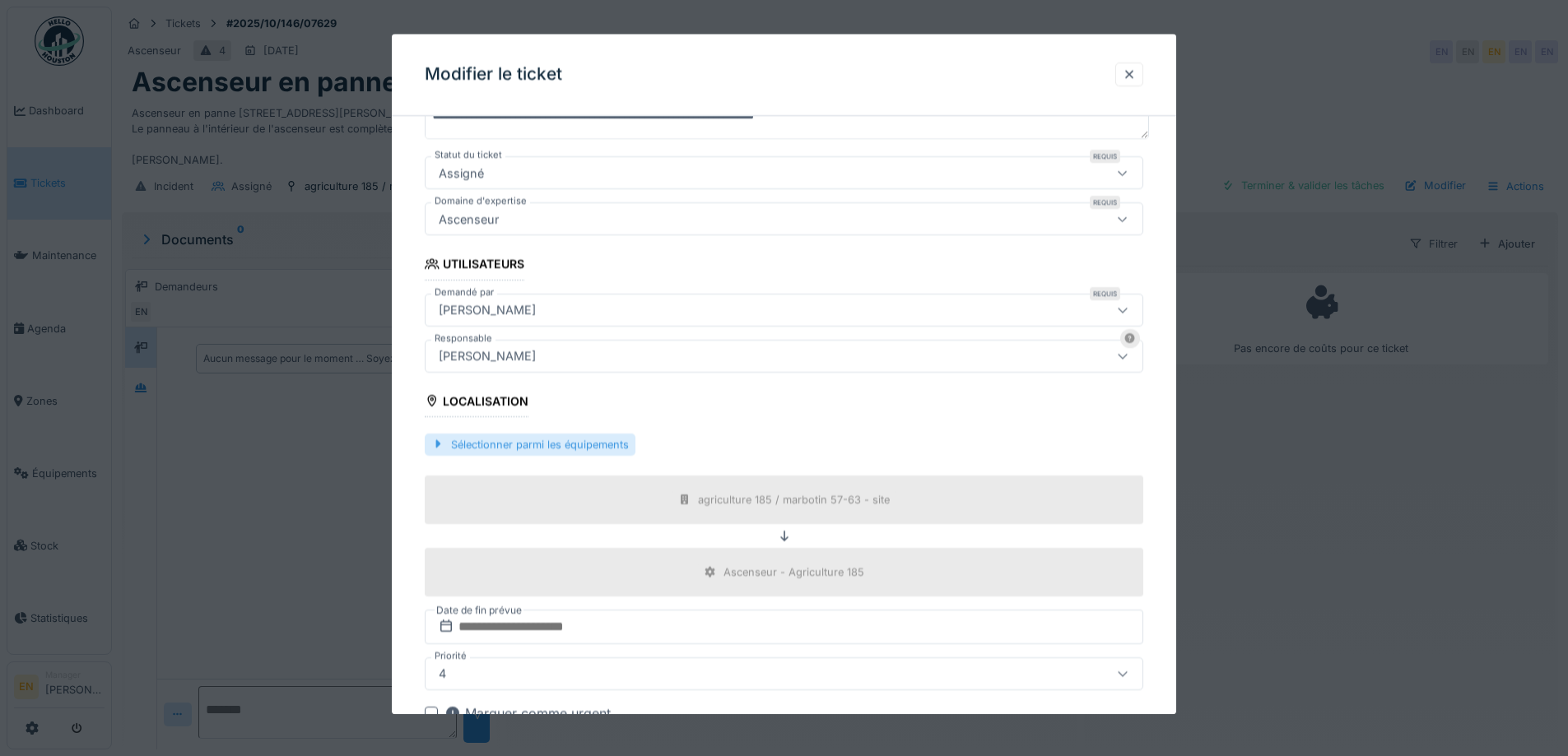
click at [606, 450] on div "Sélectionner parmi les équipements" at bounding box center [530, 445] width 210 height 22
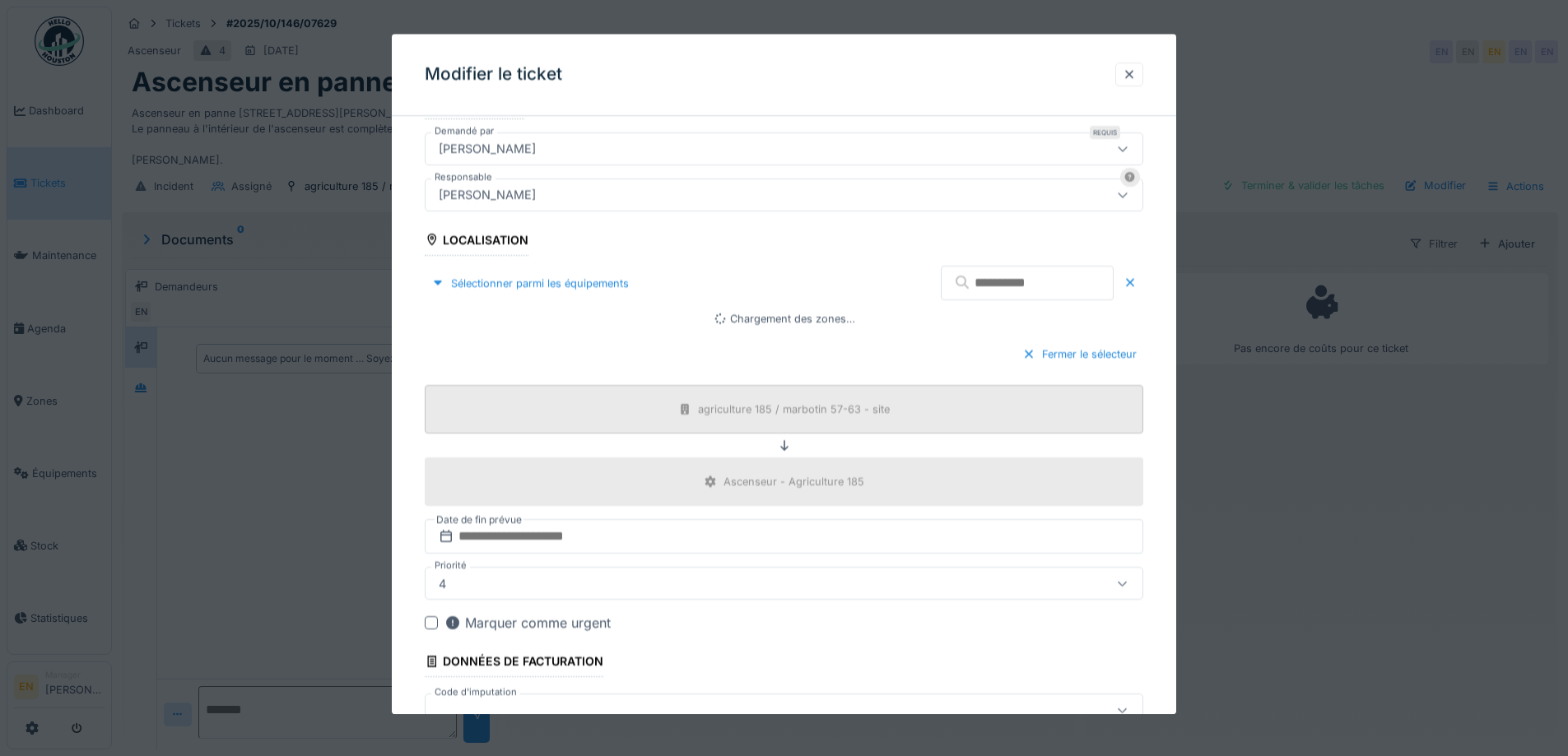
scroll to position [412, 0]
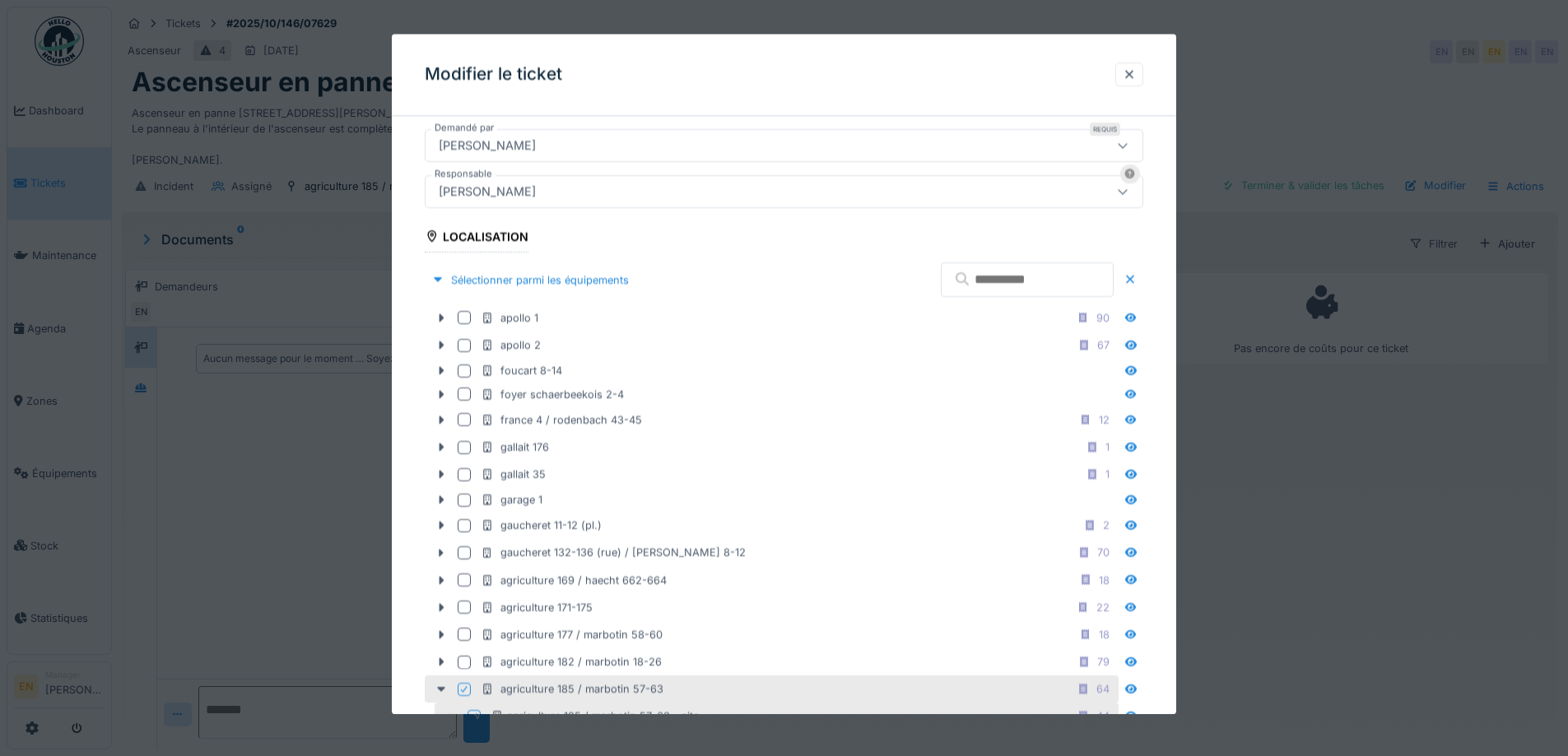
click at [1061, 272] on input "text" at bounding box center [1026, 280] width 173 height 34
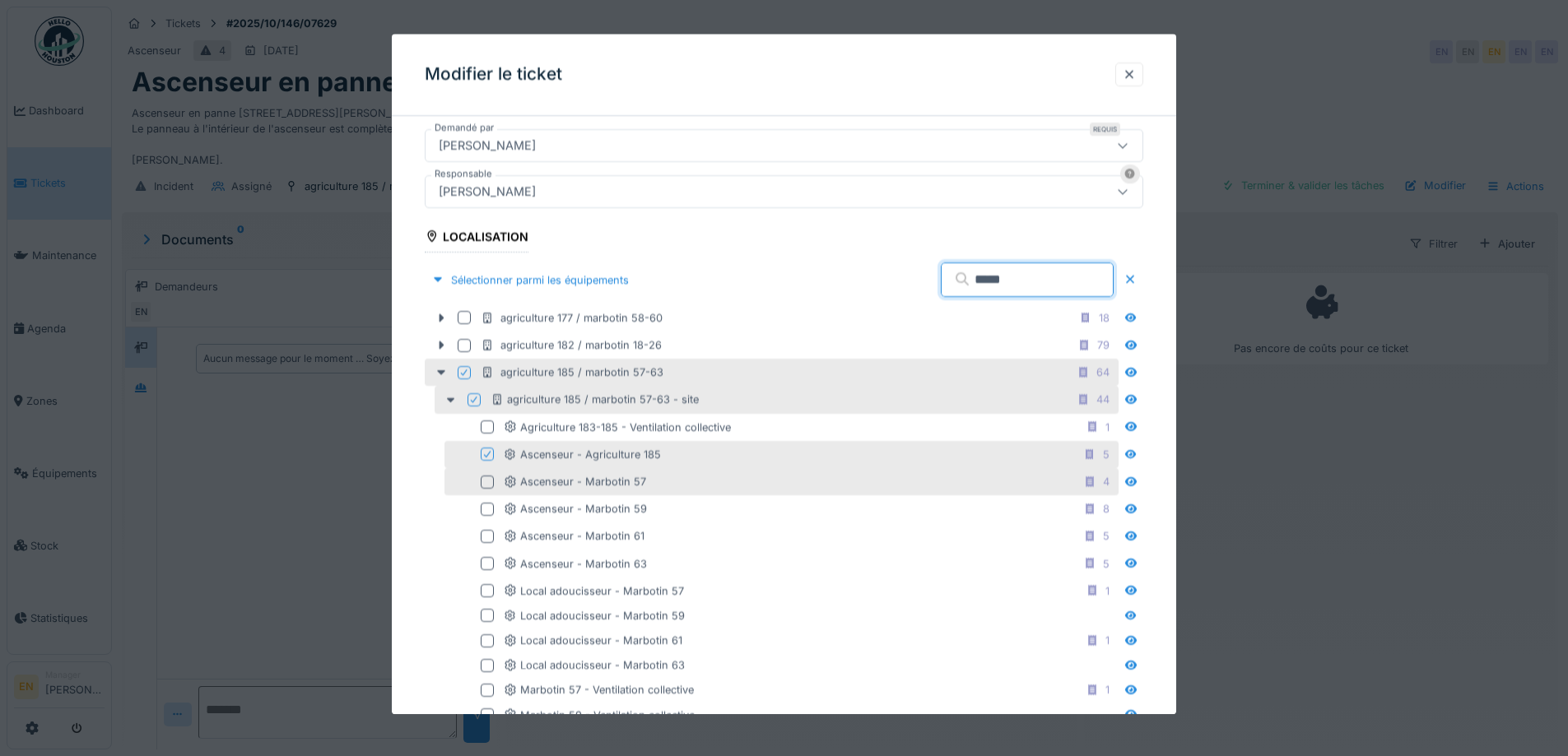
type input "*****"
click at [485, 486] on div at bounding box center [487, 482] width 13 height 13
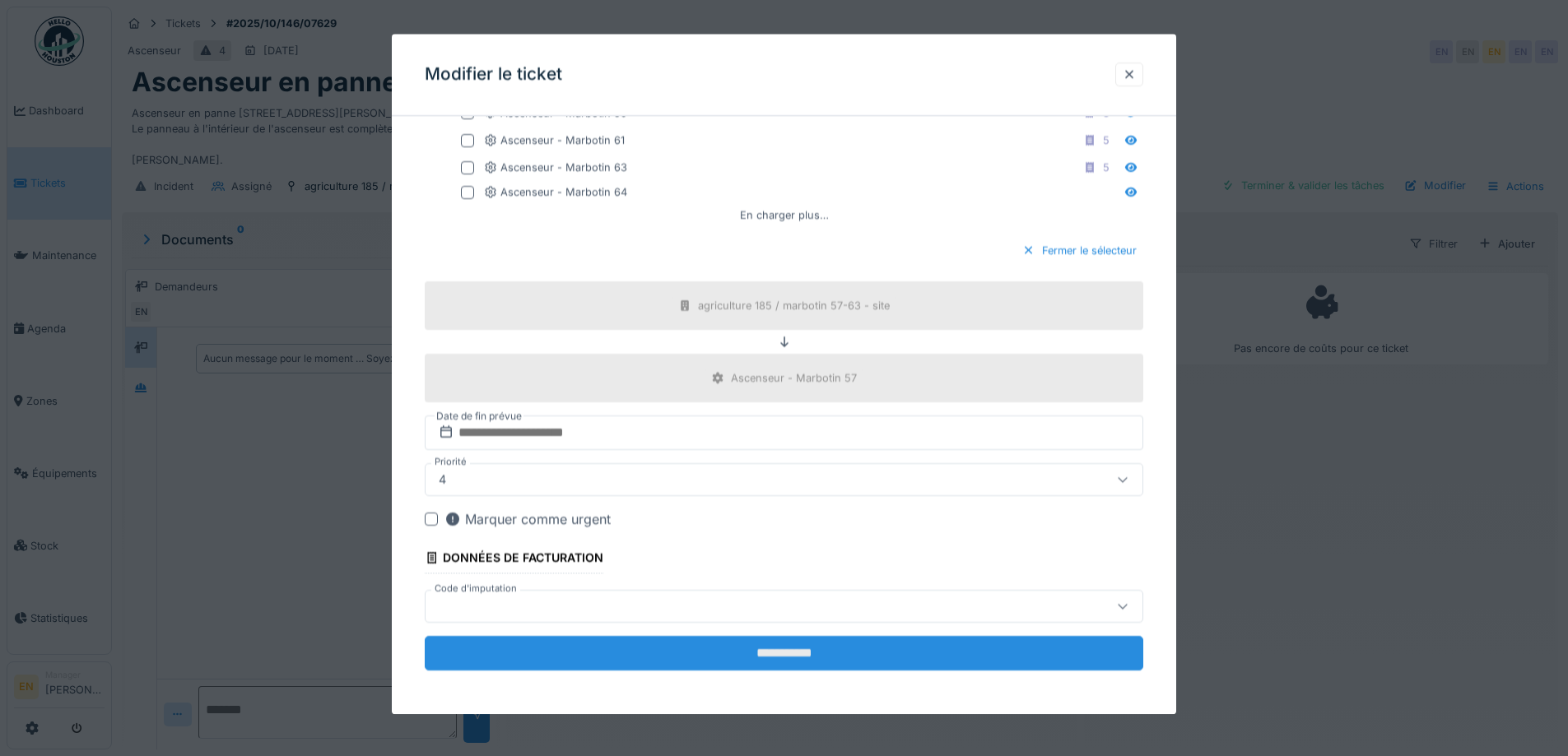
scroll to position [1764, 0]
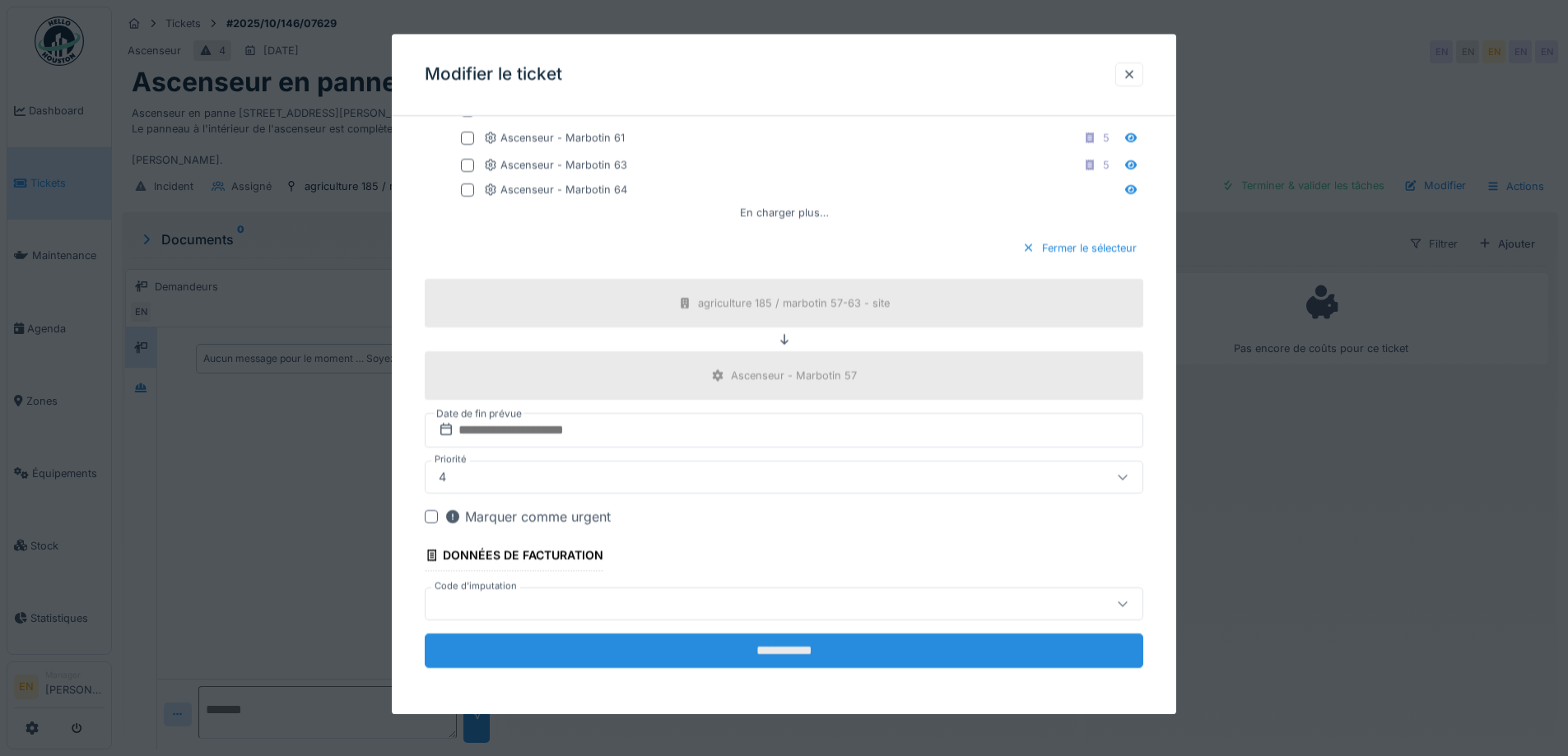
click at [763, 654] on input "**********" at bounding box center [784, 651] width 718 height 34
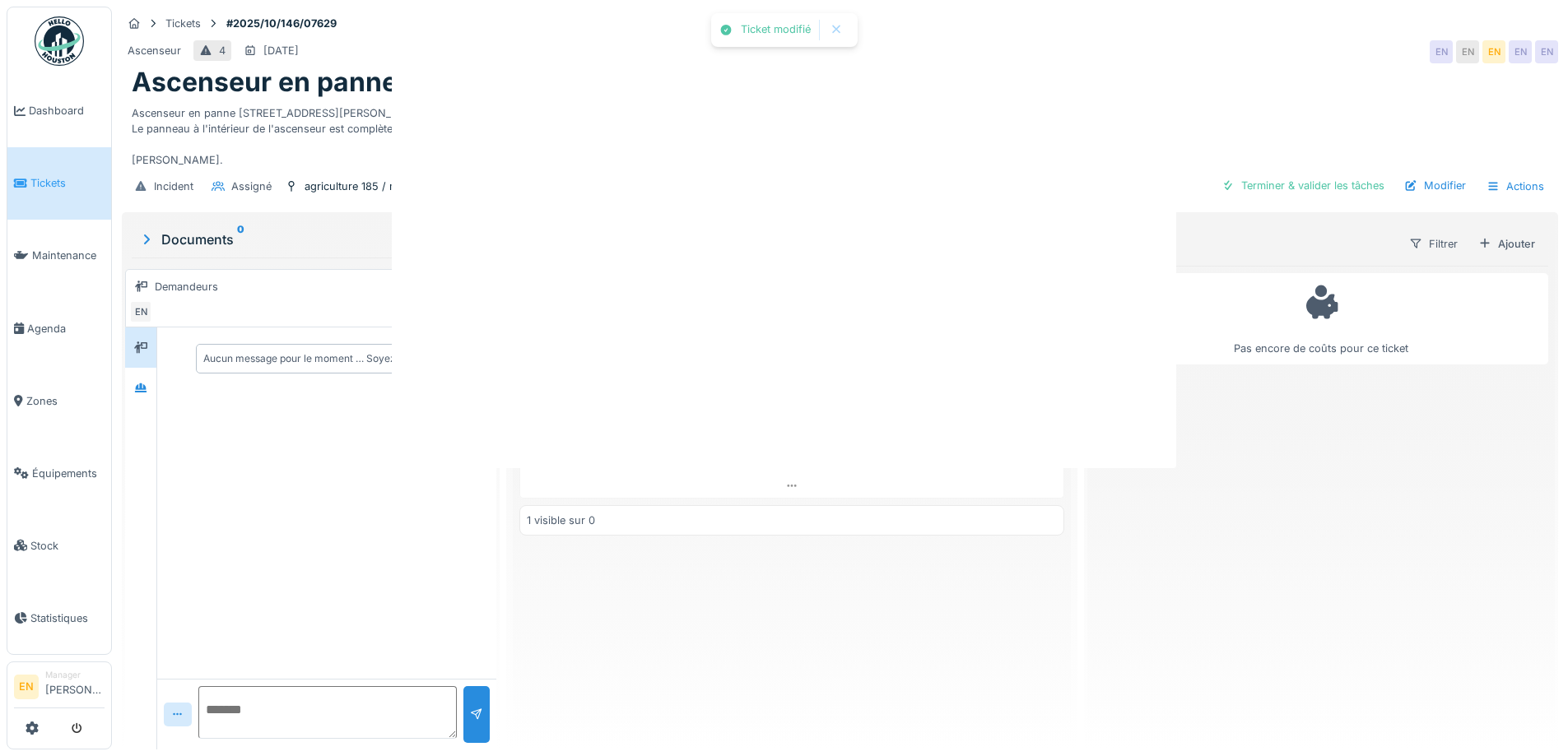
scroll to position [0, 0]
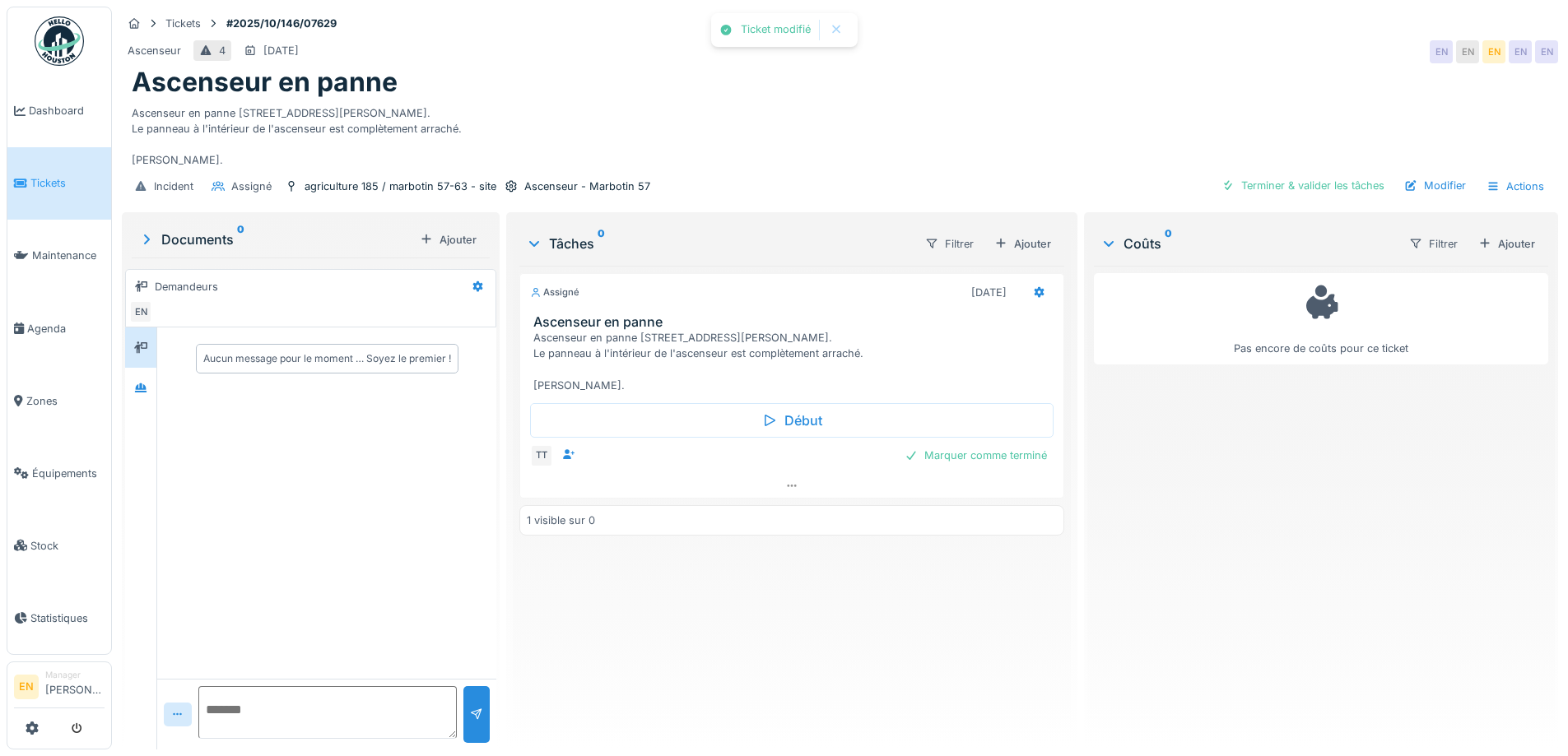
click at [731, 635] on div "Assigné [DATE] Ascenseur en panne Ascenseur en panne [STREET_ADDRESS][PERSON_NA…" at bounding box center [791, 501] width 544 height 471
click at [732, 632] on div "Assigné [DATE] Ascenseur en panne Ascenseur en panne [STREET_ADDRESS][PERSON_NA…" at bounding box center [791, 501] width 544 height 471
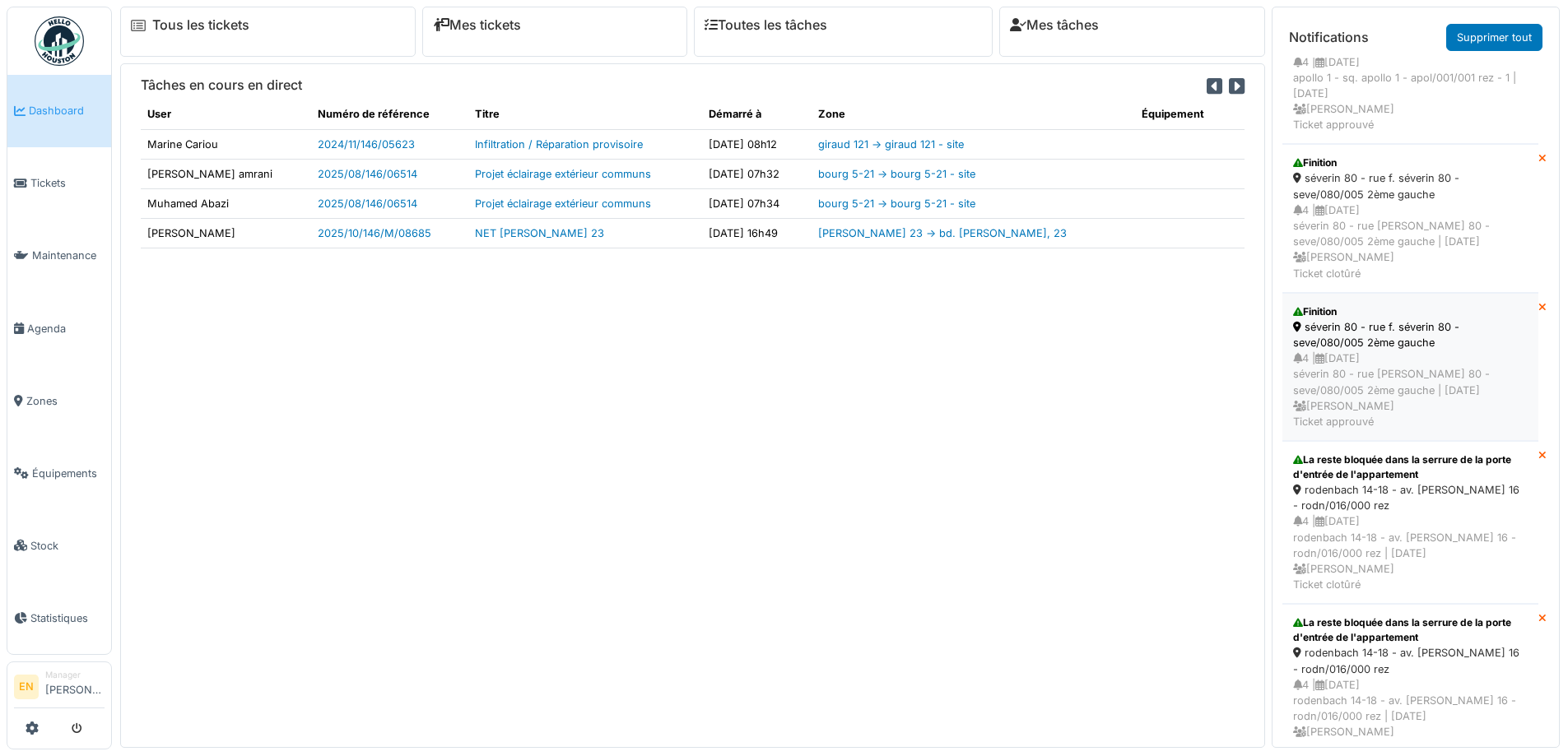
scroll to position [283, 0]
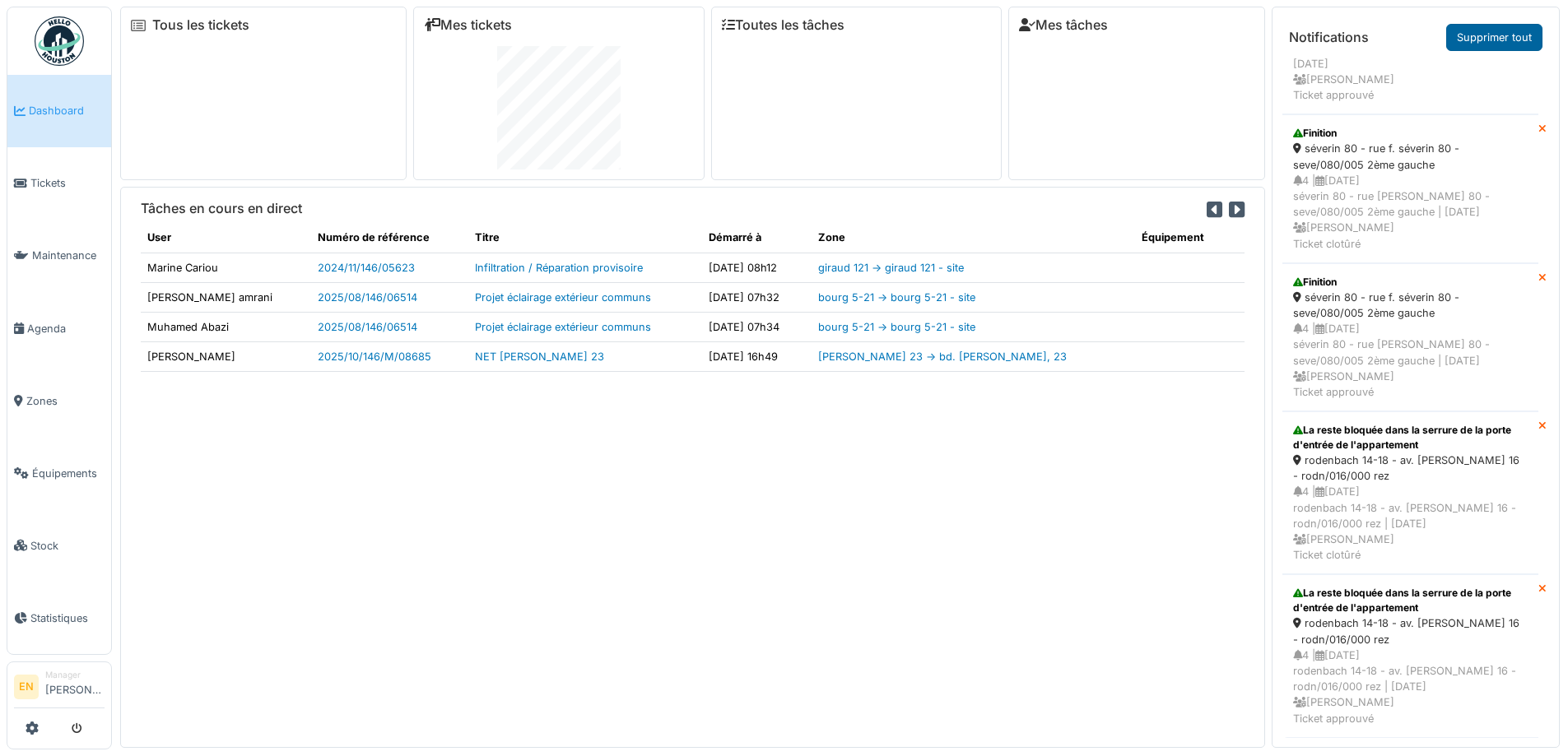
click at [1502, 35] on link "Supprimer tout" at bounding box center [1494, 37] width 96 height 27
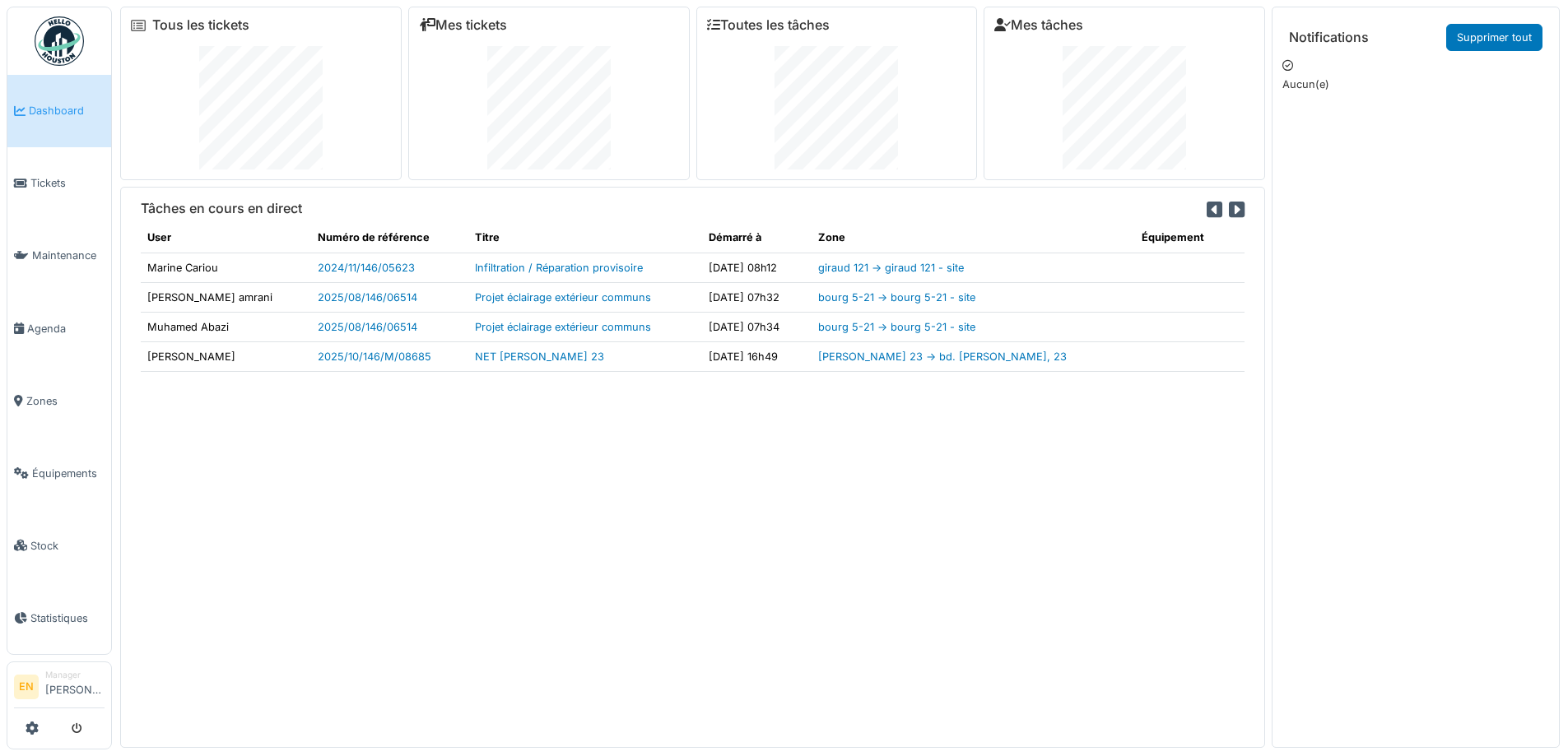
click at [771, 606] on div "Tâches en cours en direct User Numéro de référence Titre Démarré à Zone Équipem…" at bounding box center [692, 466] width 1144 height 560
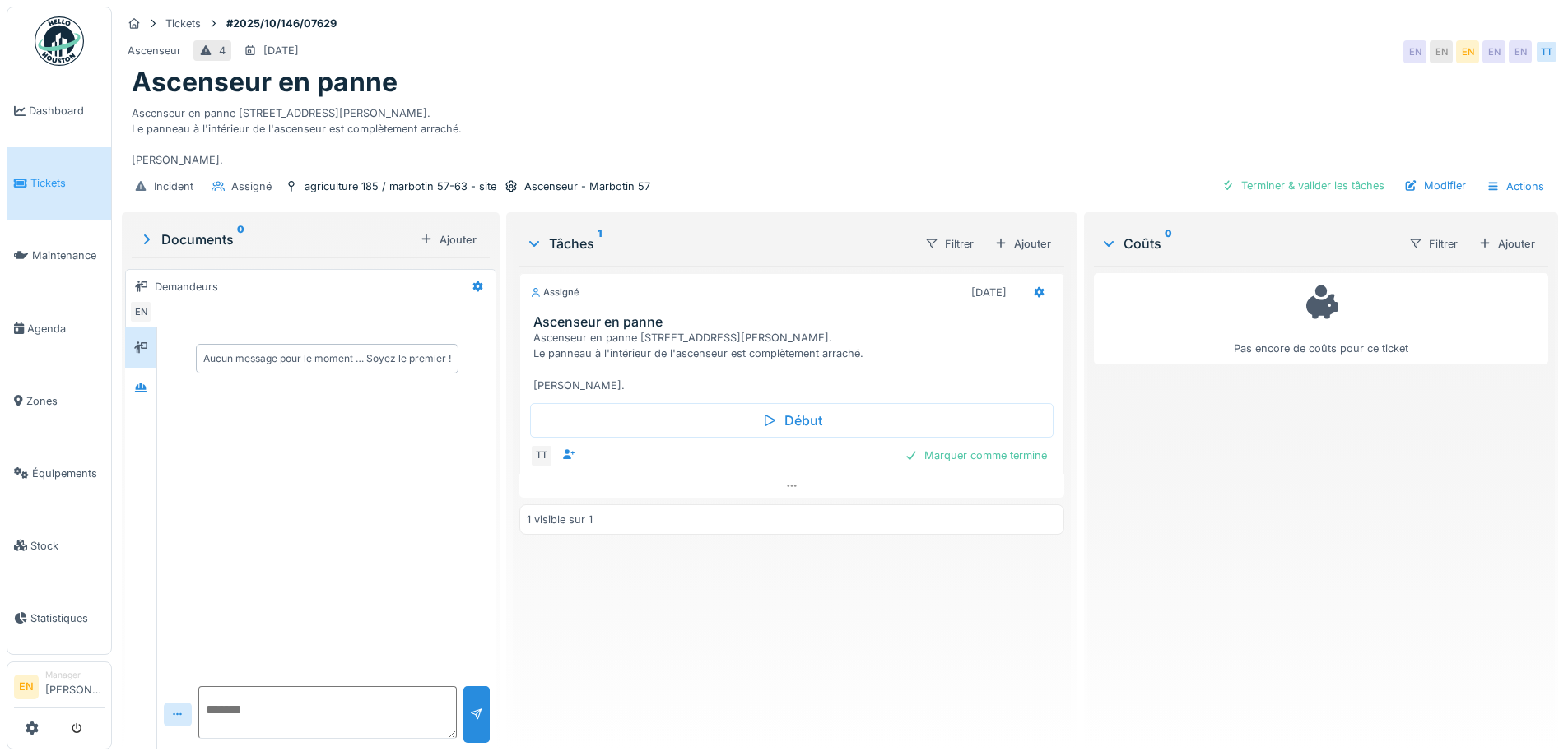
click at [817, 145] on div "Ascenseur en panne [STREET_ADDRESS][PERSON_NAME]. Le panneau à l'intérieur de l…" at bounding box center [840, 134] width 1416 height 70
click at [1413, 200] on div "Incident Assigné agriculture 185 / marbotin 57-63 - site Ascenseur - Marbotin 5…" at bounding box center [840, 186] width 1436 height 37
click at [1430, 187] on div "Modifier" at bounding box center [1434, 186] width 75 height 22
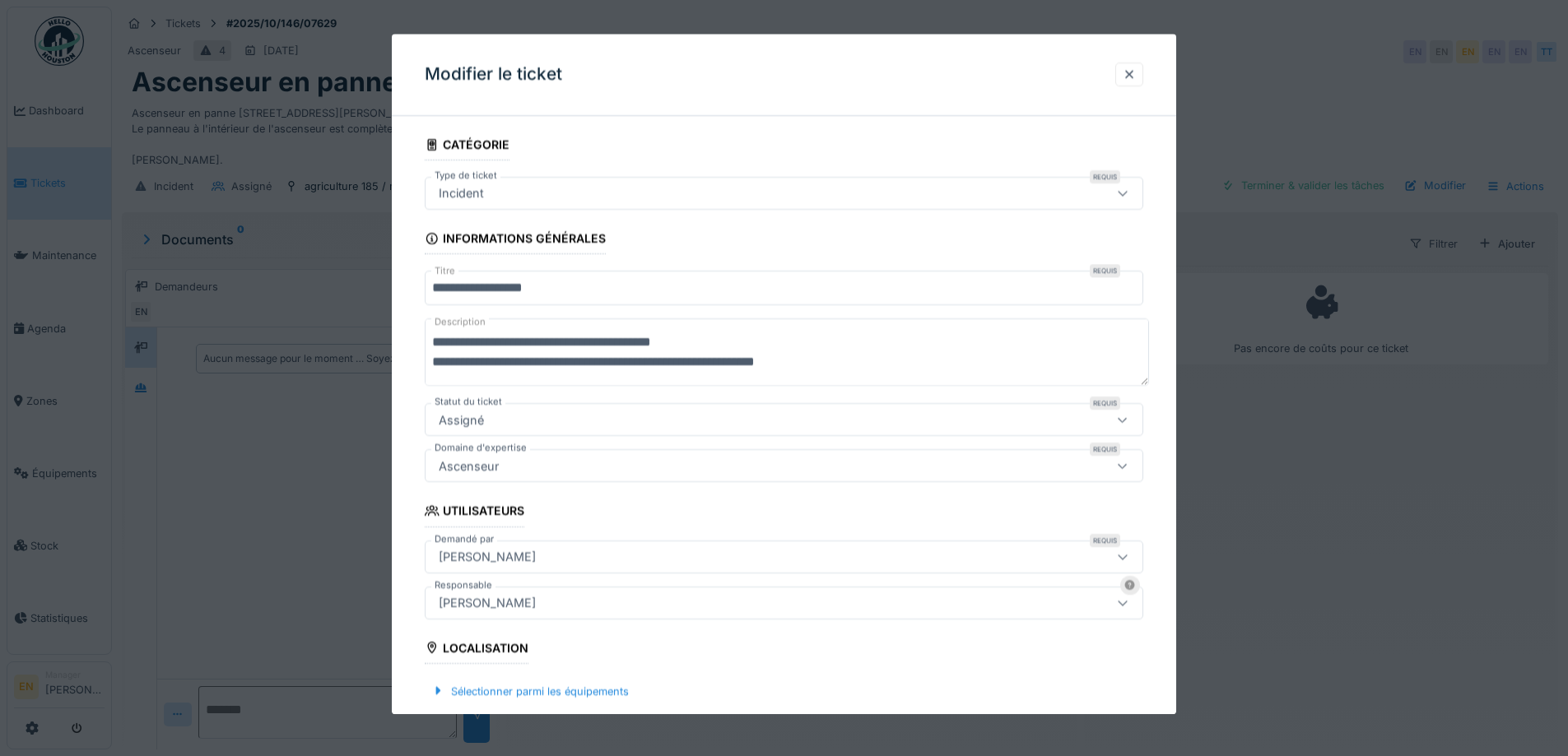
scroll to position [59, 0]
click at [580, 604] on div "[PERSON_NAME]" at bounding box center [741, 604] width 619 height 18
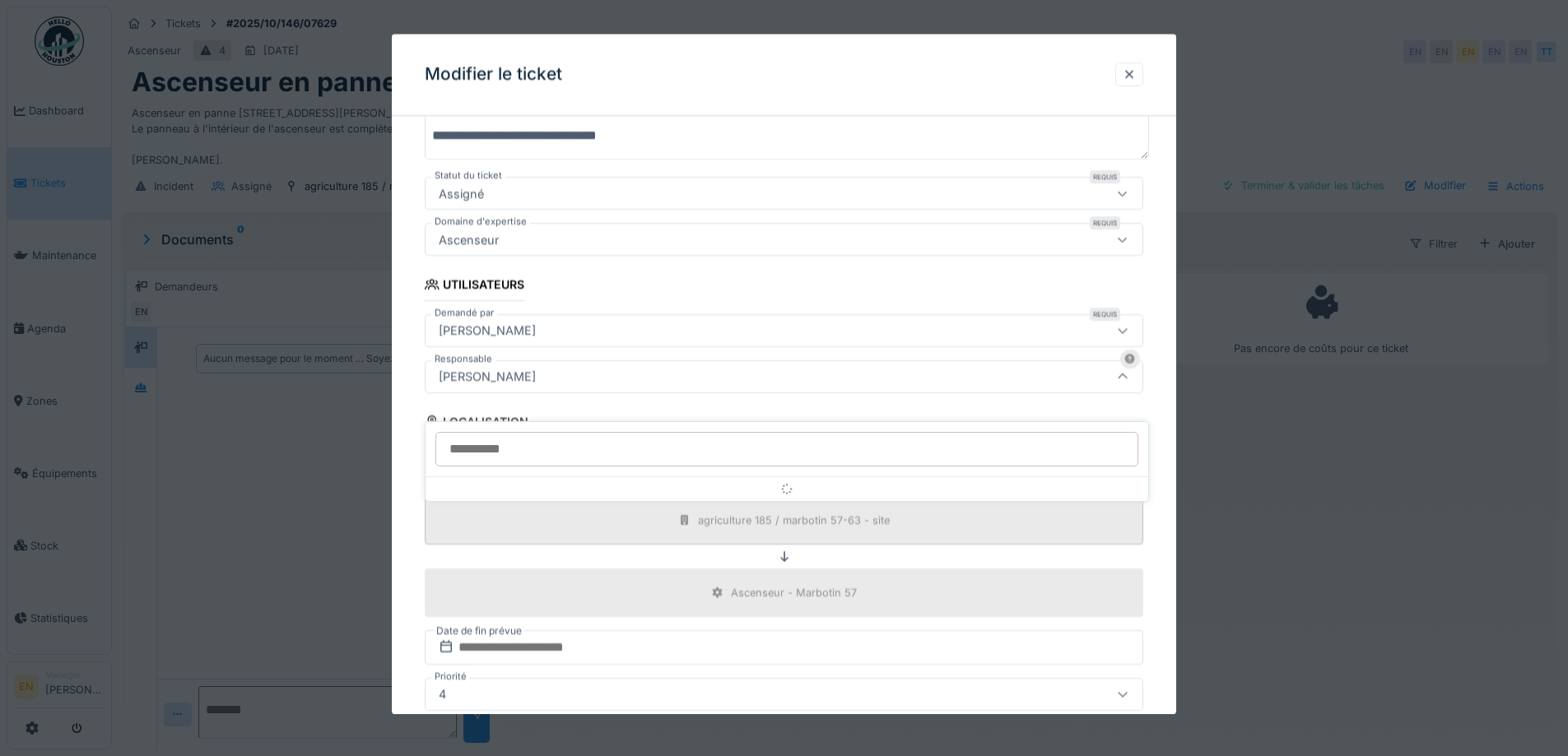
scroll to position [229, 0]
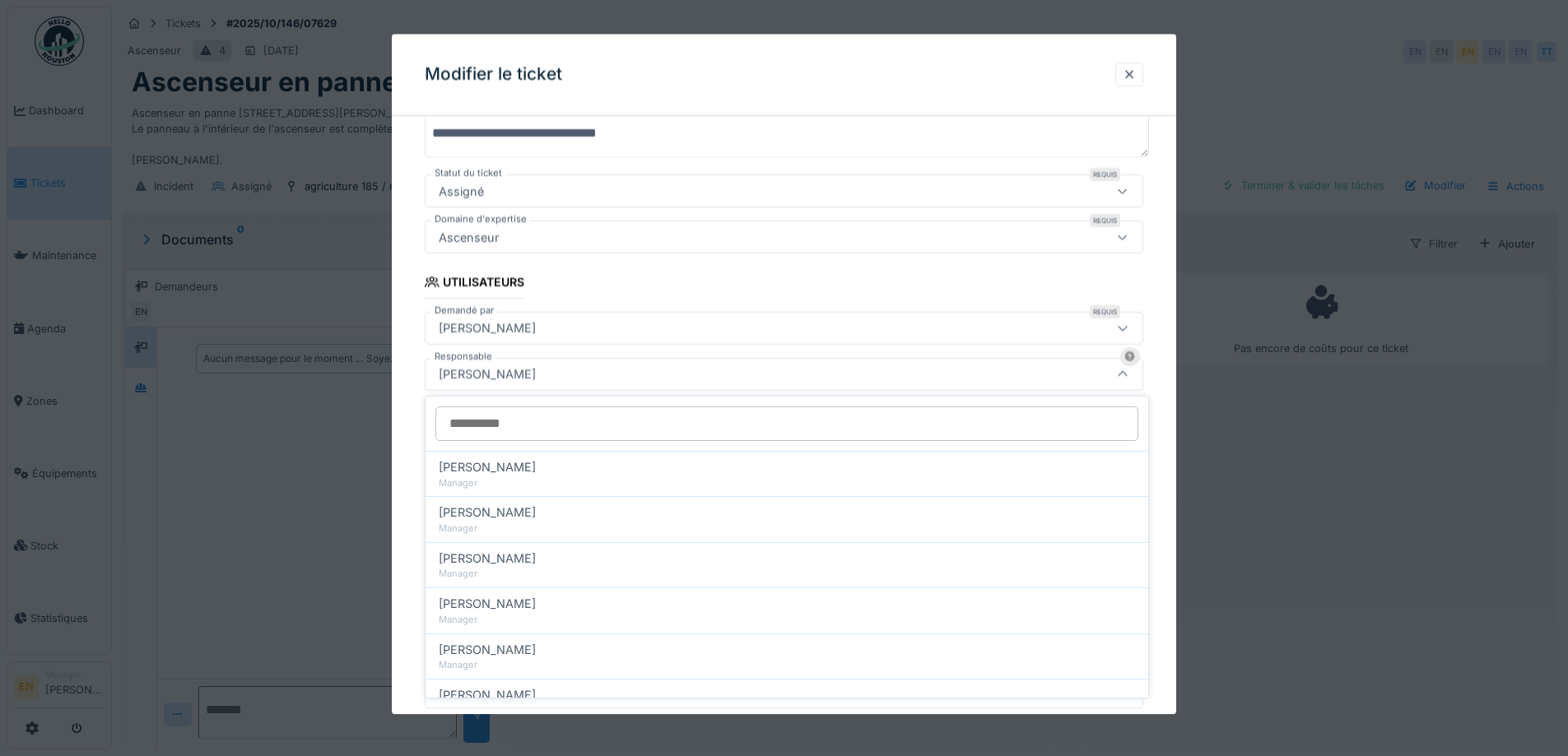
click at [627, 433] on input "Responsable" at bounding box center [786, 423] width 702 height 34
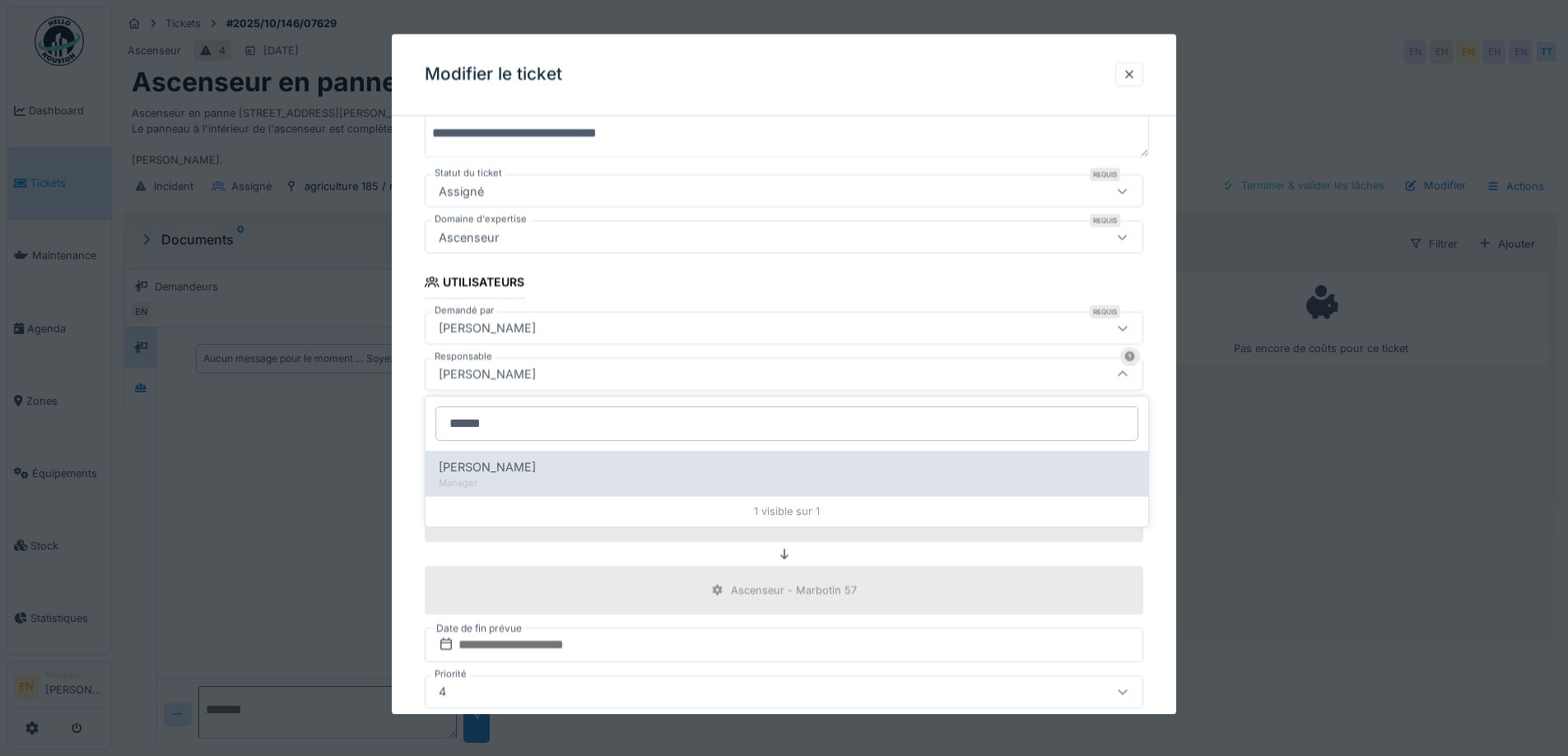
type input "******"
click at [569, 476] on div "Manager" at bounding box center [786, 483] width 696 height 14
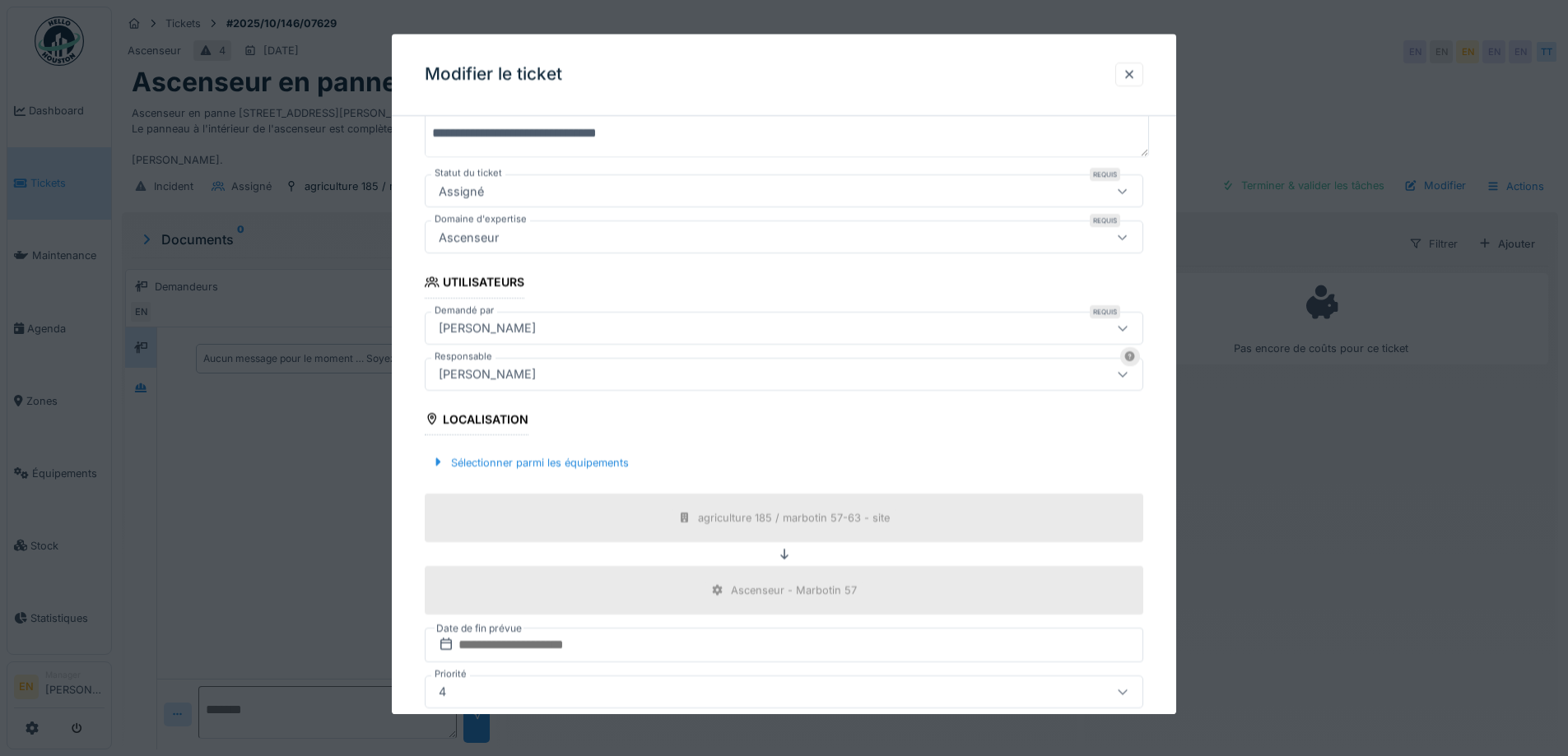
type input "****"
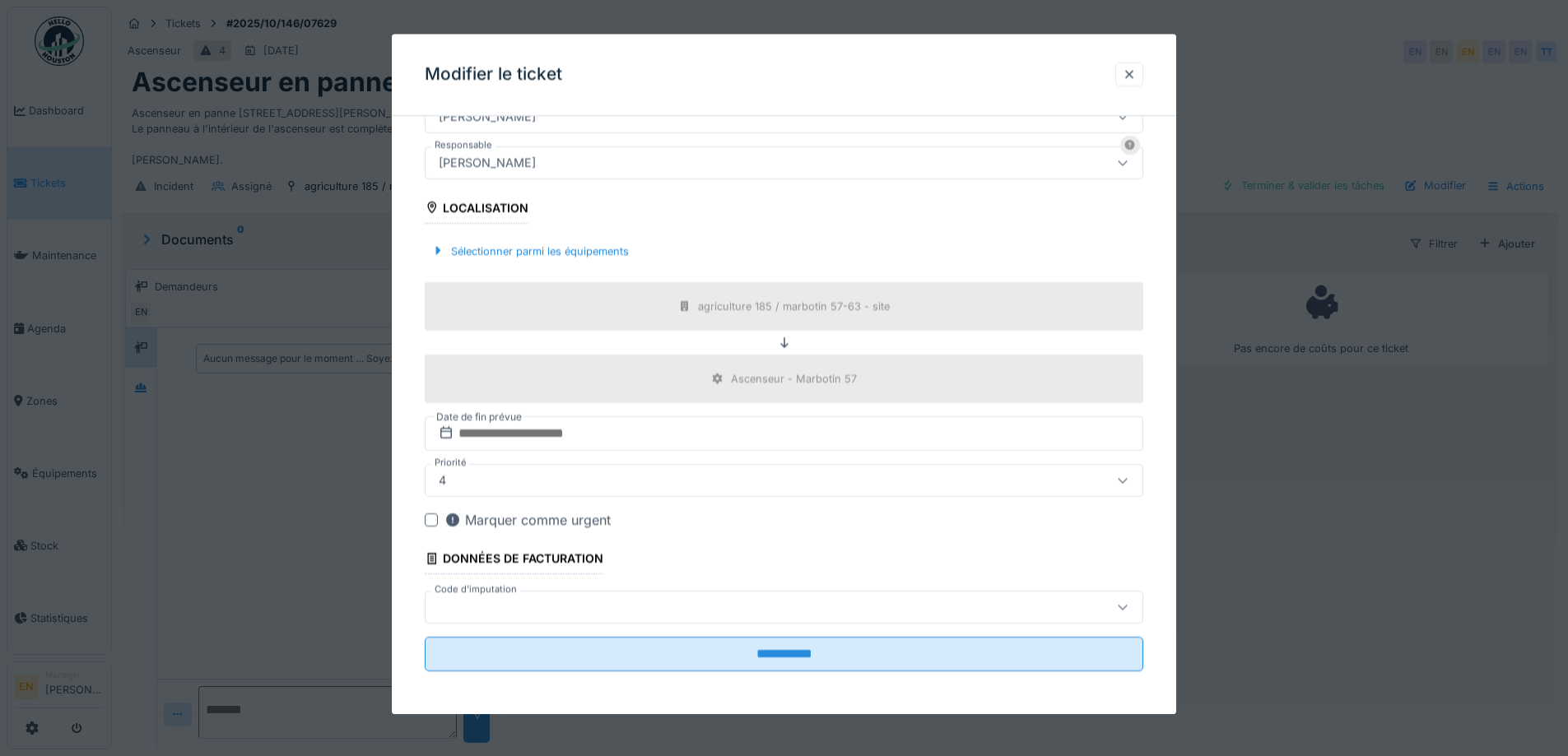
scroll to position [444, 0]
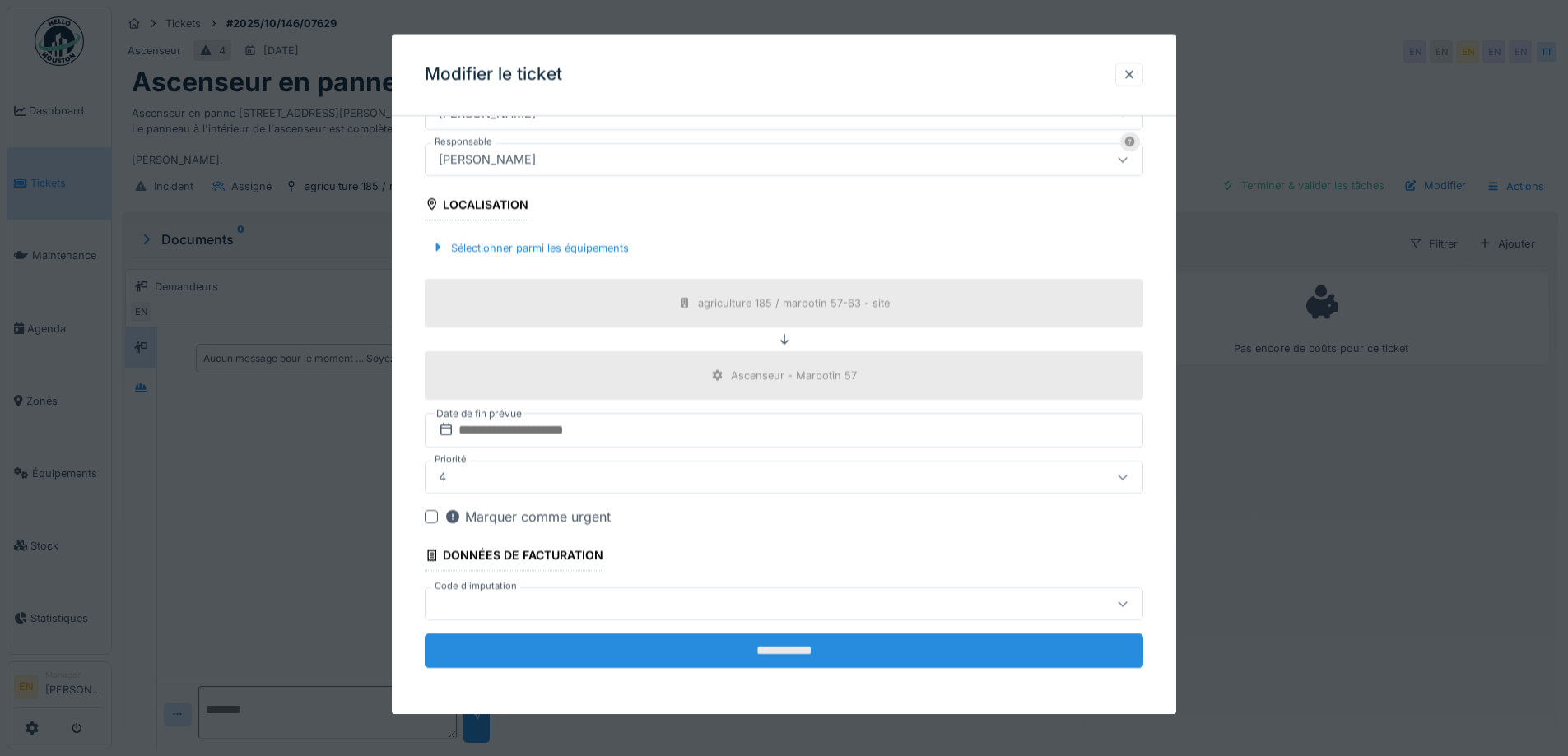
click at [771, 643] on input "**********" at bounding box center [784, 651] width 718 height 34
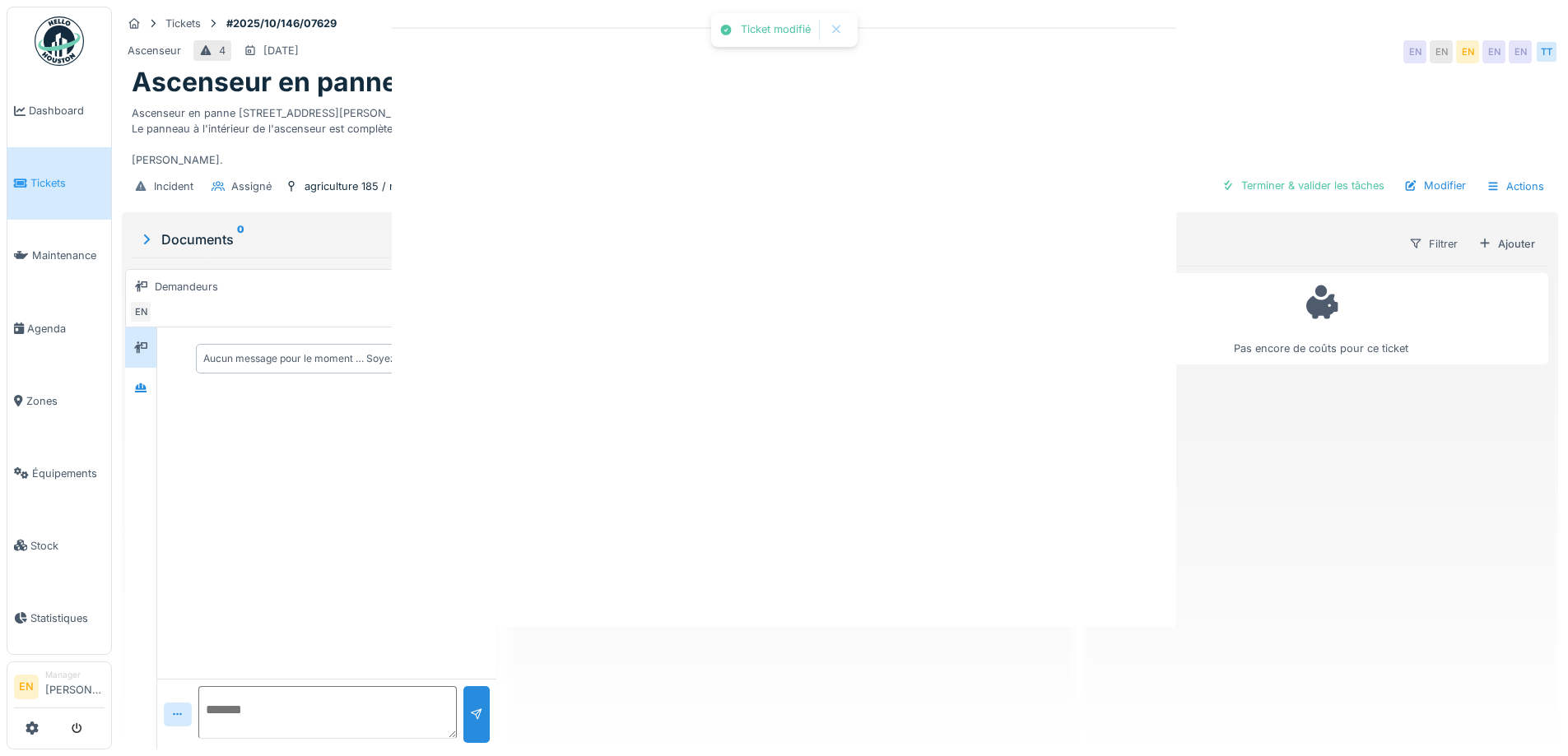
scroll to position [0, 0]
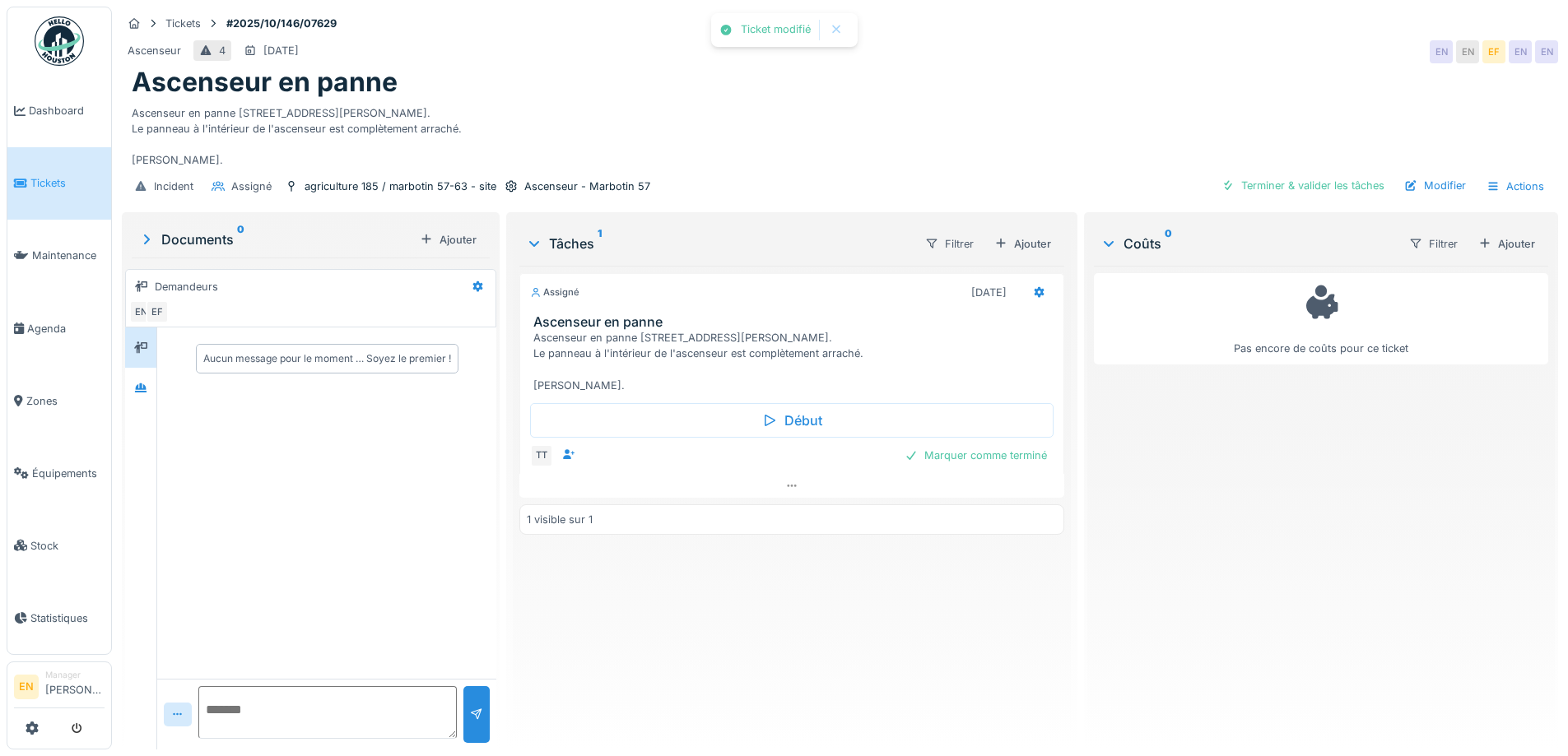
click at [707, 634] on div "Assigné [DATE] Ascenseur en panne Ascenseur en panne [STREET_ADDRESS][PERSON_NA…" at bounding box center [791, 501] width 544 height 471
click at [596, 114] on div "Ascenseur en panne [STREET_ADDRESS][PERSON_NAME]. Le panneau à l'intérieur de l…" at bounding box center [840, 134] width 1416 height 70
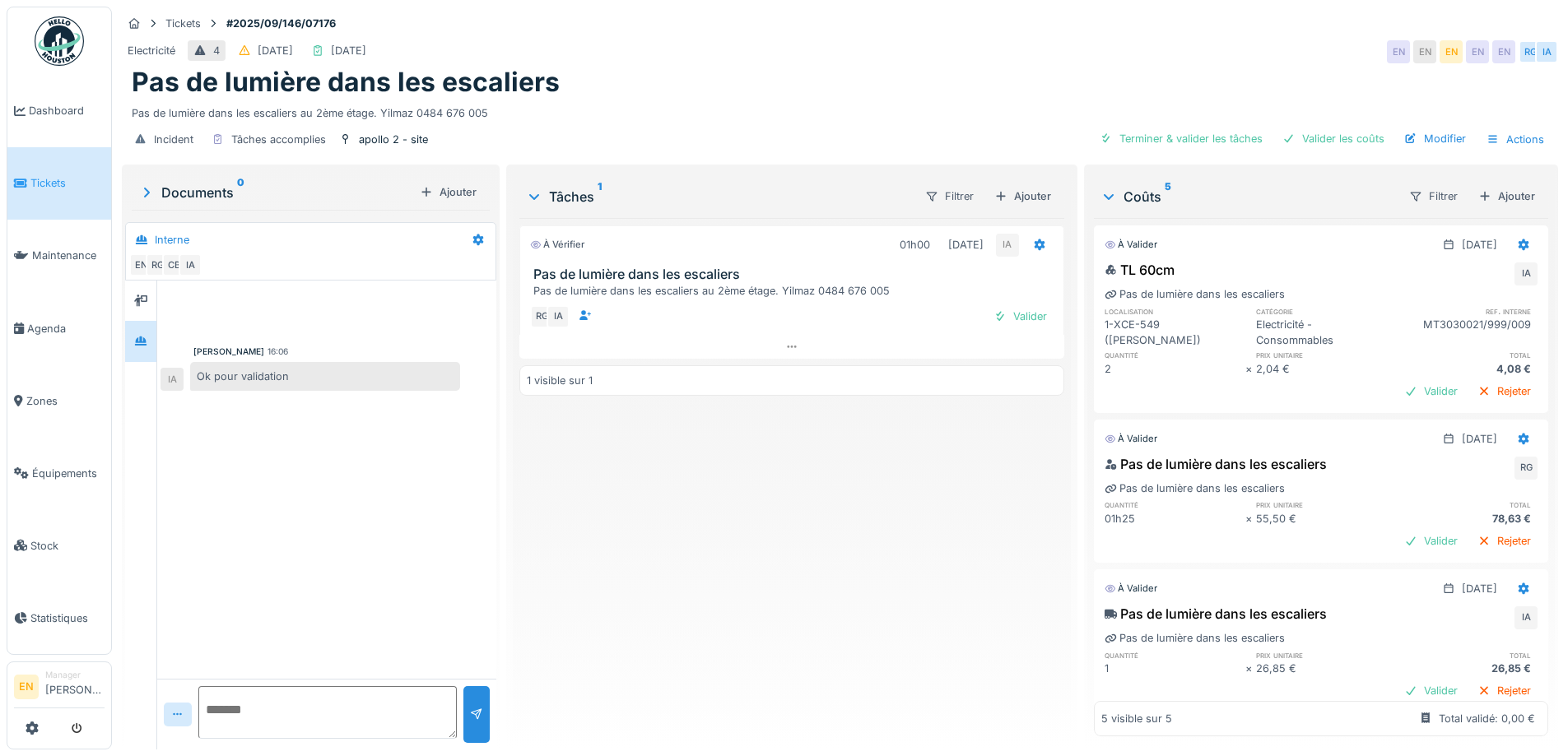
scroll to position [388, 0]
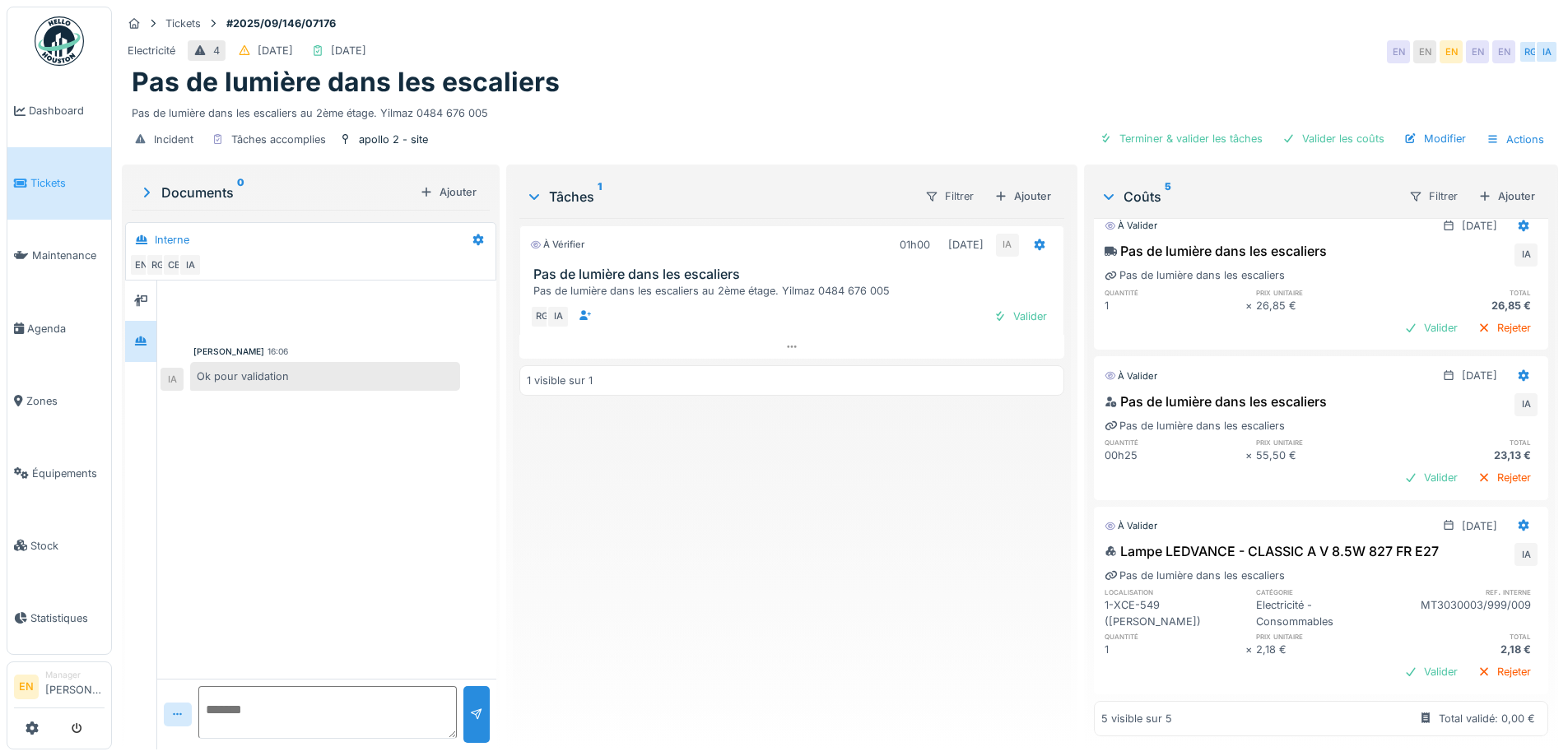
click at [617, 581] on div "À vérifier 01h00 [DATE] IA Pas de lumière dans les escaliers Pas de lumière dan…" at bounding box center [791, 477] width 544 height 519
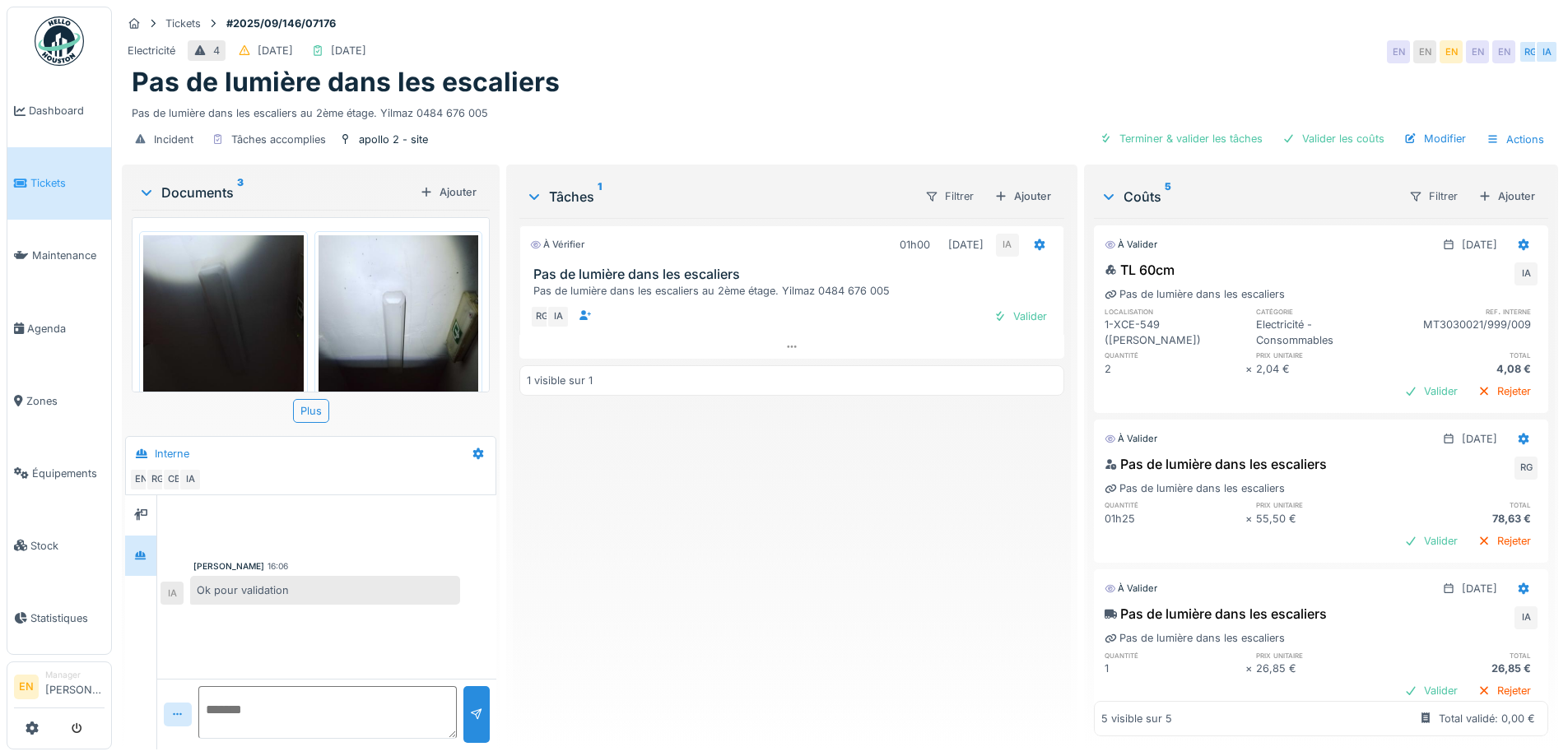
click at [745, 620] on div "À vérifier 01h00 [DATE] IA Pas de lumière dans les escaliers Pas de lumière dan…" at bounding box center [791, 477] width 544 height 519
click at [731, 639] on div "À vérifier 01h00 [DATE] IA Pas de lumière dans les escaliers Pas de lumière dan…" at bounding box center [791, 477] width 544 height 519
click at [622, 595] on div "À vérifier 01h00 [DATE] IA Pas de lumière dans les escaliers Pas de lumière dan…" at bounding box center [791, 477] width 544 height 519
click at [644, 573] on div "À vérifier 01h00 [DATE] IA Pas de lumière dans les escaliers Pas de lumière dan…" at bounding box center [791, 477] width 544 height 519
click at [594, 582] on div "À vérifier 01h00 [DATE] IA Pas de lumière dans les escaliers Pas de lumière dan…" at bounding box center [791, 477] width 544 height 519
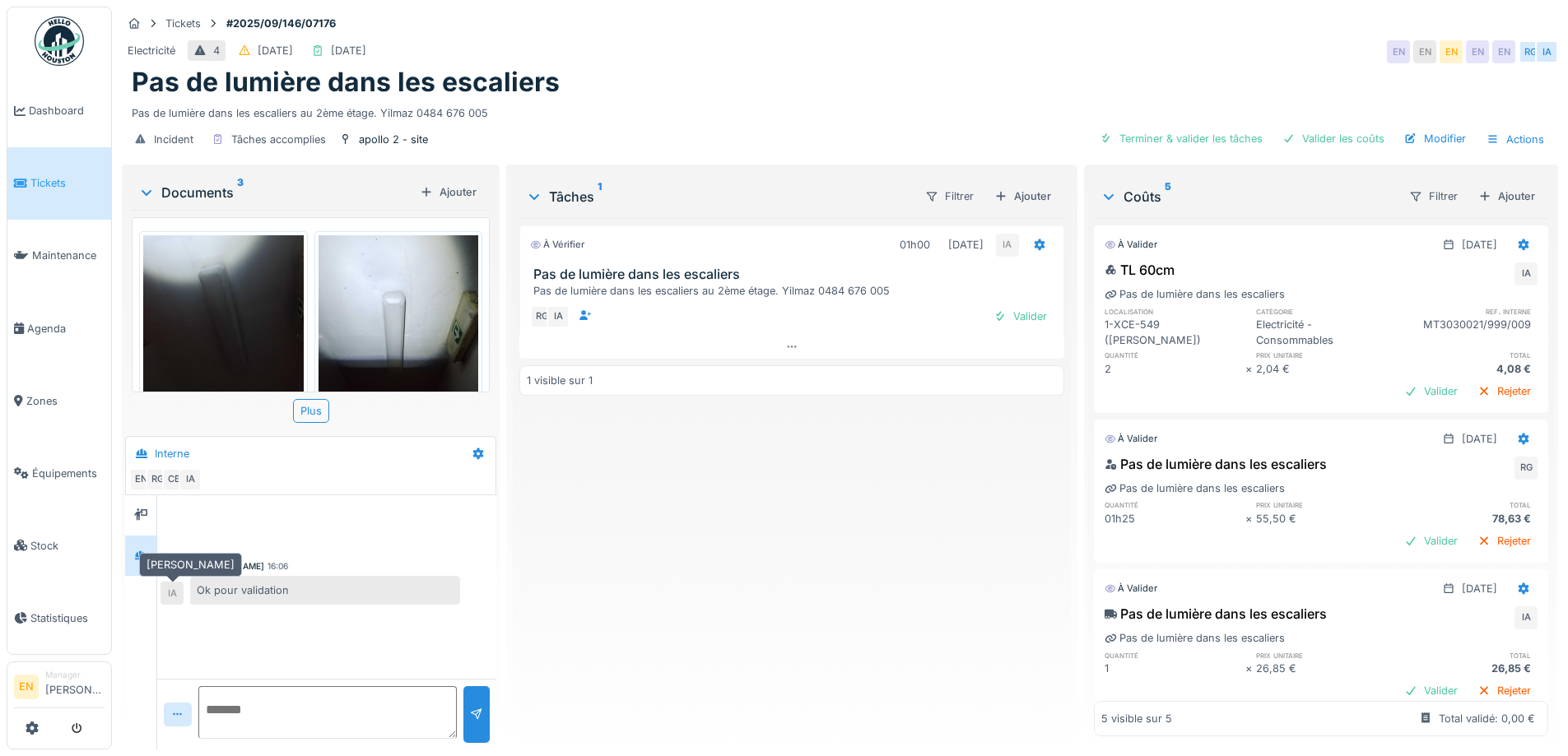
click at [171, 596] on div "IA" at bounding box center [172, 593] width 23 height 23
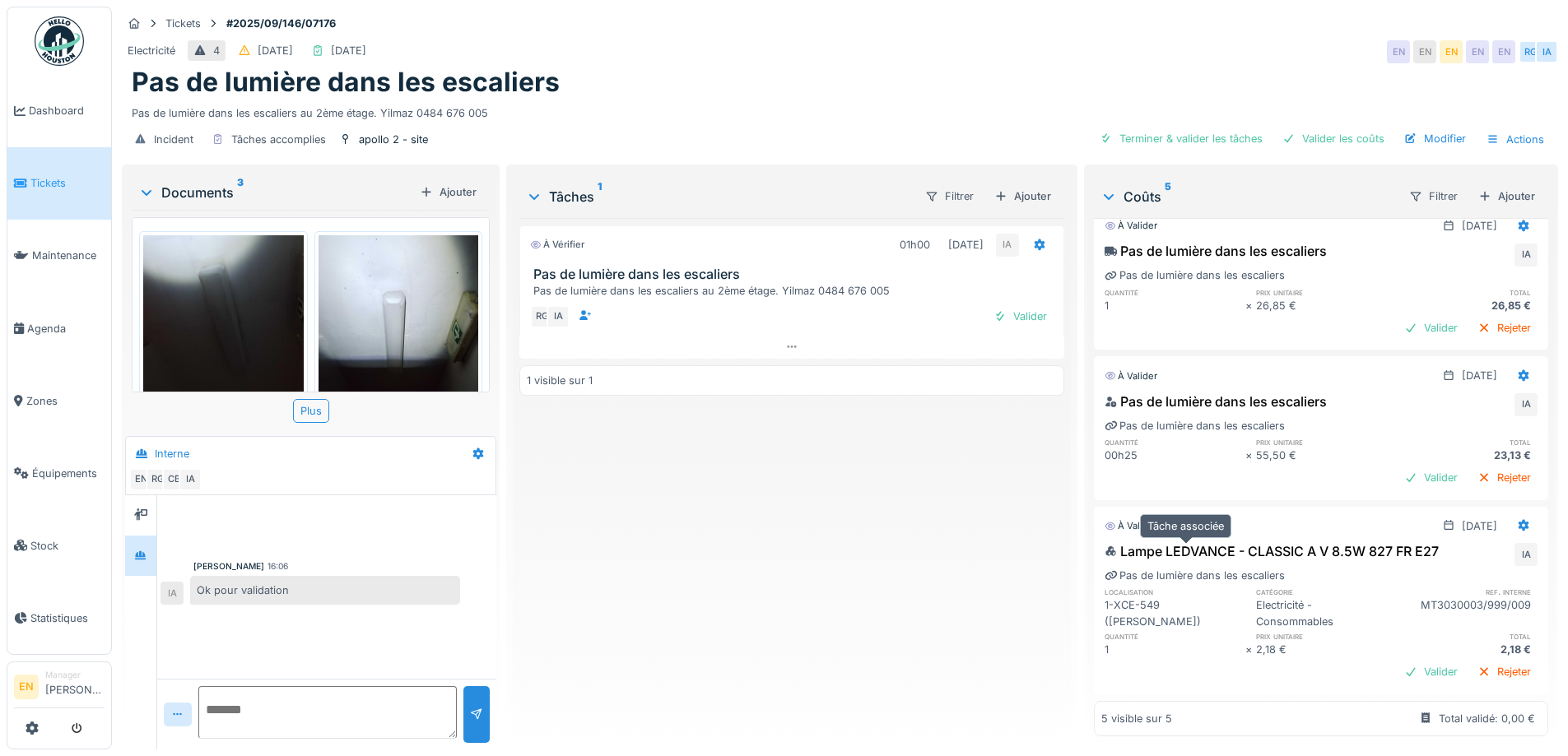
scroll to position [12, 0]
click at [1441, 127] on div "Modifier" at bounding box center [1434, 138] width 75 height 22
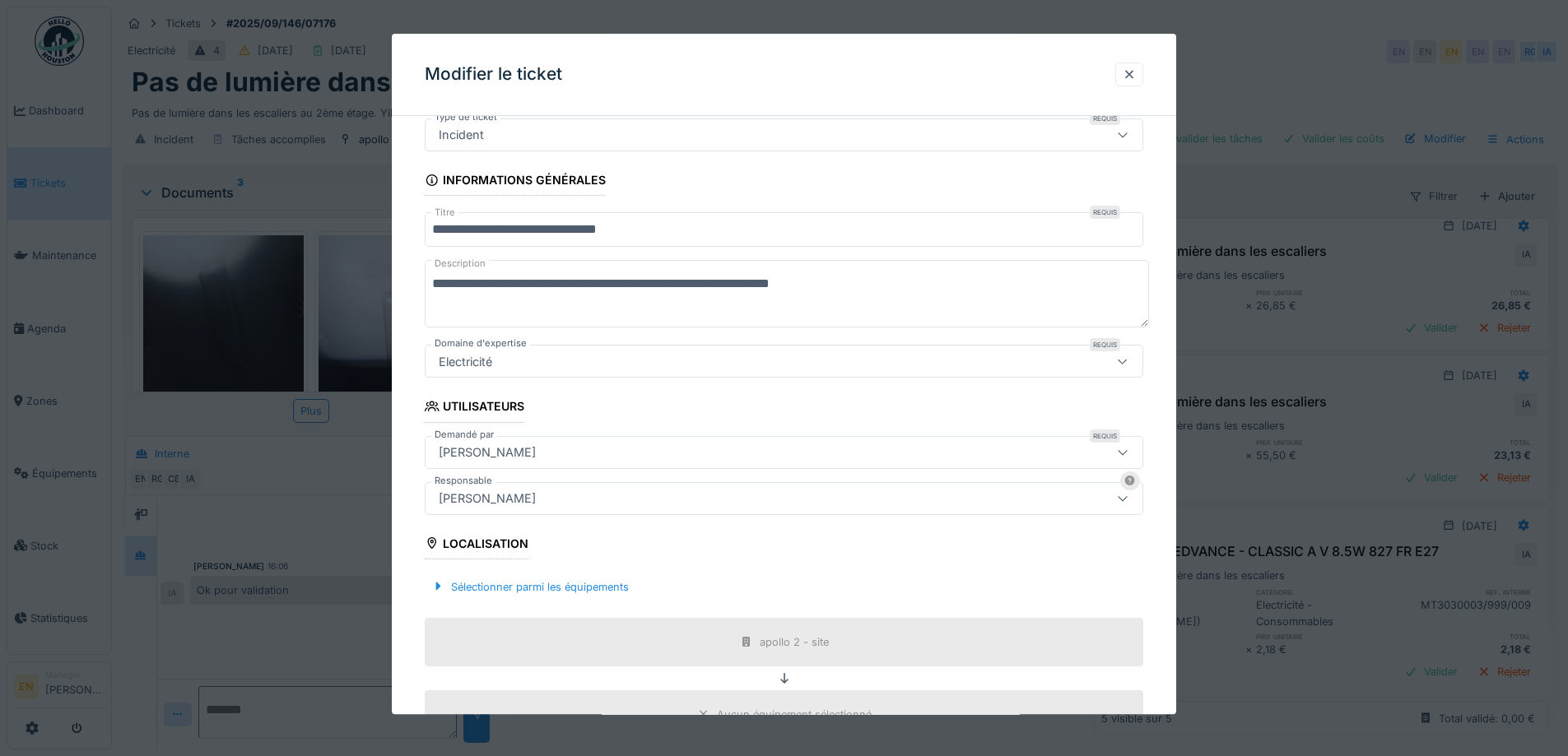
scroll to position [330, 0]
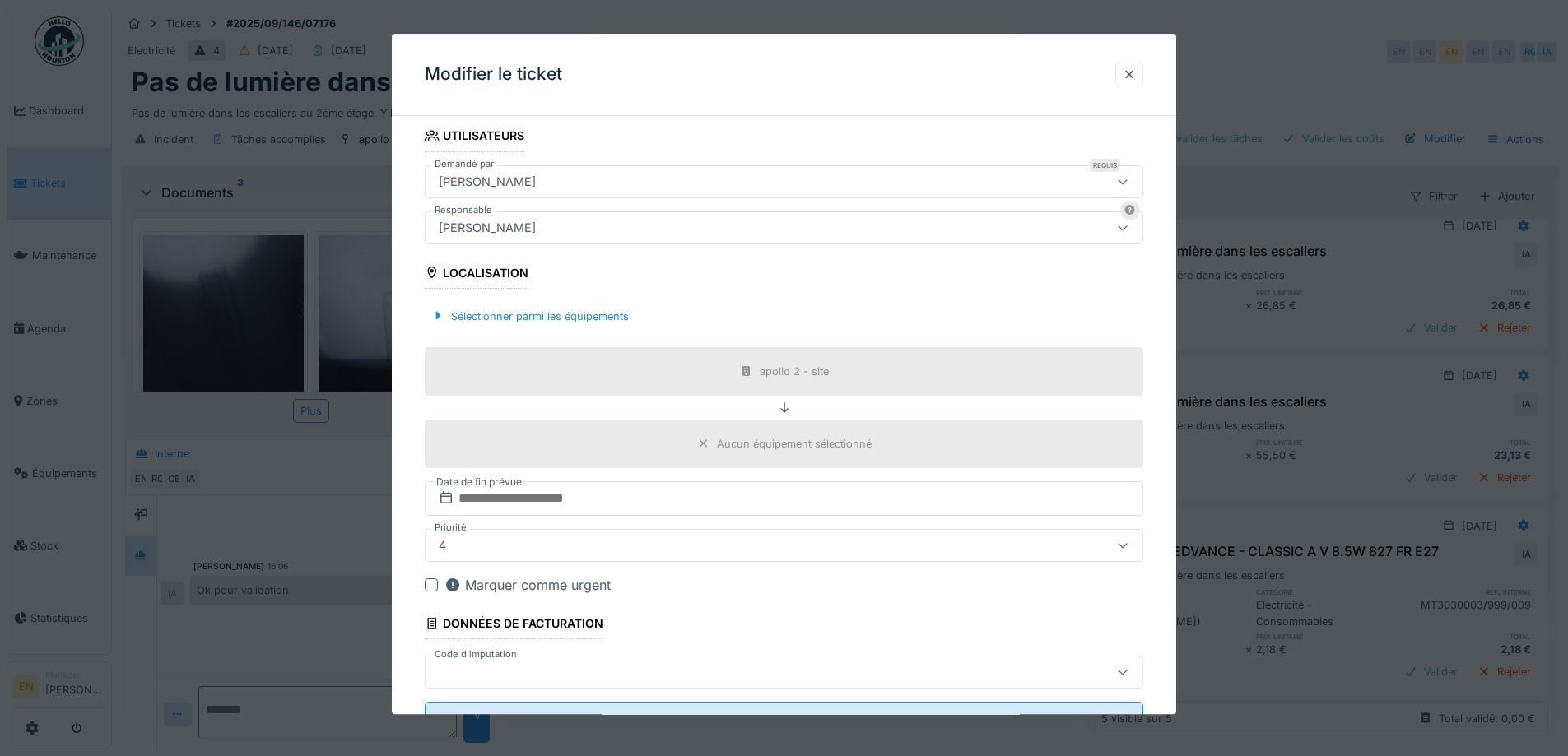
click at [650, 234] on div "[PERSON_NAME]" at bounding box center [741, 228] width 619 height 18
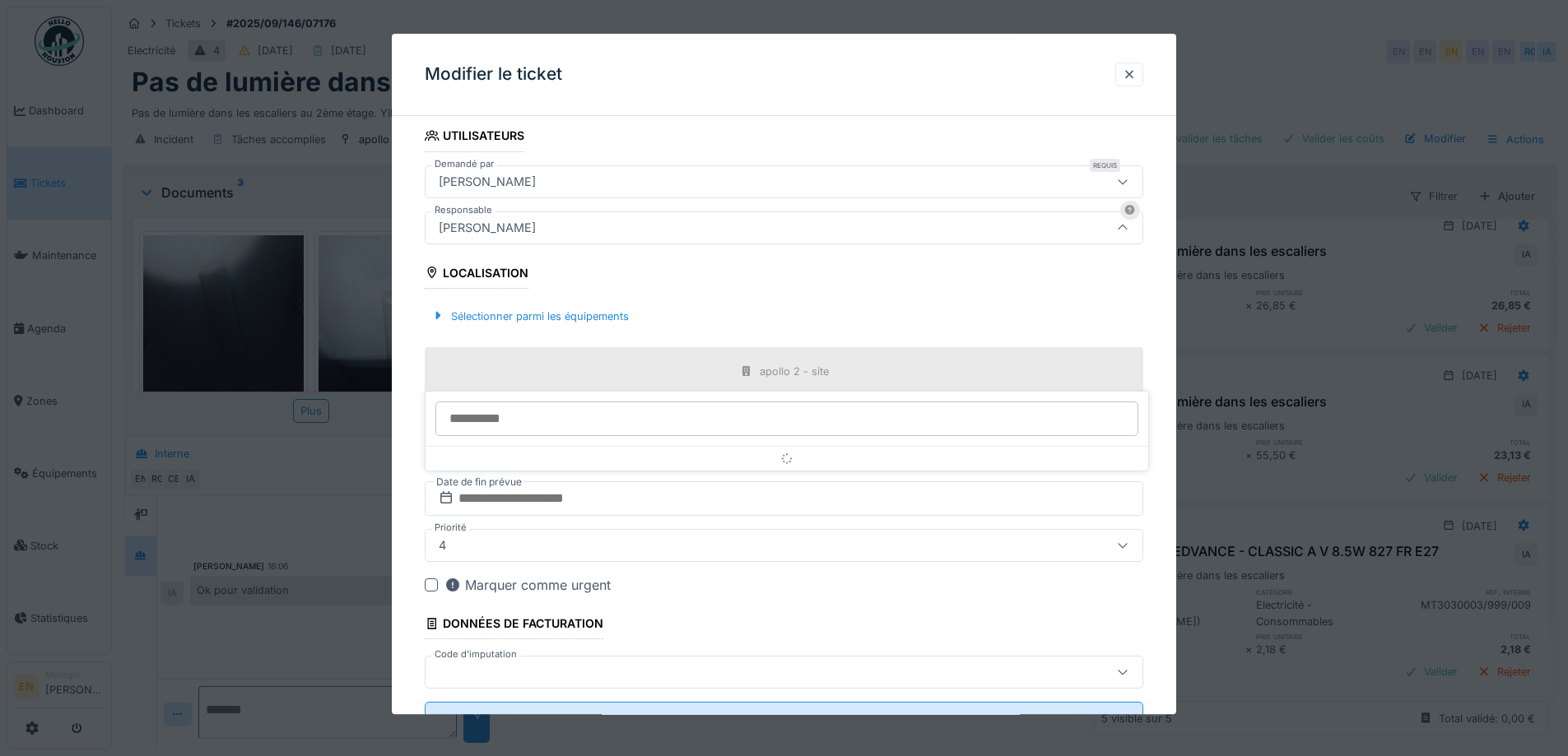
scroll to position [183, 0]
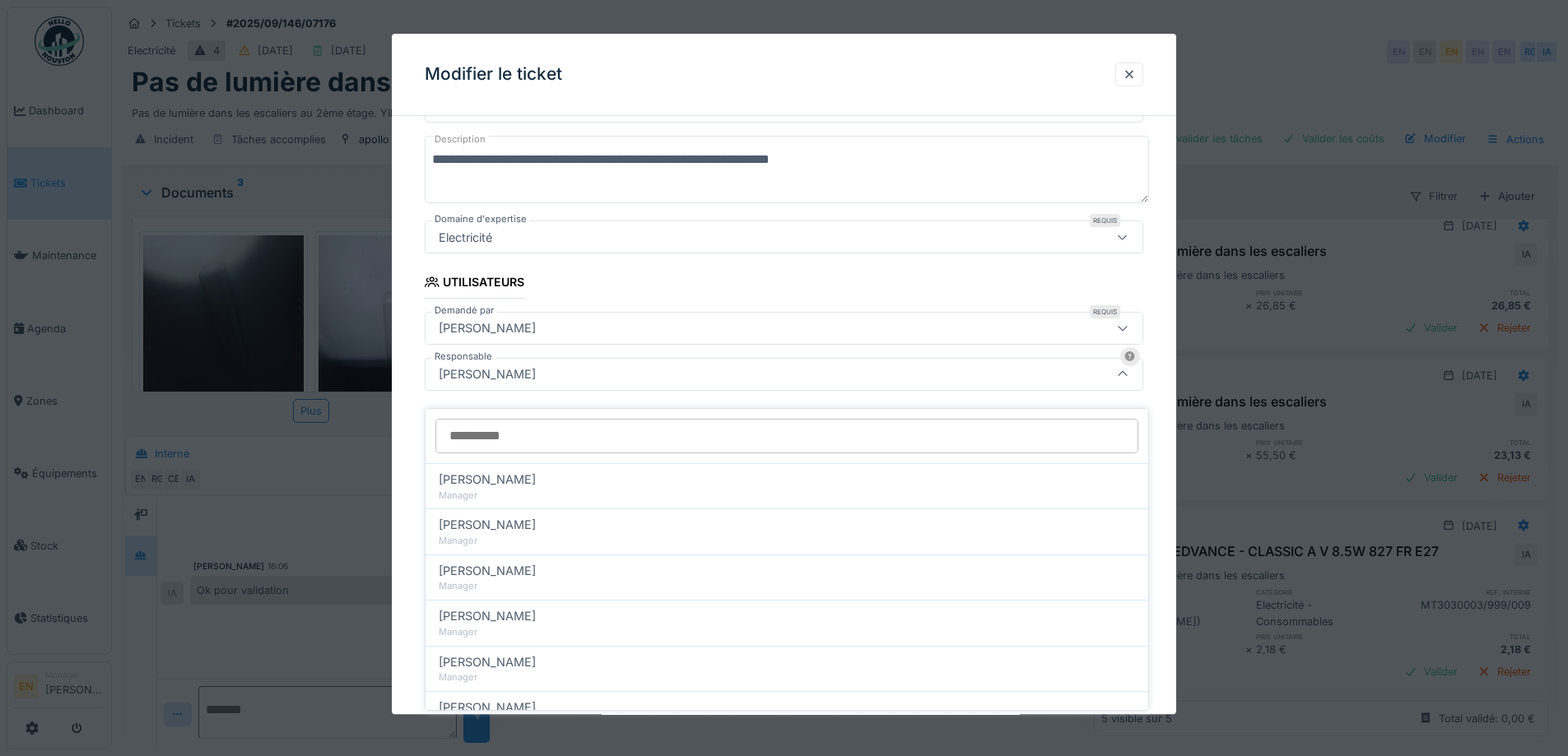
click at [612, 429] on input "Responsable" at bounding box center [786, 436] width 702 height 34
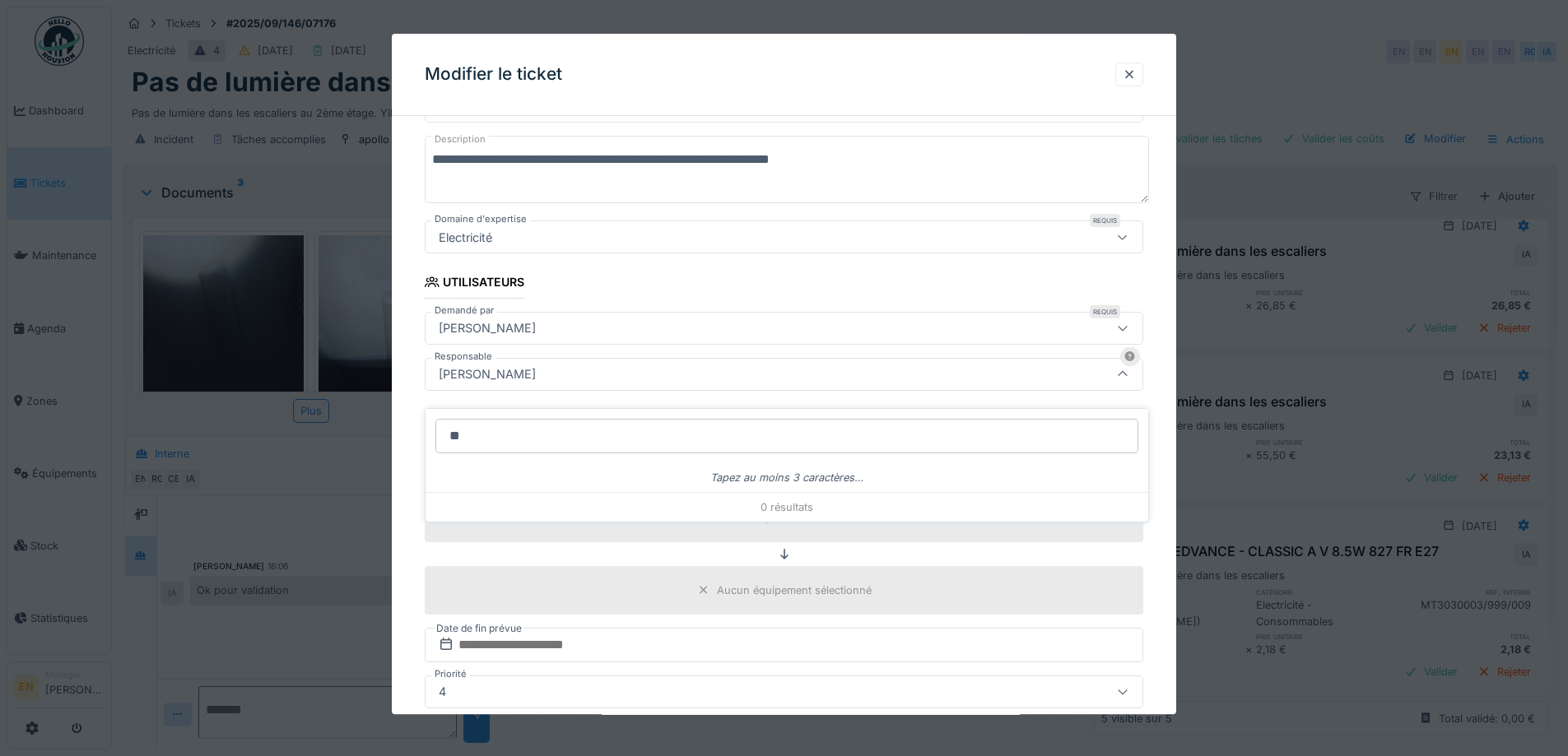
type input "*"
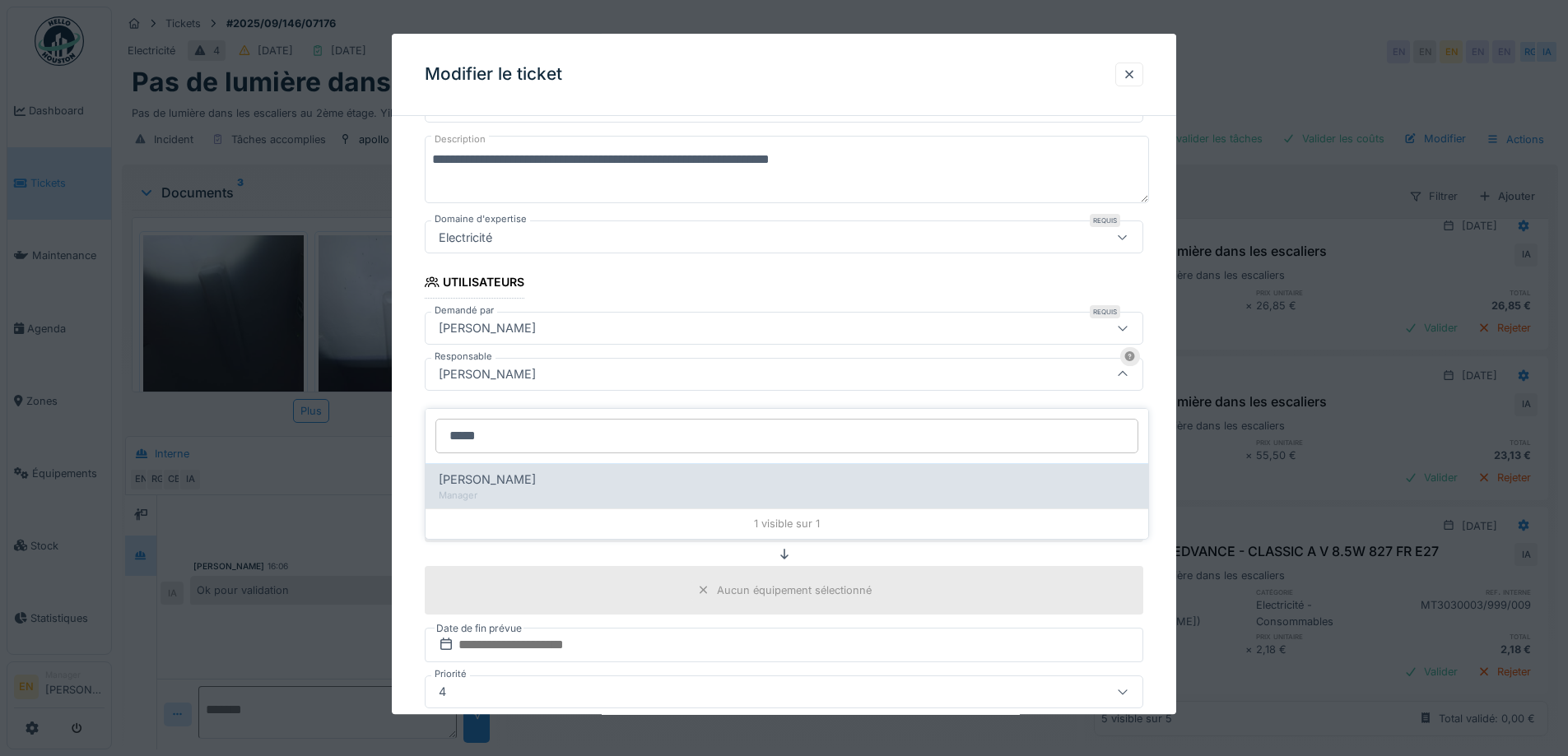
type input "*****"
click at [541, 489] on div "Manager" at bounding box center [786, 496] width 696 height 14
type input "****"
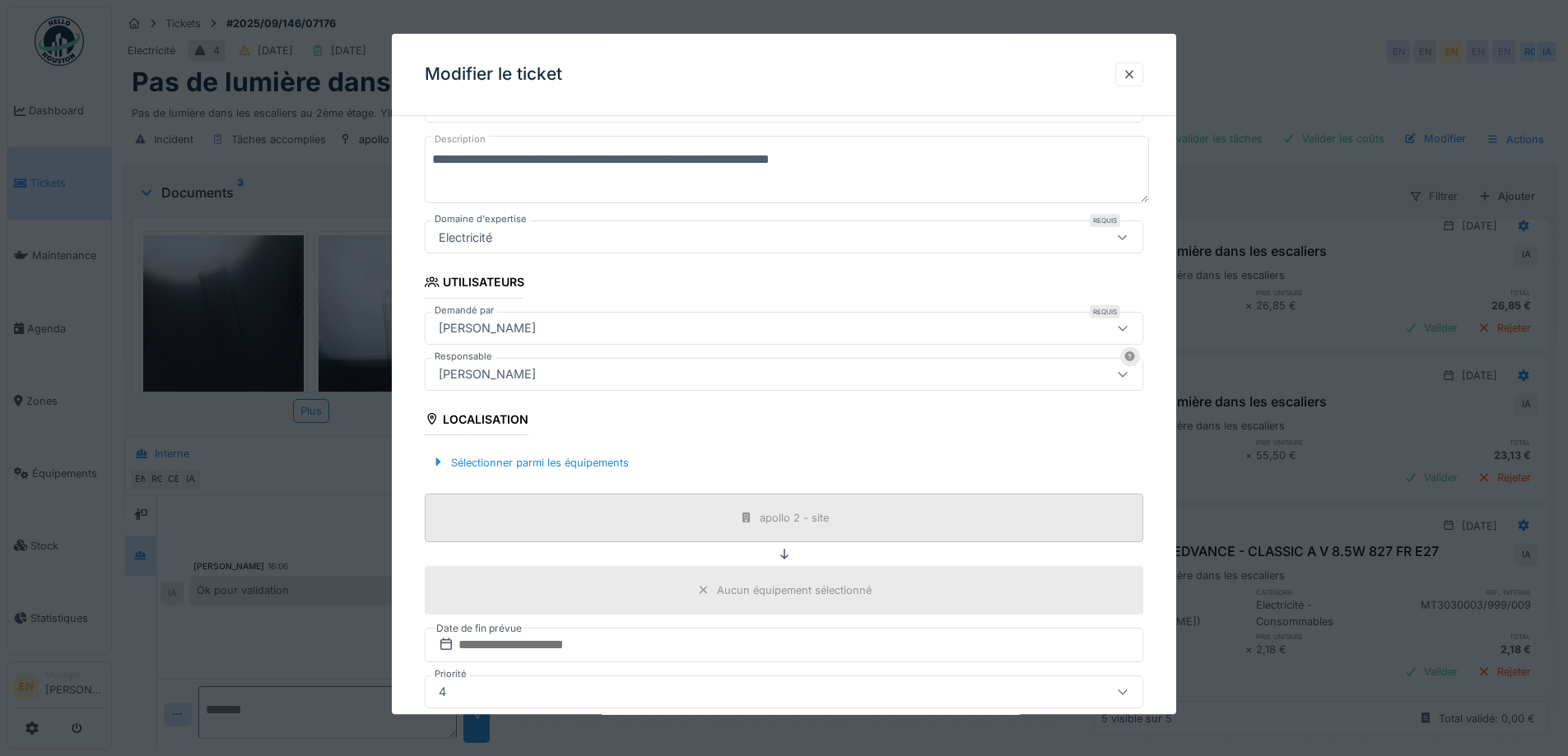
drag, startPoint x: 1164, startPoint y: 485, endPoint x: 1071, endPoint y: 498, distance: 93.9
click at [1127, 490] on div "**********" at bounding box center [784, 438] width 784 height 983
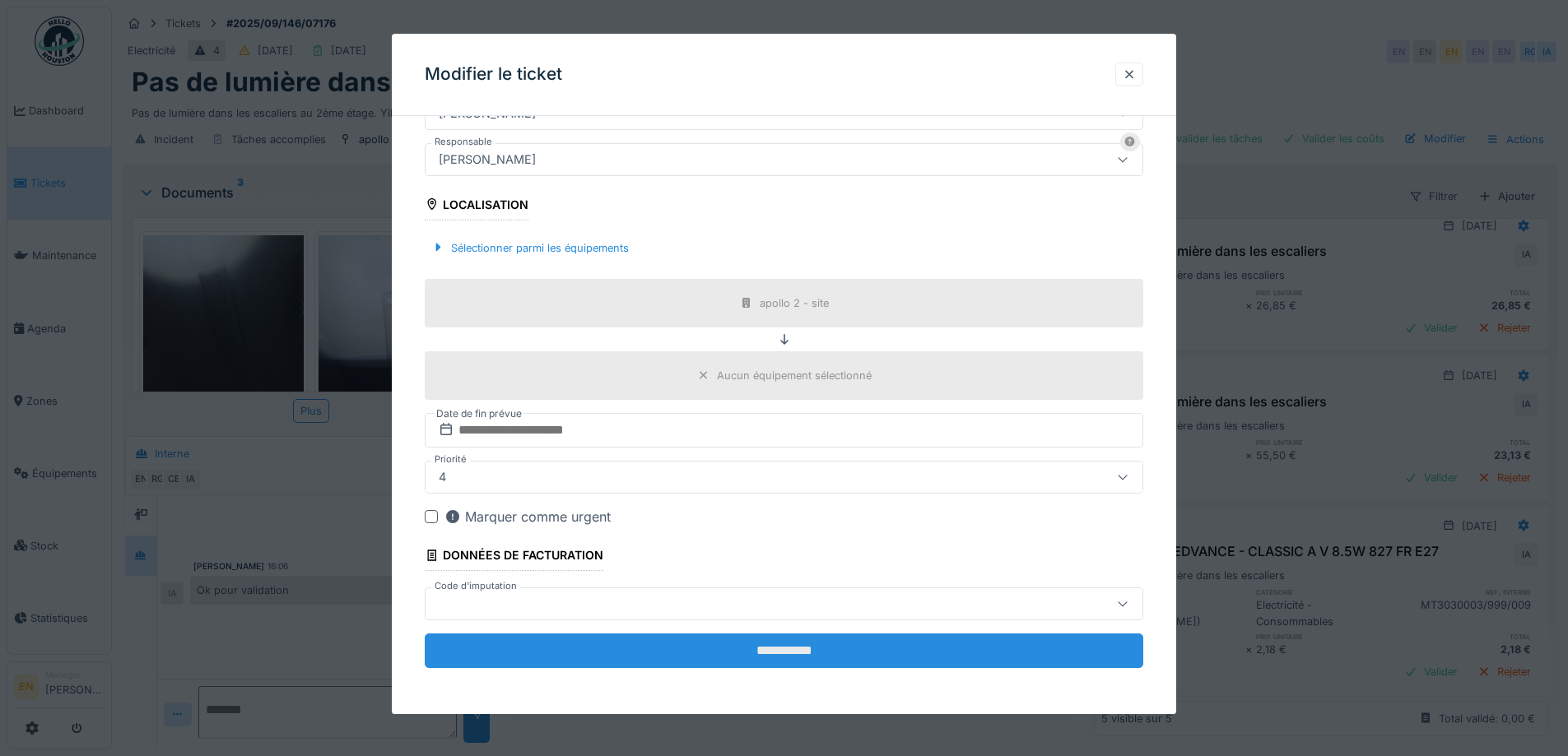
click at [794, 653] on input "**********" at bounding box center [784, 651] width 718 height 34
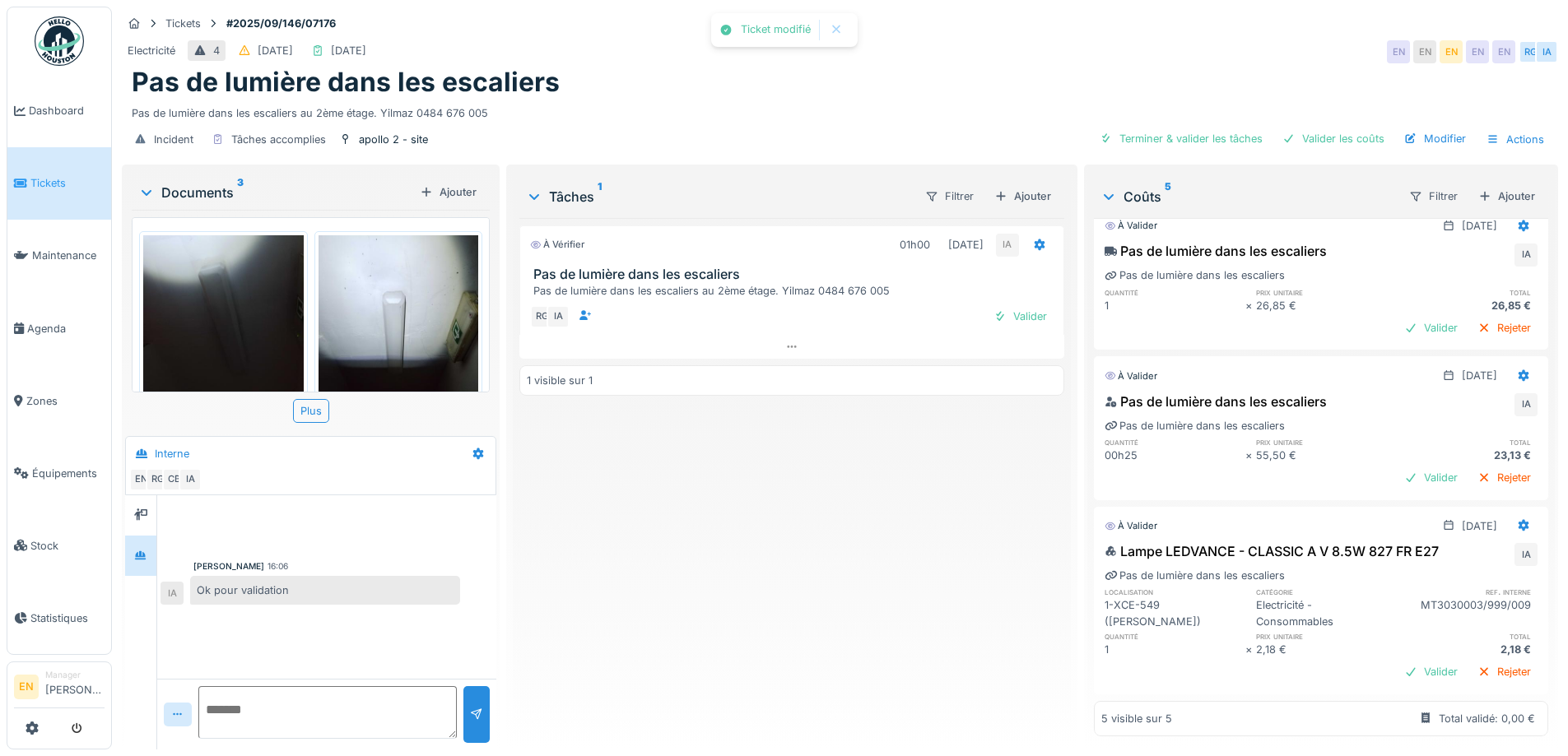
scroll to position [0, 0]
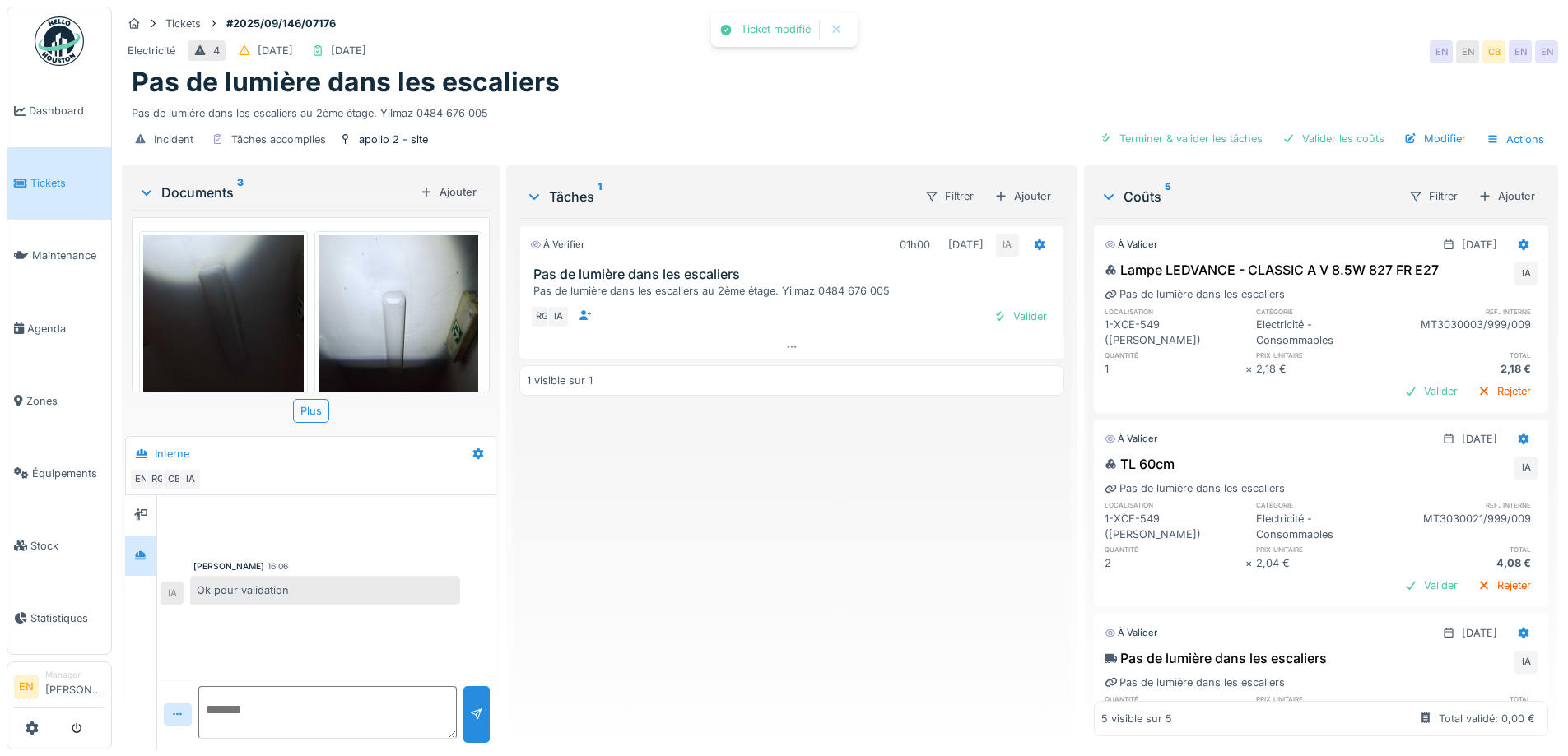
click at [796, 586] on div "À vérifier 01h00 [DATE] IA Pas de lumière dans les escaliers Pas de lumière dan…" at bounding box center [791, 477] width 544 height 519
click at [1227, 127] on div "Terminer & valider les tâches" at bounding box center [1180, 138] width 176 height 22
click at [1320, 130] on div "Valider les coûts" at bounding box center [1333, 138] width 115 height 22
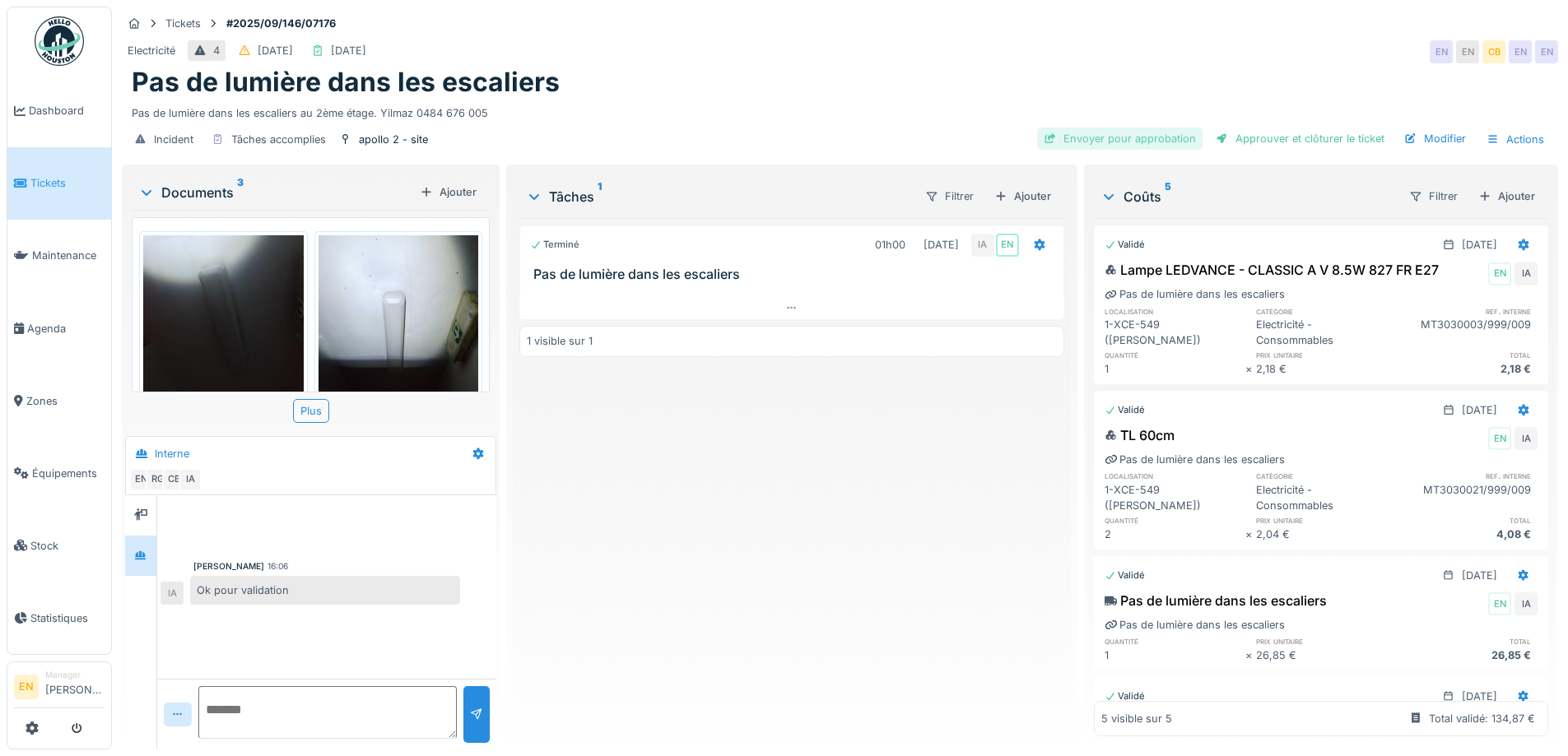
click at [1139, 127] on div "Envoyer pour approbation" at bounding box center [1119, 138] width 165 height 22
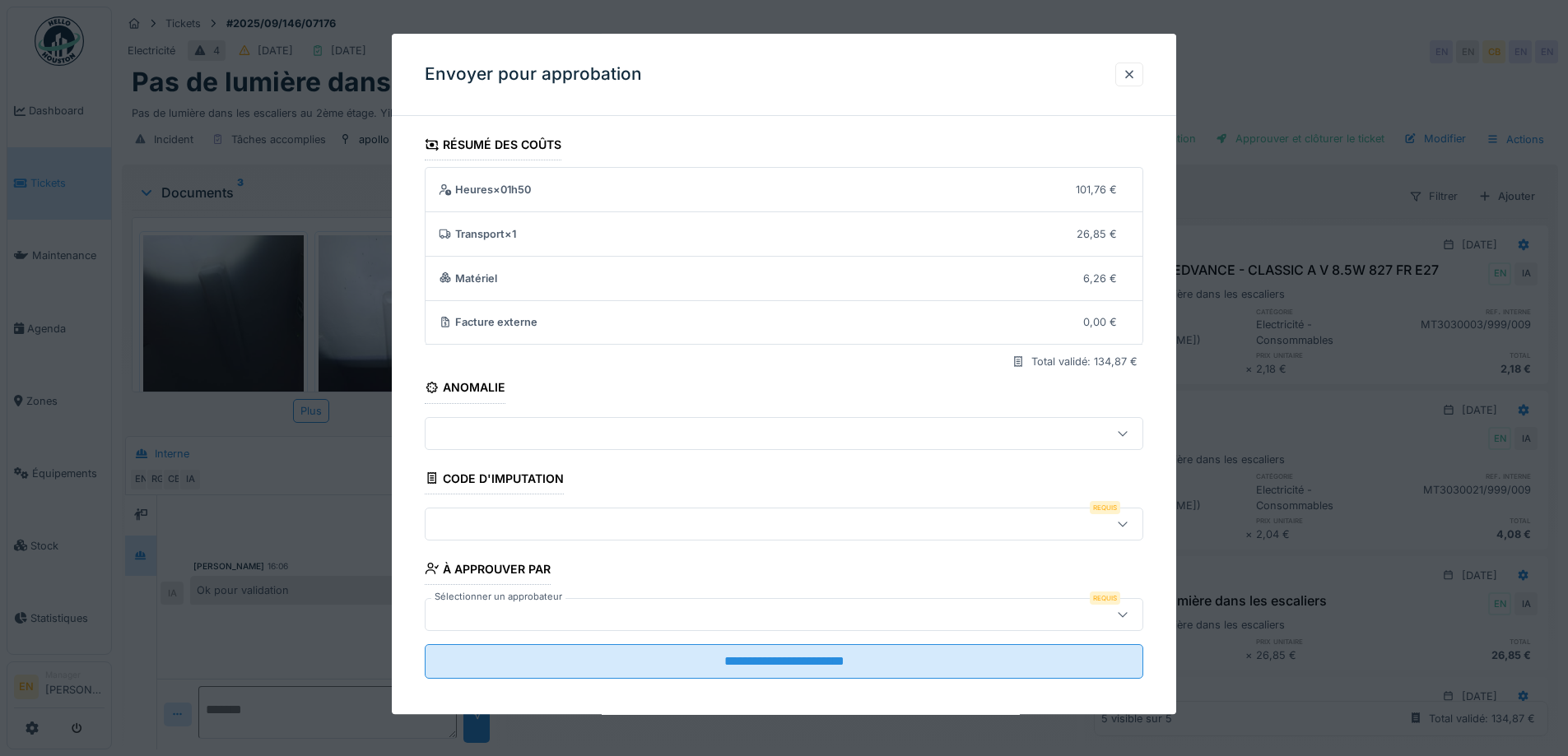
scroll to position [11, 0]
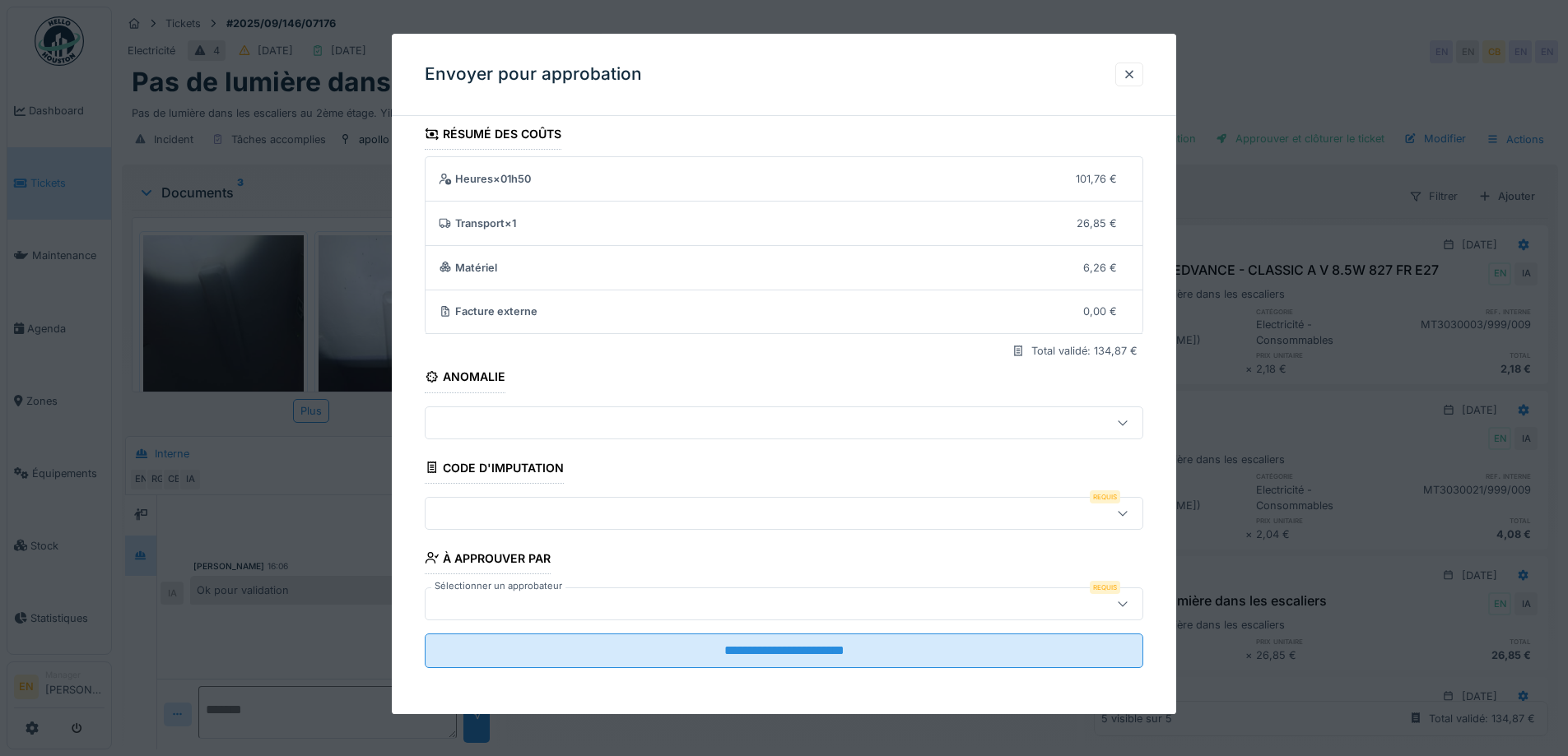
click at [967, 516] on div at bounding box center [741, 514] width 619 height 18
click at [1135, 77] on div at bounding box center [1129, 74] width 13 height 16
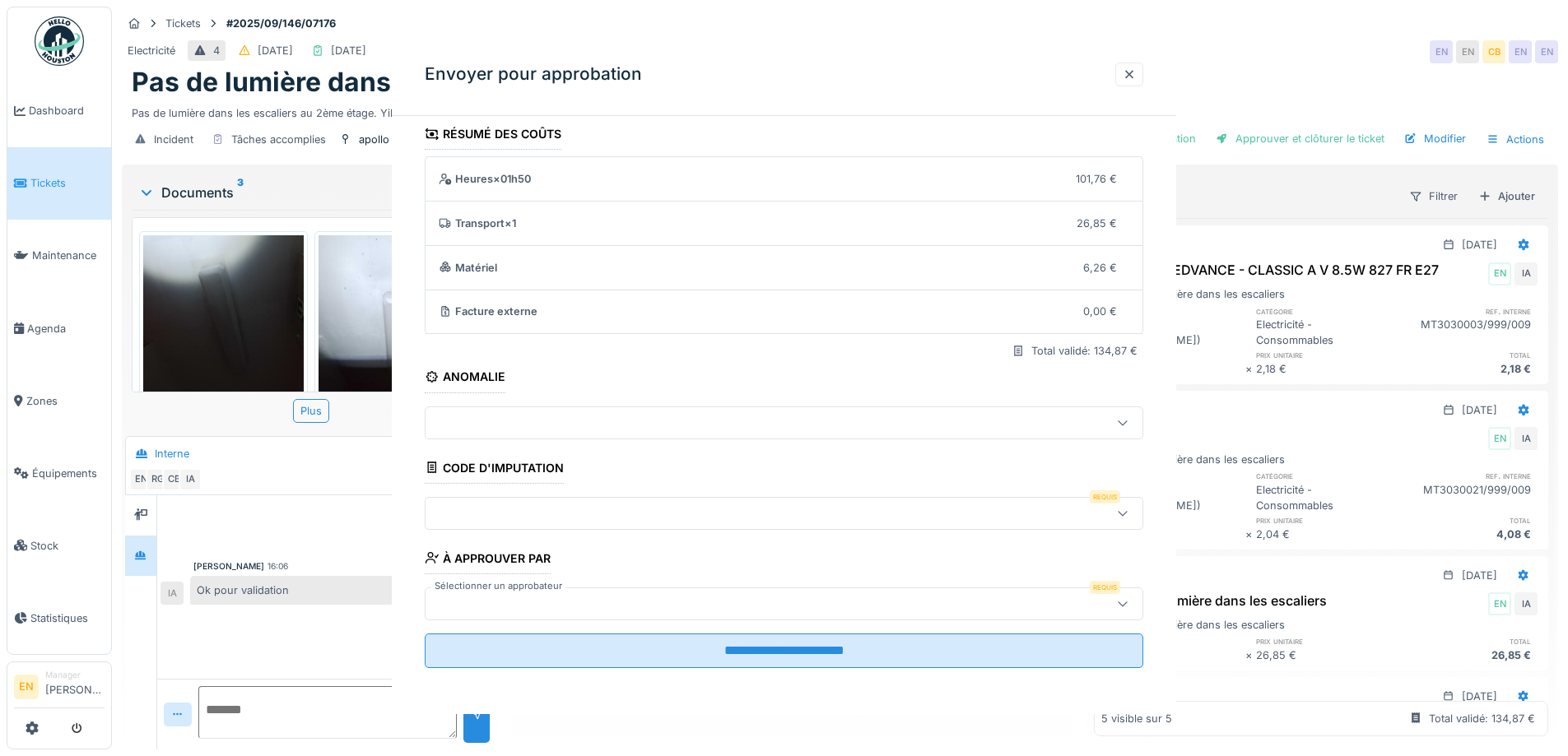
scroll to position [0, 0]
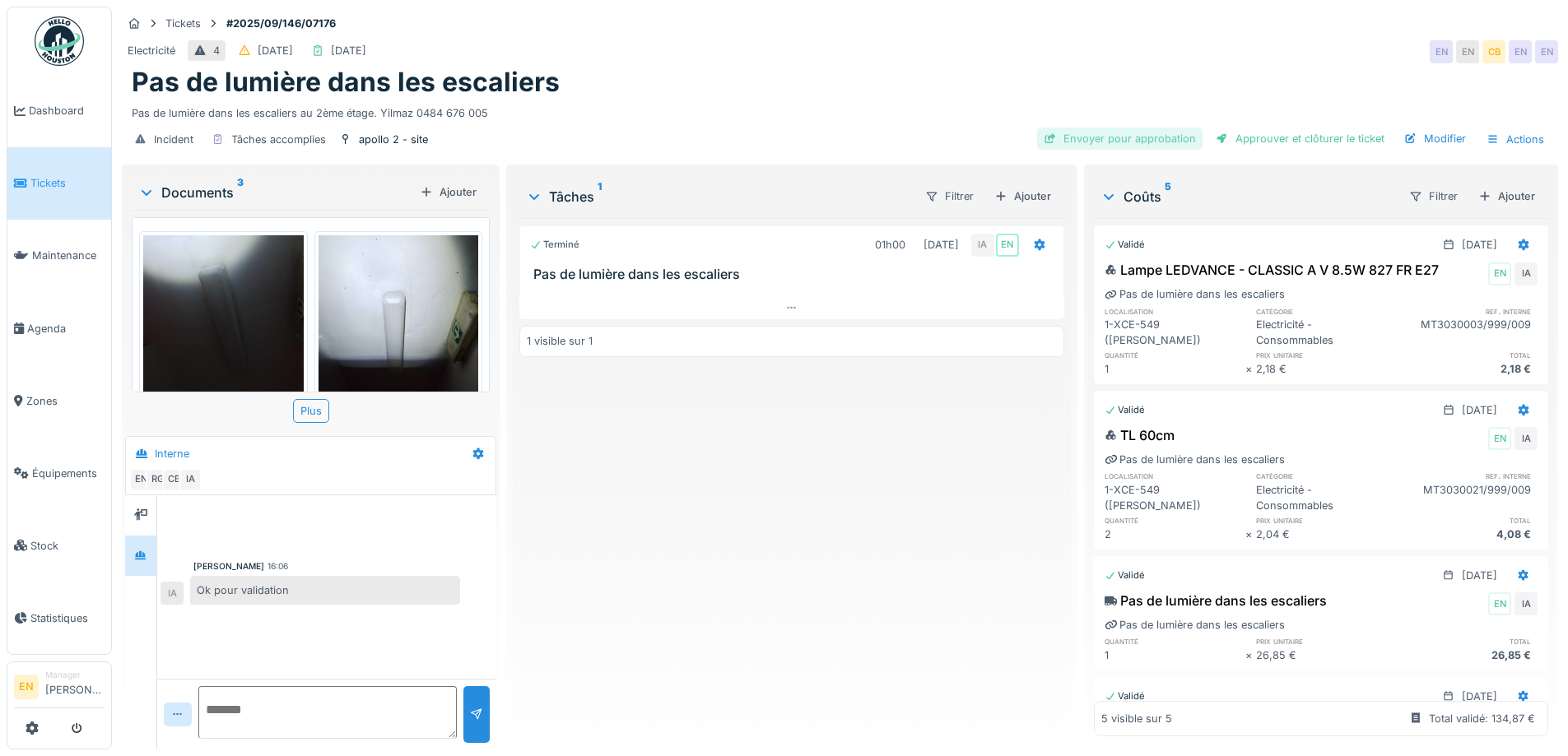
click at [1165, 130] on div "Envoyer pour approbation" at bounding box center [1119, 138] width 165 height 22
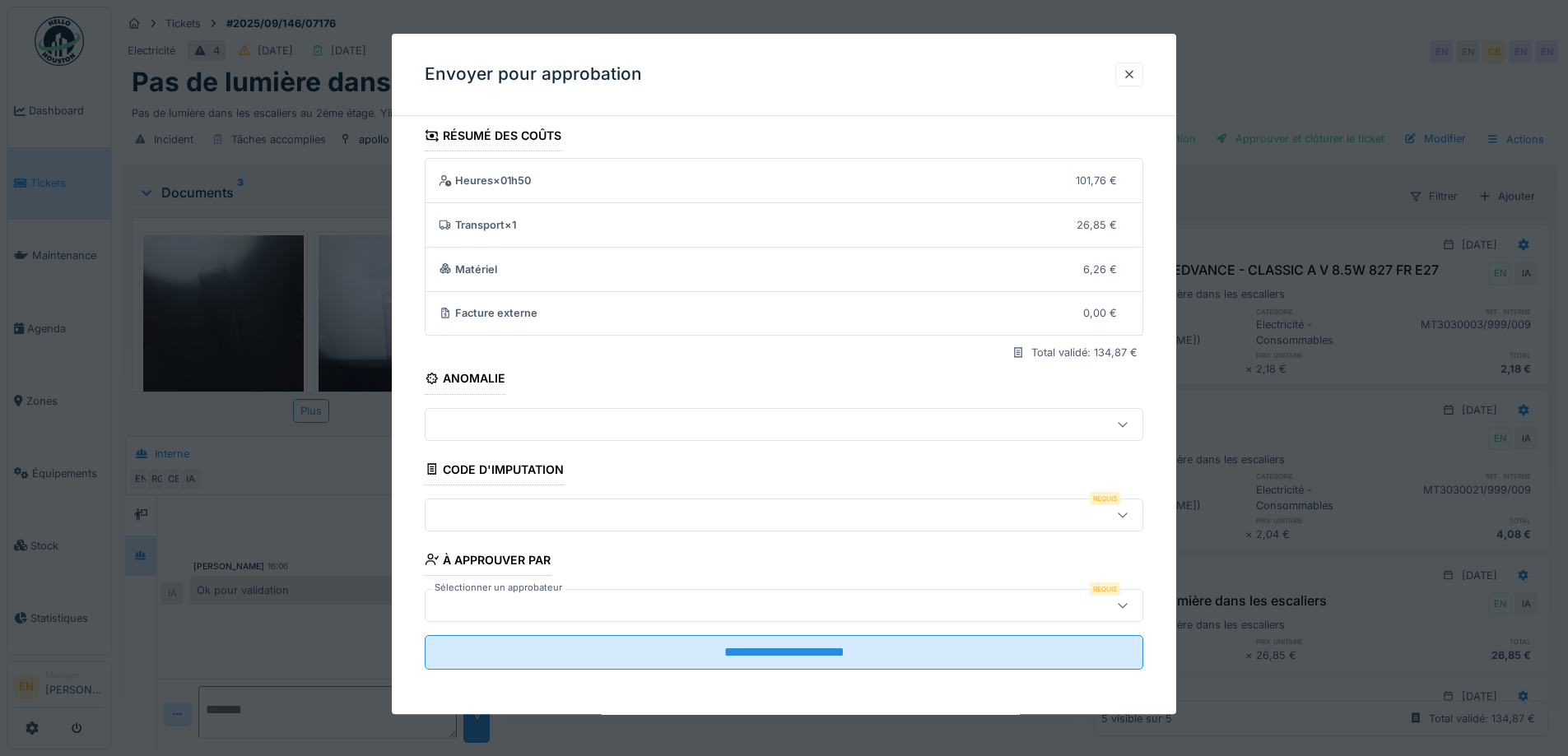
scroll to position [11, 0]
click at [1129, 512] on icon at bounding box center [1122, 513] width 13 height 11
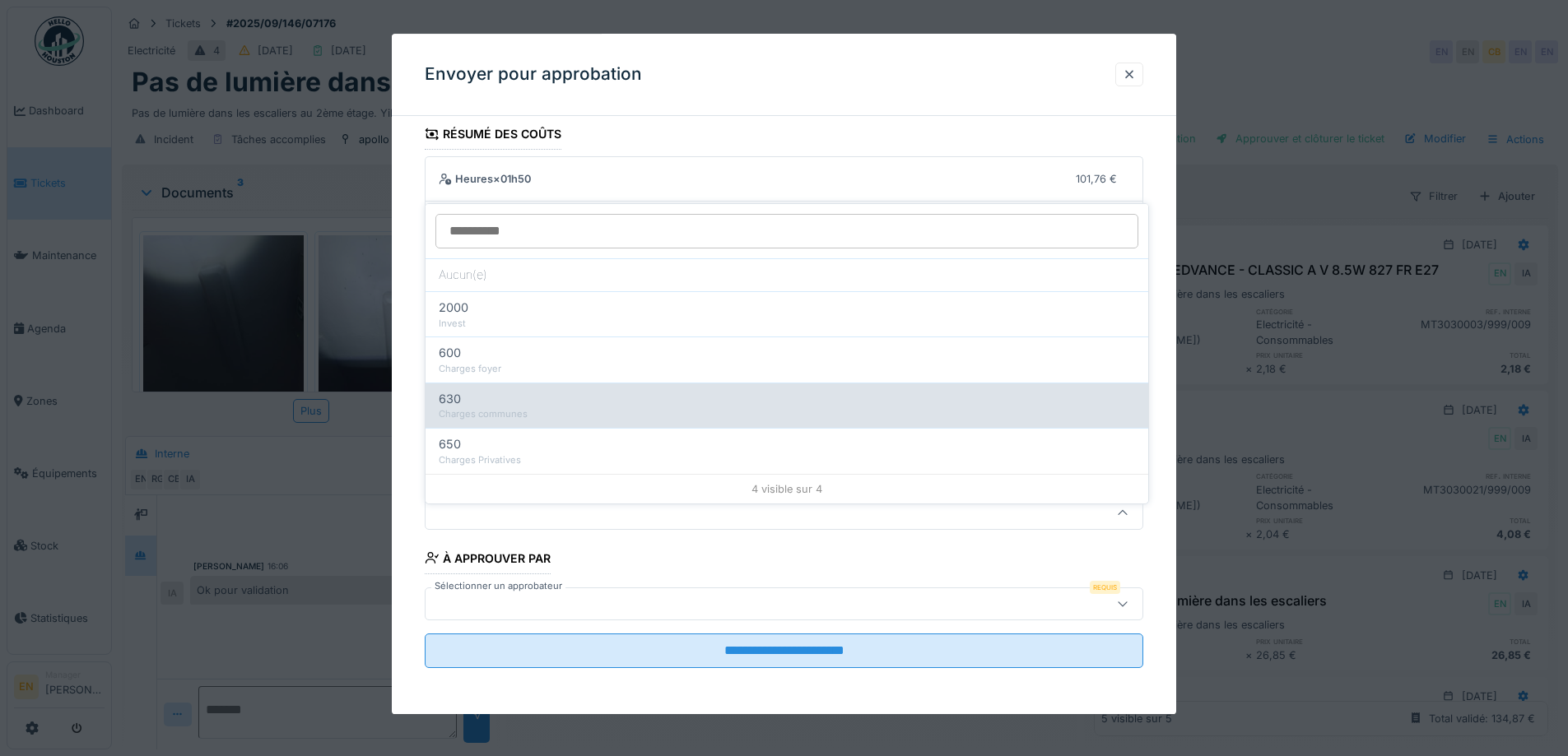
click at [526, 407] on div "Charges communes" at bounding box center [786, 414] width 696 height 14
type input "***"
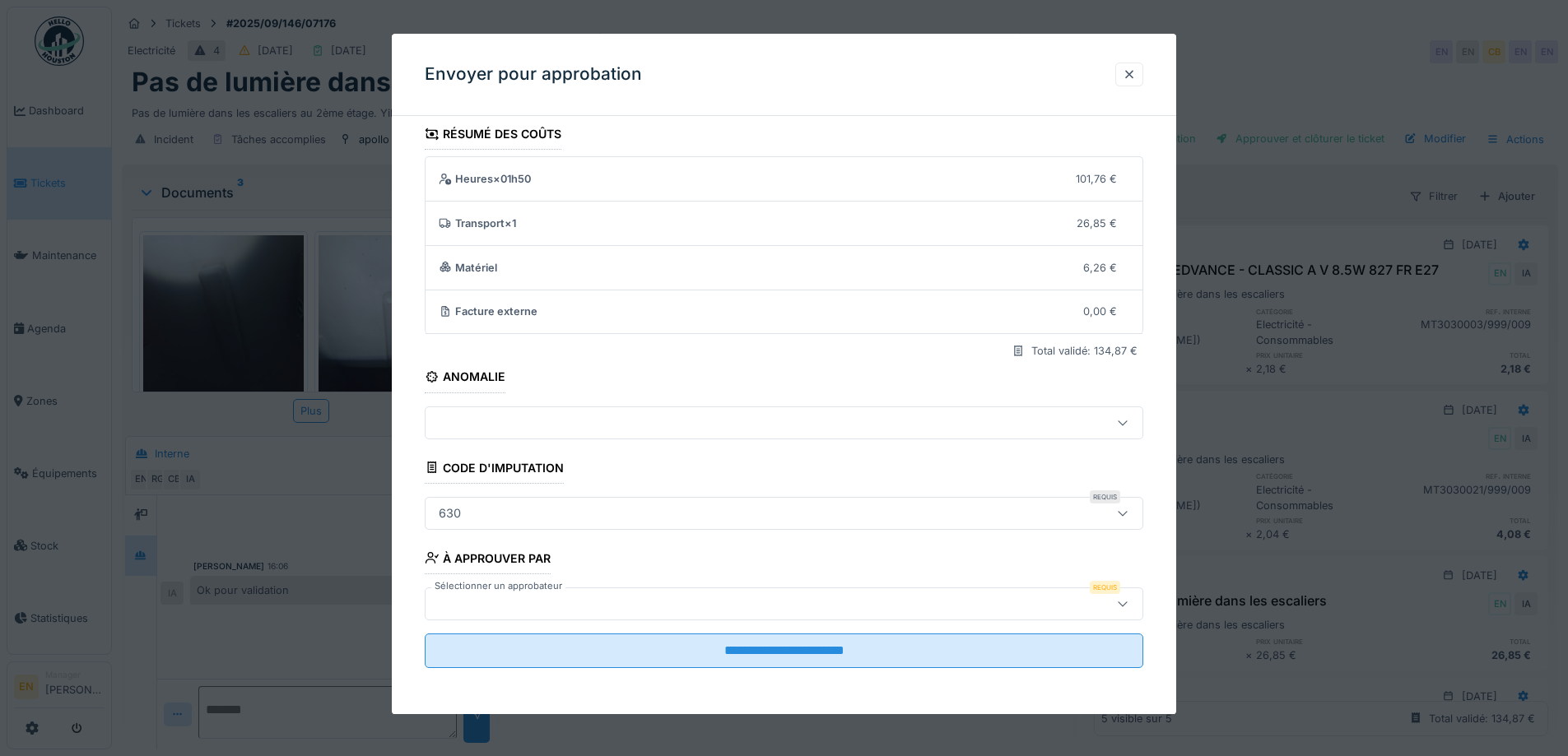
click at [724, 610] on div at bounding box center [741, 605] width 619 height 18
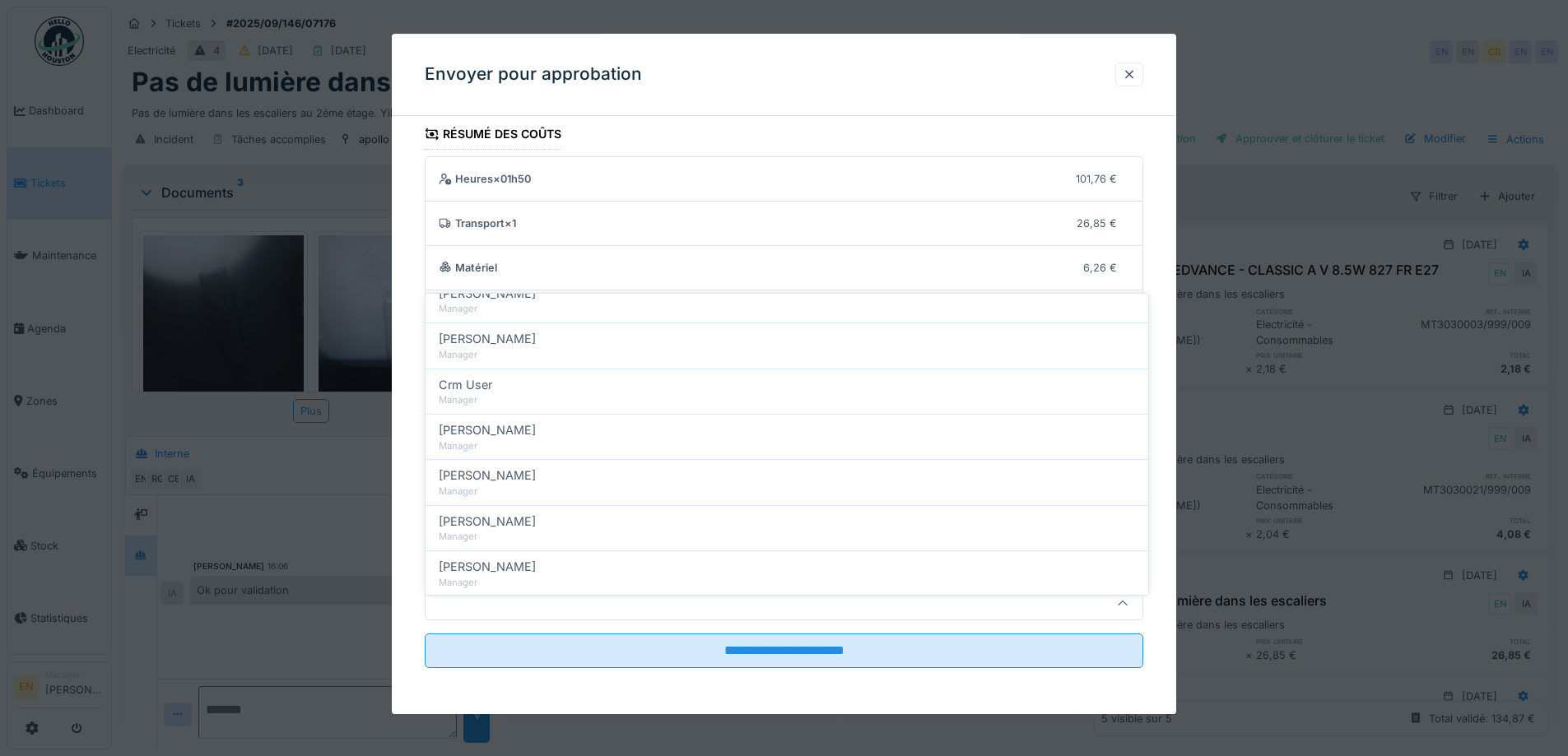
scroll to position [412, 0]
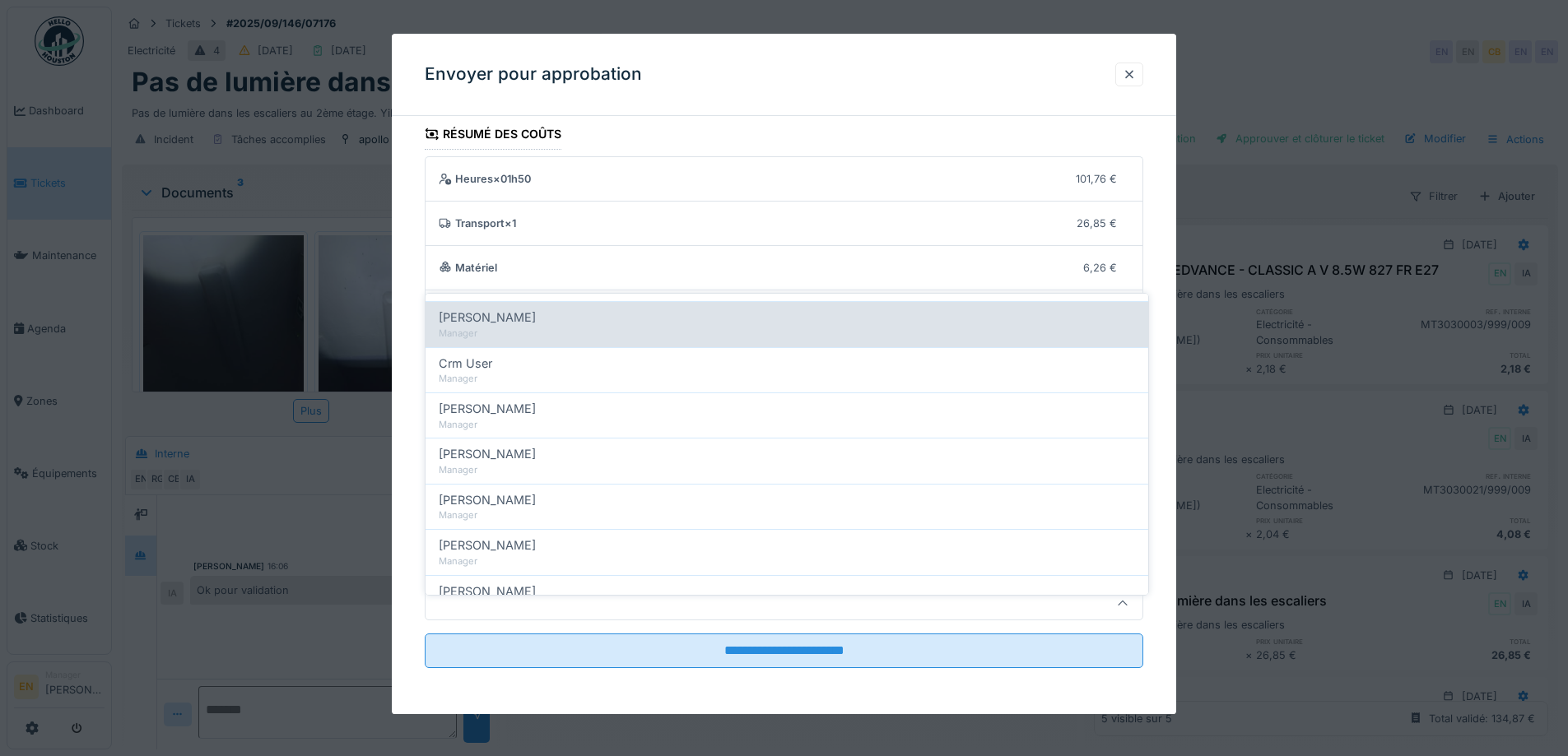
click at [513, 308] on span "Christian Bassette" at bounding box center [486, 318] width 97 height 18
type input "****"
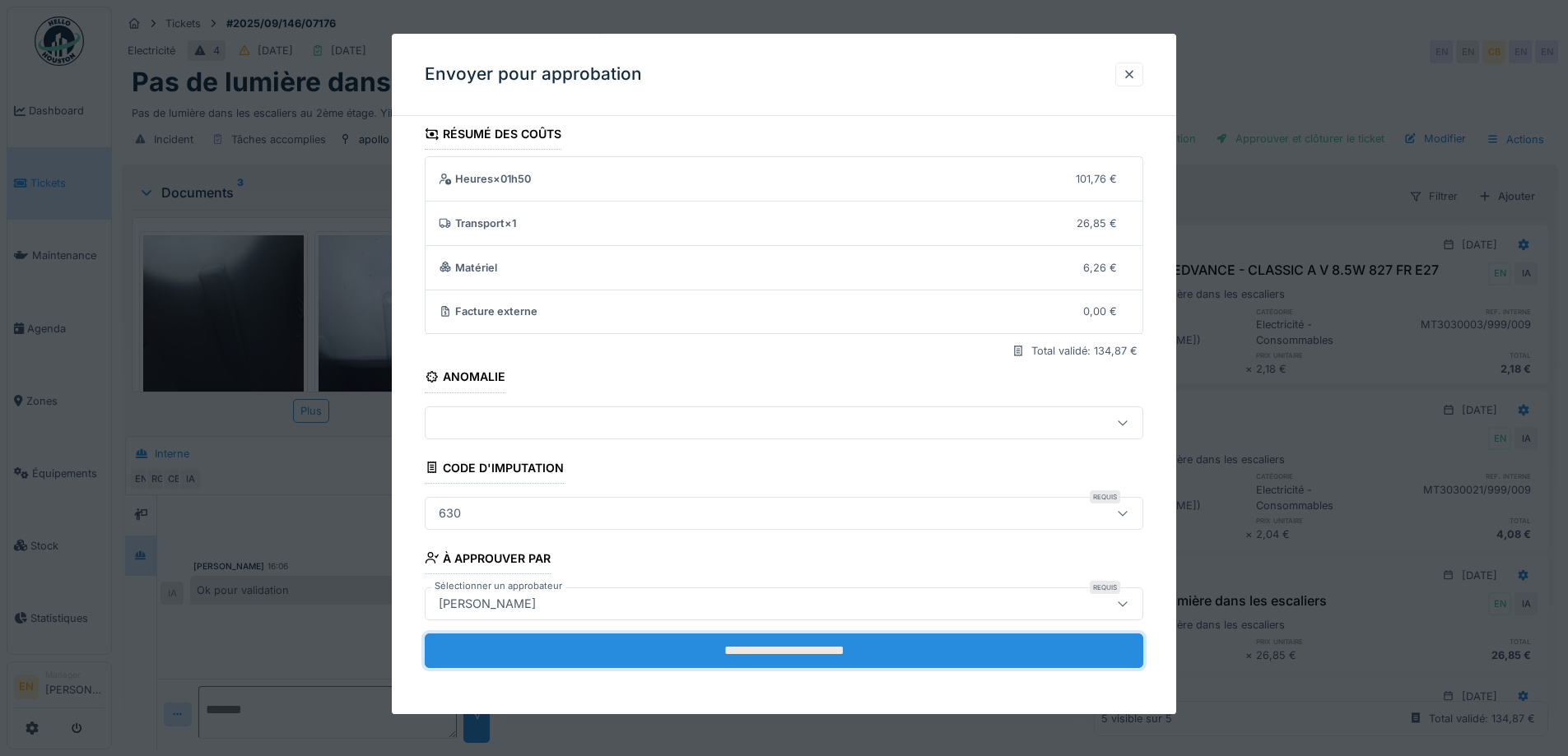
click at [828, 644] on input "**********" at bounding box center [784, 651] width 718 height 34
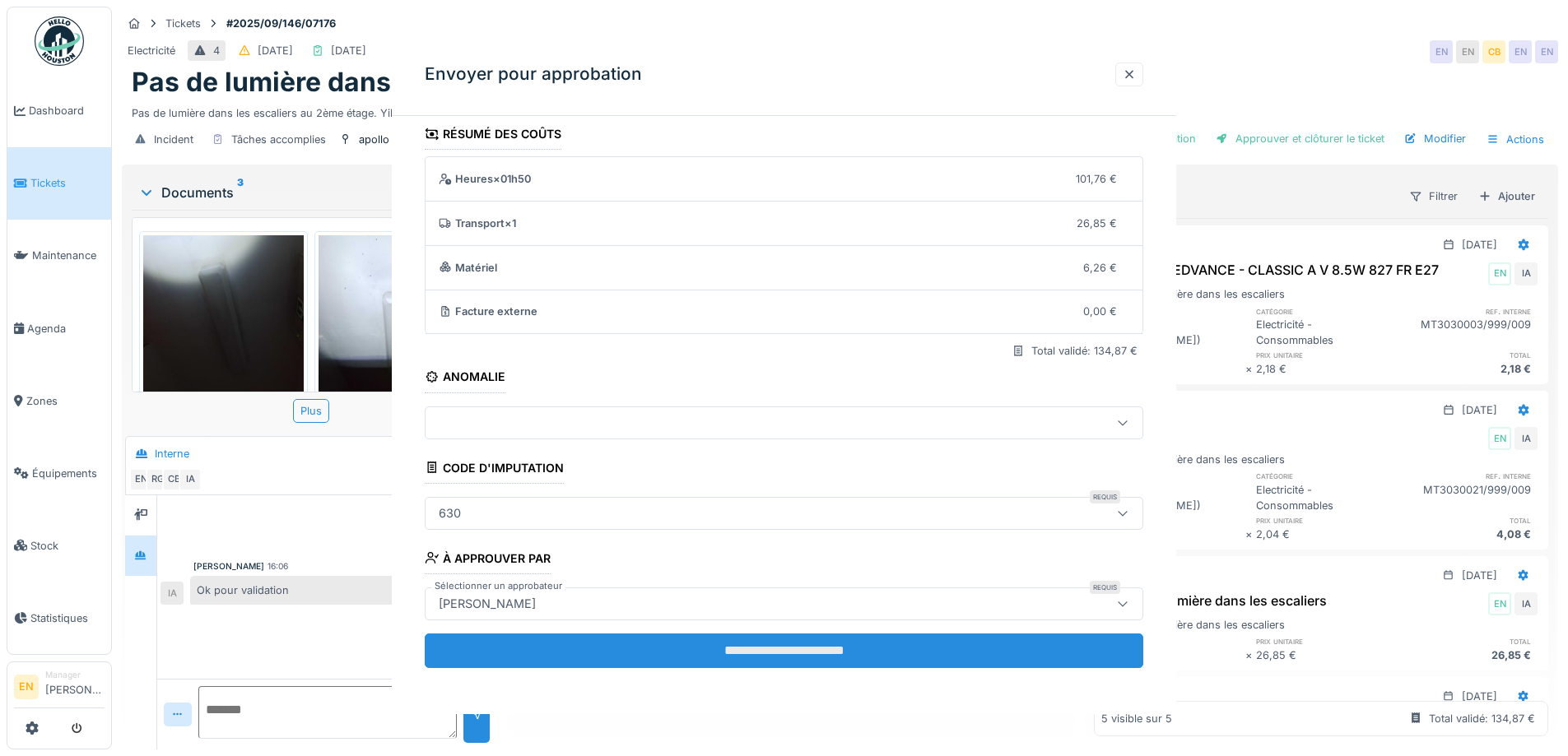
scroll to position [0, 0]
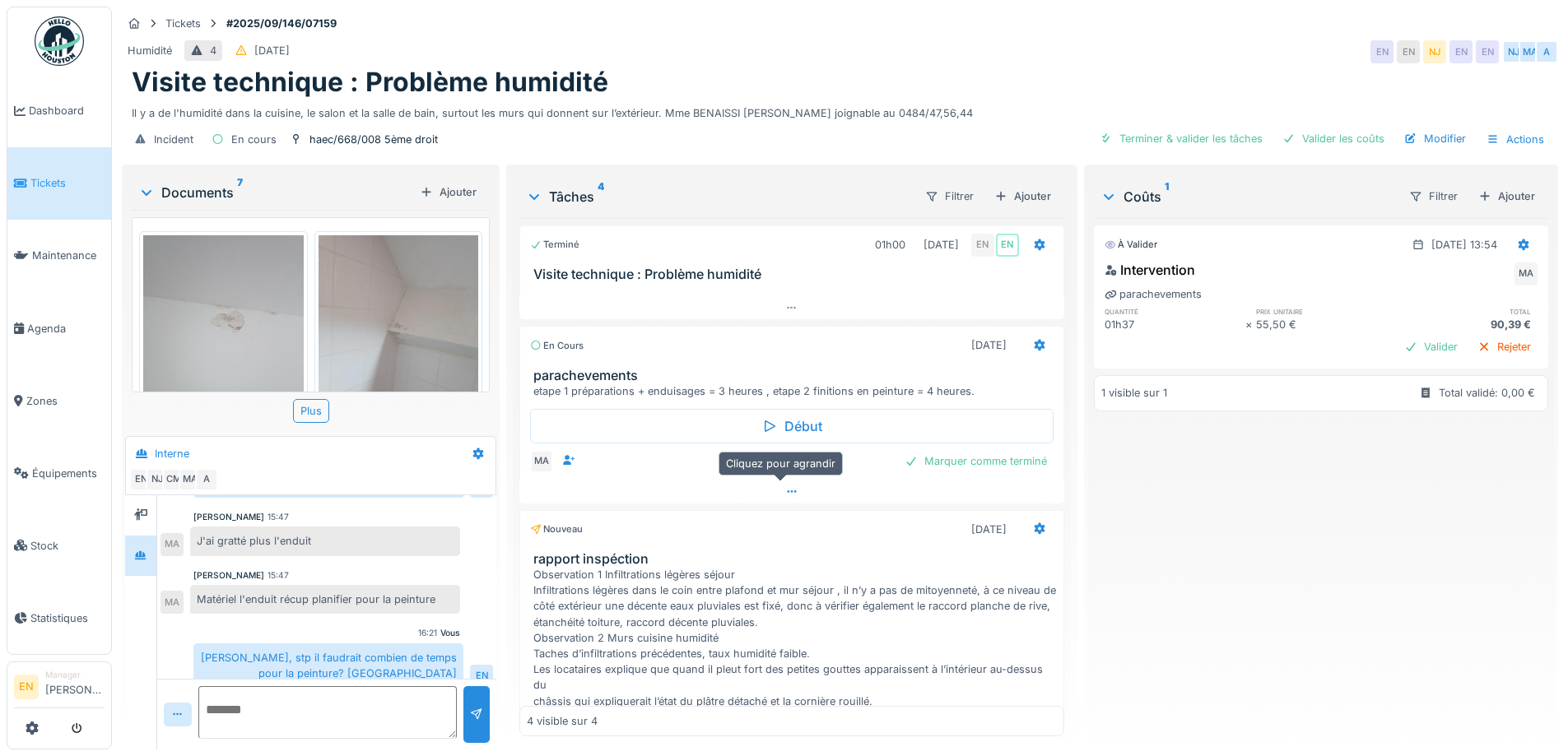
click at [785, 486] on icon at bounding box center [792, 492] width 13 height 11
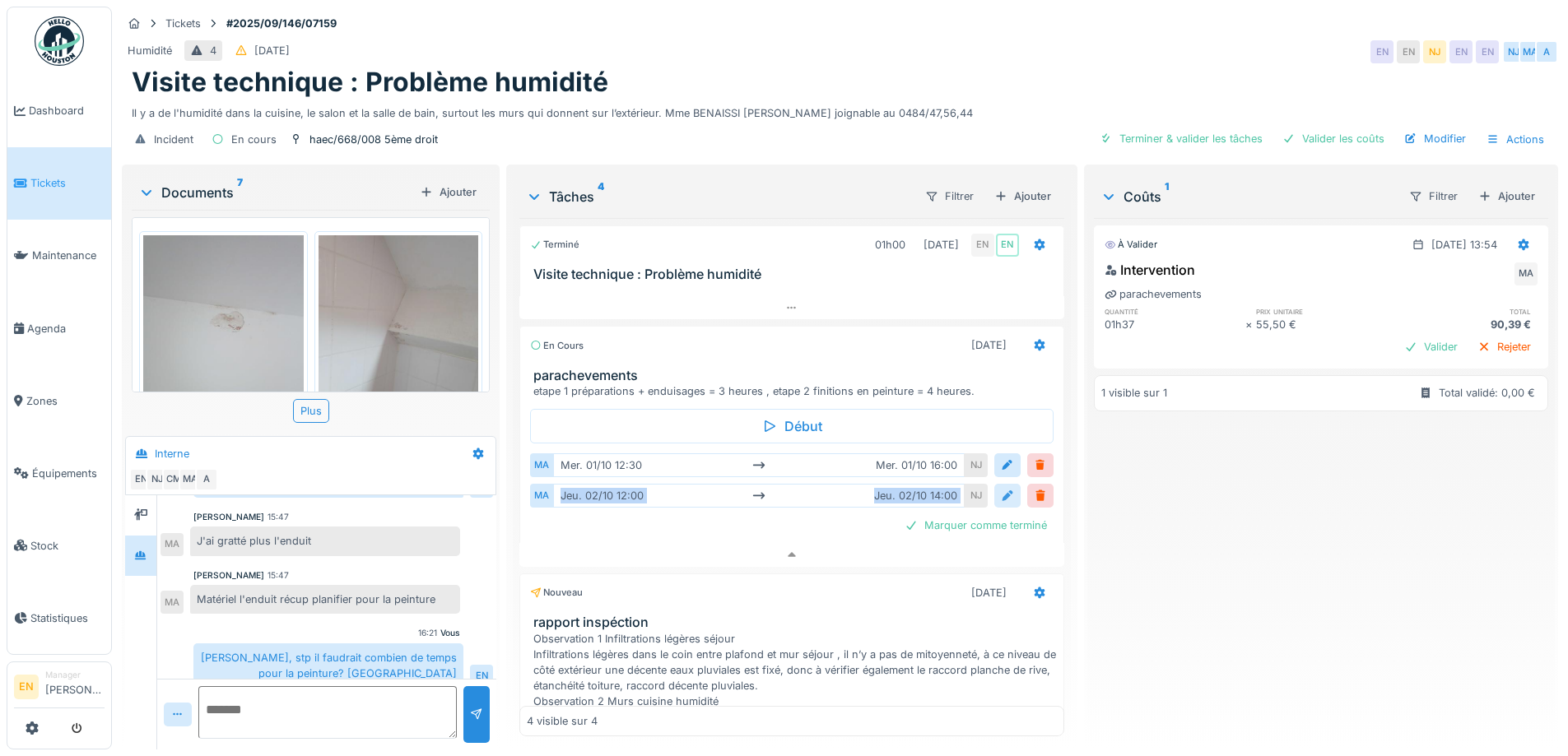
drag, startPoint x: 520, startPoint y: 480, endPoint x: 976, endPoint y: 486, distance: 456.0
click at [976, 486] on div "Début MA [DATE] 12:30 [DATE] 16:00 NJ MA [DATE] 12:00 [DATE] 14:00 NJ Marquer c…" at bounding box center [791, 471] width 544 height 145
click at [1159, 529] on div "À valider [DATE] 13:54 Intervention MA parachevements quantité prix unitaire to…" at bounding box center [1321, 477] width 454 height 519
drag, startPoint x: 1131, startPoint y: 572, endPoint x: 1211, endPoint y: 543, distance: 85.1
click at [1152, 581] on div "À valider [DATE] 13:54 Intervention MA parachevements quantité prix unitaire to…" at bounding box center [1321, 477] width 454 height 519
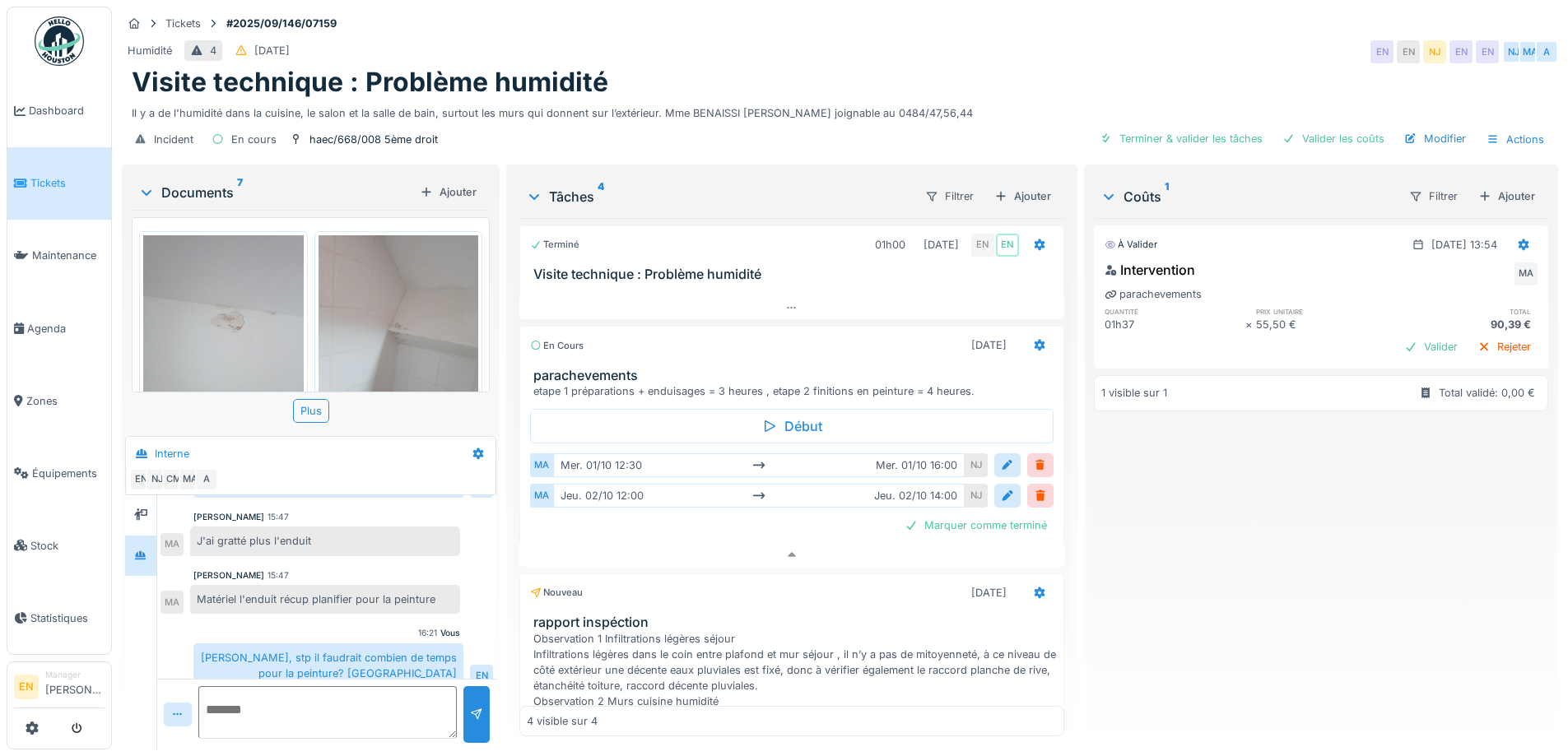
click at [1175, 563] on div "À valider [DATE] 13:54 Intervention MA parachevements quantité prix unitaire to…" at bounding box center [1321, 477] width 454 height 519
click at [1196, 573] on div "À valider [DATE] 13:54 Intervention MA parachevements quantité prix unitaire to…" at bounding box center [1321, 477] width 454 height 519
drag, startPoint x: 1252, startPoint y: 634, endPoint x: 1260, endPoint y: 642, distance: 11.3
click at [1259, 642] on div "À valider [DATE] 13:54 Intervention MA parachevements quantité prix unitaire to…" at bounding box center [1321, 477] width 454 height 519
click at [1146, 37] on div "Humidité 4 [DATE] EN EN NJ EN EN [GEOGRAPHIC_DATA] MA A" at bounding box center [840, 52] width 1436 height 30
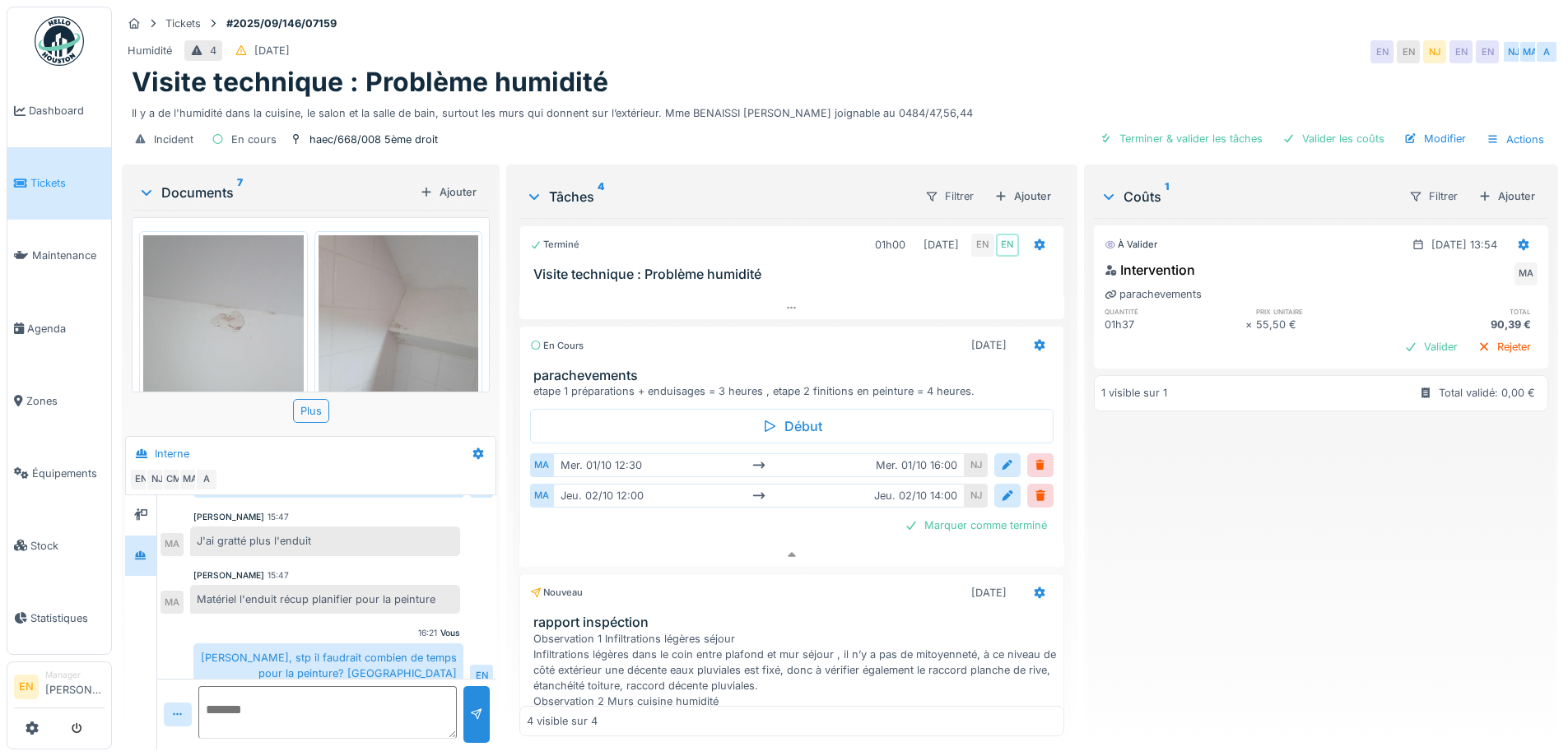
click at [1215, 66] on div "Visite technique : Problème humidité" at bounding box center [840, 82] width 1416 height 31
click at [991, 40] on div "Humidité 4 [DATE] EN EN NJ EN EN [GEOGRAPHIC_DATA] MA A" at bounding box center [840, 52] width 1436 height 30
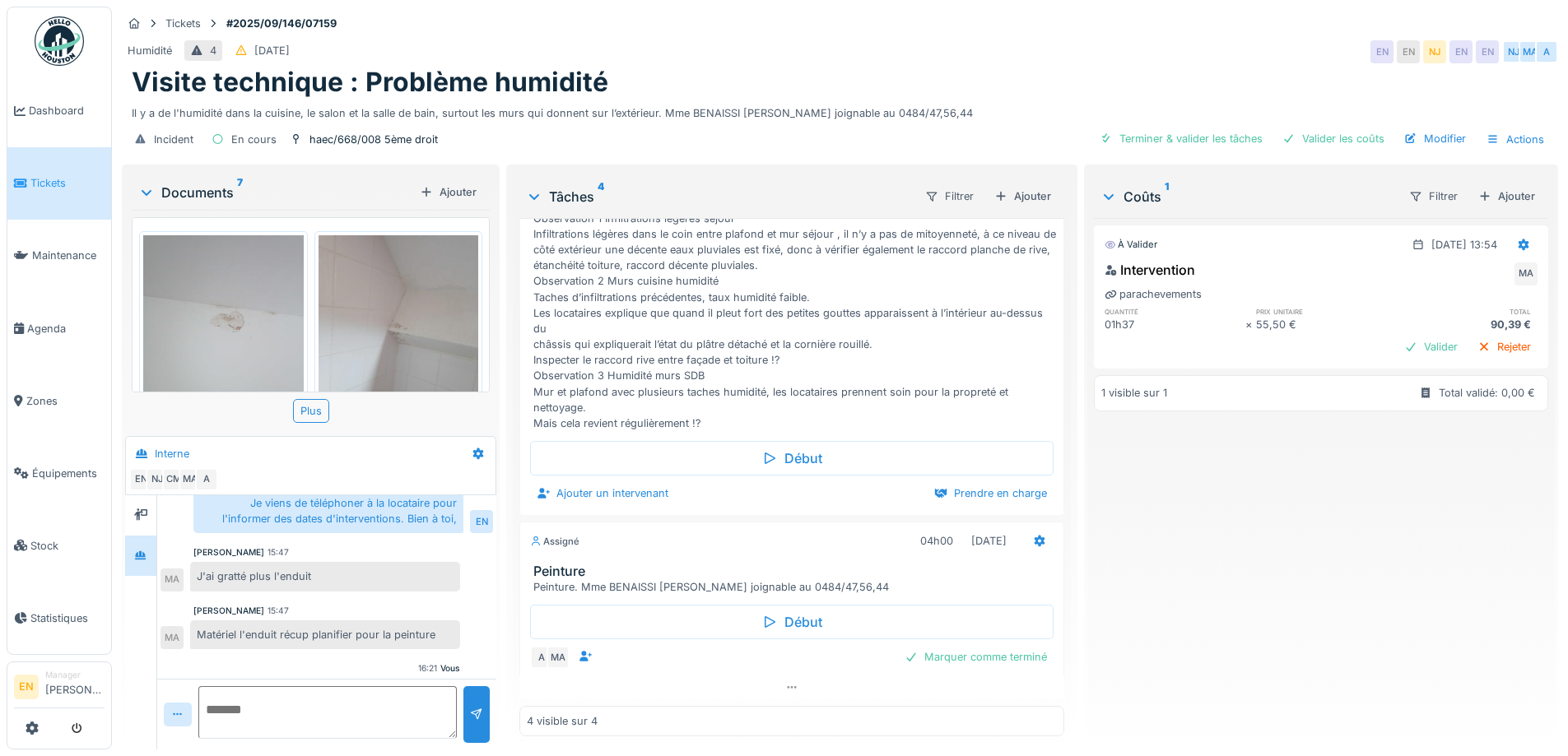
scroll to position [286, 0]
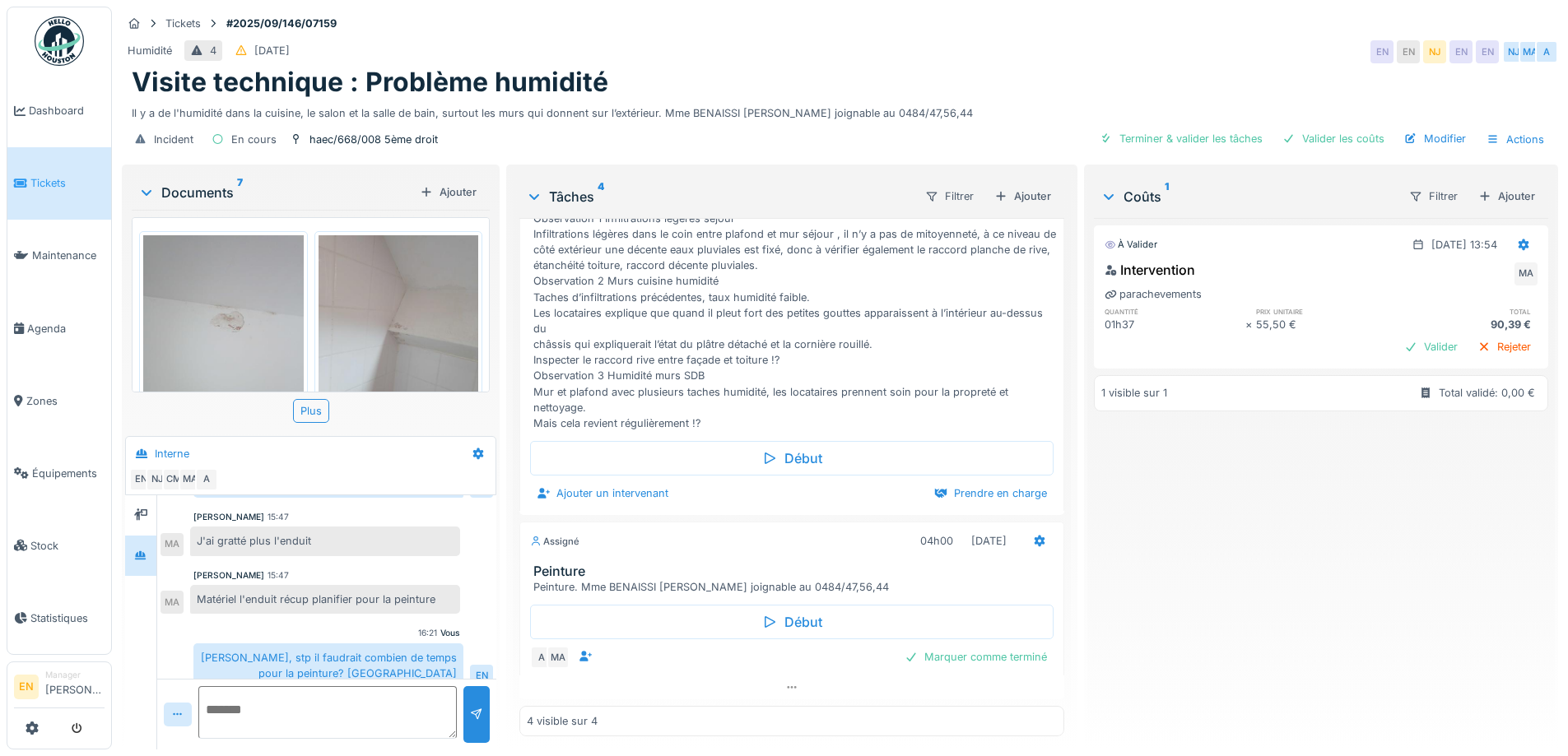
click at [1179, 484] on div "À valider [DATE] 13:54 Intervention MA parachevements quantité prix unitaire to…" at bounding box center [1321, 477] width 454 height 519
click at [1180, 13] on div "Tickets #2025/09/146/07159" at bounding box center [840, 23] width 1436 height 20
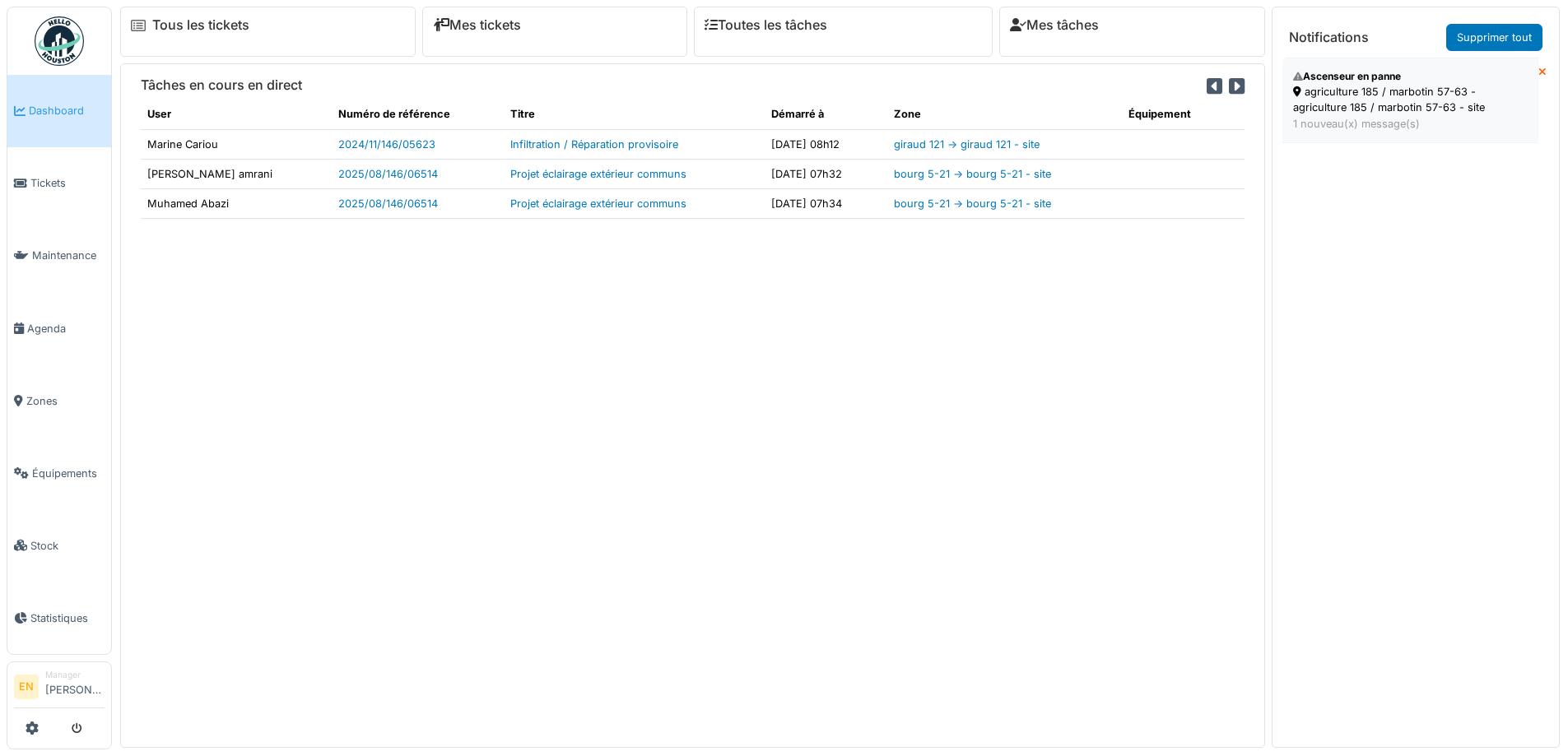
click at [1355, 99] on div "agriculture 185 / marbotin 57-63 - agriculture 185 / marbotin 57-63 - site" at bounding box center [1410, 100] width 234 height 31
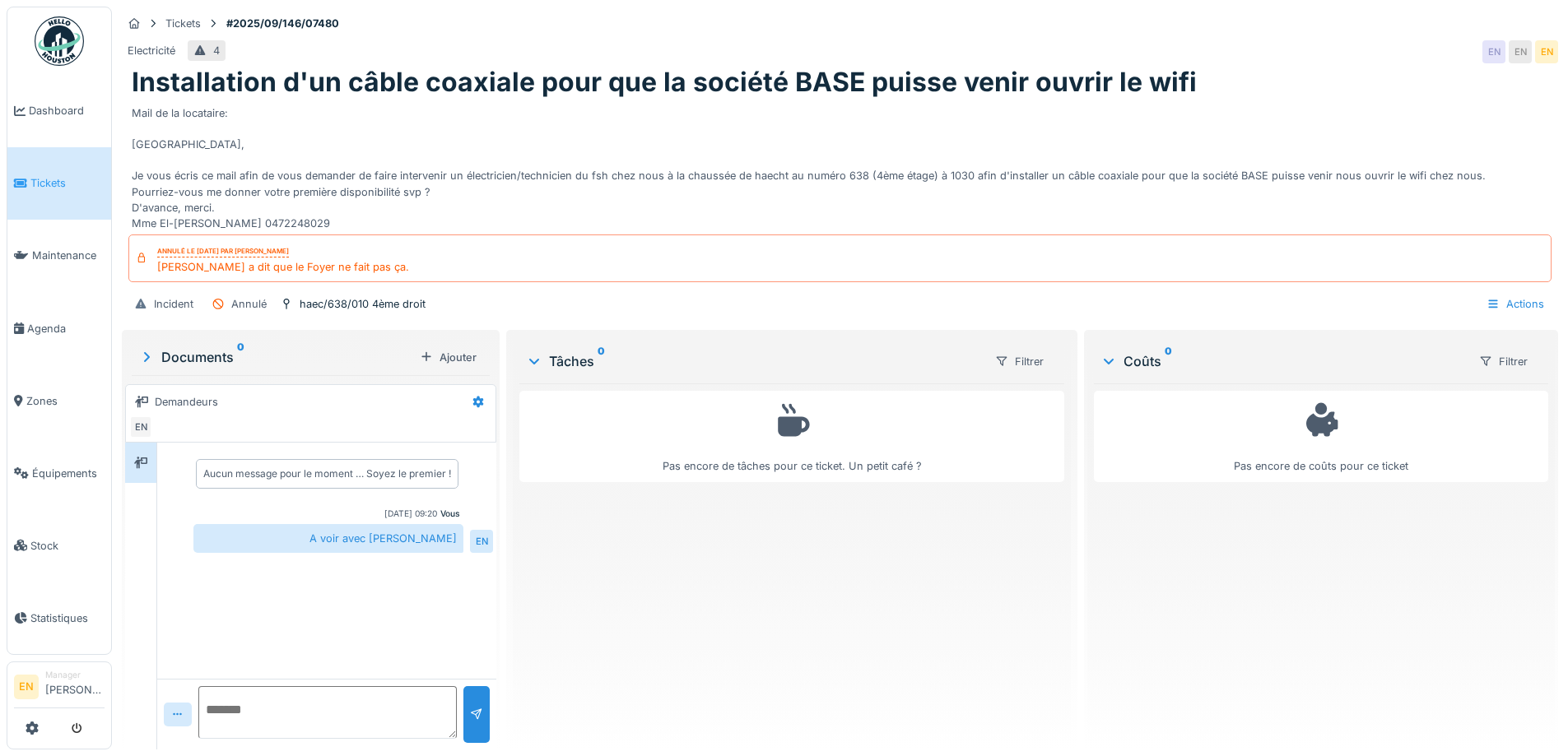
click at [1030, 46] on div "Electricité 4 EN EN EN" at bounding box center [840, 52] width 1436 height 30
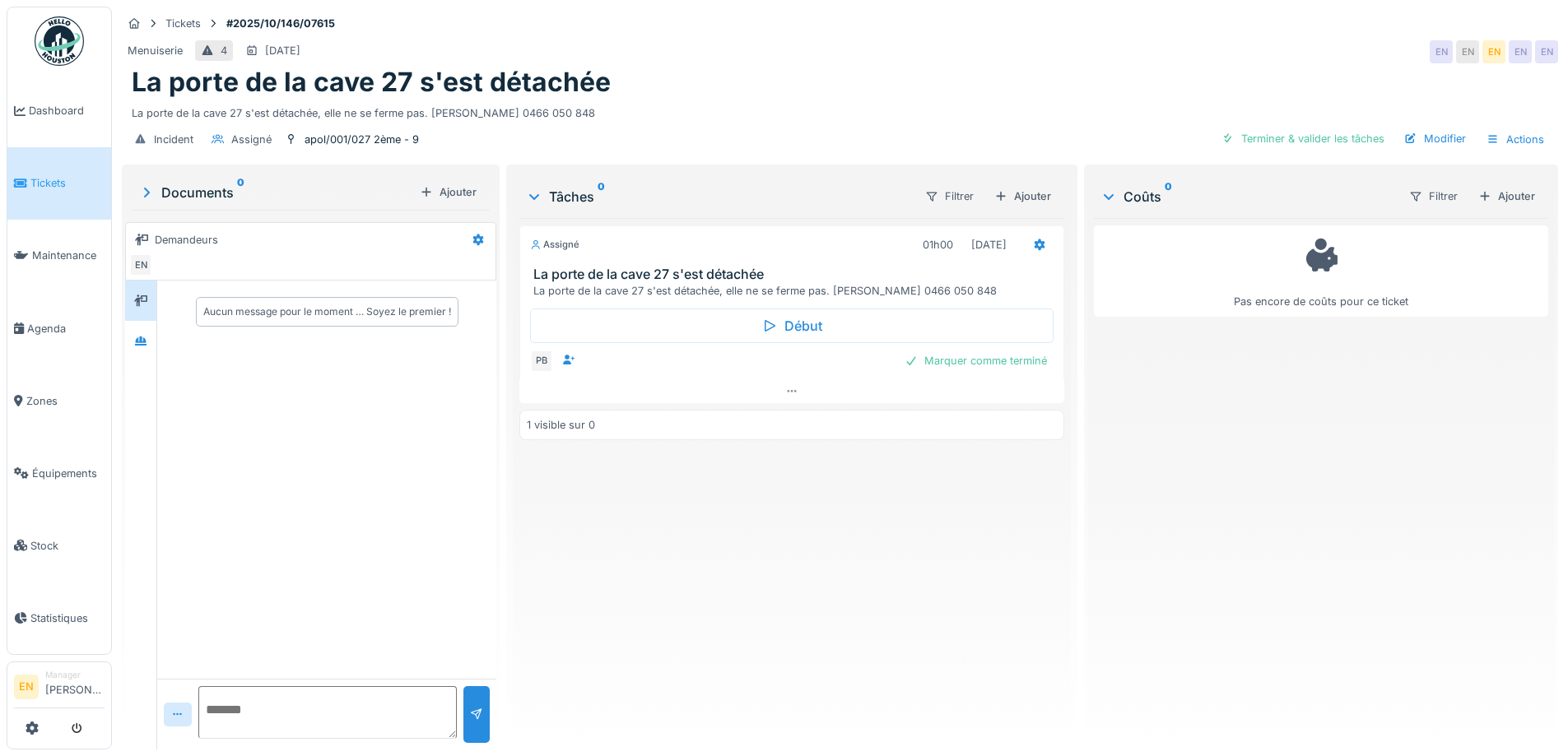
scroll to position [12, 0]
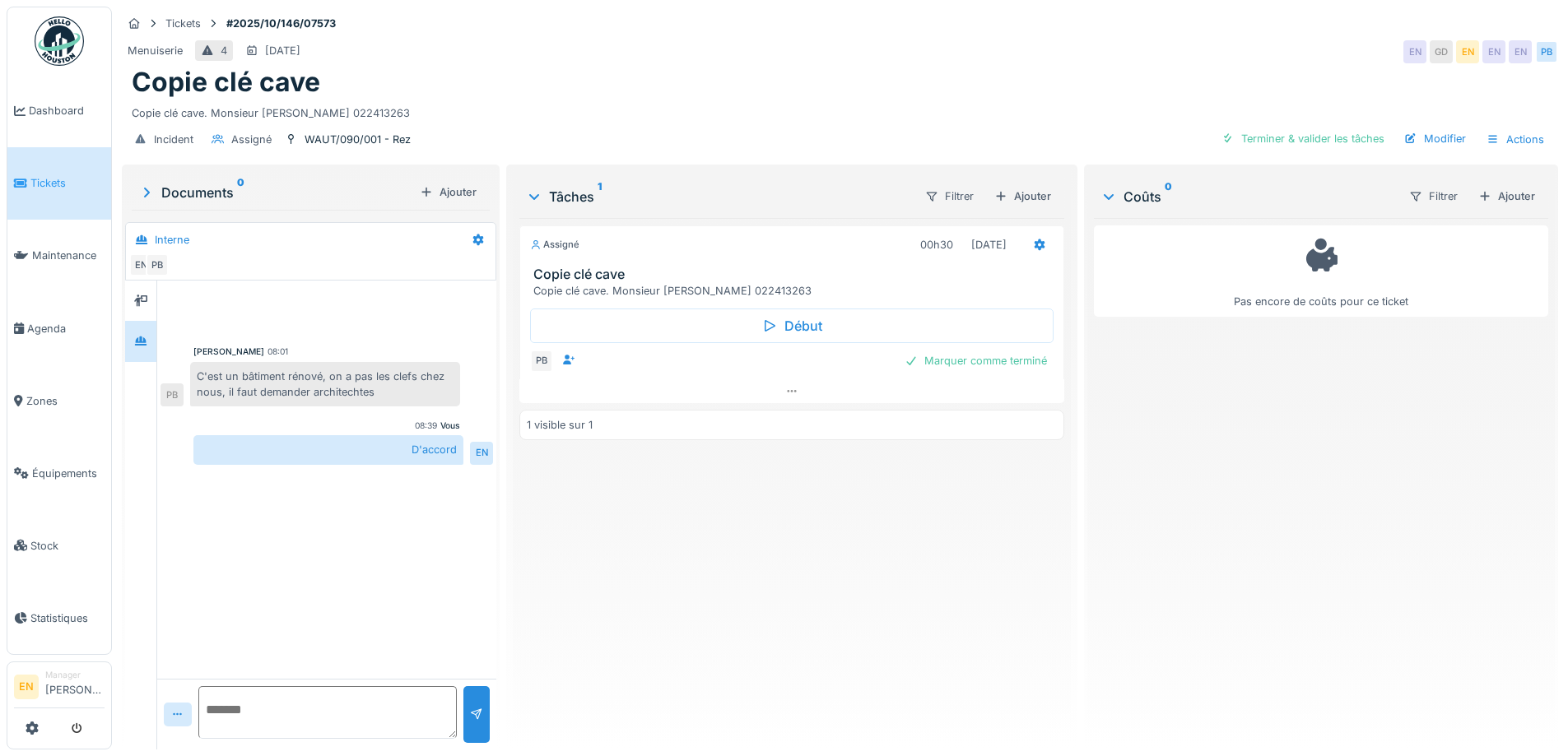
scroll to position [12, 0]
click at [811, 78] on div "Copie clé cave" at bounding box center [840, 82] width 1416 height 31
click at [781, 79] on div "Copie clé cave" at bounding box center [840, 82] width 1416 height 31
click at [332, 716] on textarea at bounding box center [328, 713] width 258 height 53
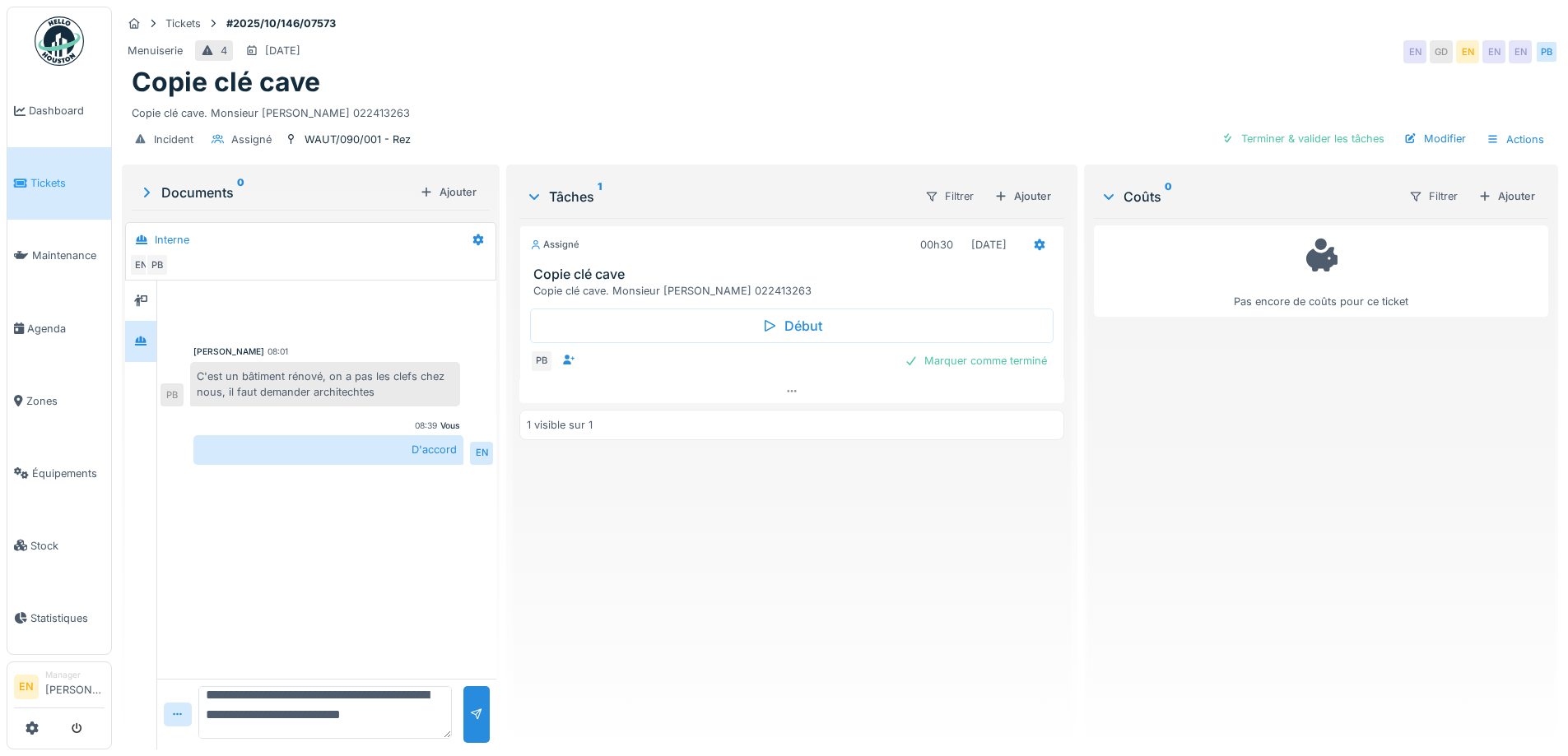
click at [237, 711] on textarea "**********" at bounding box center [325, 713] width 254 height 53
click at [237, 714] on textarea "**********" at bounding box center [325, 713] width 254 height 53
click at [278, 733] on textarea "**********" at bounding box center [325, 713] width 254 height 53
click at [257, 713] on textarea "**********" at bounding box center [325, 713] width 254 height 53
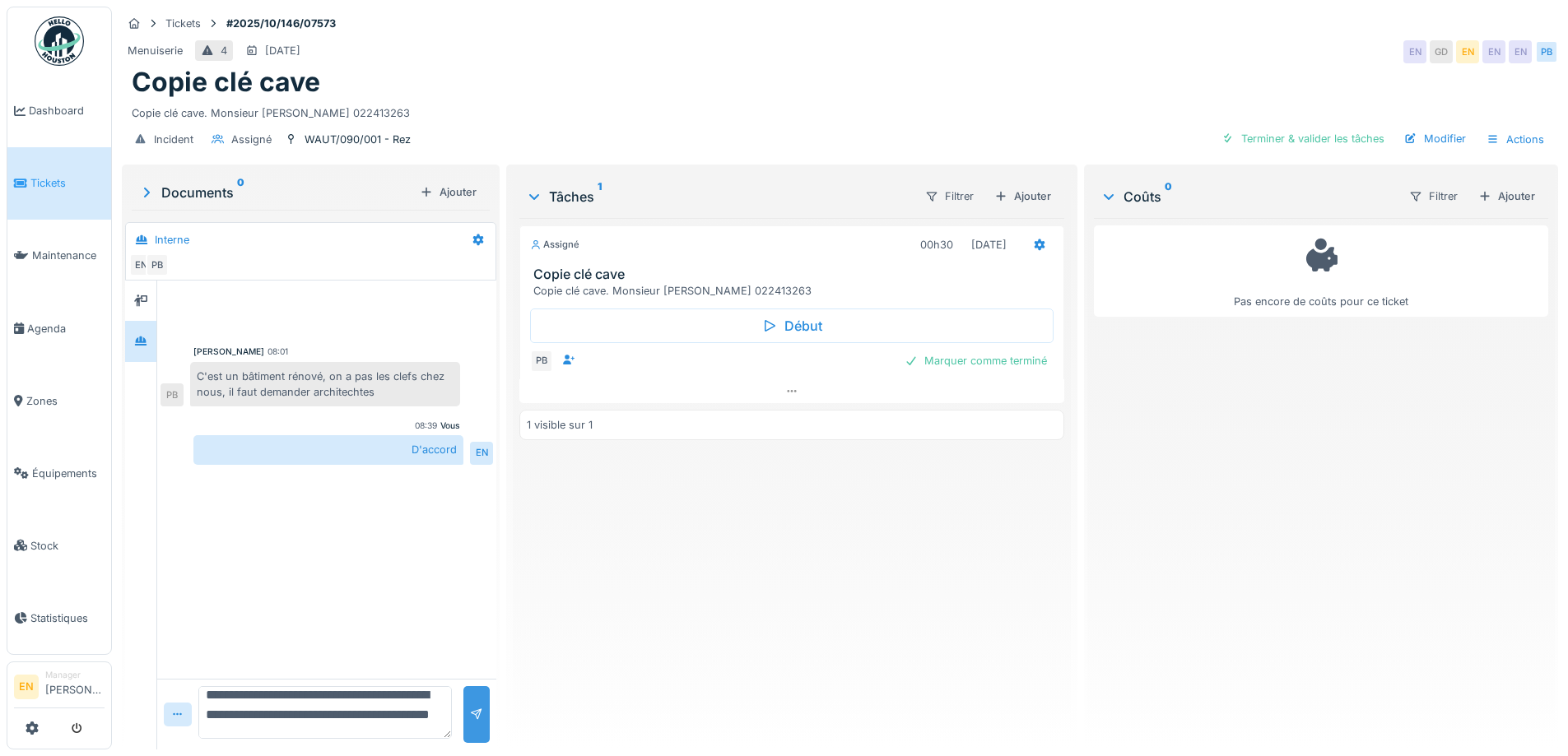
type textarea "**********"
click at [485, 717] on div at bounding box center [476, 715] width 27 height 57
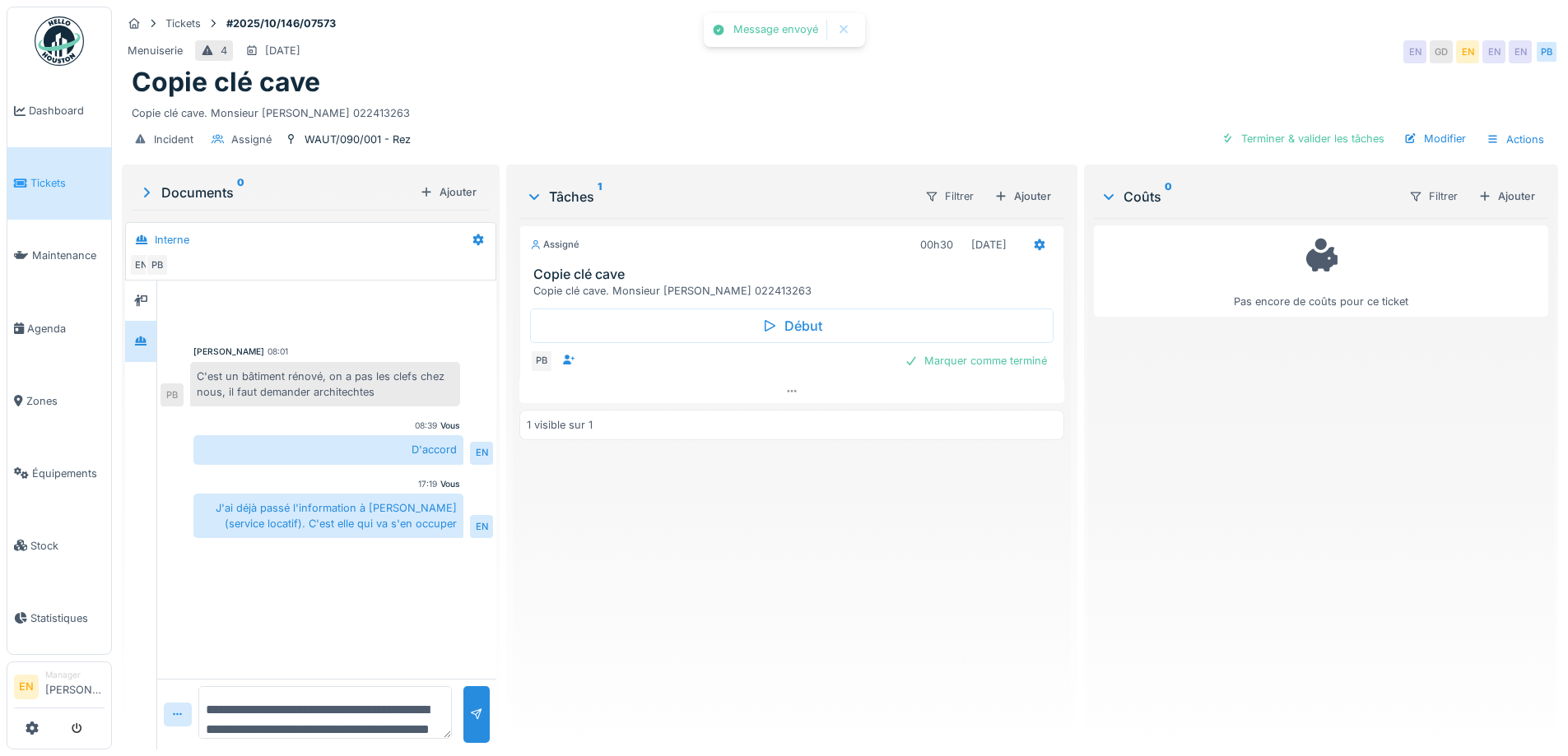
drag, startPoint x: 656, startPoint y: 607, endPoint x: 789, endPoint y: 356, distance: 284.1
click at [691, 551] on div "Assigné 00h30 01/10/2025 Copie clé cave Copie clé cave. Monsieur Dupont 0224132…" at bounding box center [791, 477] width 544 height 519
click at [1444, 138] on div "Modifier" at bounding box center [1434, 138] width 75 height 22
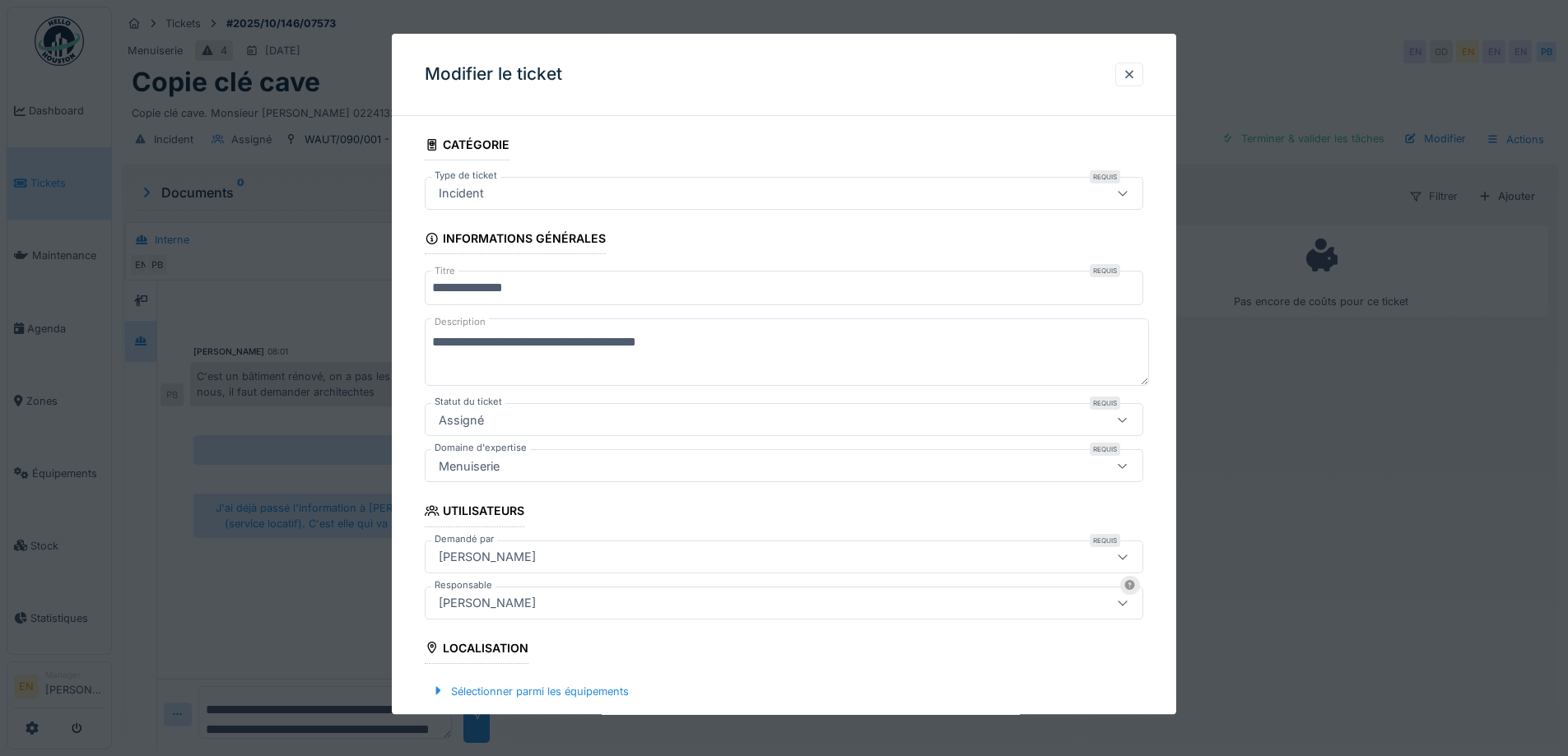
click at [618, 195] on div "Incident" at bounding box center [741, 194] width 619 height 18
click at [1135, 74] on div at bounding box center [1129, 74] width 13 height 16
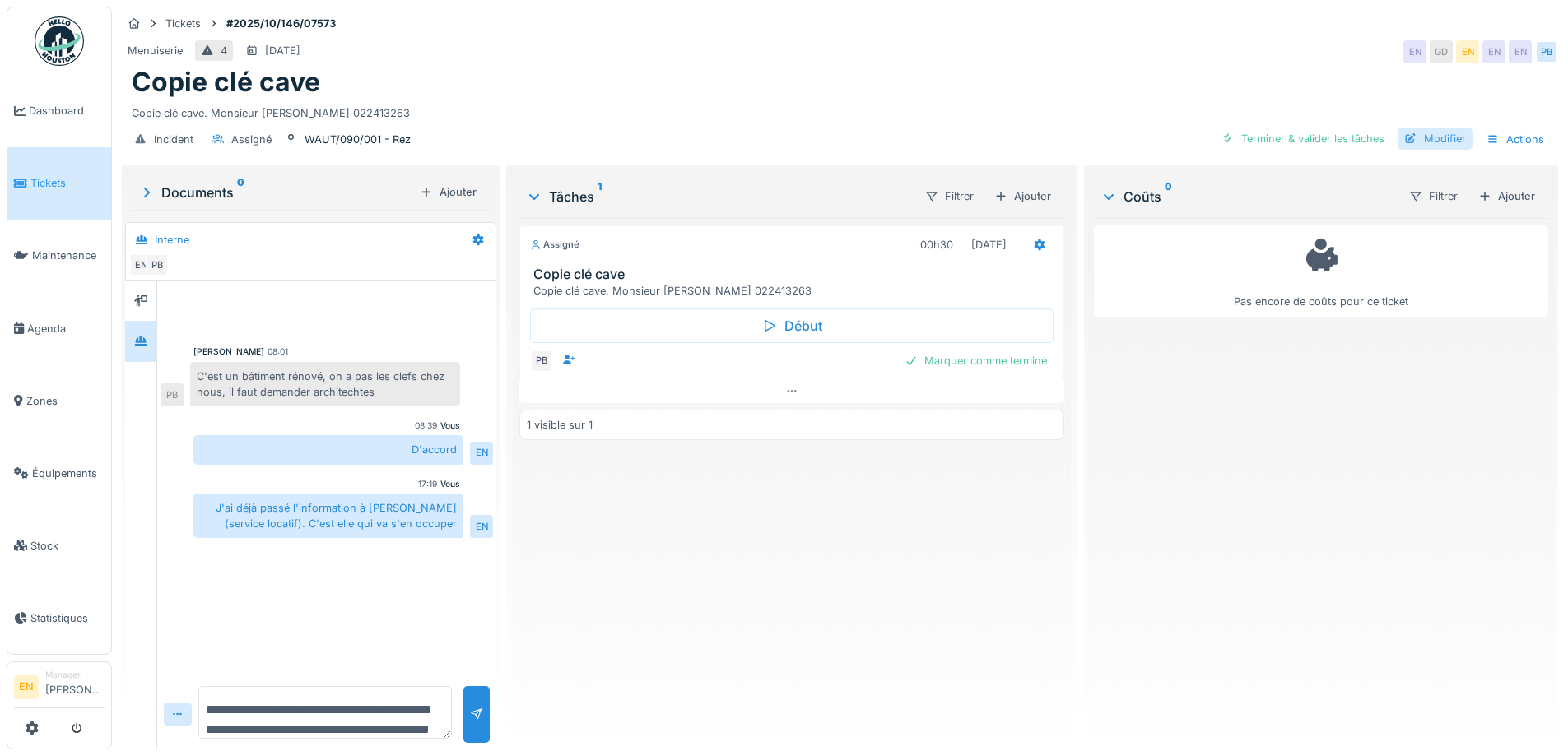
click at [1431, 142] on div "Modifier" at bounding box center [1434, 138] width 75 height 22
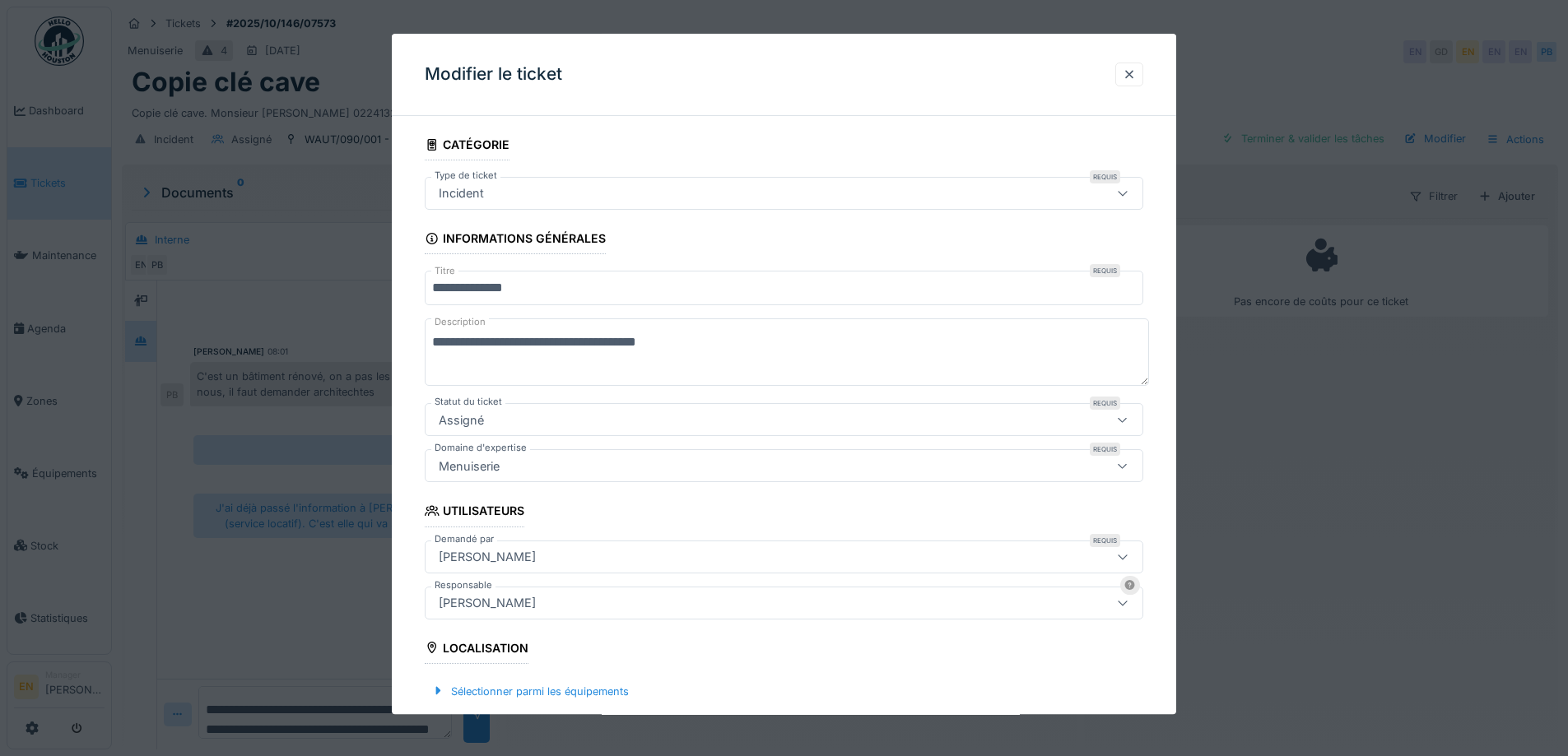
click at [664, 190] on div "Incident" at bounding box center [741, 194] width 619 height 18
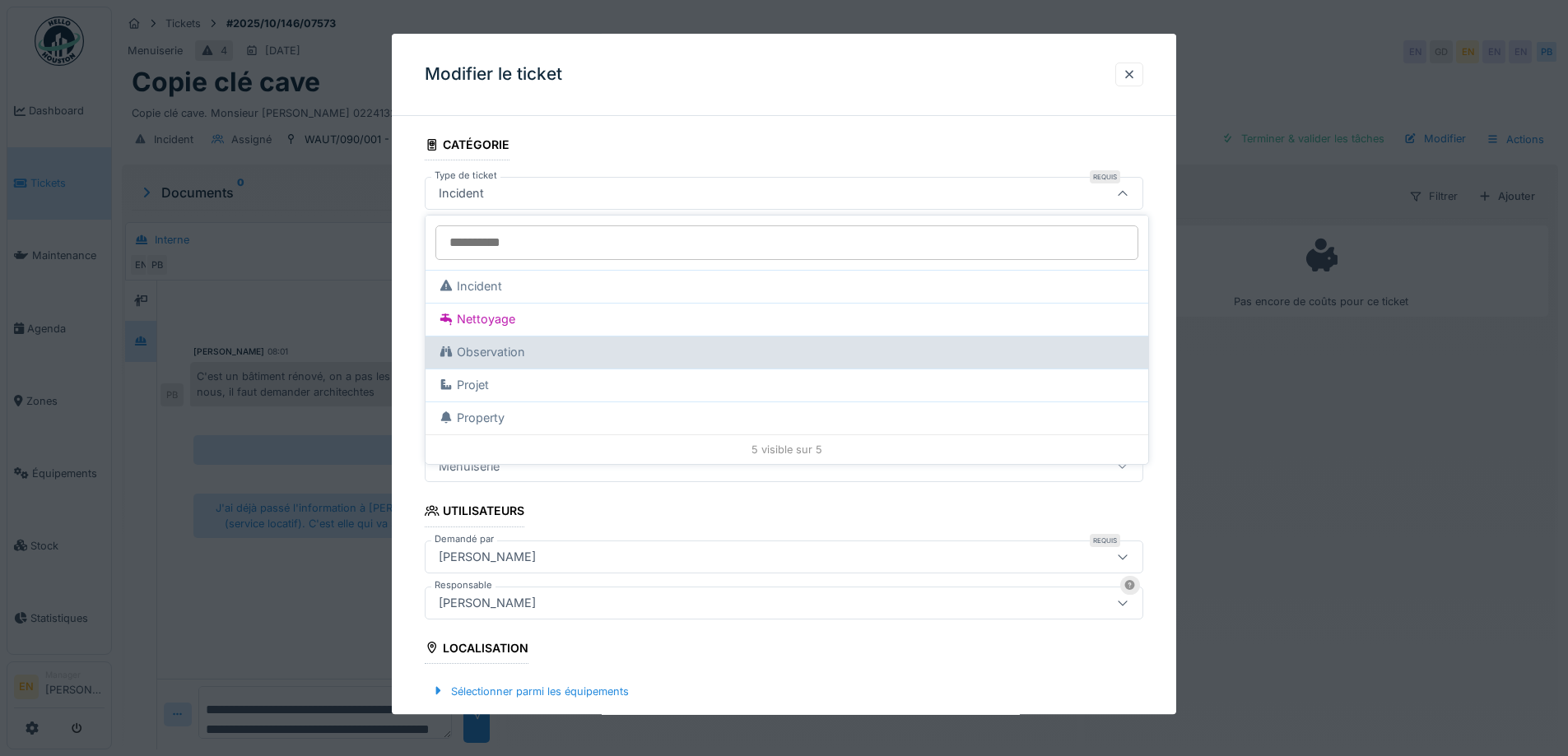
click at [516, 354] on div "Observation" at bounding box center [786, 353] width 696 height 18
type input "***"
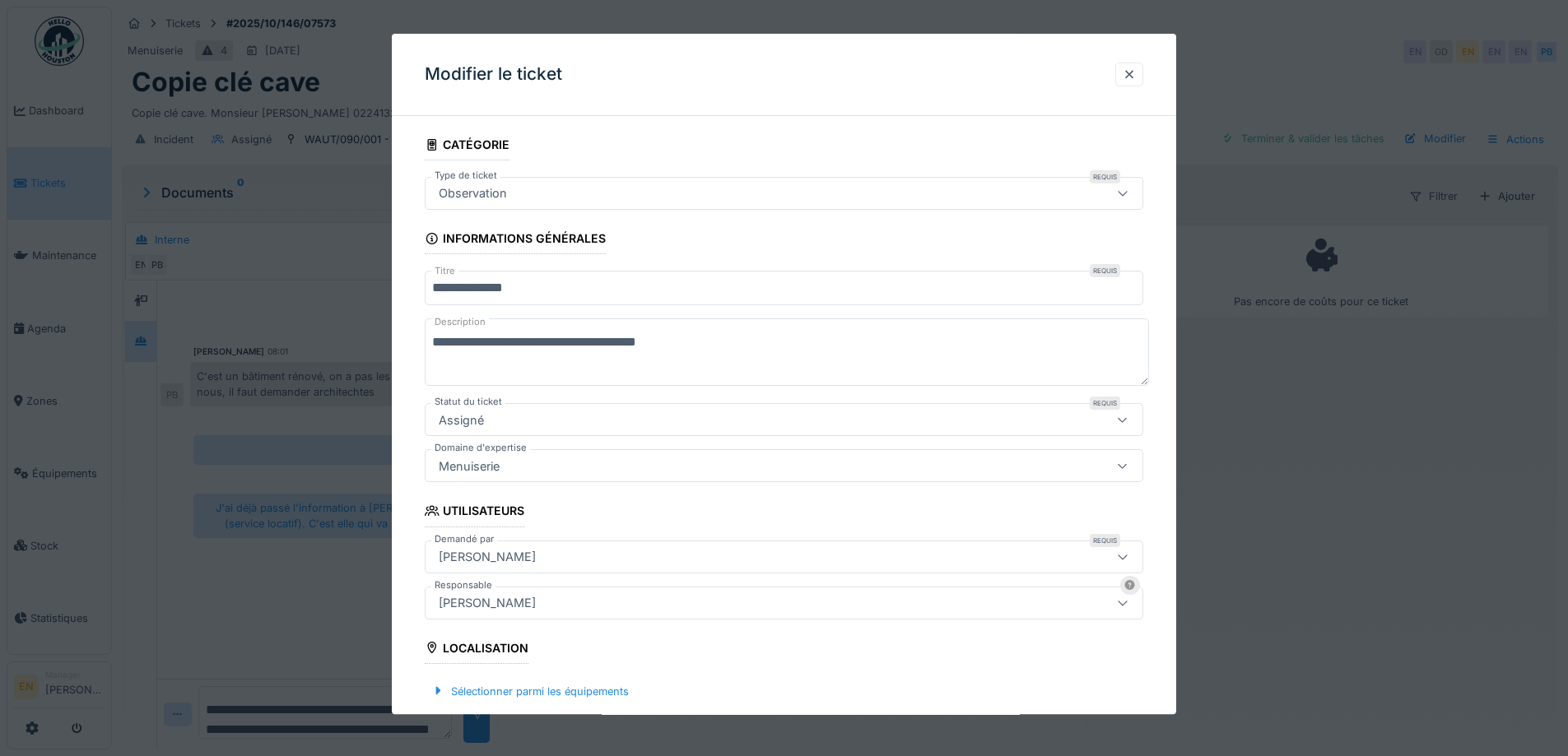
scroll to position [317, 0]
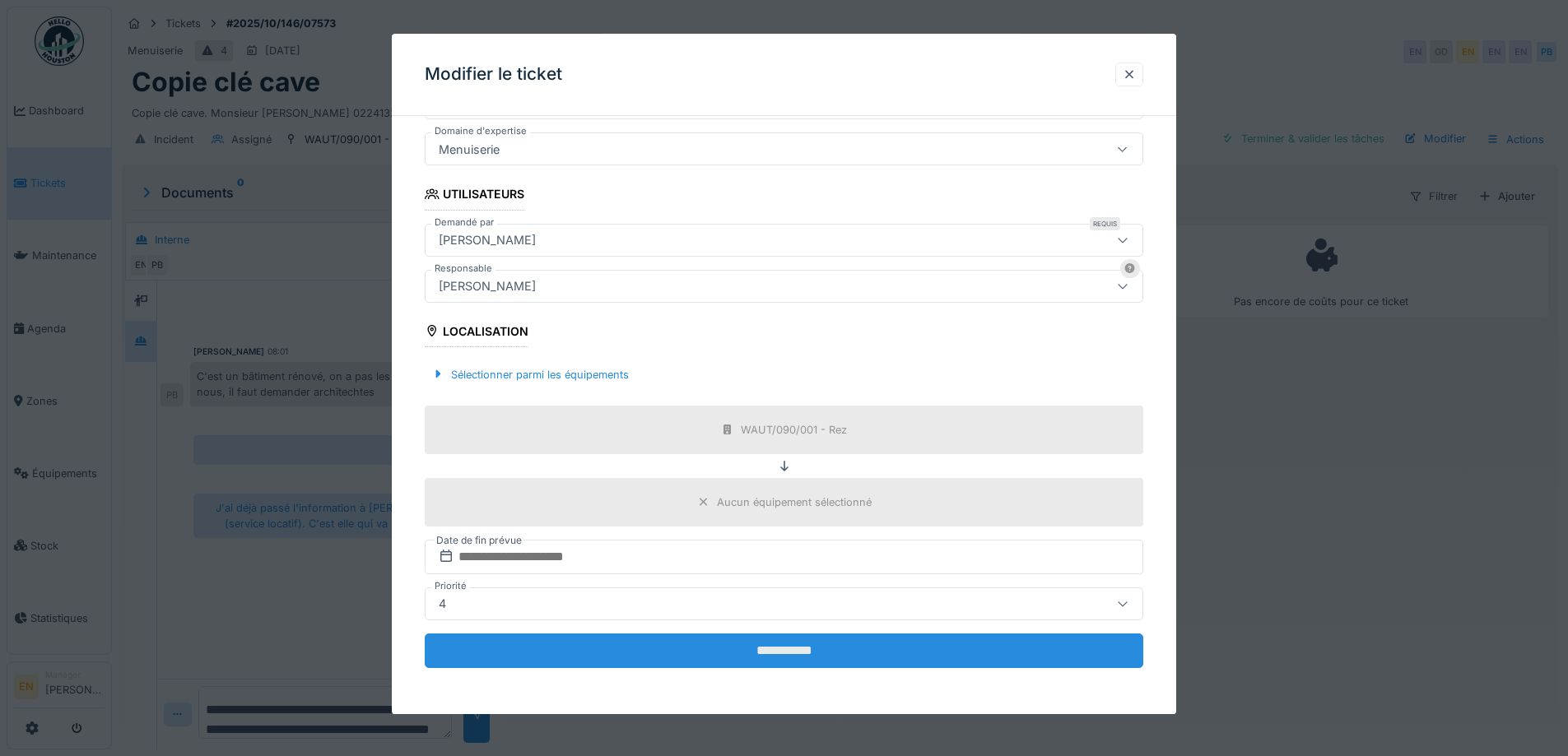
click at [740, 646] on input "**********" at bounding box center [784, 651] width 718 height 34
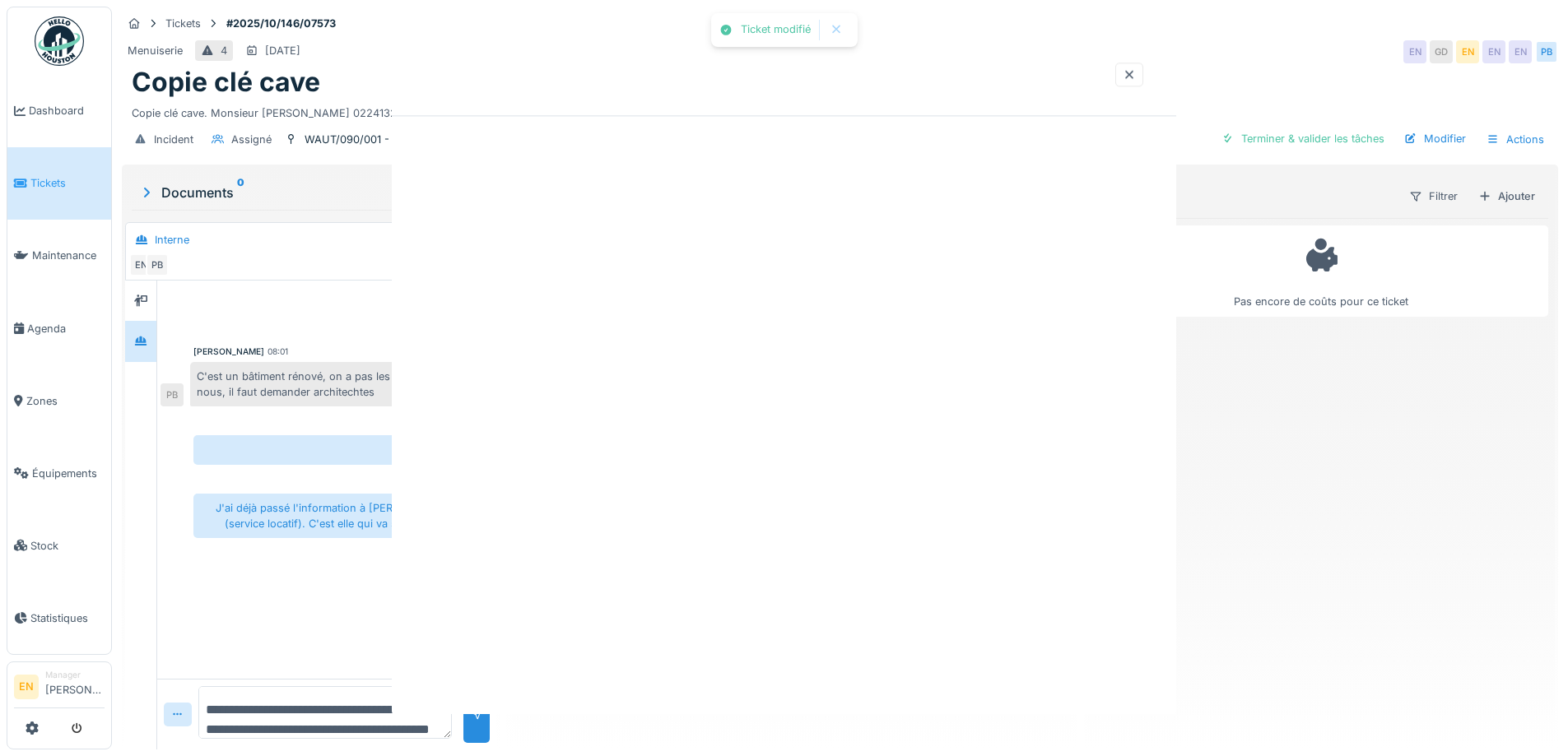
scroll to position [0, 0]
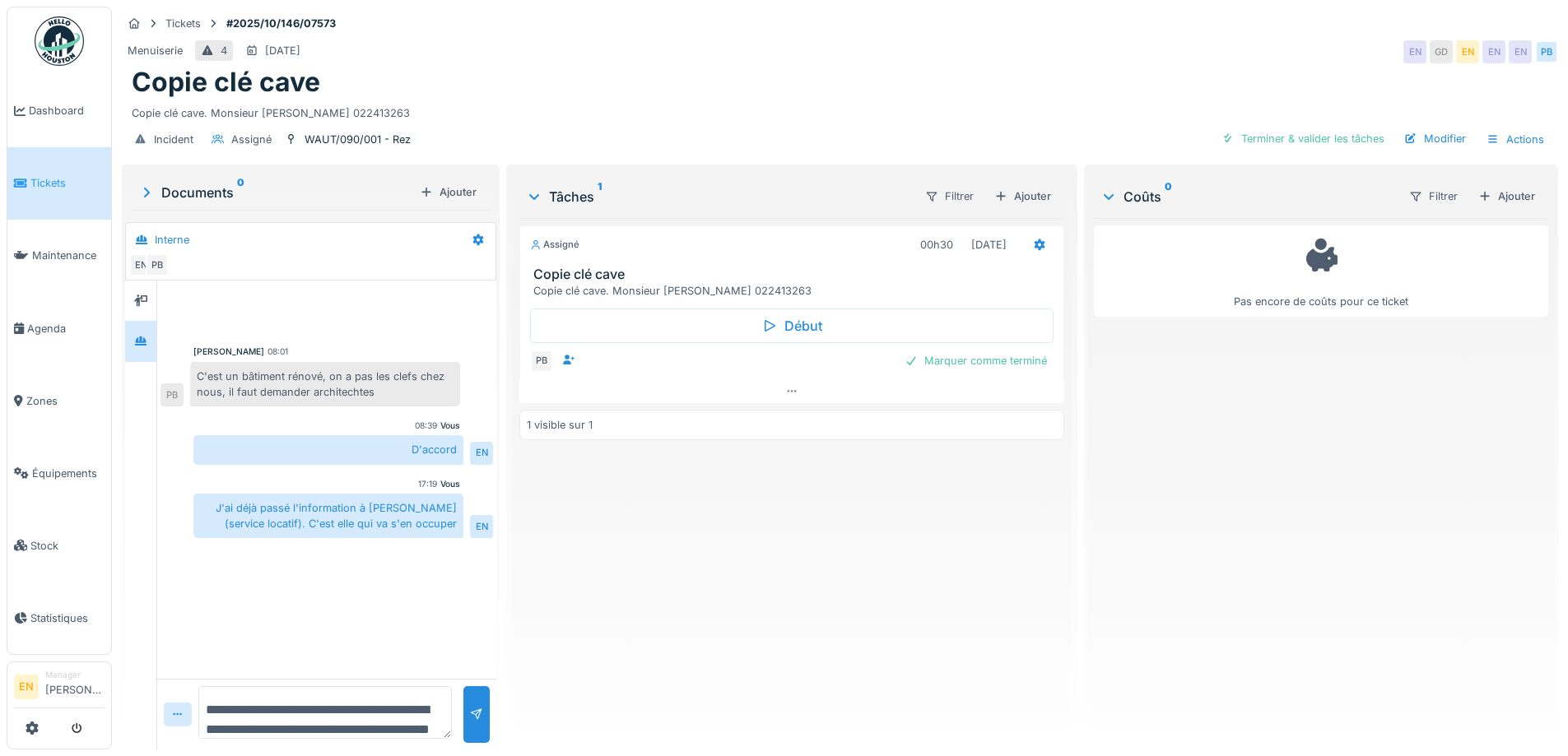
click at [712, 611] on div "Assigné 00h30 01/10/2025 Copie clé cave Copie clé cave. Monsieur Dupont 0224132…" at bounding box center [791, 477] width 544 height 519
click at [673, 612] on div "Assigné 00h30 01/10/2025 Copie clé cave Copie clé cave. Monsieur Dupont 0224132…" at bounding box center [791, 477] width 544 height 519
click at [1290, 138] on div "Terminer & valider les tâches" at bounding box center [1302, 138] width 176 height 22
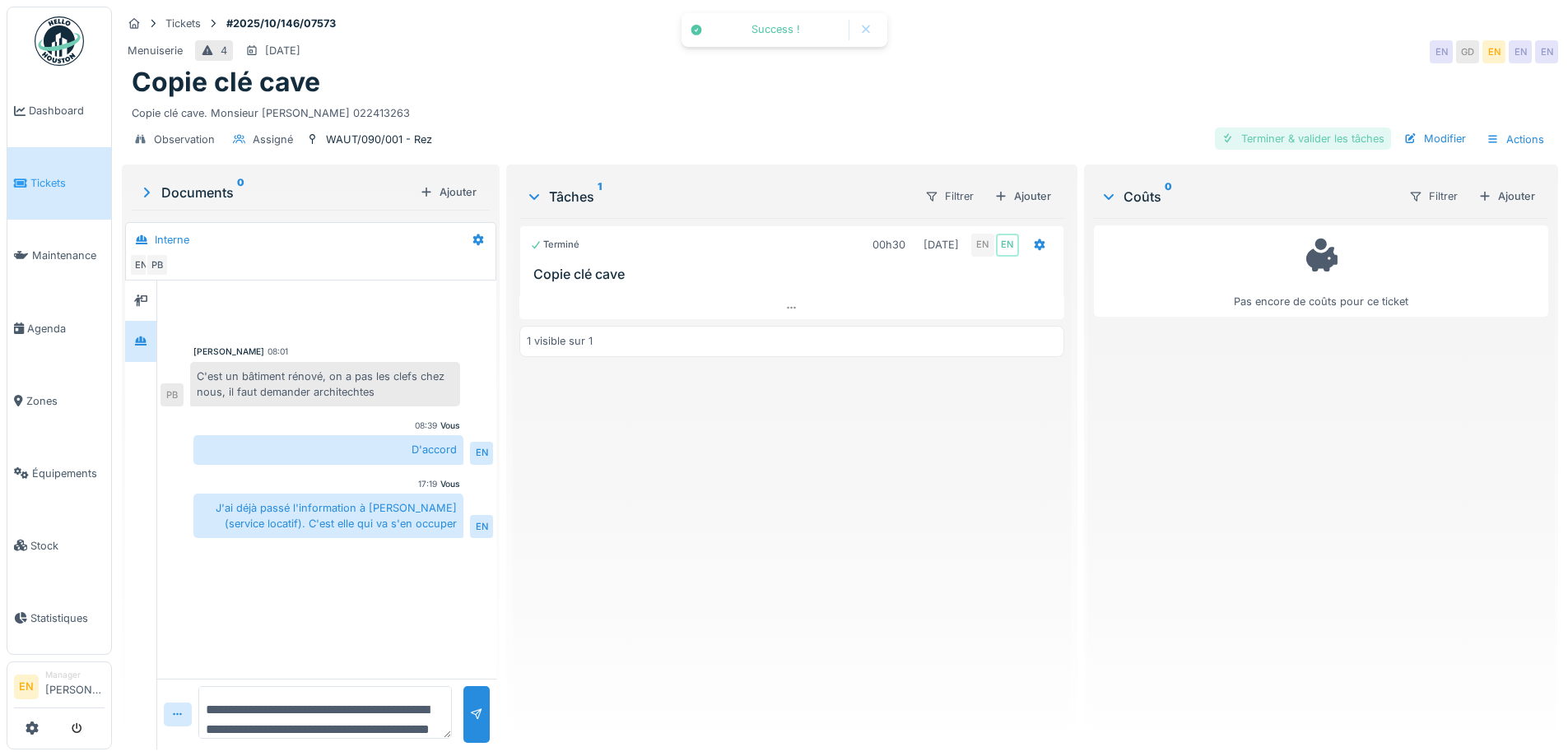
click at [1304, 143] on div "Terminer & valider les tâches" at bounding box center [1302, 138] width 176 height 22
click at [1297, 140] on div "Approuver et clôturer le ticket" at bounding box center [1299, 138] width 182 height 22
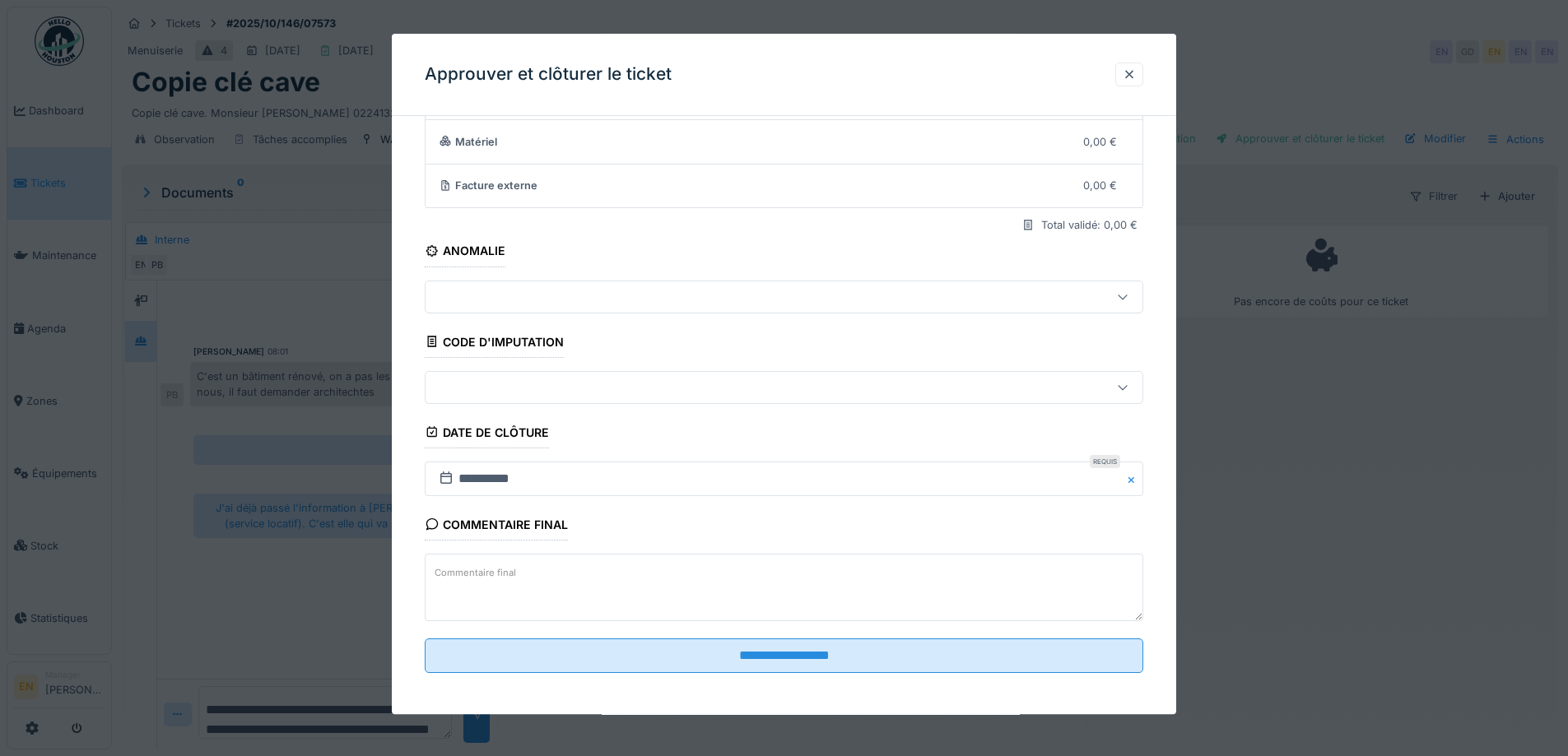
scroll to position [141, 0]
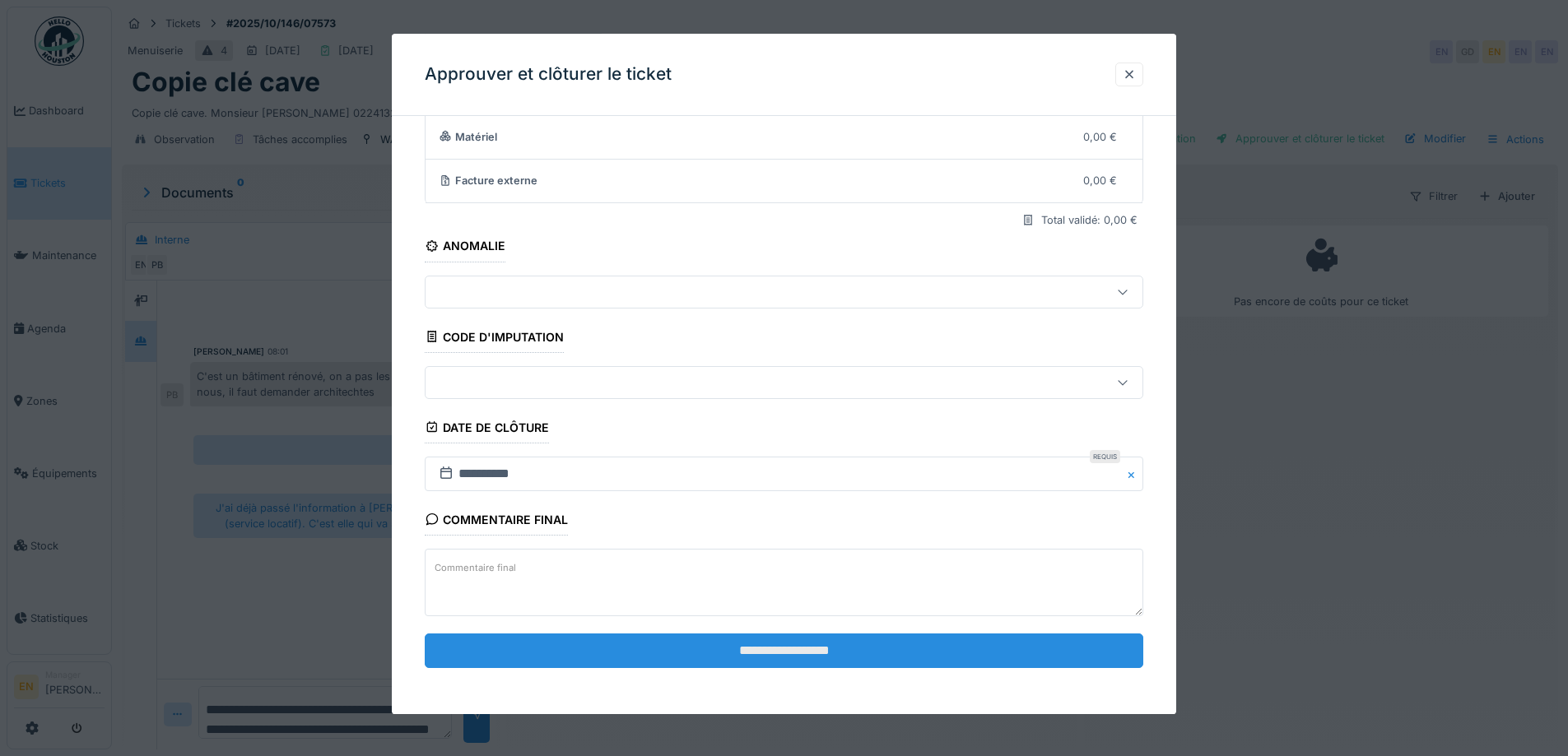
click at [817, 640] on input "**********" at bounding box center [784, 651] width 718 height 34
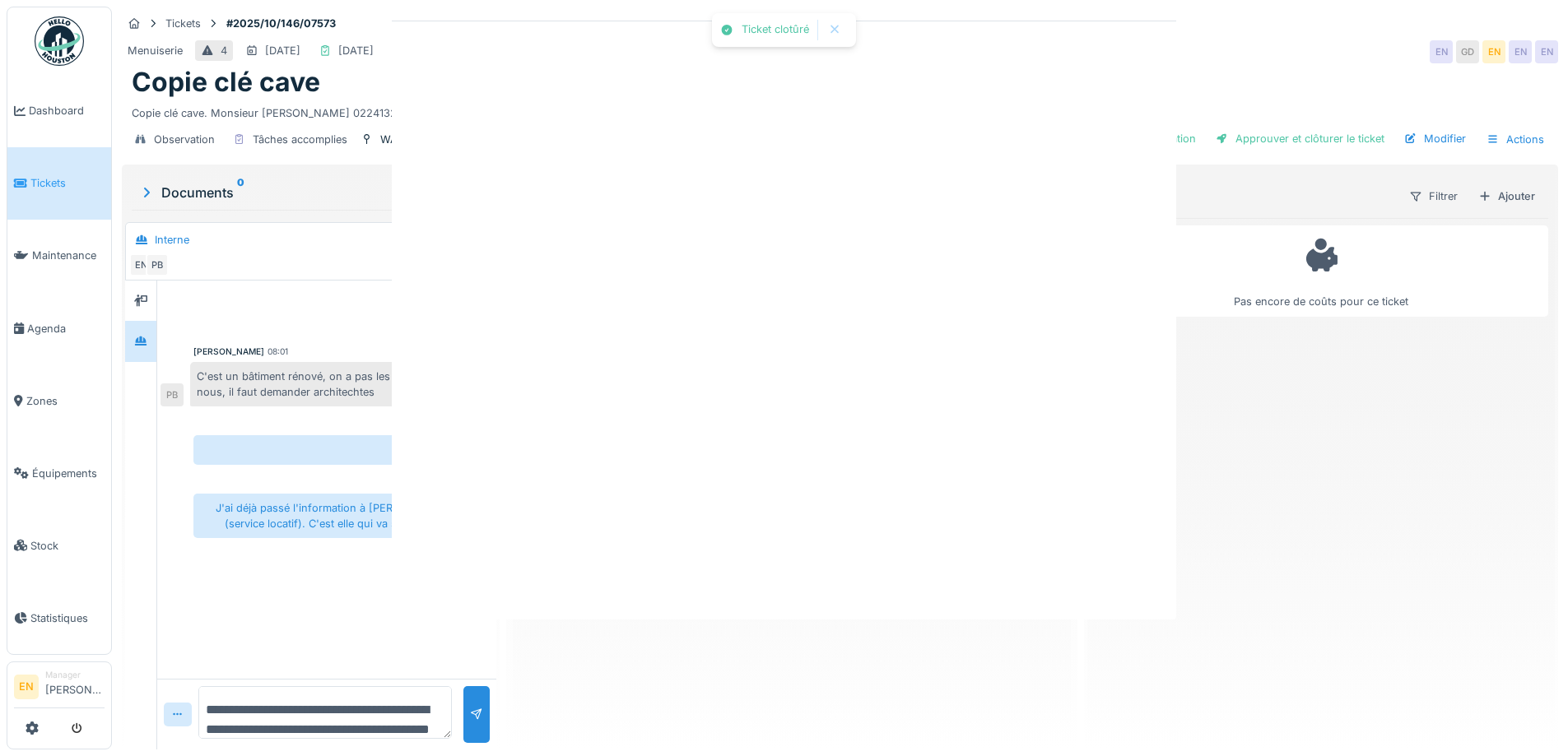
scroll to position [0, 0]
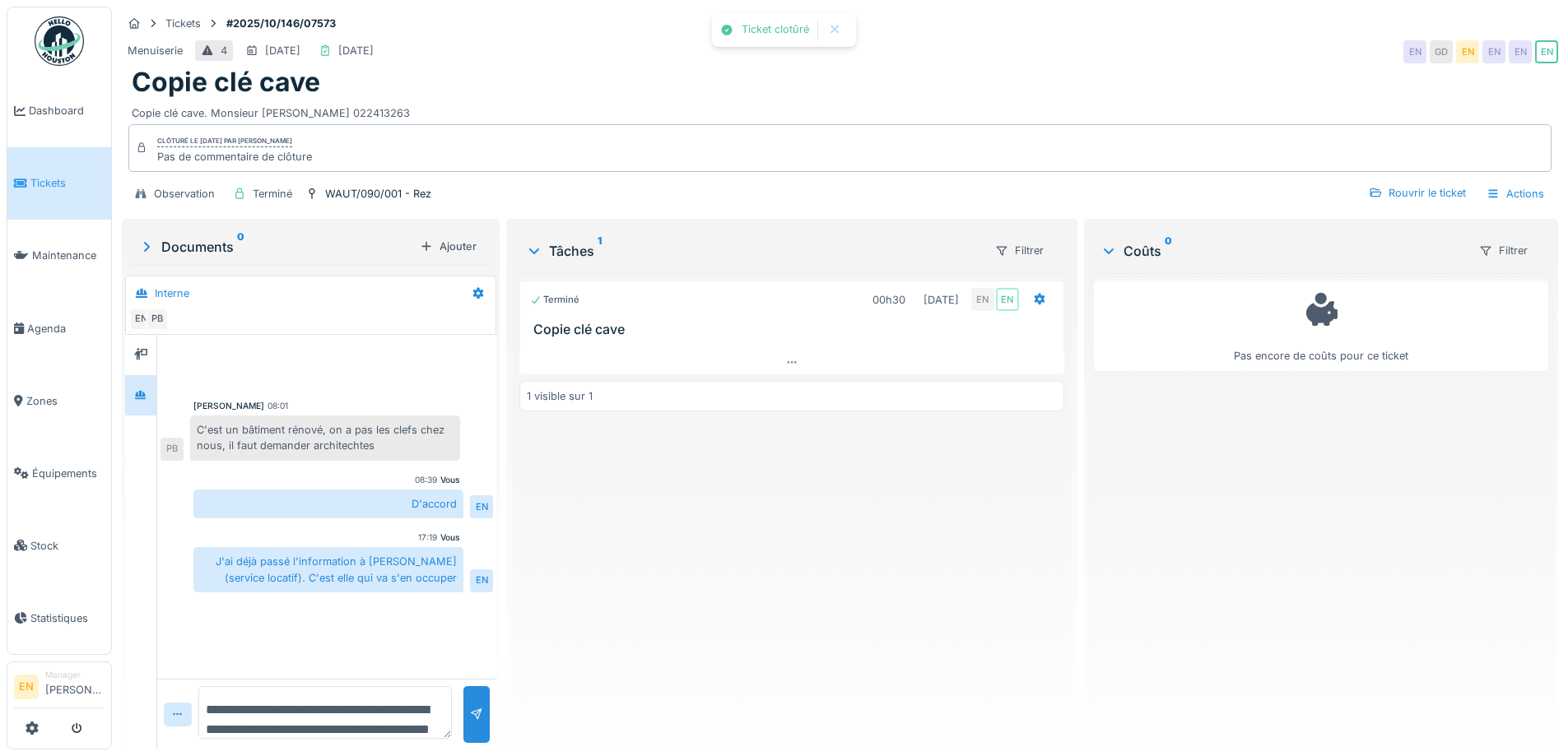
drag, startPoint x: 833, startPoint y: 622, endPoint x: 833, endPoint y: 600, distance: 22.0
click at [833, 621] on div "Terminé 00h30 01/10/2025 EN EN Copie clé cave 1 visible sur 1" at bounding box center [791, 505] width 544 height 463
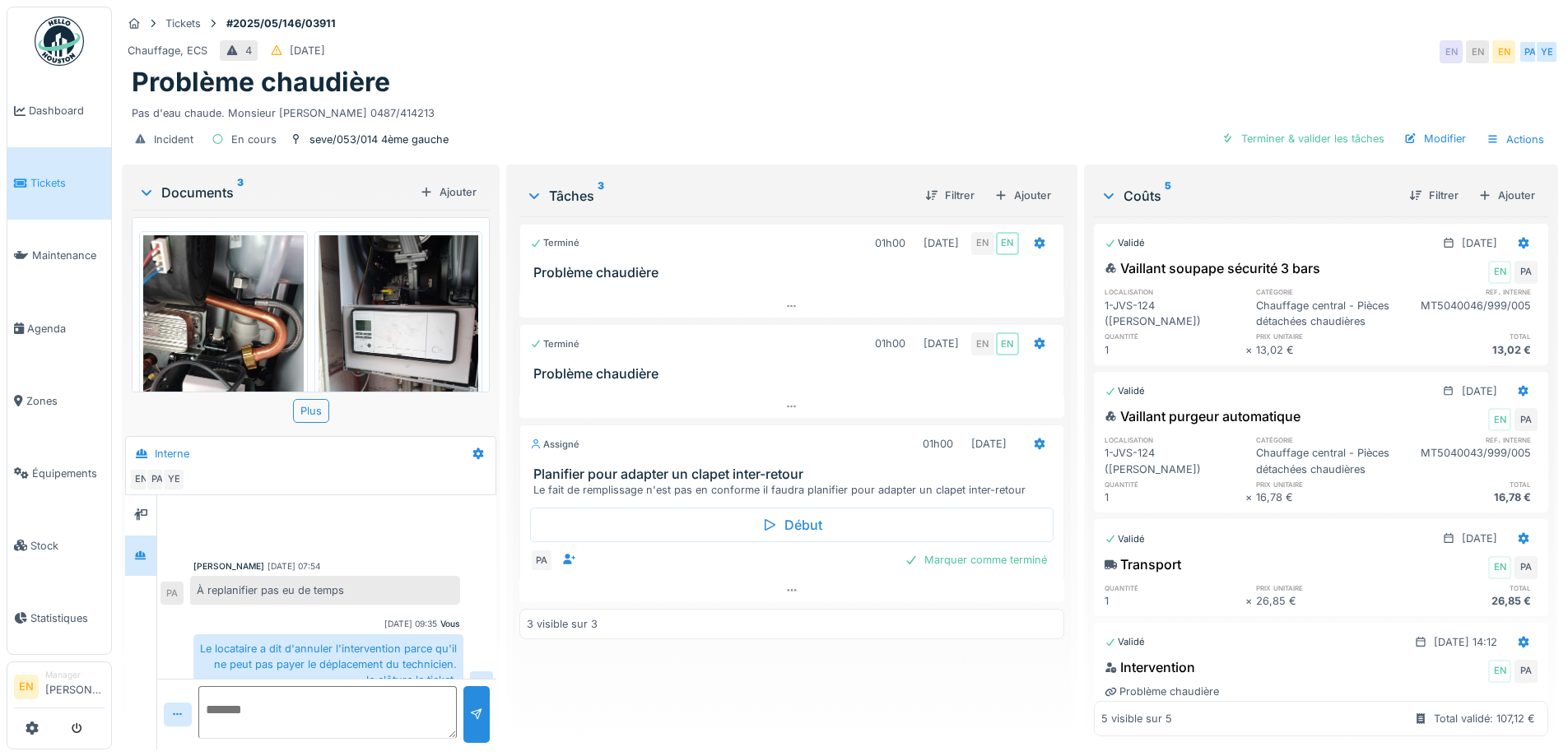
scroll to position [237, 0]
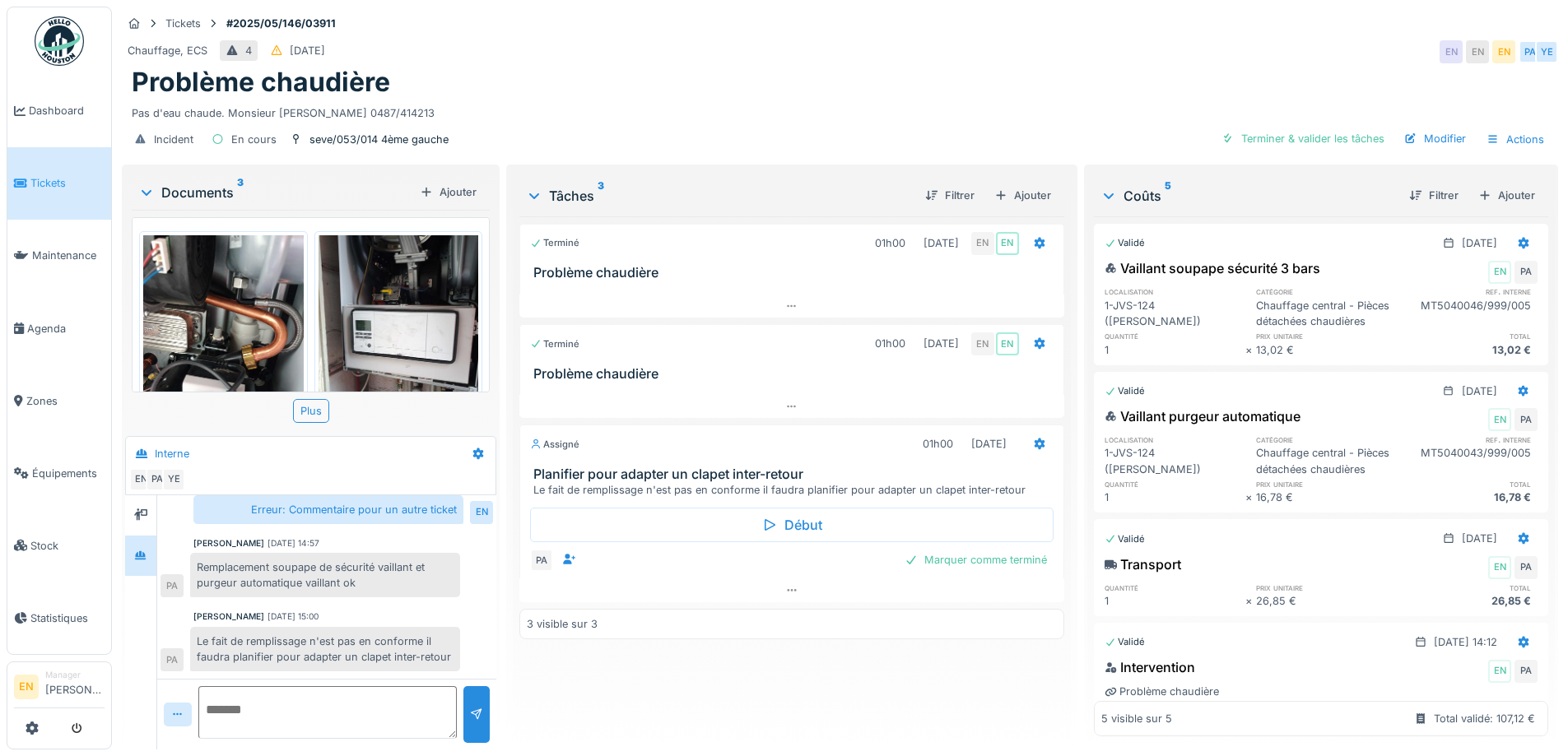
click at [1013, 79] on div "Problème chaudière" at bounding box center [840, 82] width 1416 height 31
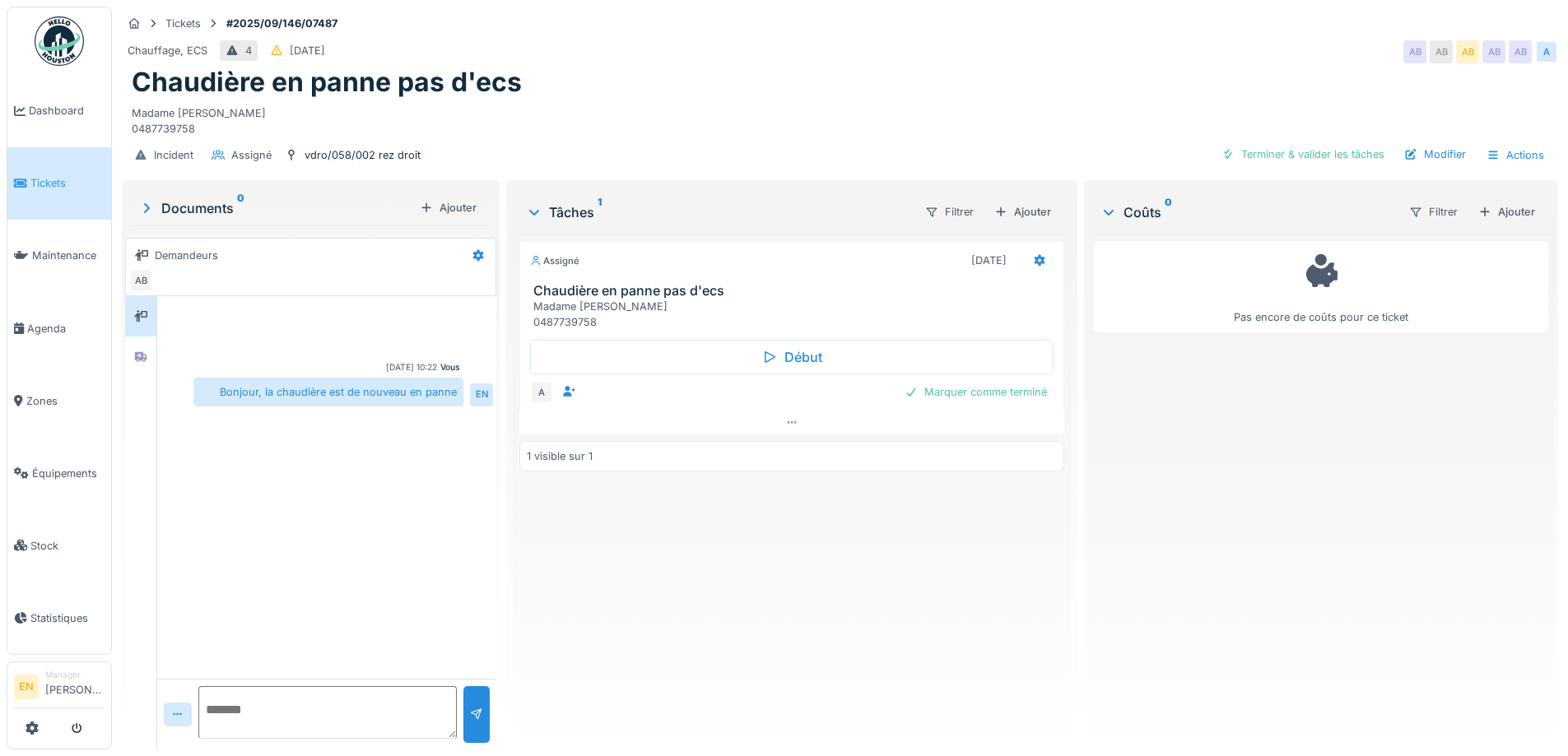
click at [877, 60] on div "Chauffage, ECS 4 [DATE] AB AB AB AB AB A" at bounding box center [840, 52] width 1436 height 30
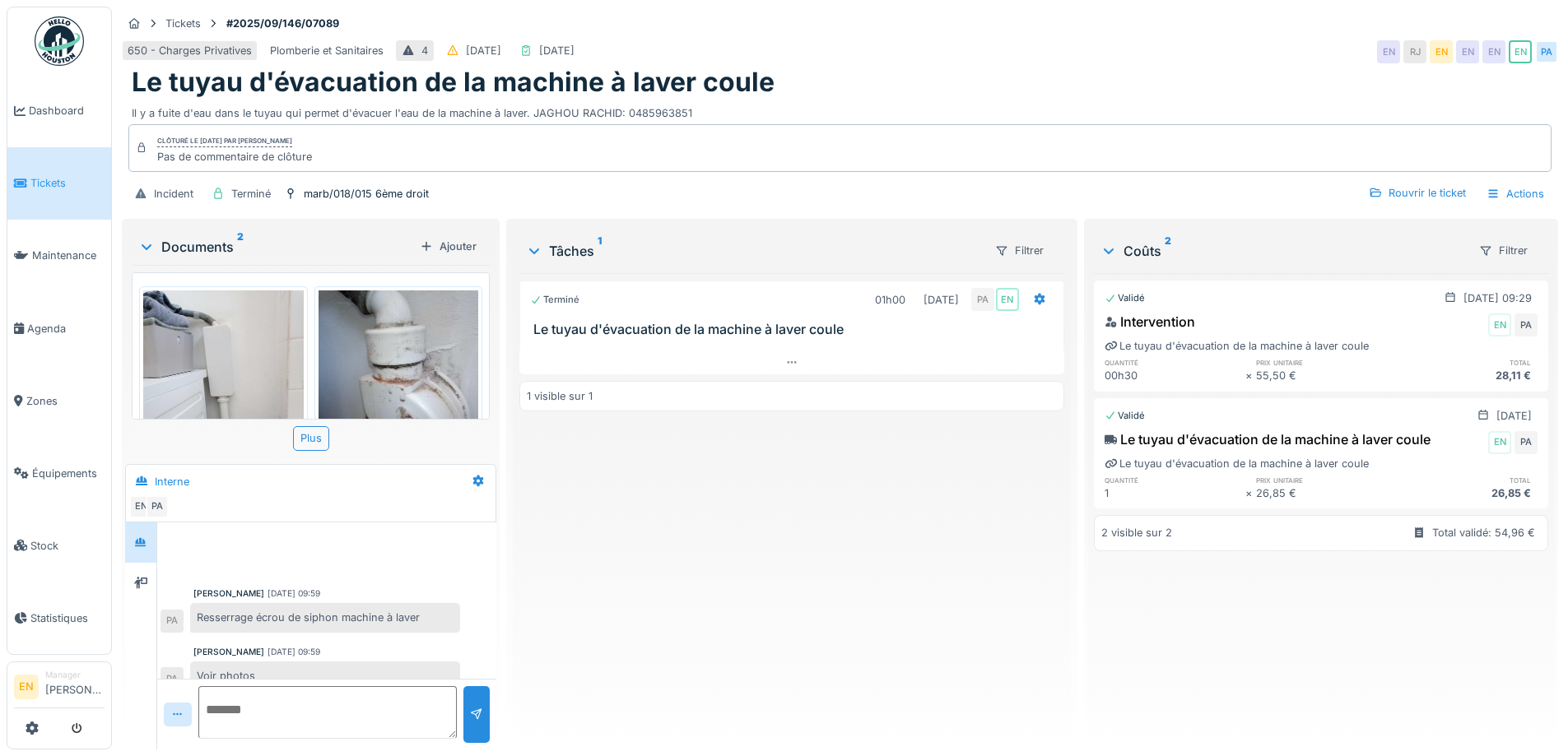
scroll to position [78, 0]
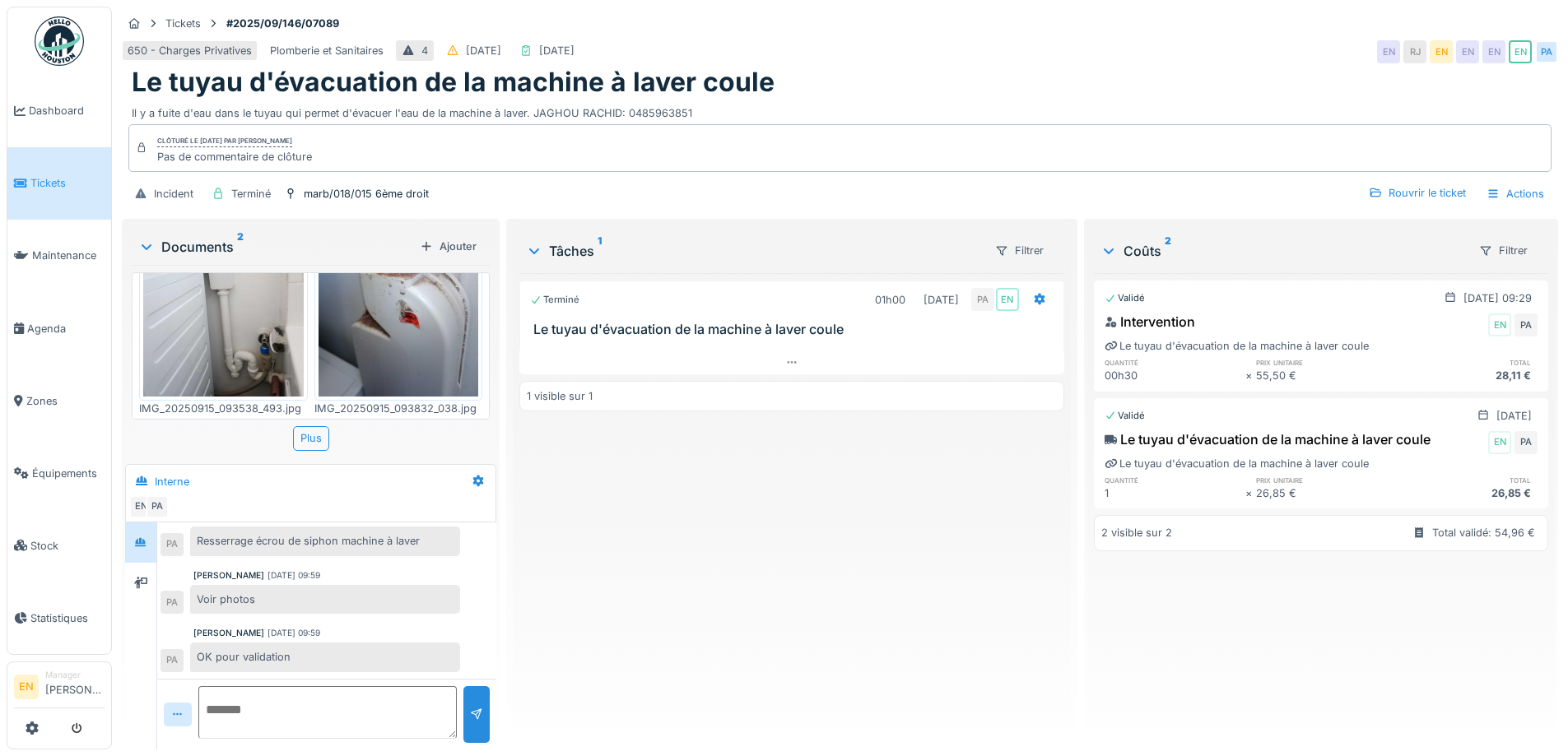
click at [634, 546] on div "Terminé 01h00 [DATE] PA EN Le tuyau d'évacuation de la machine à laver coule 1 …" at bounding box center [791, 505] width 544 height 463
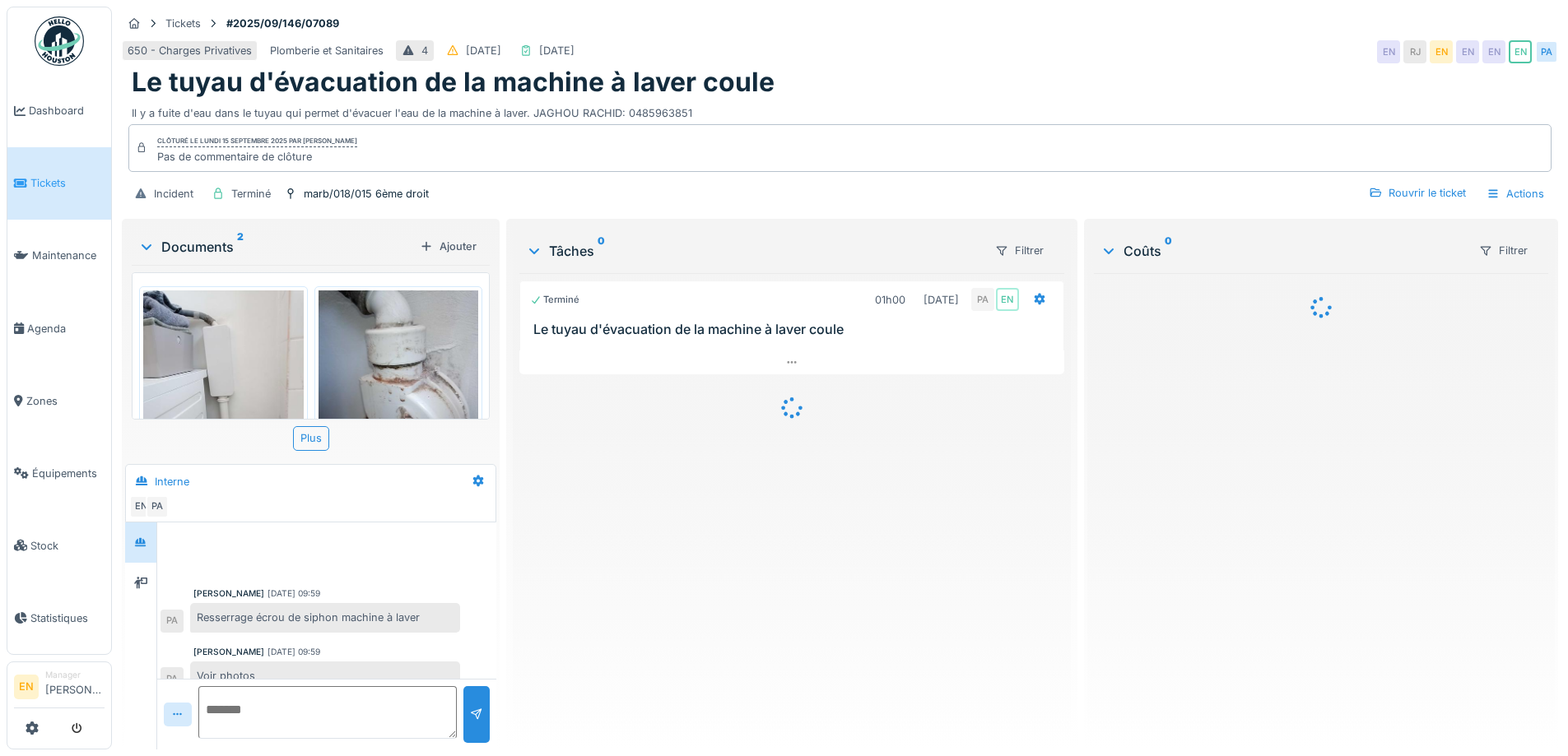
scroll to position [78, 0]
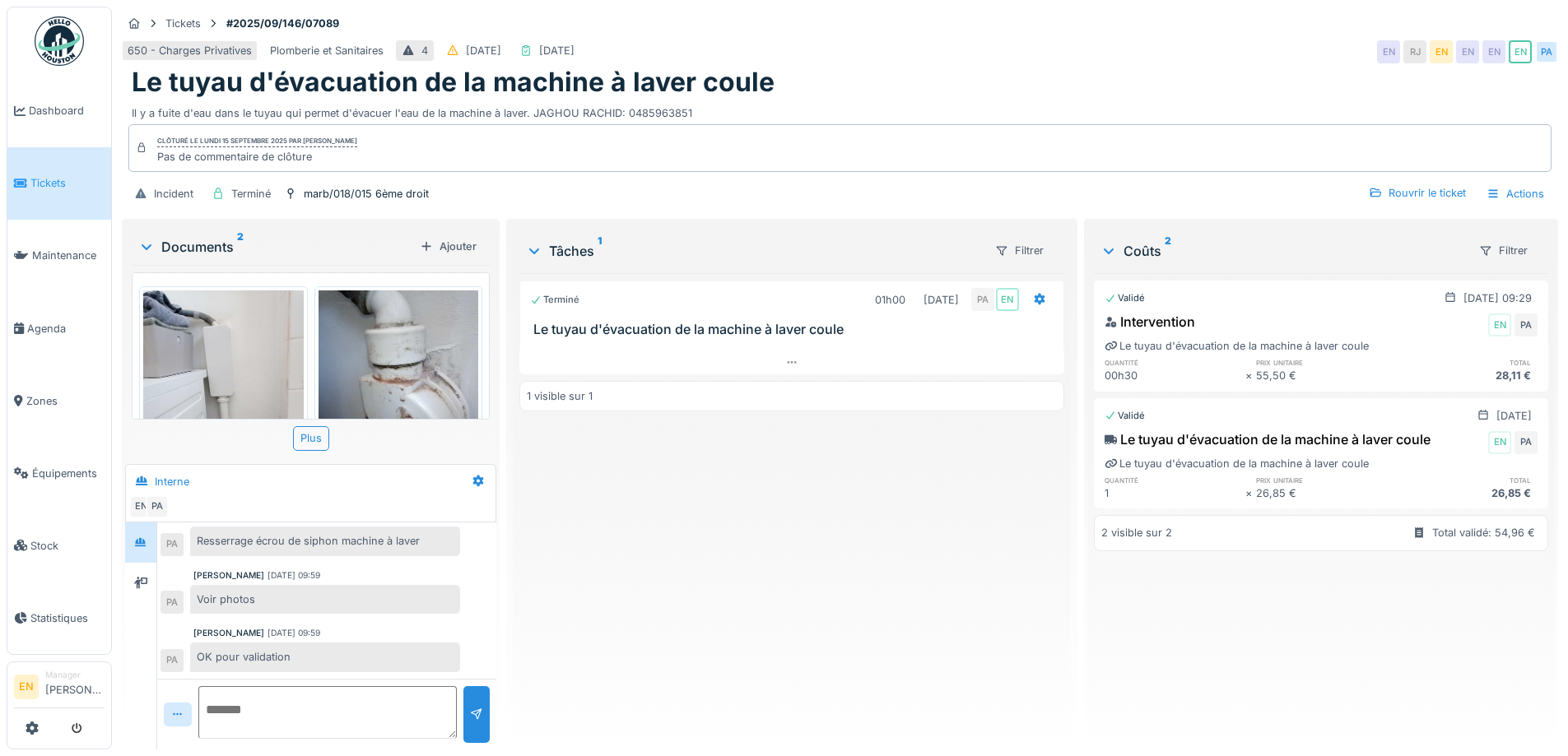
click at [355, 627] on div "[PERSON_NAME] [DATE] 09:59" at bounding box center [327, 632] width 267 height 12
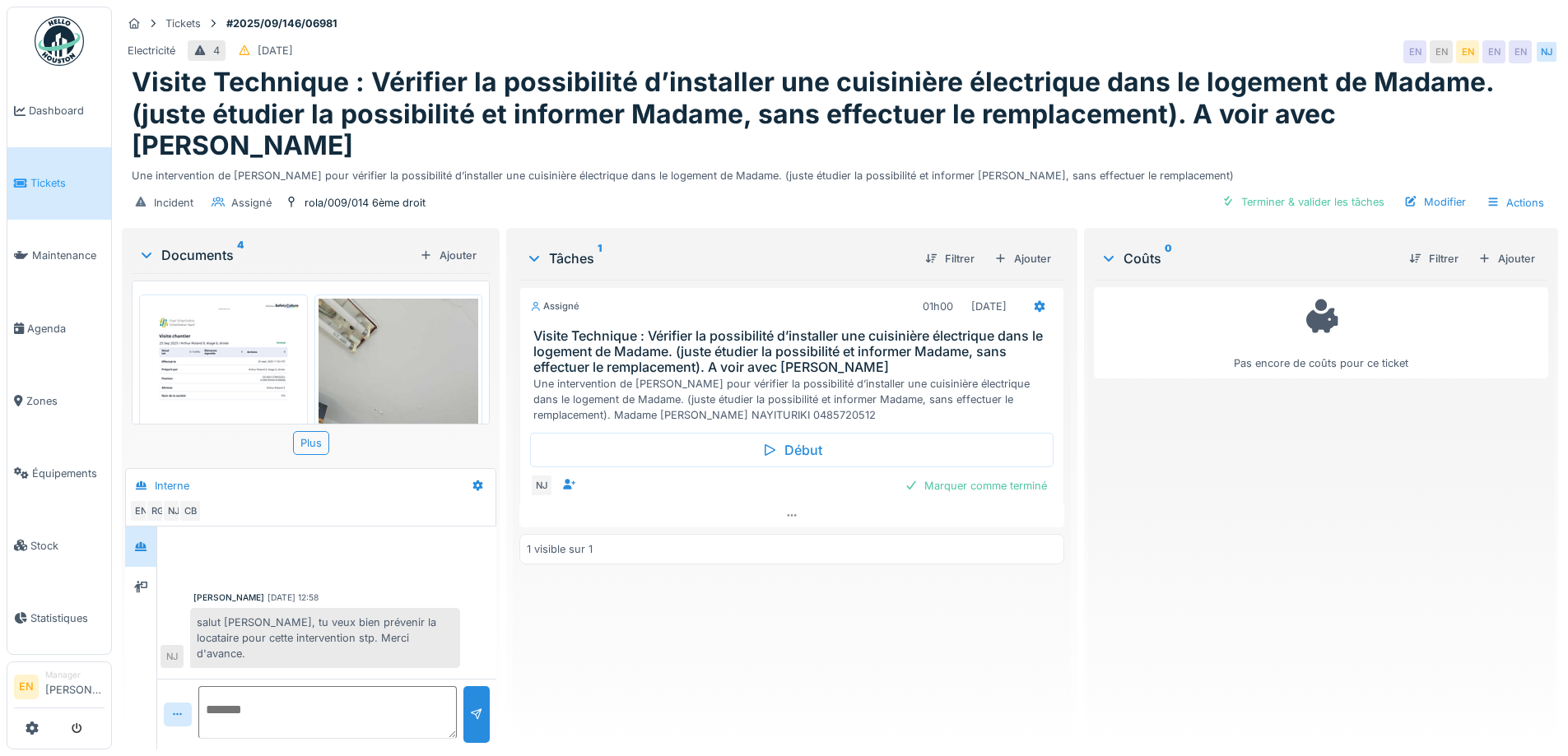
scroll to position [366, 0]
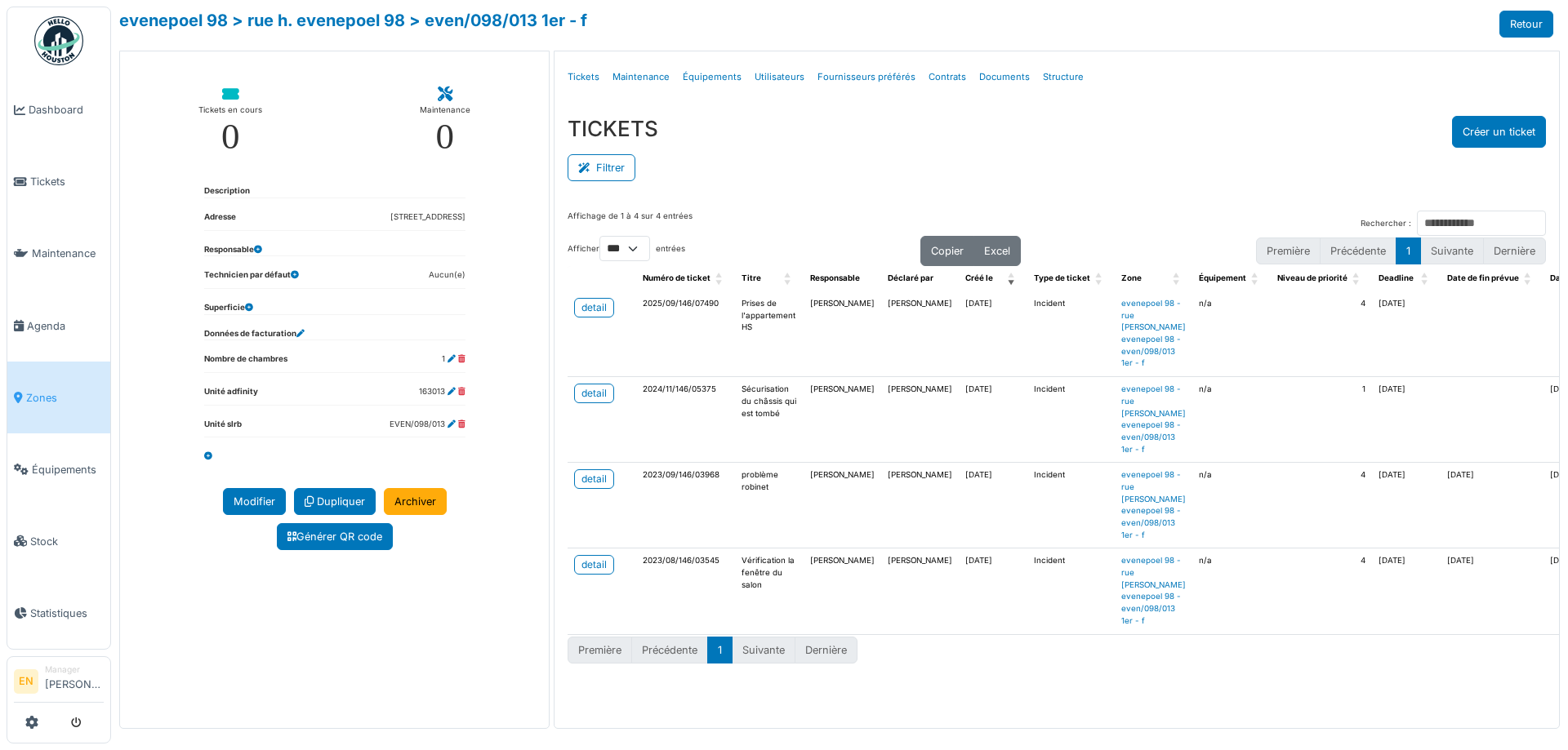
select select "***"
click at [593, 310] on div "detail" at bounding box center [594, 308] width 26 height 15
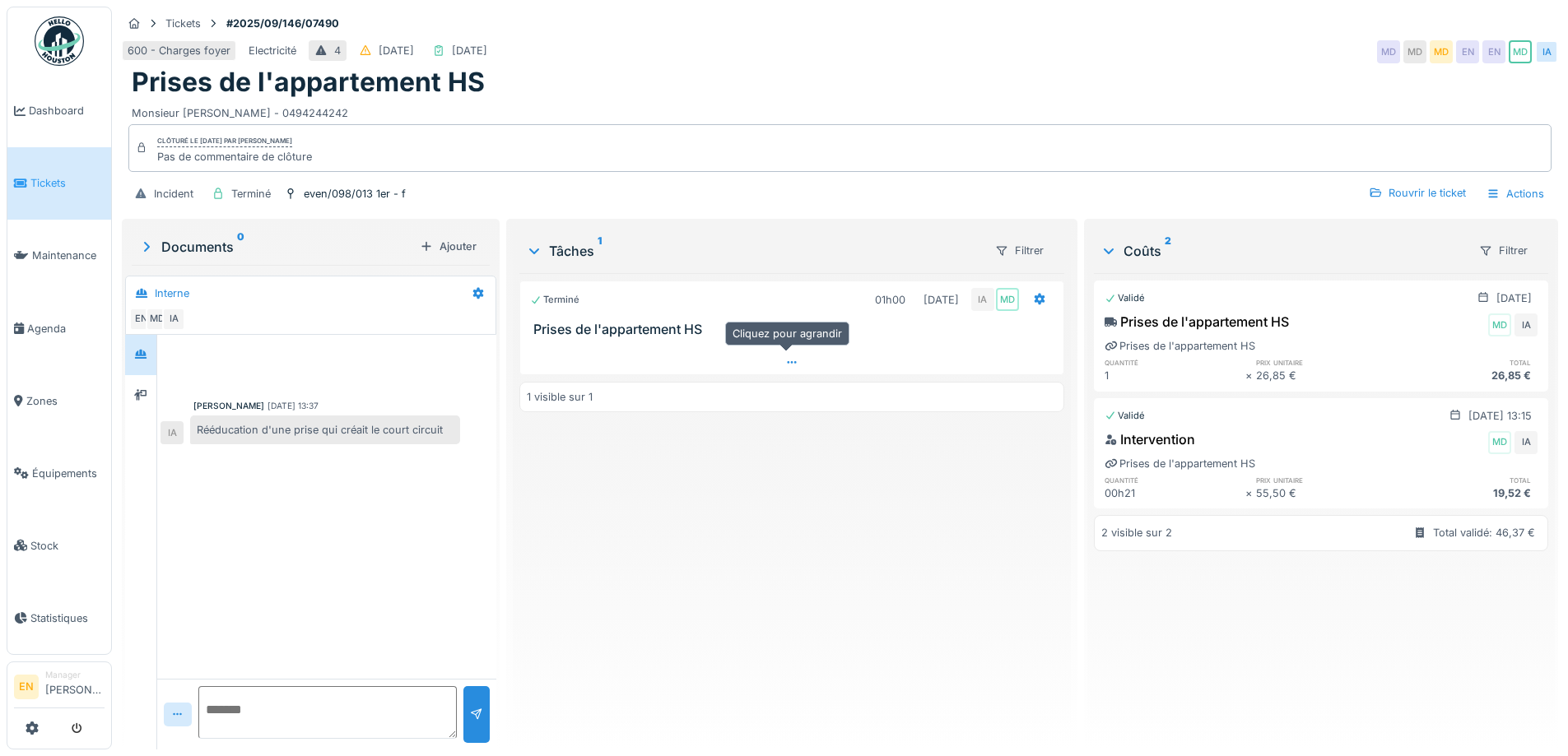
click at [792, 354] on div at bounding box center [791, 363] width 543 height 24
